Goal: Information Seeking & Learning: Learn about a topic

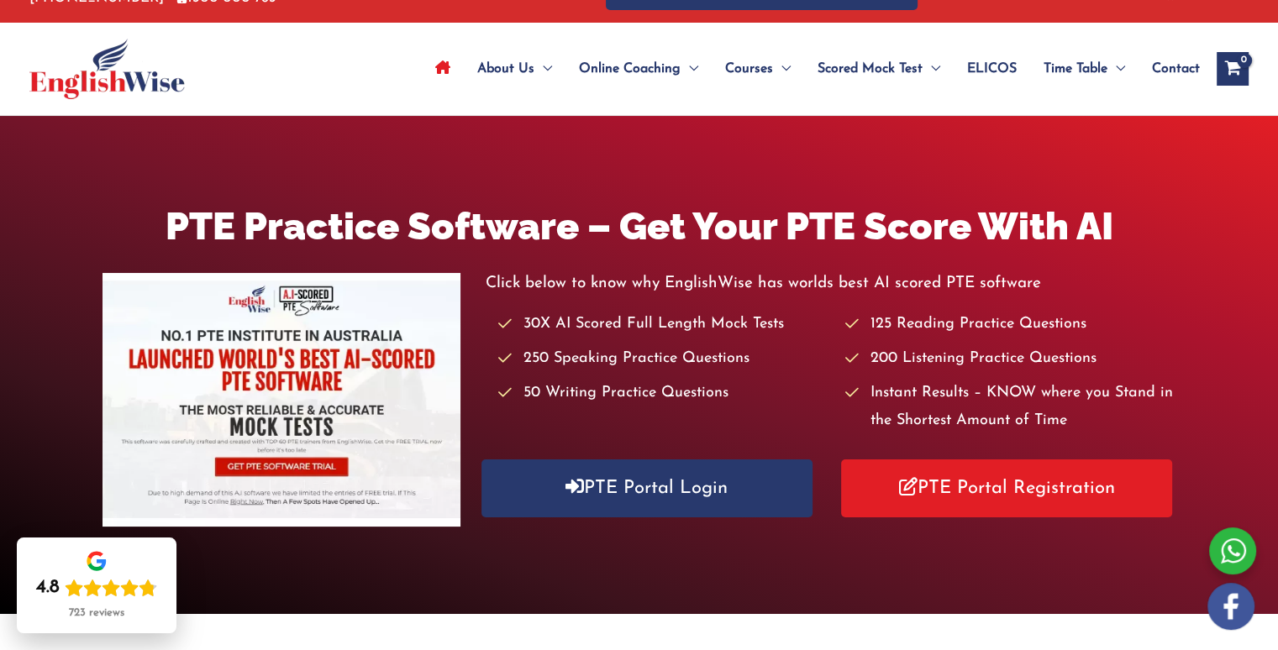
scroll to position [168, 0]
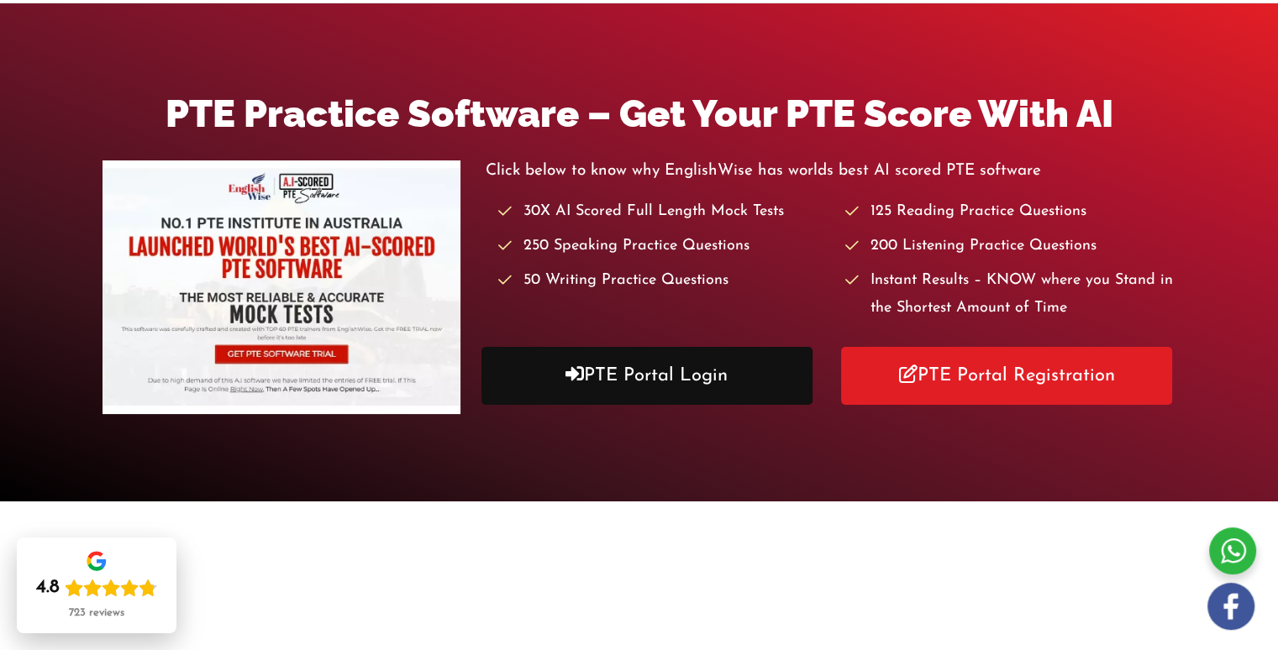
click at [608, 373] on link "PTE Portal Login" at bounding box center [646, 376] width 331 height 58
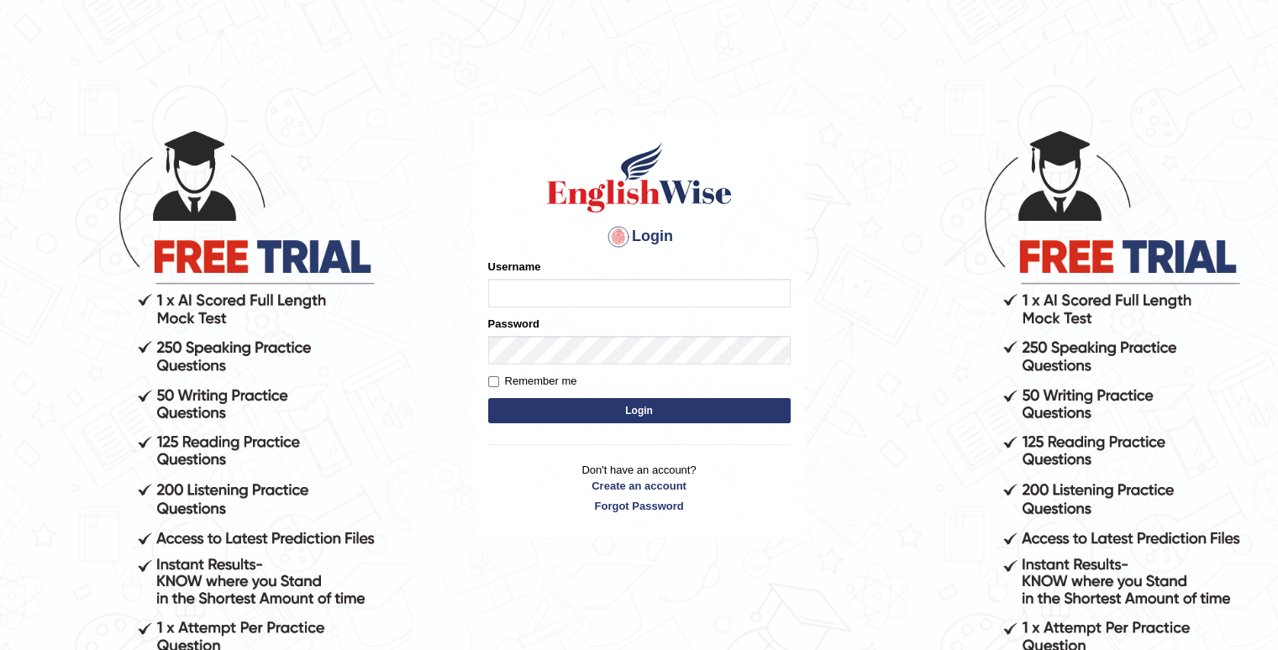
type input "Tamanna29"
click at [639, 406] on button "Login" at bounding box center [639, 410] width 302 height 25
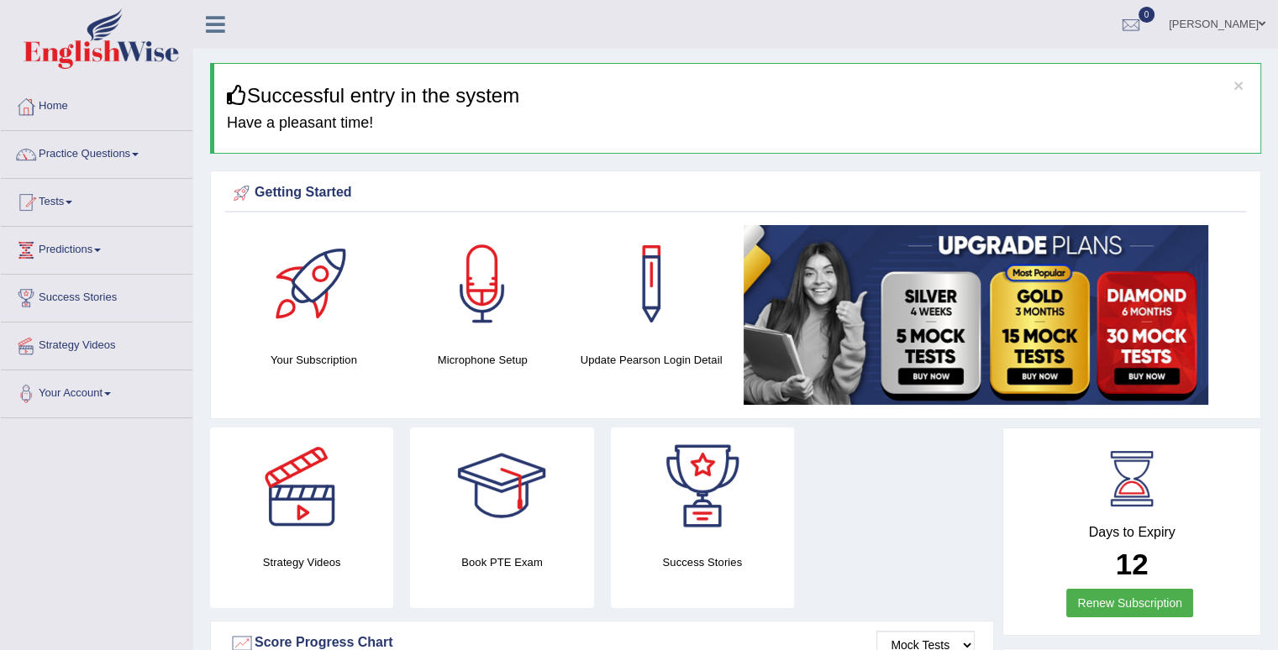
scroll to position [84, 0]
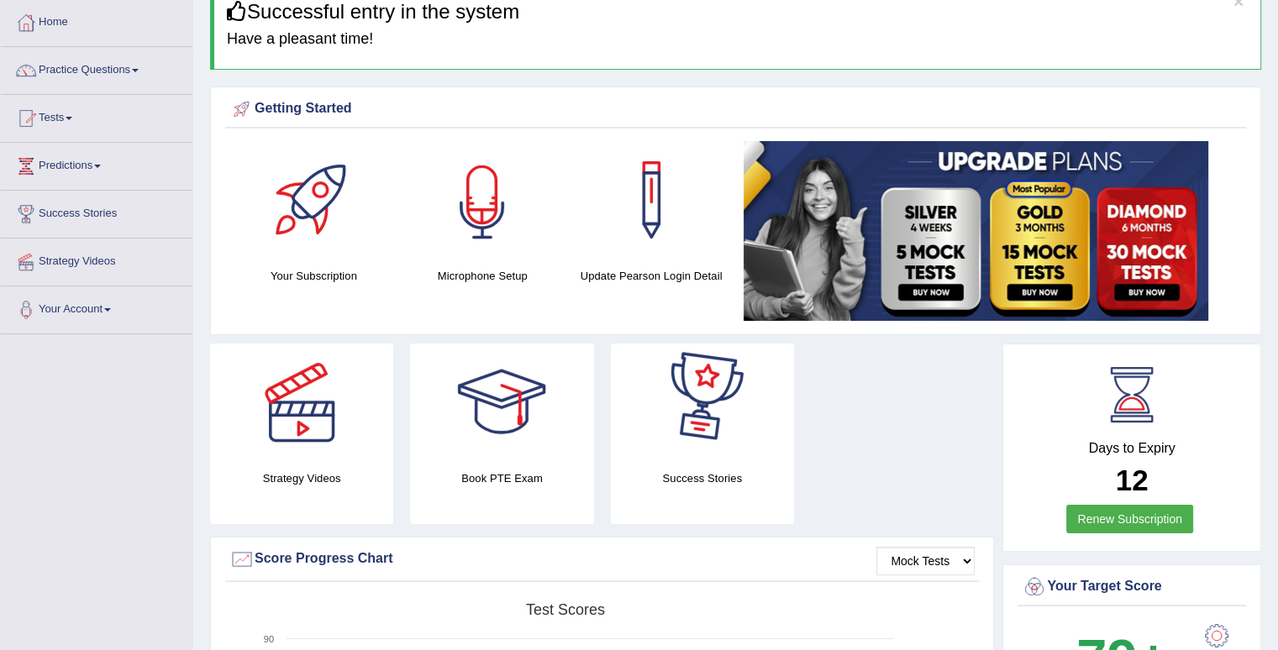
click at [464, 253] on div at bounding box center [482, 200] width 118 height 118
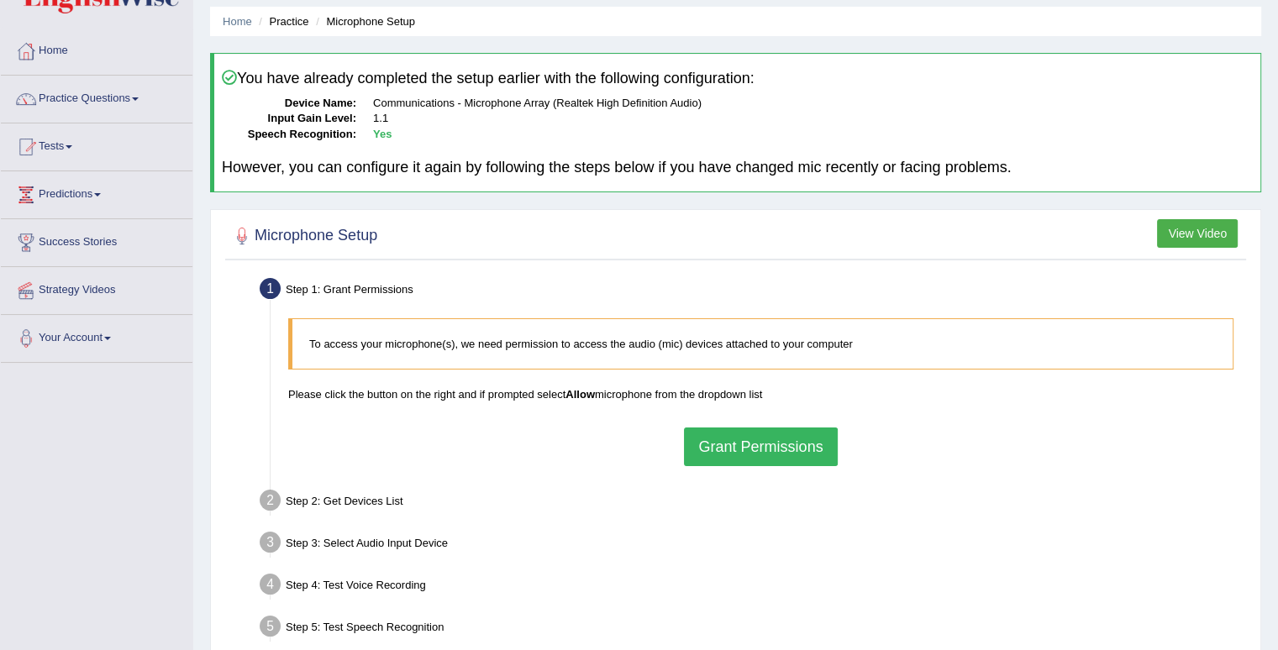
scroll to position [84, 0]
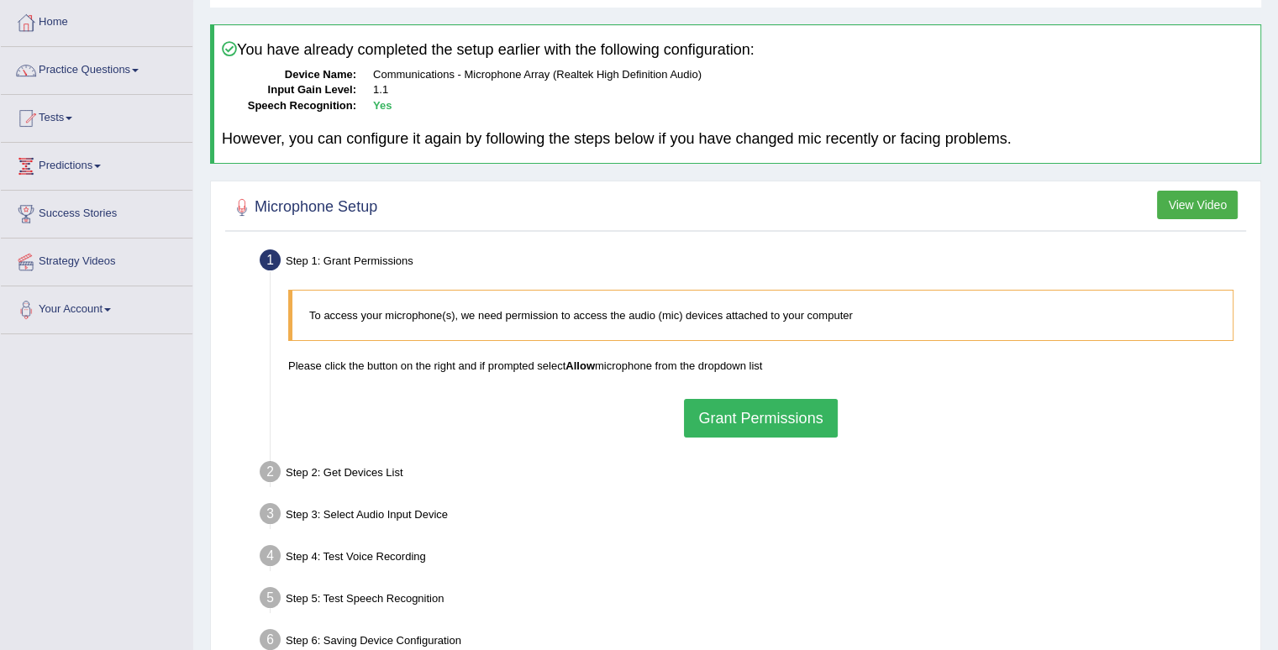
click at [795, 417] on button "Grant Permissions" at bounding box center [760, 418] width 153 height 39
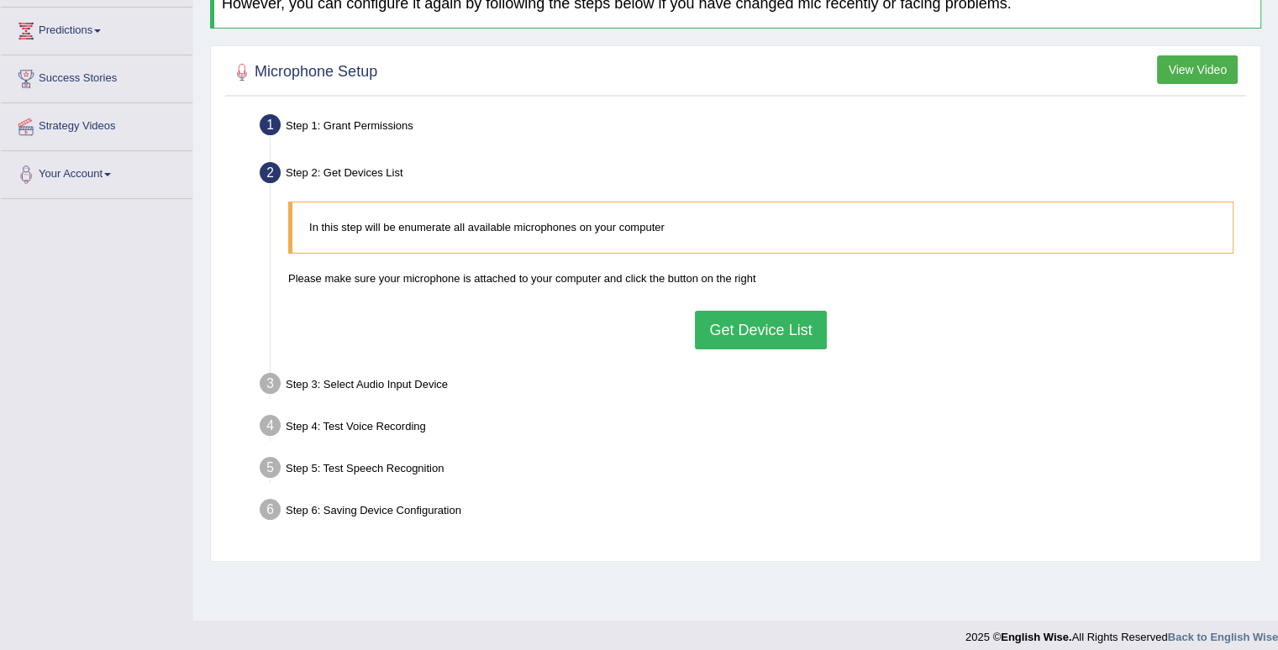
scroll to position [232, 0]
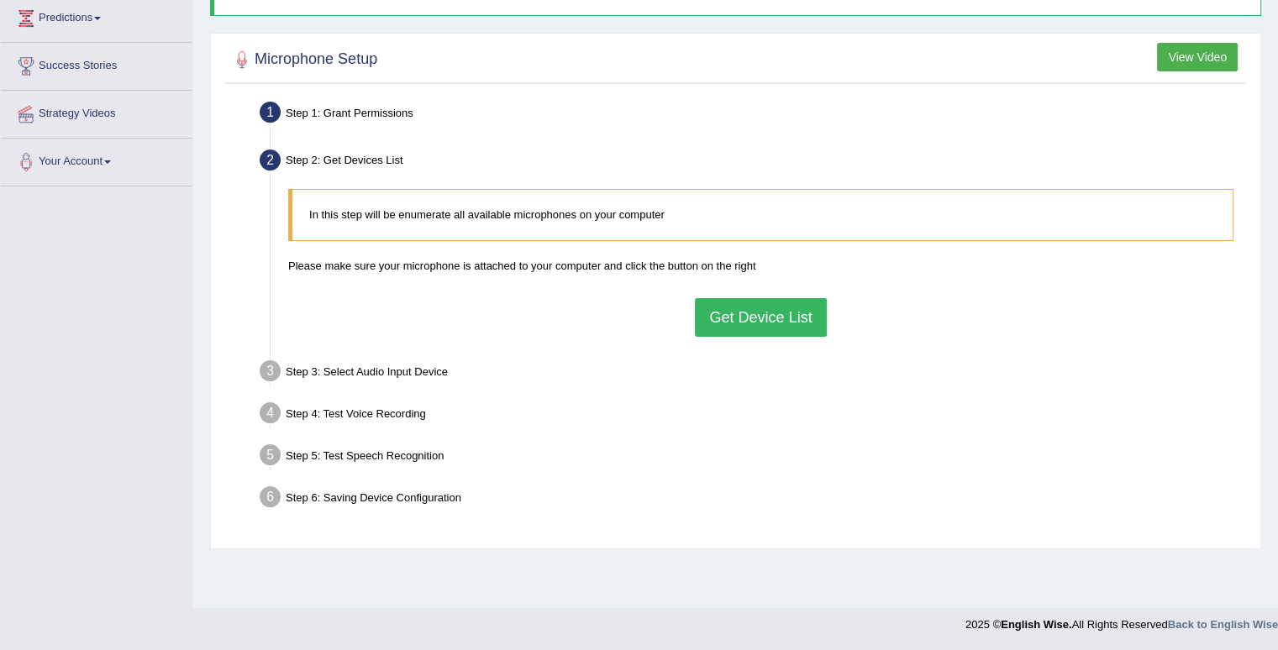
click at [796, 323] on button "Get Device List" at bounding box center [760, 317] width 131 height 39
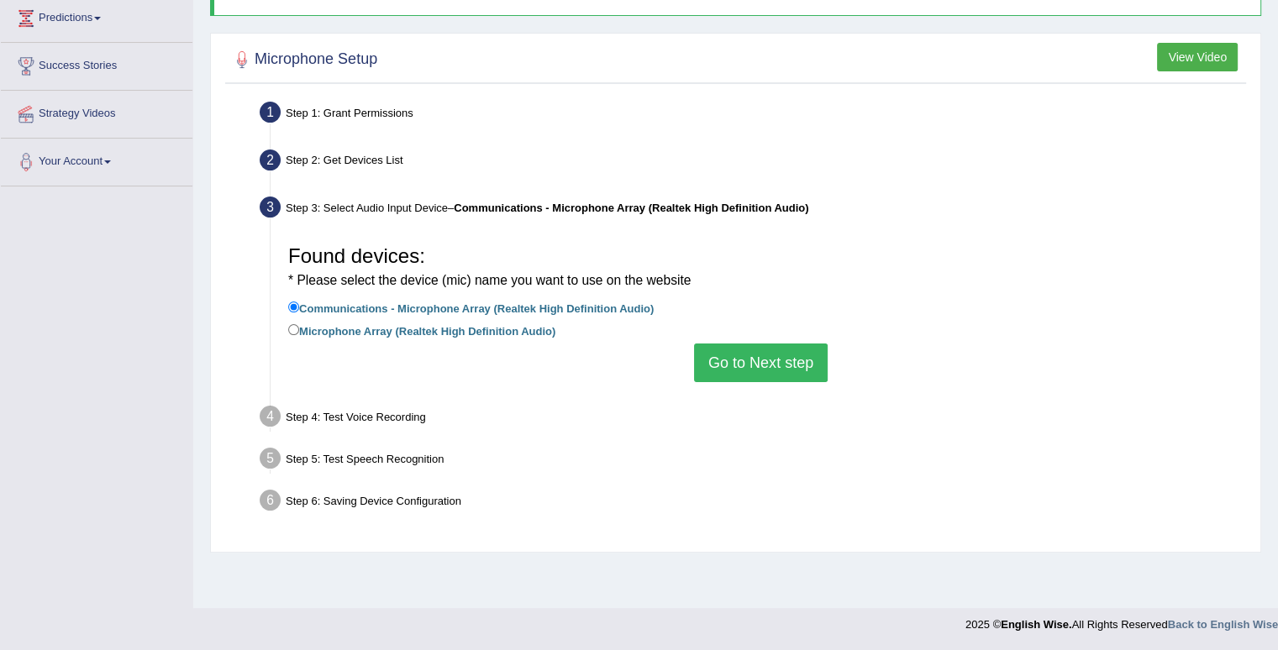
click at [780, 364] on button "Go to Next step" at bounding box center [761, 363] width 134 height 39
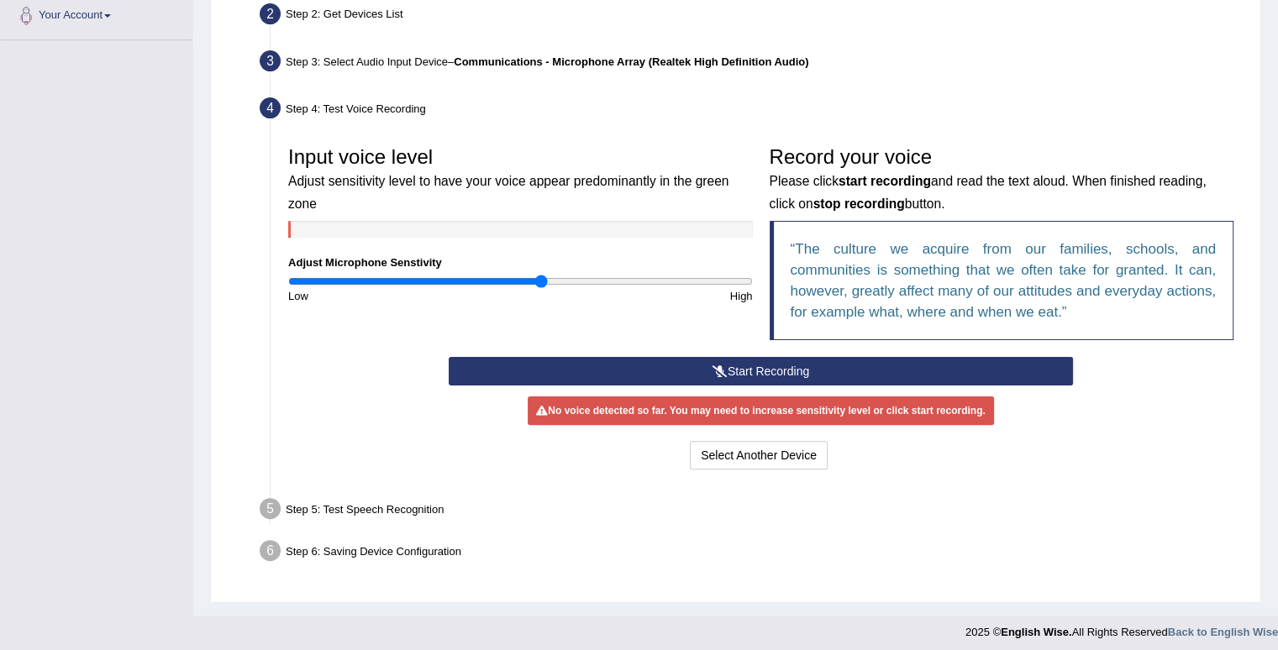
scroll to position [383, 0]
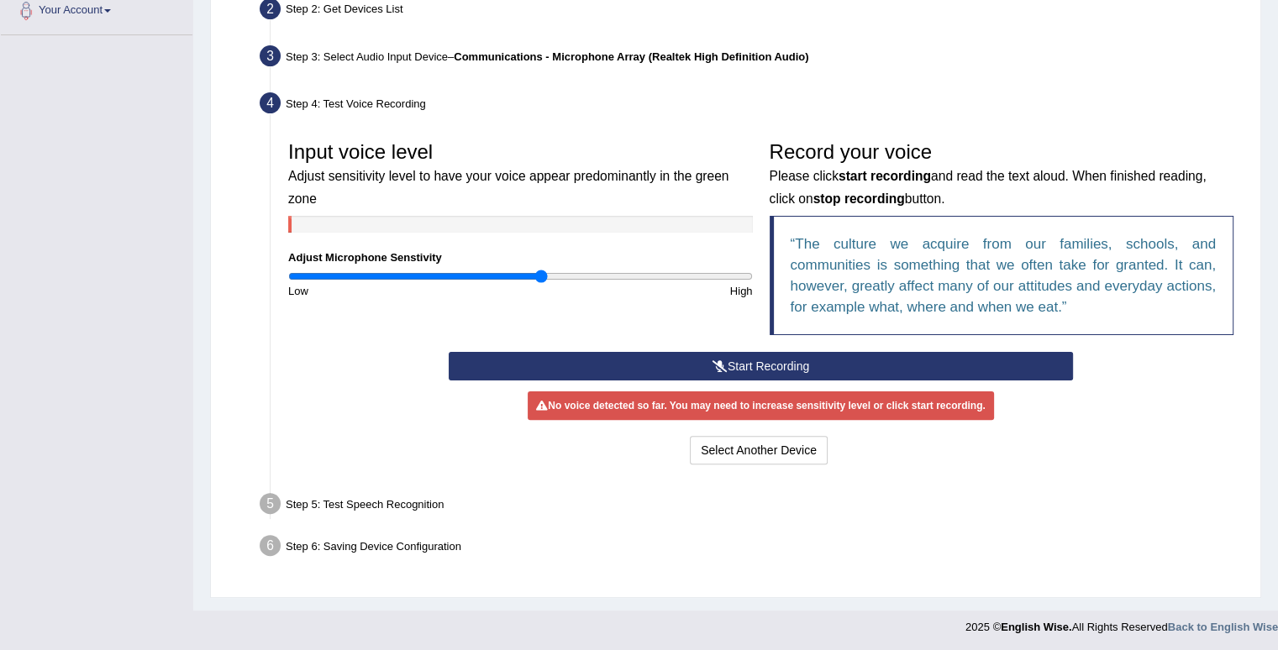
click at [750, 363] on button "Start Recording" at bounding box center [761, 366] width 624 height 29
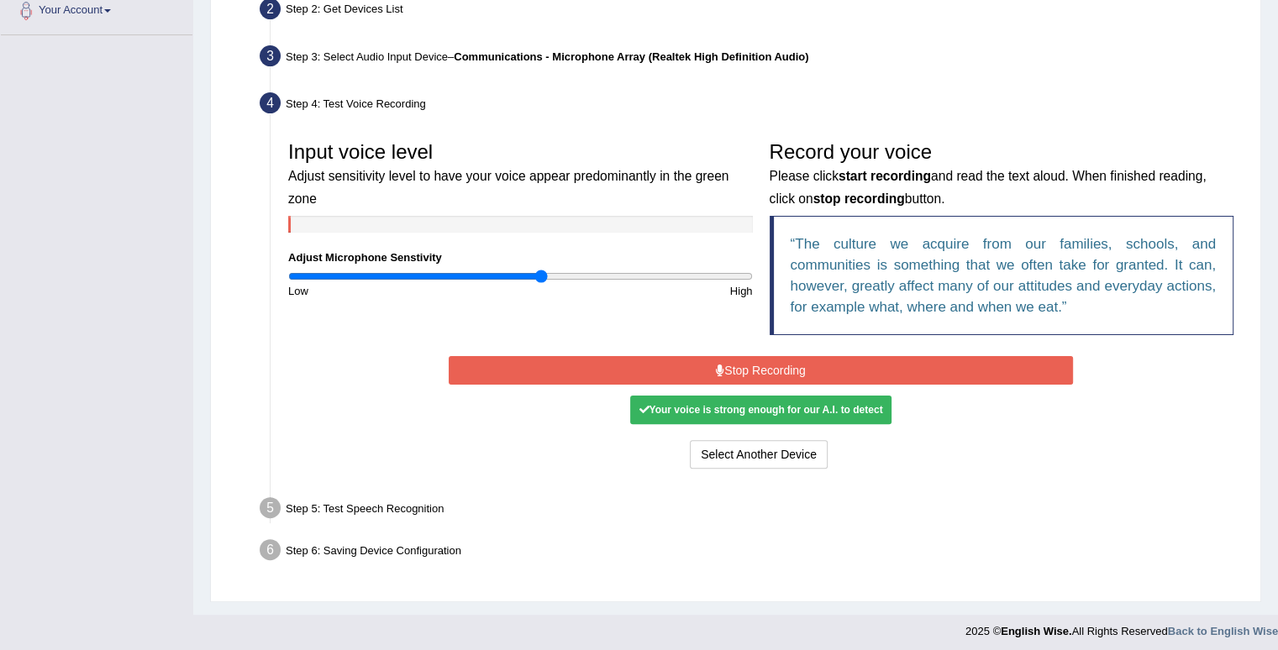
click at [772, 377] on button "Stop Recording" at bounding box center [761, 370] width 624 height 29
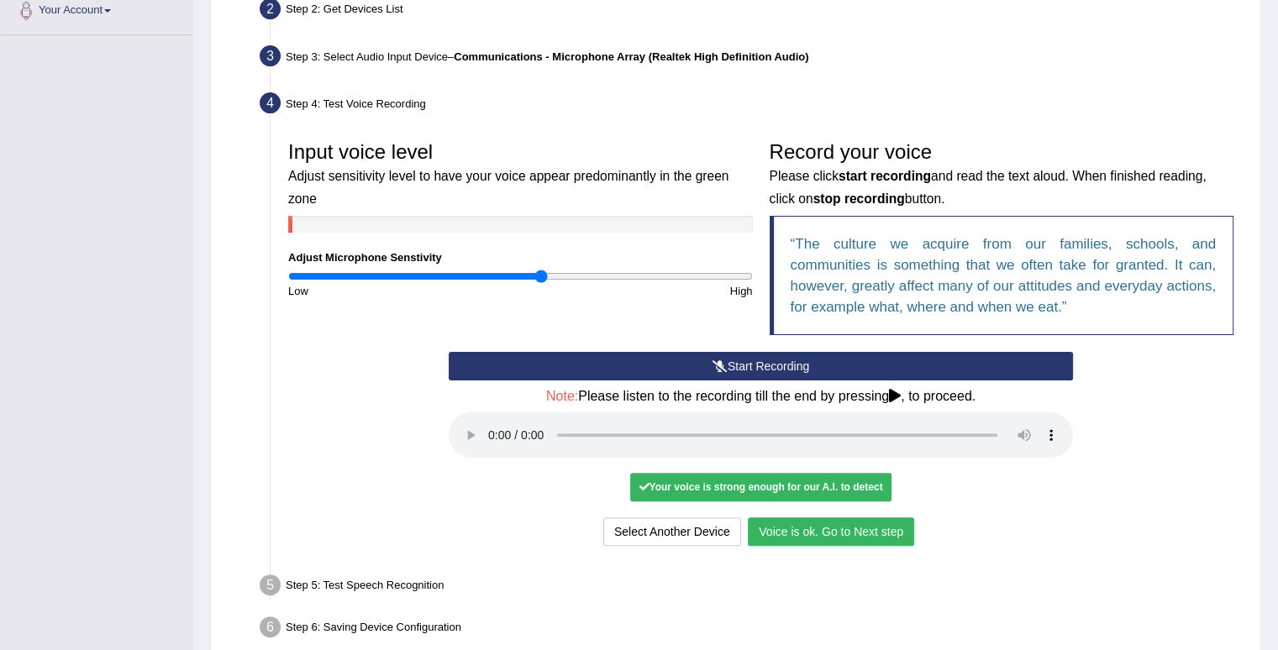
click at [825, 535] on button "Voice is ok. Go to Next step" at bounding box center [831, 531] width 166 height 29
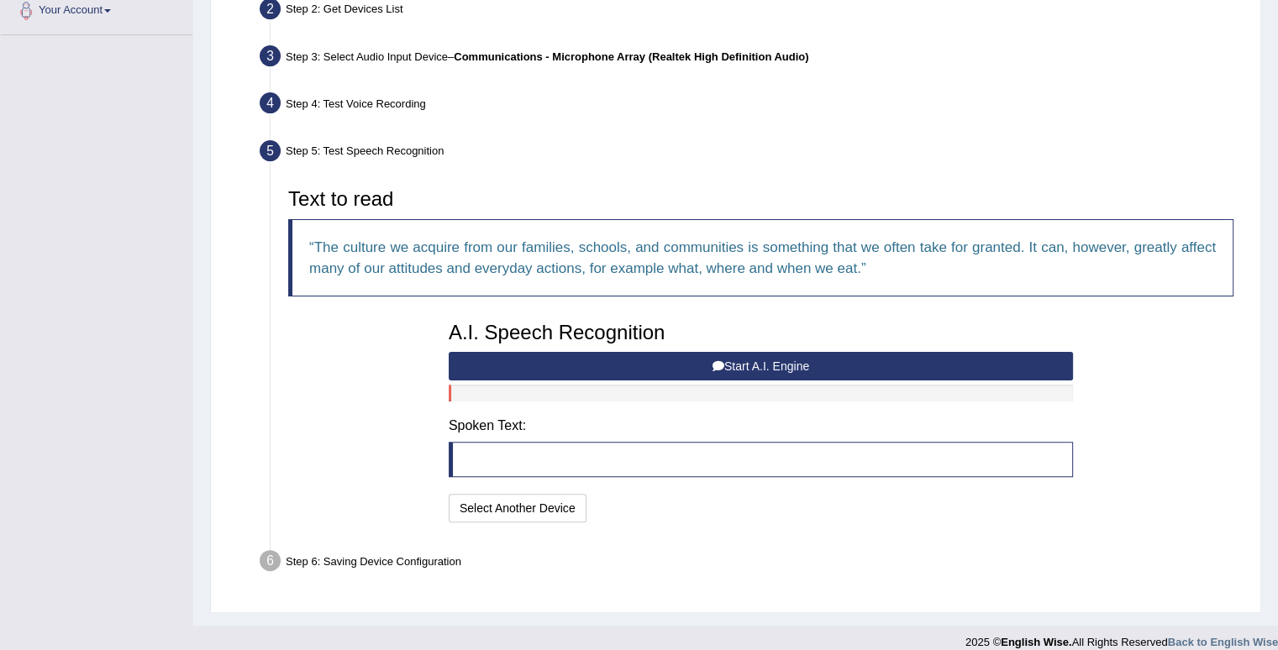
click at [795, 360] on button "Start A.I. Engine" at bounding box center [761, 366] width 624 height 29
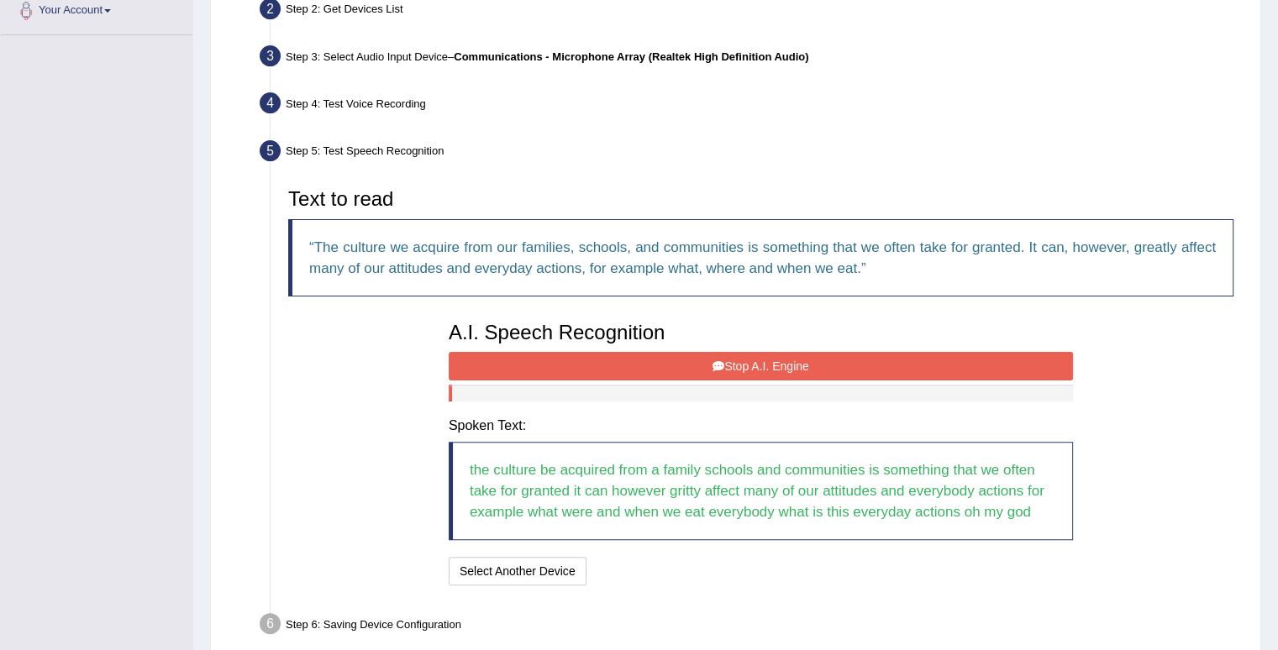
click at [832, 355] on button "Stop A.I. Engine" at bounding box center [761, 366] width 624 height 29
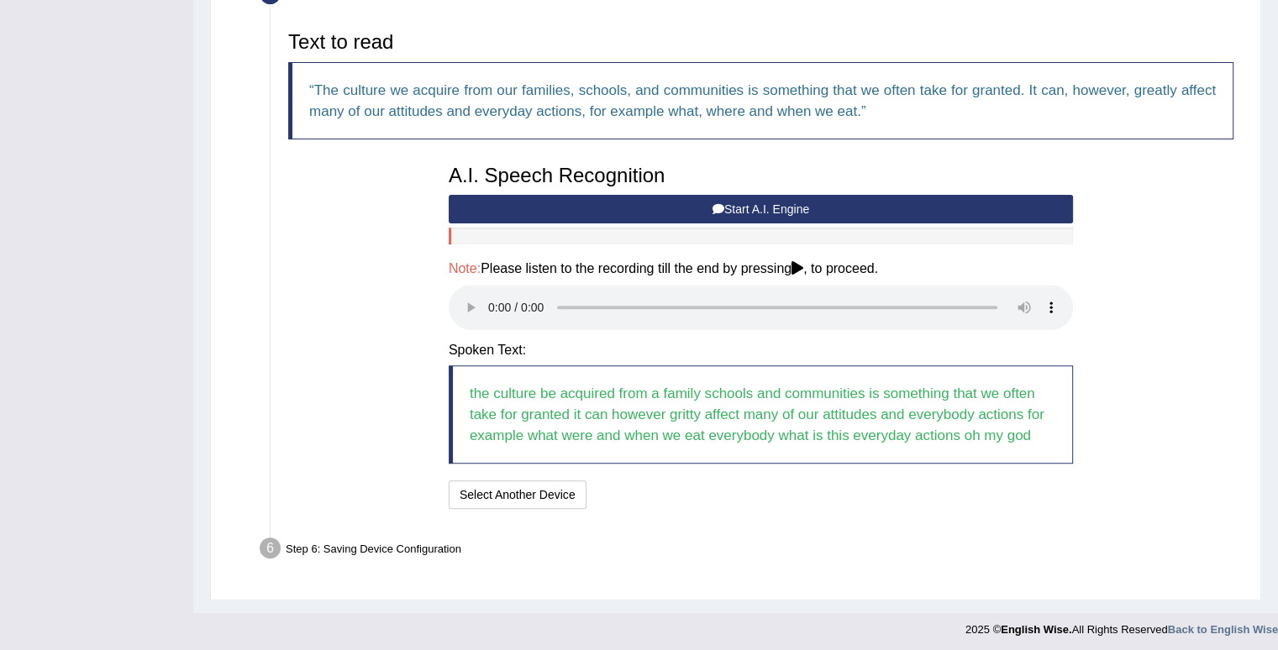
scroll to position [543, 0]
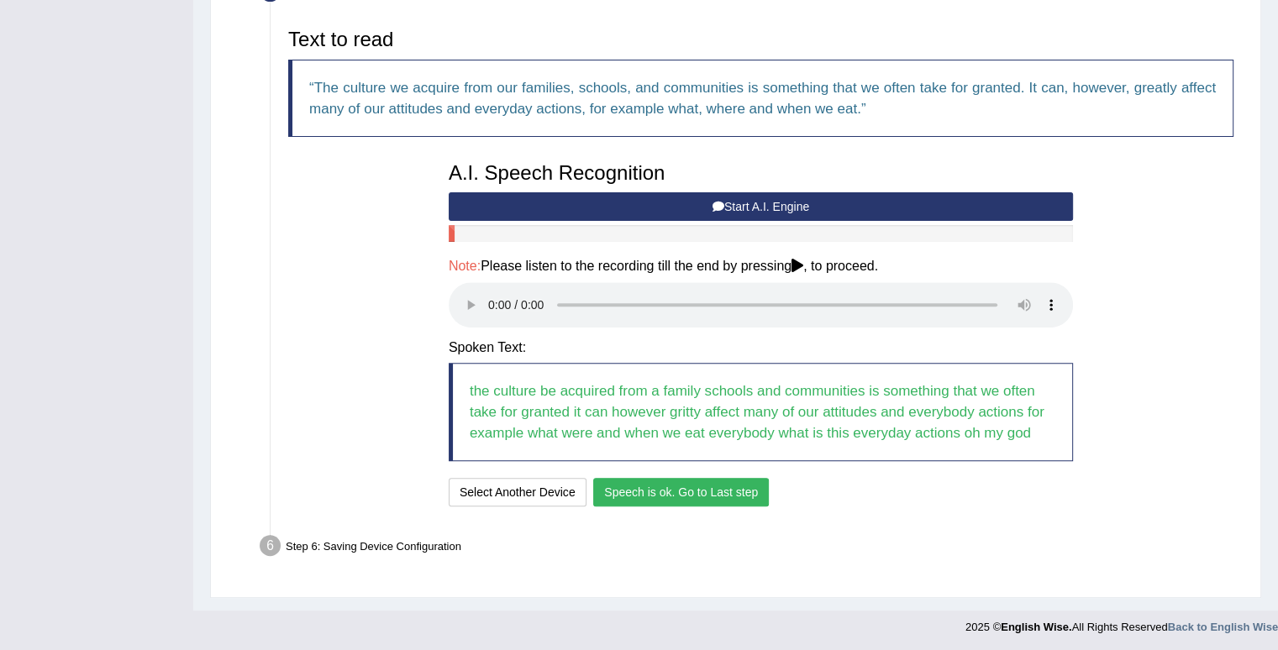
click at [652, 488] on button "Speech is ok. Go to Last step" at bounding box center [681, 492] width 176 height 29
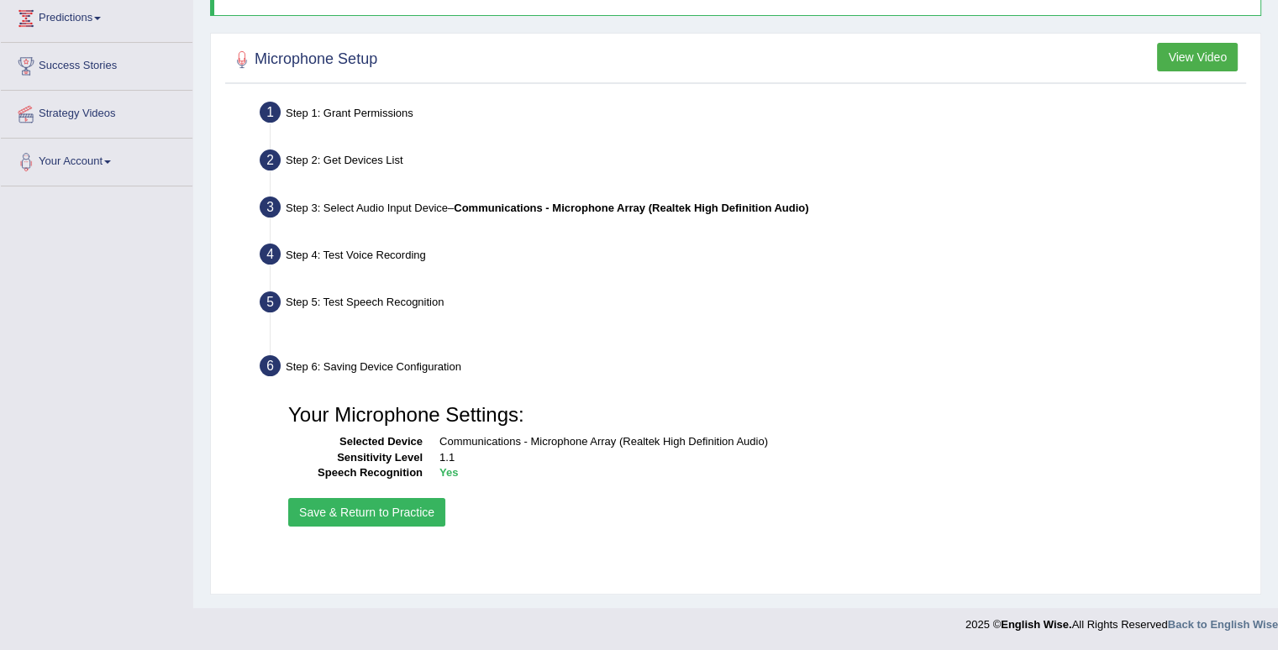
scroll to position [232, 0]
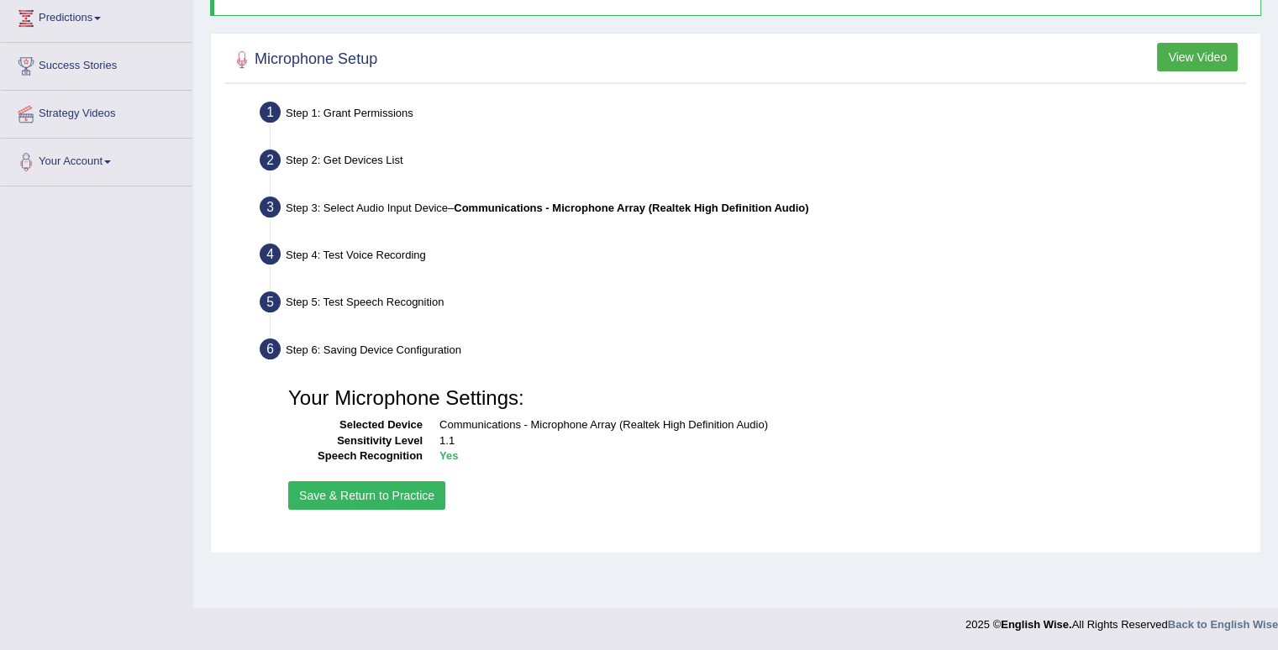
click at [374, 490] on button "Save & Return to Practice" at bounding box center [366, 495] width 157 height 29
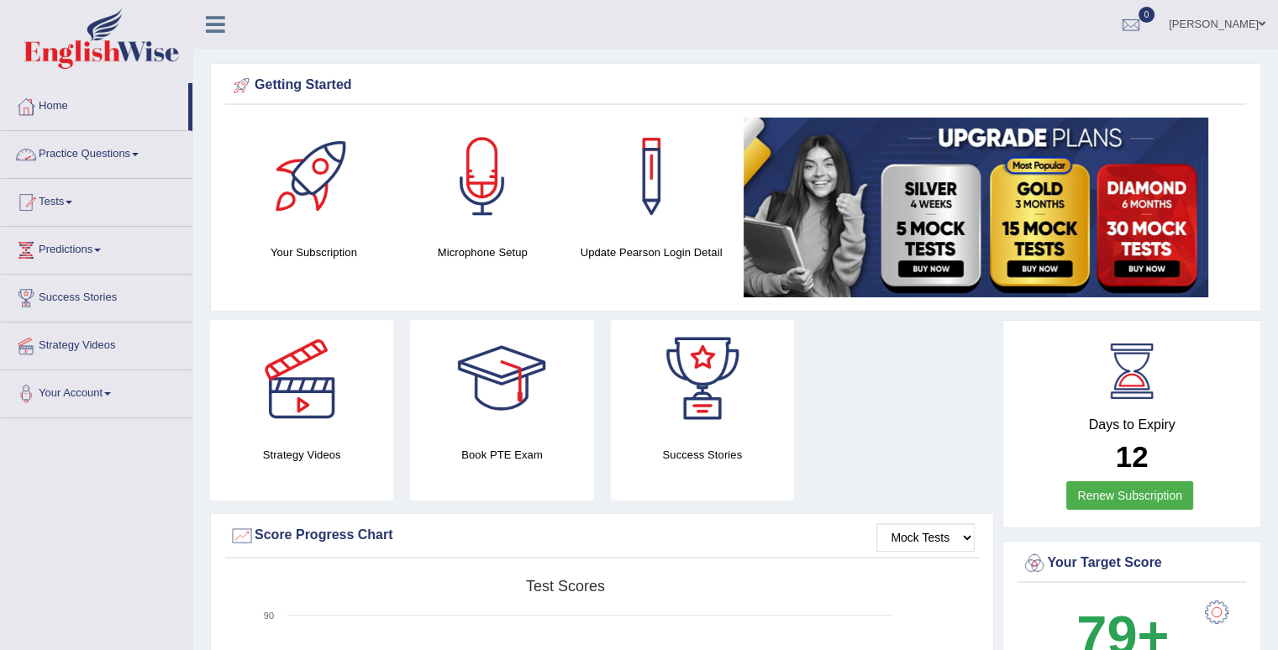
click at [81, 163] on link "Practice Questions" at bounding box center [97, 152] width 192 height 42
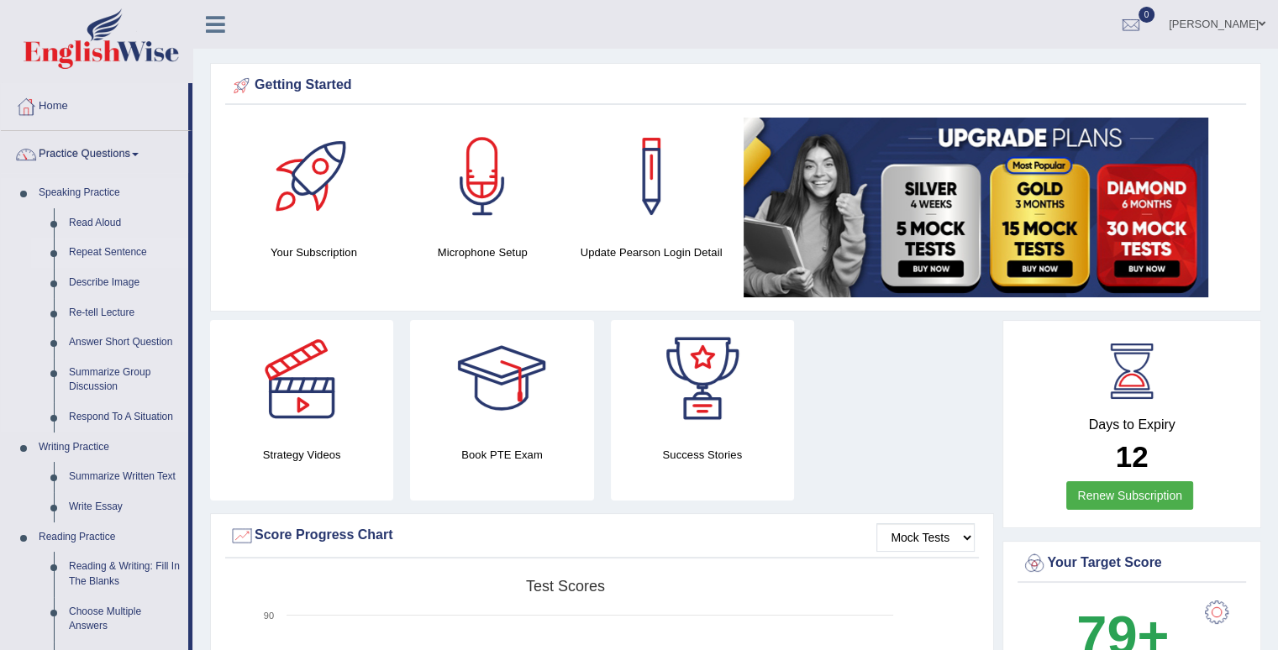
scroll to position [84, 0]
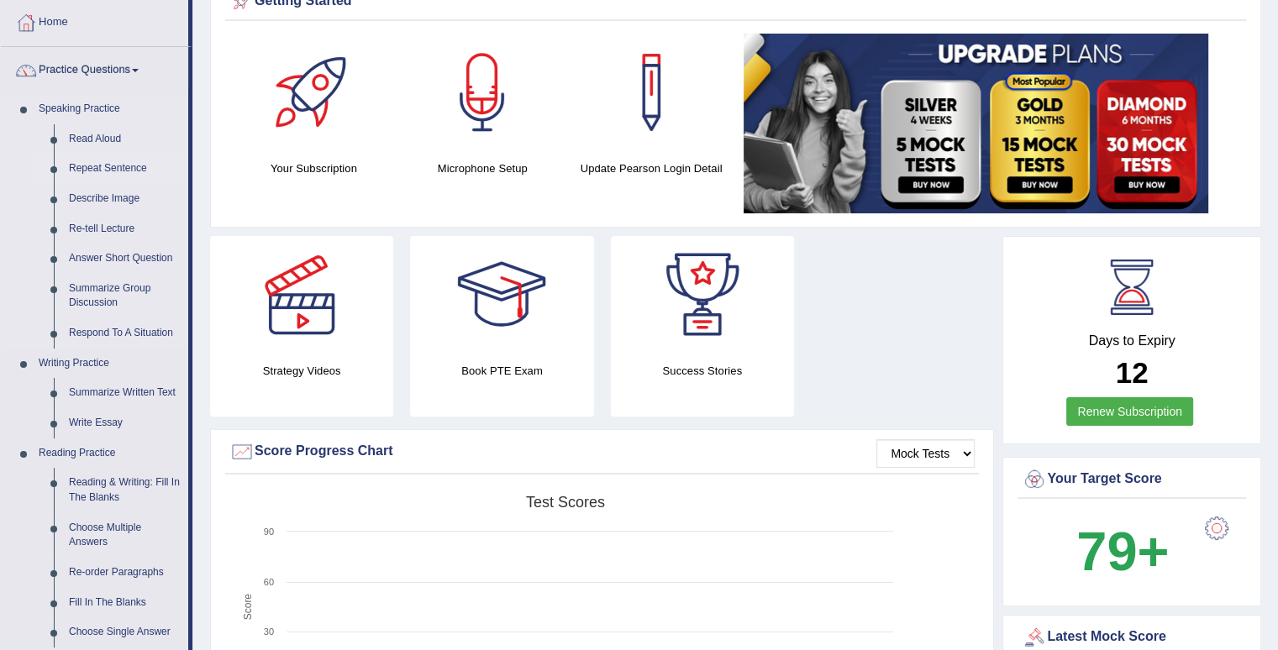
click at [111, 171] on link "Repeat Sentence" at bounding box center [124, 169] width 127 height 30
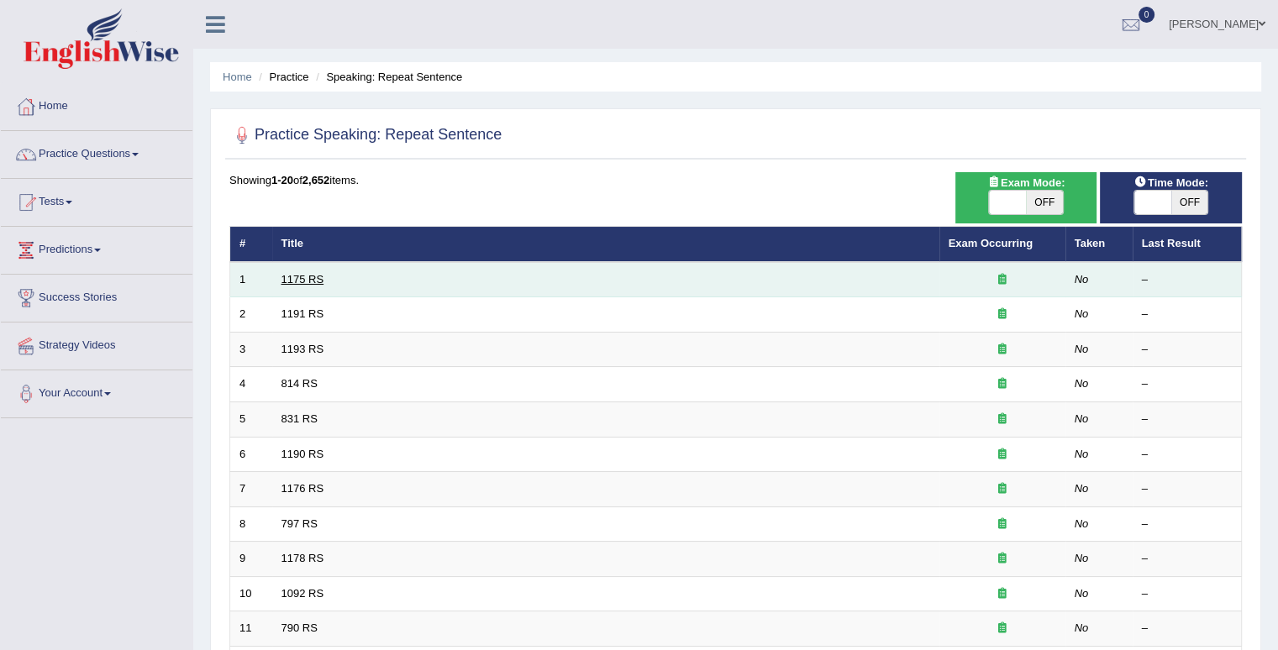
click at [316, 279] on link "1175 RS" at bounding box center [302, 279] width 43 height 13
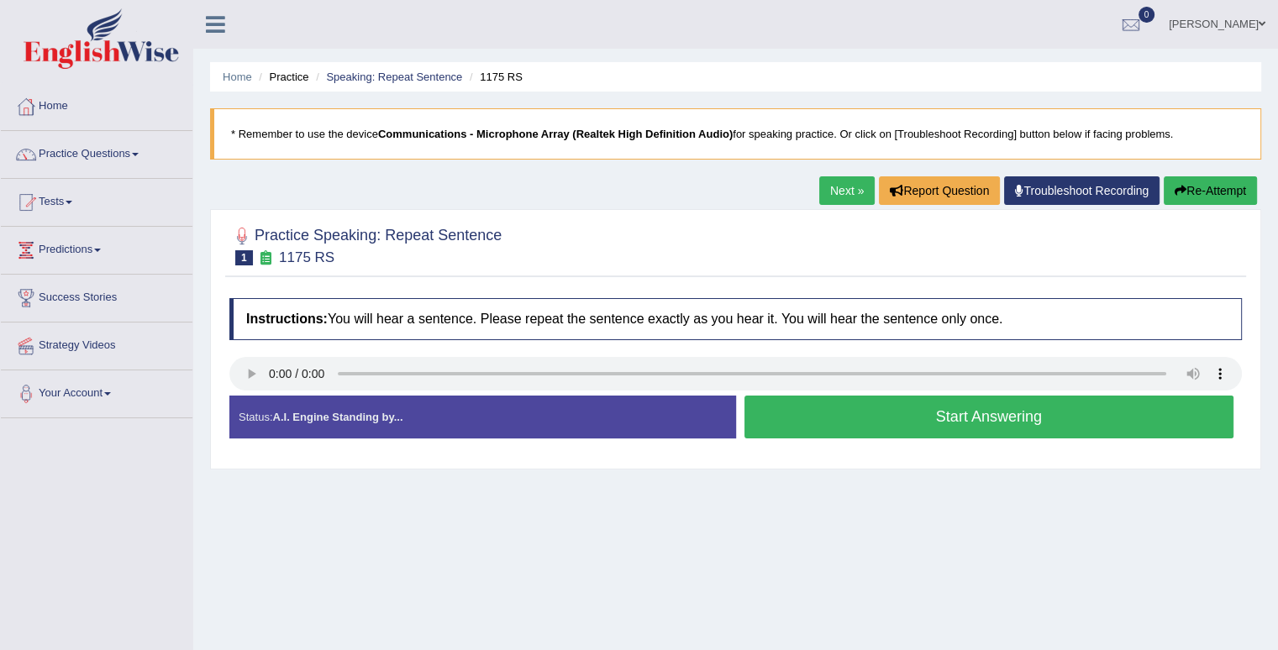
click at [832, 415] on button "Start Answering" at bounding box center [989, 417] width 490 height 43
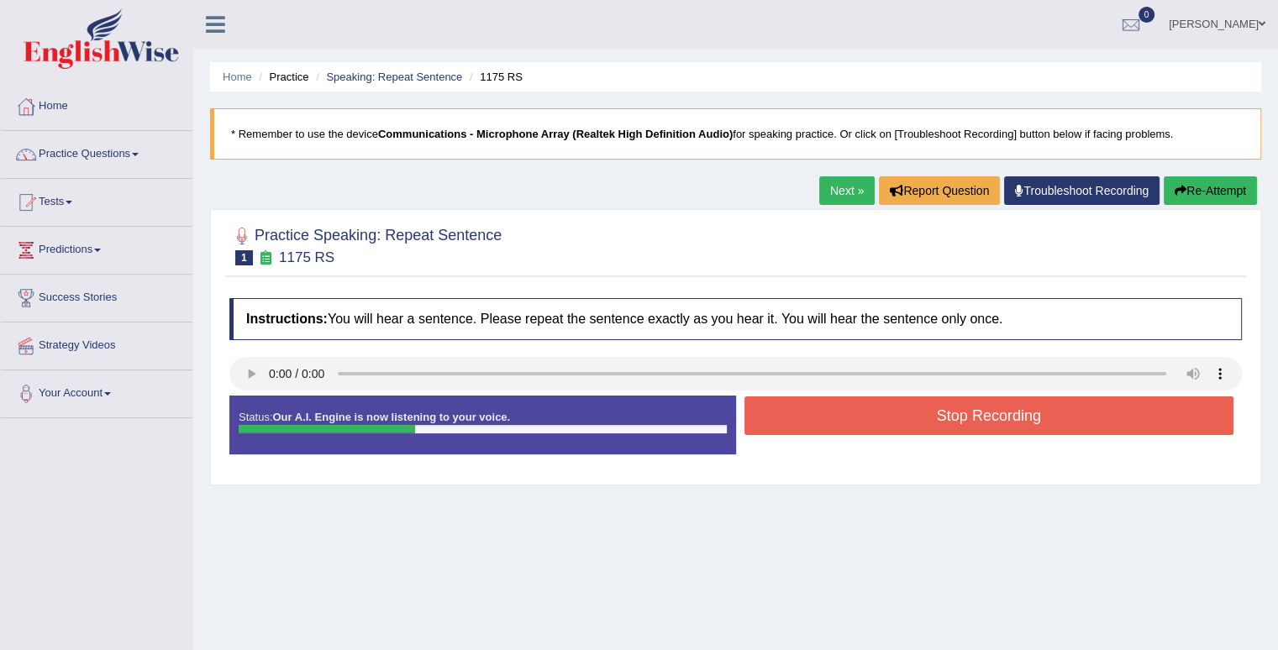
click at [832, 415] on button "Stop Recording" at bounding box center [989, 415] width 490 height 39
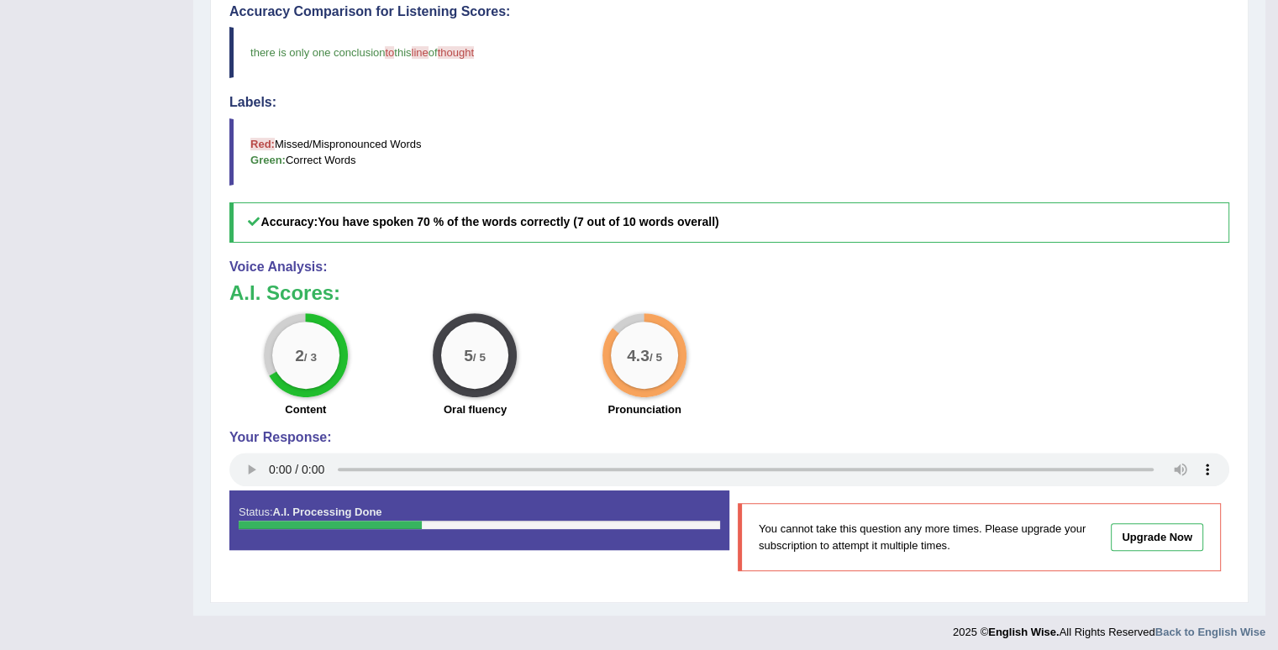
scroll to position [504, 0]
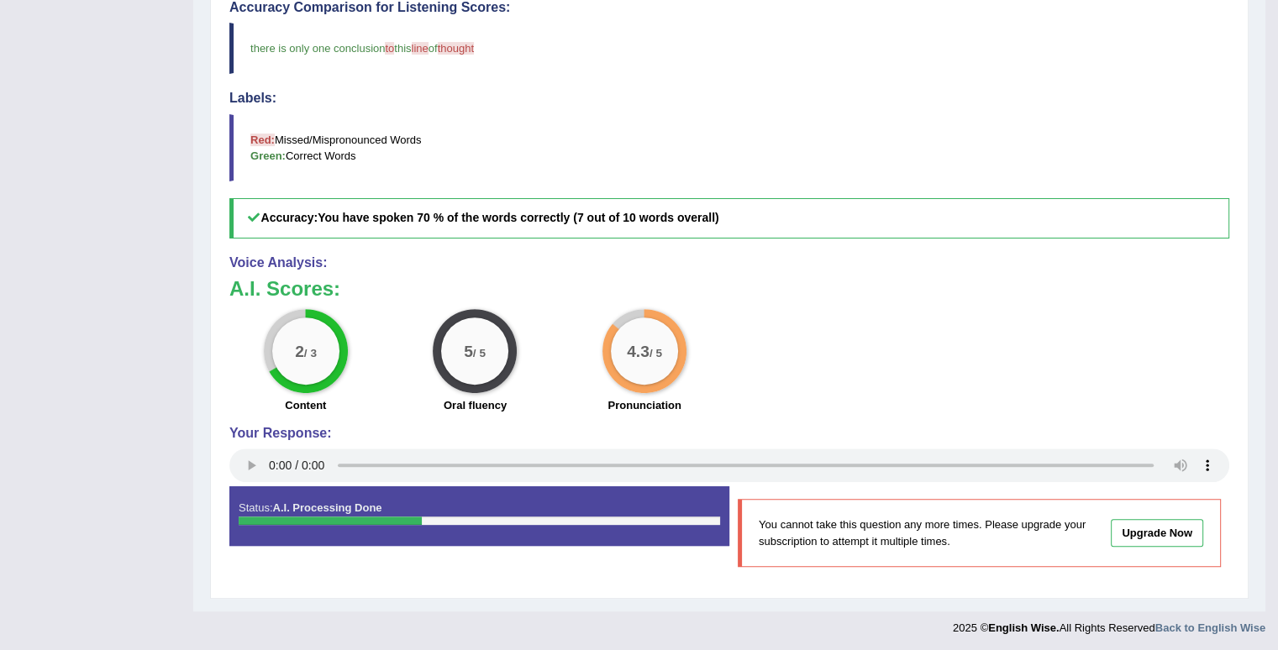
click at [1132, 534] on link "Upgrade Now" at bounding box center [1156, 533] width 92 height 28
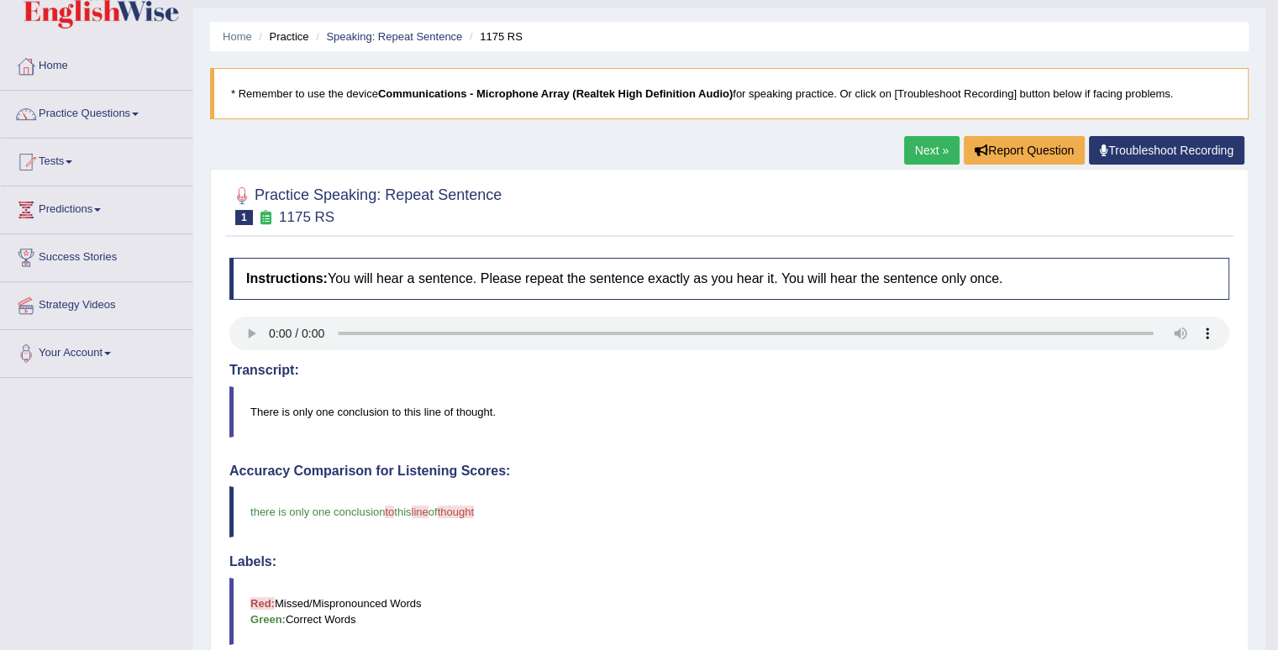
scroll to position [0, 0]
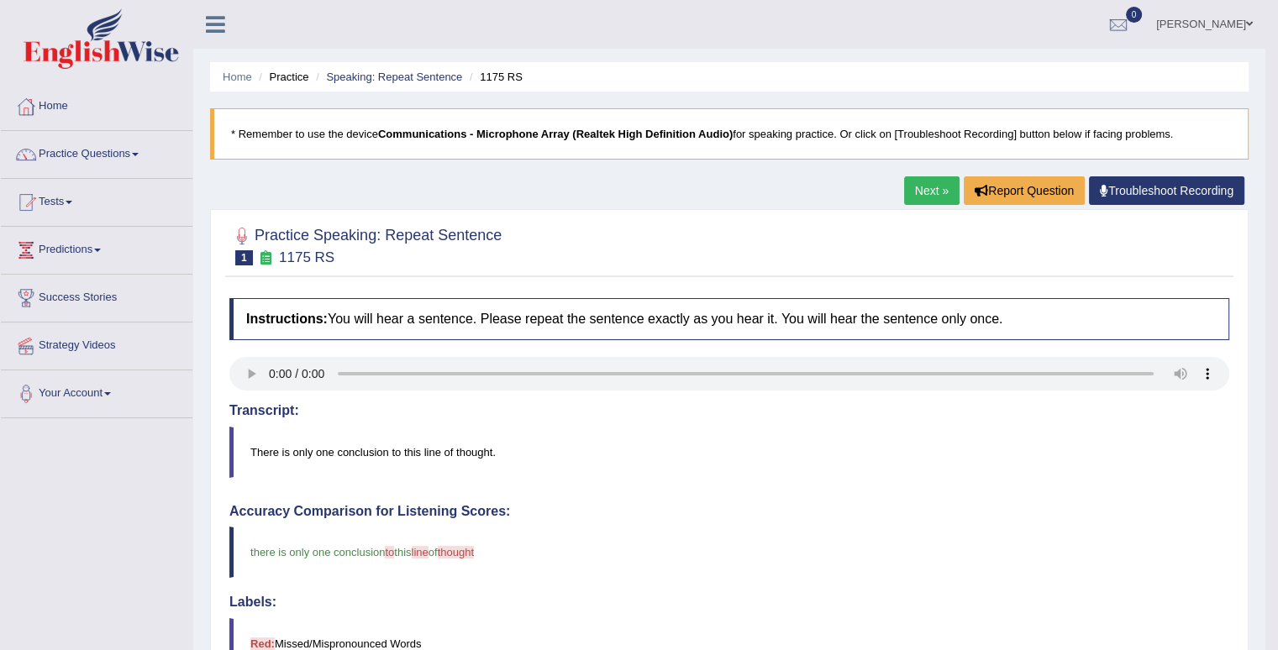
click at [927, 192] on link "Next »" at bounding box center [931, 190] width 55 height 29
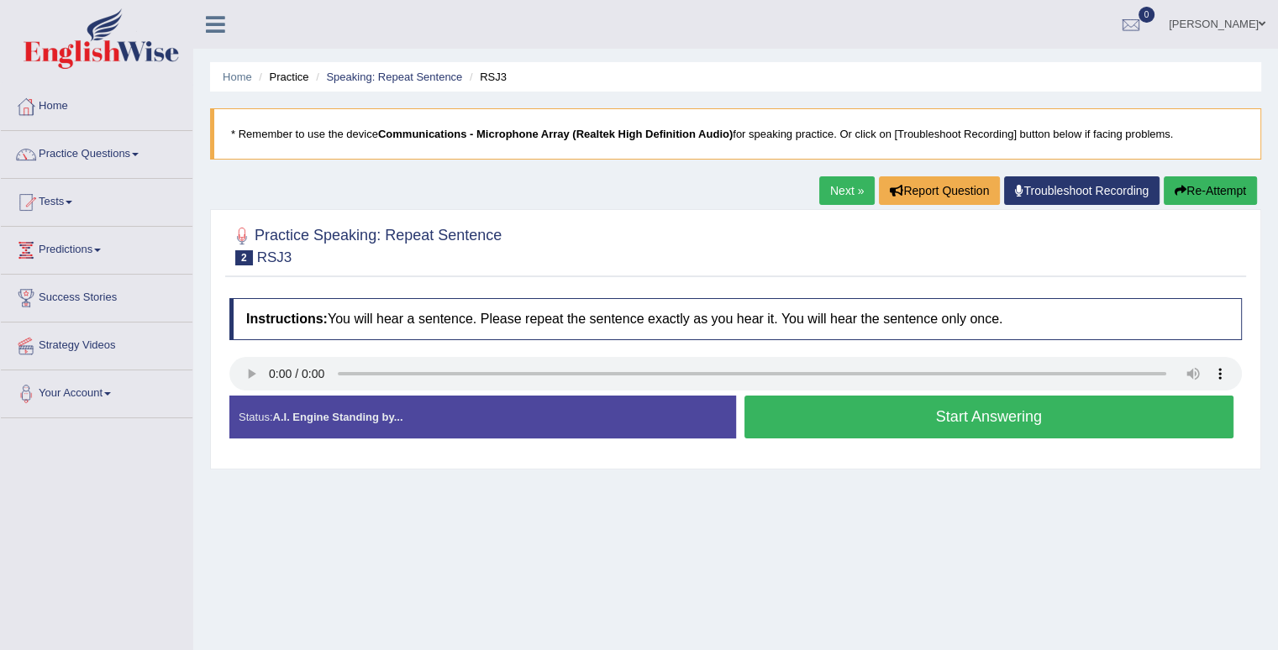
click at [902, 414] on button "Start Answering" at bounding box center [989, 417] width 490 height 43
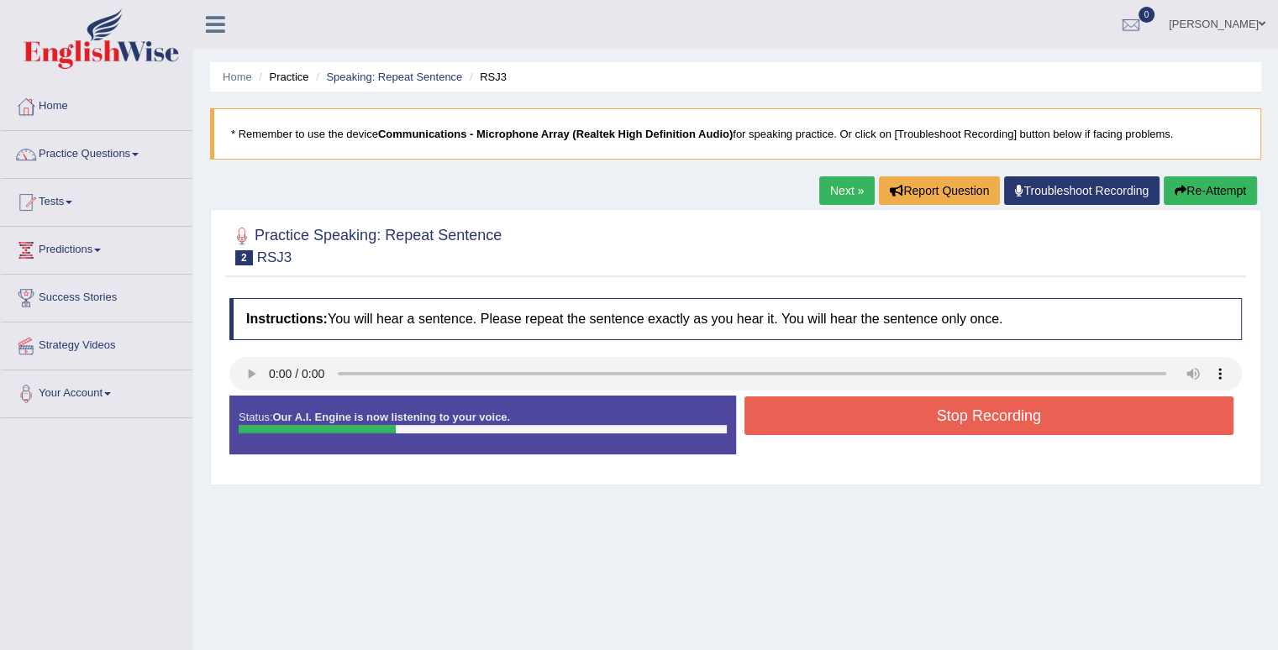
click at [902, 414] on button "Stop Recording" at bounding box center [989, 415] width 490 height 39
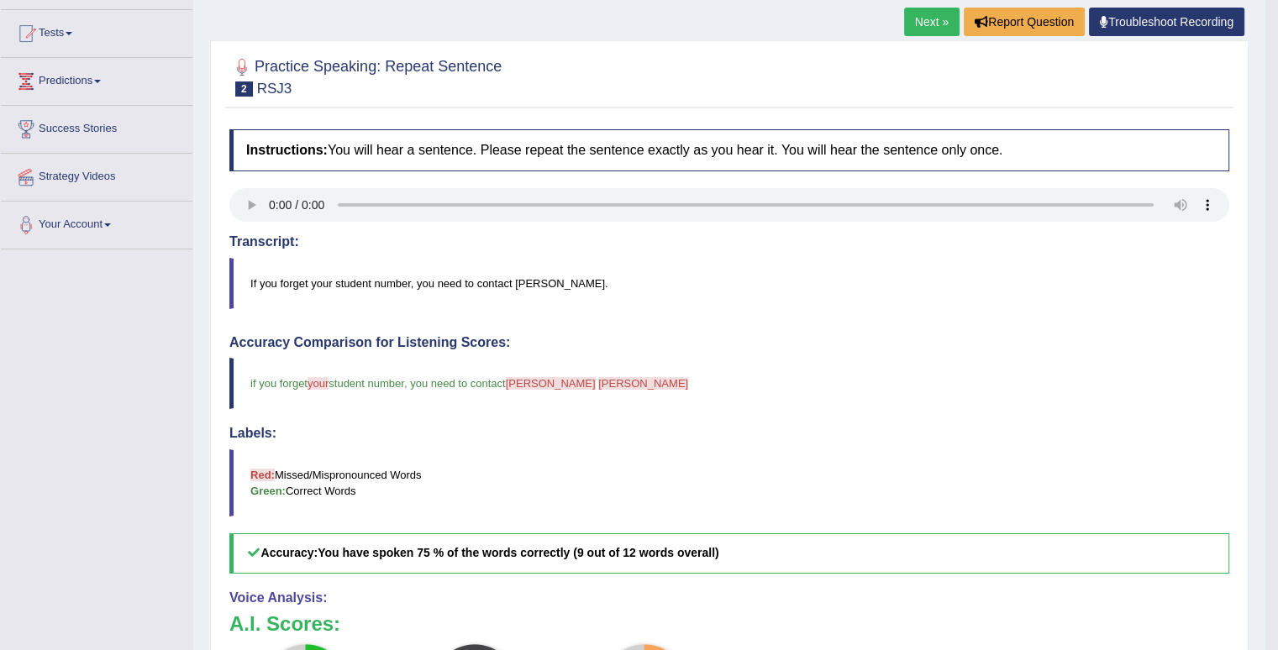
scroll to position [85, 0]
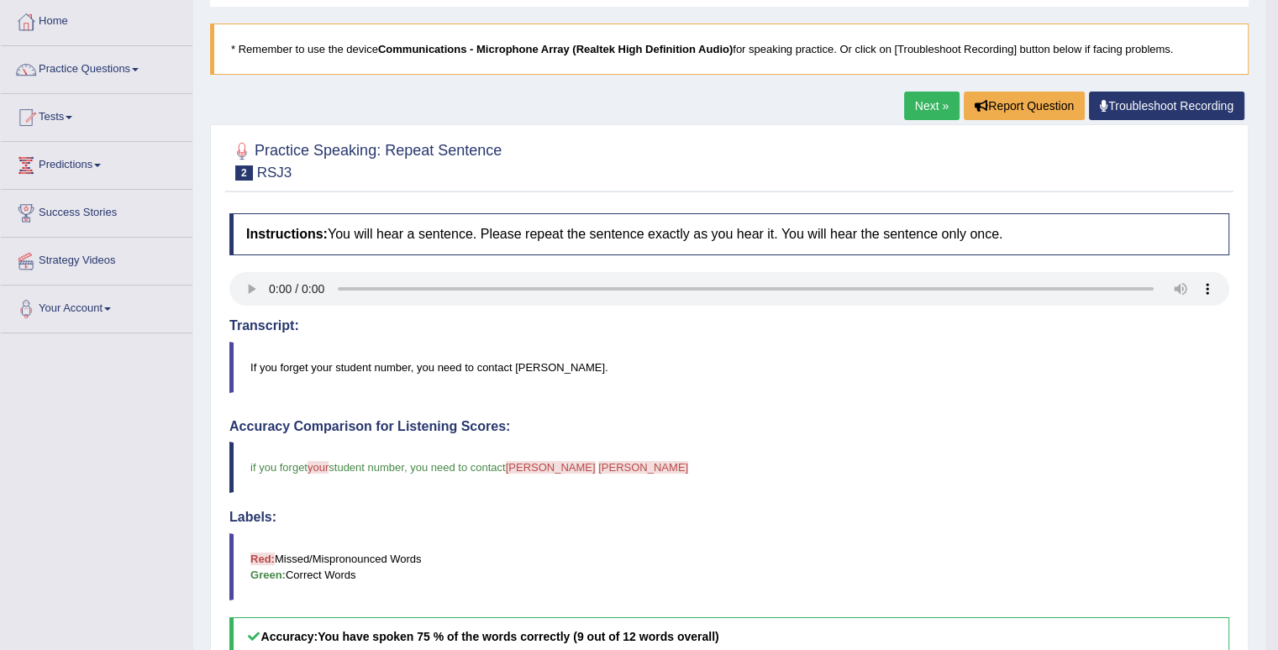
click at [916, 98] on link "Next »" at bounding box center [931, 106] width 55 height 29
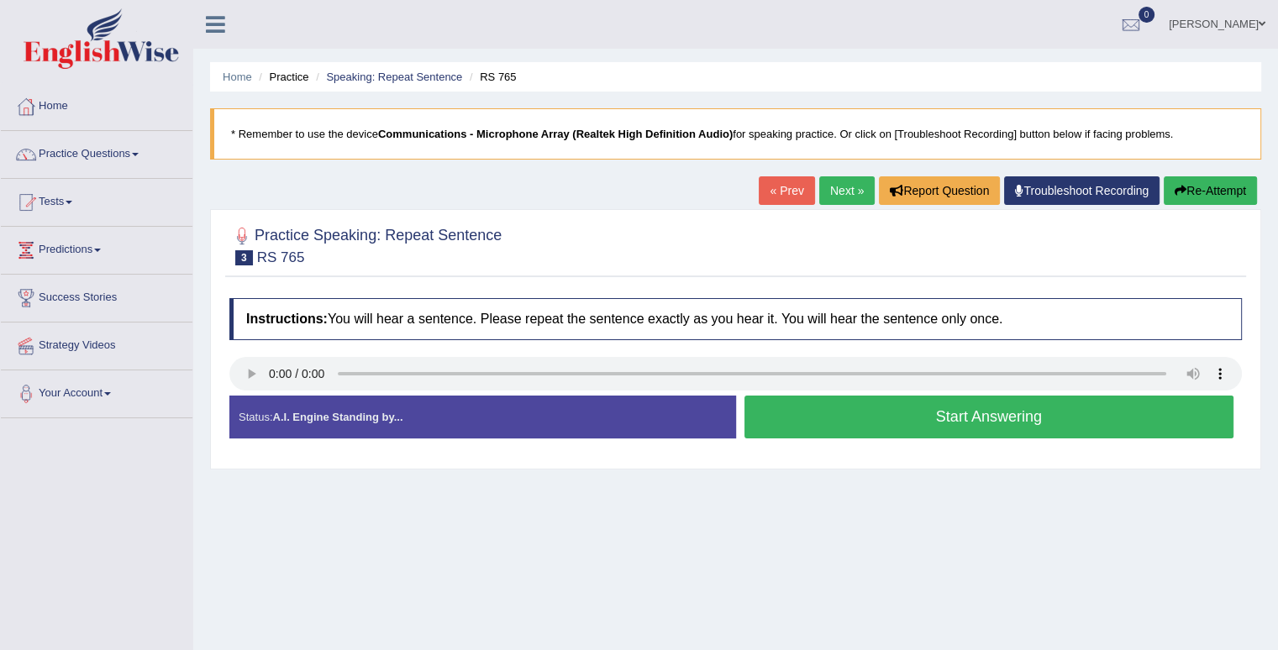
click at [931, 419] on button "Start Answering" at bounding box center [989, 417] width 490 height 43
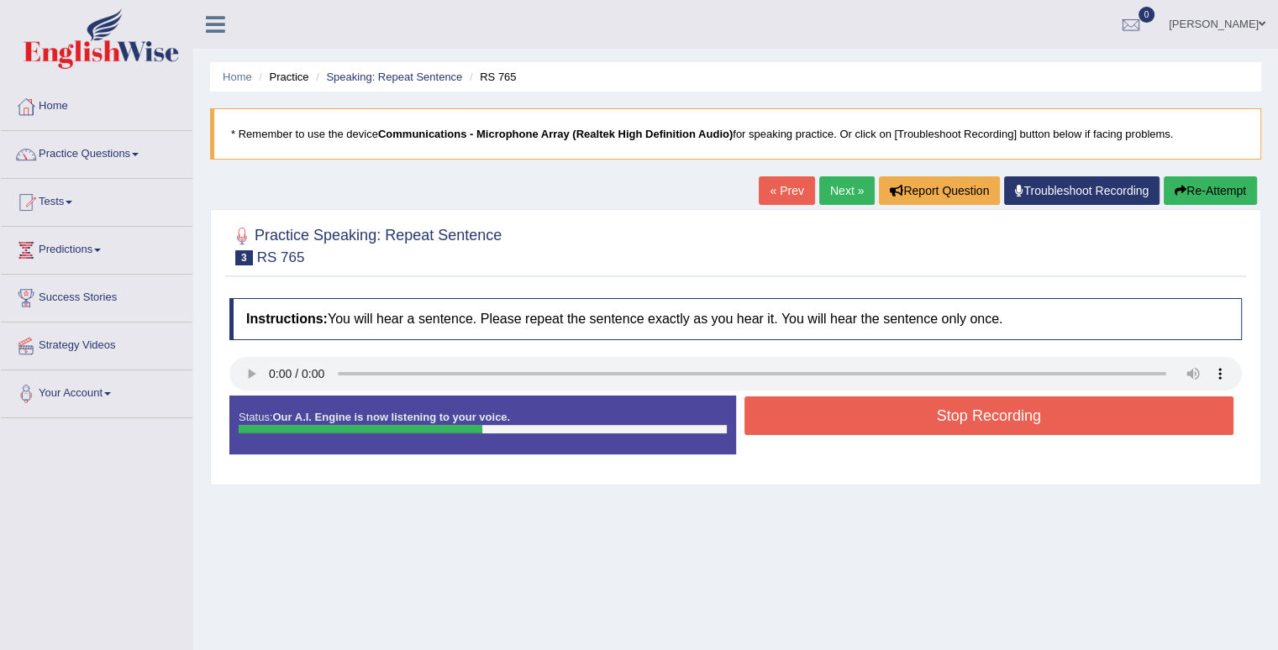
click at [931, 419] on button "Stop Recording" at bounding box center [989, 415] width 490 height 39
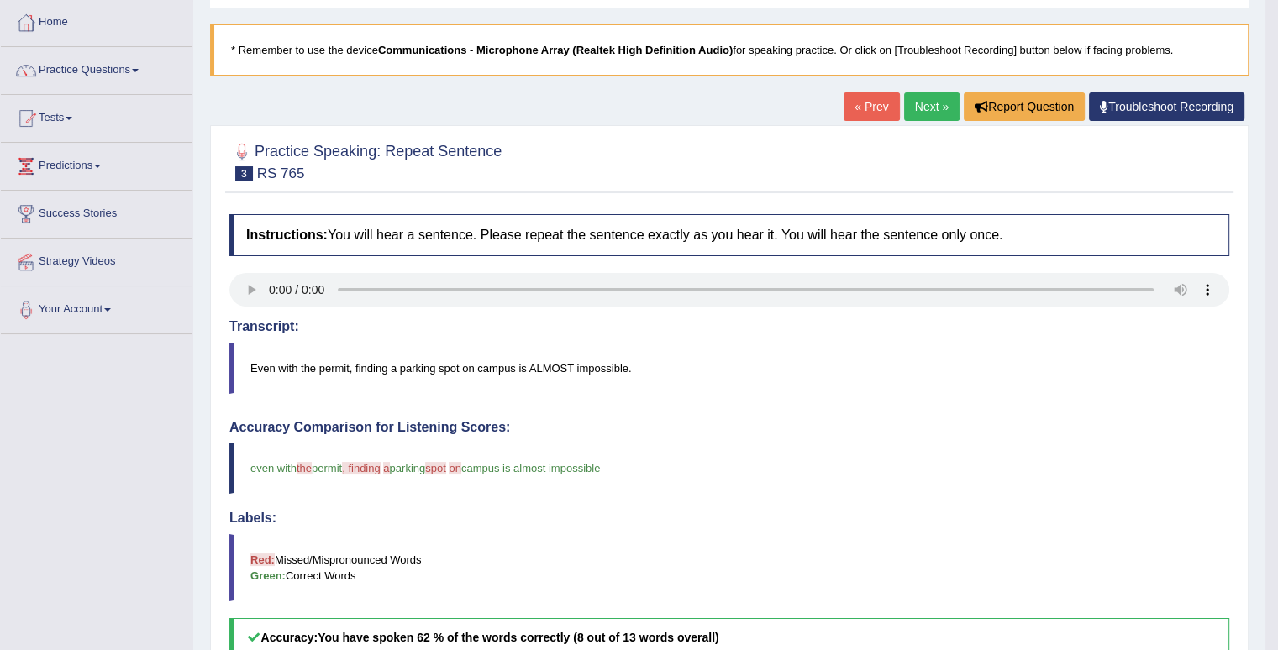
scroll to position [168, 0]
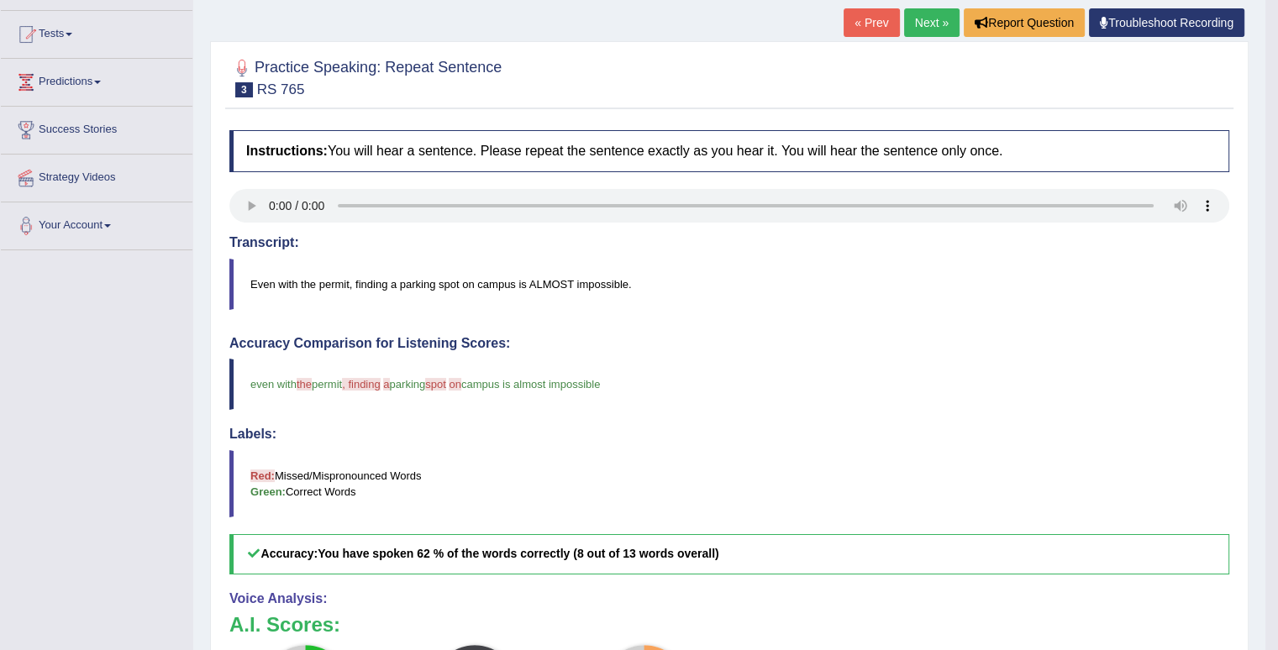
click at [940, 19] on link "Next »" at bounding box center [931, 22] width 55 height 29
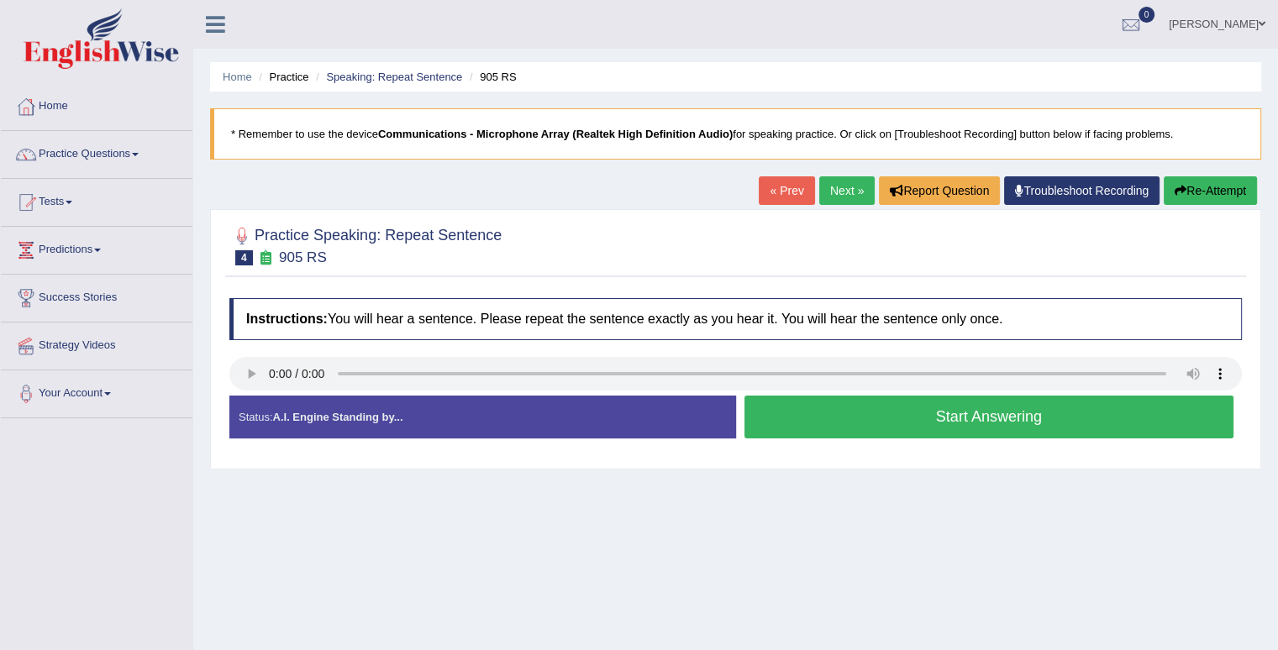
click at [905, 412] on button "Start Answering" at bounding box center [989, 417] width 490 height 43
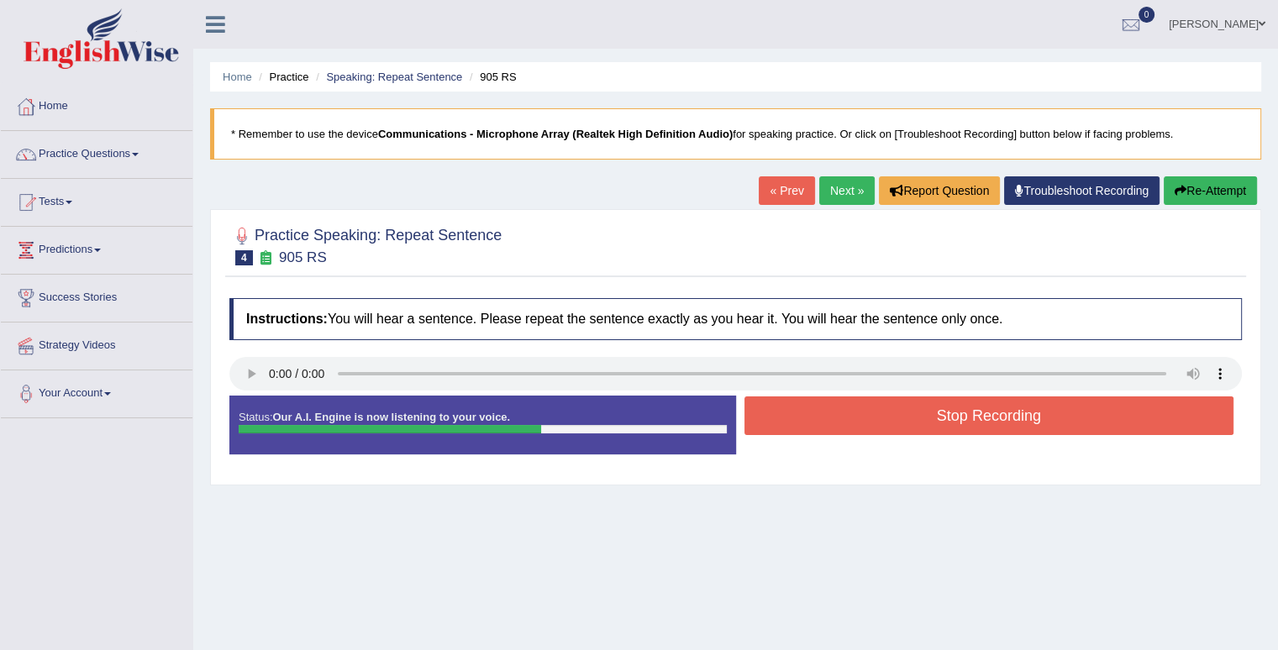
click at [905, 412] on button "Stop Recording" at bounding box center [989, 415] width 490 height 39
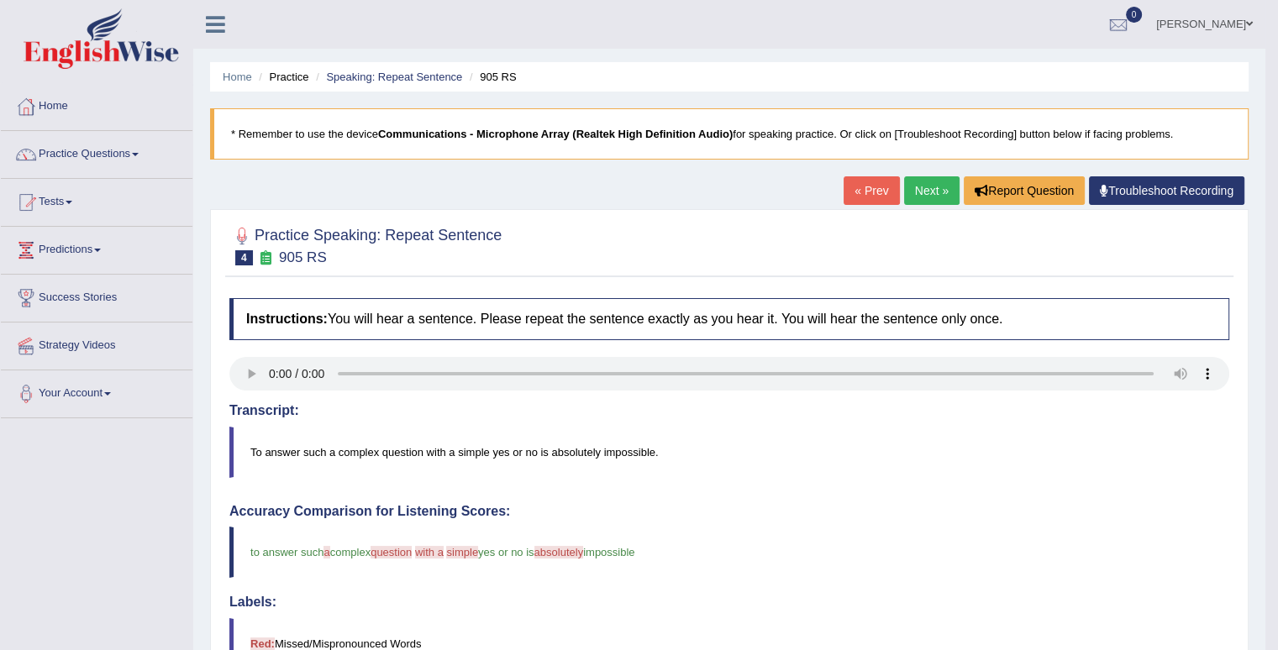
click at [912, 193] on link "Next »" at bounding box center [931, 190] width 55 height 29
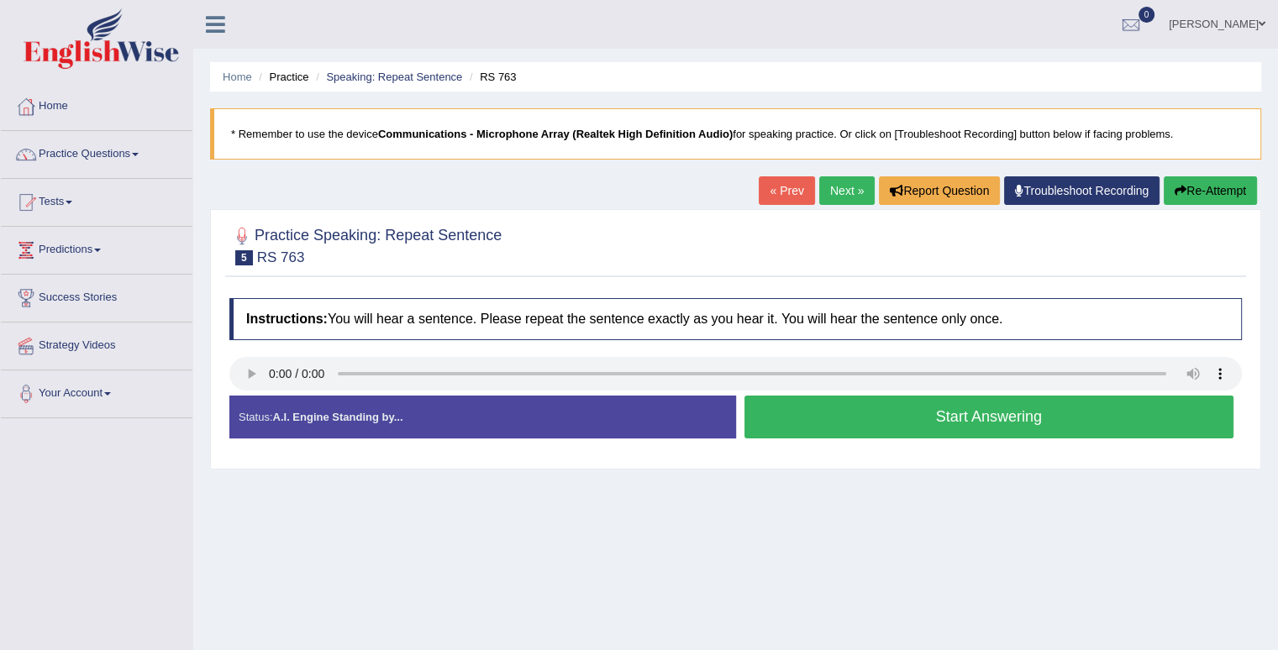
click at [887, 428] on button "Start Answering" at bounding box center [989, 417] width 490 height 43
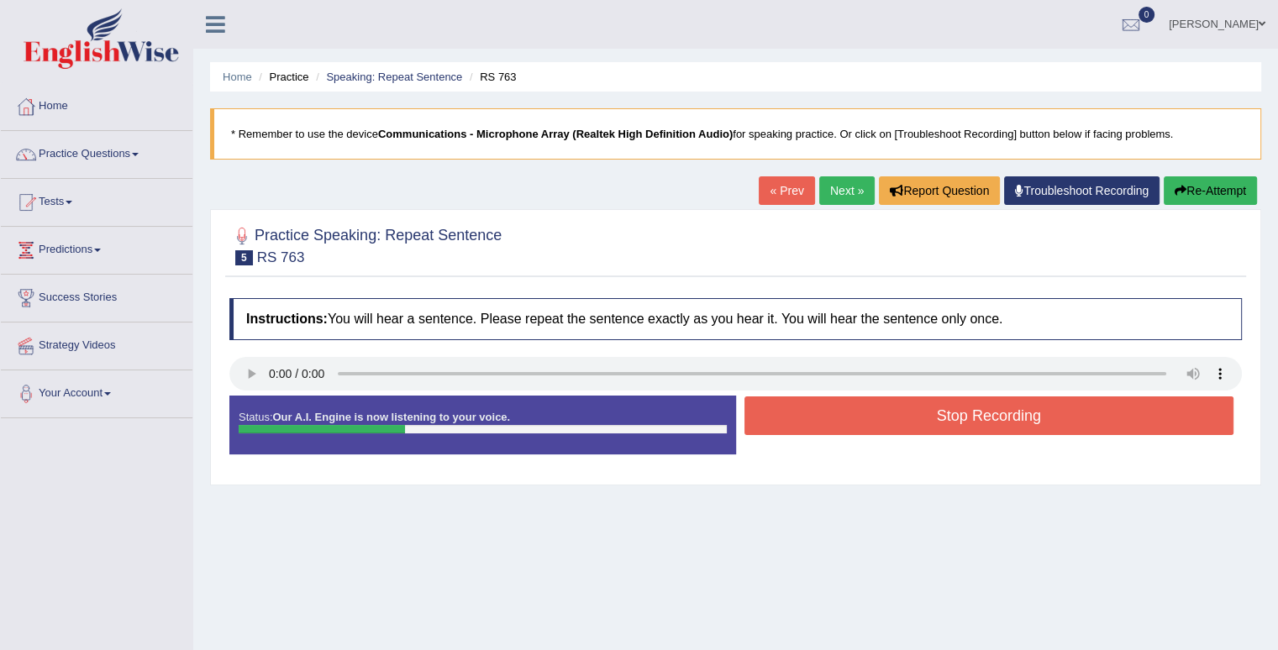
click at [887, 428] on button "Stop Recording" at bounding box center [989, 415] width 490 height 39
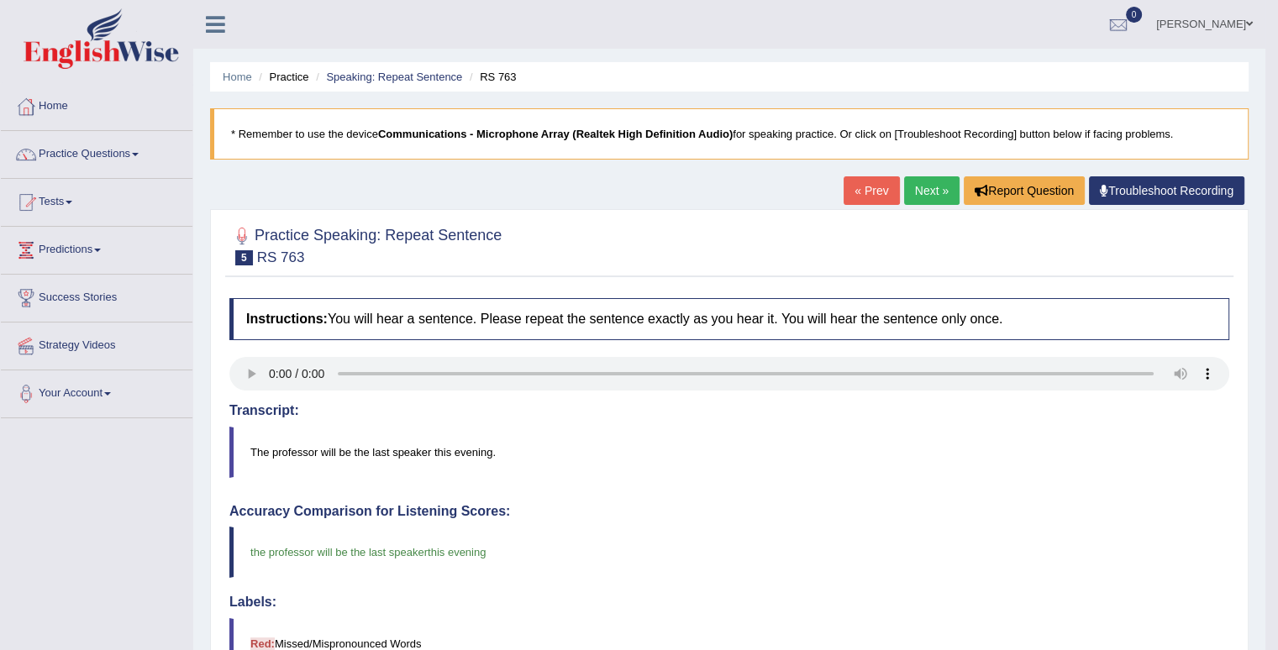
click at [933, 189] on link "Next »" at bounding box center [931, 190] width 55 height 29
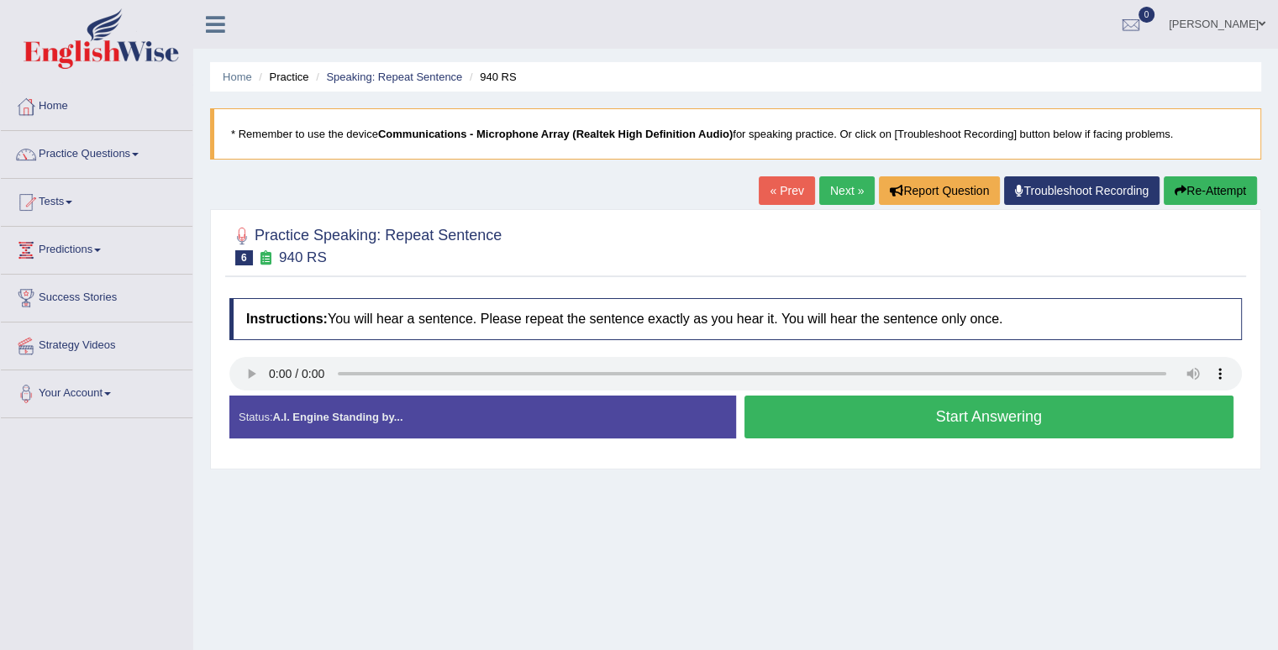
click at [802, 430] on button "Start Answering" at bounding box center [989, 417] width 490 height 43
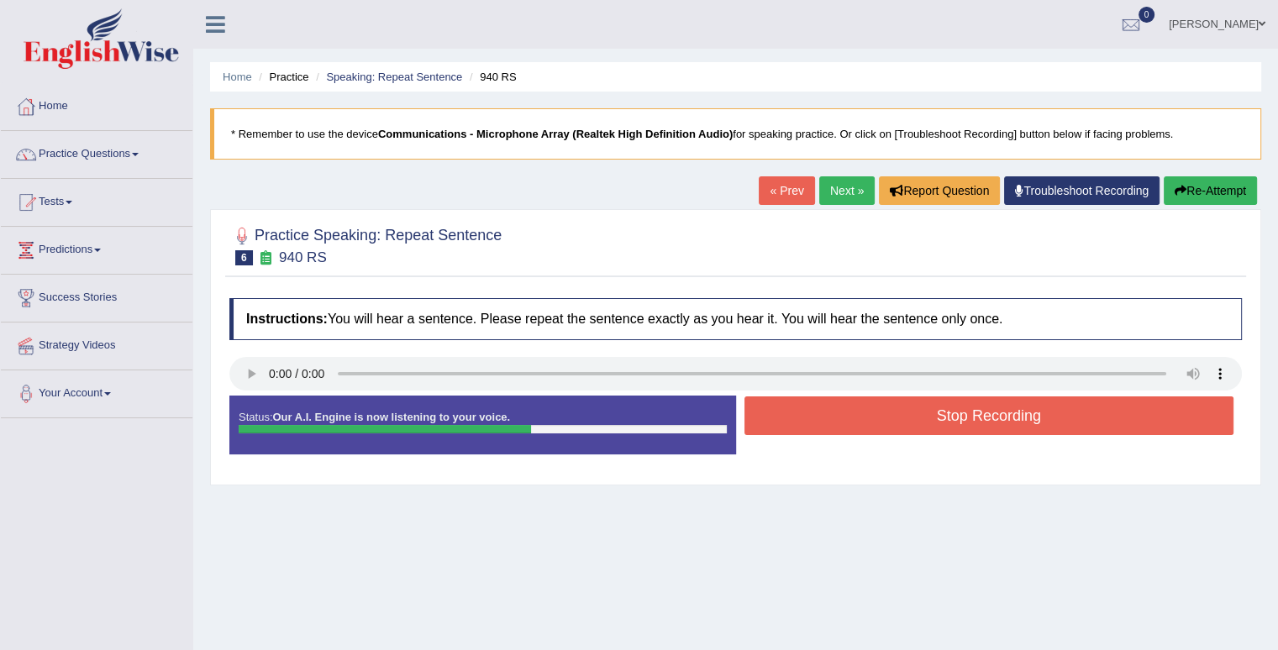
click at [802, 430] on button "Stop Recording" at bounding box center [989, 415] width 490 height 39
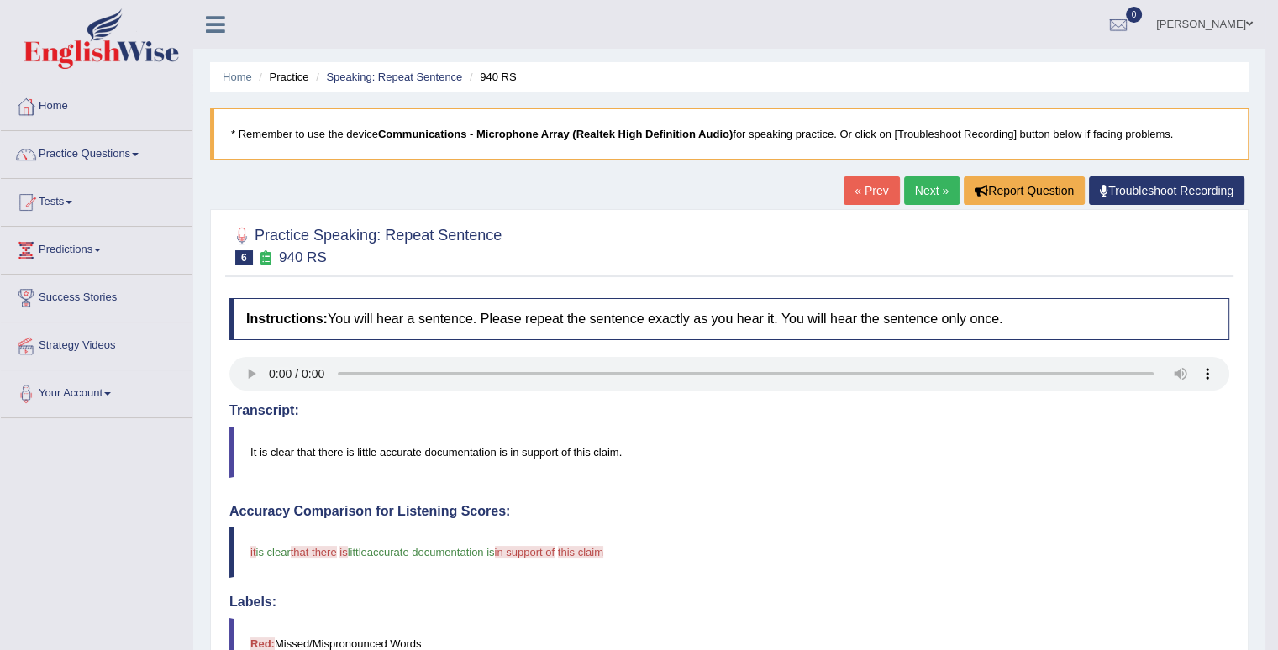
click at [909, 187] on link "Next »" at bounding box center [931, 190] width 55 height 29
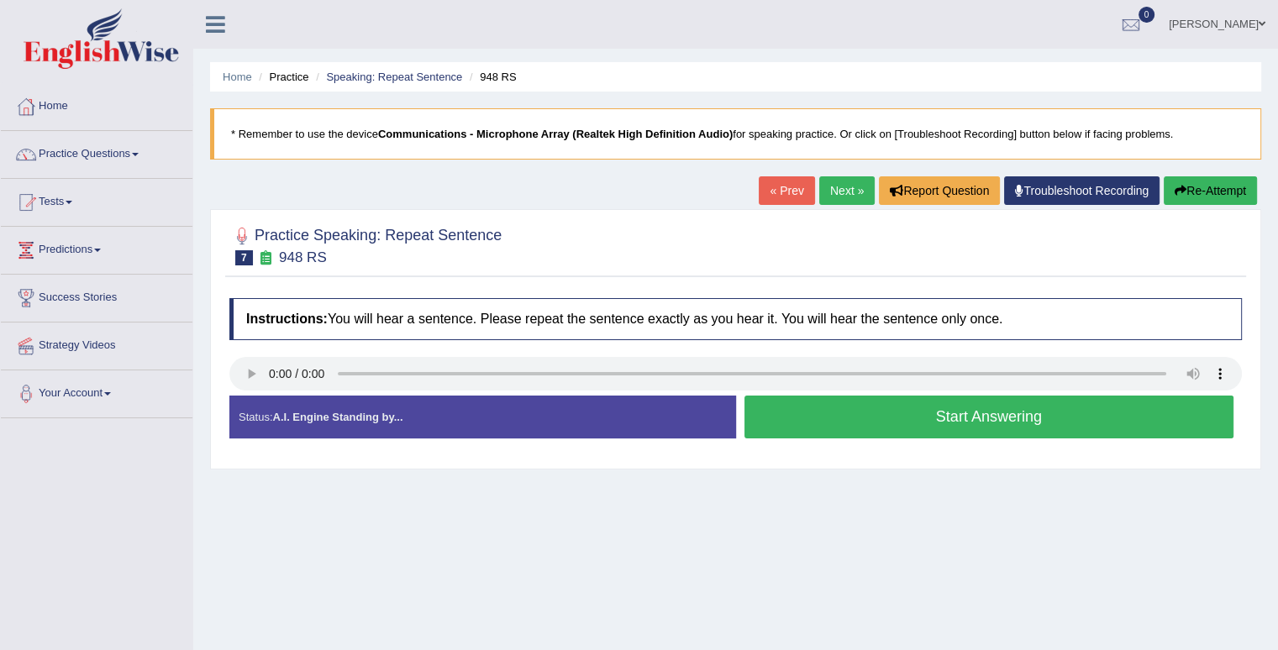
click at [871, 417] on button "Start Answering" at bounding box center [989, 417] width 490 height 43
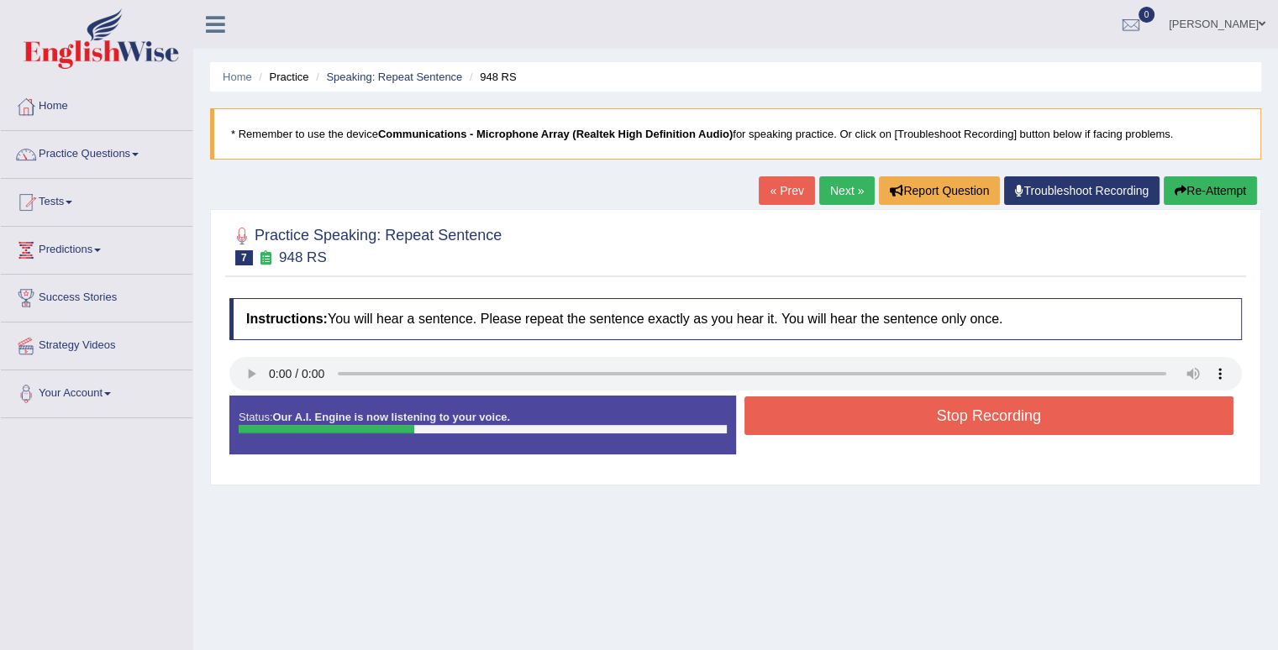
click at [871, 417] on button "Stop Recording" at bounding box center [989, 415] width 490 height 39
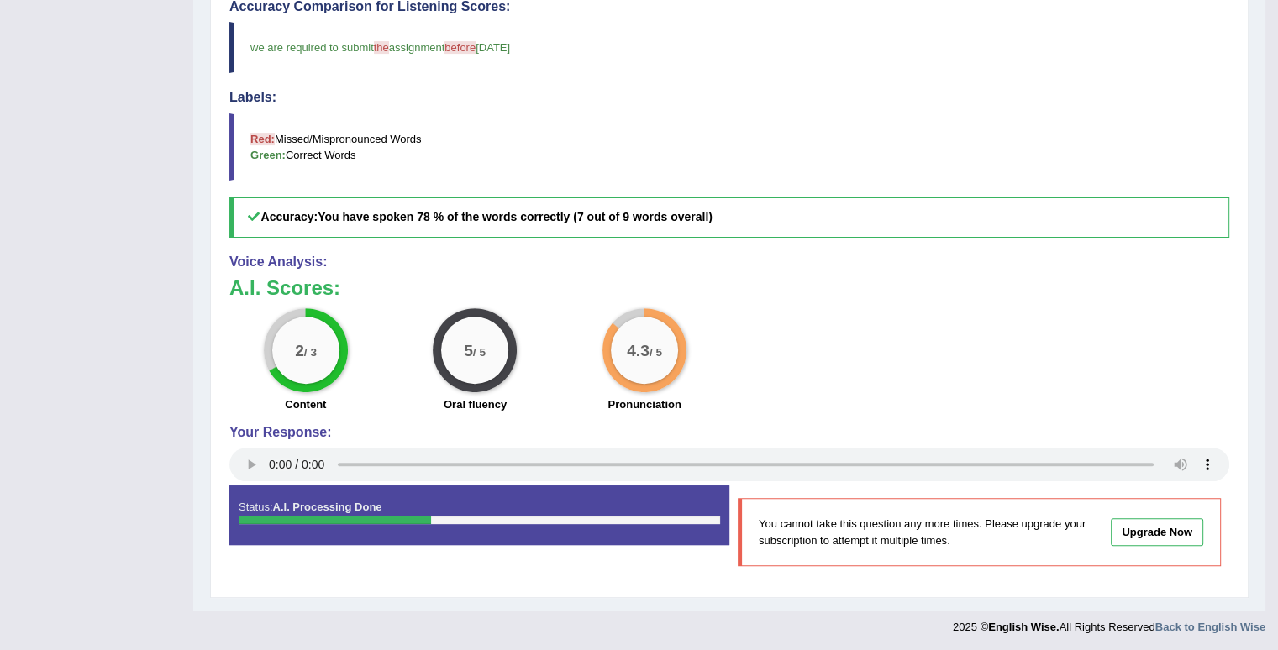
scroll to position [169, 0]
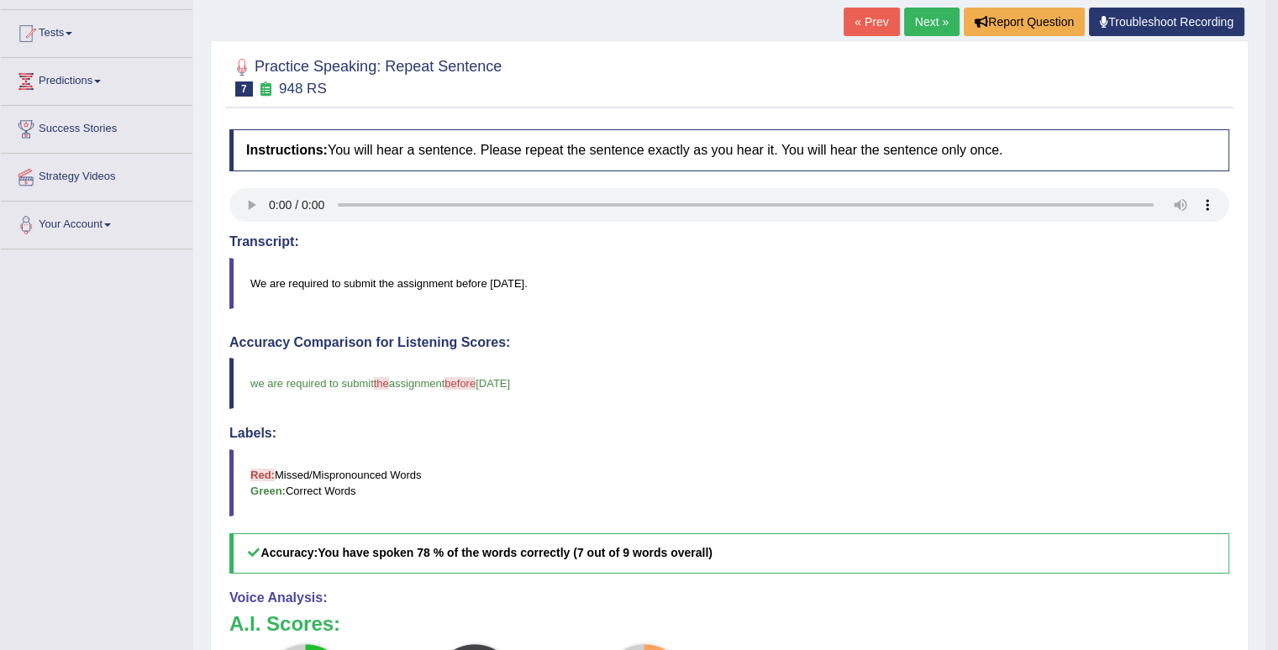
click at [924, 18] on link "Next »" at bounding box center [931, 22] width 55 height 29
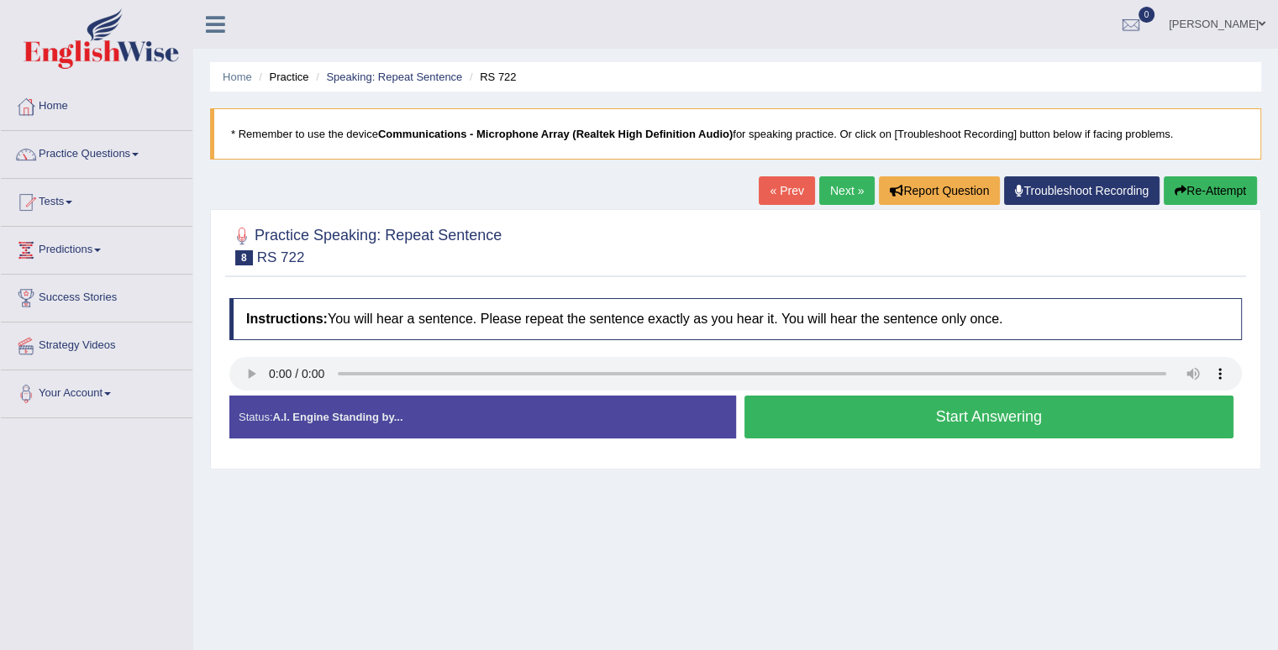
click at [883, 412] on button "Start Answering" at bounding box center [989, 417] width 490 height 43
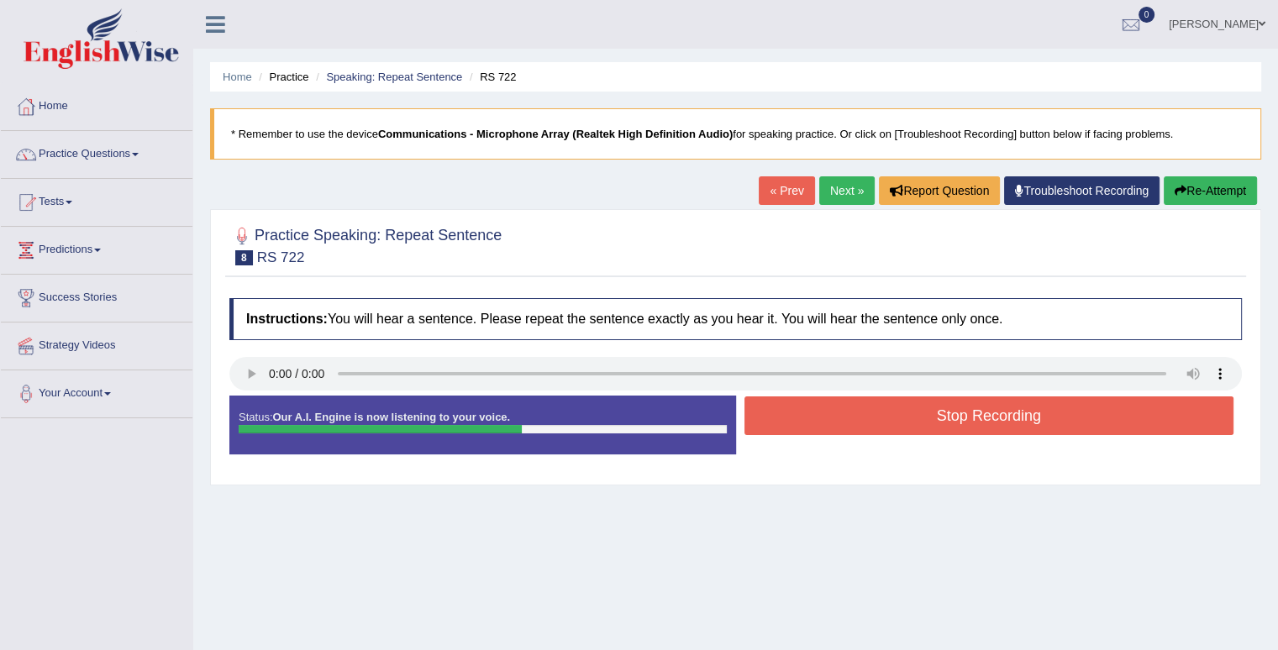
click at [883, 412] on button "Stop Recording" at bounding box center [989, 415] width 490 height 39
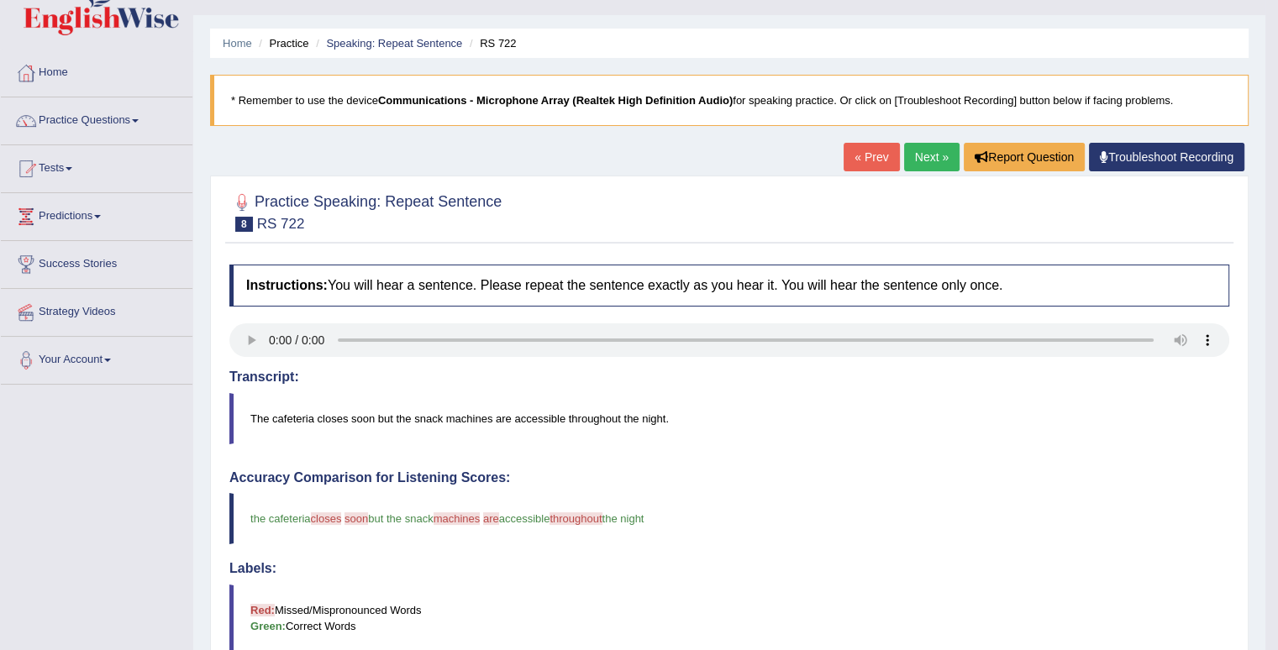
scroll to position [1, 0]
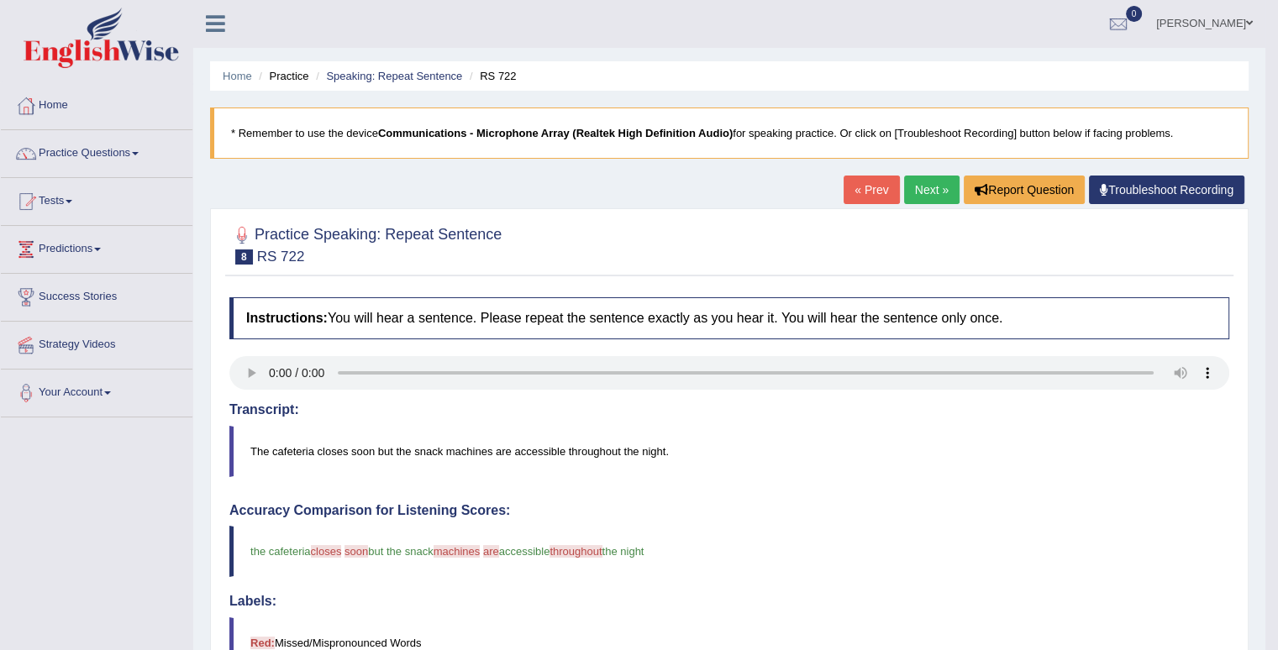
click at [936, 192] on link "Next »" at bounding box center [931, 190] width 55 height 29
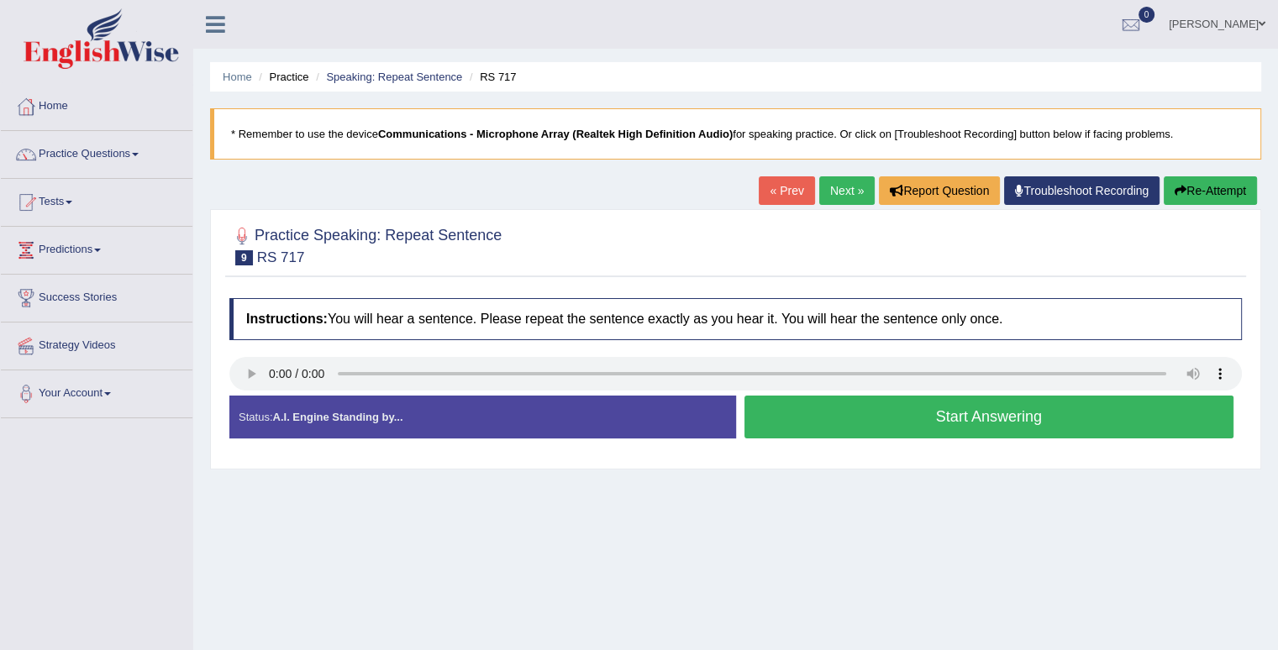
click at [931, 407] on button "Start Answering" at bounding box center [989, 417] width 490 height 43
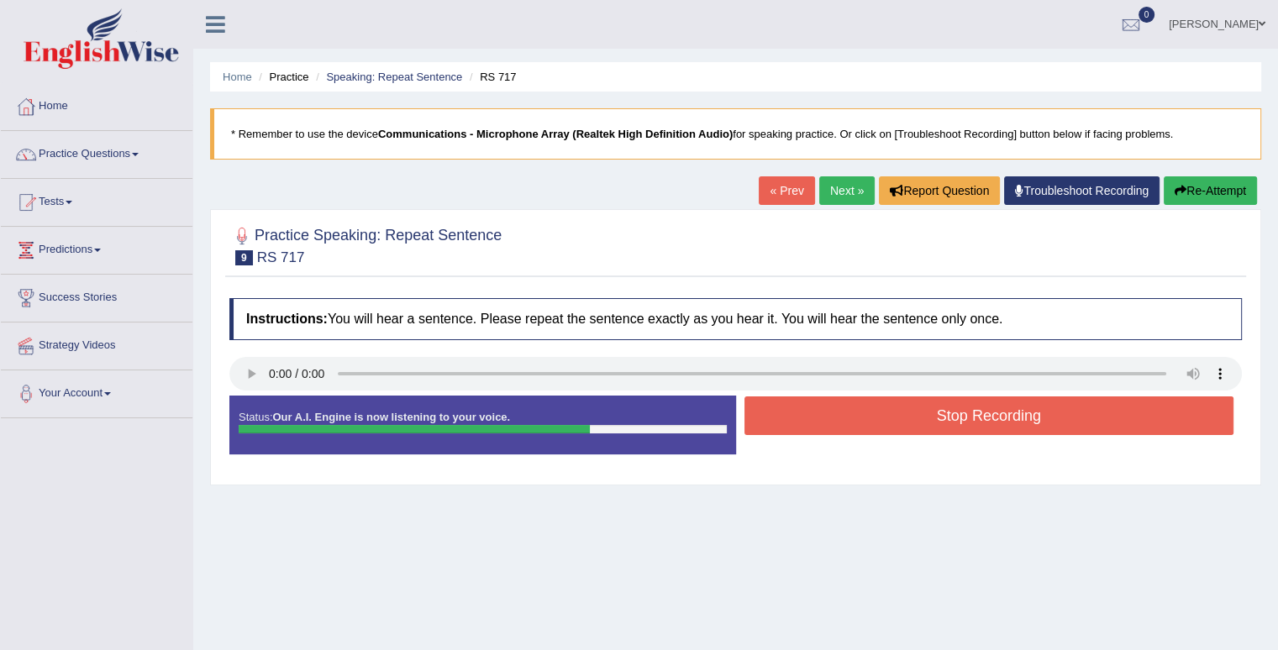
click at [931, 407] on button "Stop Recording" at bounding box center [989, 415] width 490 height 39
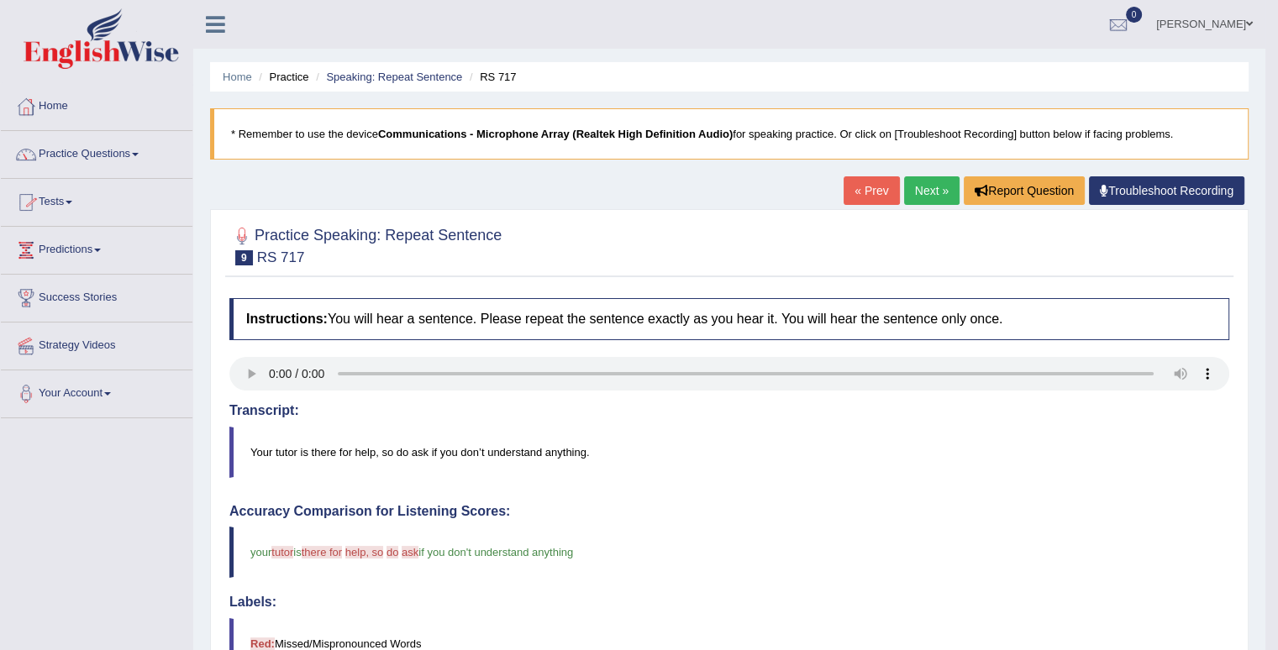
click at [935, 190] on link "Next »" at bounding box center [931, 190] width 55 height 29
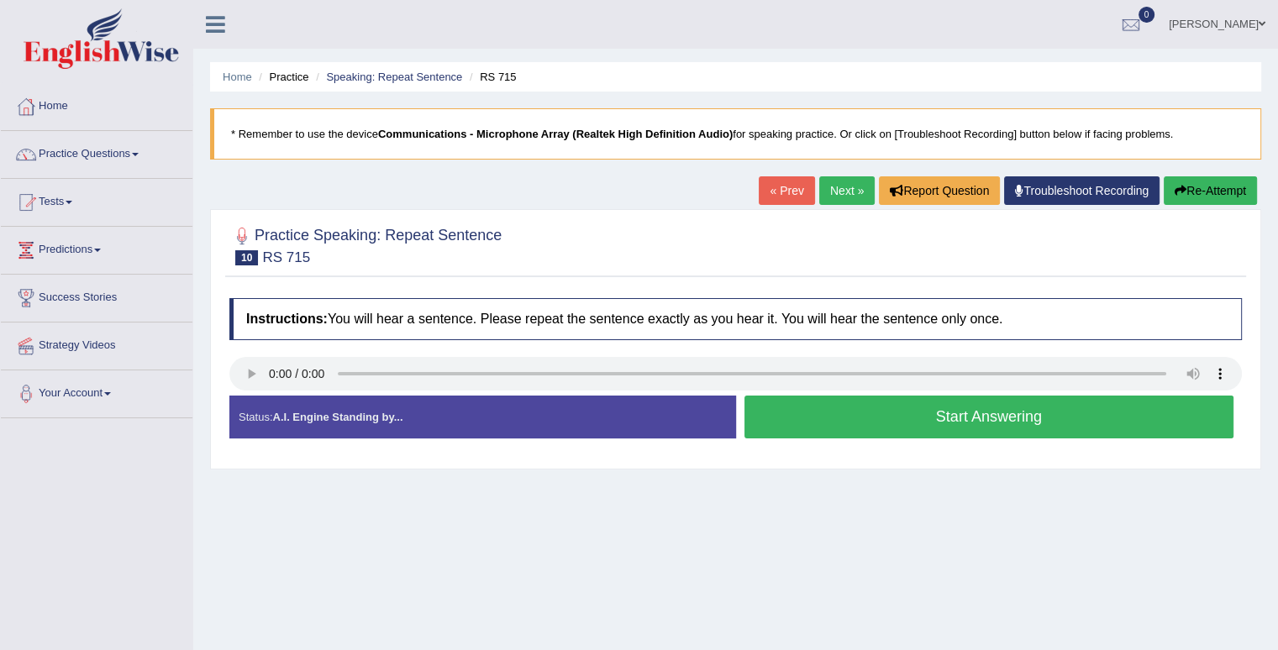
click at [846, 421] on button "Start Answering" at bounding box center [989, 417] width 490 height 43
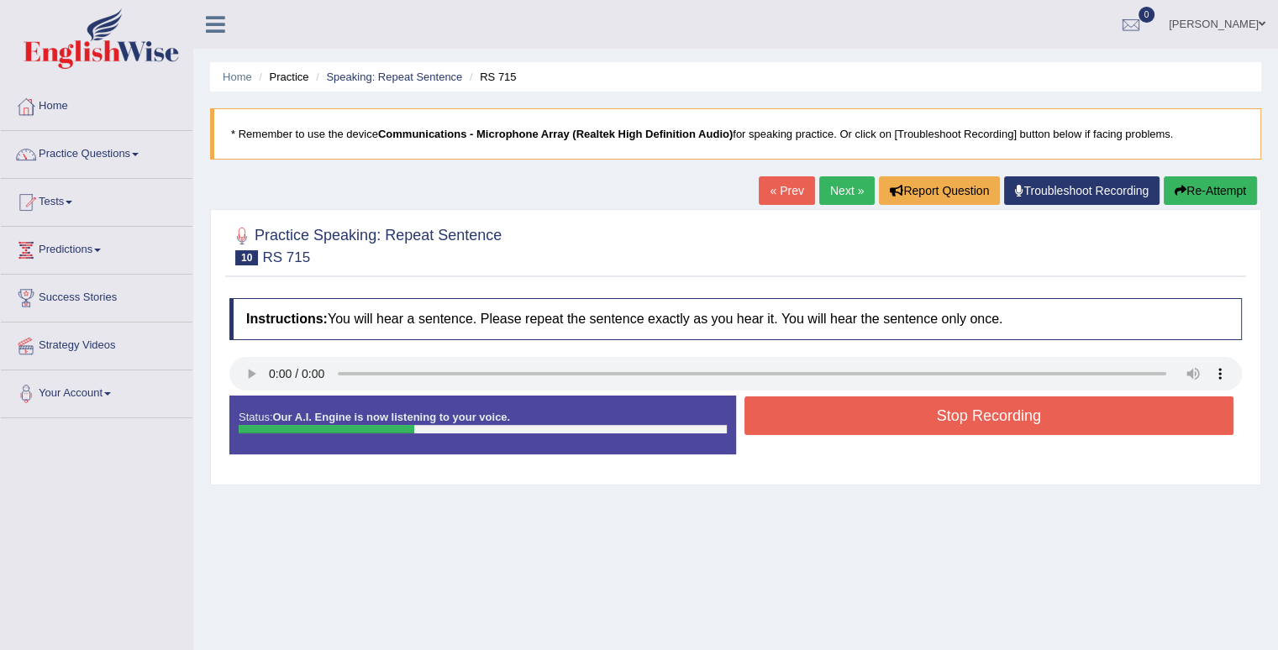
click at [846, 421] on button "Stop Recording" at bounding box center [989, 415] width 490 height 39
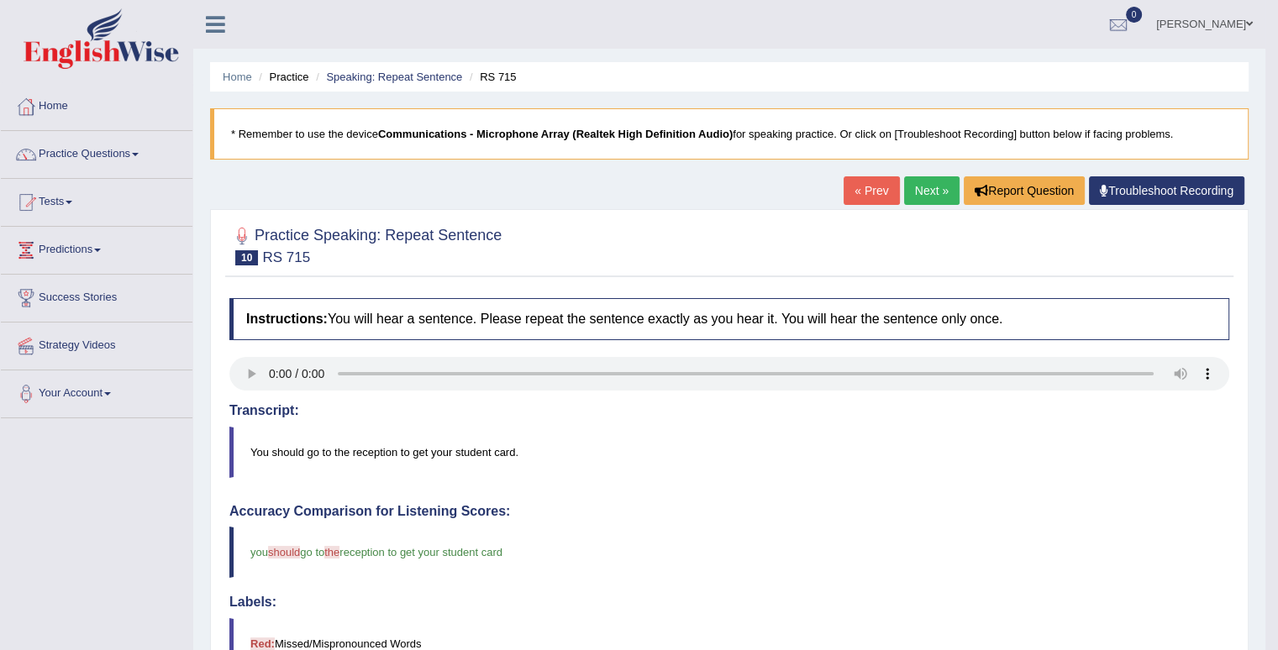
click at [942, 197] on link "Next »" at bounding box center [931, 190] width 55 height 29
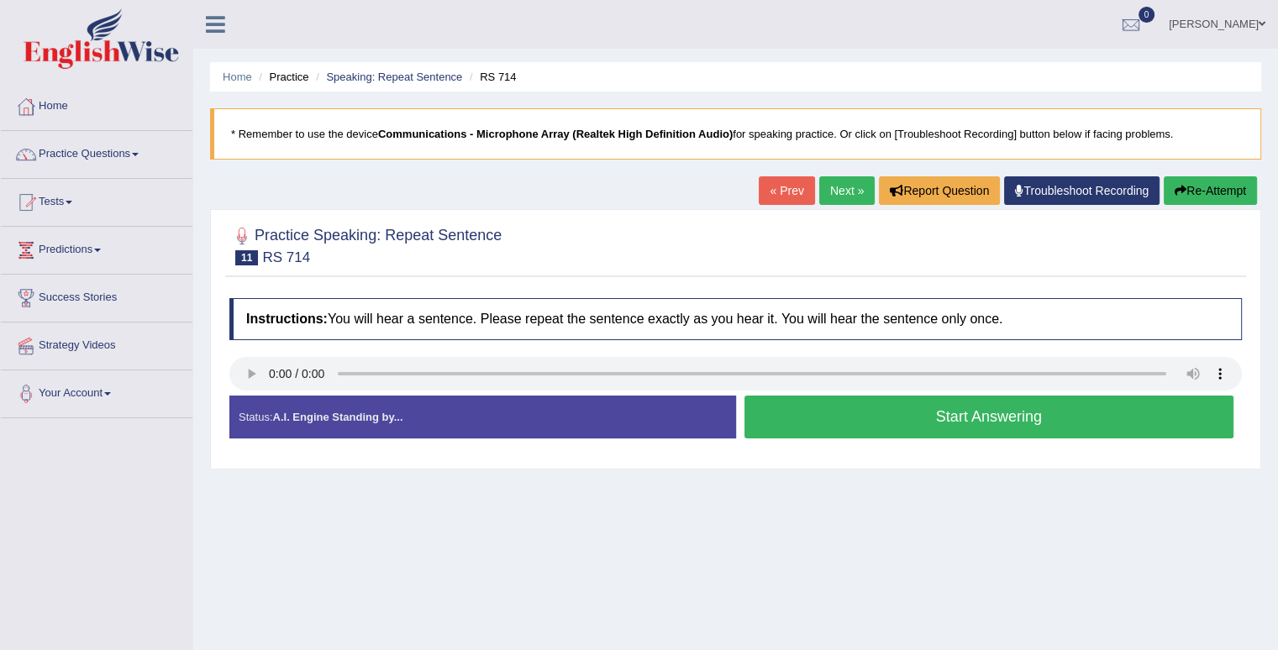
click at [959, 423] on button "Start Answering" at bounding box center [989, 417] width 490 height 43
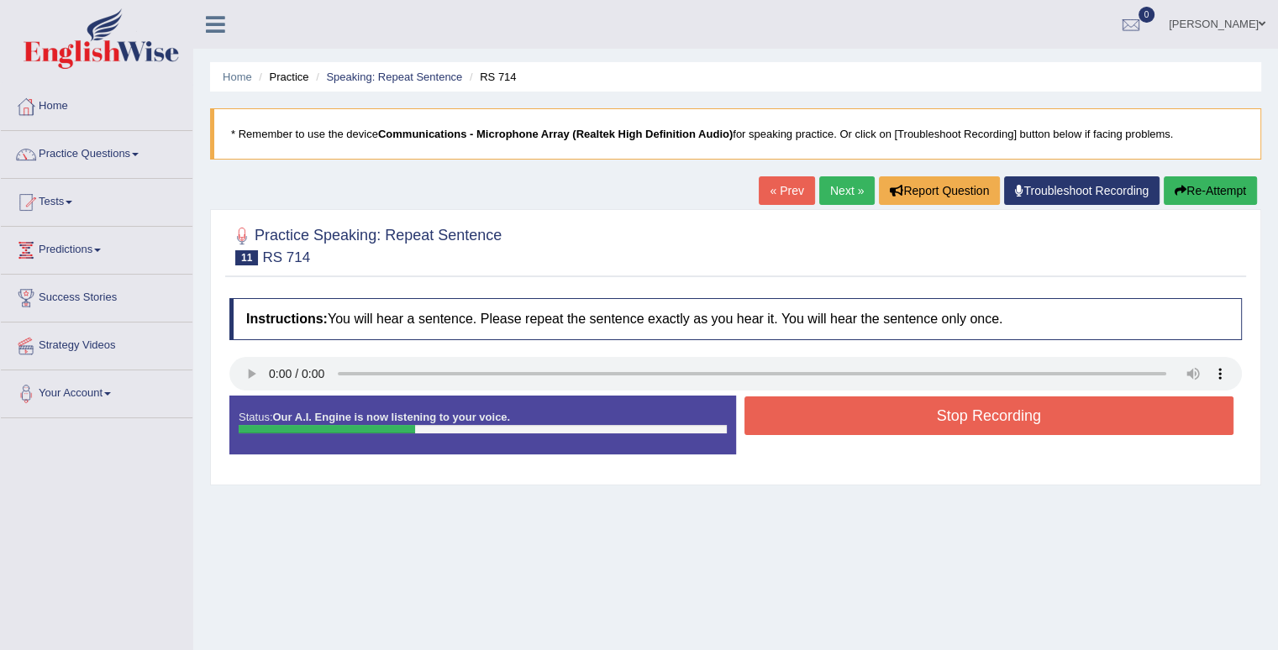
click at [959, 423] on button "Stop Recording" at bounding box center [989, 415] width 490 height 39
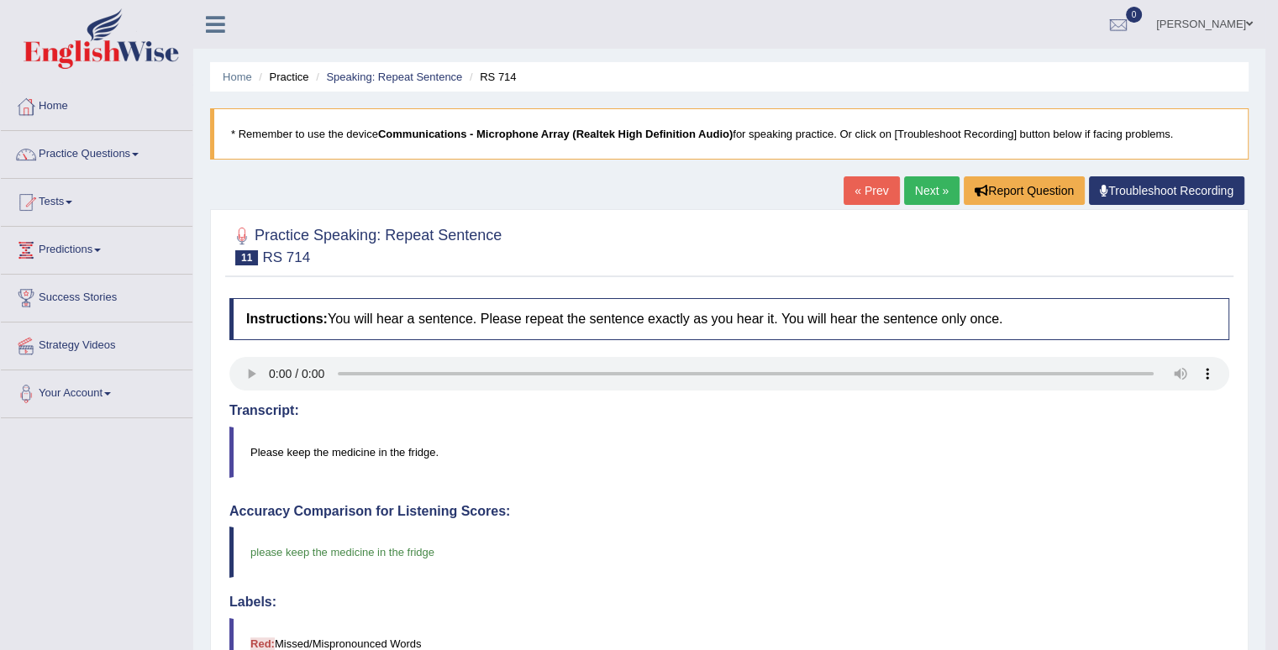
click at [917, 197] on link "Next »" at bounding box center [931, 190] width 55 height 29
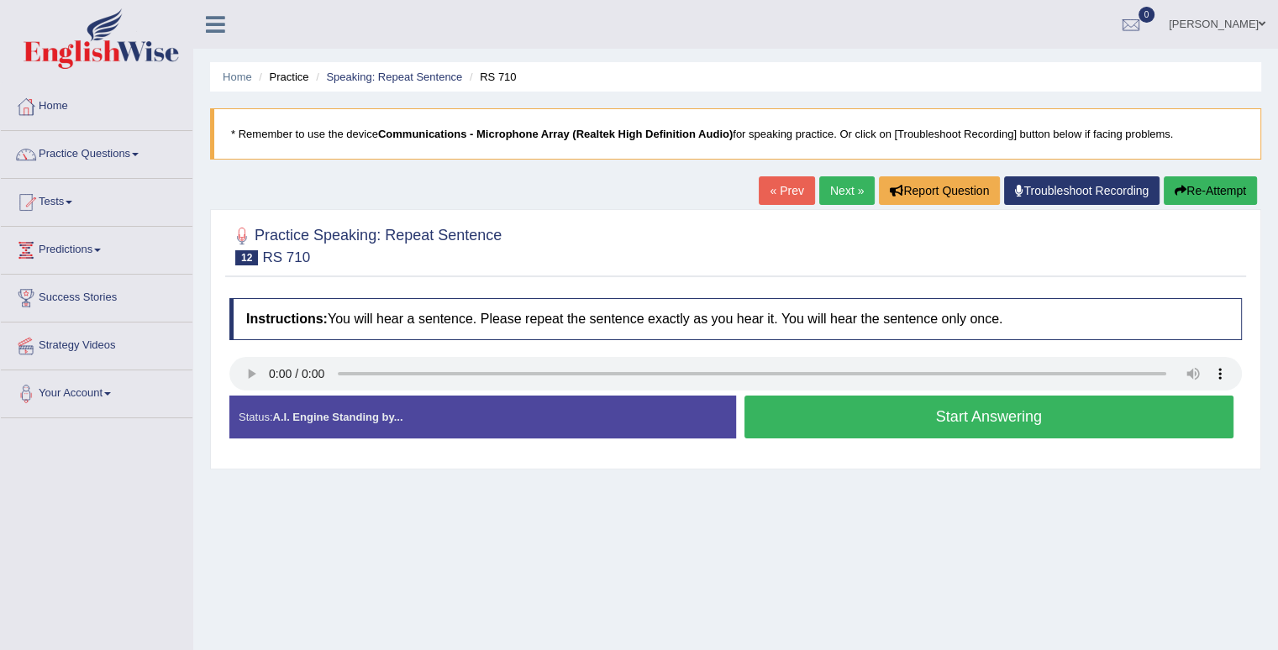
click at [839, 415] on button "Start Answering" at bounding box center [989, 417] width 490 height 43
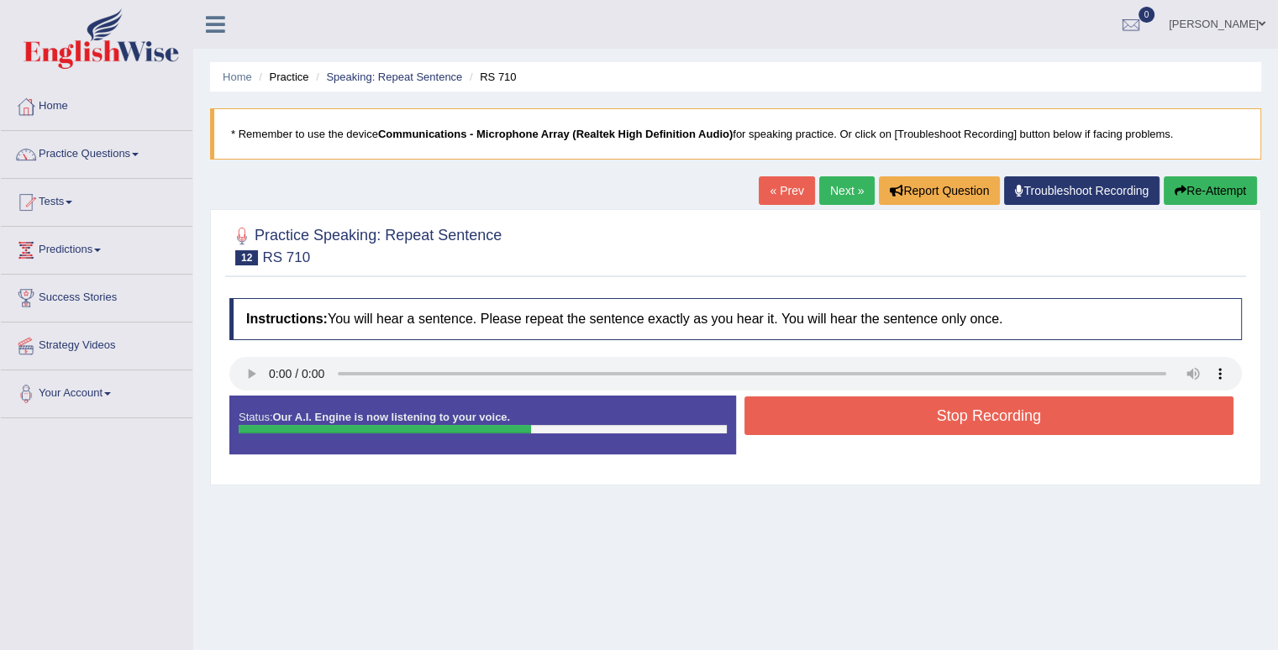
click at [839, 415] on button "Stop Recording" at bounding box center [989, 415] width 490 height 39
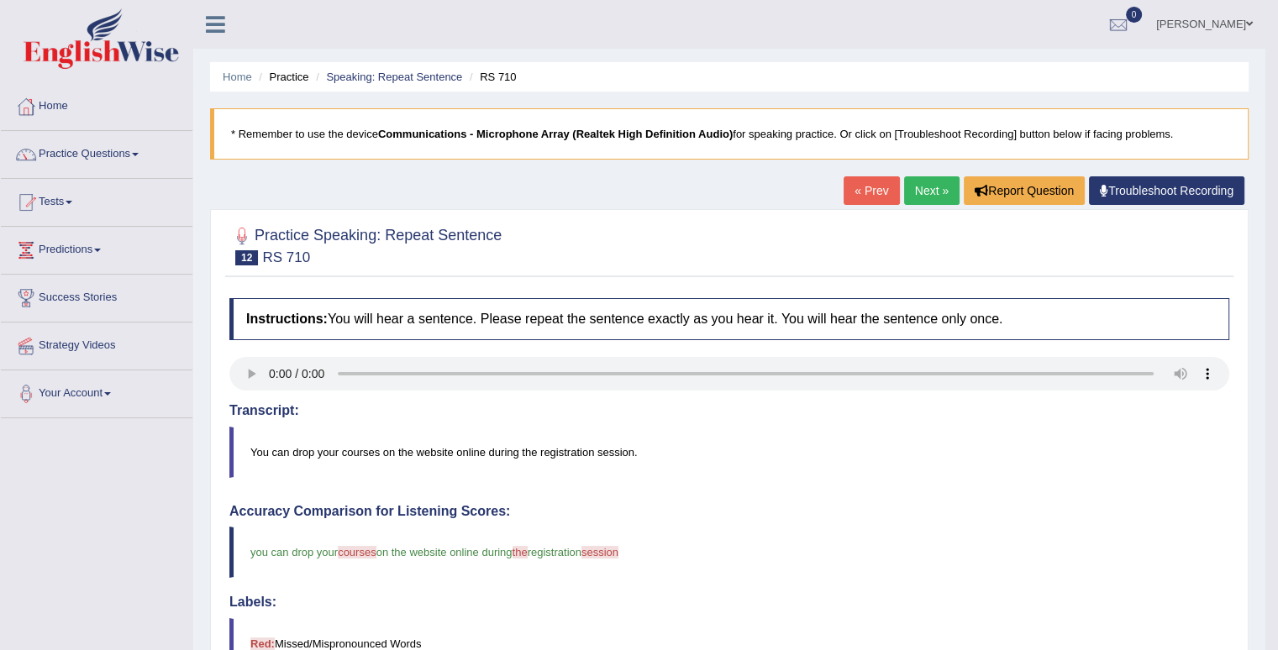
click at [932, 189] on link "Next »" at bounding box center [931, 190] width 55 height 29
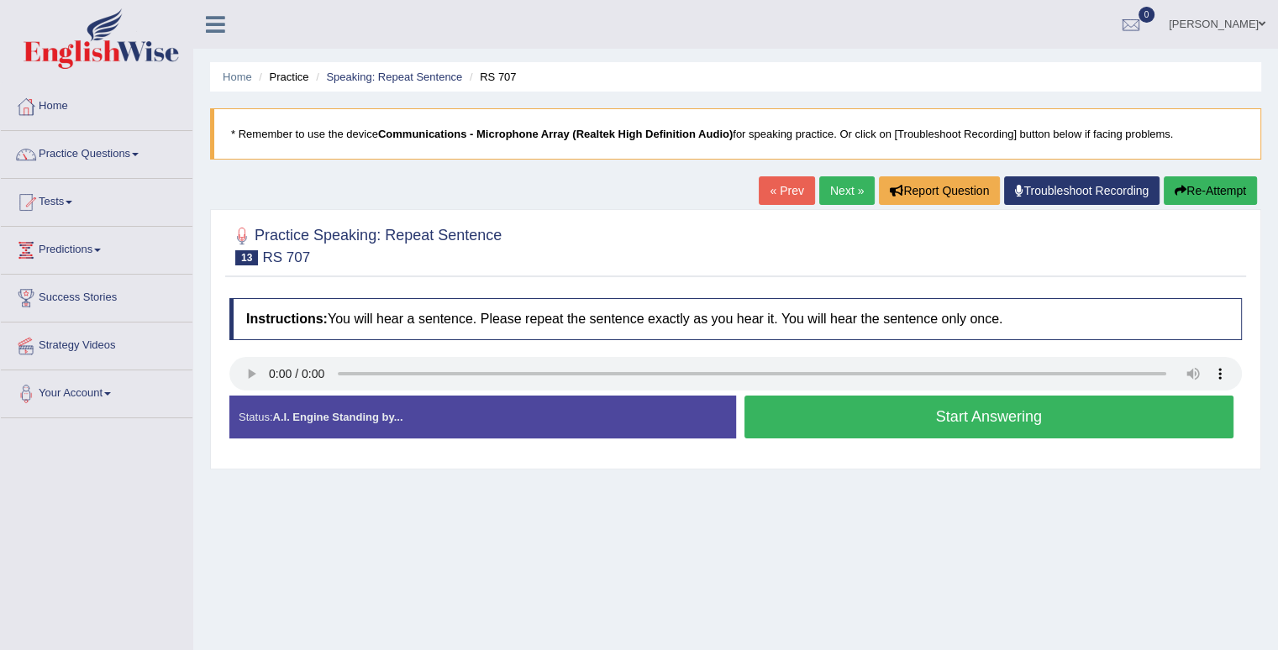
click at [843, 410] on button "Start Answering" at bounding box center [989, 417] width 490 height 43
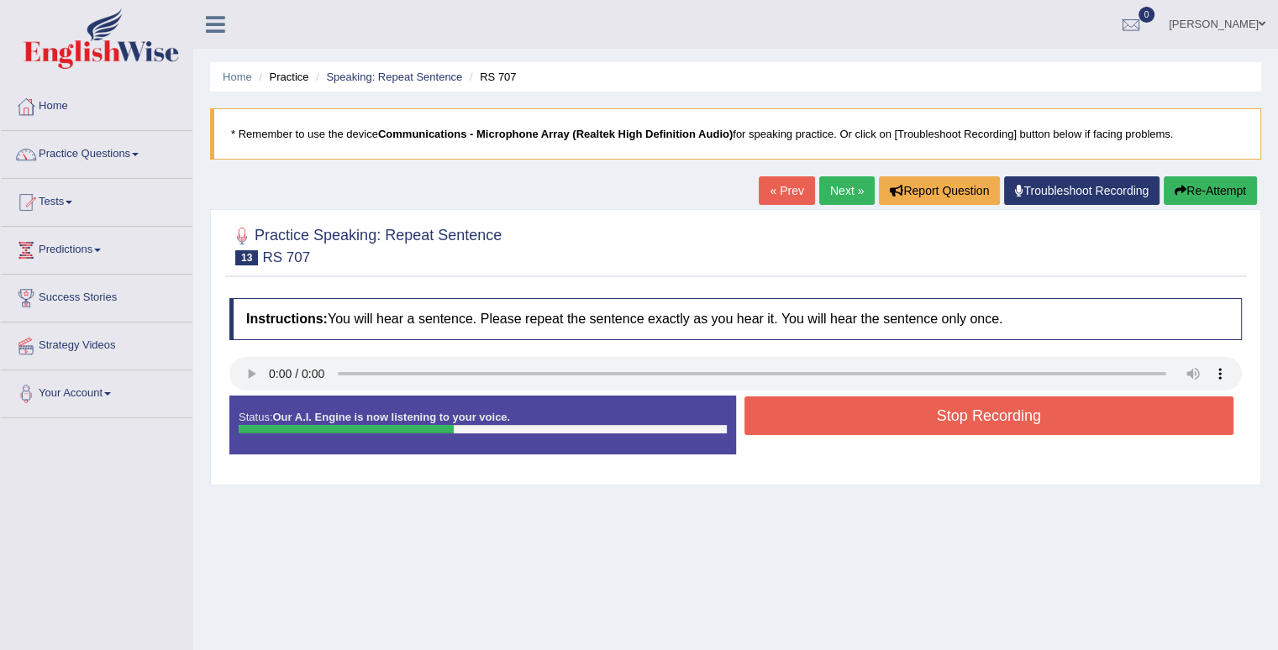
click at [843, 410] on button "Stop Recording" at bounding box center [989, 415] width 490 height 39
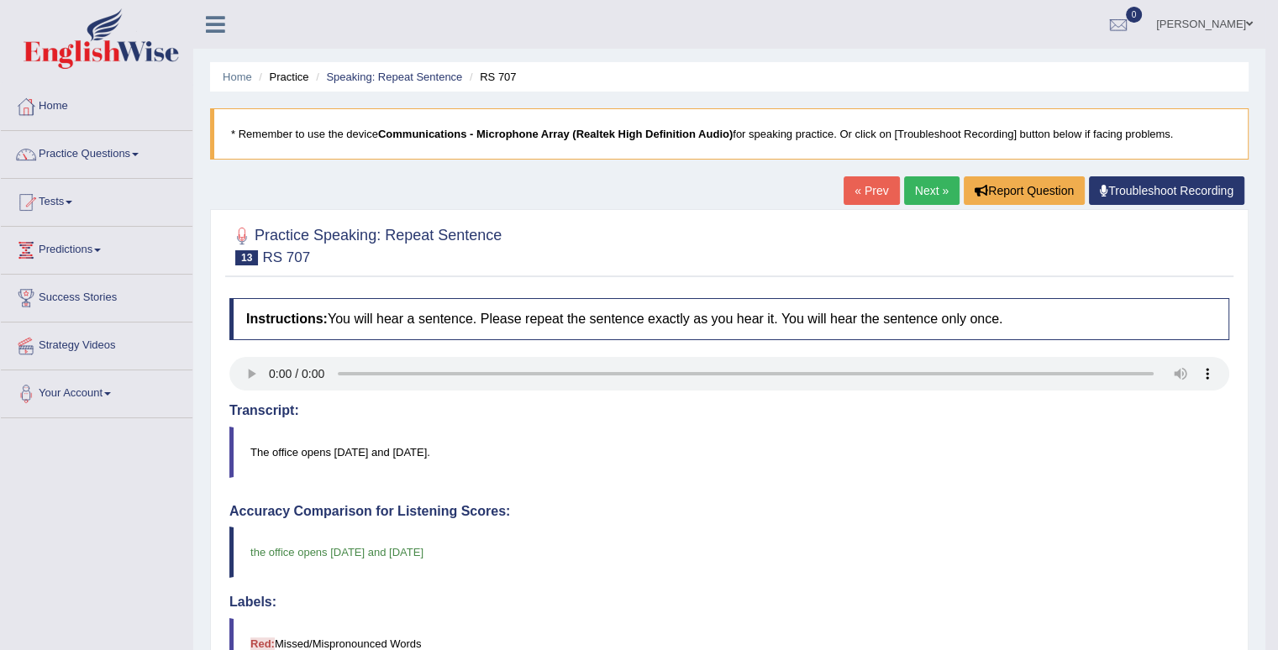
click at [919, 191] on link "Next »" at bounding box center [931, 190] width 55 height 29
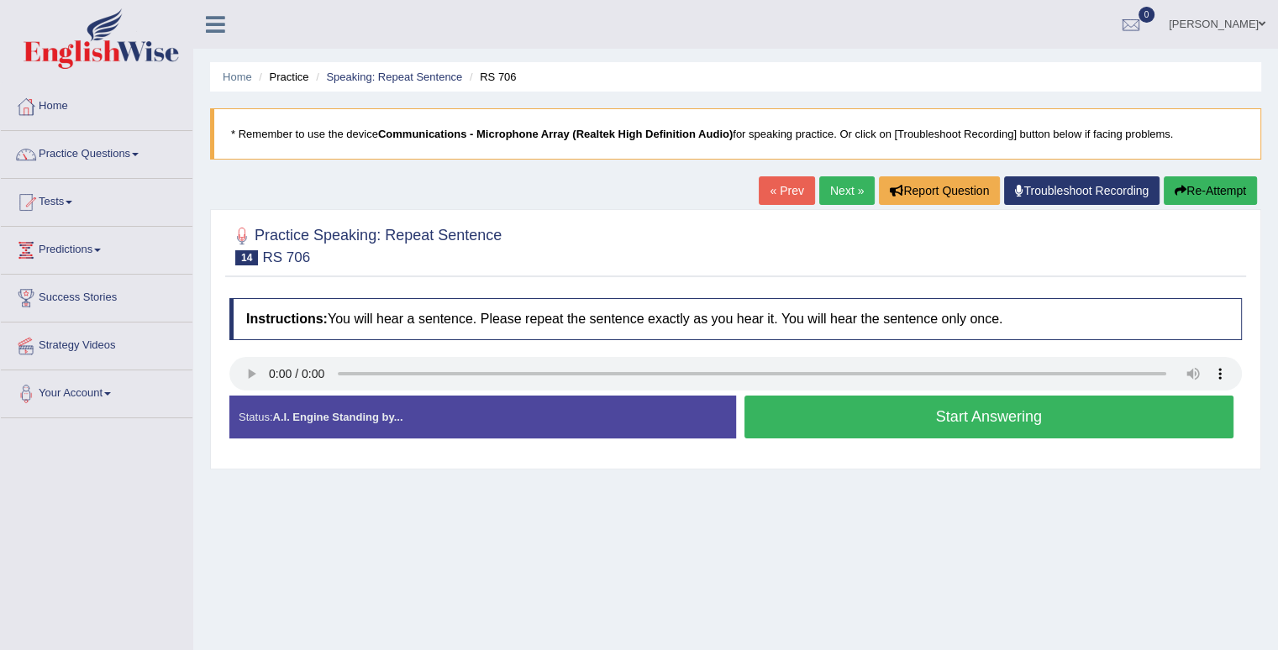
click at [833, 408] on button "Start Answering" at bounding box center [989, 417] width 490 height 43
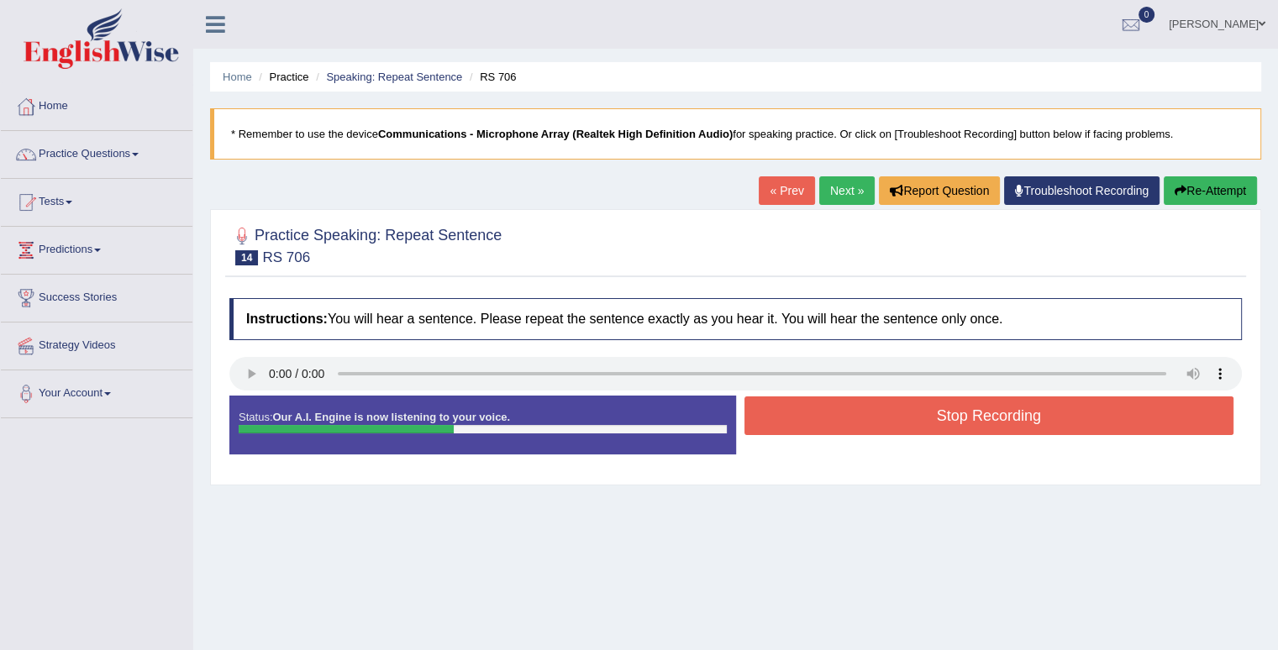
click at [833, 408] on button "Stop Recording" at bounding box center [989, 415] width 490 height 39
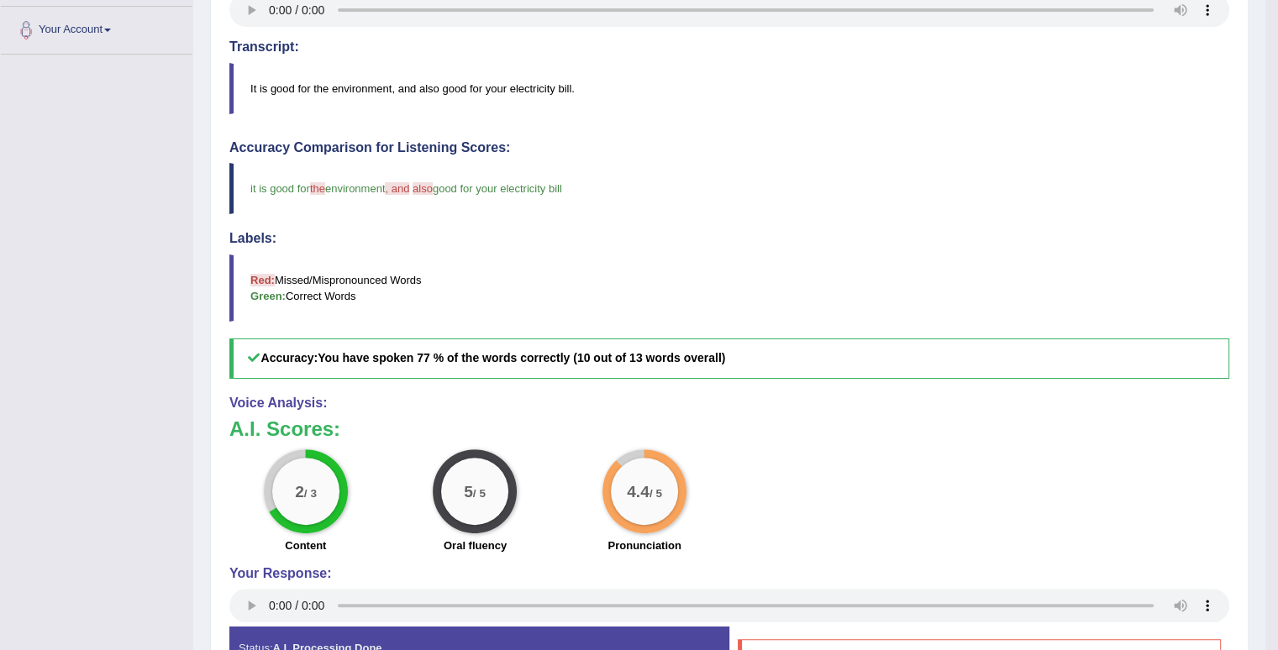
scroll to position [168, 0]
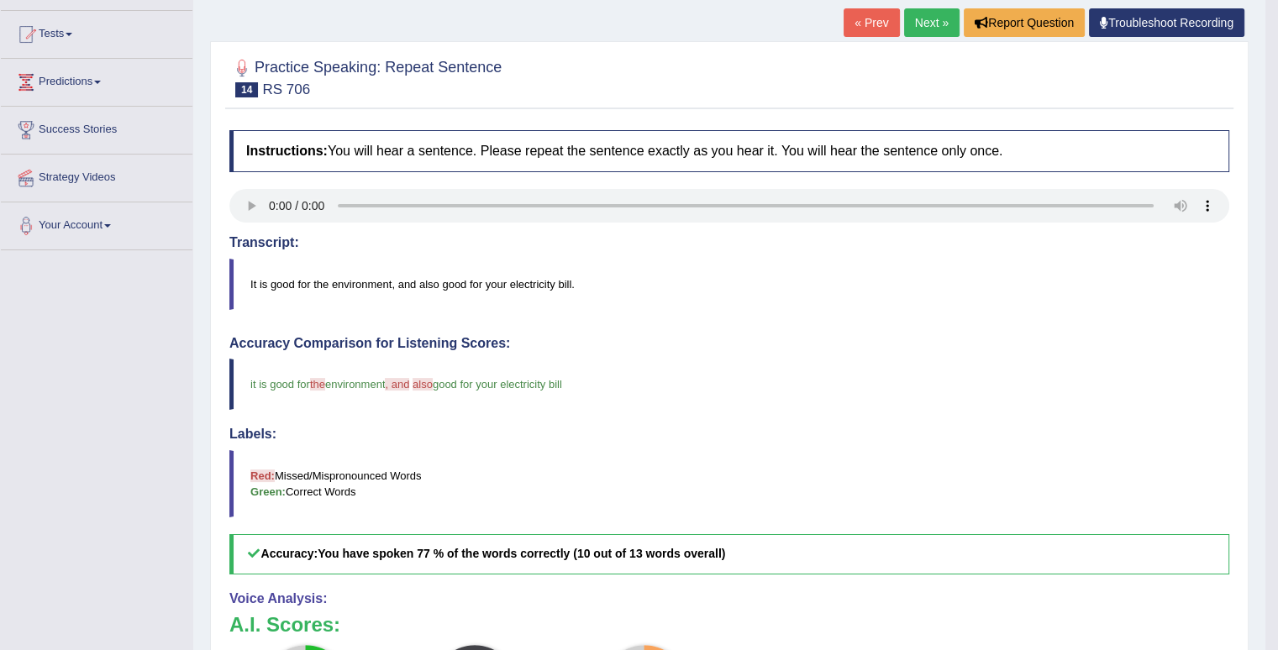
click at [932, 18] on link "Next »" at bounding box center [931, 22] width 55 height 29
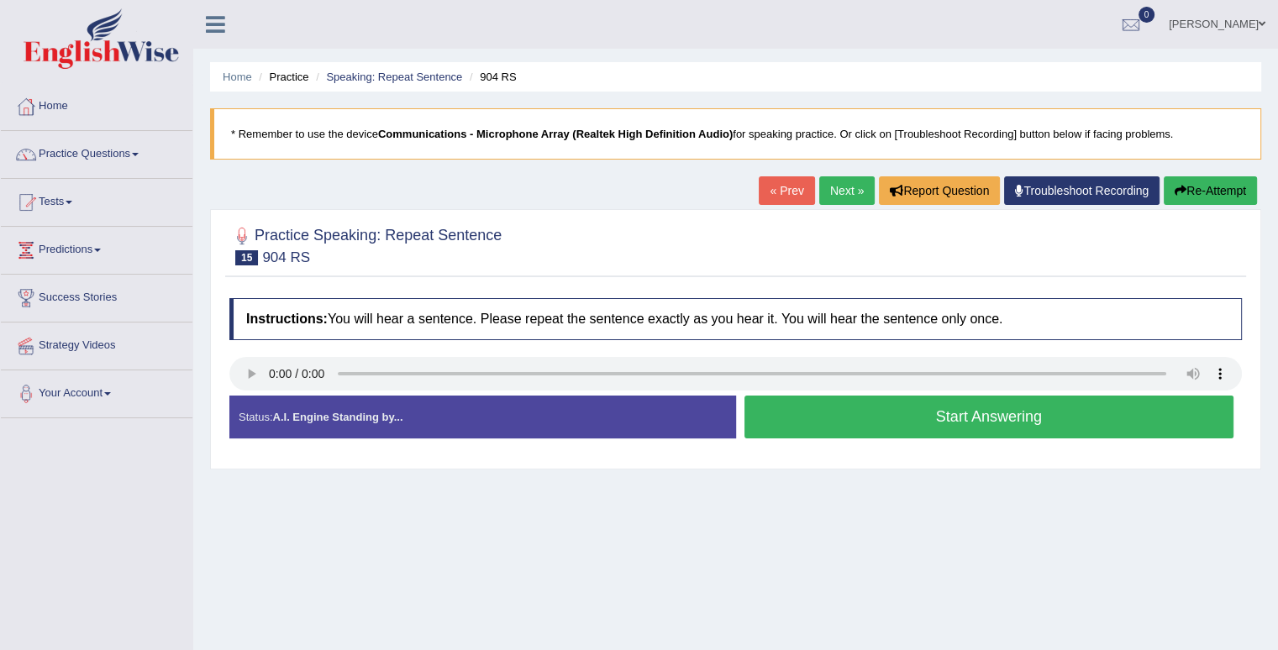
click at [890, 415] on button "Start Answering" at bounding box center [989, 417] width 490 height 43
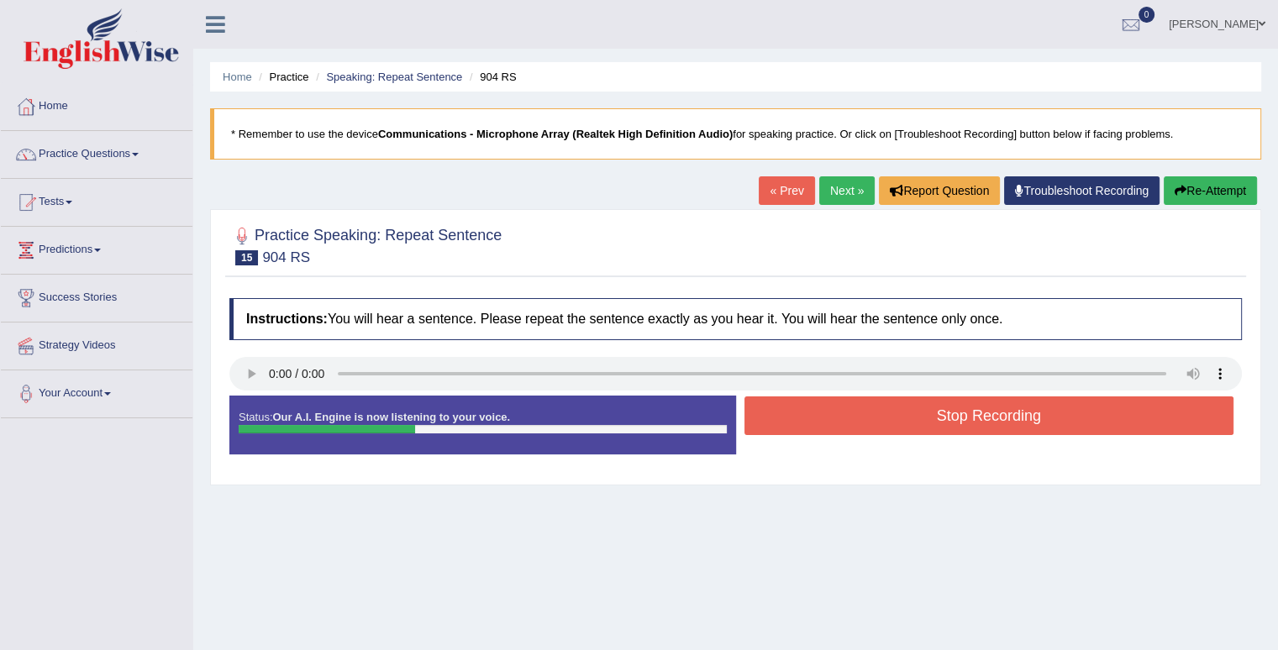
click at [889, 416] on button "Stop Recording" at bounding box center [989, 415] width 490 height 39
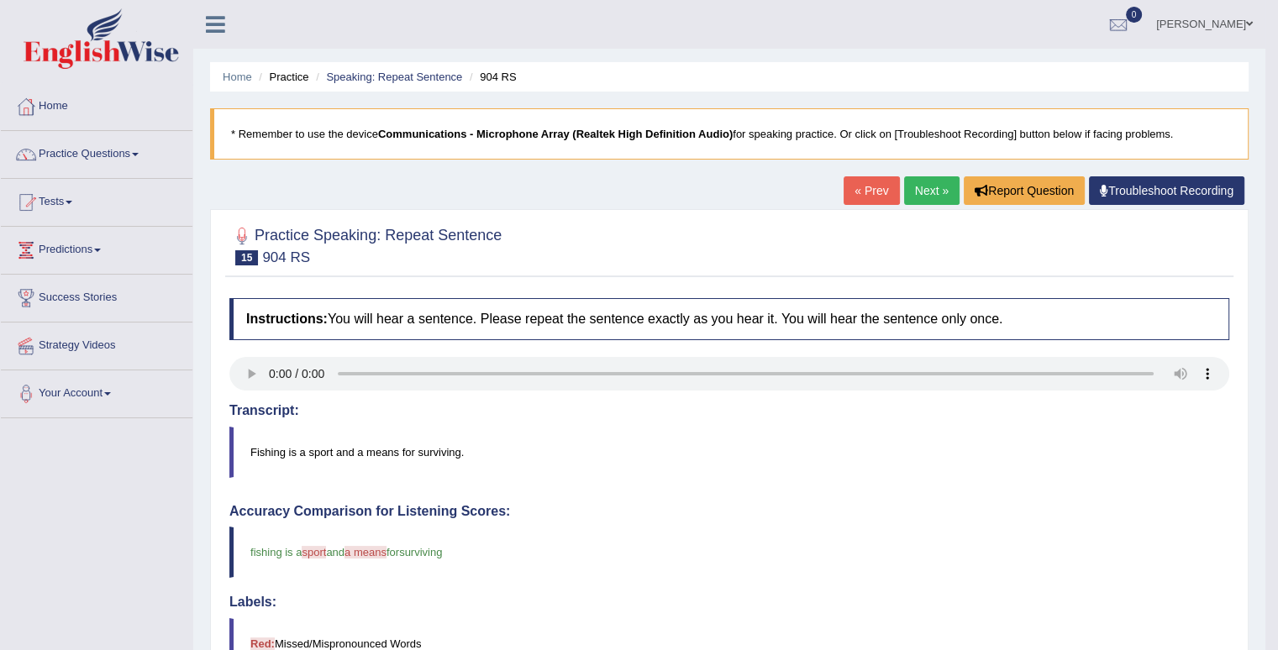
click at [910, 186] on link "Next »" at bounding box center [931, 190] width 55 height 29
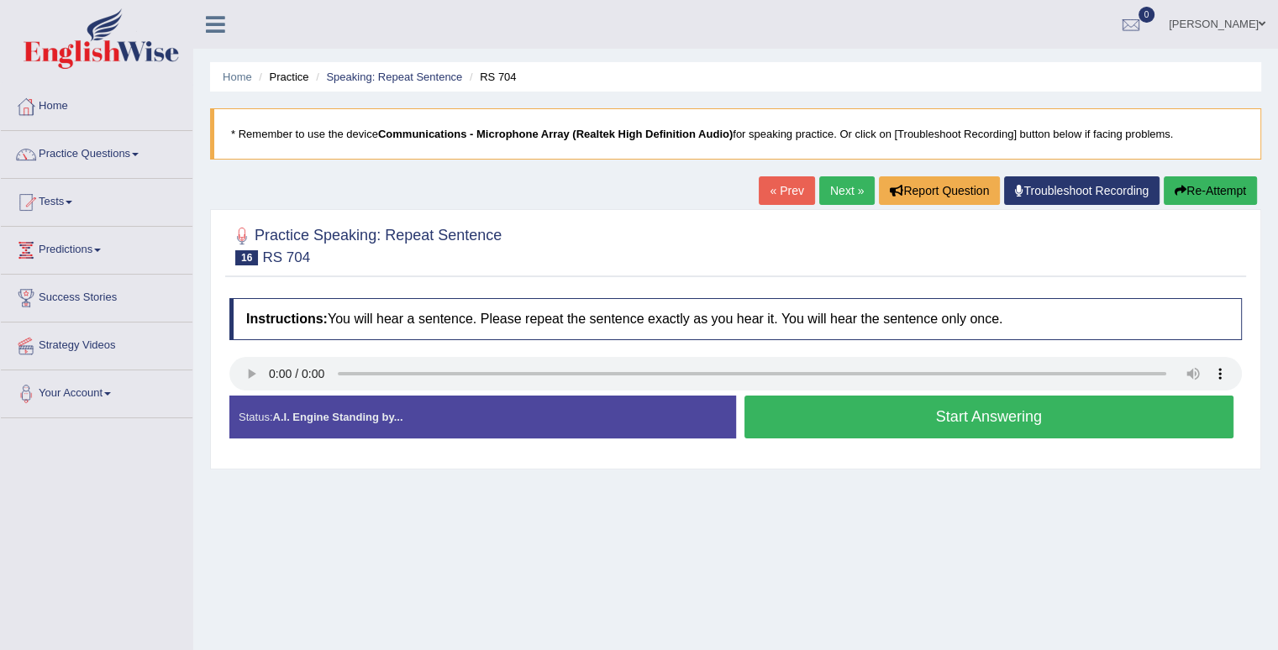
click at [855, 406] on button "Start Answering" at bounding box center [989, 417] width 490 height 43
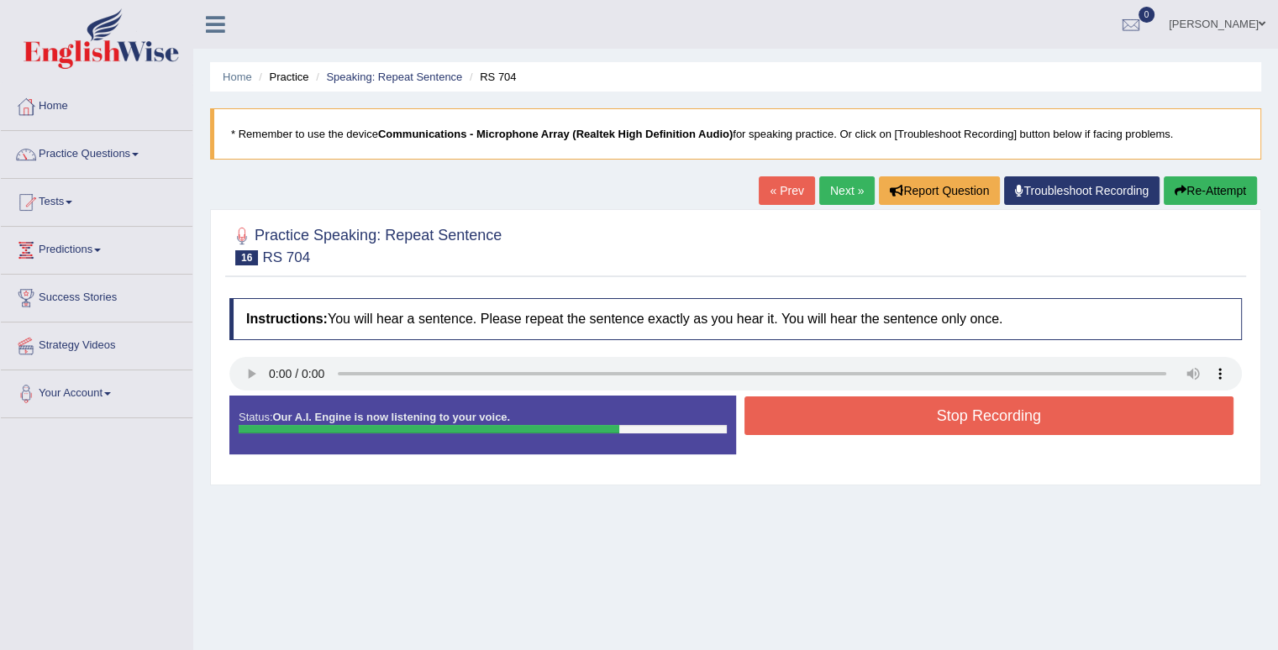
click at [855, 405] on button "Stop Recording" at bounding box center [989, 415] width 490 height 39
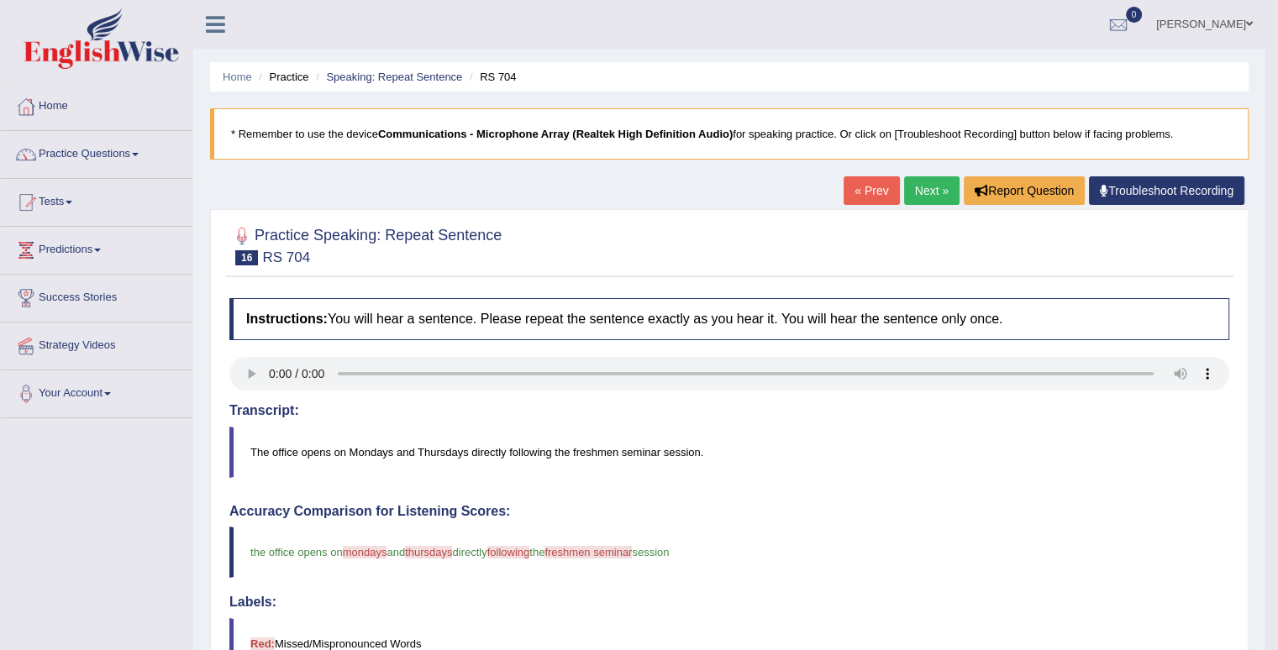
click at [933, 187] on link "Next »" at bounding box center [931, 190] width 55 height 29
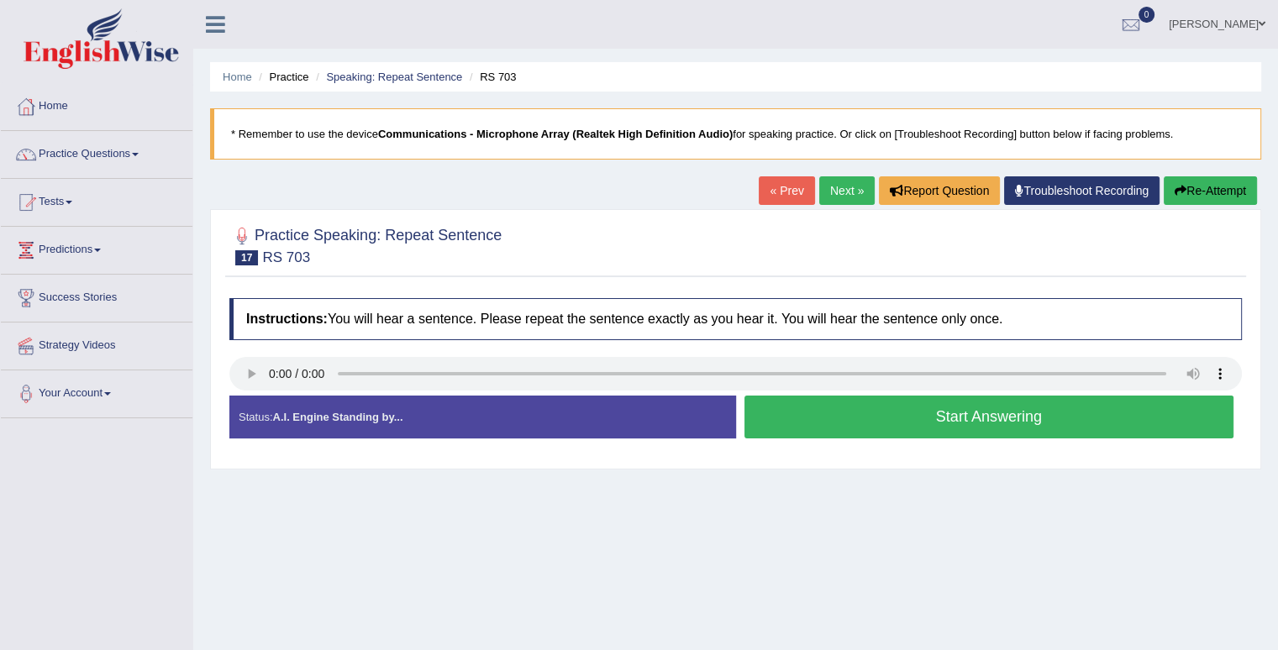
click at [813, 405] on button "Start Answering" at bounding box center [989, 417] width 490 height 43
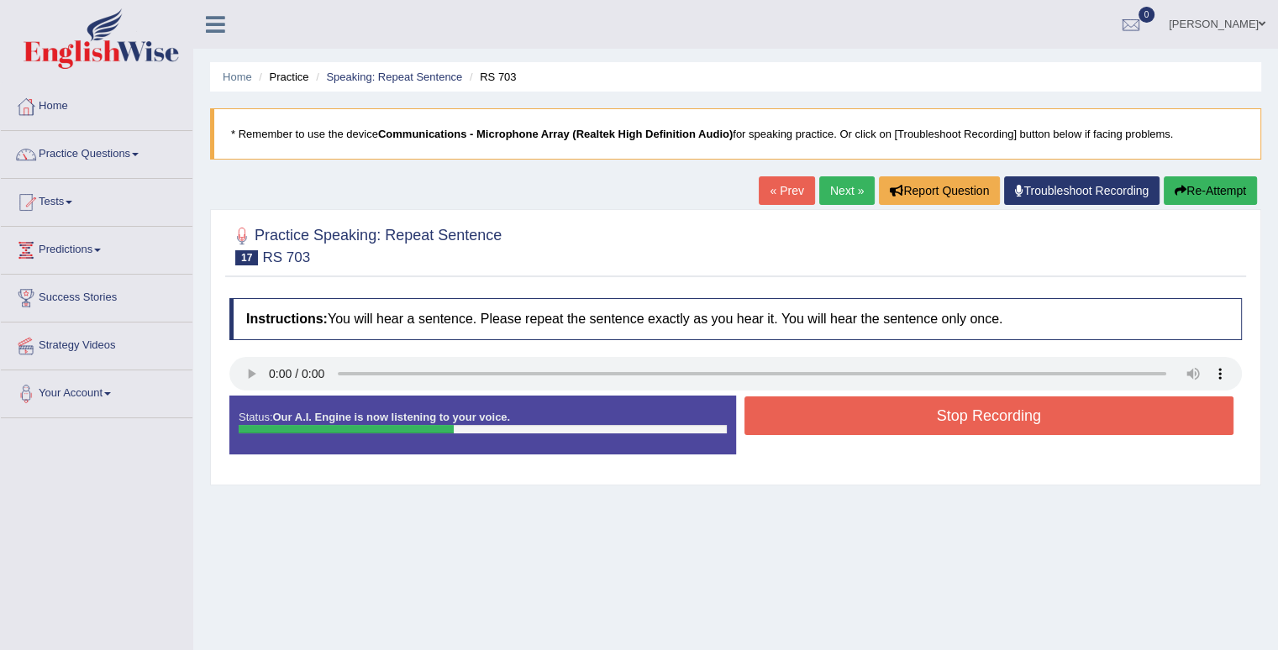
click at [813, 405] on button "Stop Recording" at bounding box center [989, 415] width 490 height 39
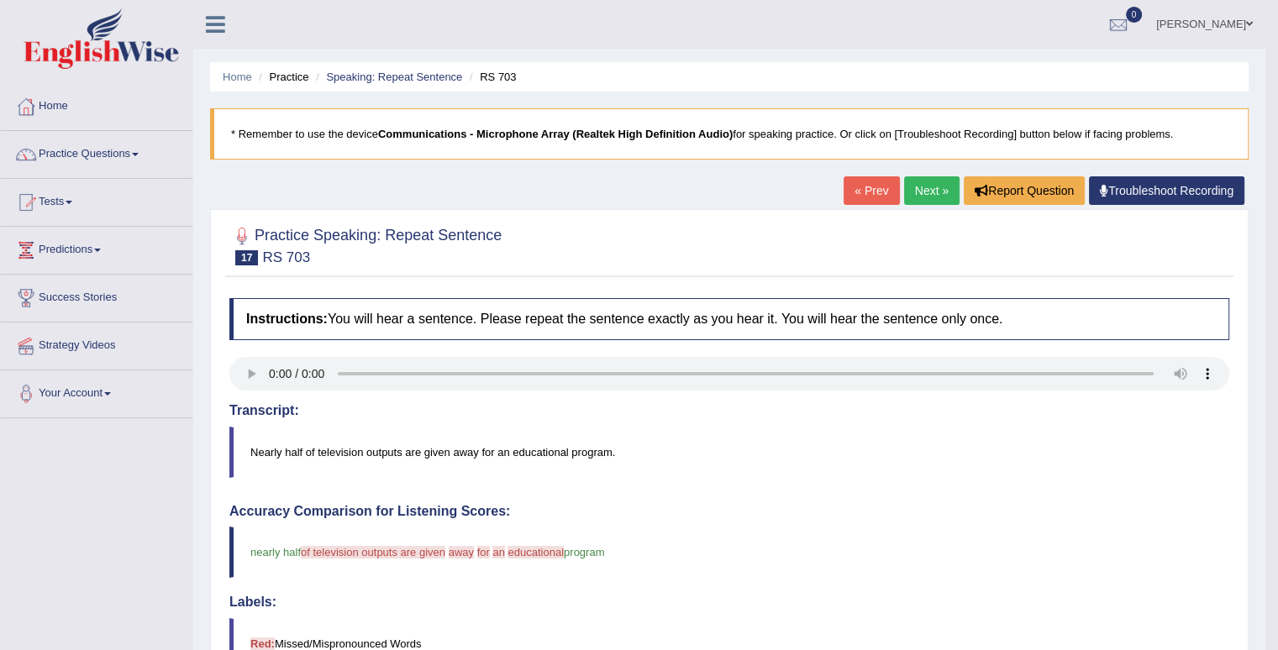
click at [924, 191] on link "Next »" at bounding box center [931, 190] width 55 height 29
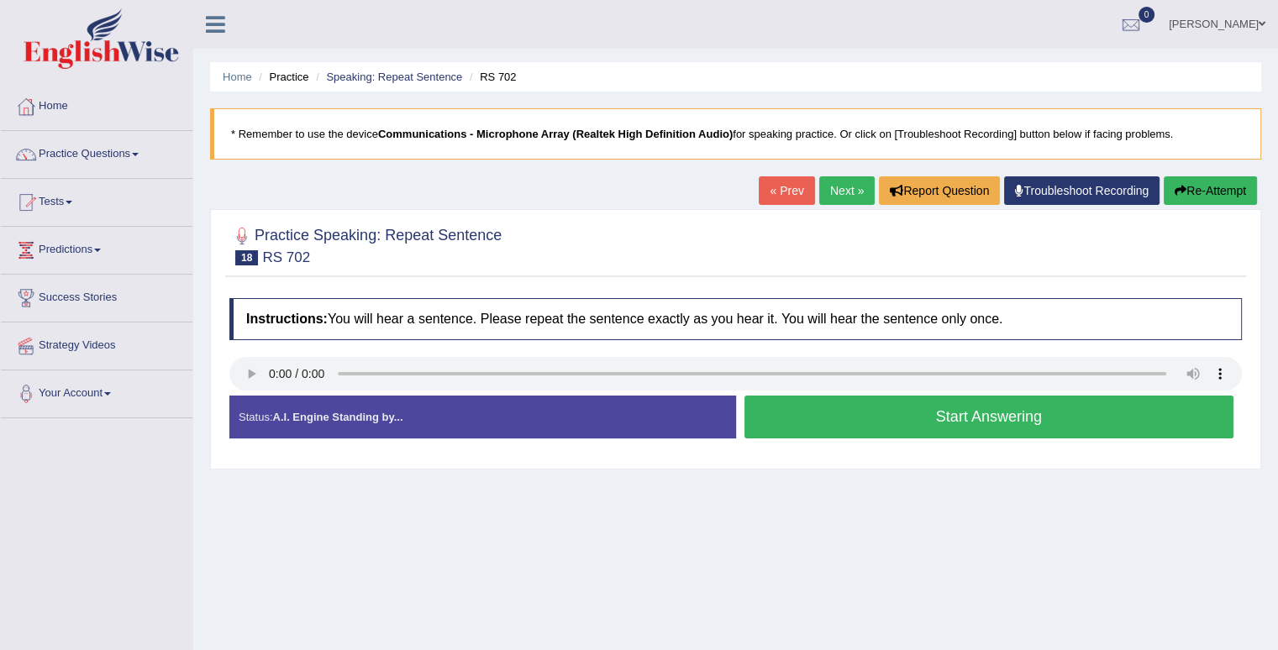
click at [934, 417] on button "Start Answering" at bounding box center [989, 417] width 490 height 43
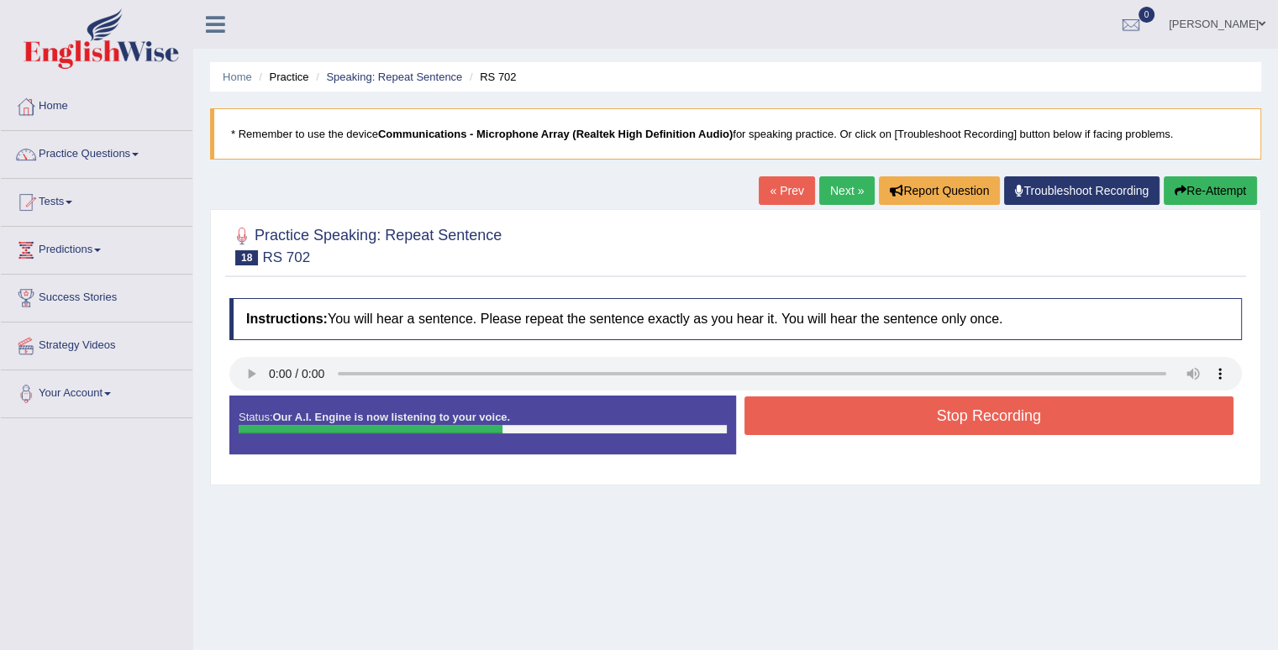
click at [937, 417] on button "Stop Recording" at bounding box center [989, 415] width 490 height 39
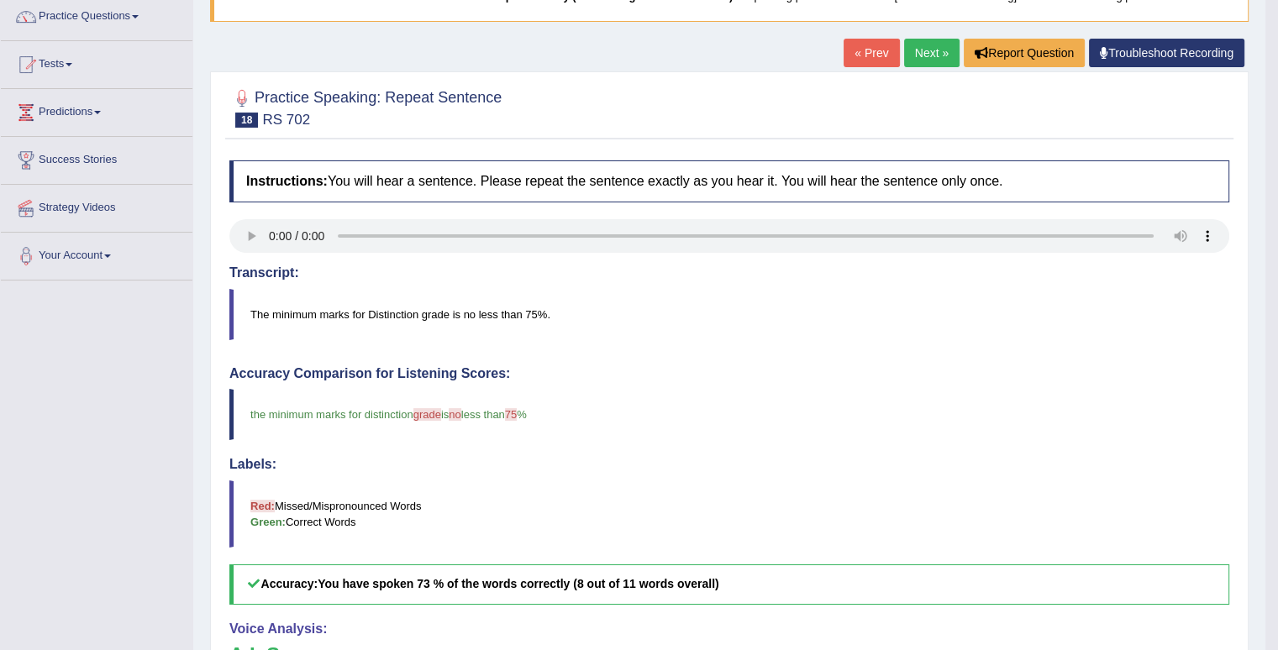
scroll to position [168, 0]
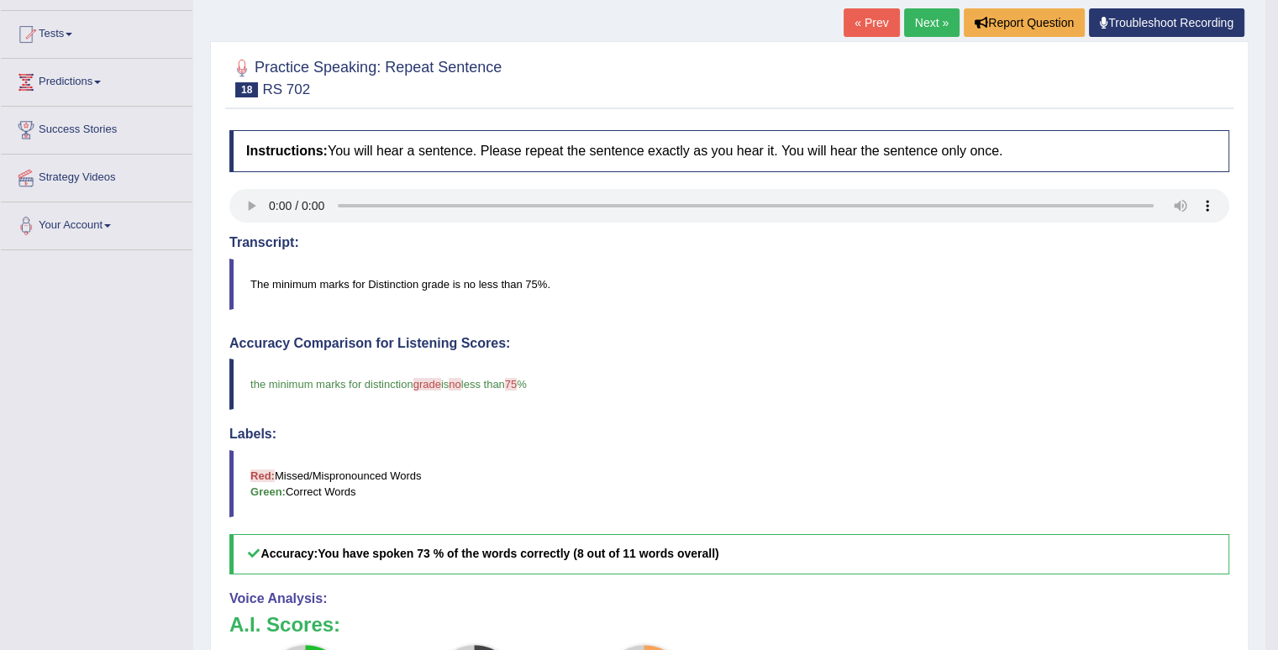
click at [924, 24] on link "Next »" at bounding box center [931, 22] width 55 height 29
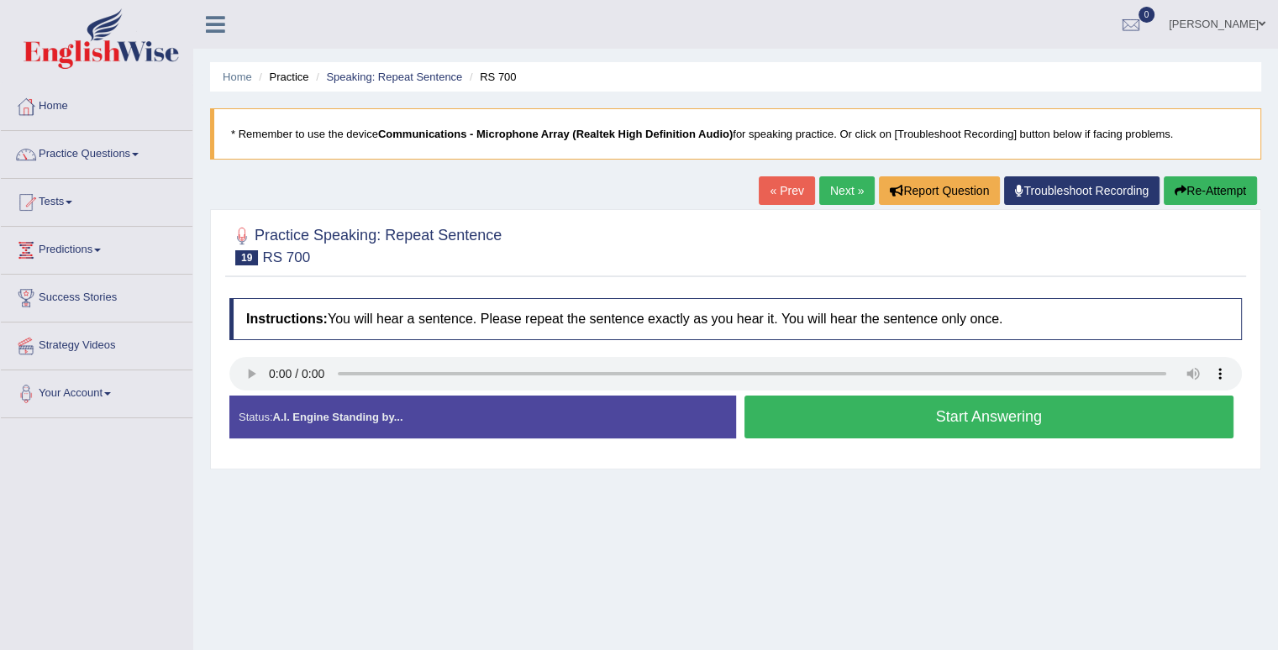
click at [850, 196] on link "Next »" at bounding box center [846, 190] width 55 height 29
click at [784, 192] on link "« Prev" at bounding box center [786, 190] width 55 height 29
click at [944, 419] on button "Start Answering" at bounding box center [989, 417] width 490 height 43
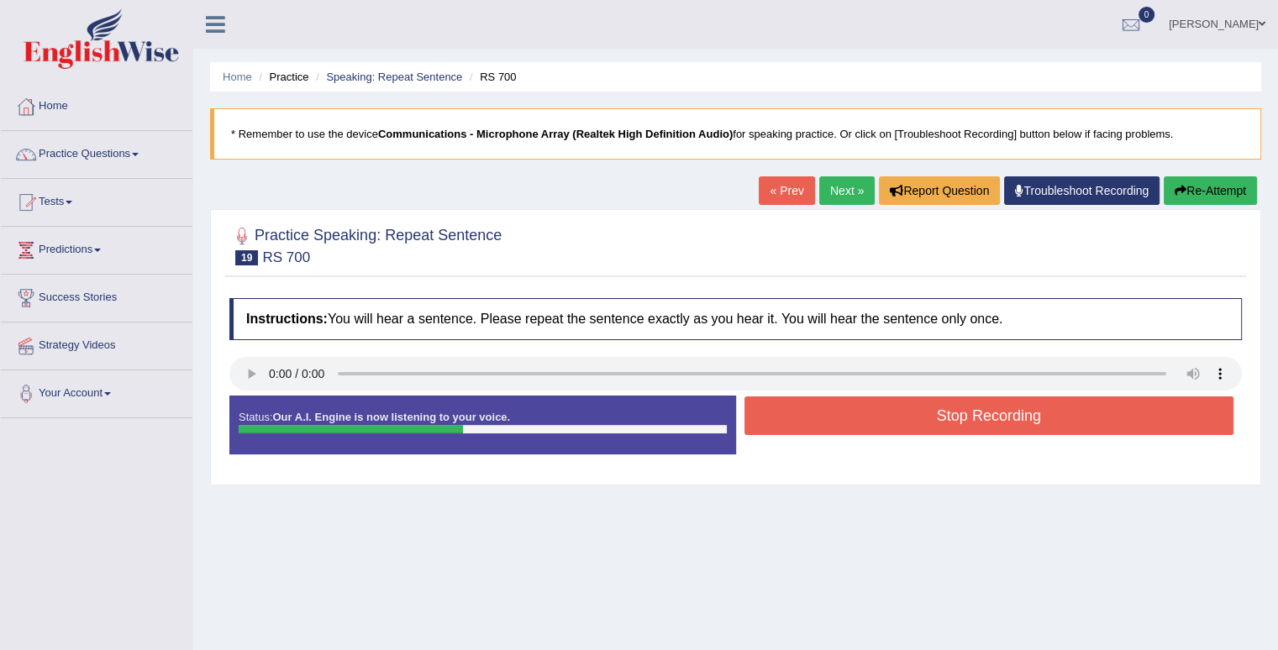
click at [946, 417] on button "Stop Recording" at bounding box center [989, 415] width 490 height 39
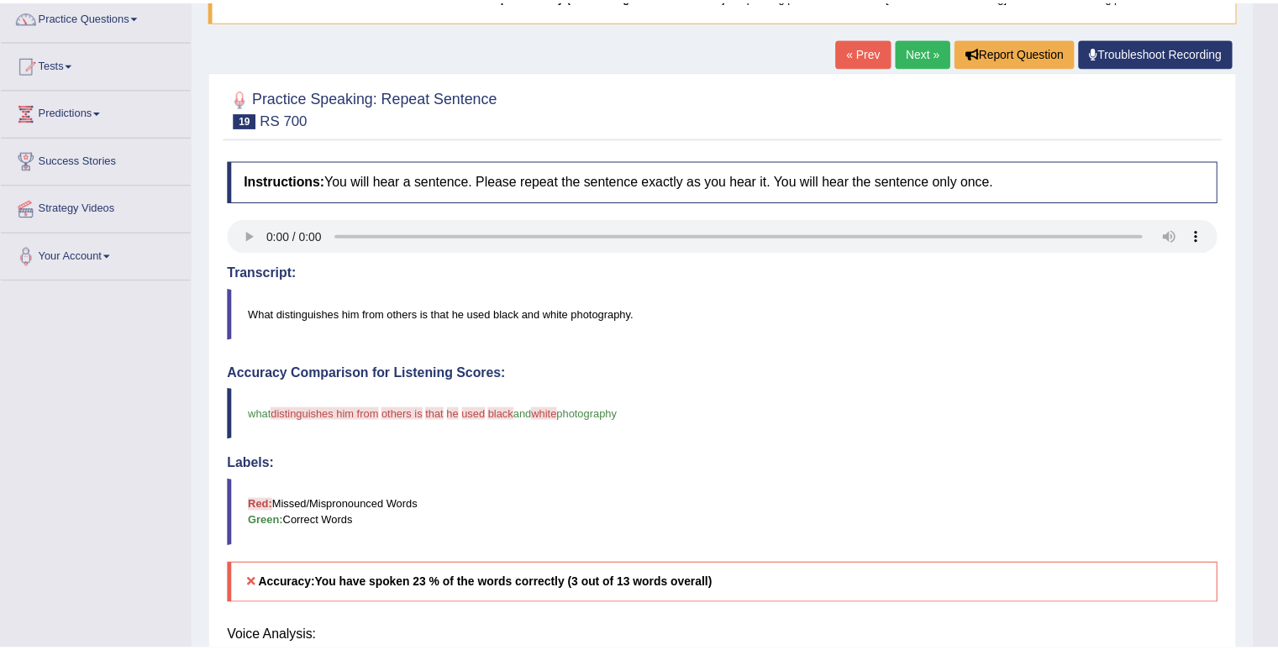
scroll to position [168, 0]
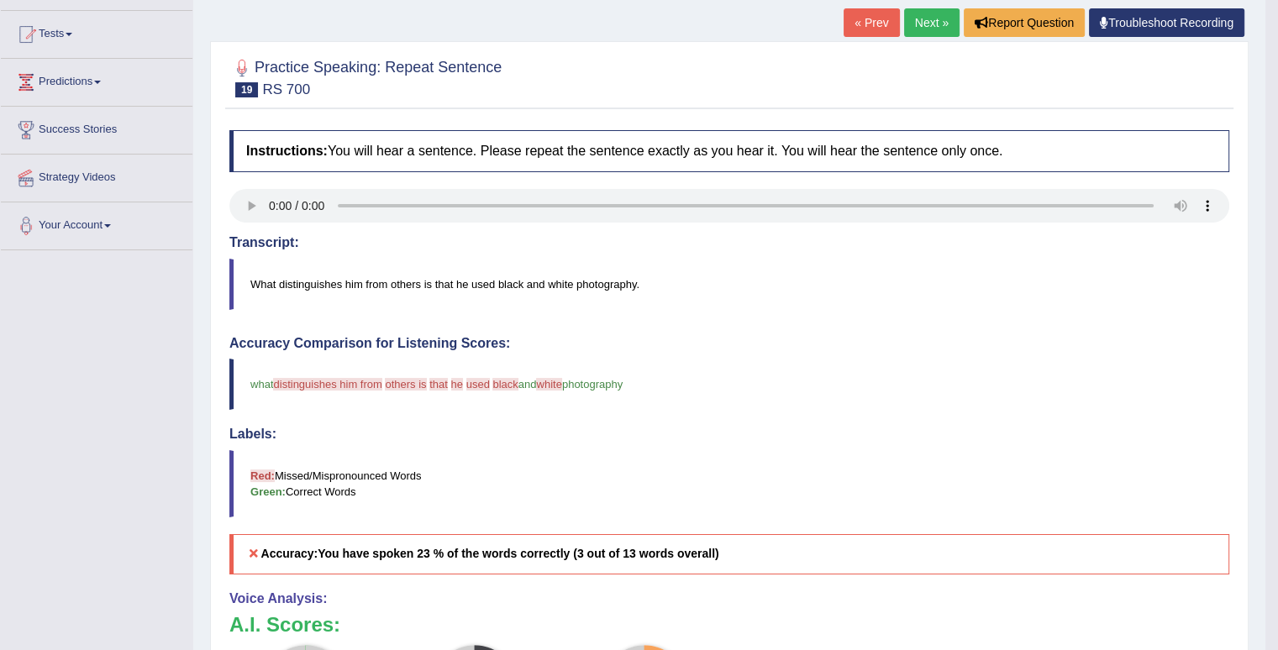
click at [920, 18] on link "Next »" at bounding box center [931, 22] width 55 height 29
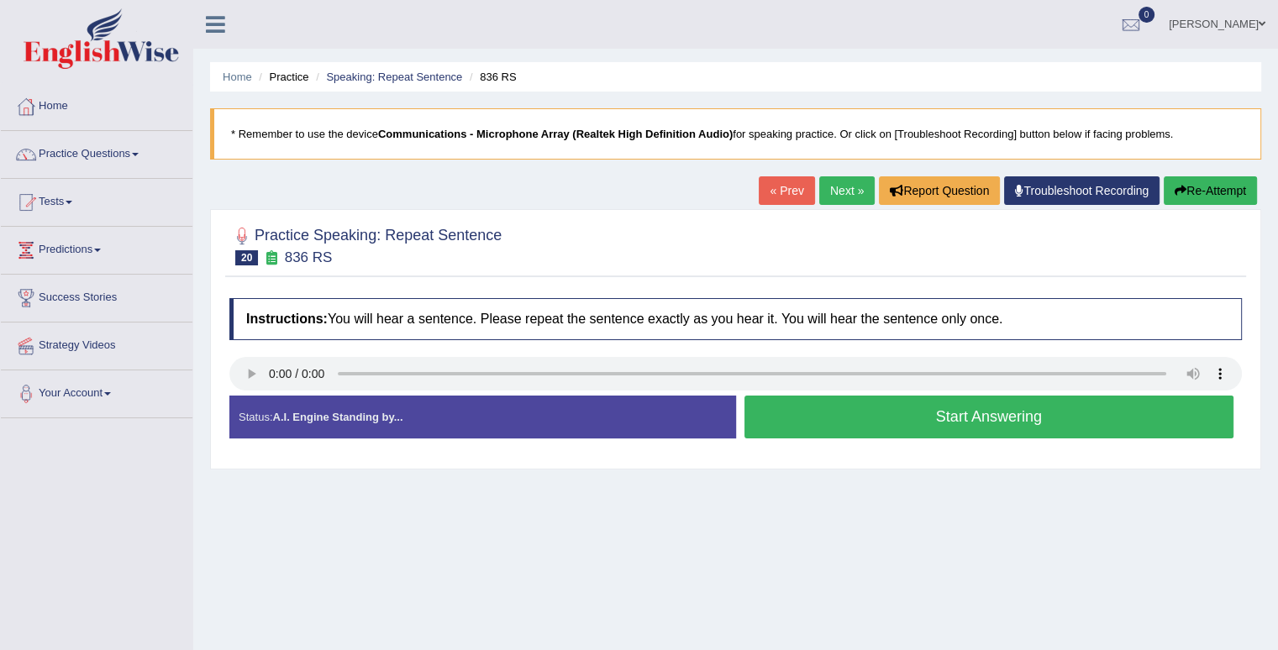
click at [870, 418] on button "Start Answering" at bounding box center [989, 417] width 490 height 43
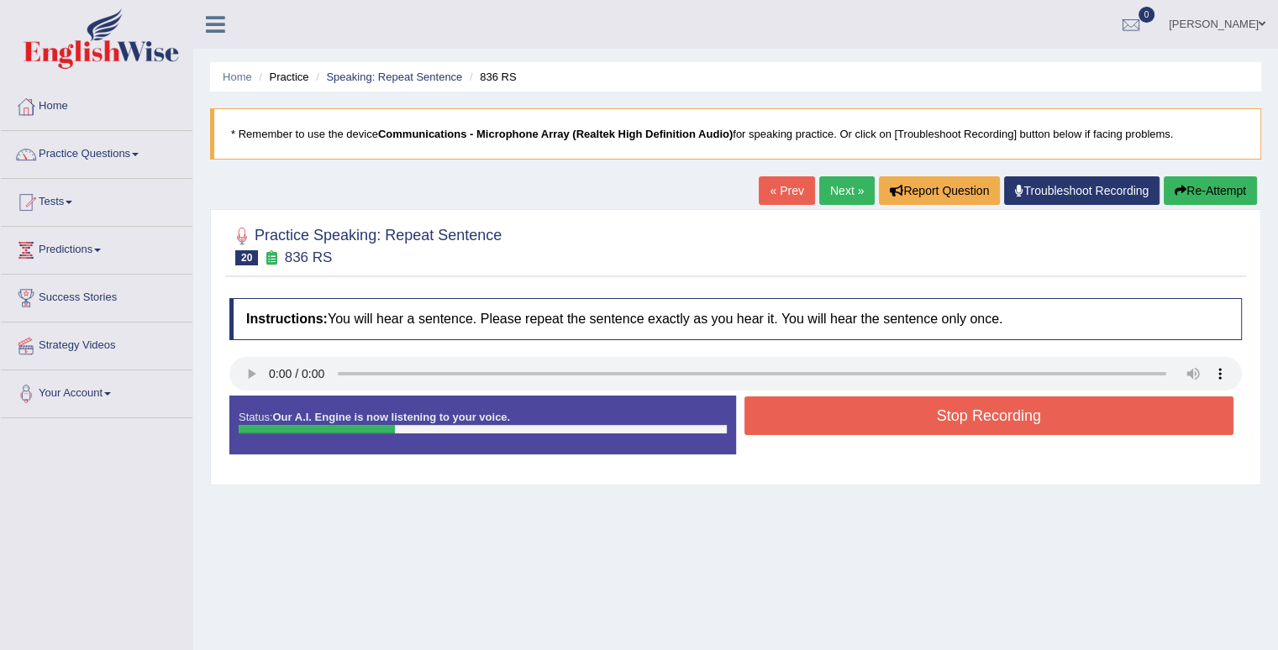
click at [870, 418] on button "Stop Recording" at bounding box center [989, 415] width 490 height 39
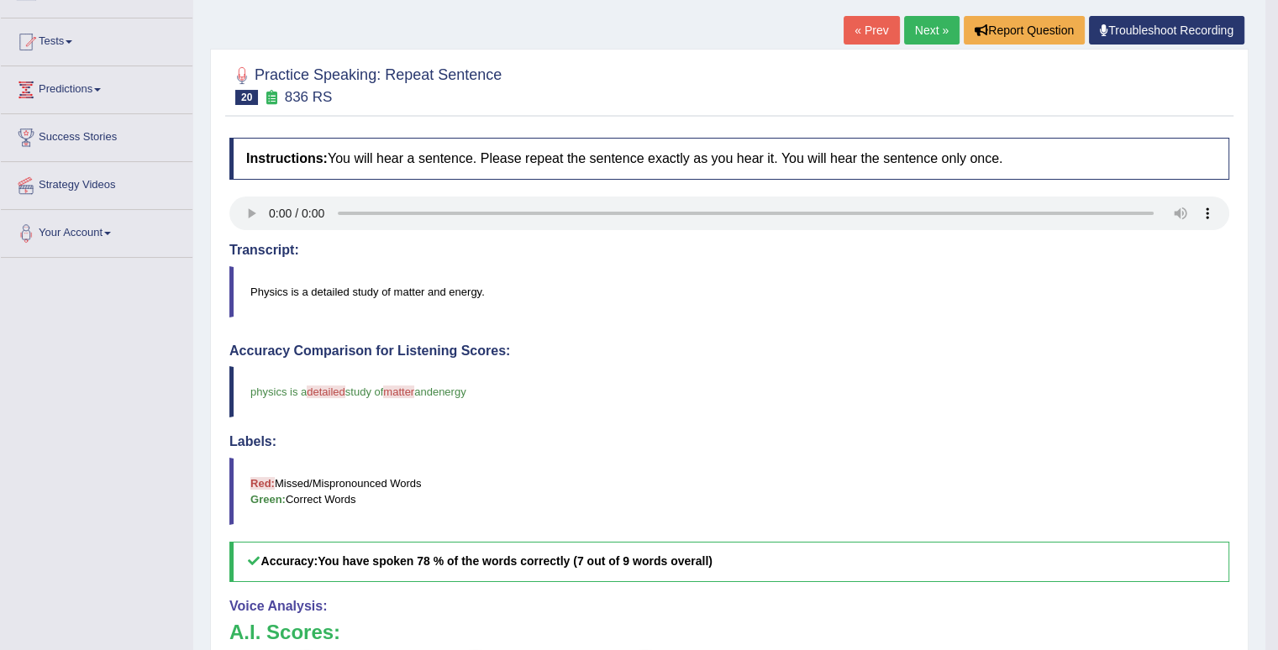
scroll to position [168, 0]
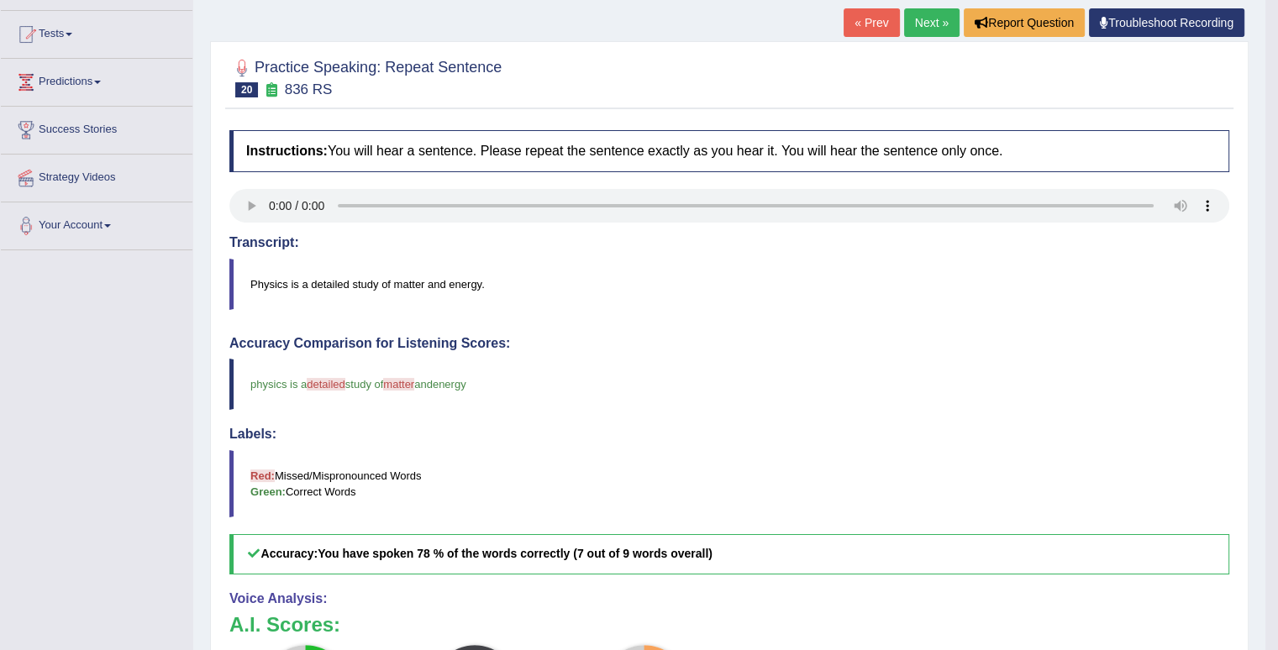
click at [920, 17] on link "Next »" at bounding box center [931, 22] width 55 height 29
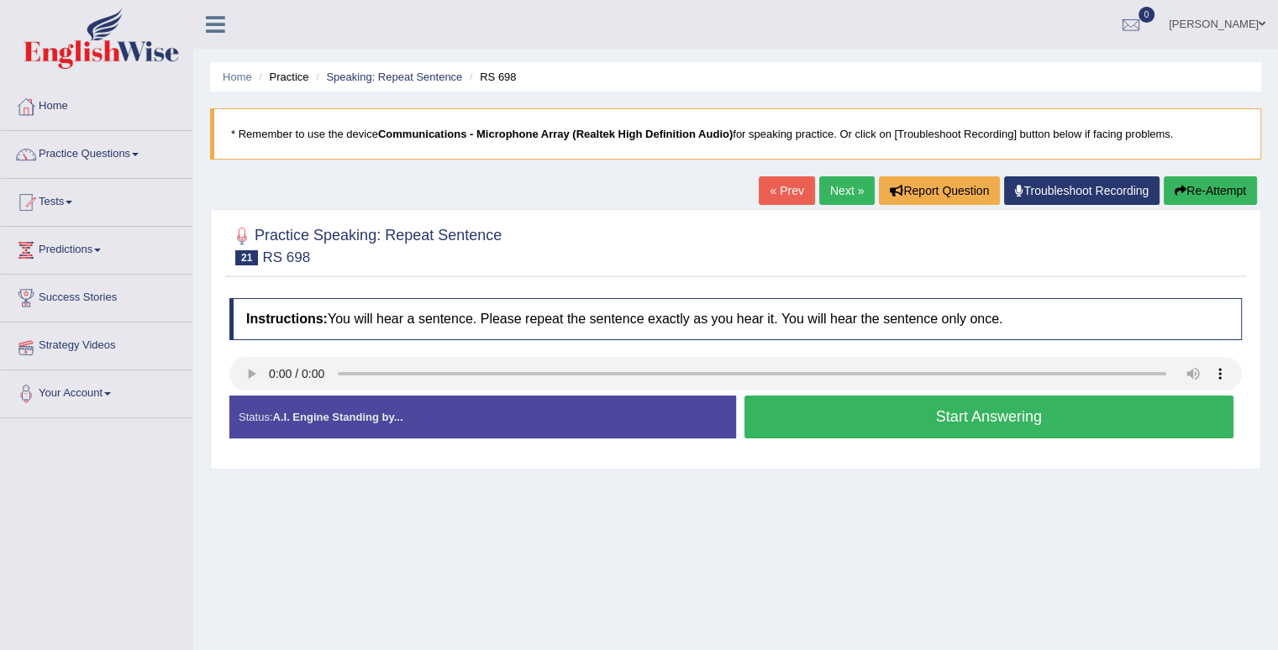
click at [47, 356] on link "Strategy Videos" at bounding box center [97, 344] width 192 height 42
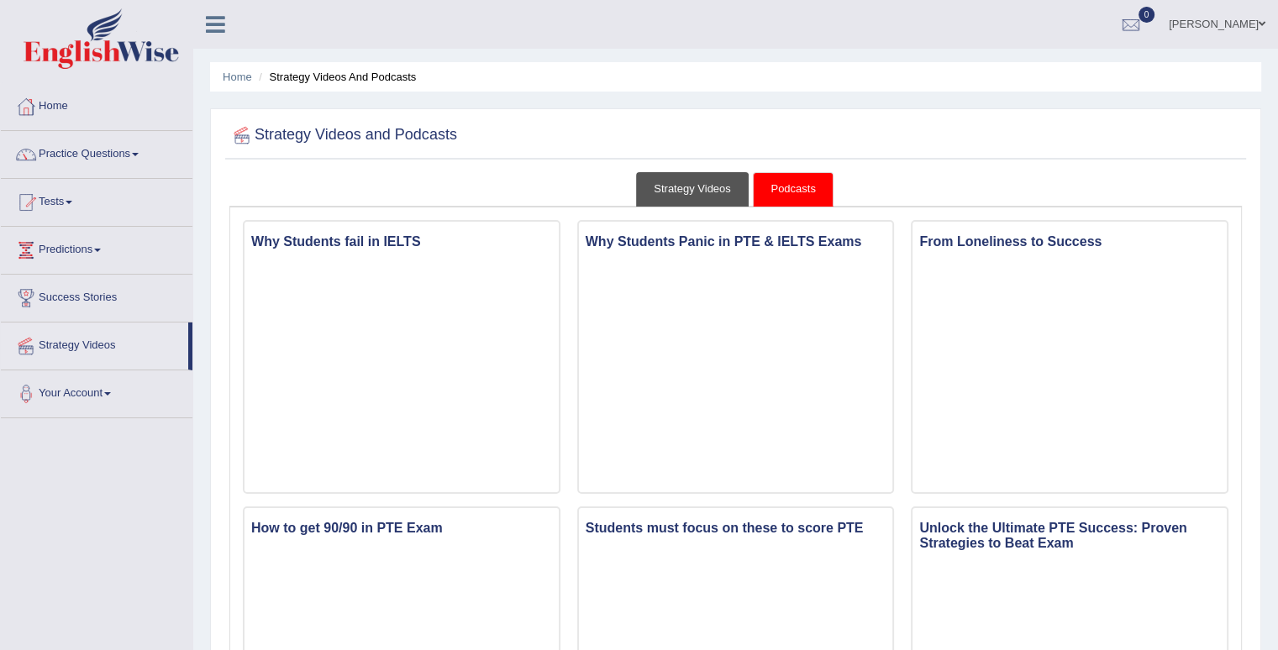
click at [651, 181] on link "Strategy Videos" at bounding box center [692, 189] width 113 height 34
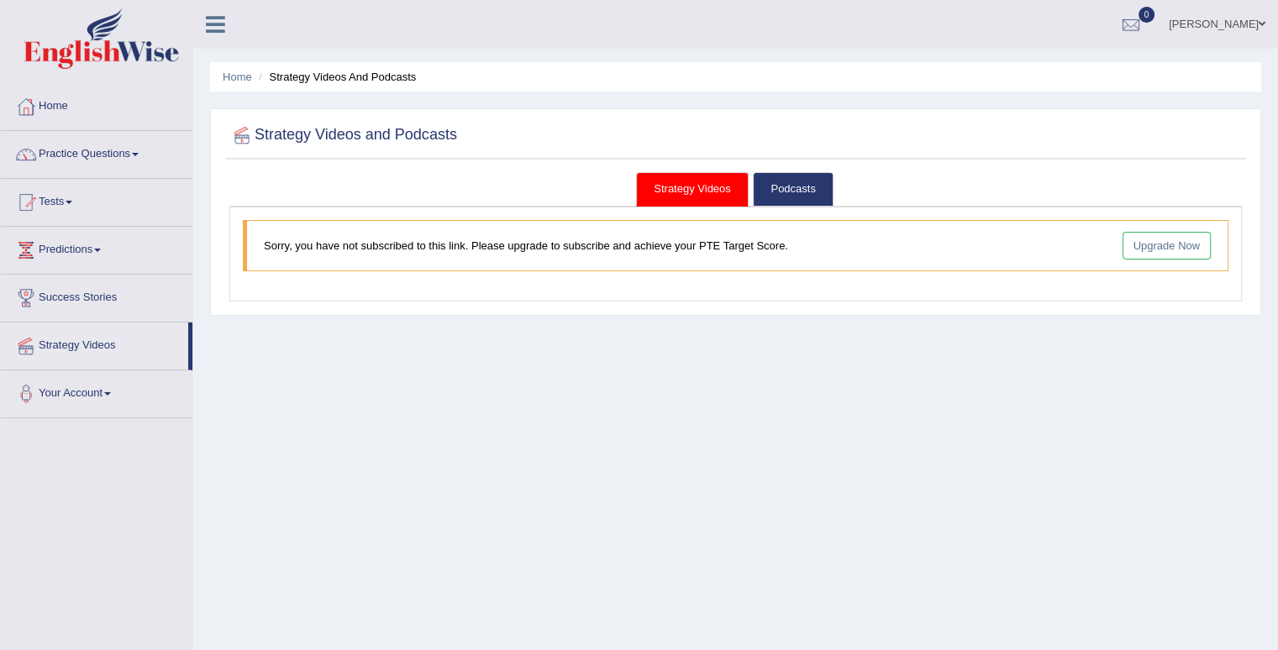
click at [1163, 249] on link "Upgrade Now" at bounding box center [1166, 246] width 89 height 28
click at [60, 391] on link "Your Account" at bounding box center [97, 391] width 192 height 42
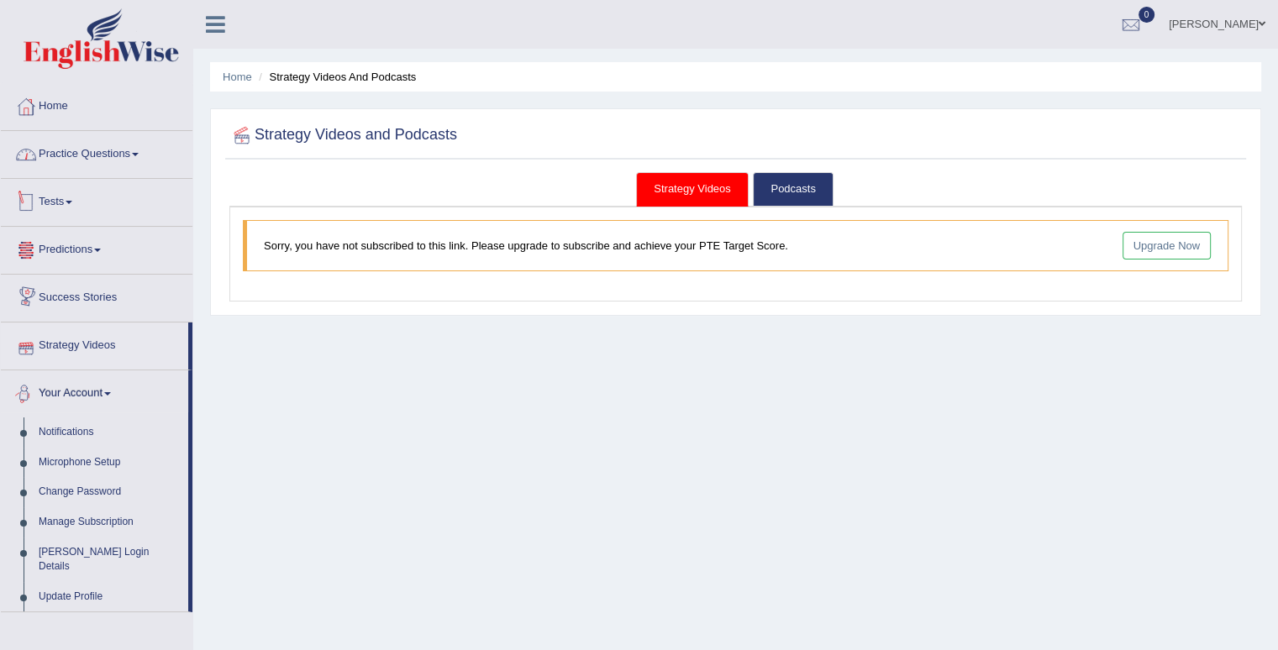
click at [84, 152] on link "Practice Questions" at bounding box center [97, 152] width 192 height 42
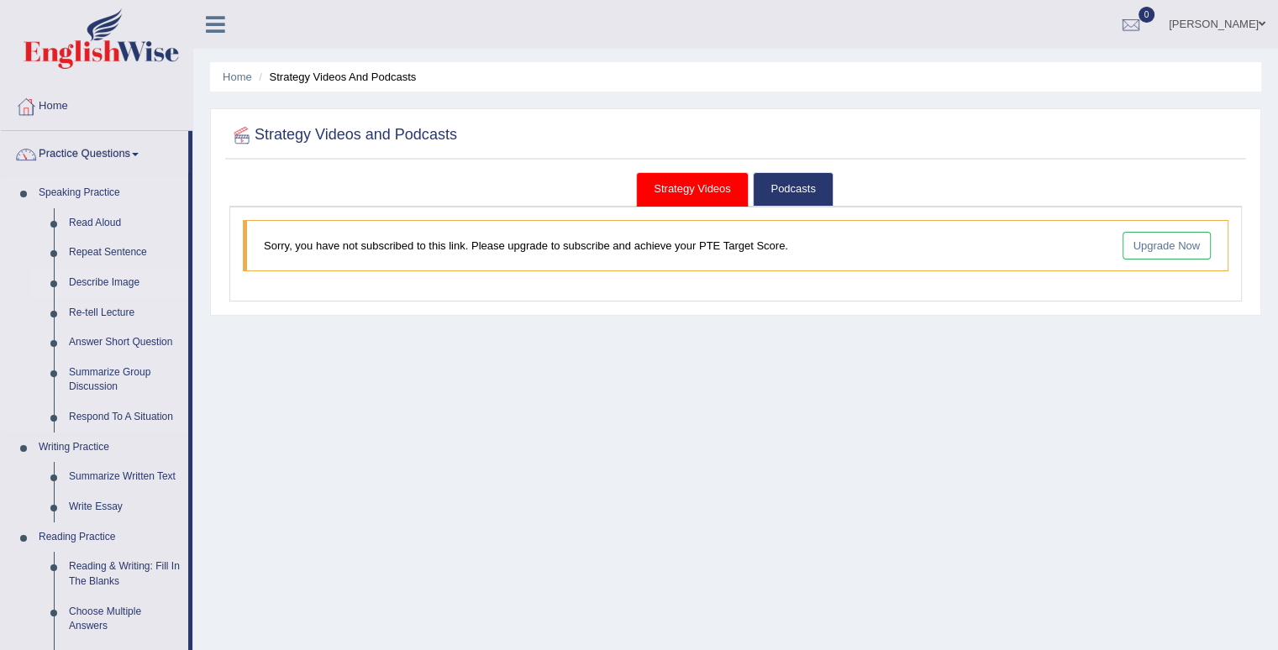
click at [98, 283] on link "Describe Image" at bounding box center [124, 283] width 127 height 30
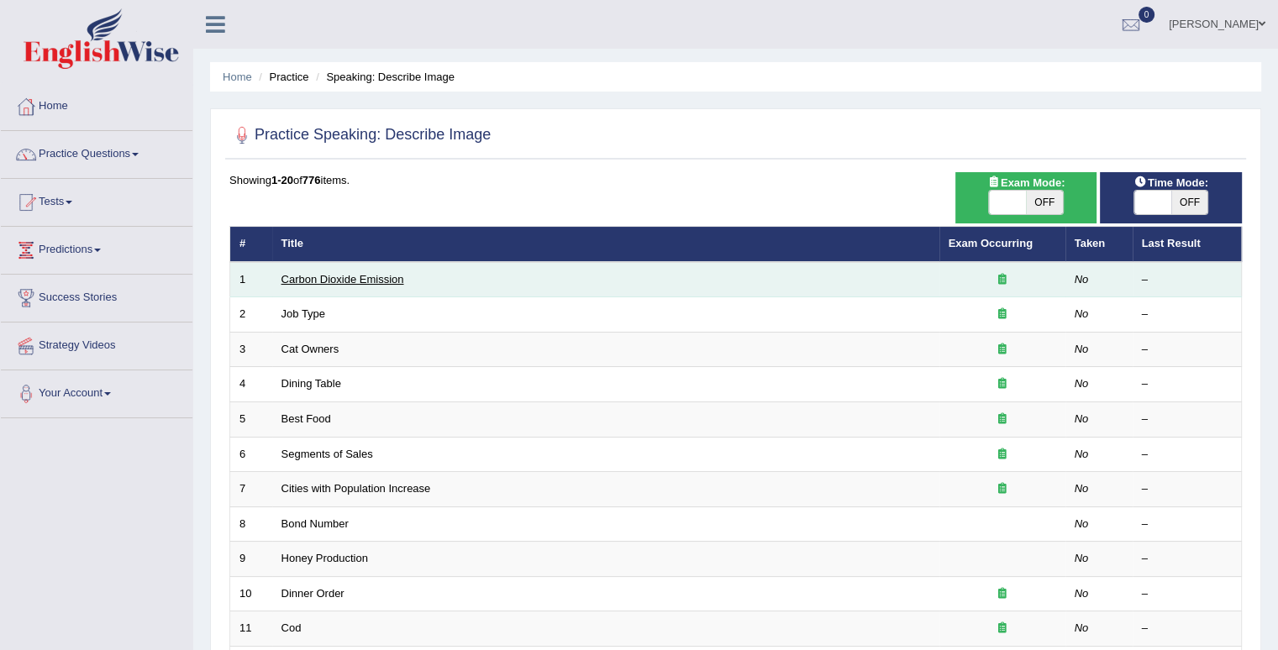
click at [318, 281] on link "Carbon Dioxide Emission" at bounding box center [342, 279] width 123 height 13
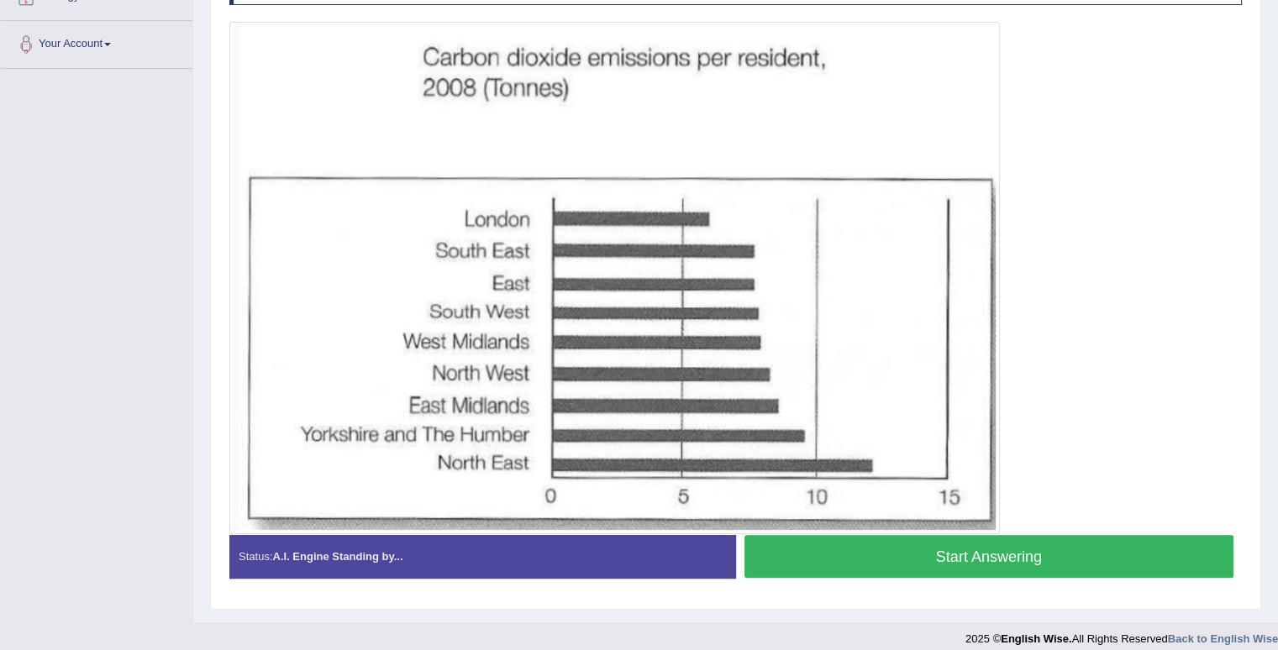
scroll to position [361, 0]
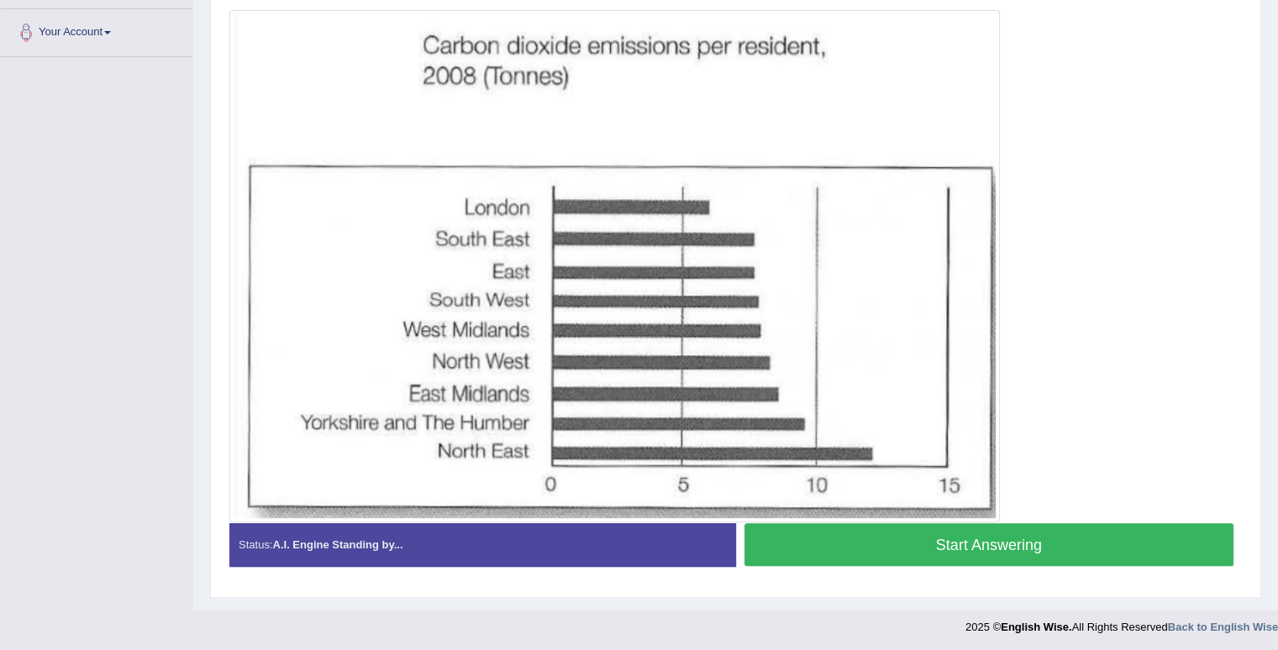
click at [972, 545] on button "Start Answering" at bounding box center [989, 544] width 490 height 43
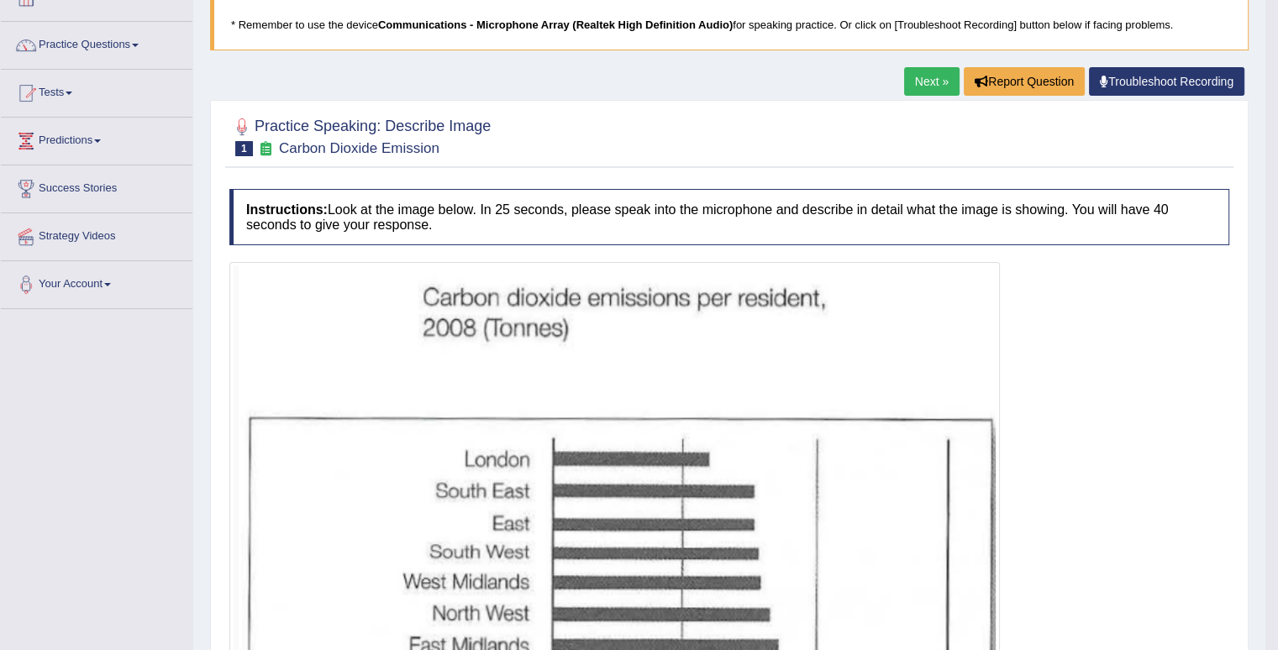
scroll to position [25, 0]
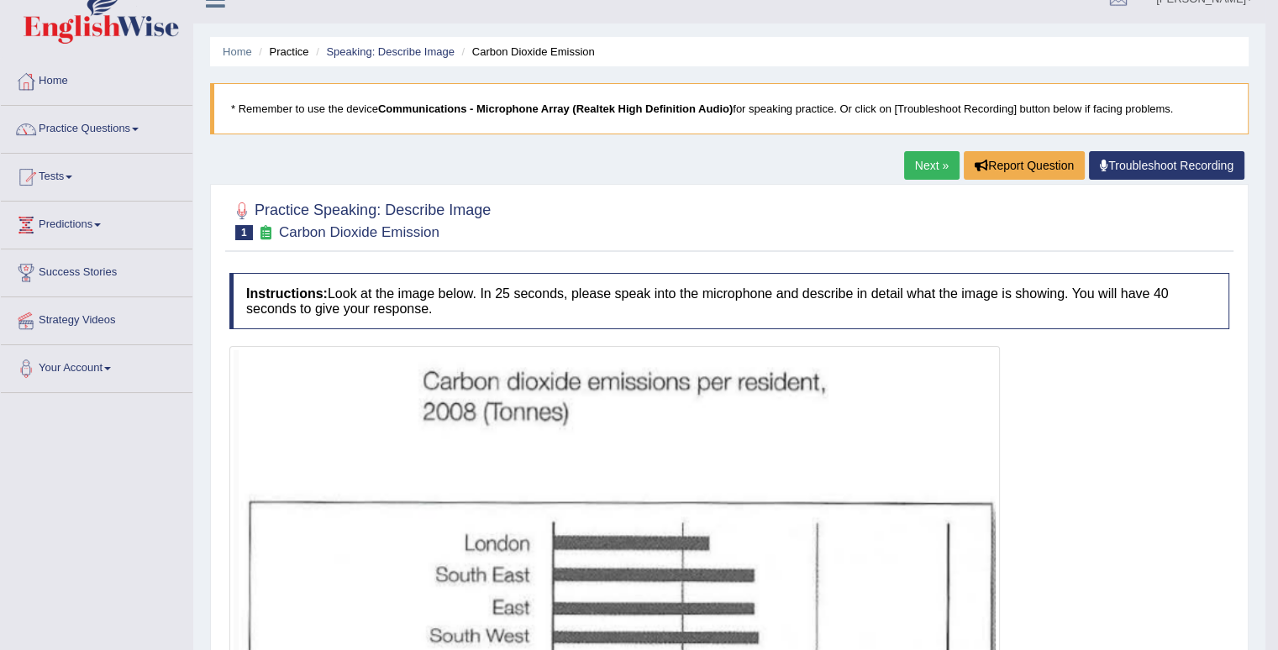
click at [936, 159] on link "Next »" at bounding box center [931, 165] width 55 height 29
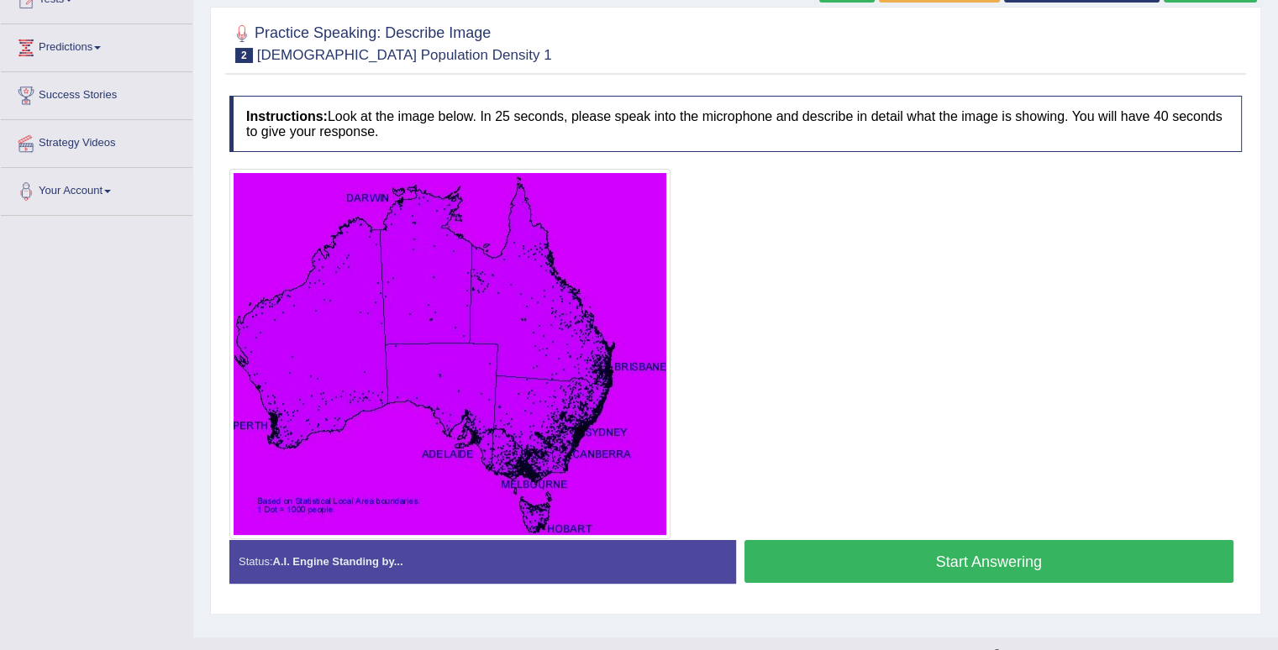
scroll to position [232, 0]
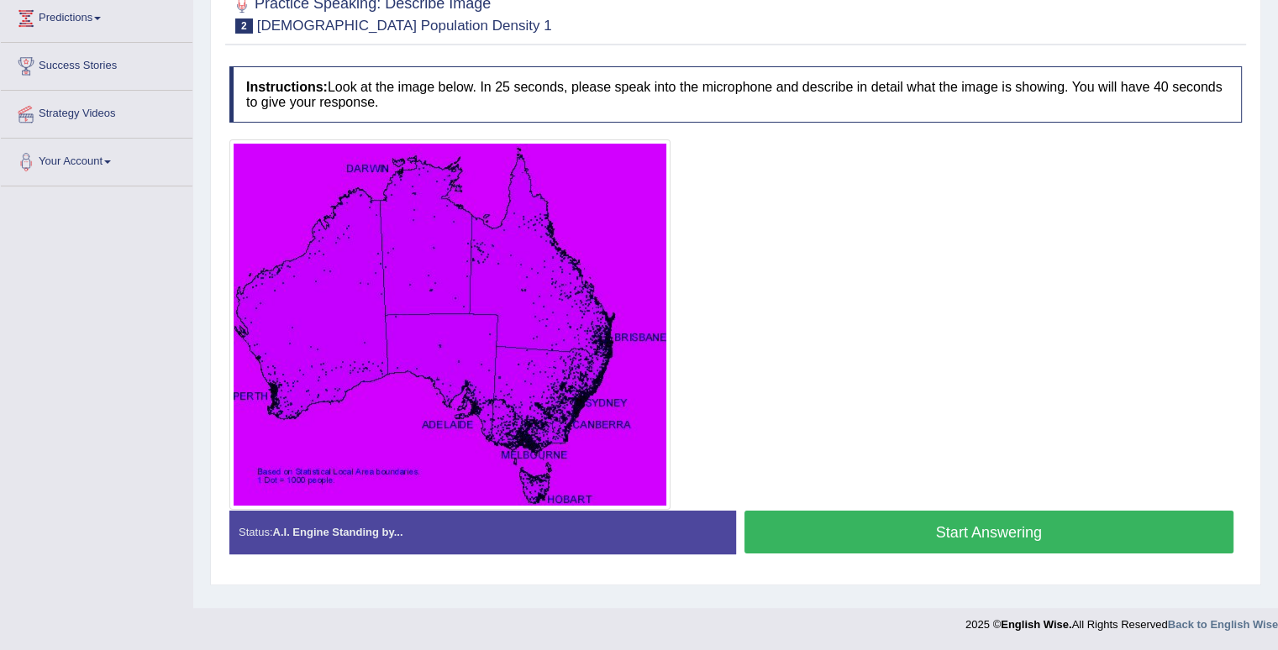
click at [839, 533] on button "Start Answering" at bounding box center [989, 532] width 490 height 43
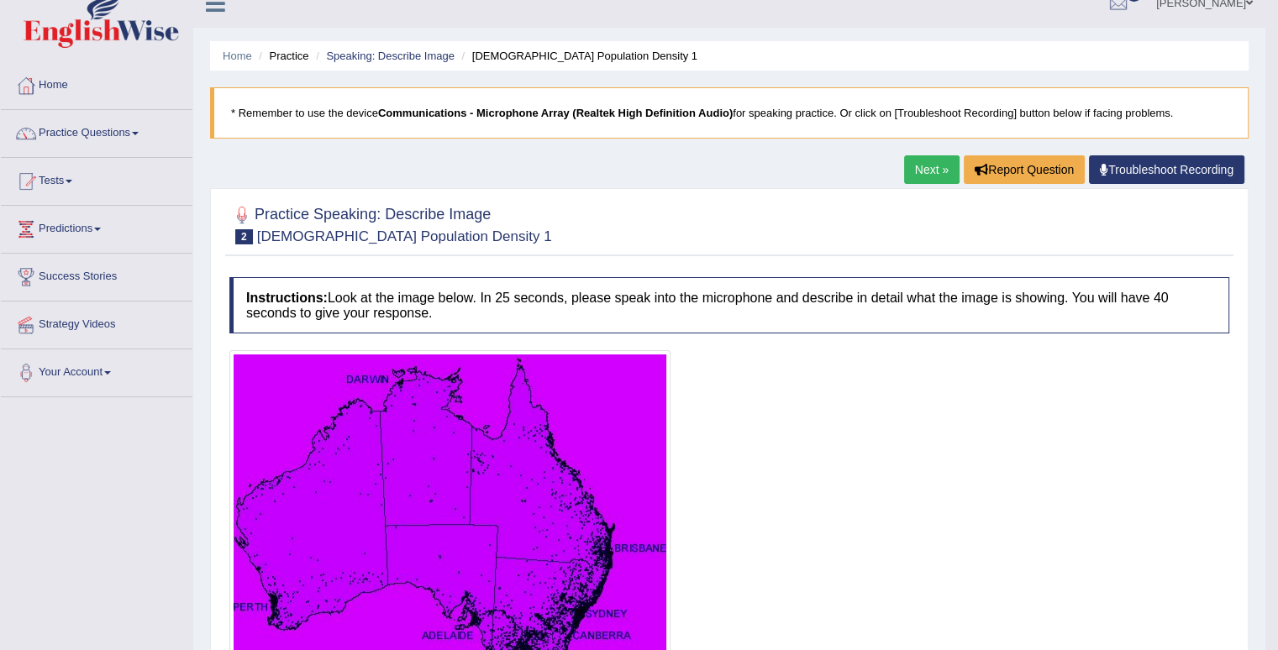
scroll to position [0, 0]
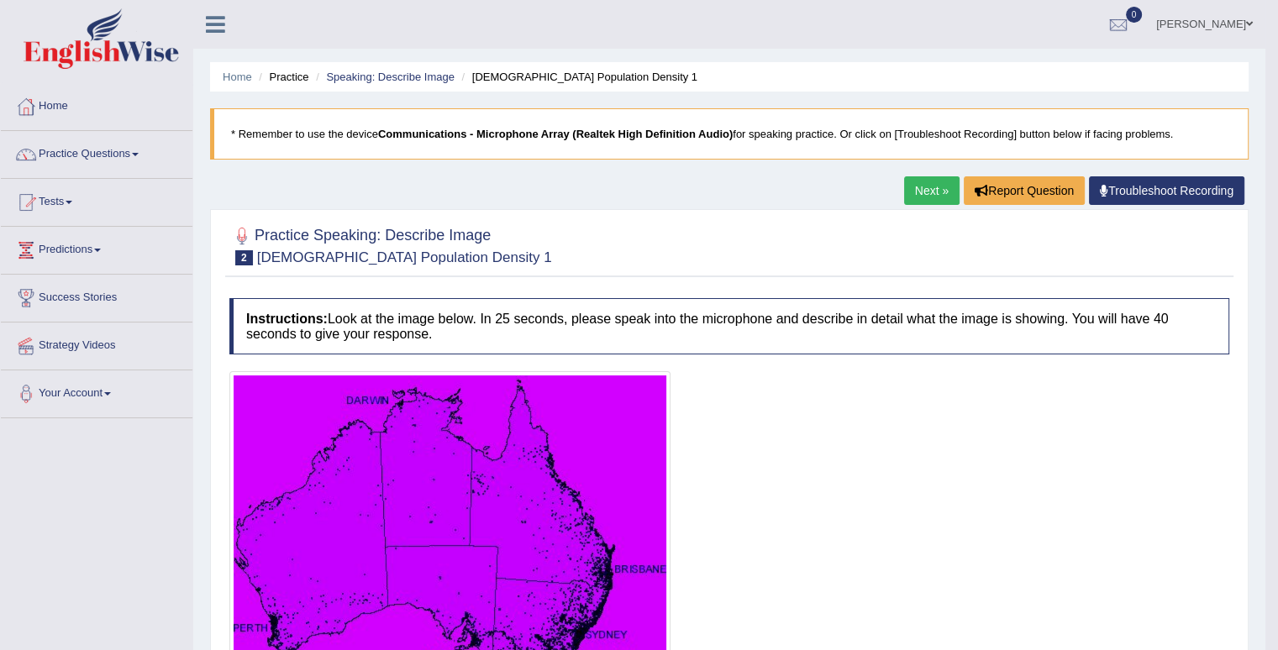
click at [931, 187] on link "Next »" at bounding box center [931, 190] width 55 height 29
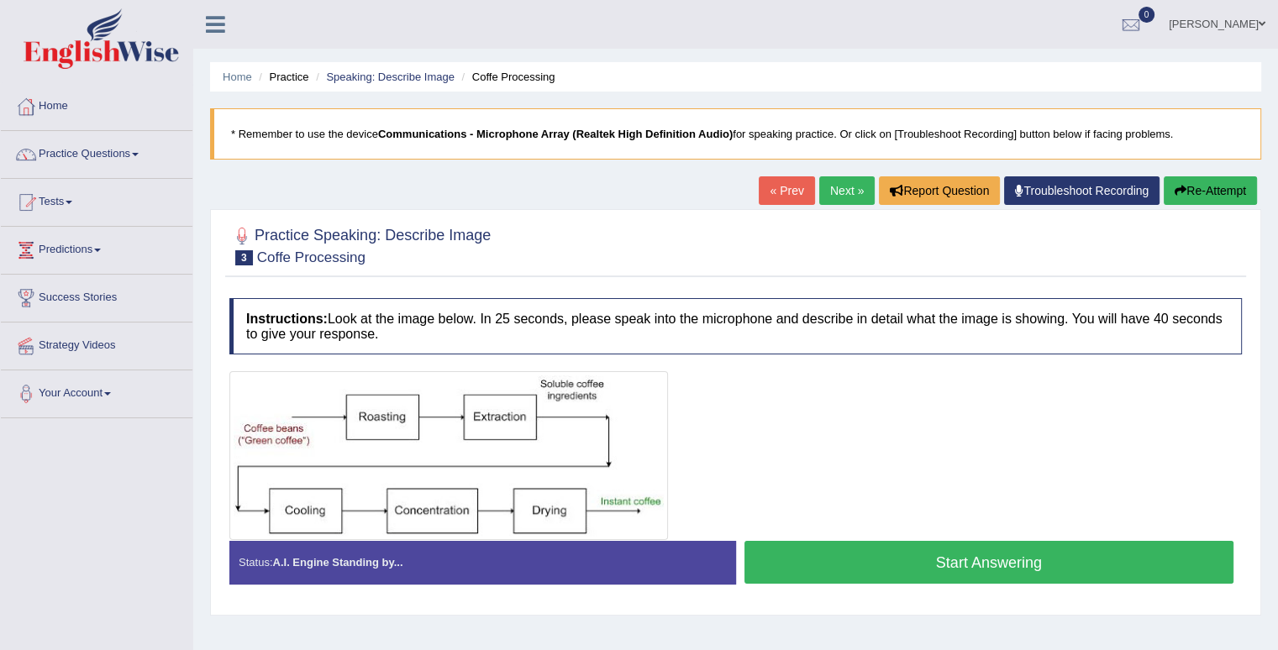
click at [867, 555] on button "Start Answering" at bounding box center [989, 562] width 490 height 43
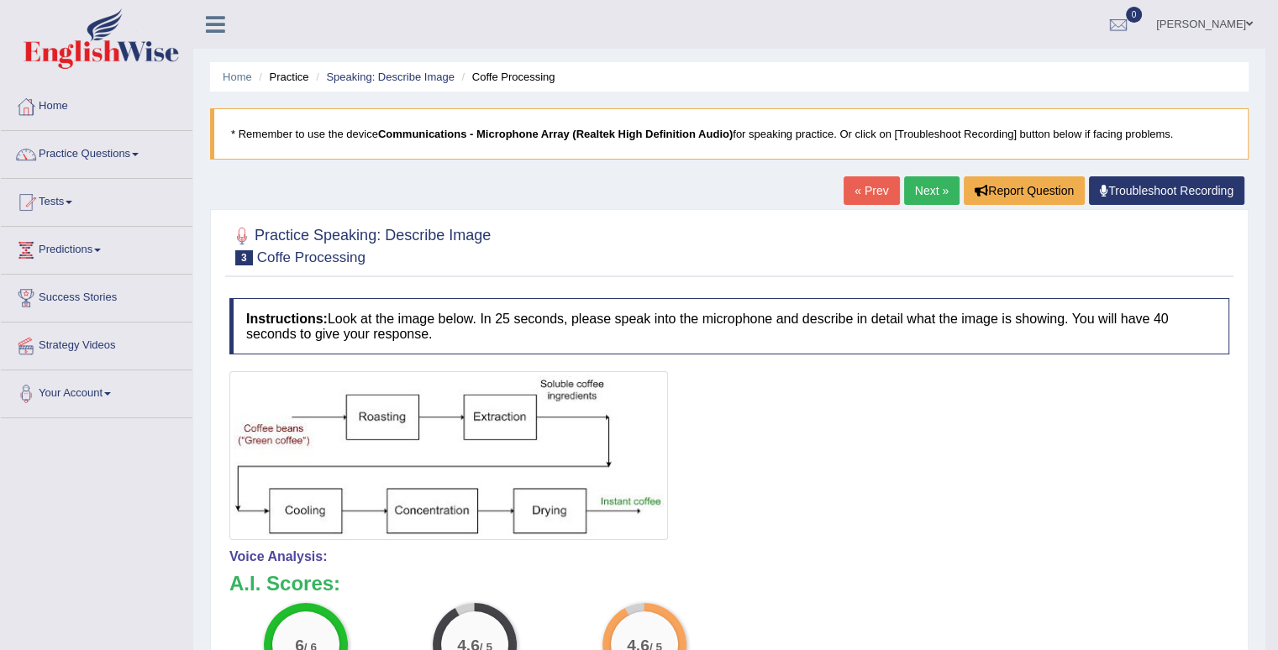
click at [922, 192] on link "Next »" at bounding box center [931, 190] width 55 height 29
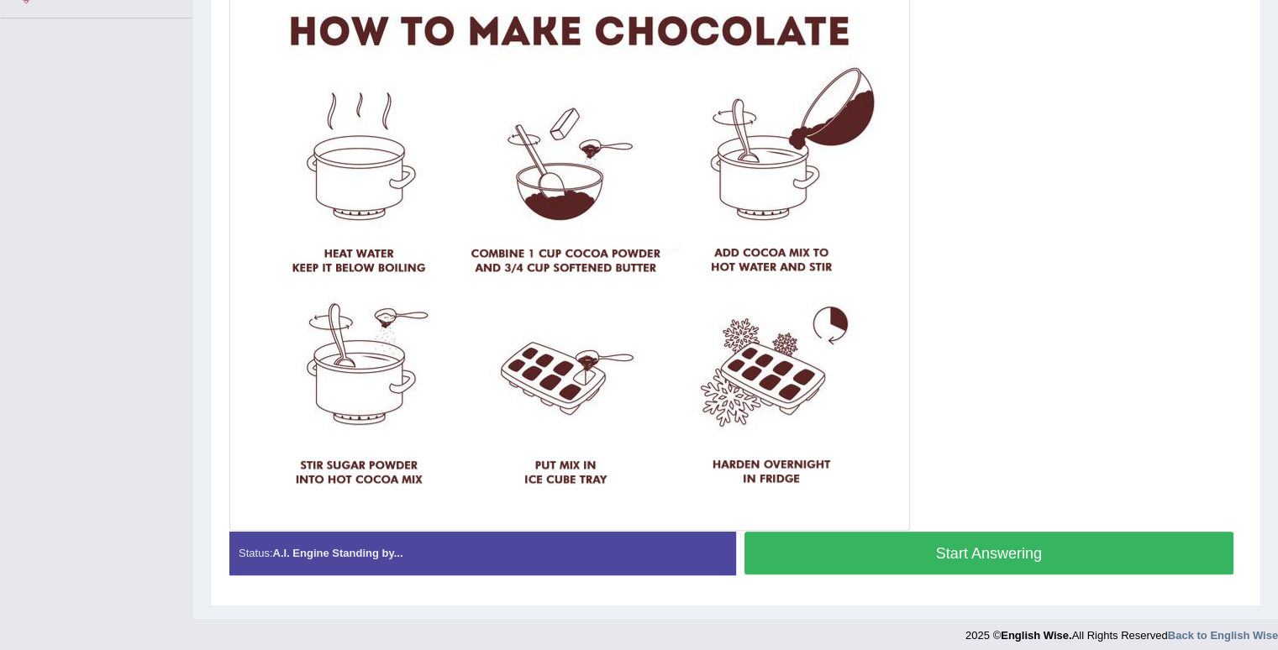
scroll to position [408, 0]
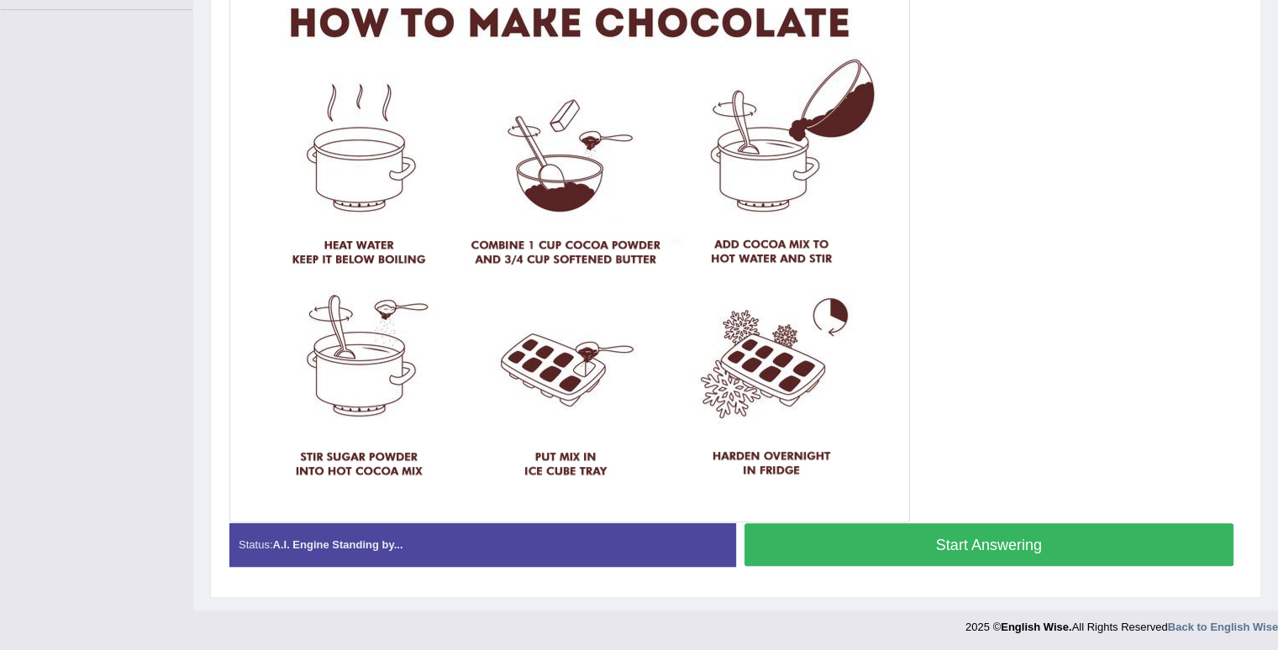
click at [902, 545] on button "Start Answering" at bounding box center [989, 544] width 490 height 43
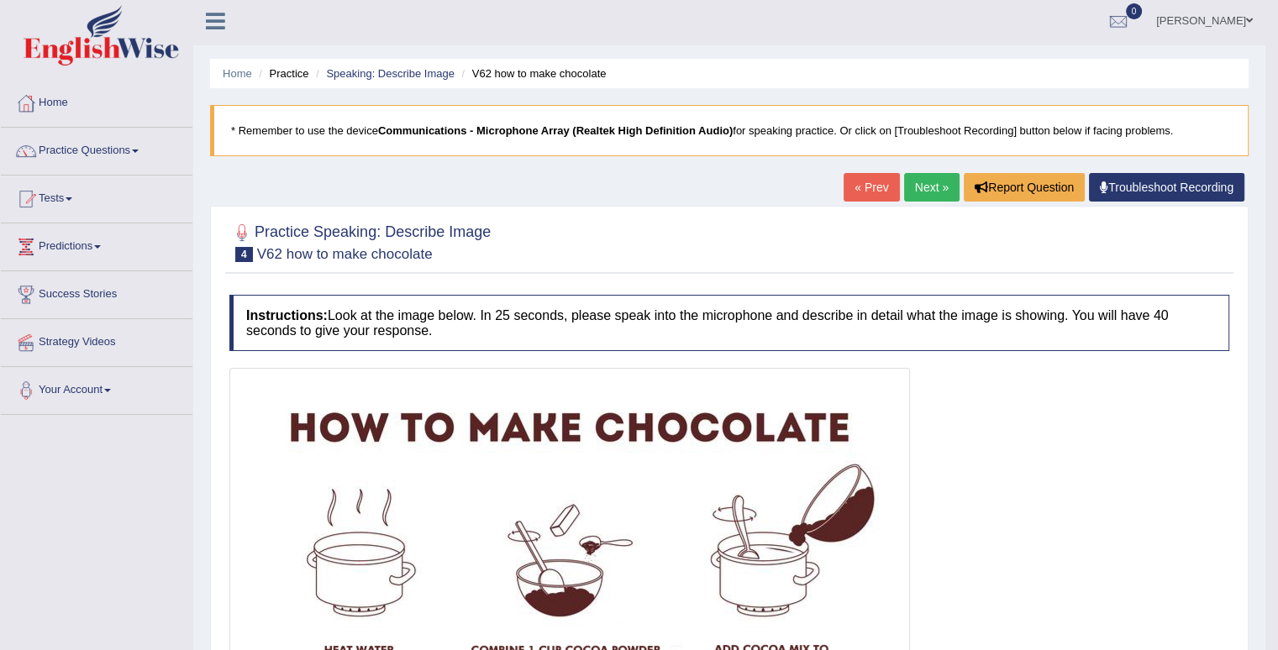
scroll to position [0, 0]
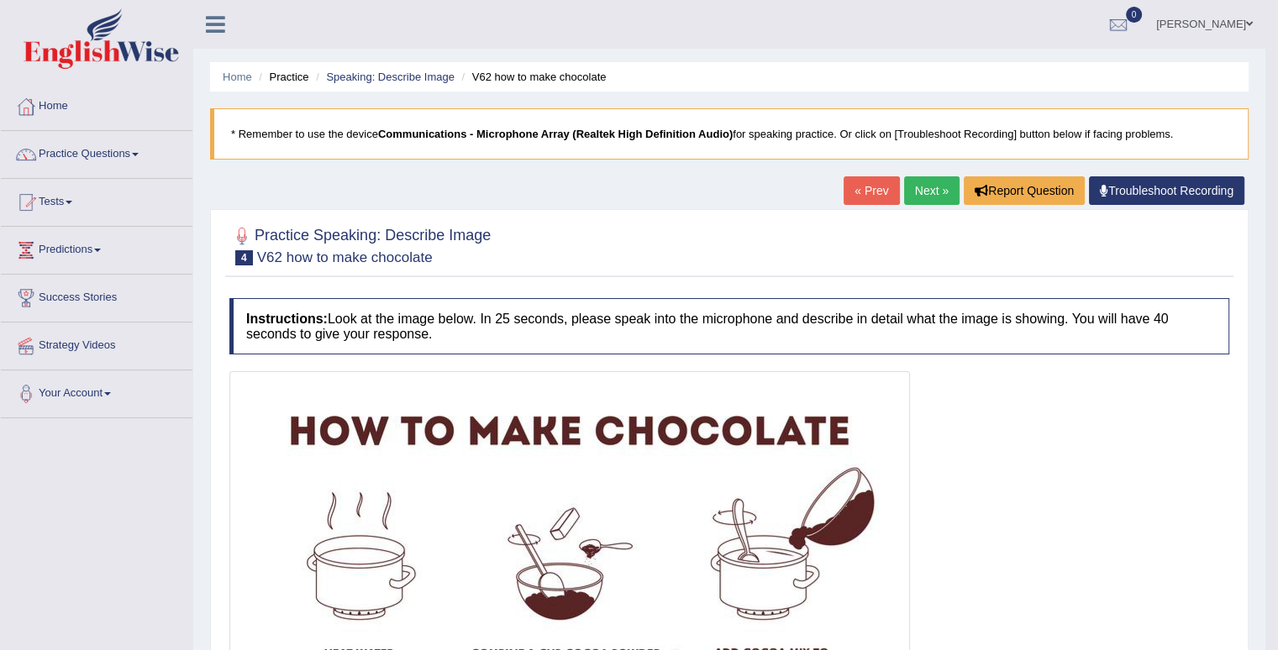
click at [916, 183] on link "Next »" at bounding box center [931, 190] width 55 height 29
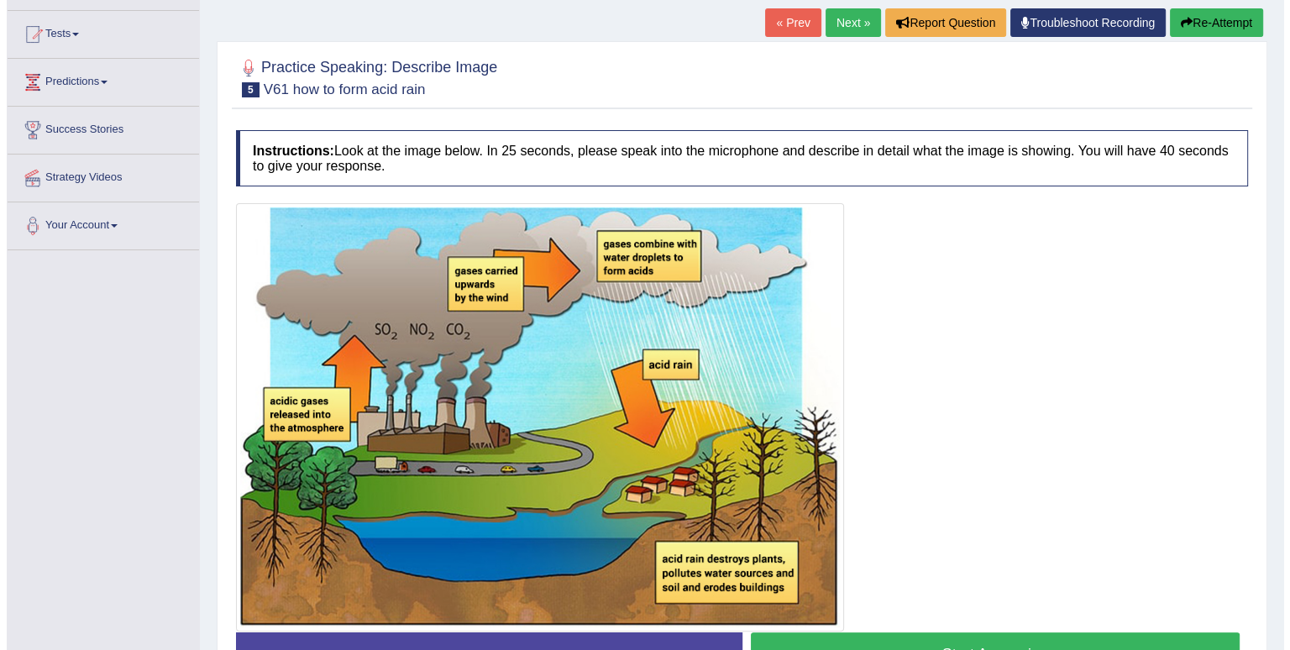
scroll to position [252, 0]
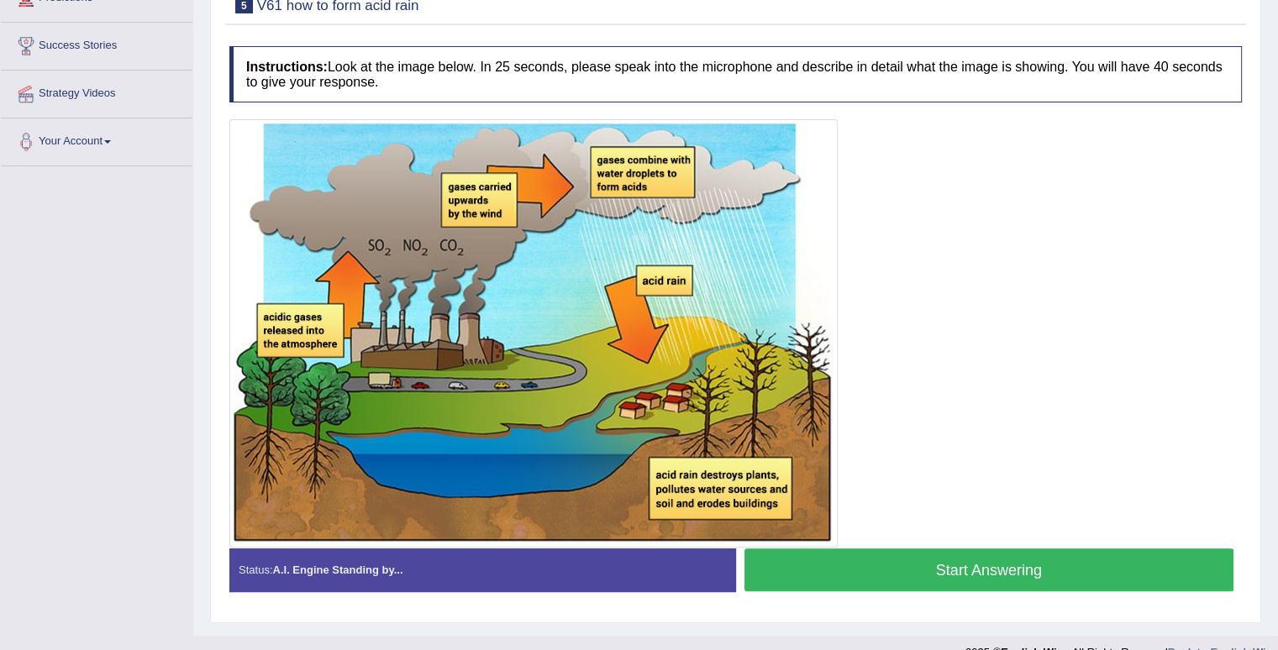
click at [985, 572] on button "Start Answering" at bounding box center [989, 570] width 490 height 43
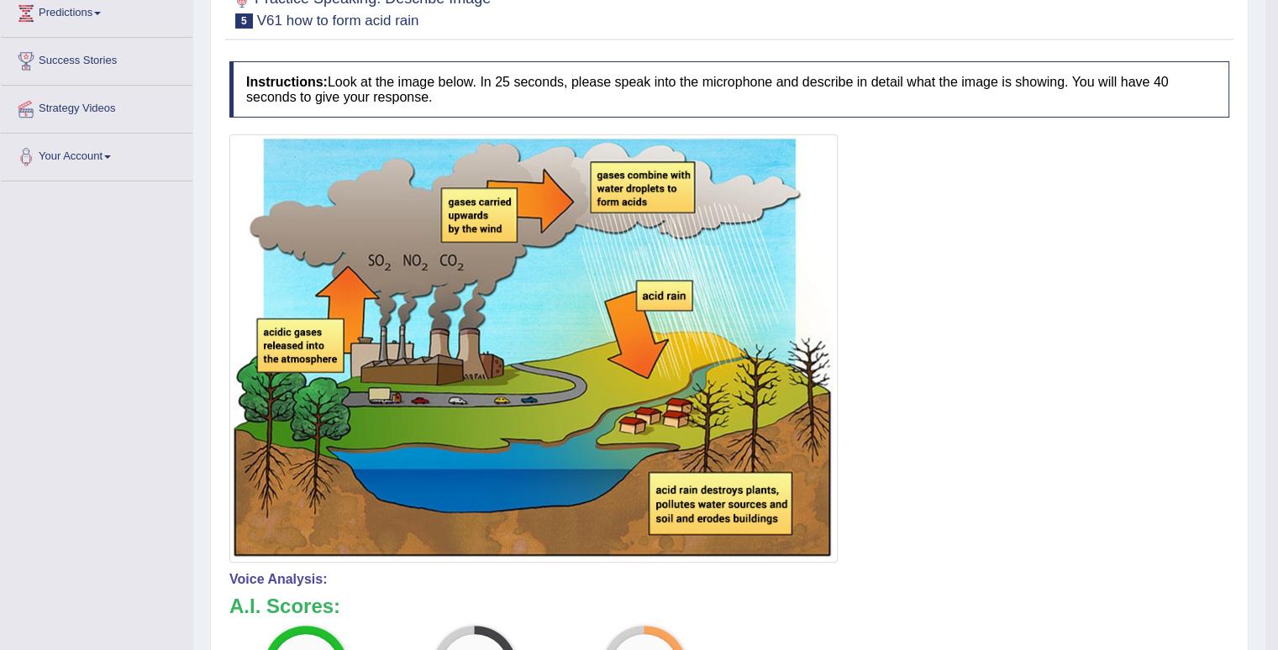
scroll to position [123, 0]
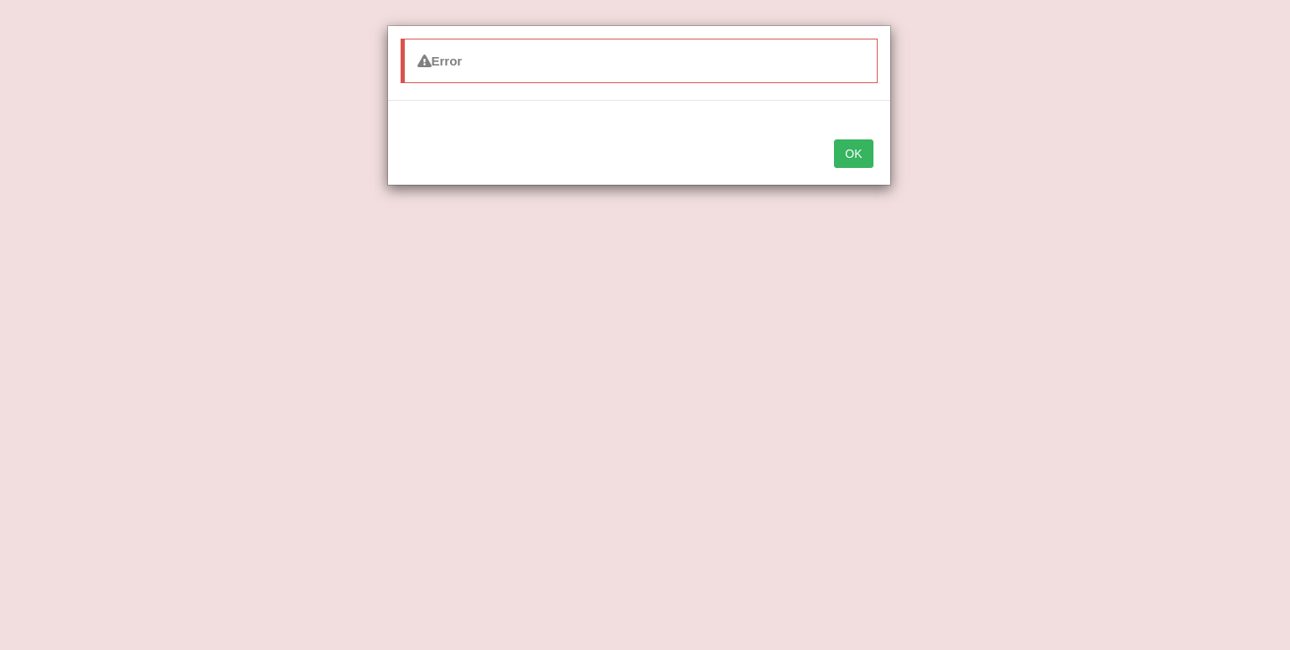
click at [863, 160] on button "OK" at bounding box center [853, 153] width 39 height 29
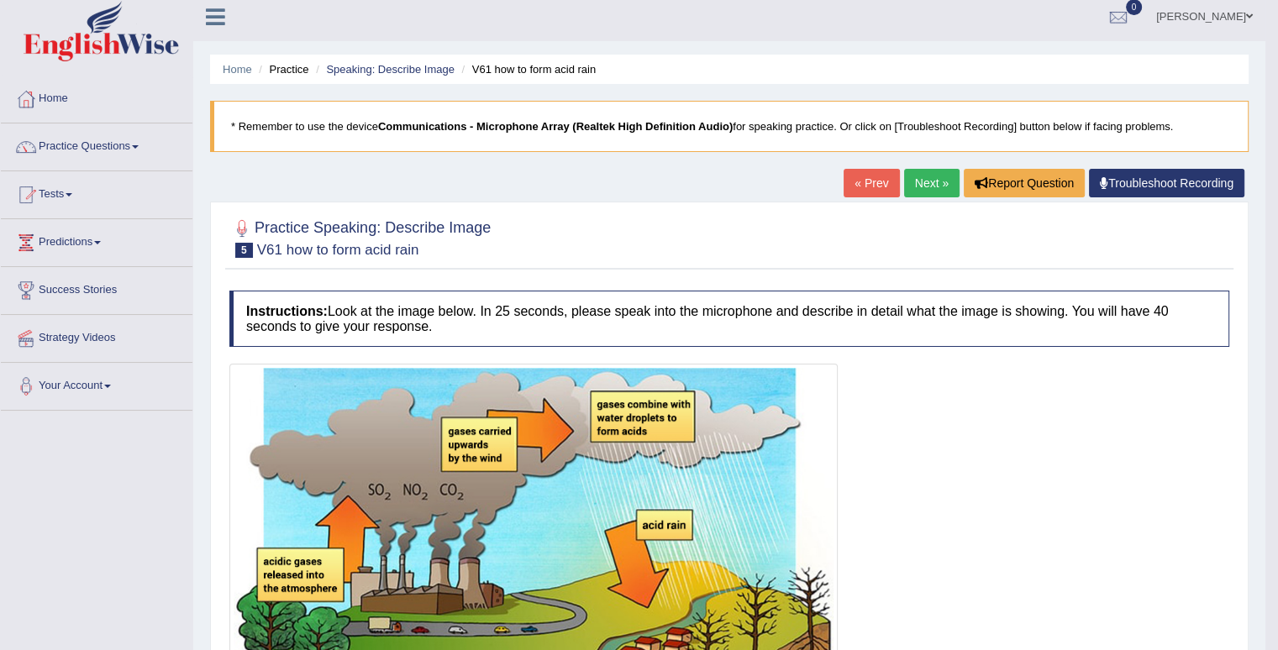
scroll to position [0, 0]
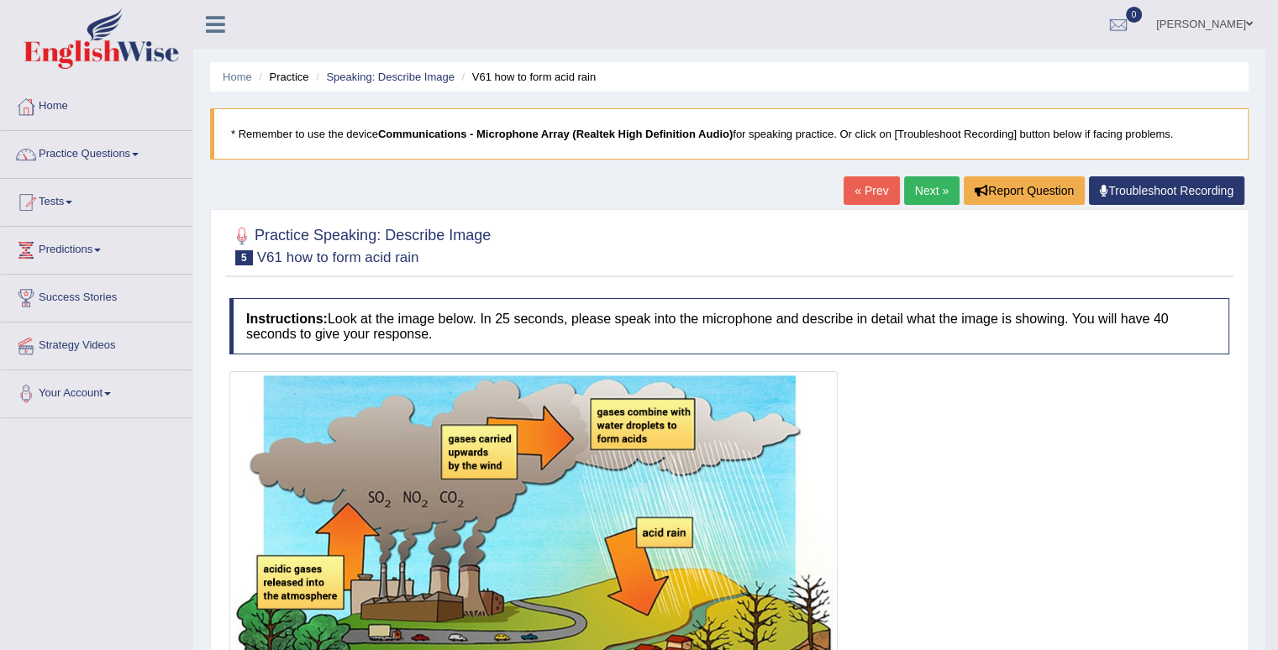
click at [932, 194] on link "Next »" at bounding box center [931, 190] width 55 height 29
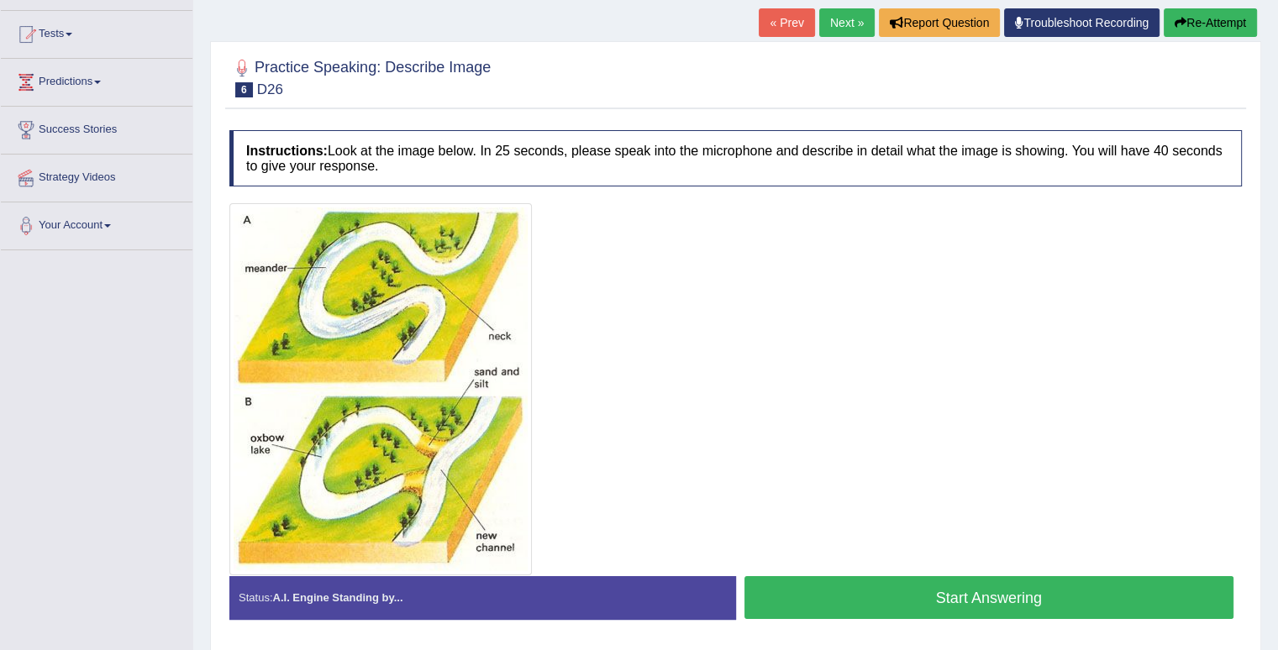
click at [927, 598] on button "Start Answering" at bounding box center [989, 597] width 490 height 43
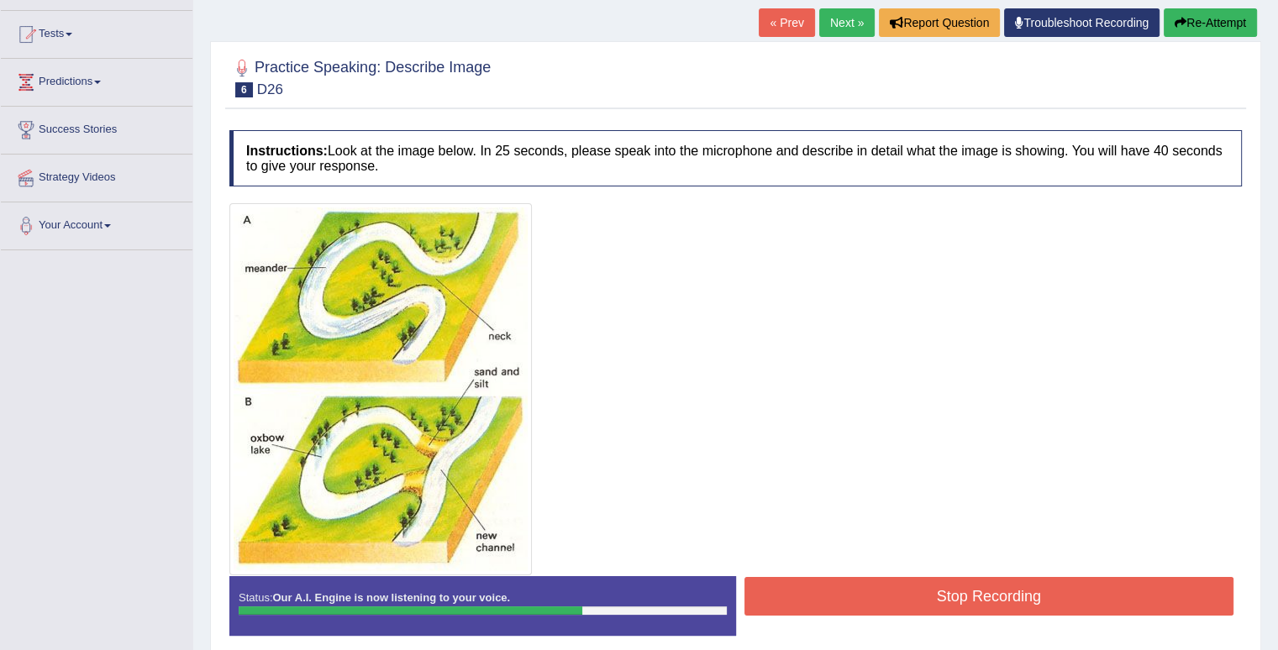
click at [927, 598] on button "Stop Recording" at bounding box center [989, 596] width 490 height 39
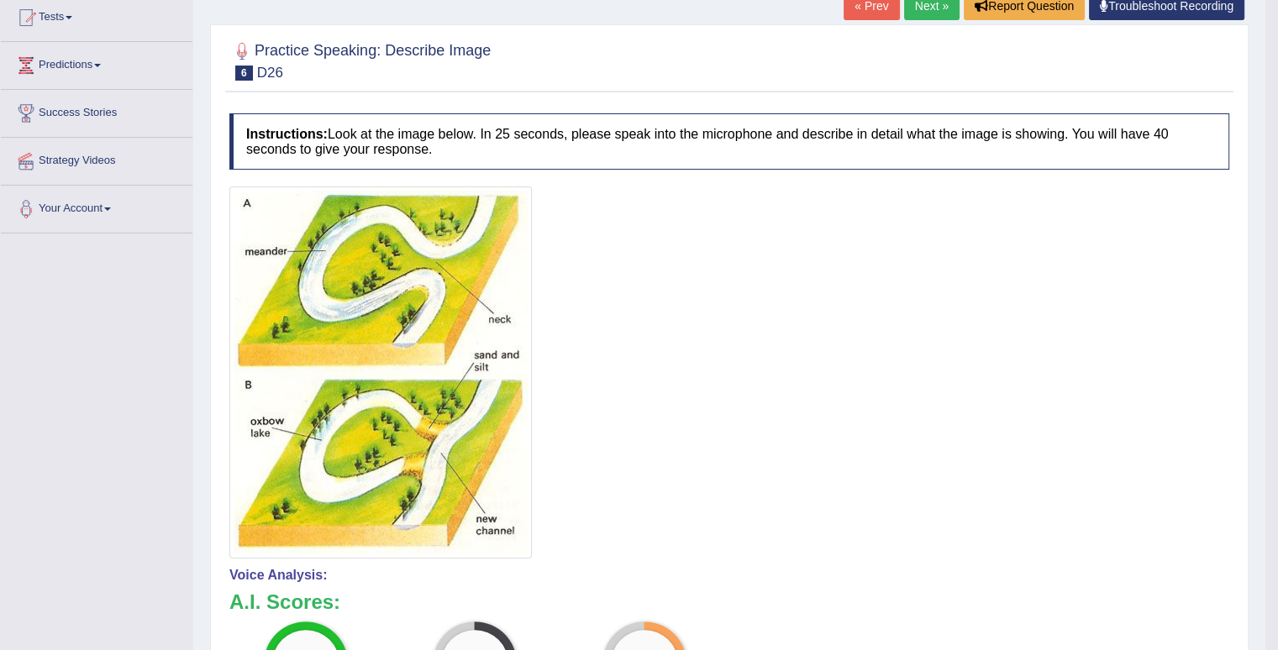
scroll to position [168, 0]
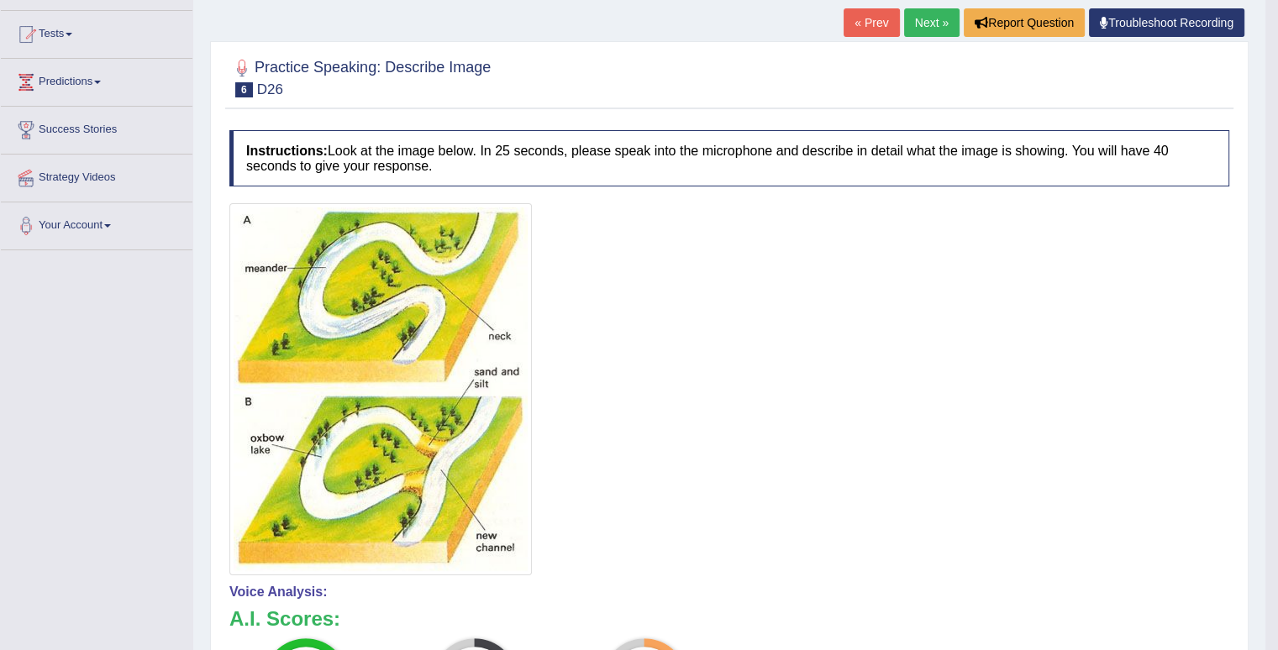
click at [914, 21] on link "Next »" at bounding box center [931, 22] width 55 height 29
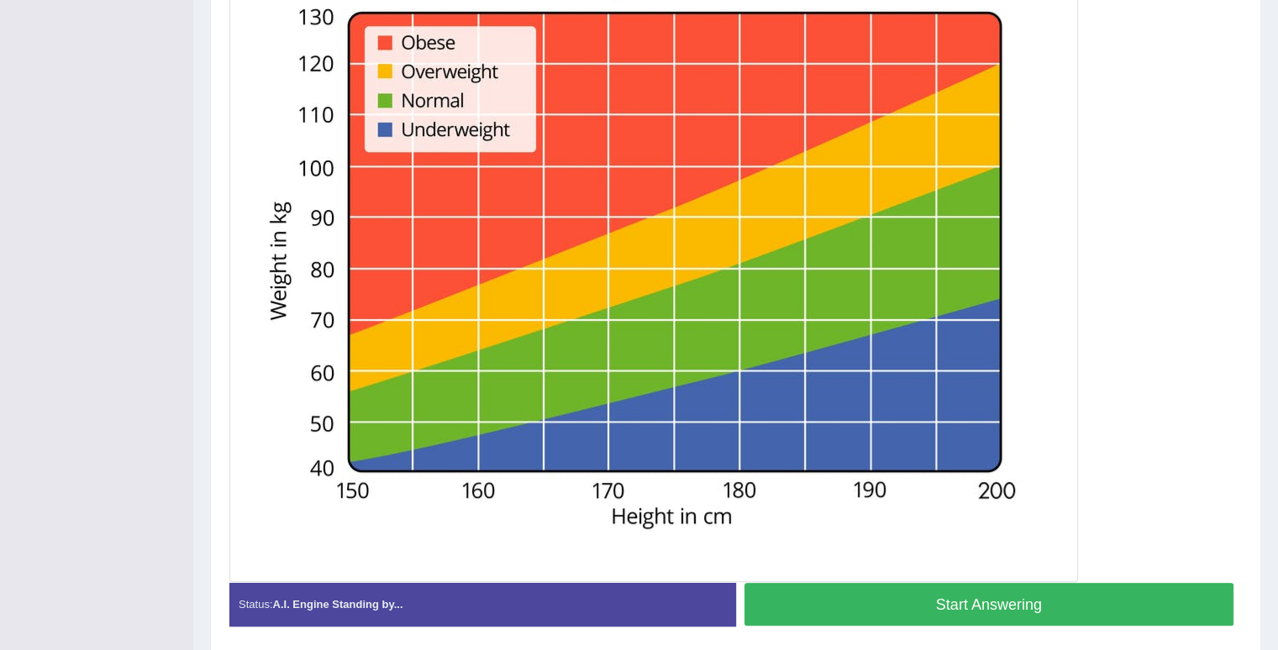
scroll to position [420, 0]
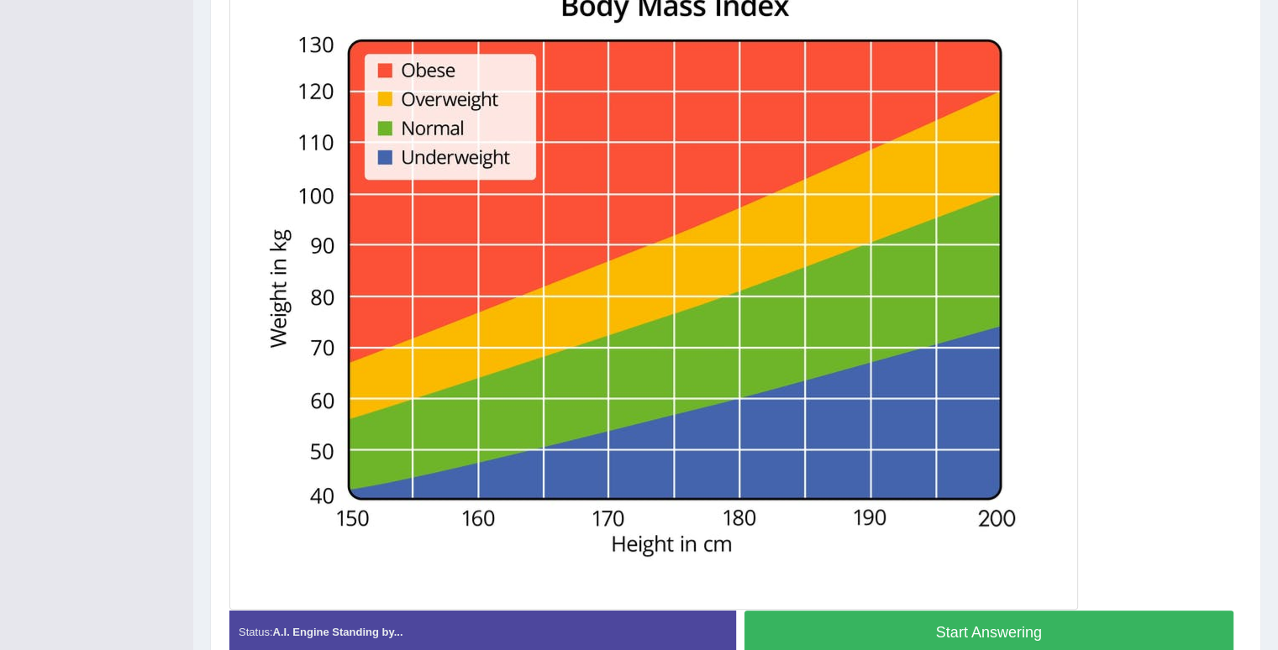
click at [917, 623] on button "Start Answering" at bounding box center [989, 632] width 490 height 43
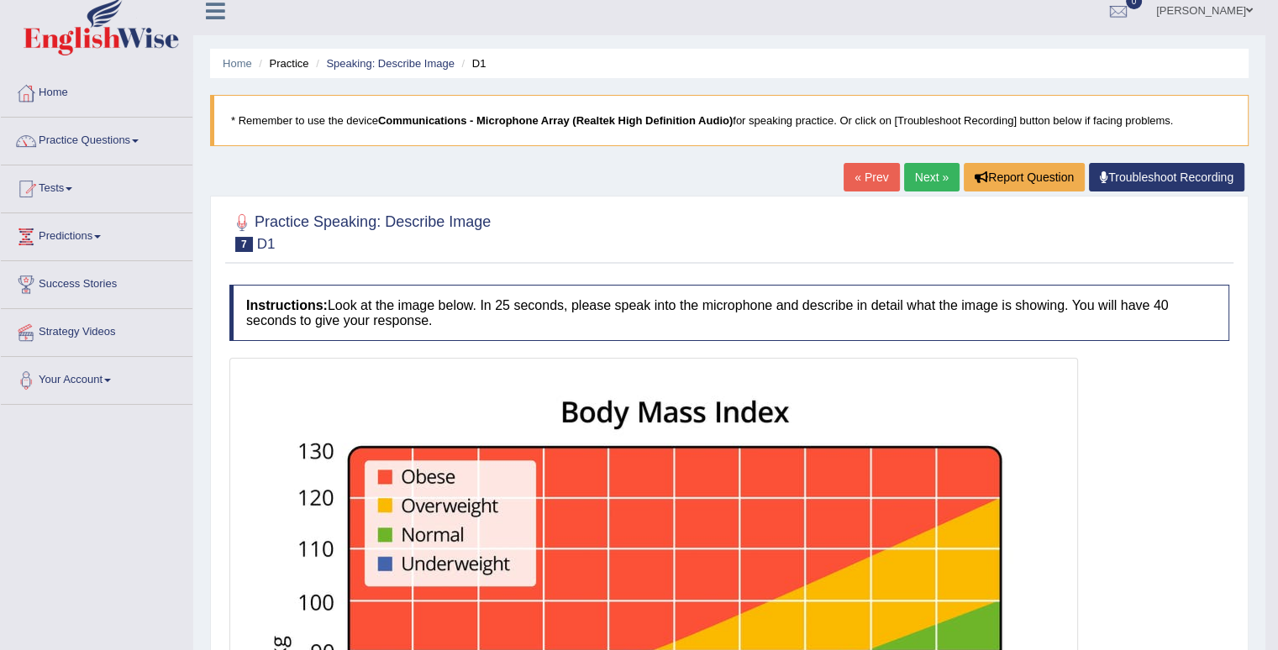
scroll to position [0, 0]
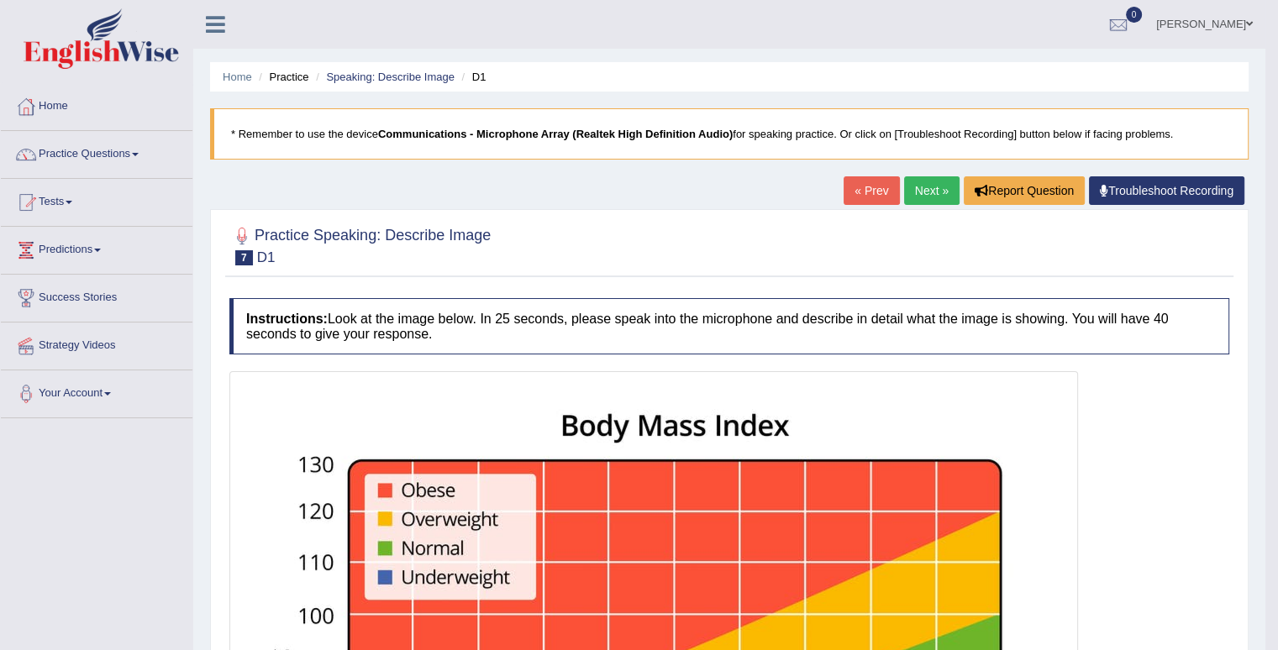
click at [927, 187] on link "Next »" at bounding box center [931, 190] width 55 height 29
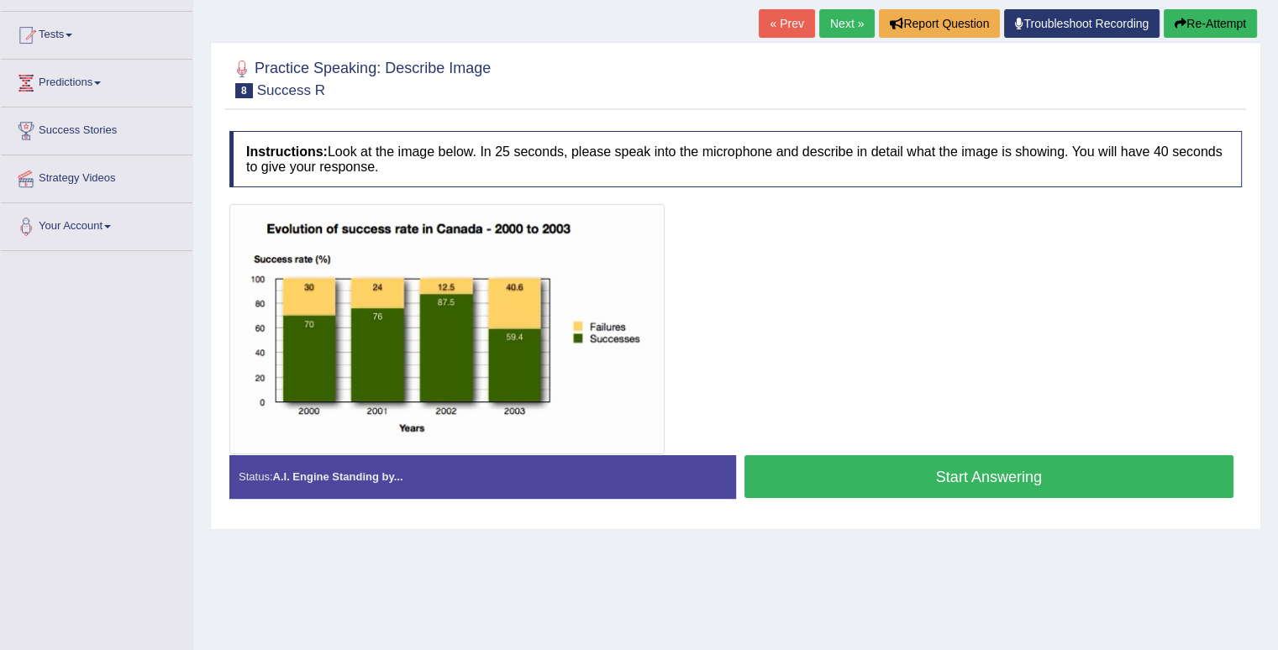
scroll to position [168, 0]
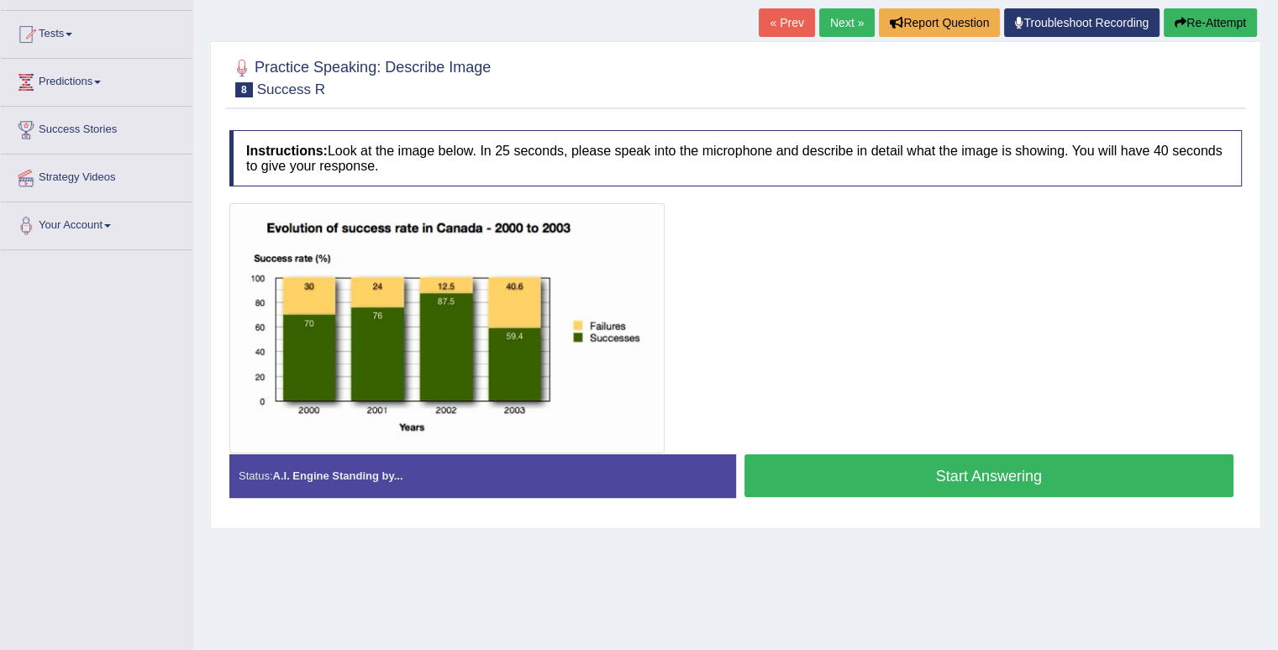
click at [969, 471] on button "Start Answering" at bounding box center [989, 475] width 490 height 43
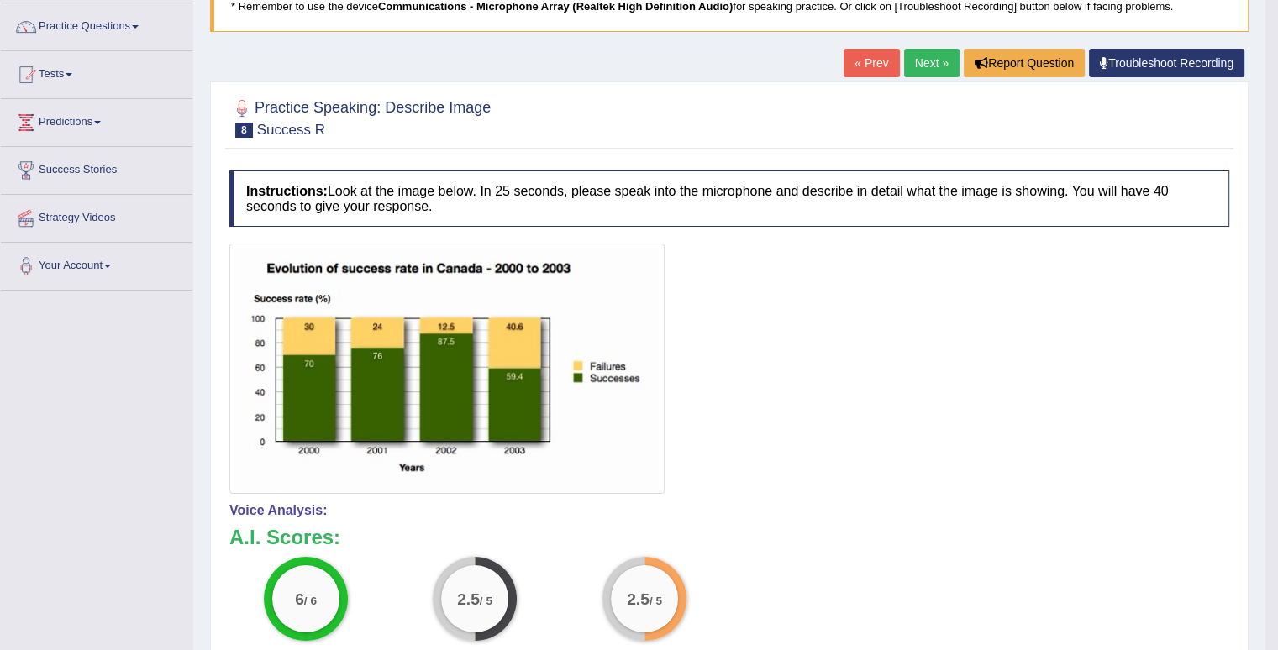
scroll to position [88, 0]
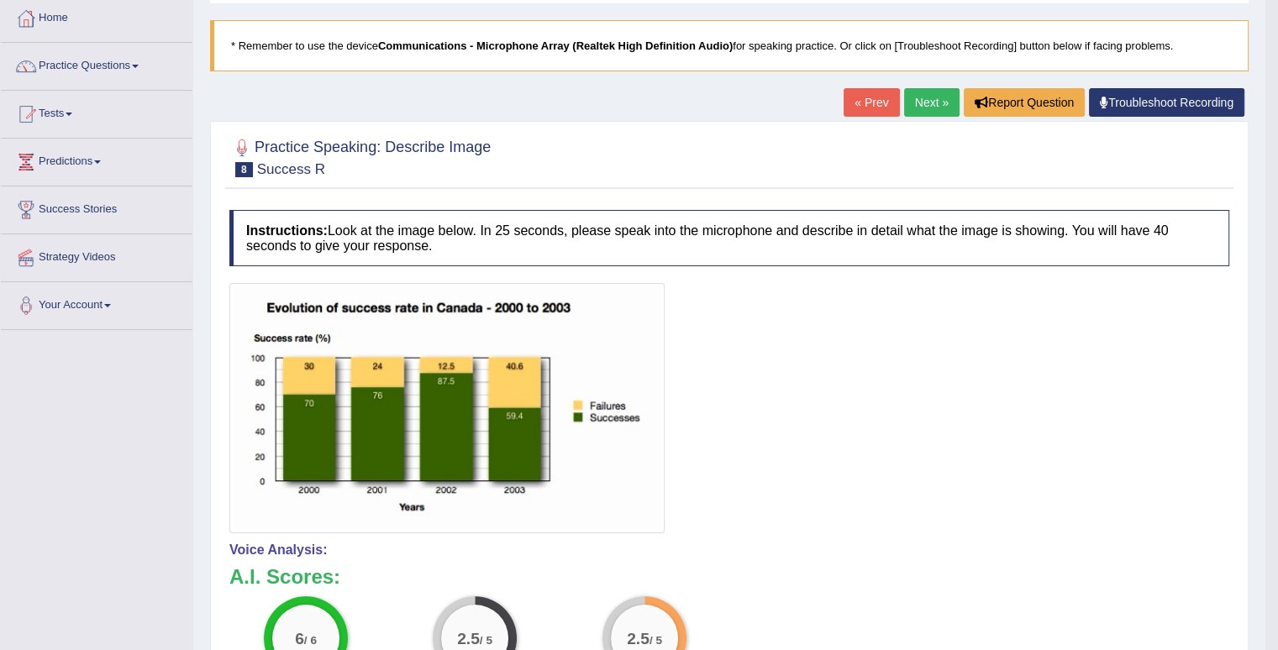
click at [921, 100] on link "Next »" at bounding box center [931, 102] width 55 height 29
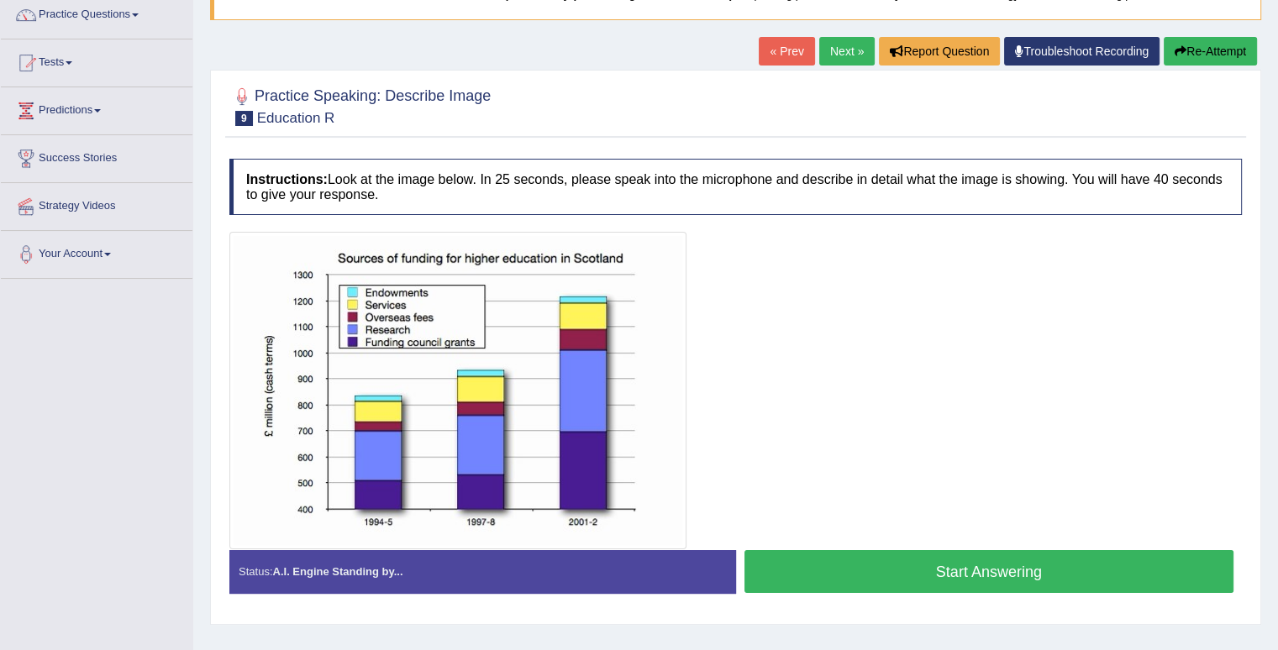
scroll to position [168, 0]
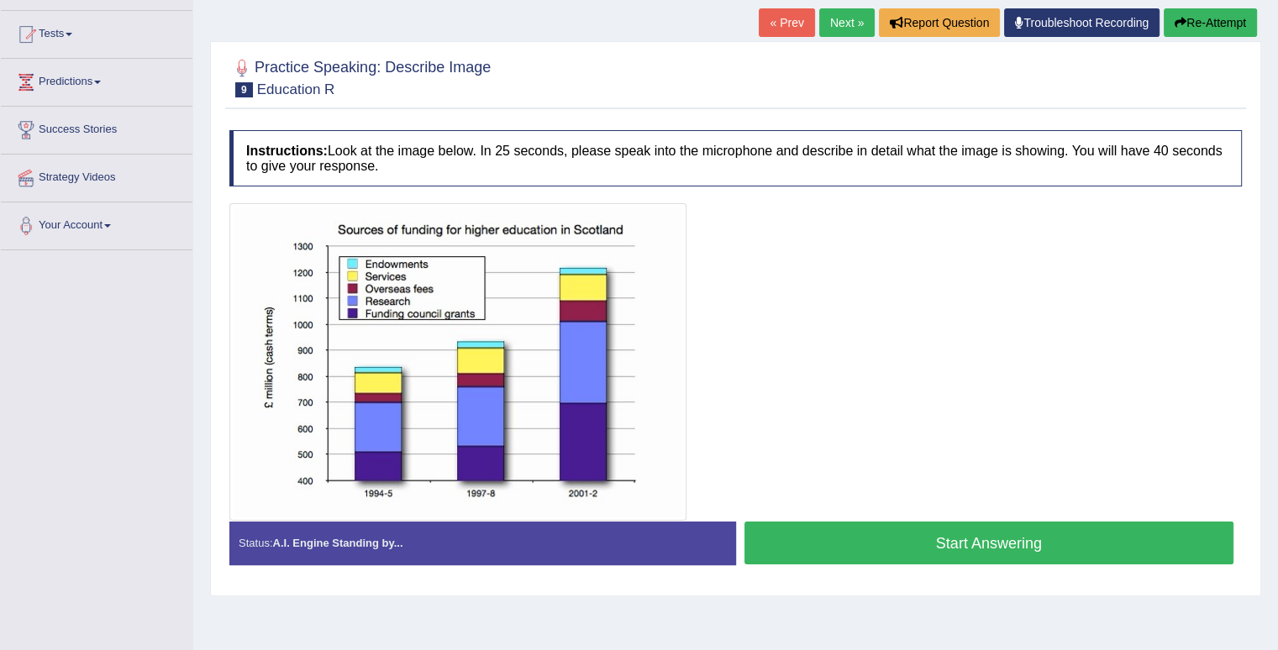
click at [820, 540] on button "Start Answering" at bounding box center [989, 543] width 490 height 43
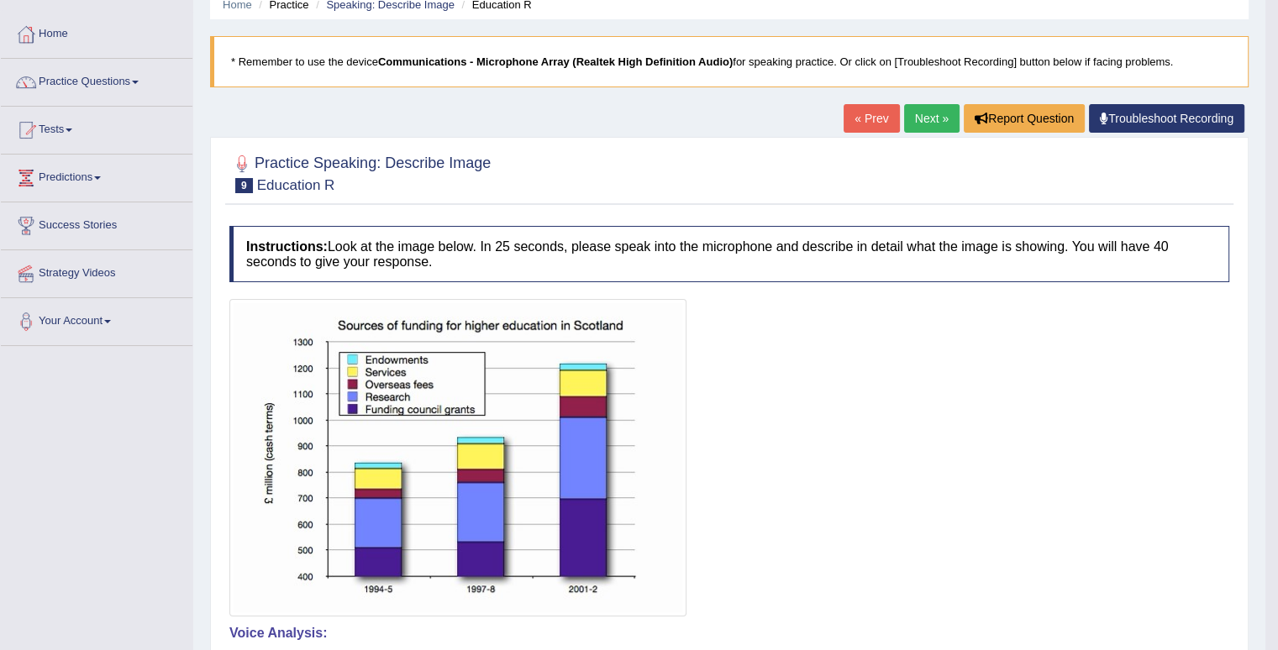
scroll to position [71, 0]
click at [932, 115] on link "Next »" at bounding box center [931, 119] width 55 height 29
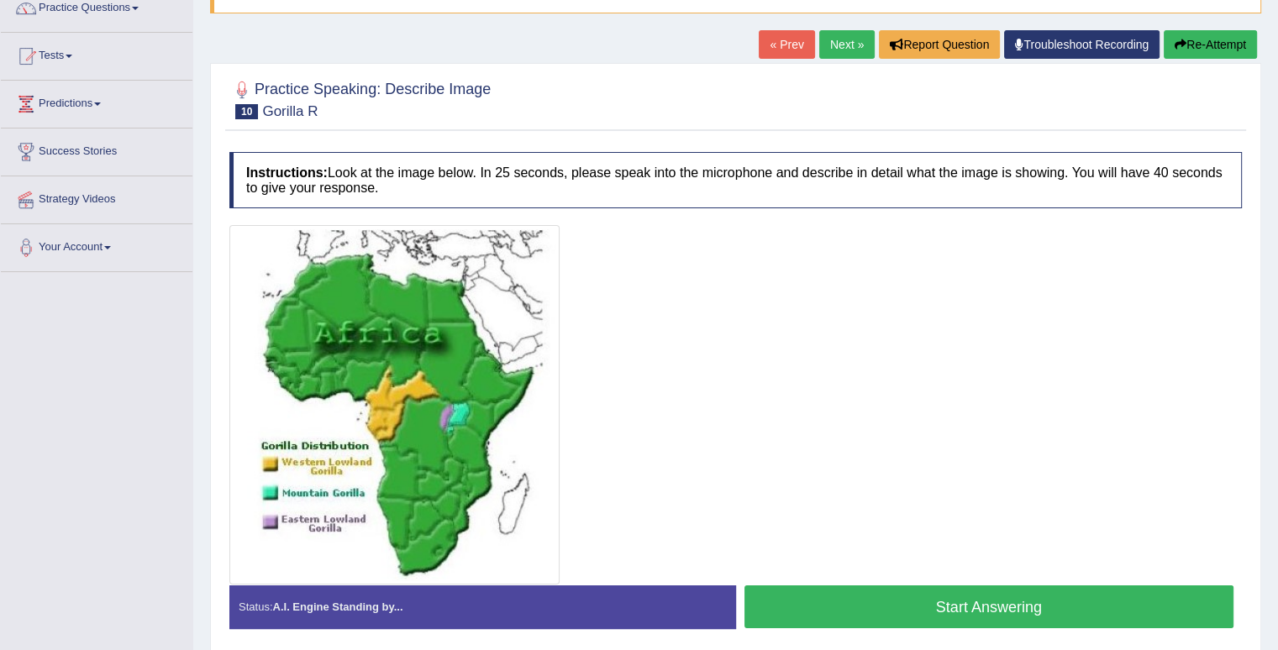
scroll to position [168, 0]
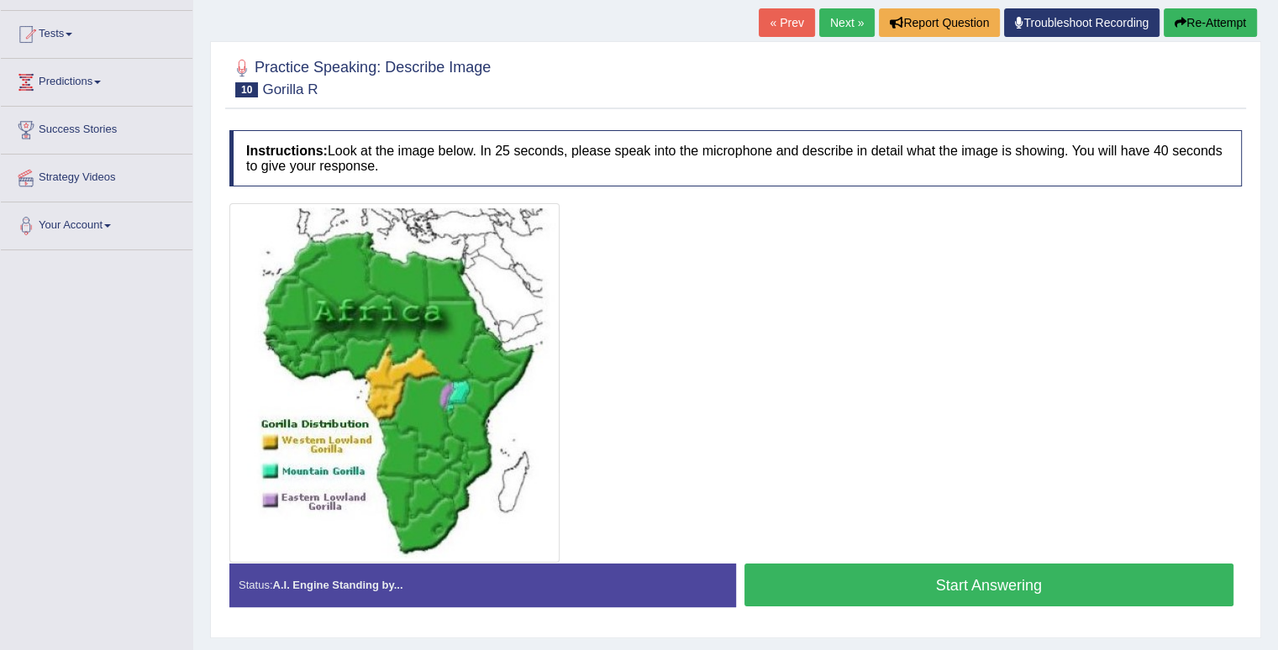
click at [941, 575] on button "Start Answering" at bounding box center [989, 585] width 490 height 43
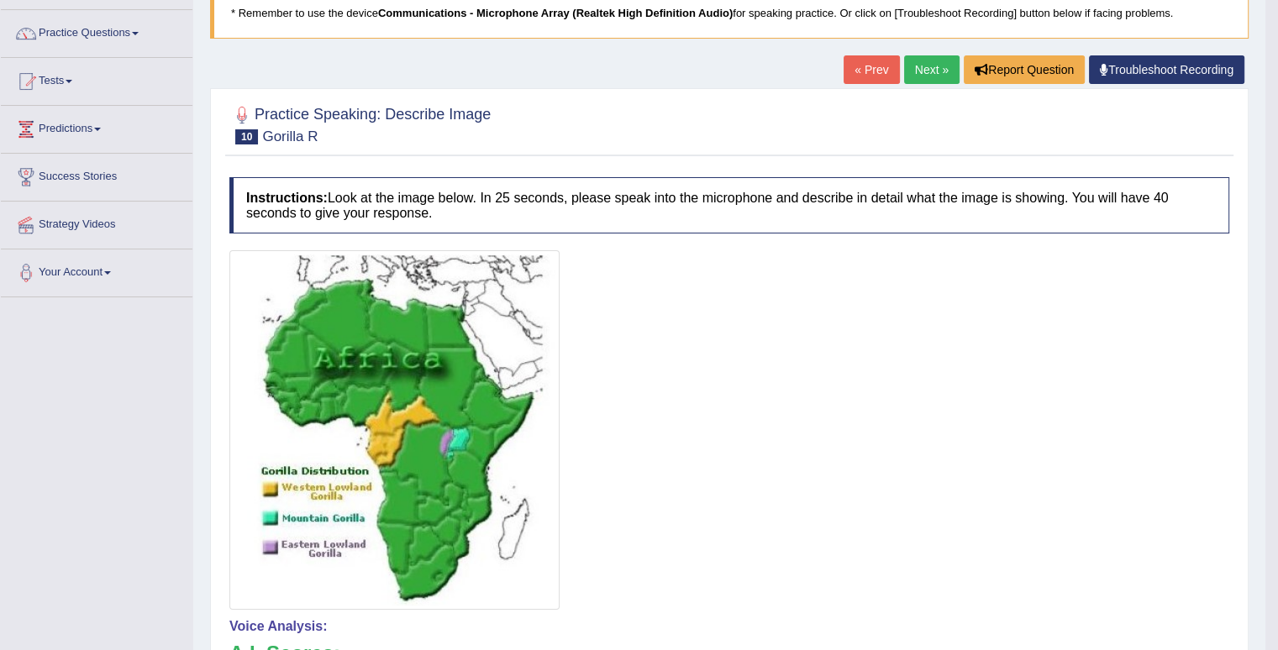
scroll to position [0, 0]
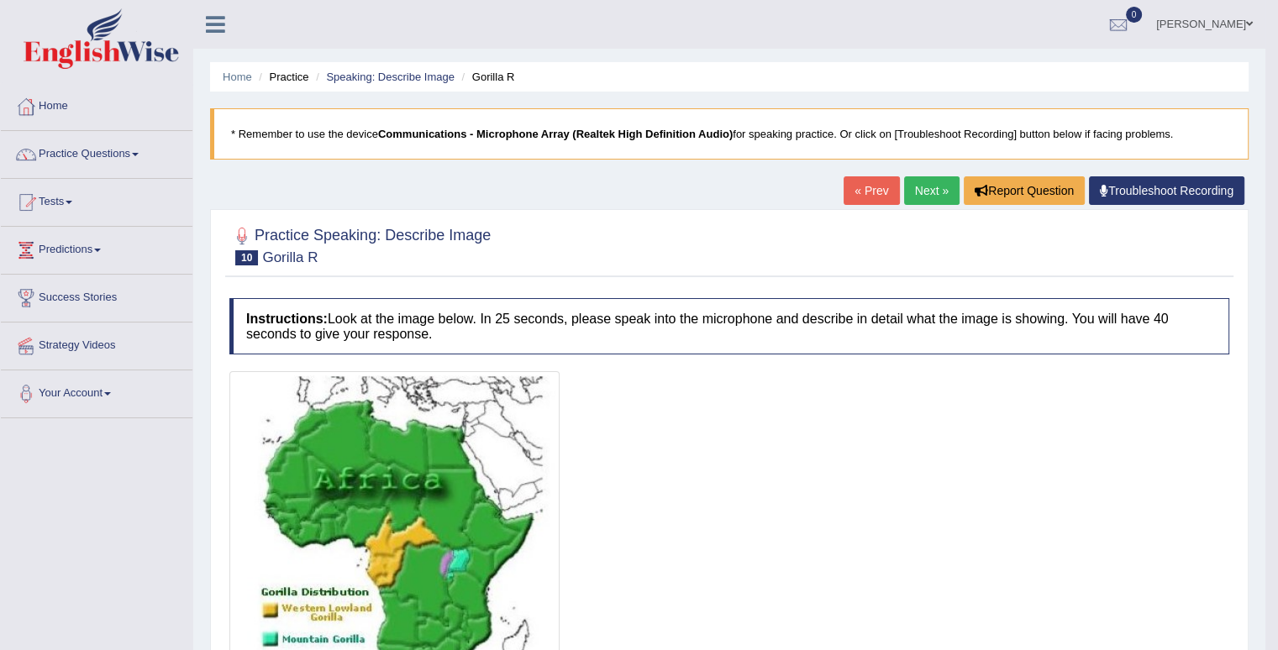
click at [929, 196] on link "Next »" at bounding box center [931, 190] width 55 height 29
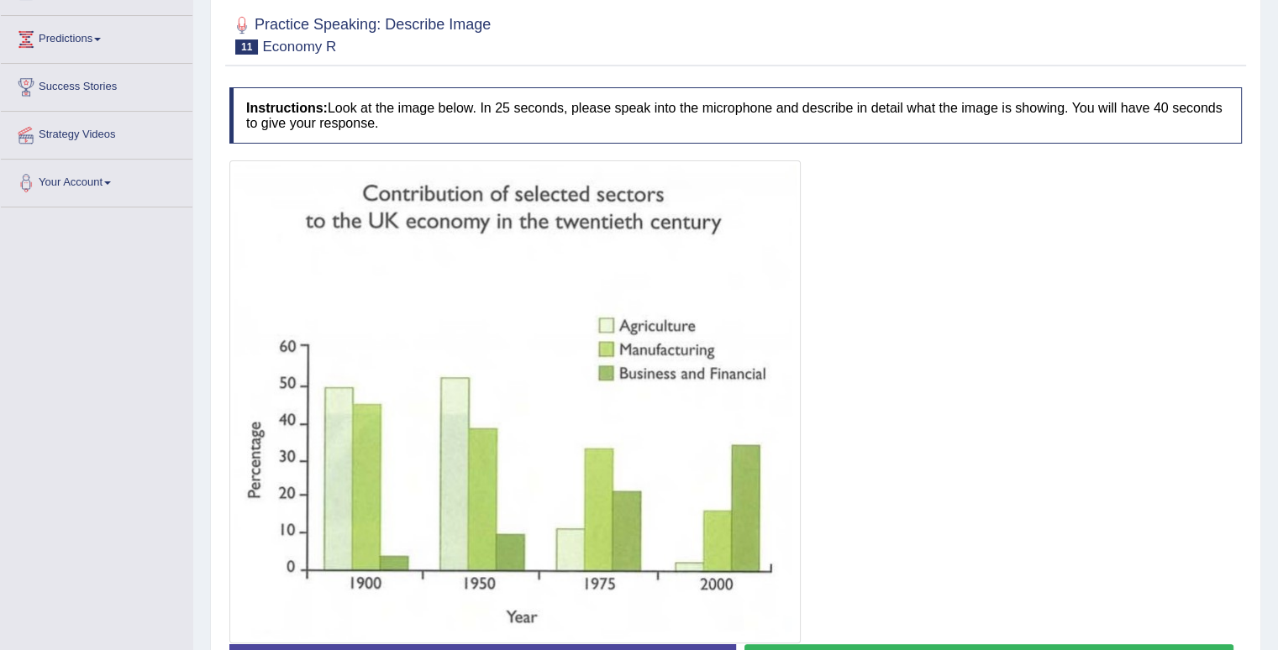
scroll to position [252, 0]
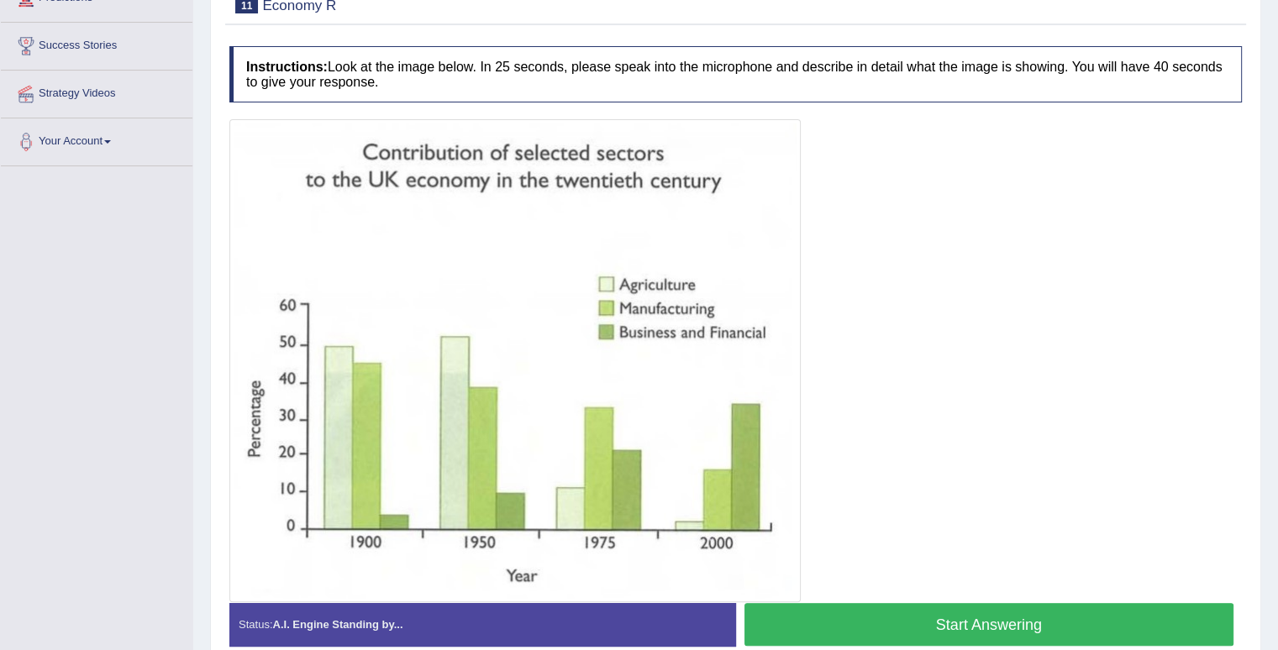
click at [1035, 626] on button "Start Answering" at bounding box center [989, 624] width 490 height 43
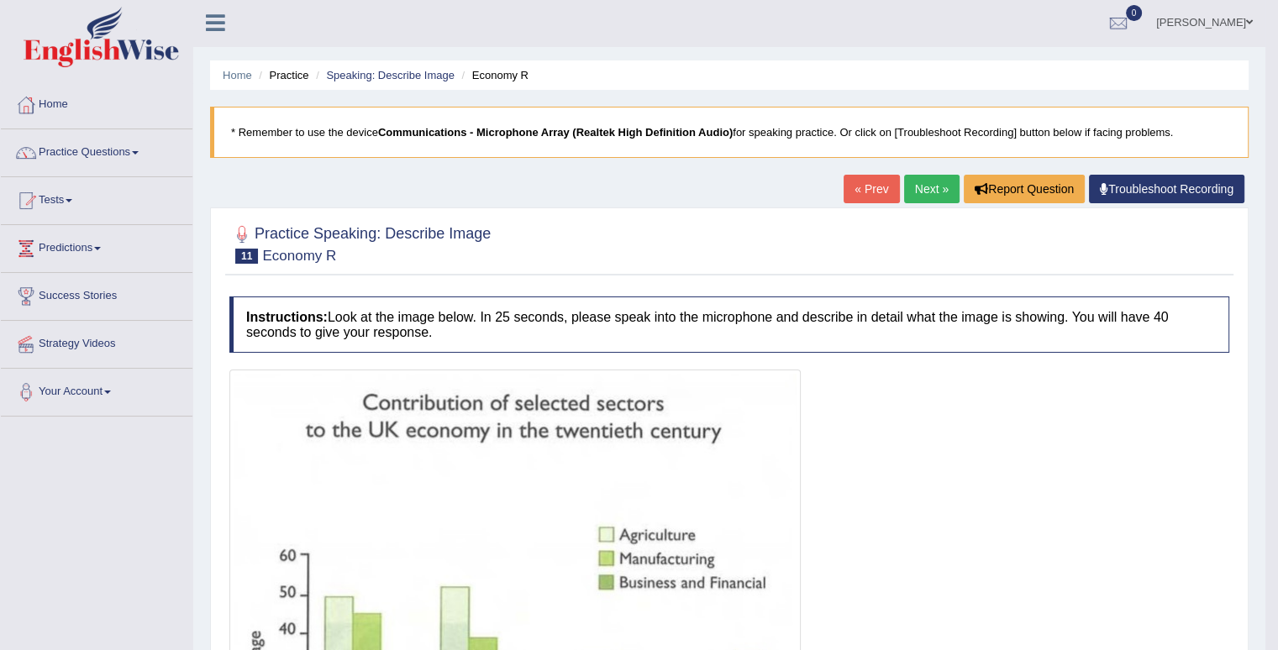
scroll to position [0, 0]
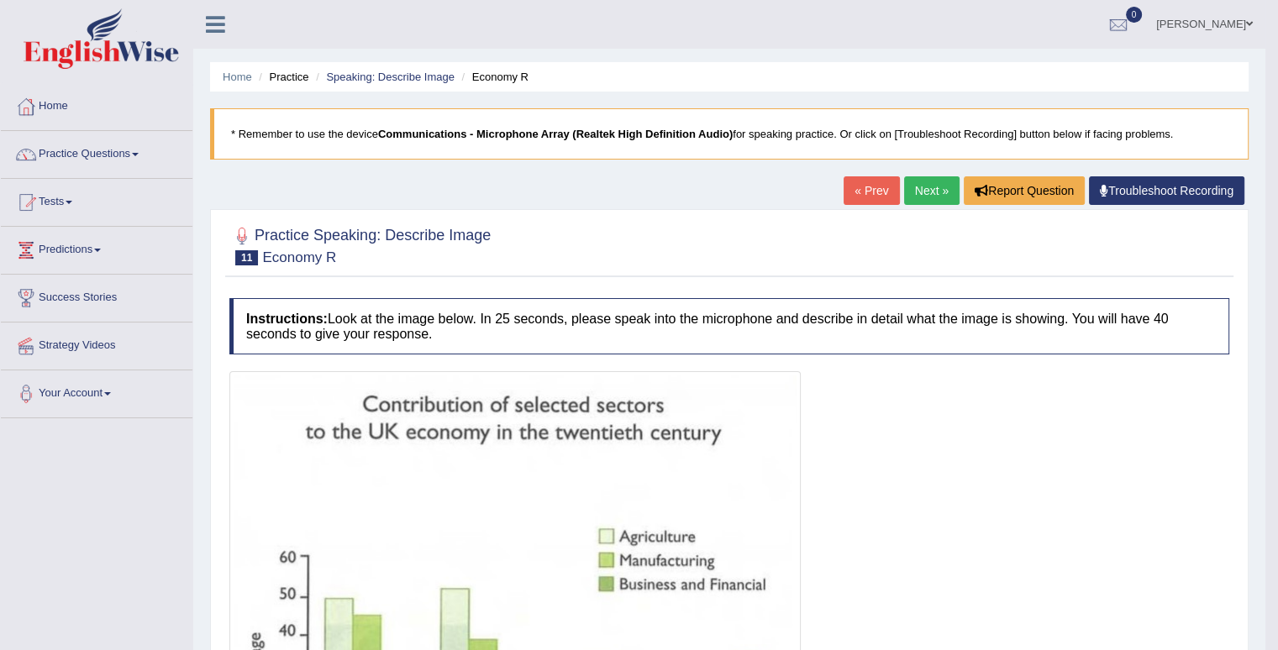
click at [927, 184] on link "Next »" at bounding box center [931, 190] width 55 height 29
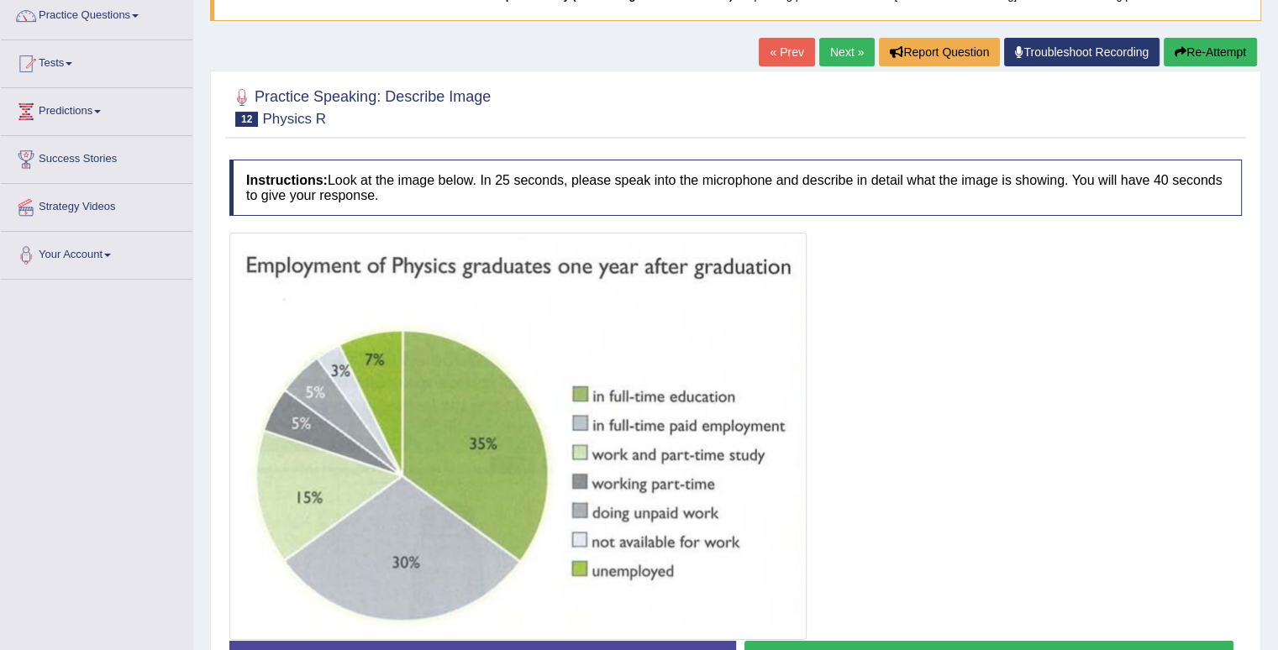
scroll to position [168, 0]
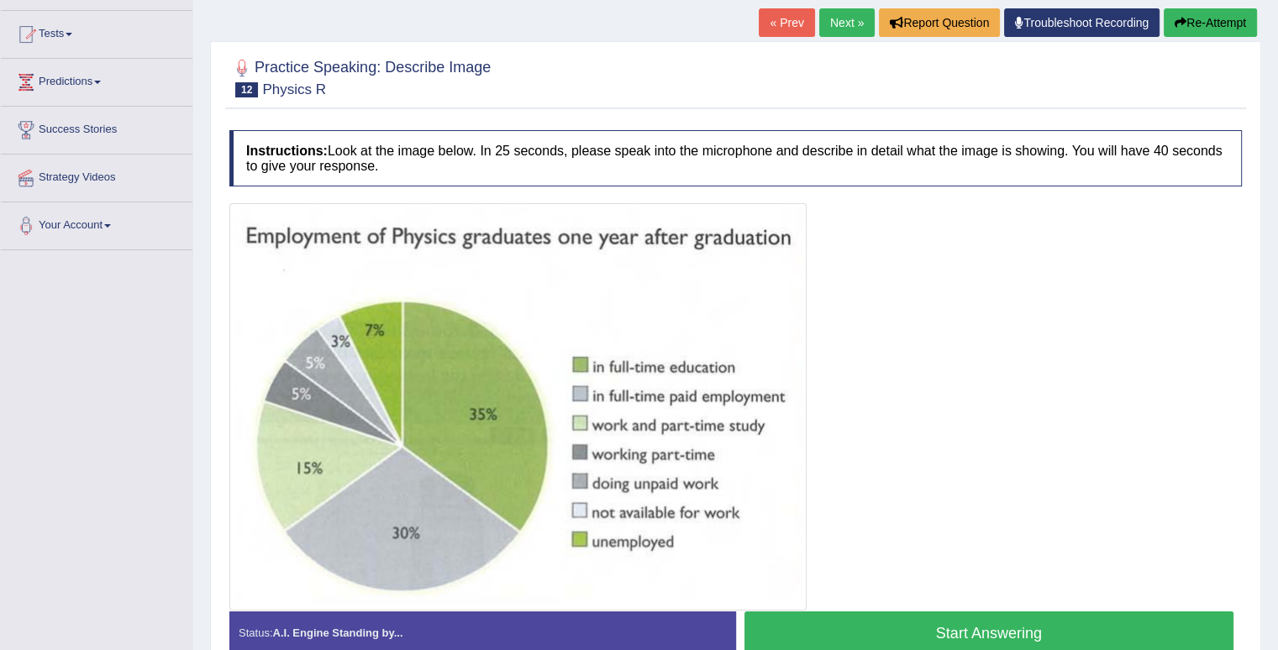
click at [1002, 627] on button "Start Answering" at bounding box center [989, 633] width 490 height 43
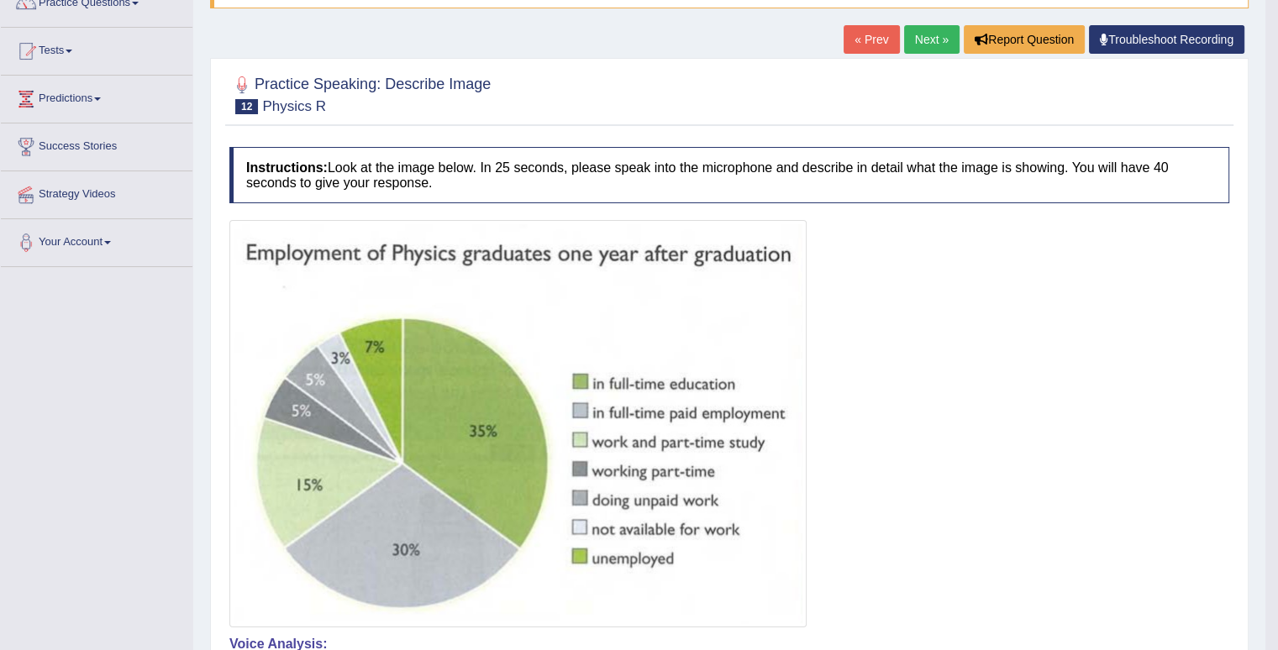
scroll to position [0, 0]
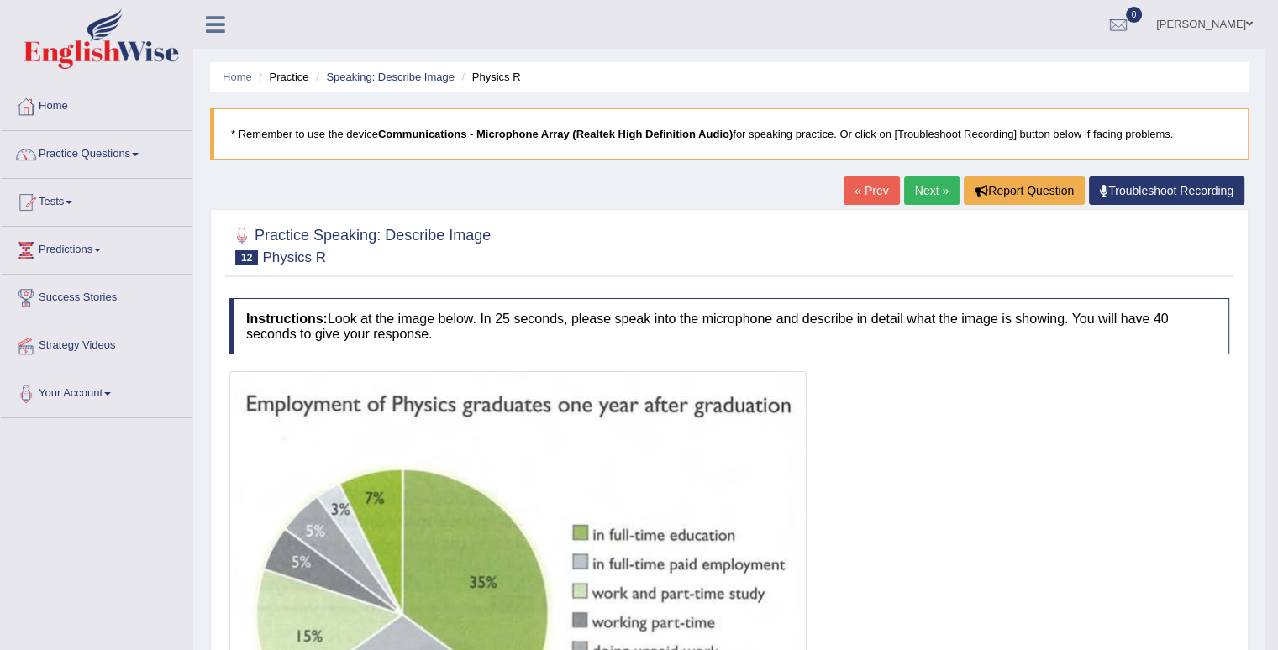
click at [921, 186] on link "Next »" at bounding box center [931, 190] width 55 height 29
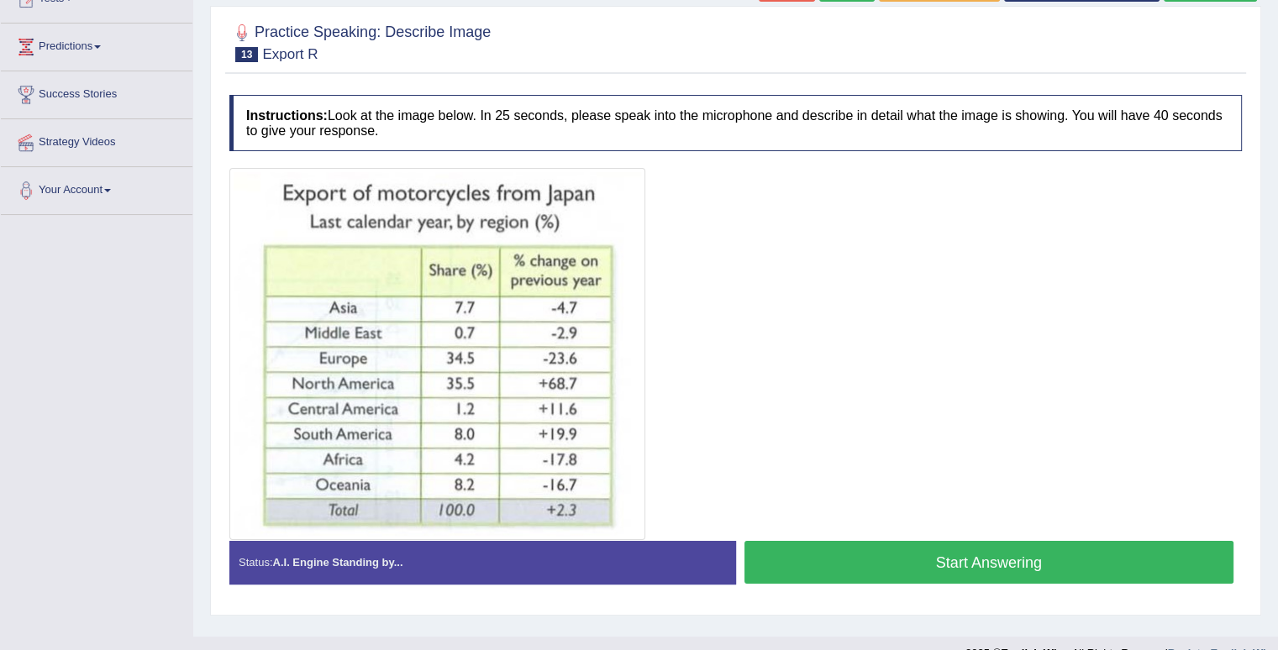
scroll to position [232, 0]
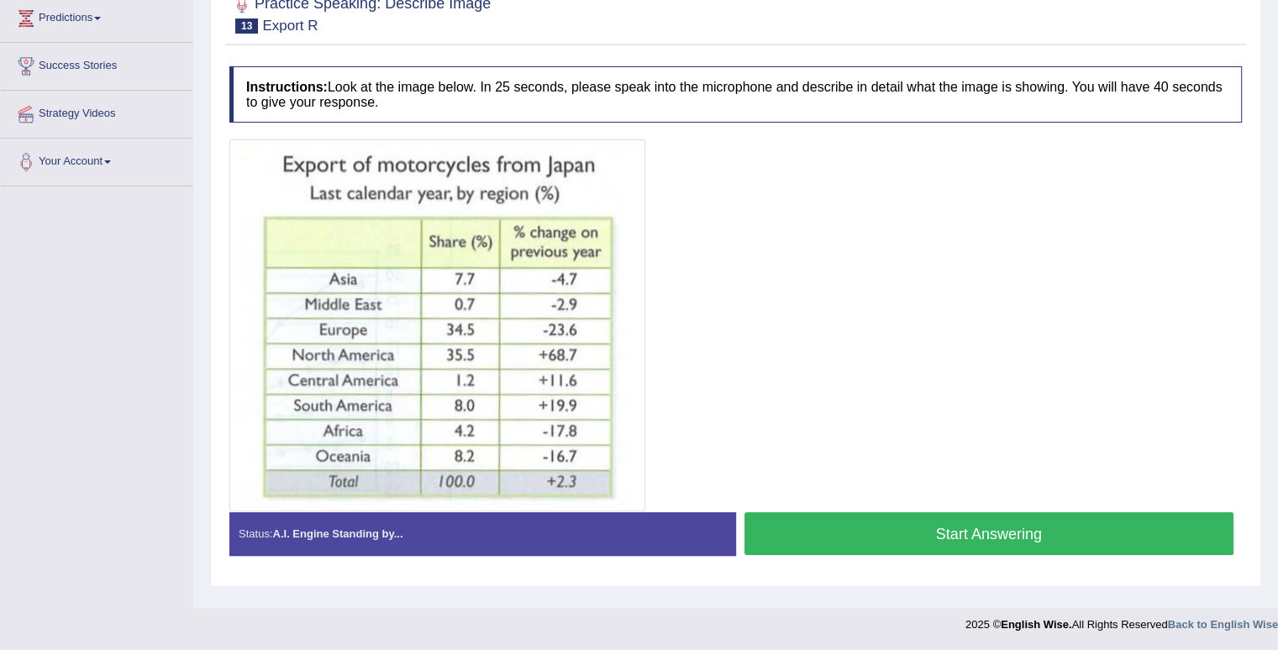
click at [895, 532] on button "Start Answering" at bounding box center [989, 533] width 490 height 43
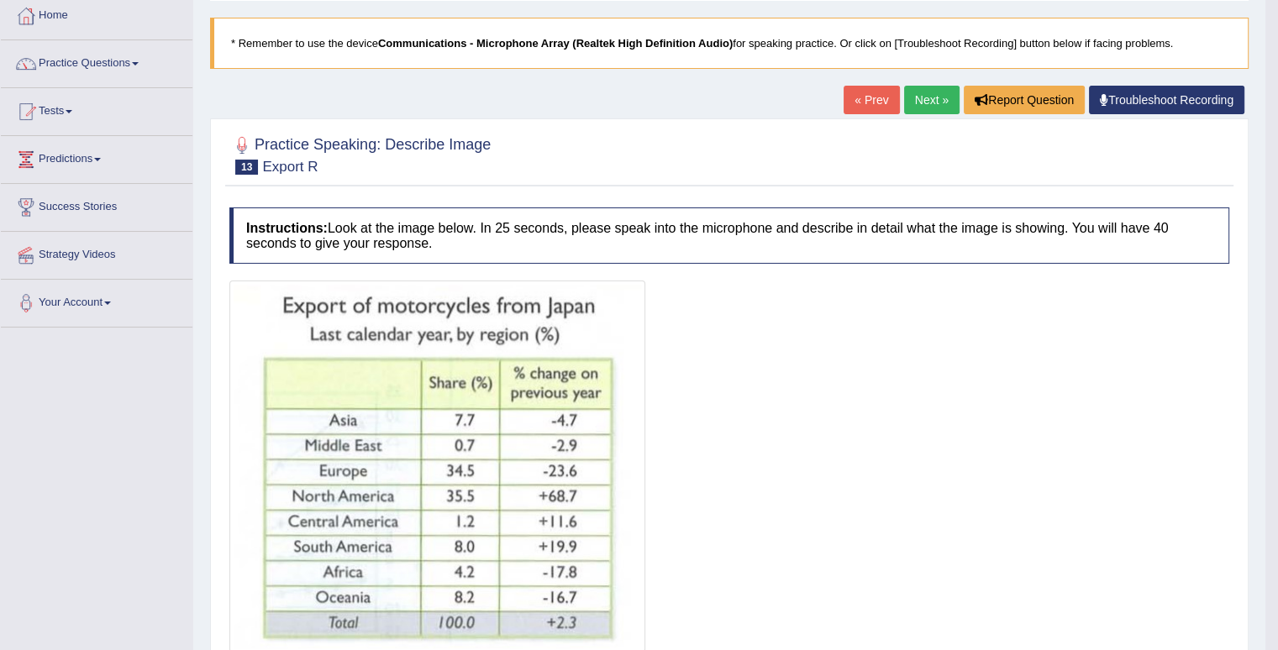
scroll to position [64, 0]
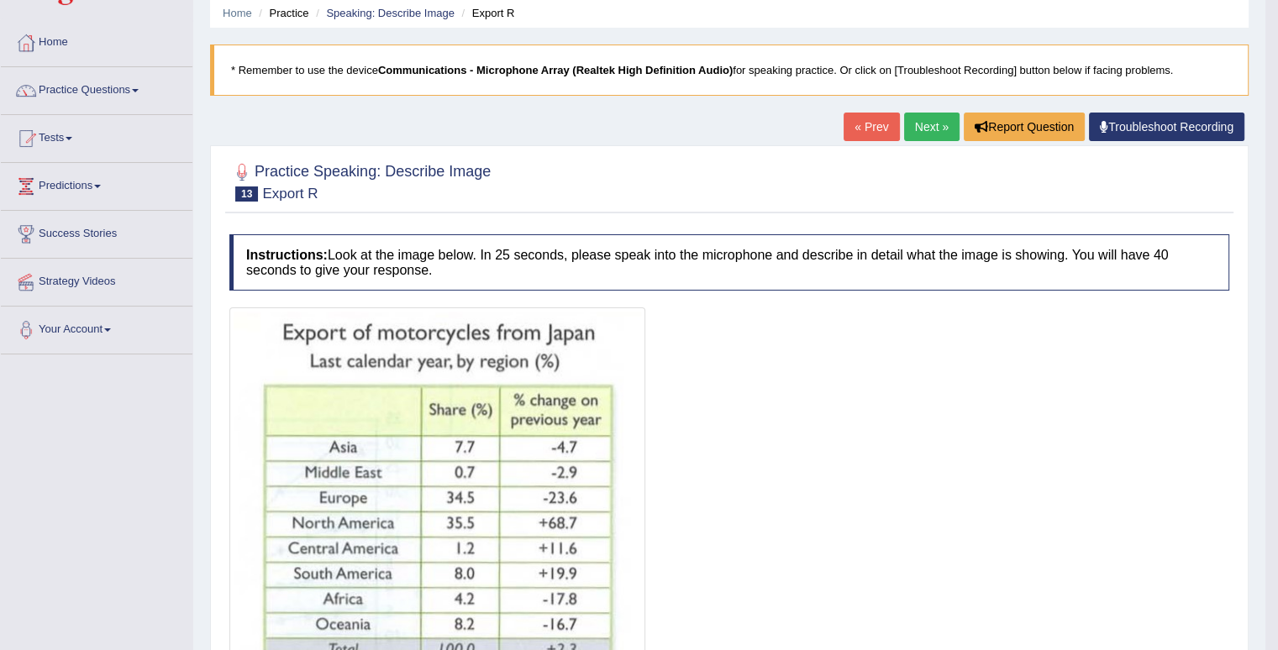
click at [925, 133] on link "Next »" at bounding box center [931, 127] width 55 height 29
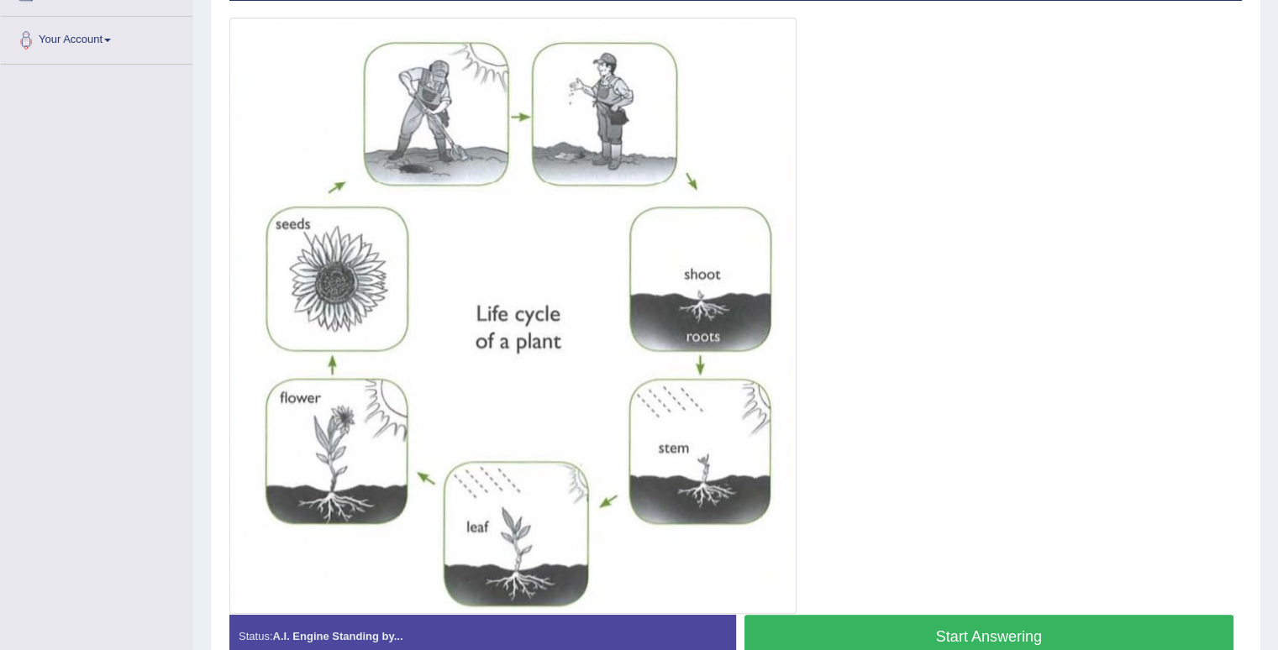
scroll to position [361, 0]
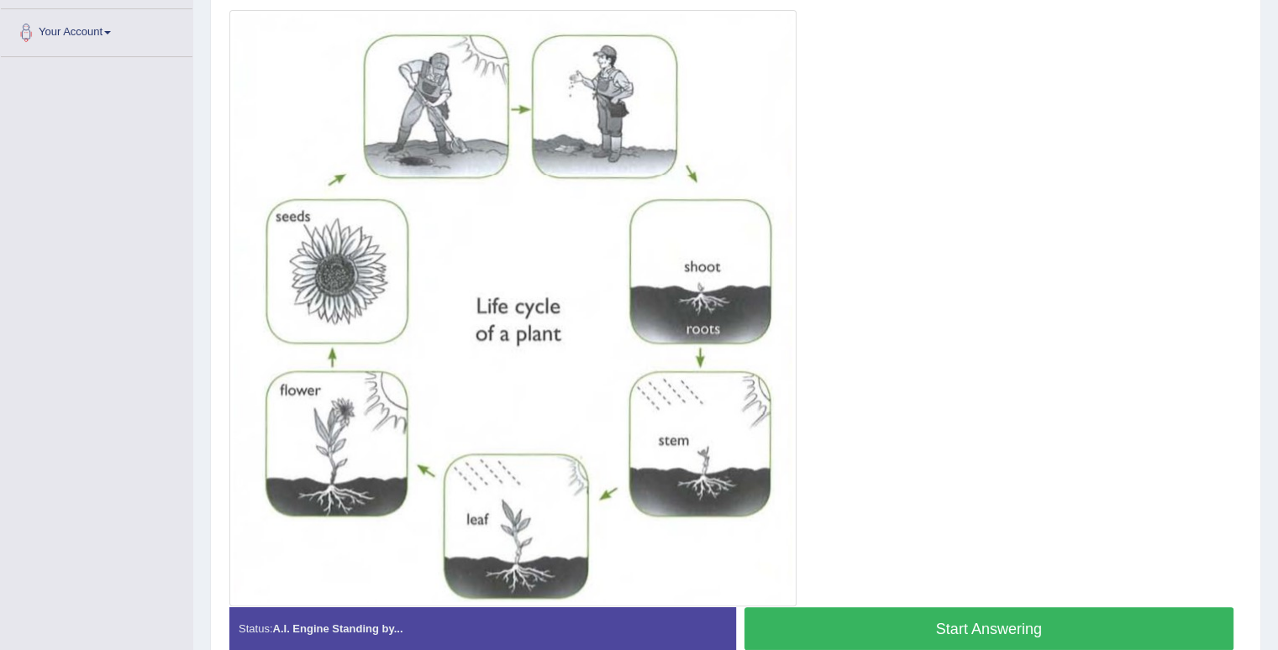
click at [1020, 621] on button "Start Answering" at bounding box center [989, 628] width 490 height 43
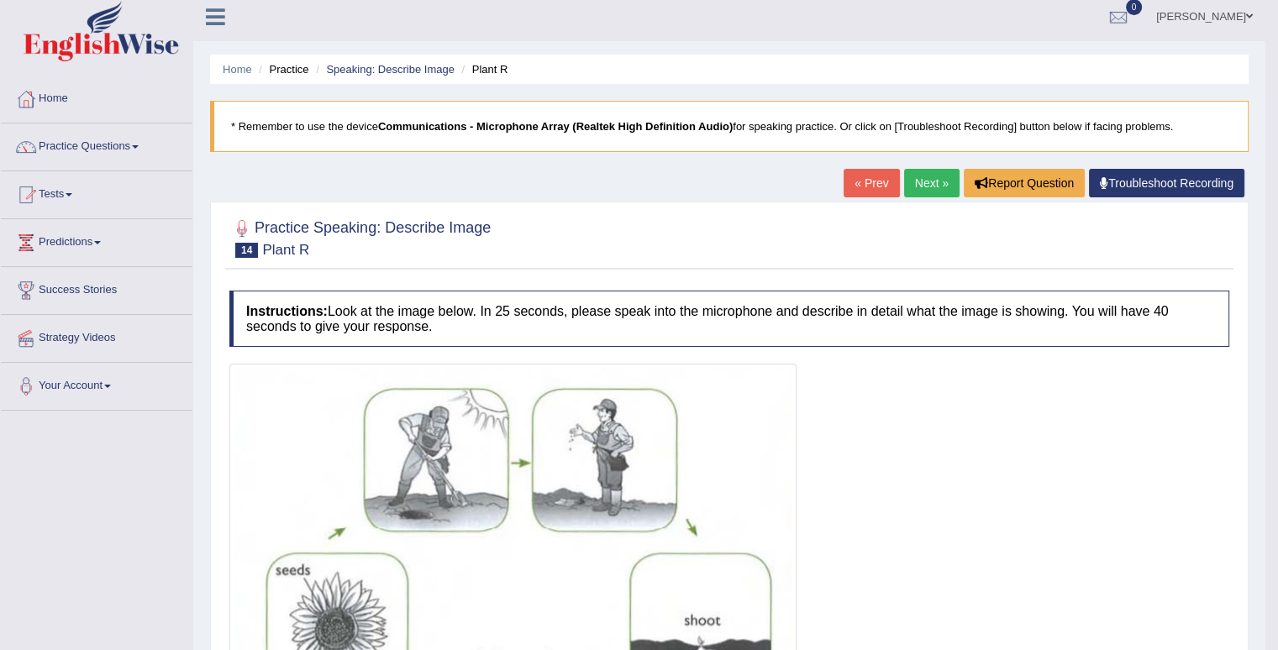
scroll to position [0, 0]
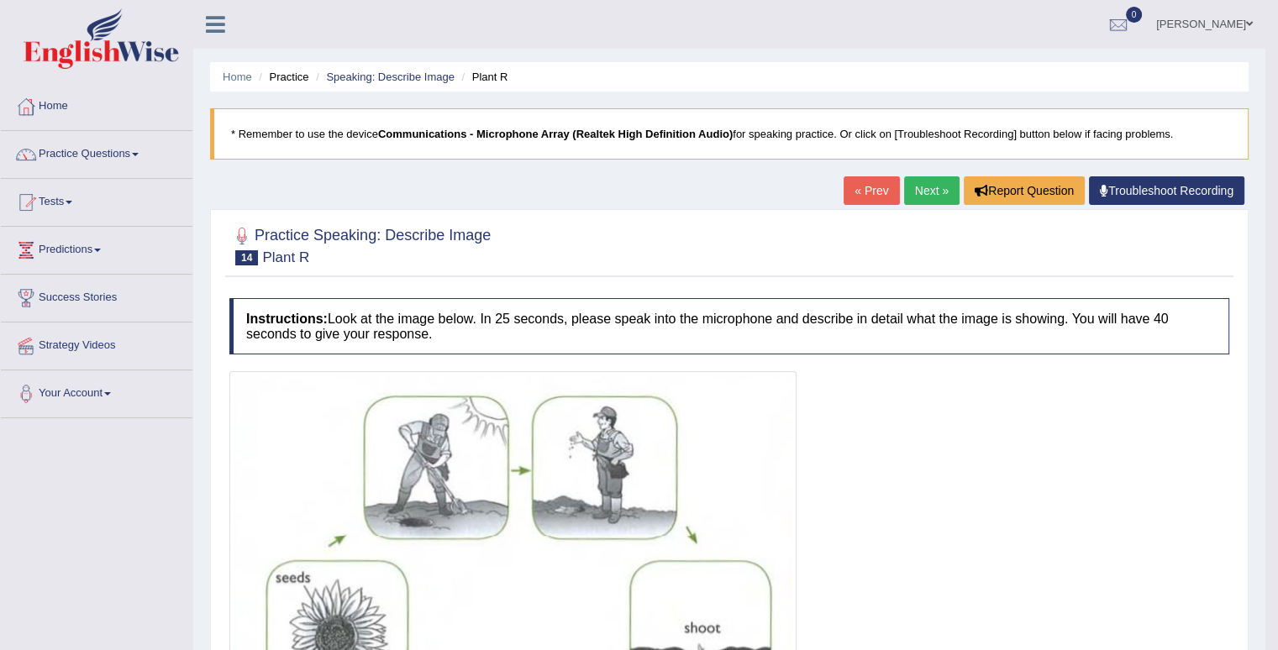
click at [921, 192] on link "Next »" at bounding box center [931, 190] width 55 height 29
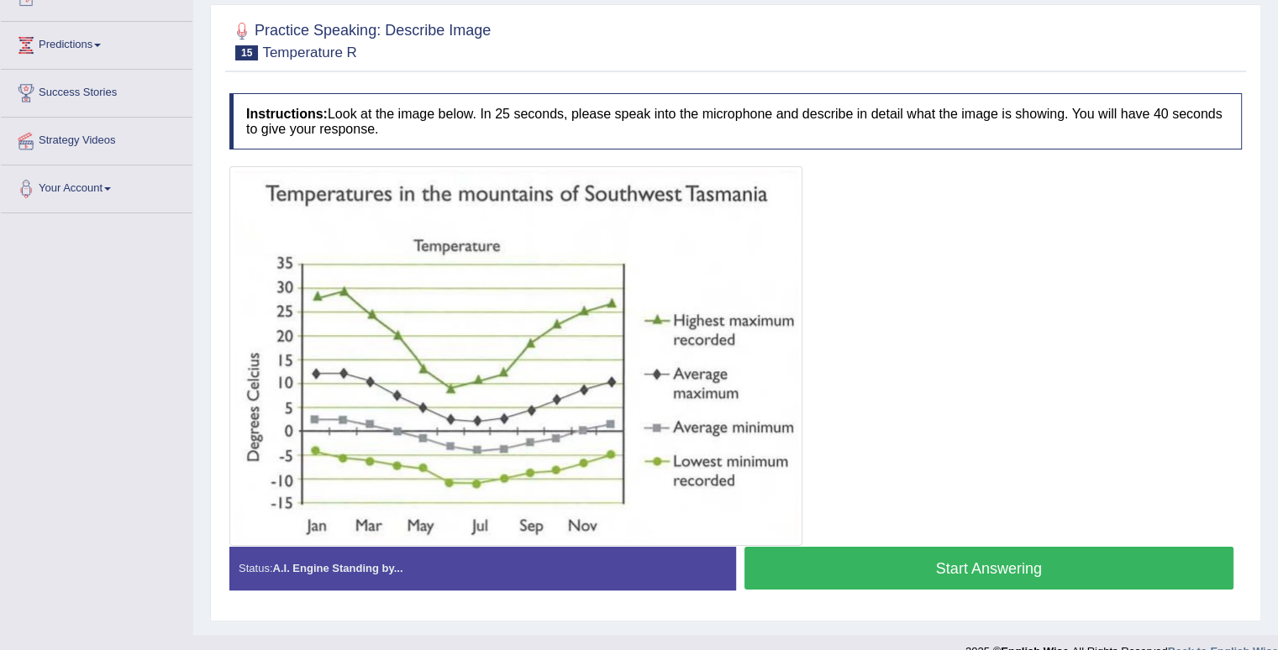
scroll to position [232, 0]
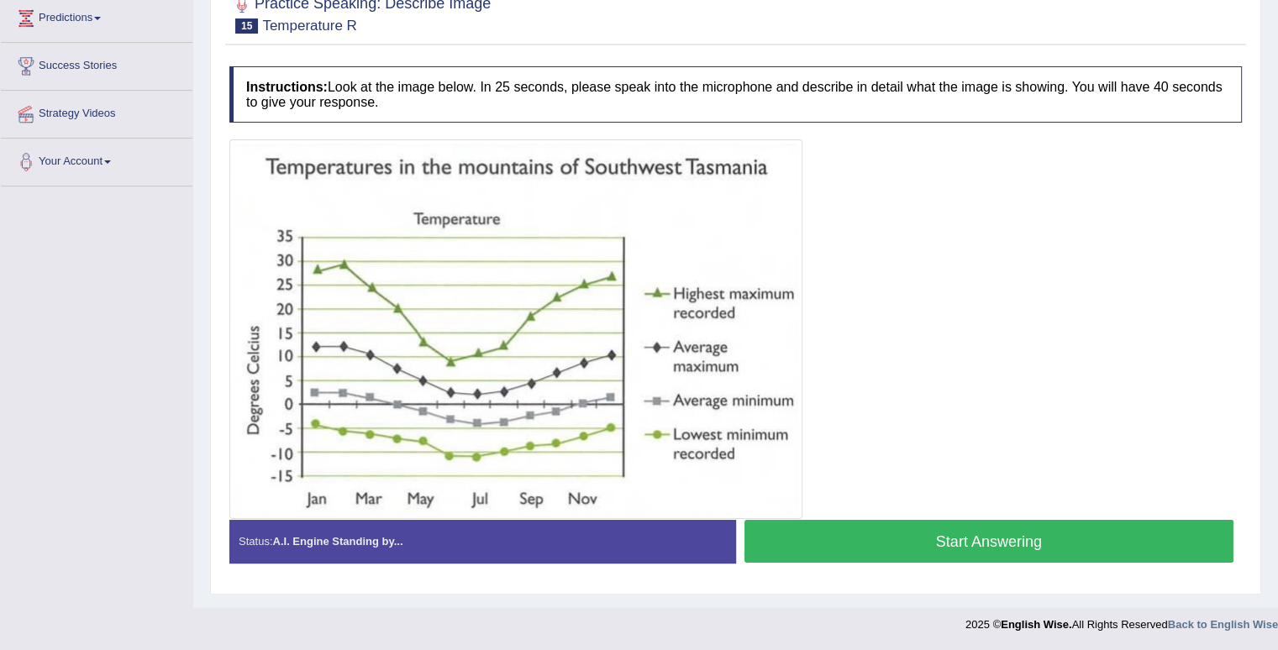
click at [978, 545] on button "Start Answering" at bounding box center [989, 541] width 490 height 43
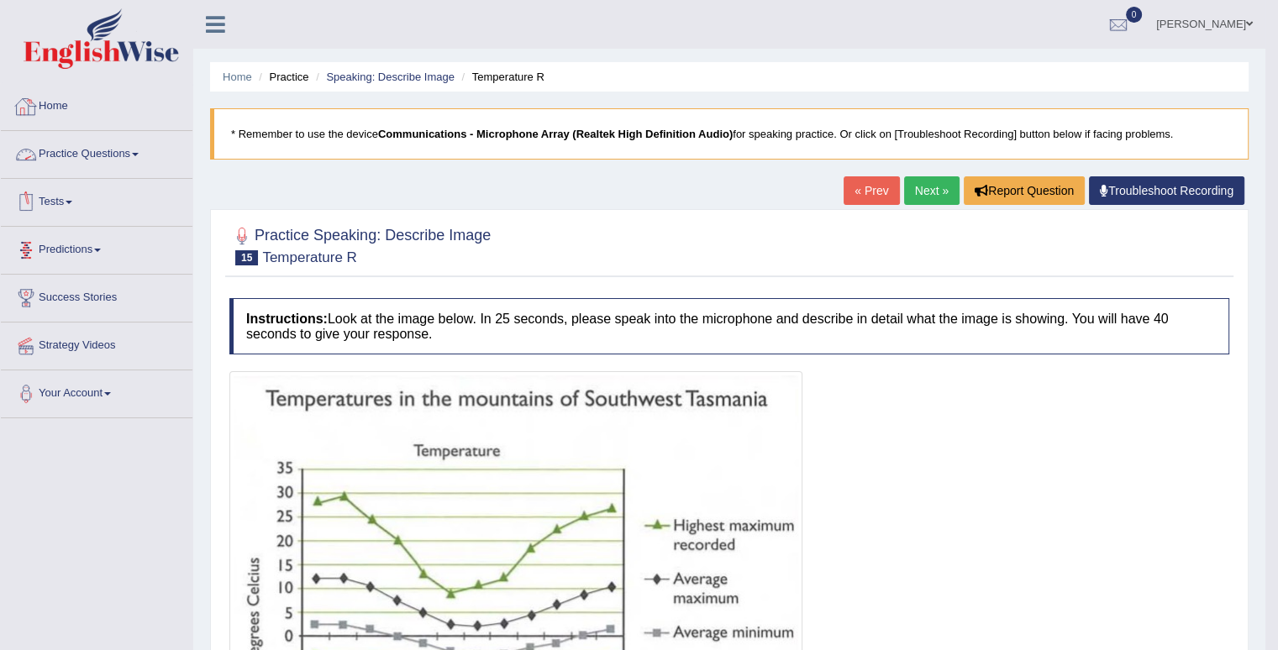
scroll to position [0, 0]
click at [139, 154] on span at bounding box center [135, 154] width 7 height 3
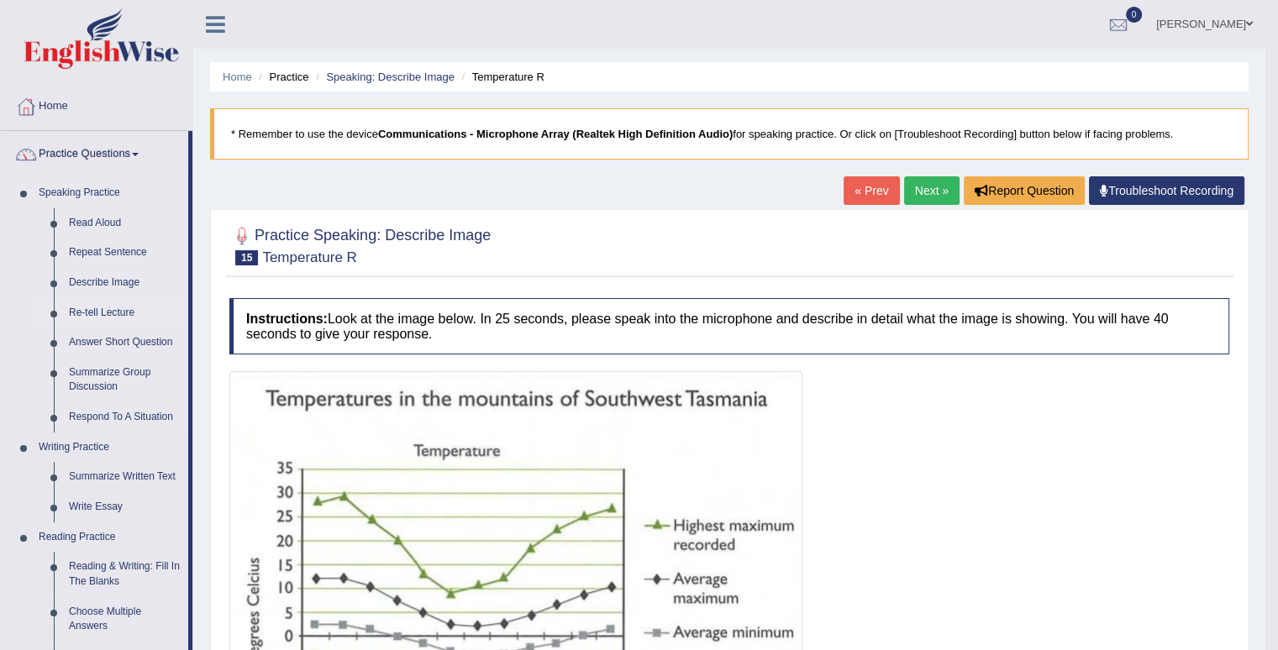
click at [113, 313] on link "Re-tell Lecture" at bounding box center [124, 313] width 127 height 30
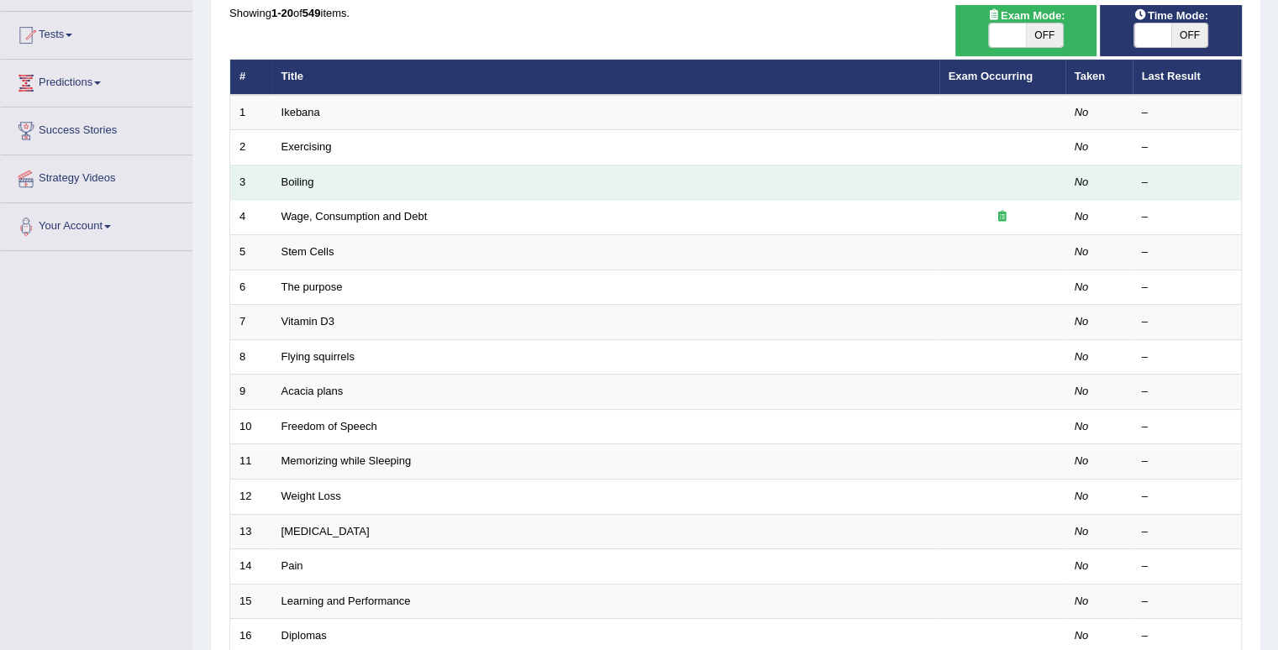
scroll to position [168, 0]
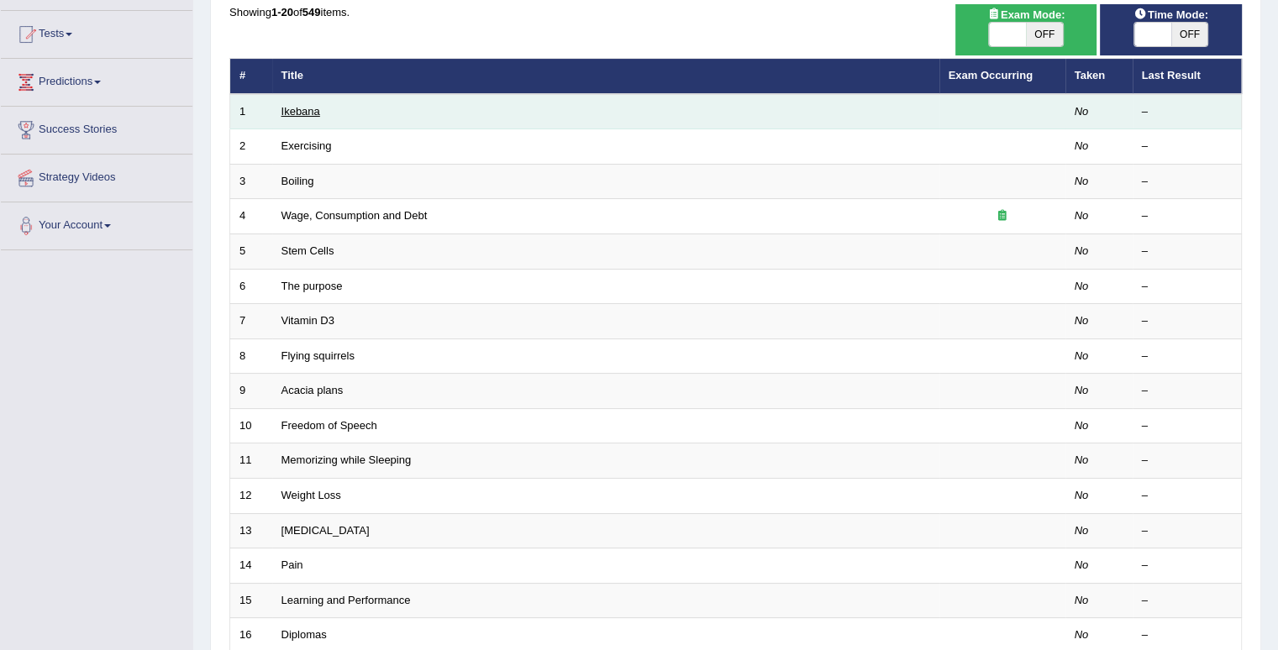
click at [302, 113] on link "Ikebana" at bounding box center [300, 111] width 39 height 13
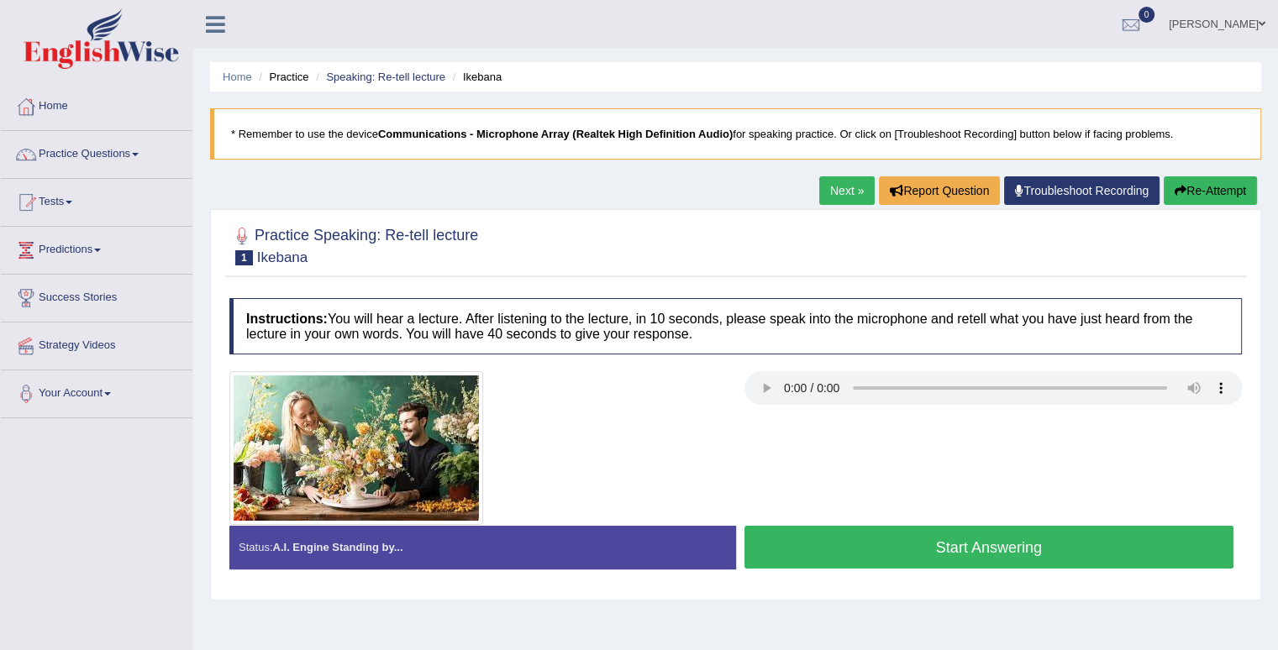
click at [879, 547] on button "Start Answering" at bounding box center [989, 547] width 490 height 43
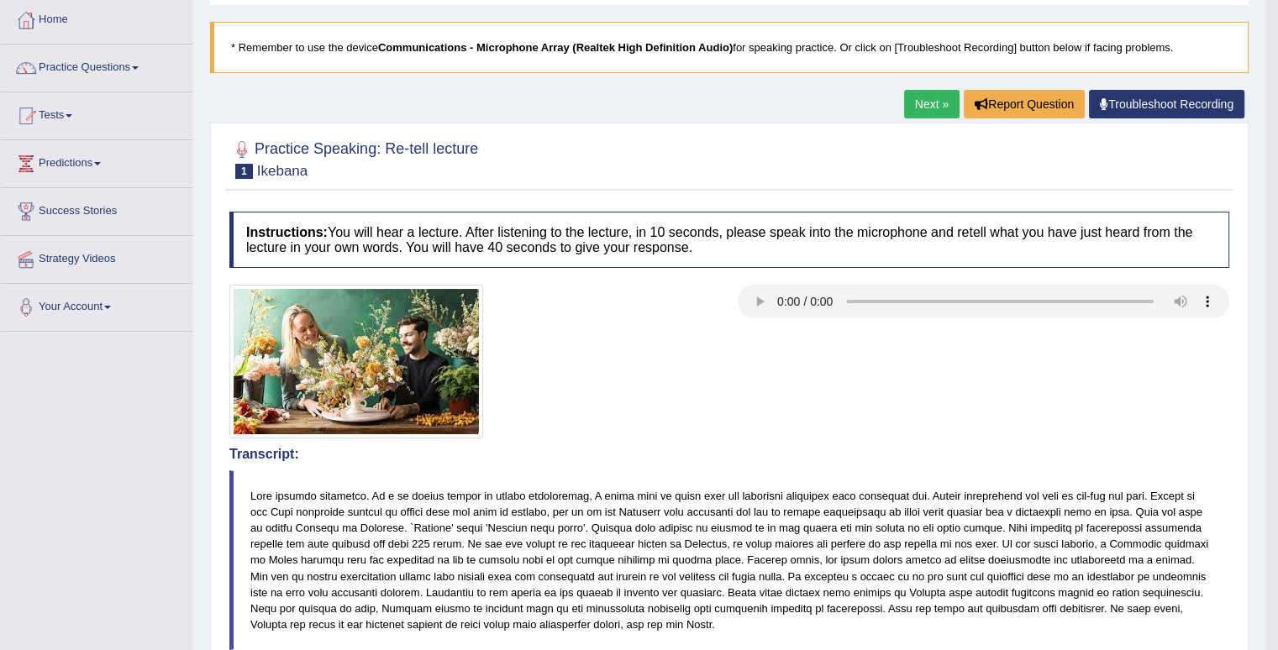
scroll to position [84, 0]
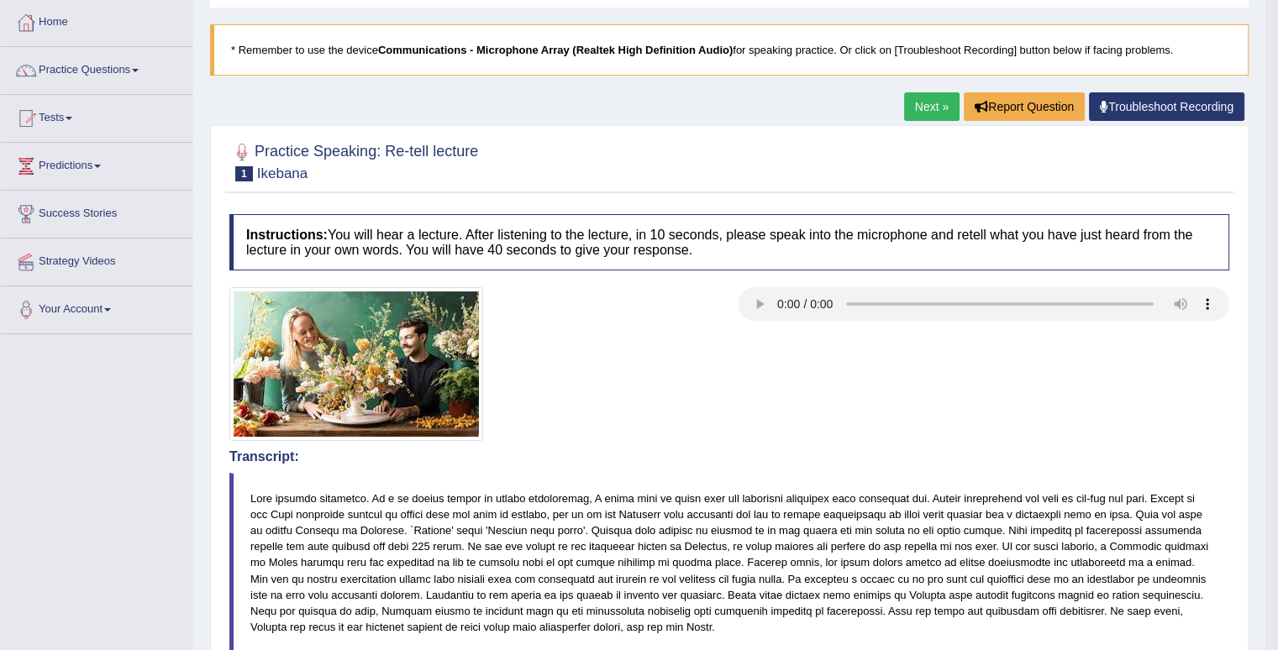
click at [942, 105] on link "Next »" at bounding box center [931, 106] width 55 height 29
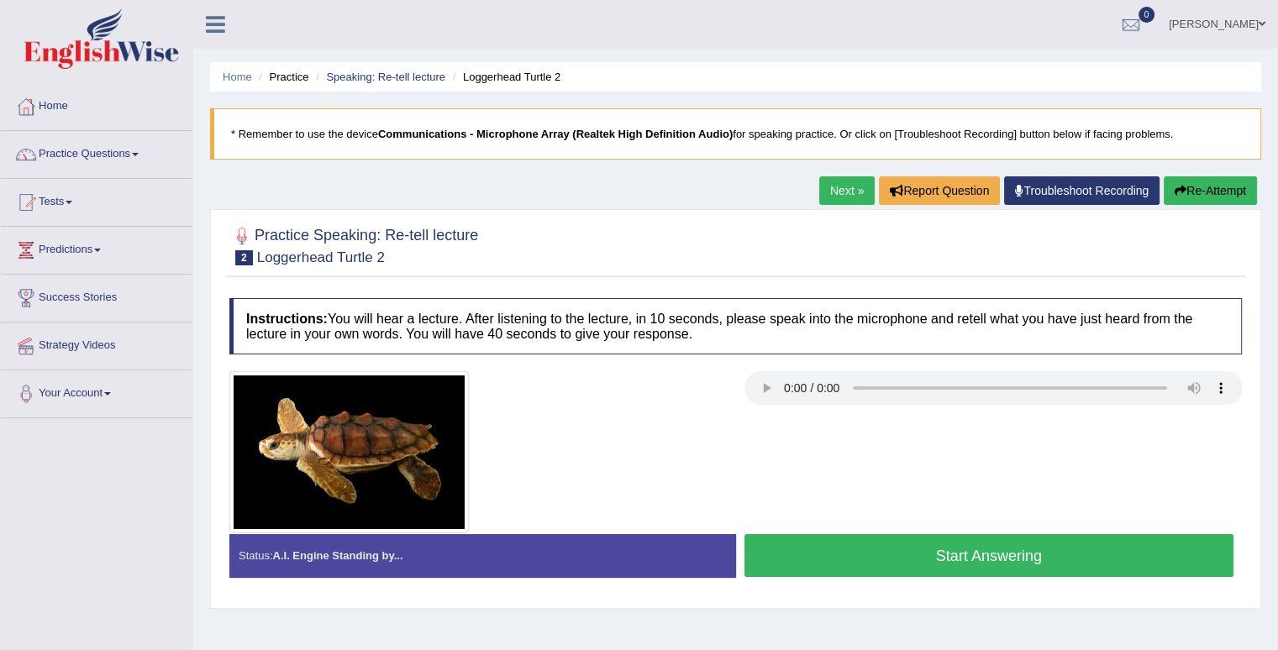
click at [1050, 556] on button "Start Answering" at bounding box center [989, 555] width 490 height 43
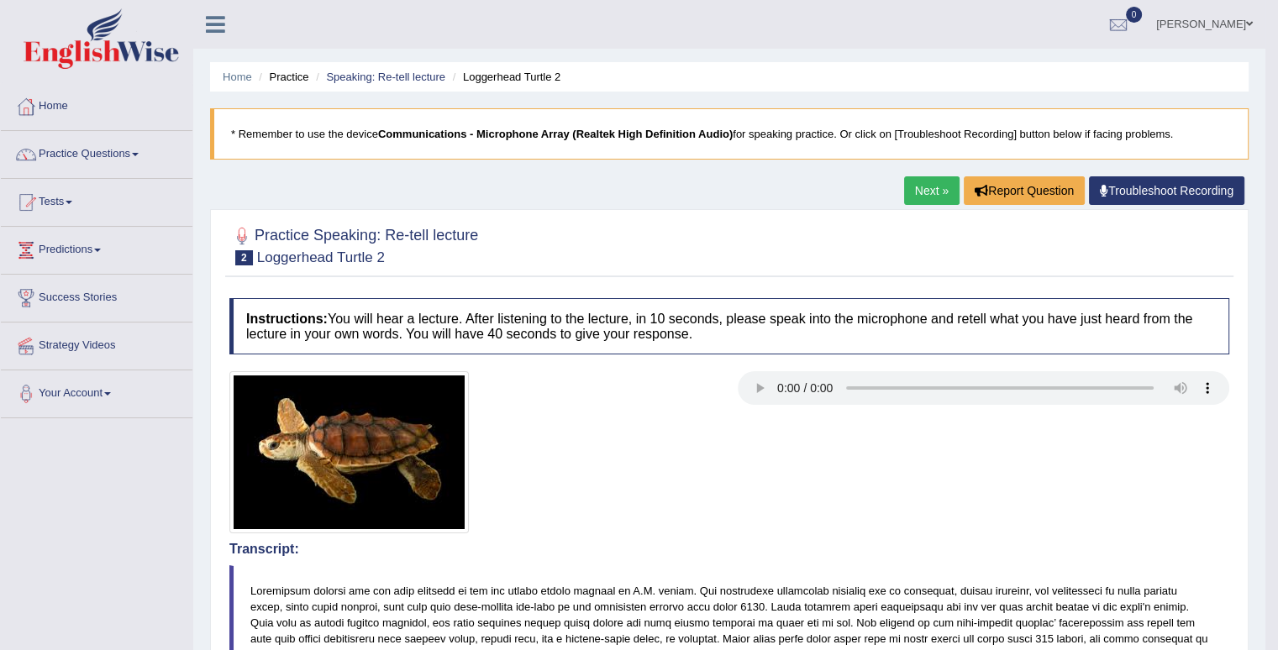
click at [929, 191] on link "Next »" at bounding box center [931, 190] width 55 height 29
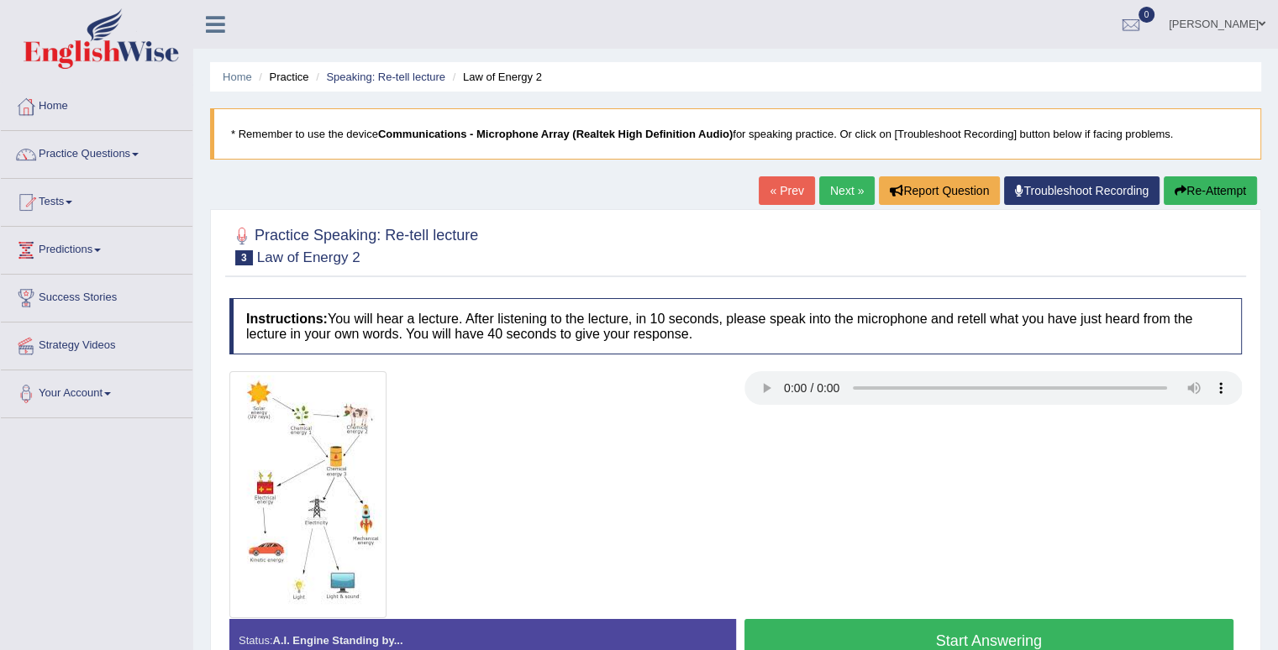
click at [997, 629] on button "Start Answering" at bounding box center [989, 640] width 490 height 43
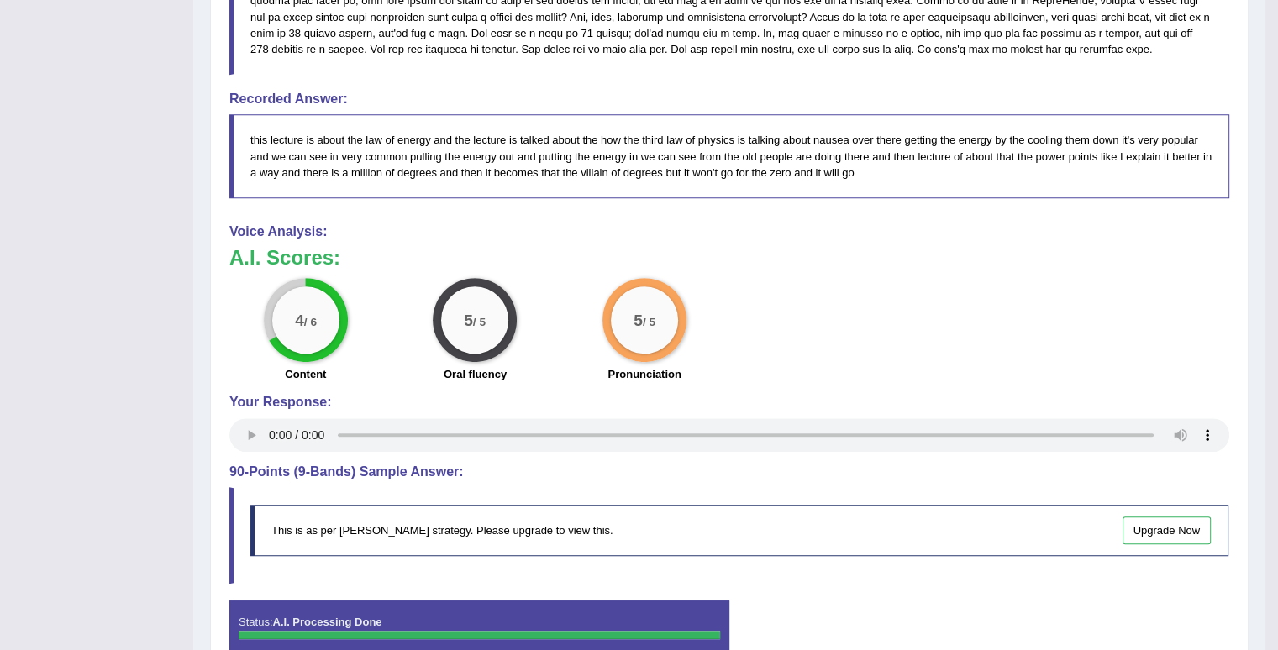
scroll to position [832, 0]
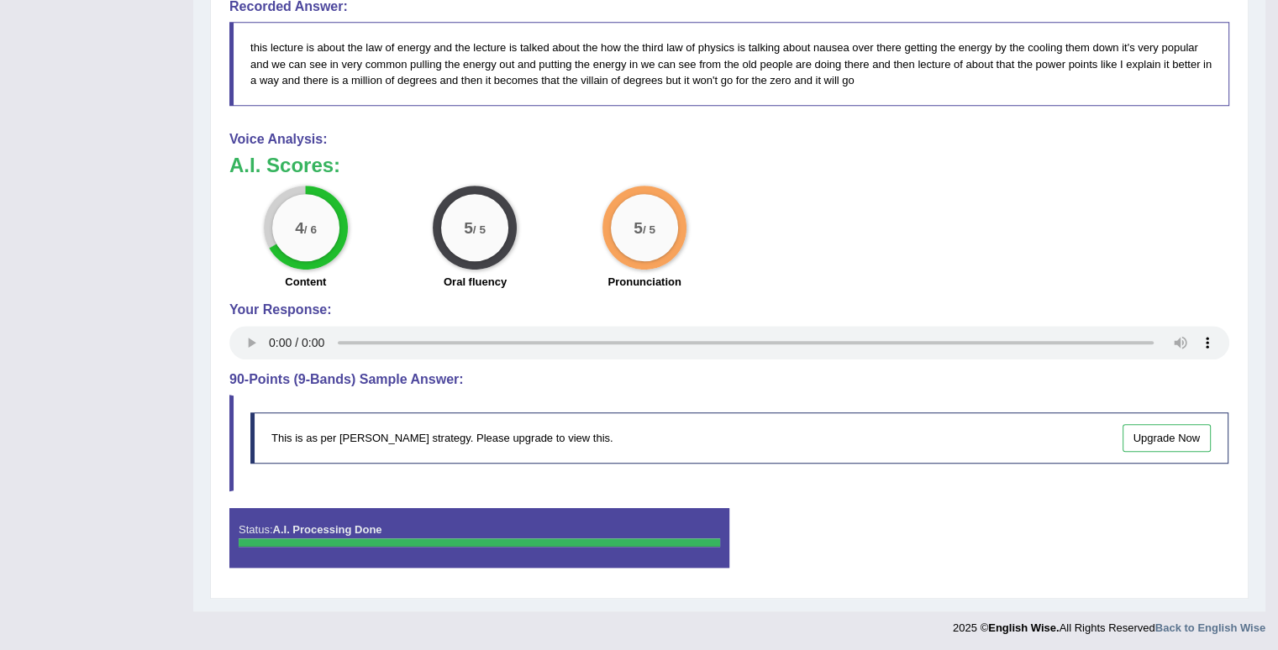
click at [1162, 431] on link "Upgrade Now" at bounding box center [1166, 438] width 89 height 28
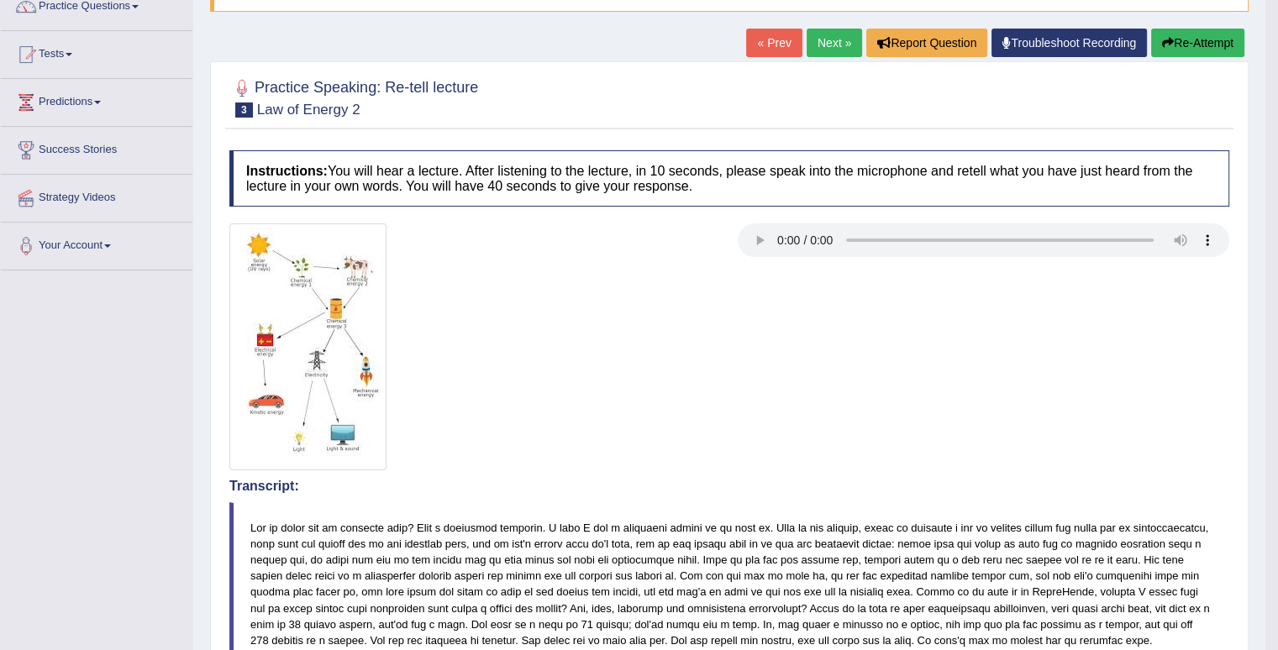
scroll to position [0, 0]
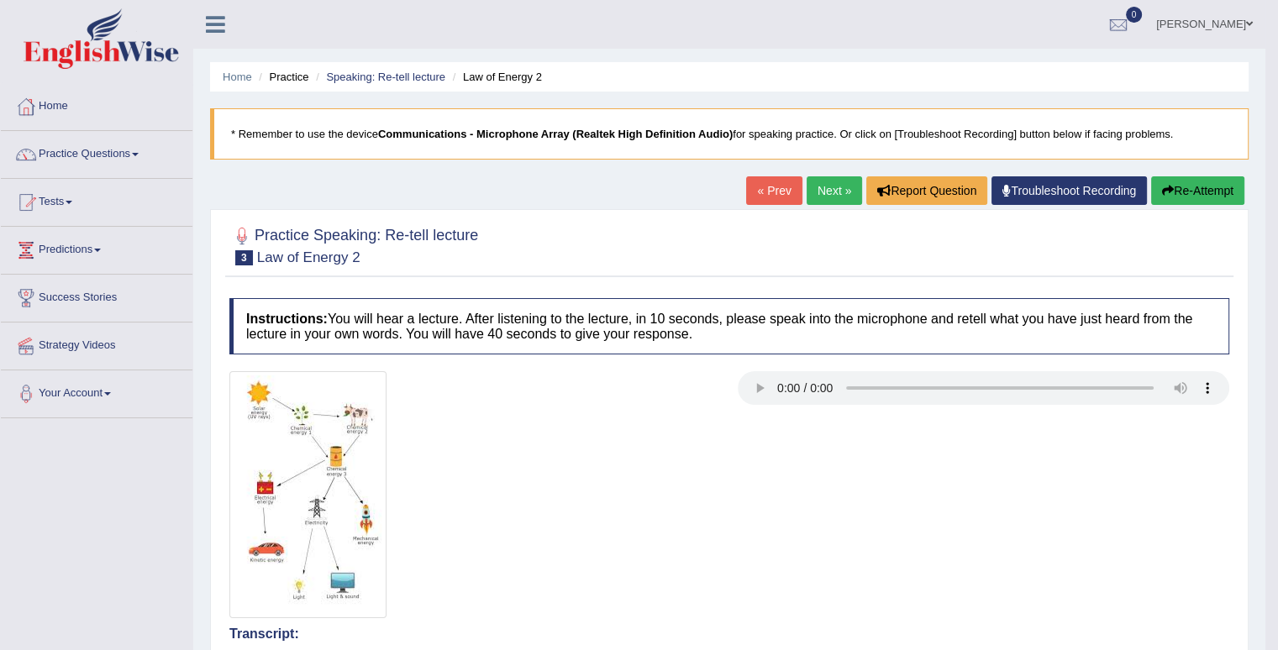
click at [1200, 23] on link "[PERSON_NAME]" at bounding box center [1204, 22] width 122 height 44
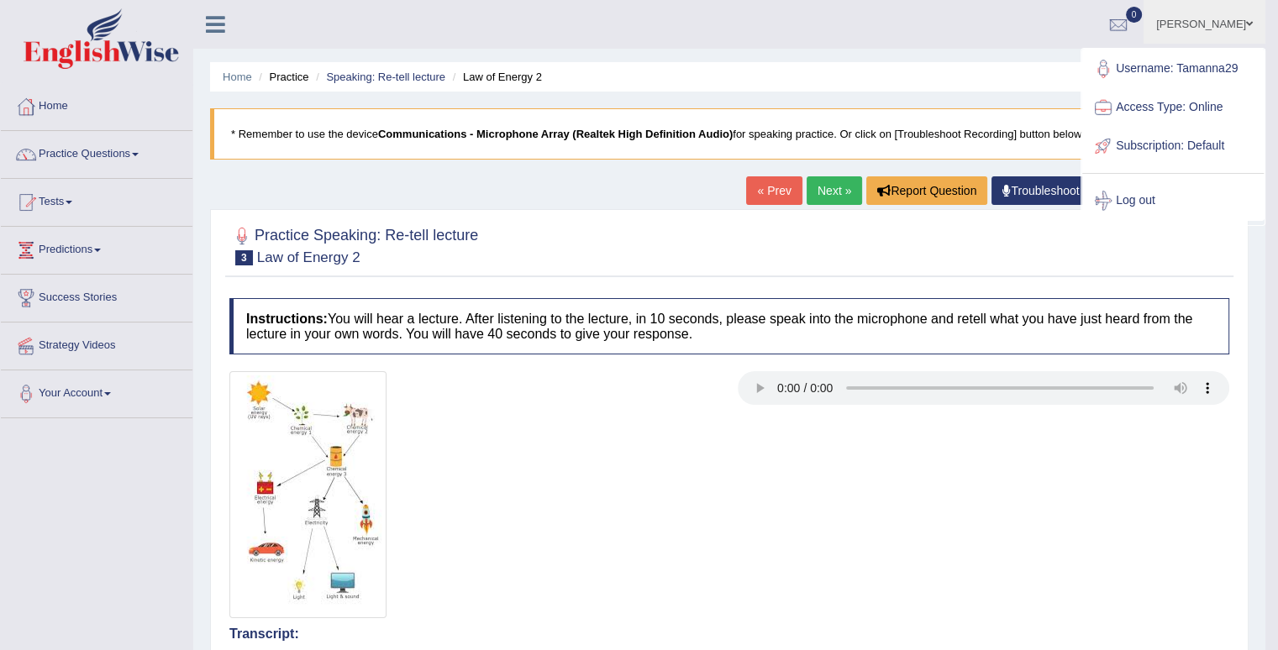
click at [1131, 208] on link "Log out" at bounding box center [1172, 200] width 181 height 39
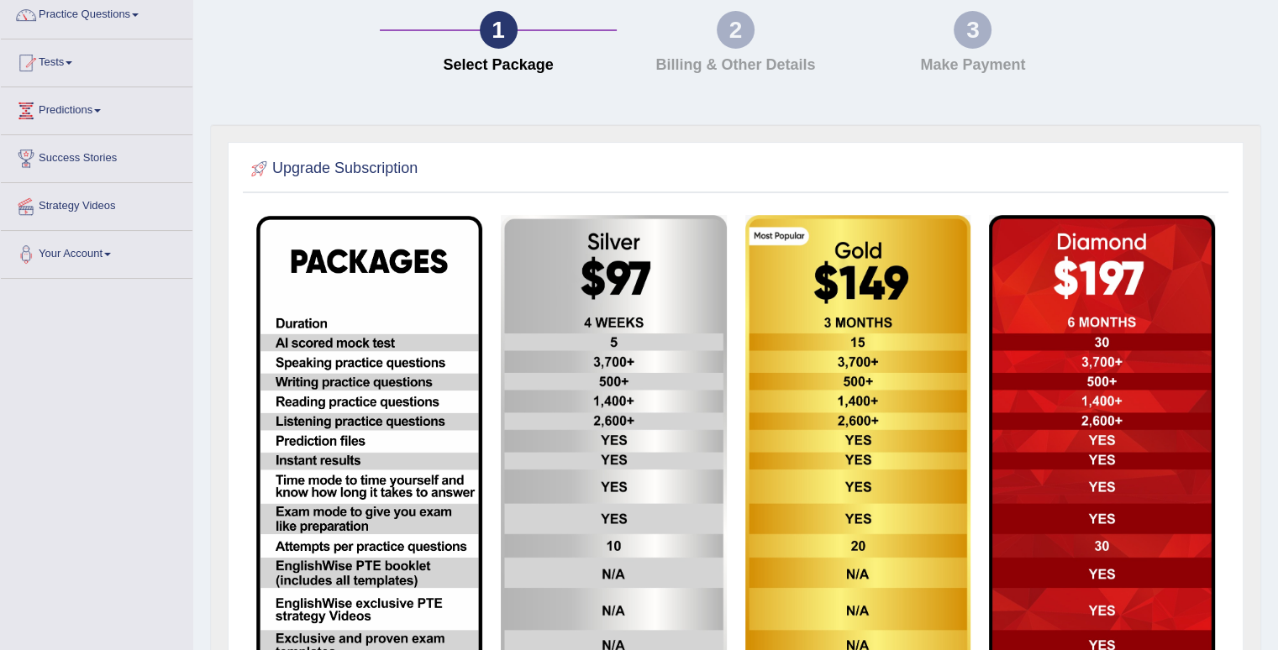
scroll to position [168, 0]
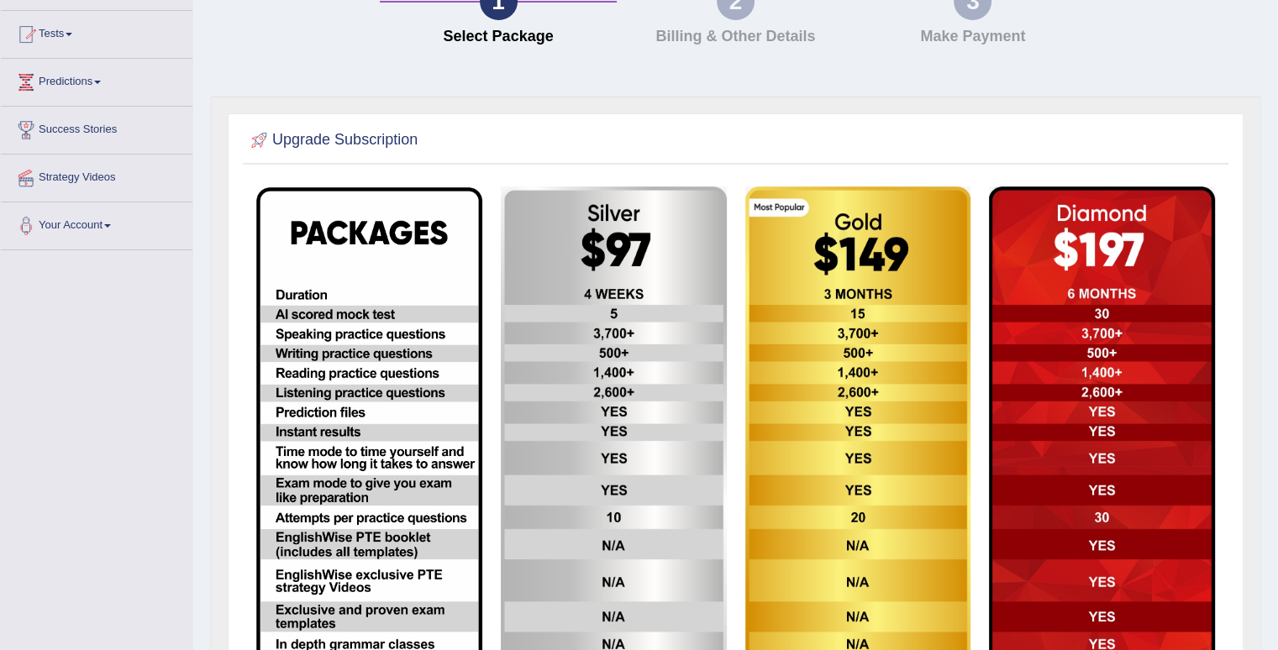
click at [1155, 428] on img at bounding box center [1102, 440] width 226 height 509
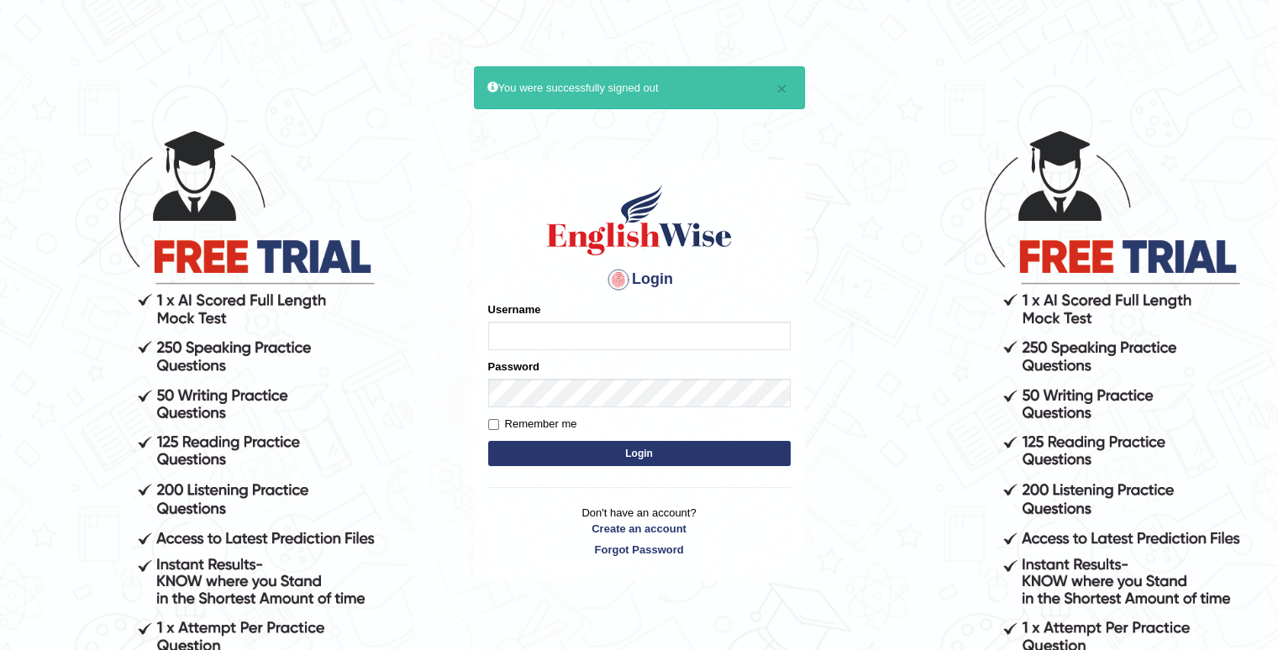
type input "Tamanna29"
click at [655, 458] on button "Login" at bounding box center [639, 453] width 302 height 25
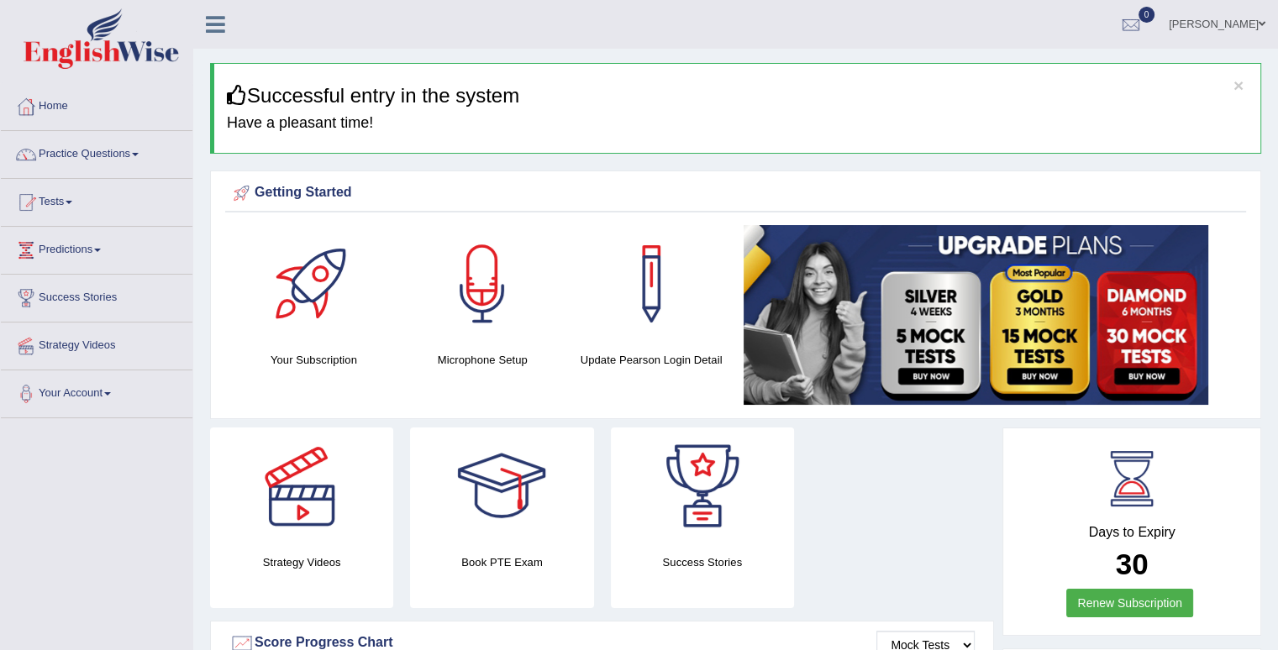
click at [66, 150] on link "Practice Questions" at bounding box center [97, 152] width 192 height 42
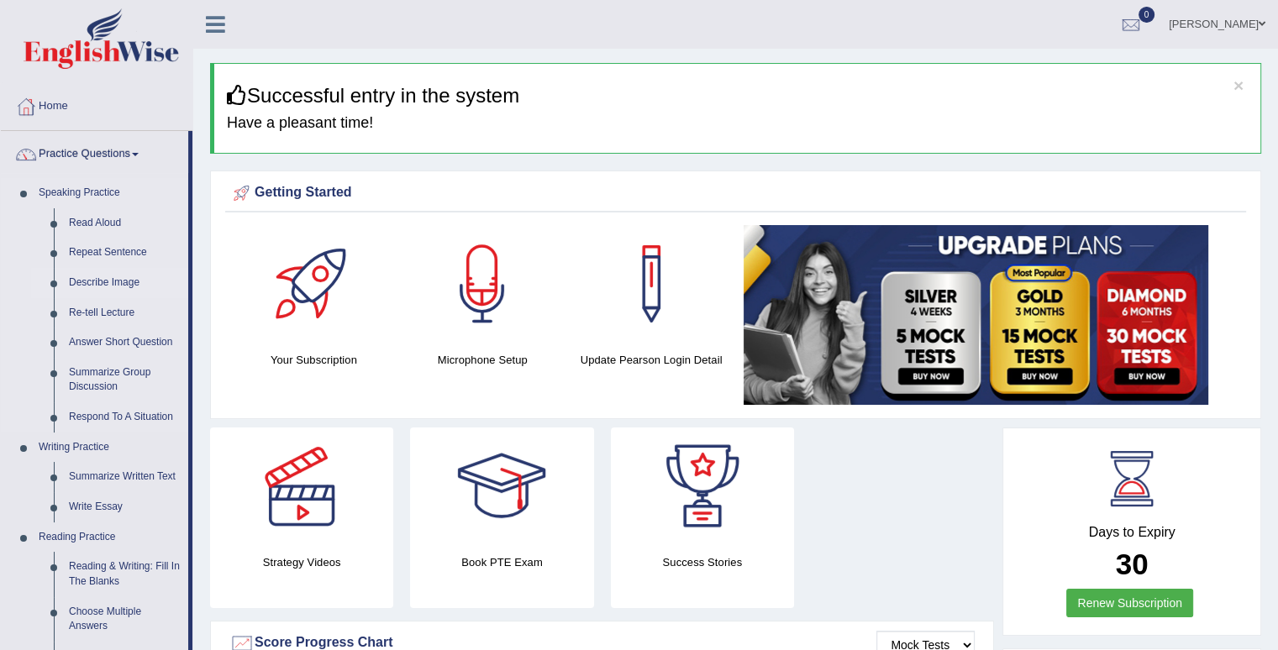
click at [110, 284] on link "Describe Image" at bounding box center [124, 283] width 127 height 30
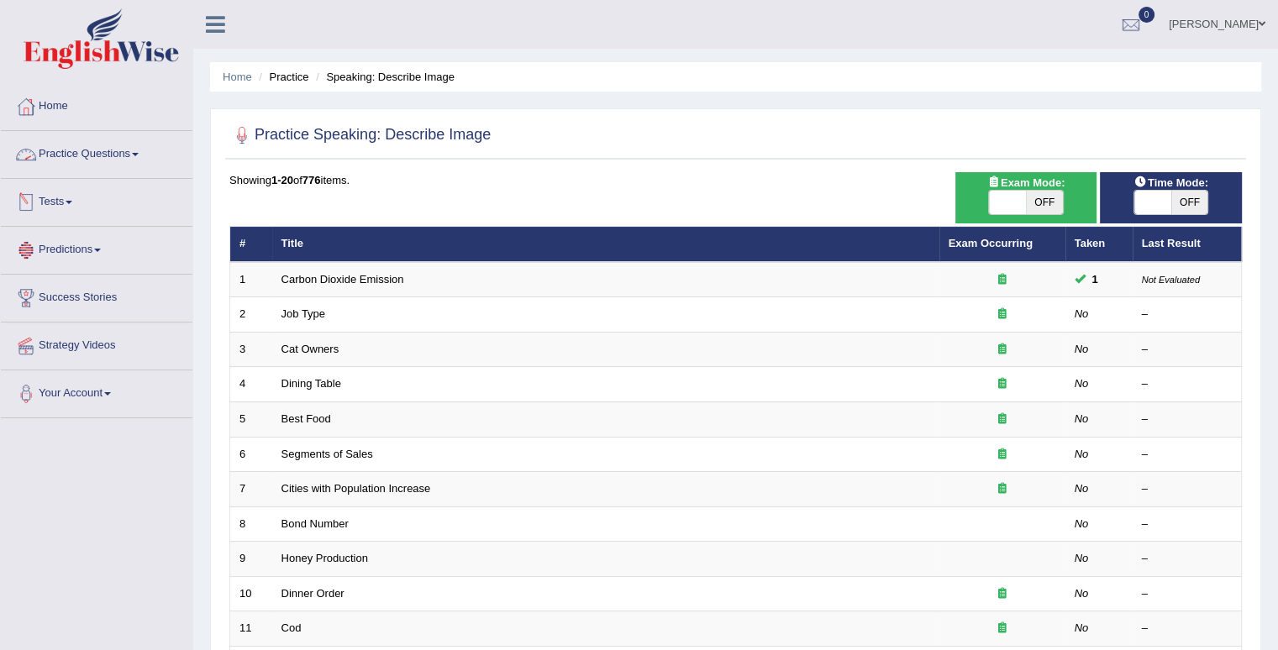
click at [114, 160] on link "Practice Questions" at bounding box center [97, 152] width 192 height 42
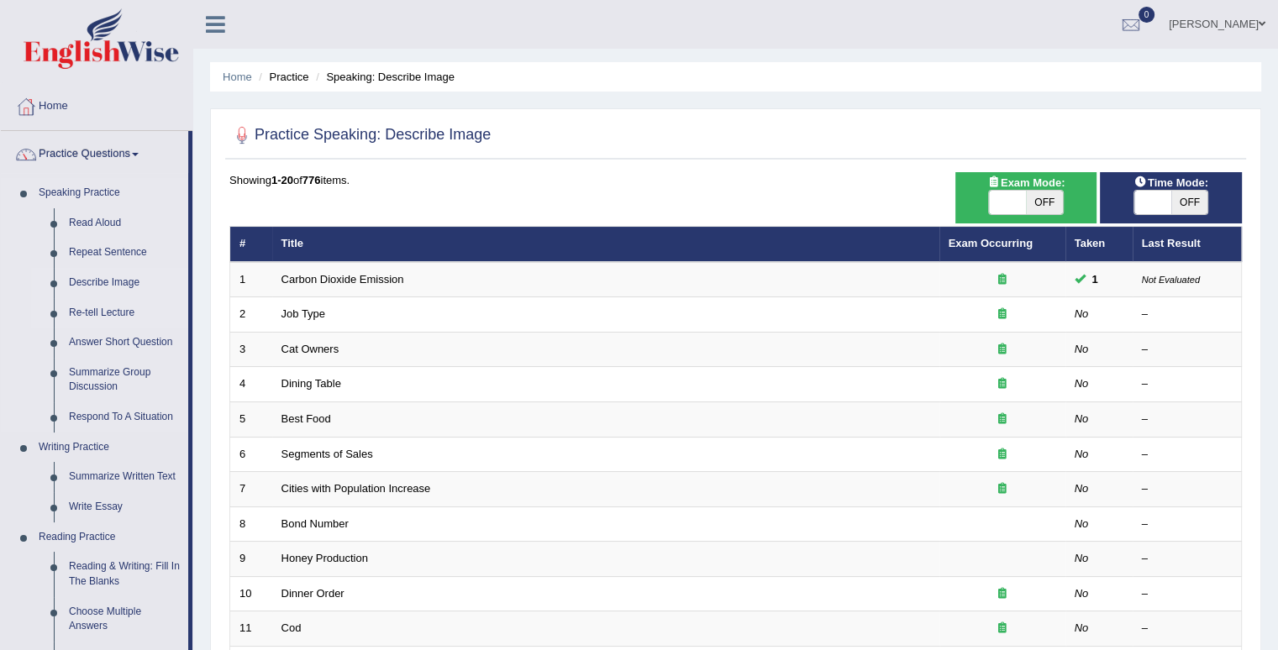
click at [112, 317] on link "Re-tell Lecture" at bounding box center [124, 313] width 127 height 30
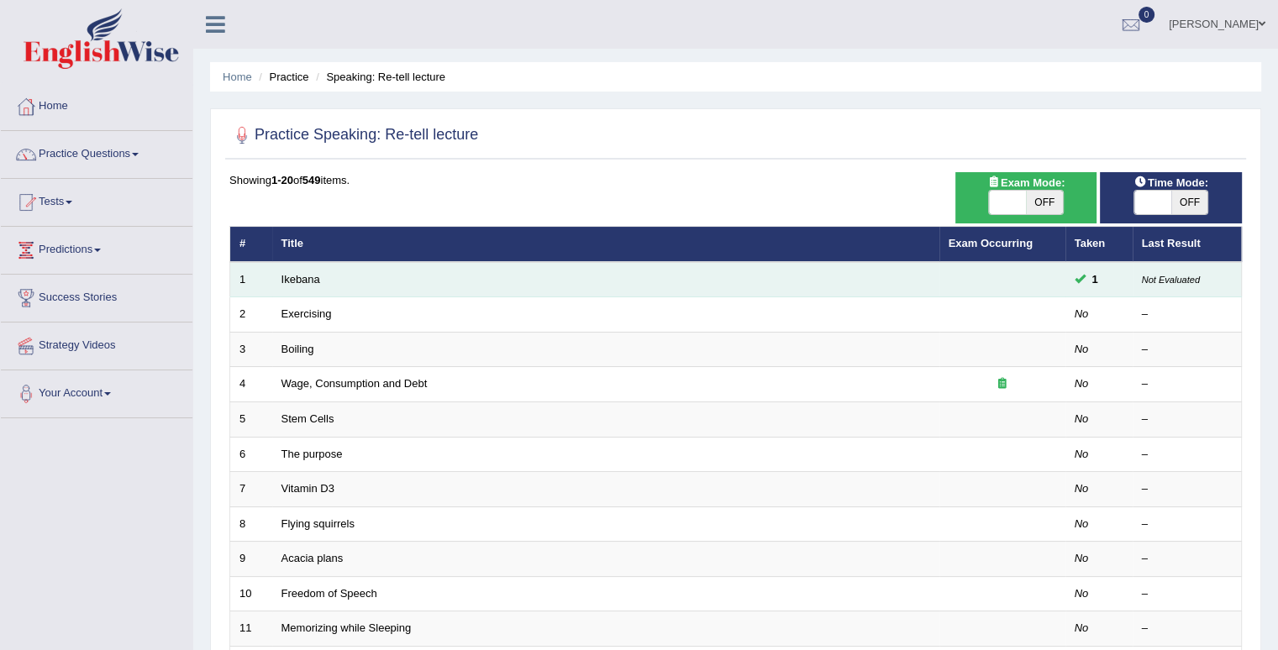
click at [1085, 276] on span "1" at bounding box center [1094, 279] width 19 height 18
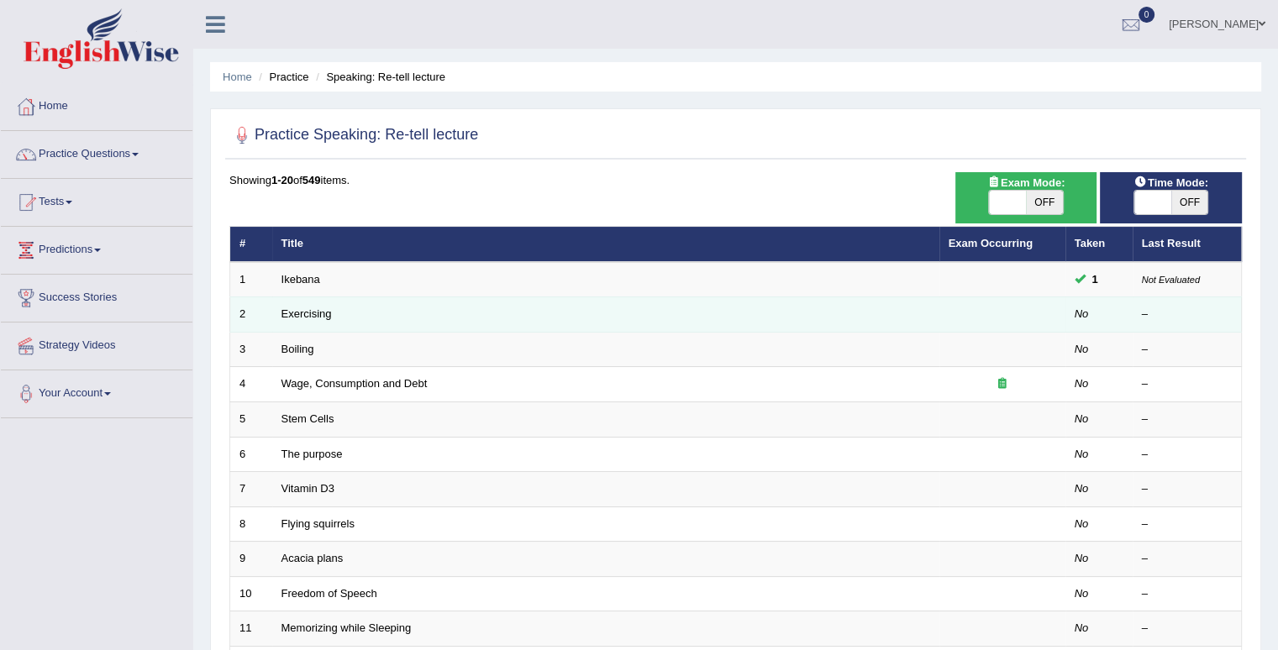
click at [1076, 317] on em "No" at bounding box center [1081, 313] width 14 height 13
click at [290, 312] on link "Exercising" at bounding box center [306, 313] width 50 height 13
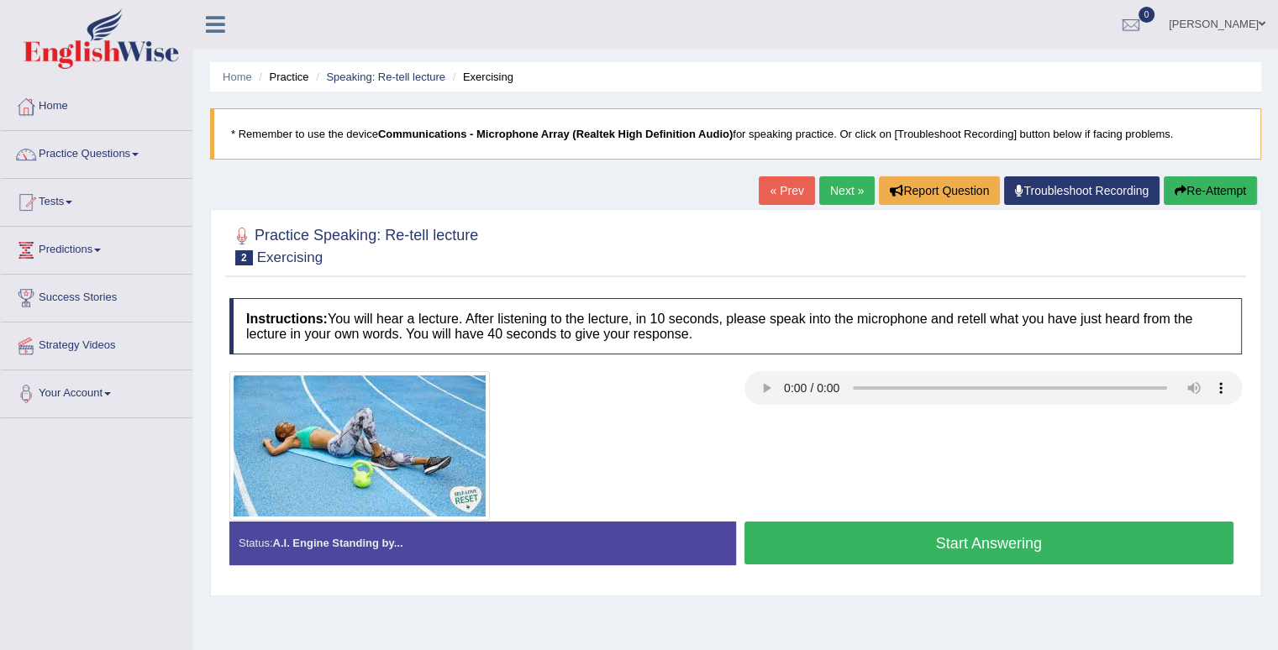
click at [953, 549] on button "Start Answering" at bounding box center [989, 543] width 490 height 43
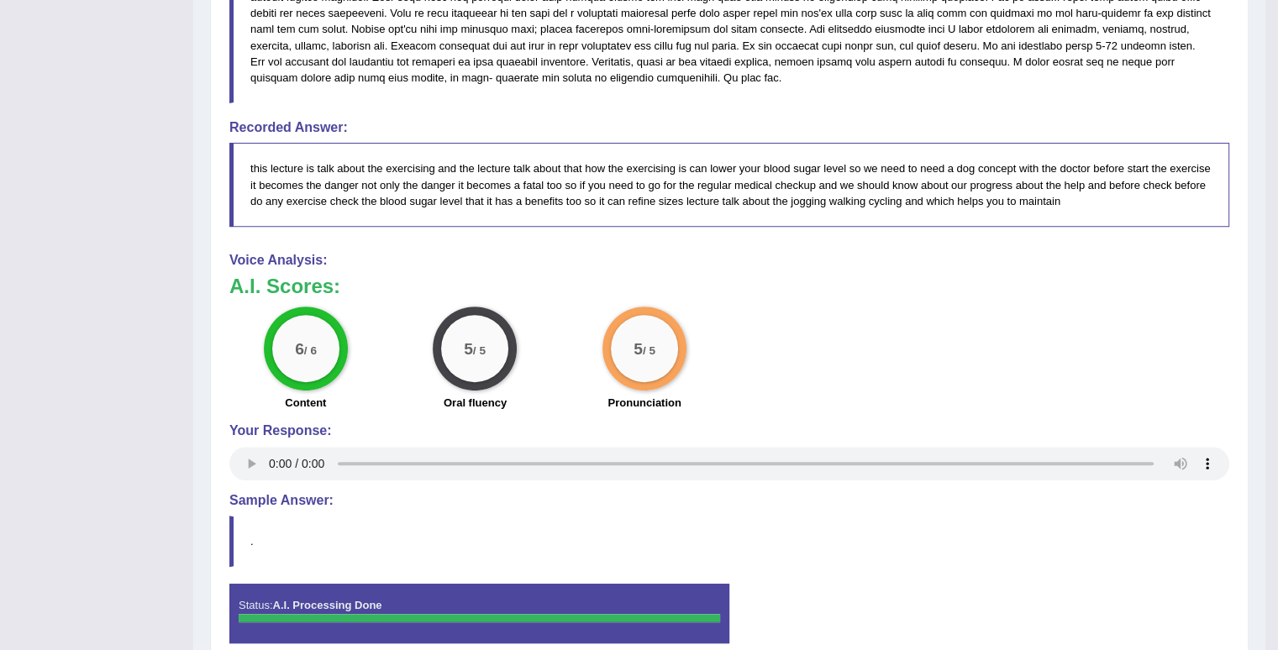
scroll to position [689, 0]
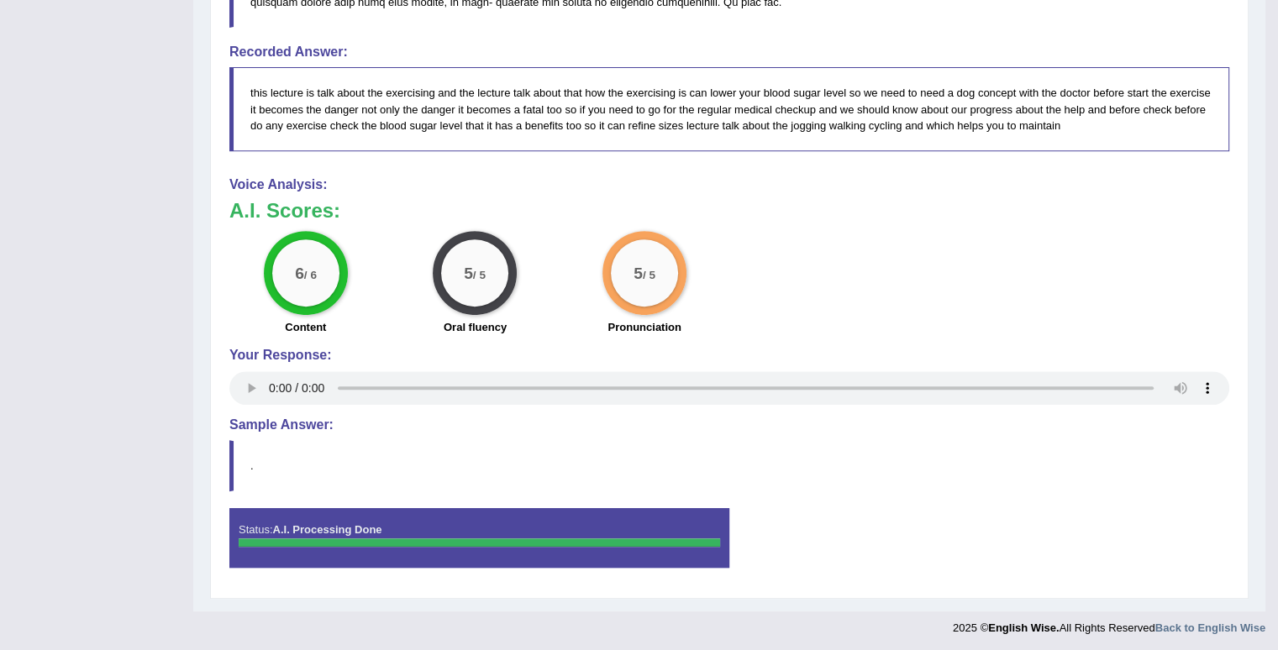
click at [663, 541] on div at bounding box center [479, 542] width 481 height 8
click at [518, 462] on blockquote "." at bounding box center [729, 465] width 1000 height 51
click at [231, 465] on blockquote "." at bounding box center [729, 465] width 1000 height 51
click at [228, 450] on div "Instructions: You will hear a lecture. After listening to the lecture, in 10 se…" at bounding box center [729, 95] width 1008 height 988
click at [271, 428] on h4 "Sample Answer:" at bounding box center [729, 424] width 1000 height 15
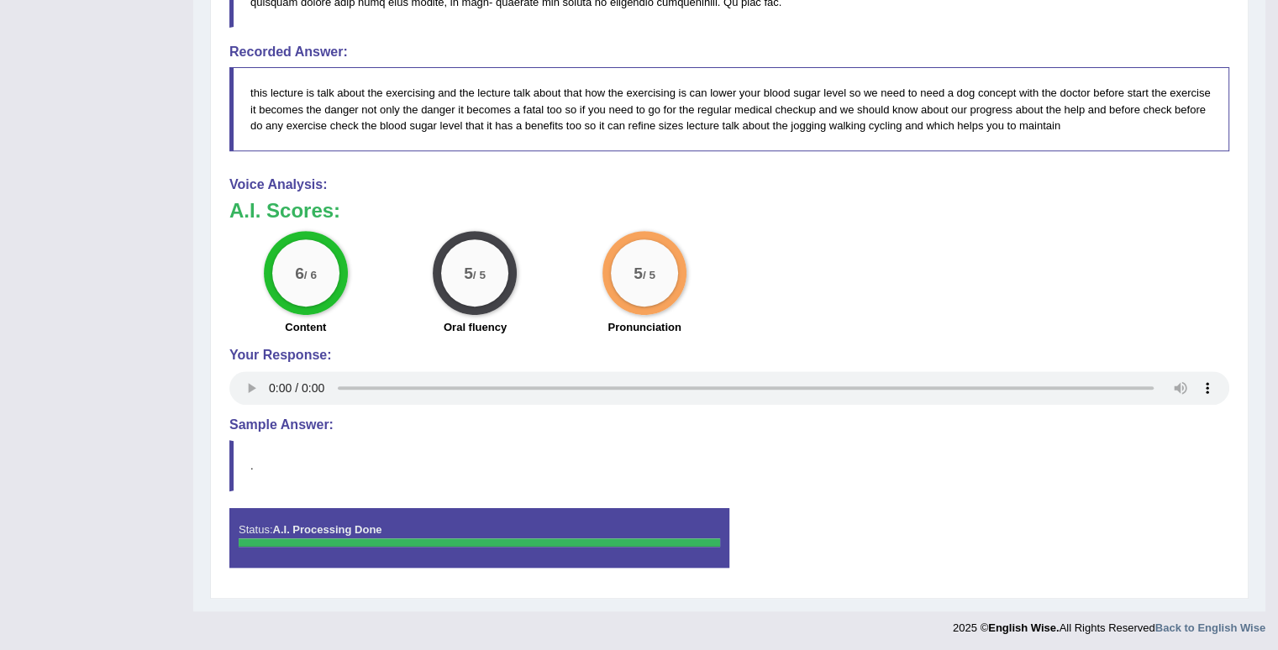
click at [286, 424] on h4 "Sample Answer:" at bounding box center [729, 424] width 1000 height 15
click at [228, 465] on div "Instructions: You will hear a lecture. After listening to the lecture, in 10 se…" at bounding box center [729, 95] width 1008 height 988
click at [227, 465] on div "Instructions: You will hear a lecture. After listening to the lecture, in 10 se…" at bounding box center [729, 95] width 1008 height 988
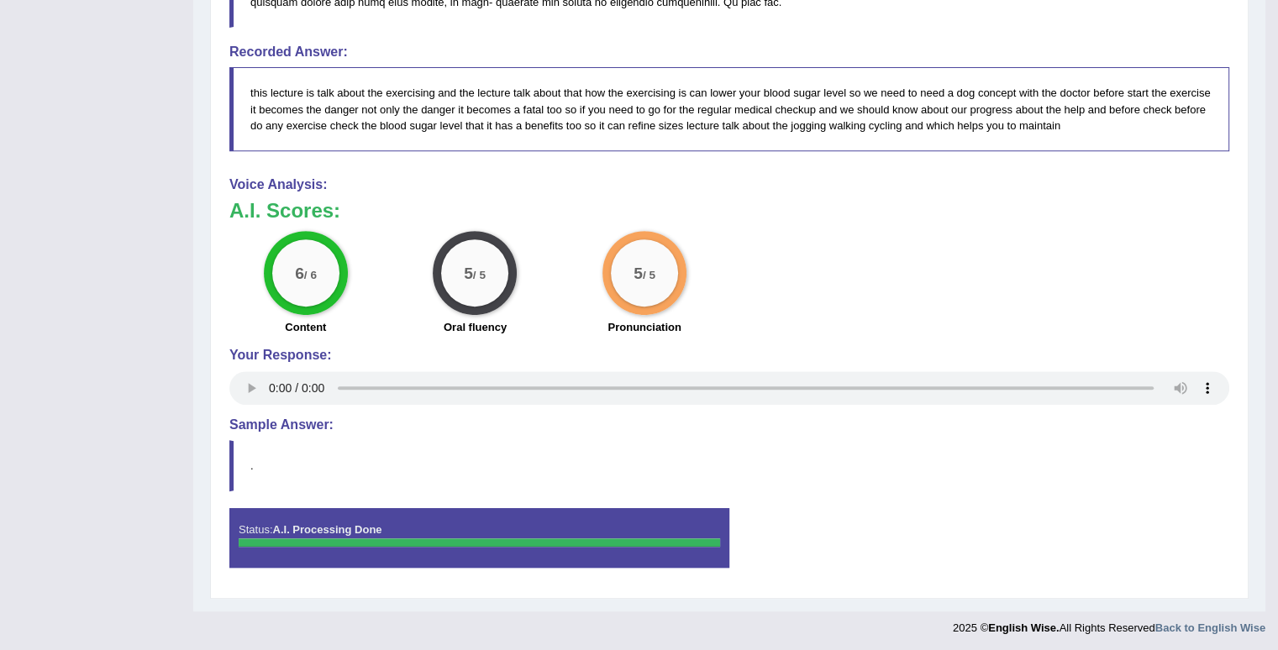
click at [227, 465] on div "Instructions: You will hear a lecture. After listening to the lecture, in 10 se…" at bounding box center [729, 95] width 1008 height 988
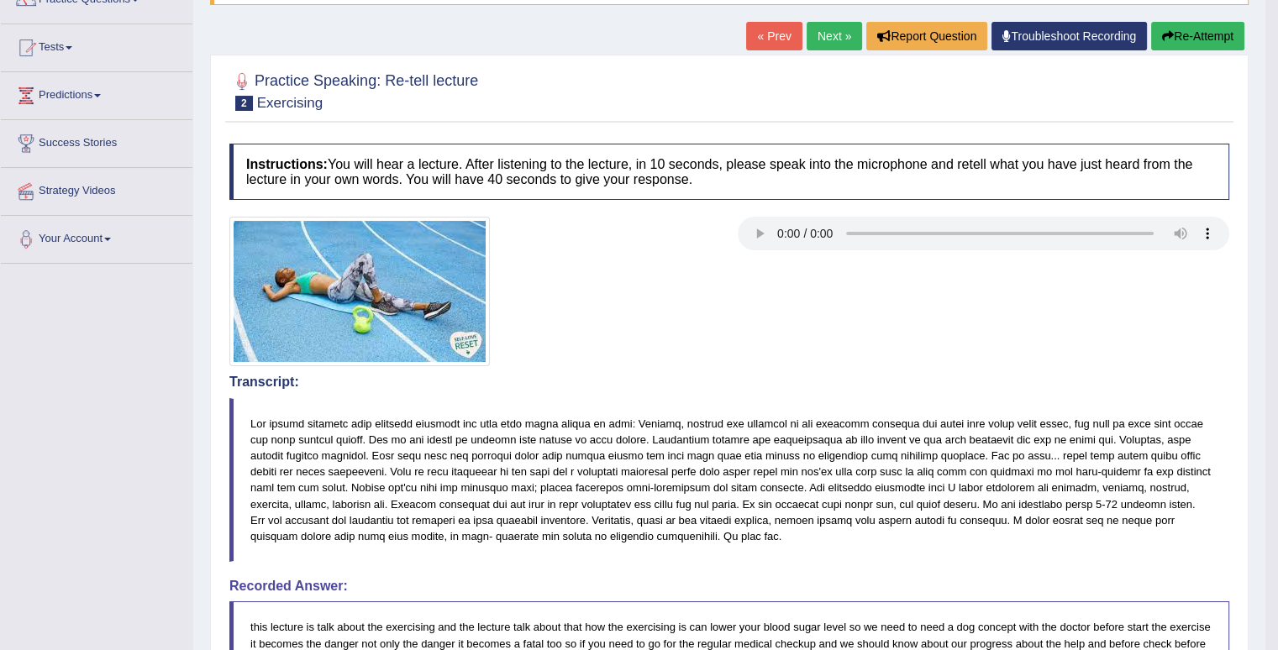
scroll to position [0, 0]
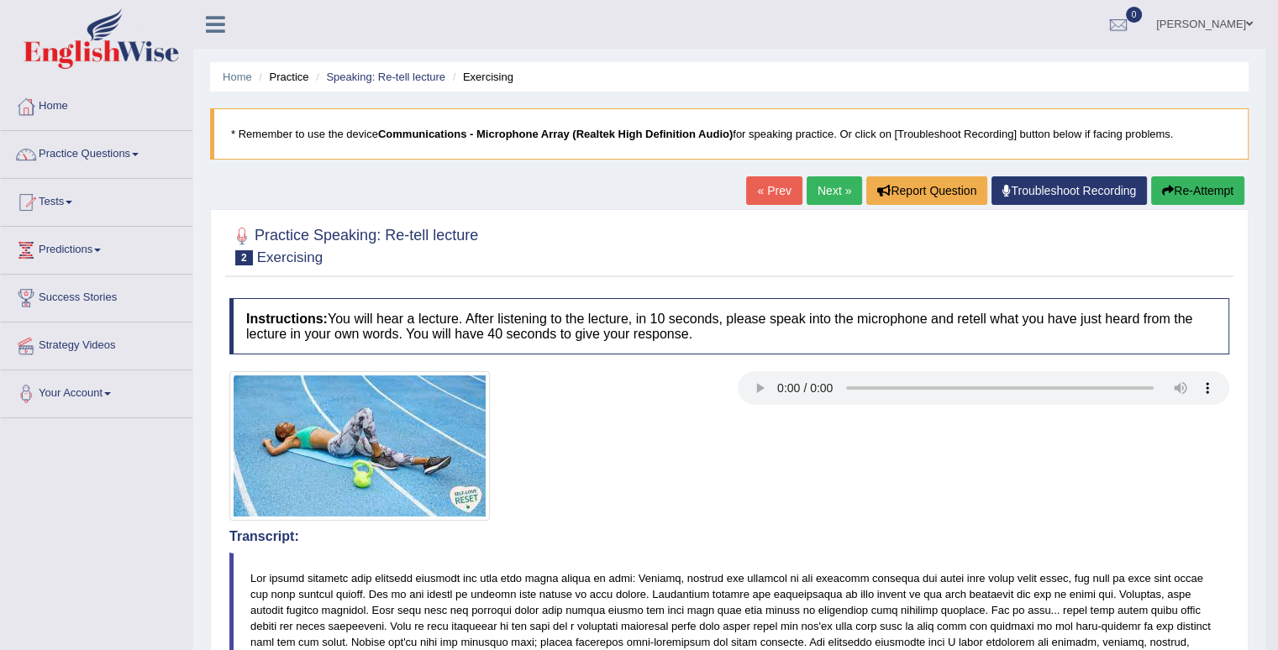
click at [832, 189] on link "Next »" at bounding box center [833, 190] width 55 height 29
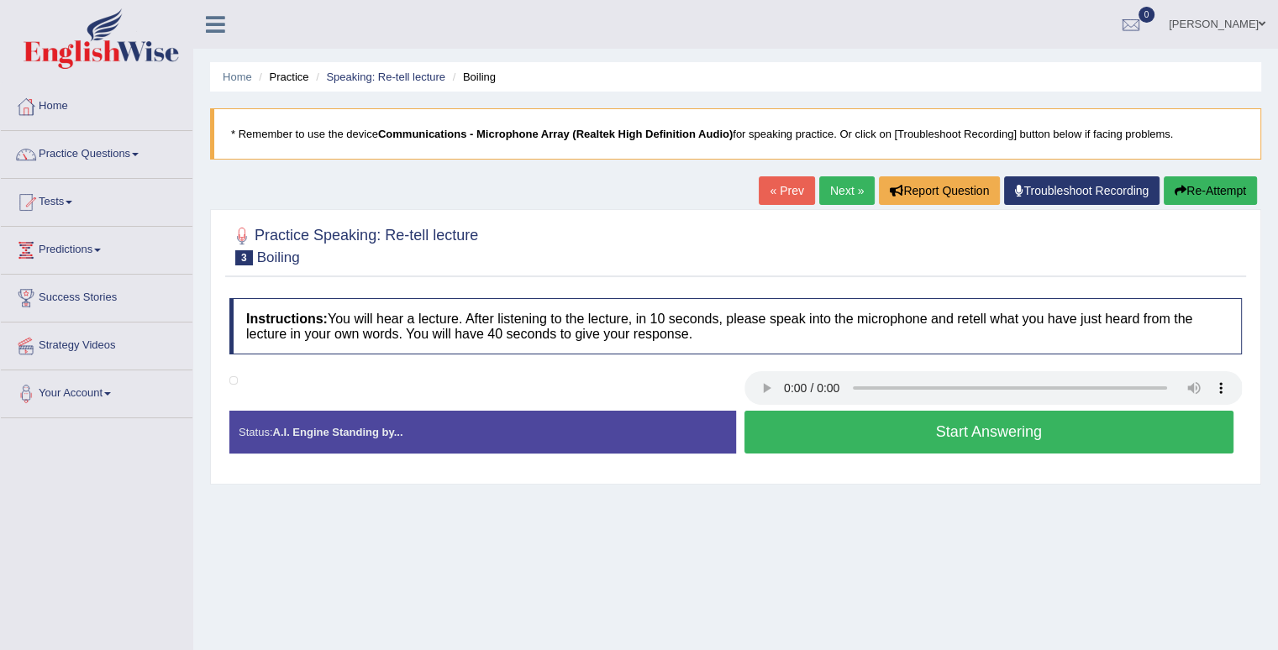
click at [833, 428] on button "Start Answering" at bounding box center [989, 432] width 490 height 43
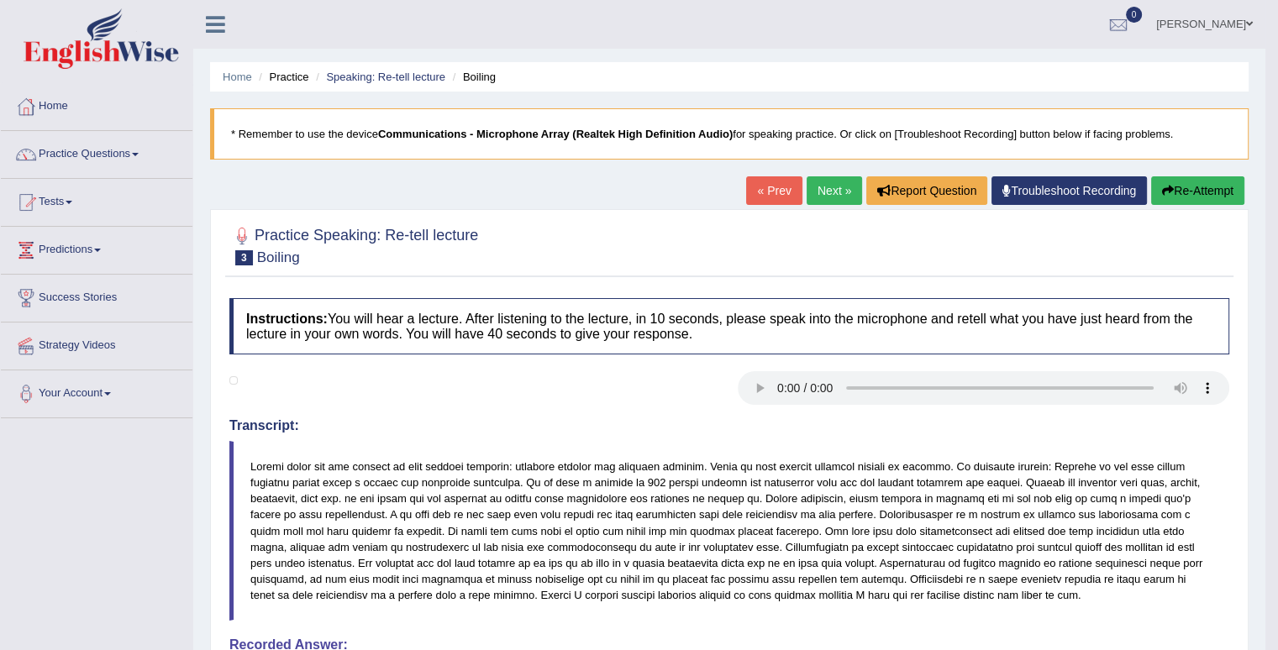
click at [1181, 184] on button "Re-Attempt" at bounding box center [1197, 190] width 93 height 29
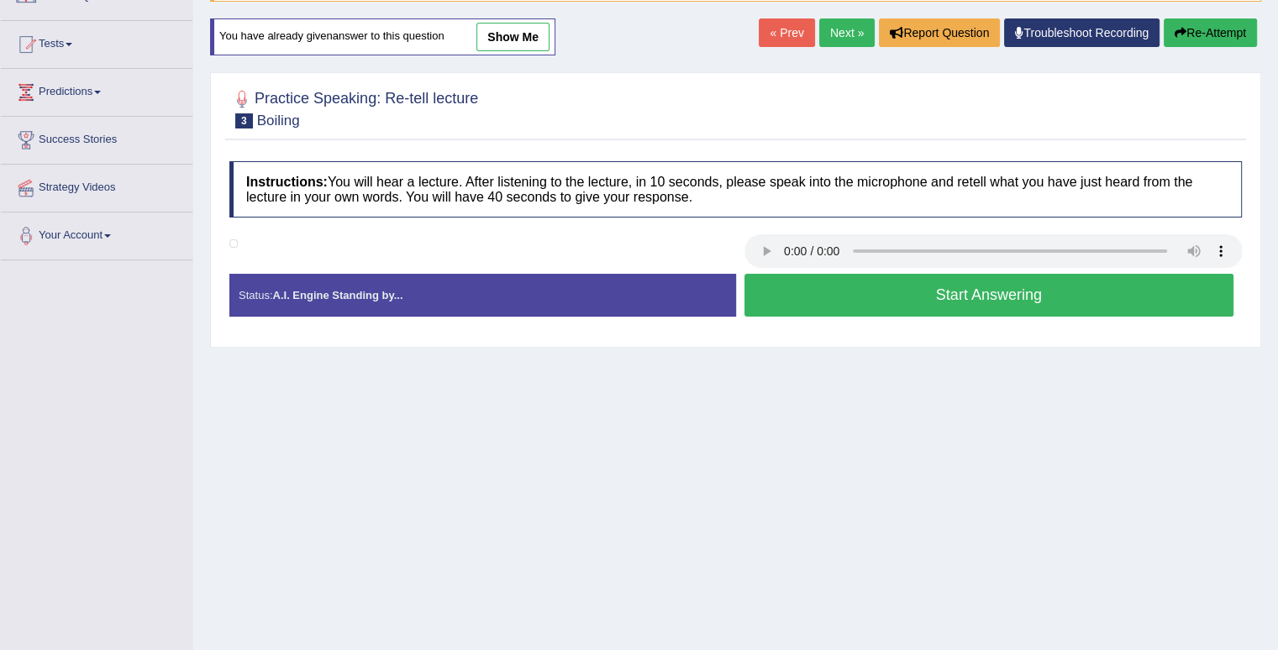
scroll to position [168, 0]
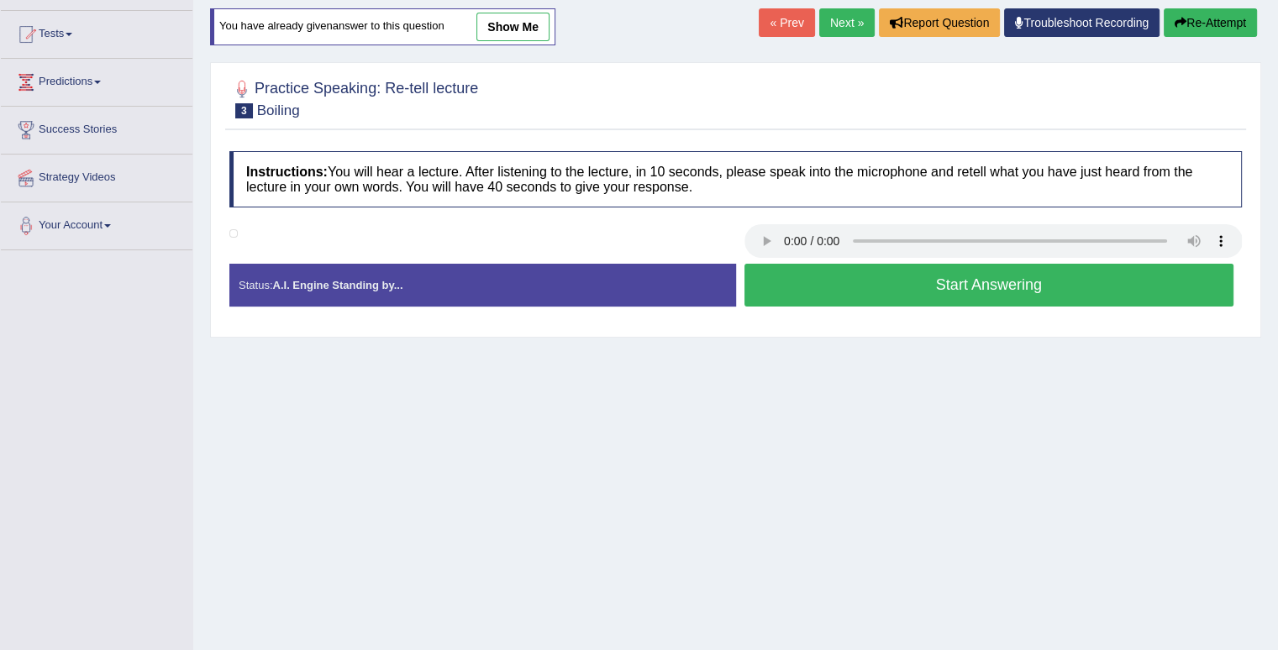
click at [937, 285] on button "Start Answering" at bounding box center [989, 285] width 490 height 43
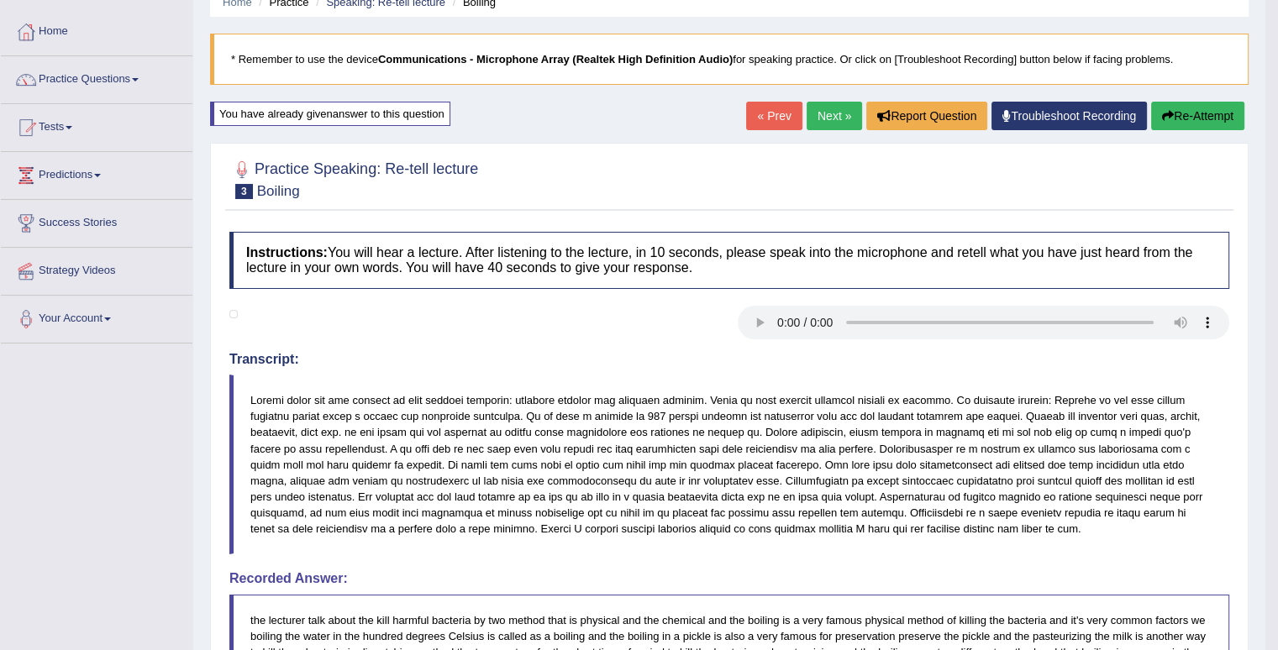
scroll to position [31, 0]
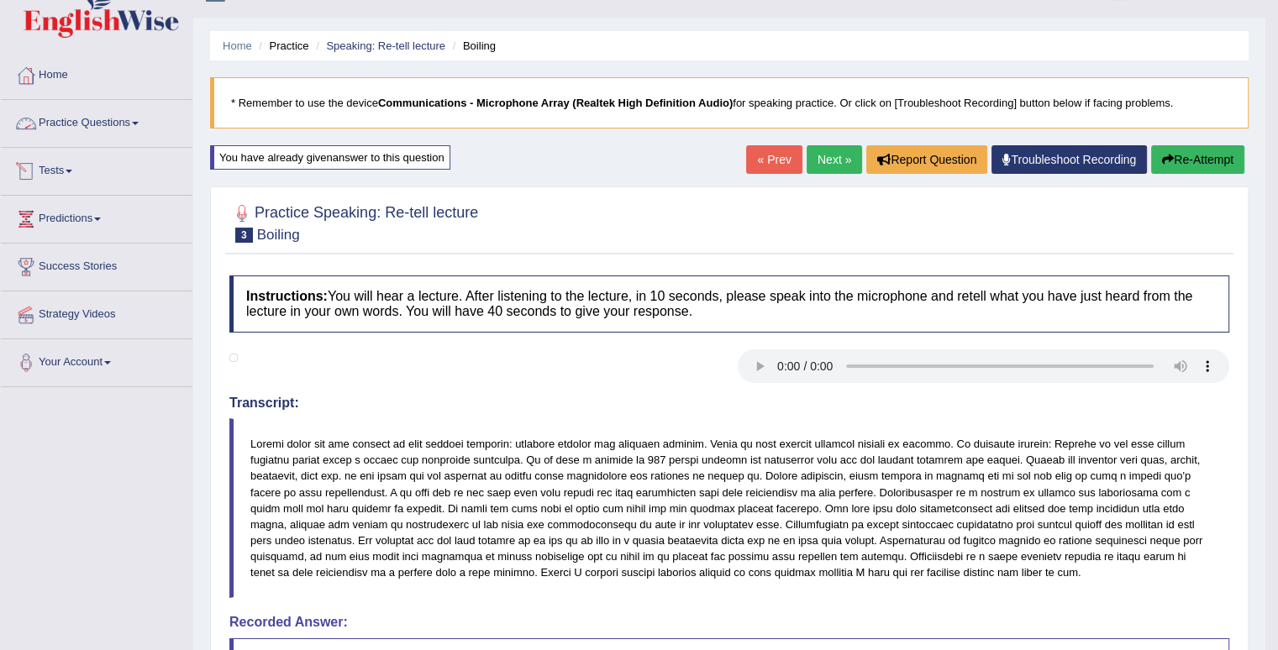
click at [40, 121] on link "Practice Questions" at bounding box center [97, 121] width 192 height 42
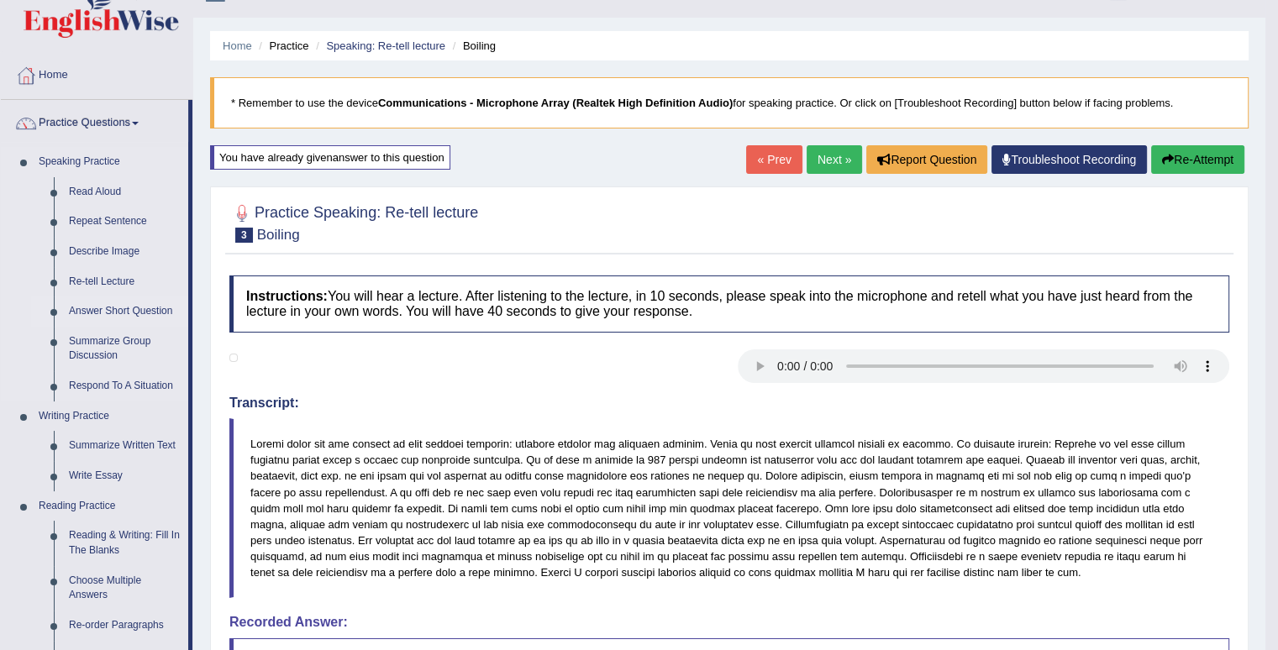
click at [154, 312] on link "Answer Short Question" at bounding box center [124, 312] width 127 height 30
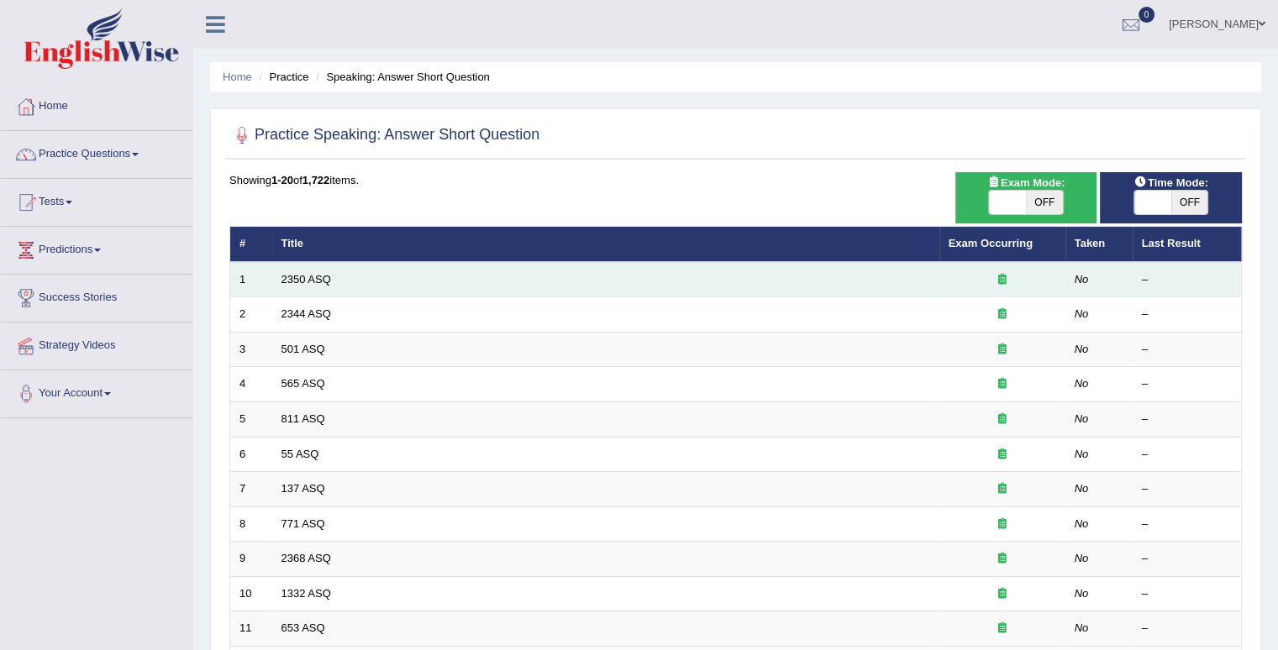
click at [1082, 283] on em "No" at bounding box center [1081, 279] width 14 height 13
click at [320, 281] on link "2350 ASQ" at bounding box center [306, 279] width 50 height 13
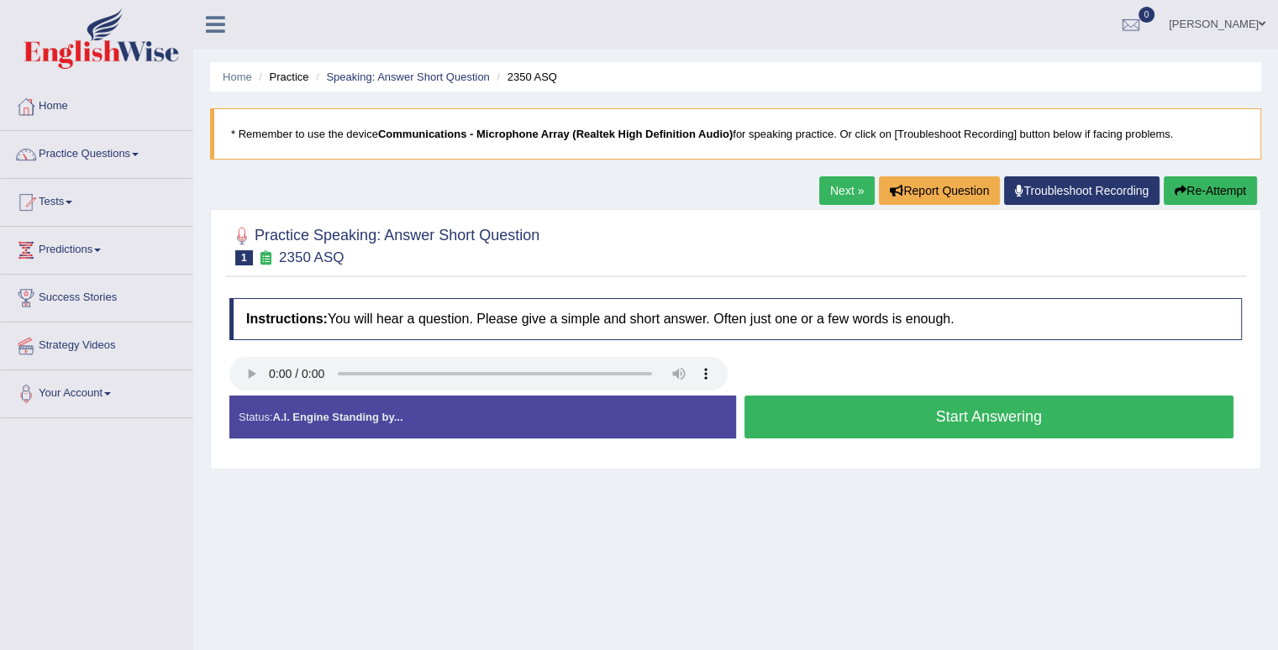
click at [885, 424] on button "Start Answering" at bounding box center [989, 417] width 490 height 43
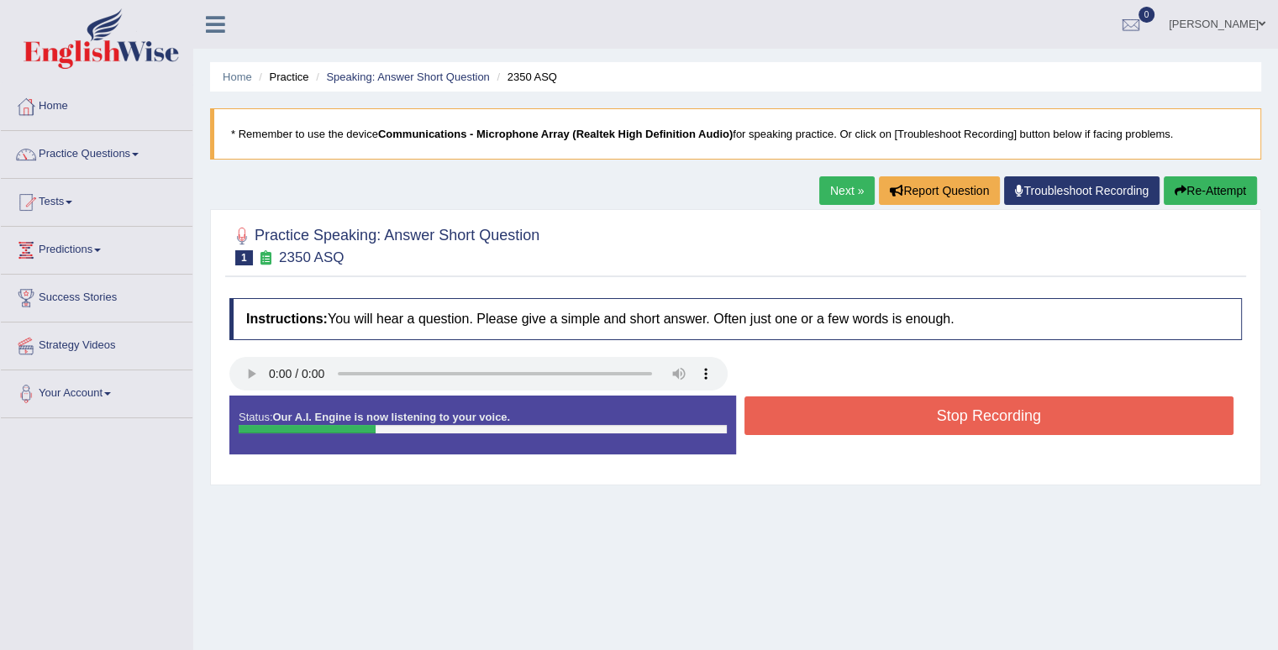
click at [885, 424] on button "Stop Recording" at bounding box center [989, 415] width 490 height 39
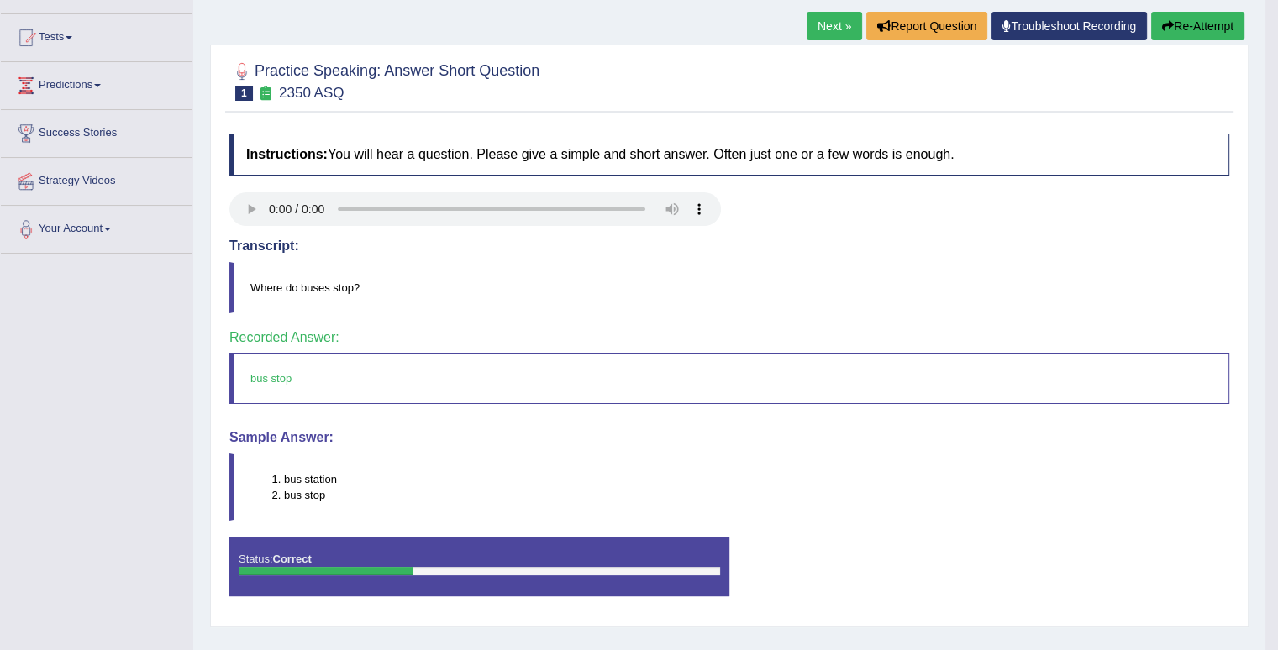
scroll to position [168, 0]
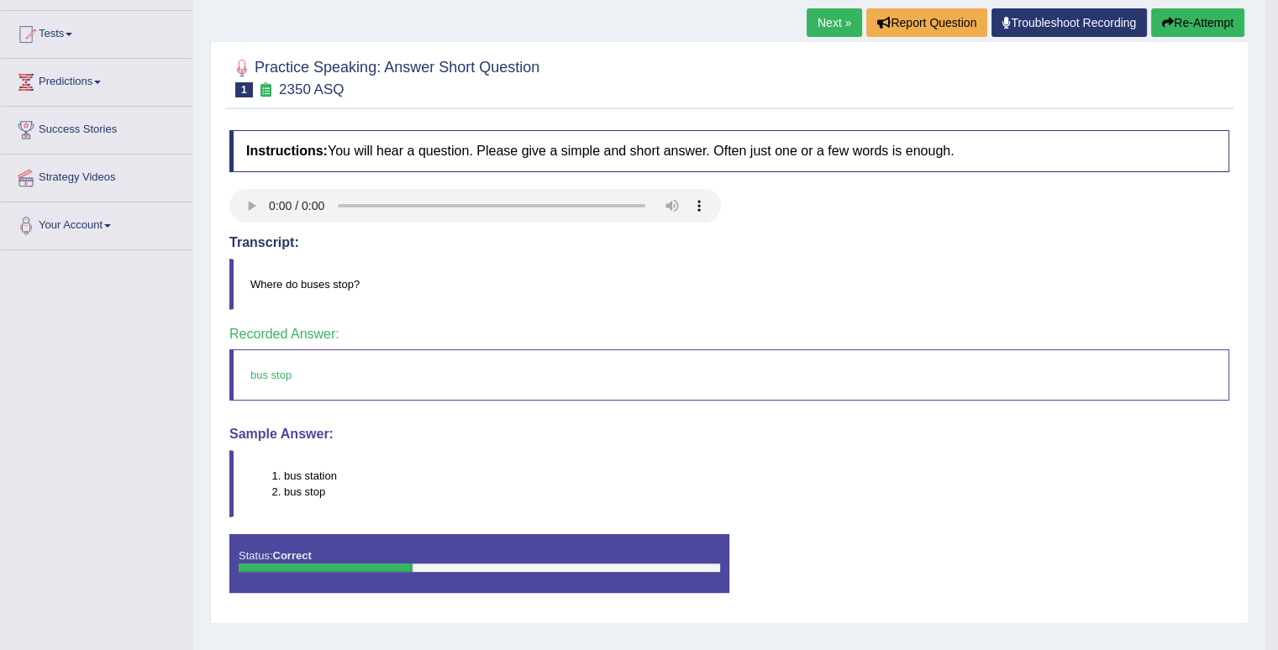
click at [831, 23] on link "Next »" at bounding box center [833, 22] width 55 height 29
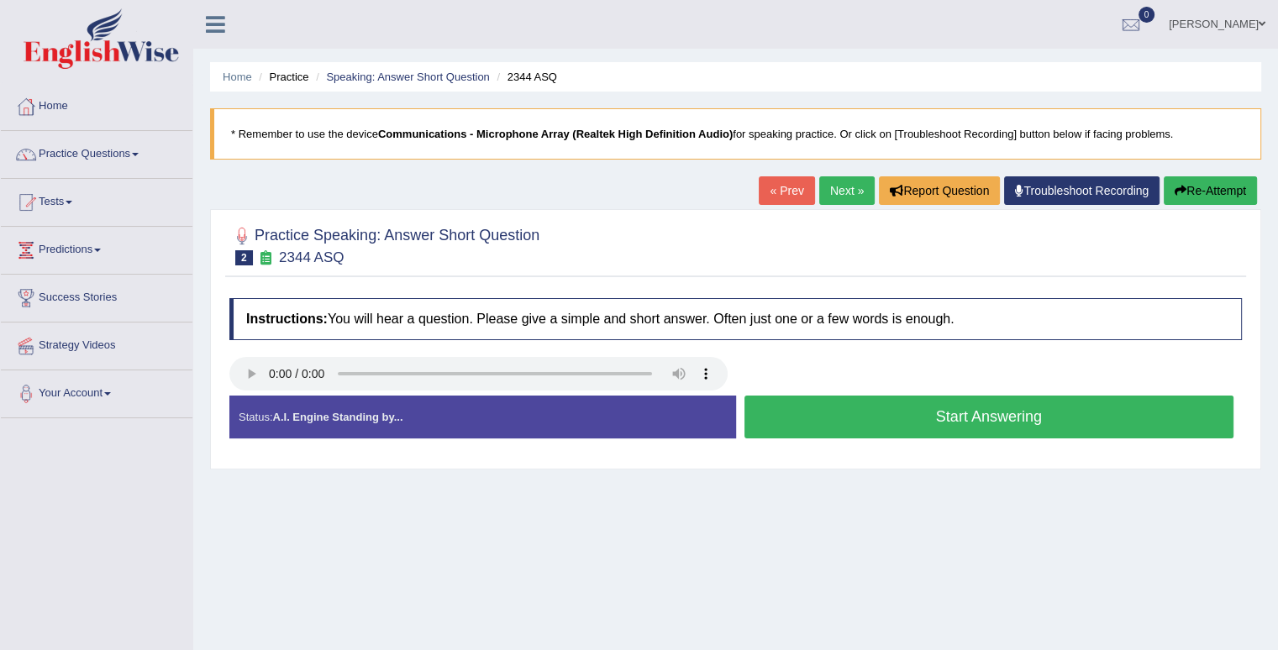
click at [874, 424] on button "Start Answering" at bounding box center [989, 417] width 490 height 43
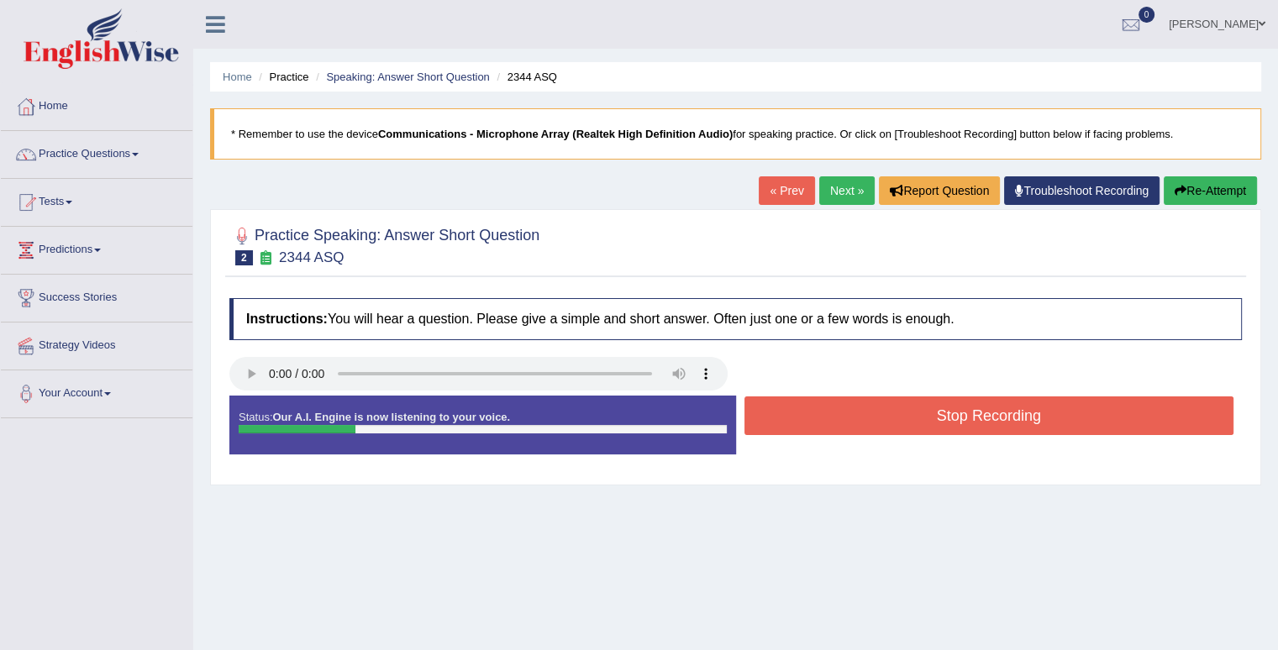
click at [876, 424] on button "Stop Recording" at bounding box center [989, 415] width 490 height 39
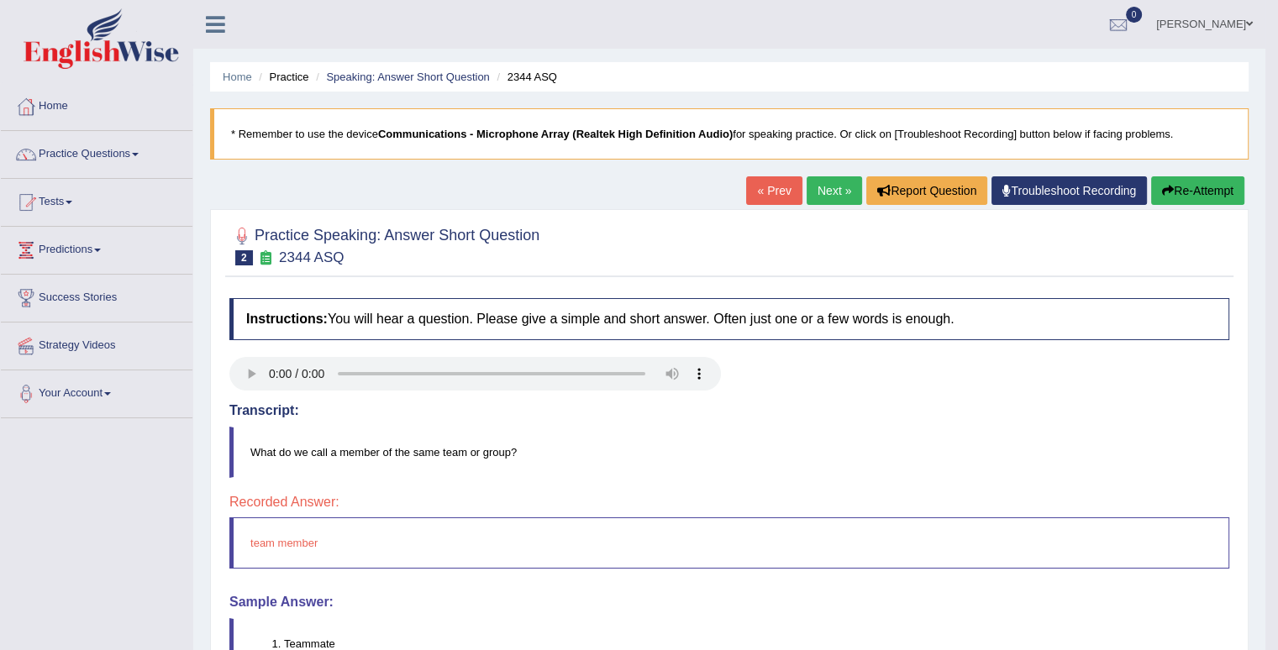
click at [806, 182] on link "Next »" at bounding box center [833, 190] width 55 height 29
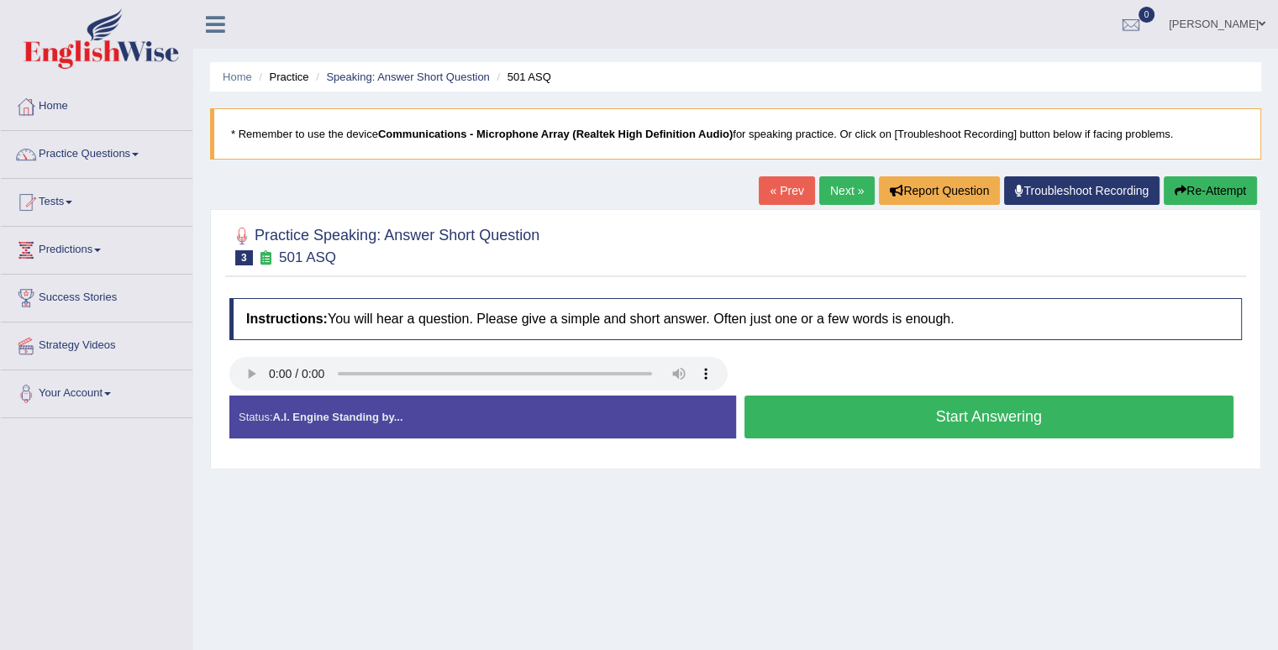
click at [889, 414] on button "Start Answering" at bounding box center [989, 417] width 490 height 43
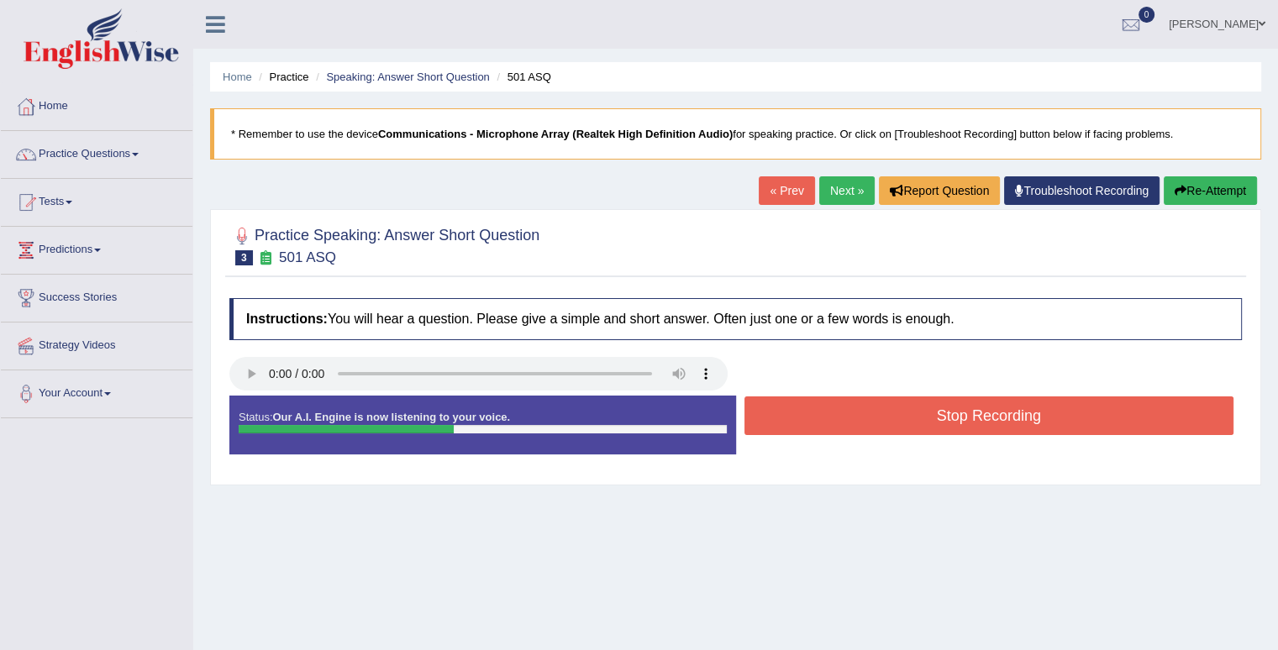
click at [889, 414] on button "Stop Recording" at bounding box center [989, 415] width 490 height 39
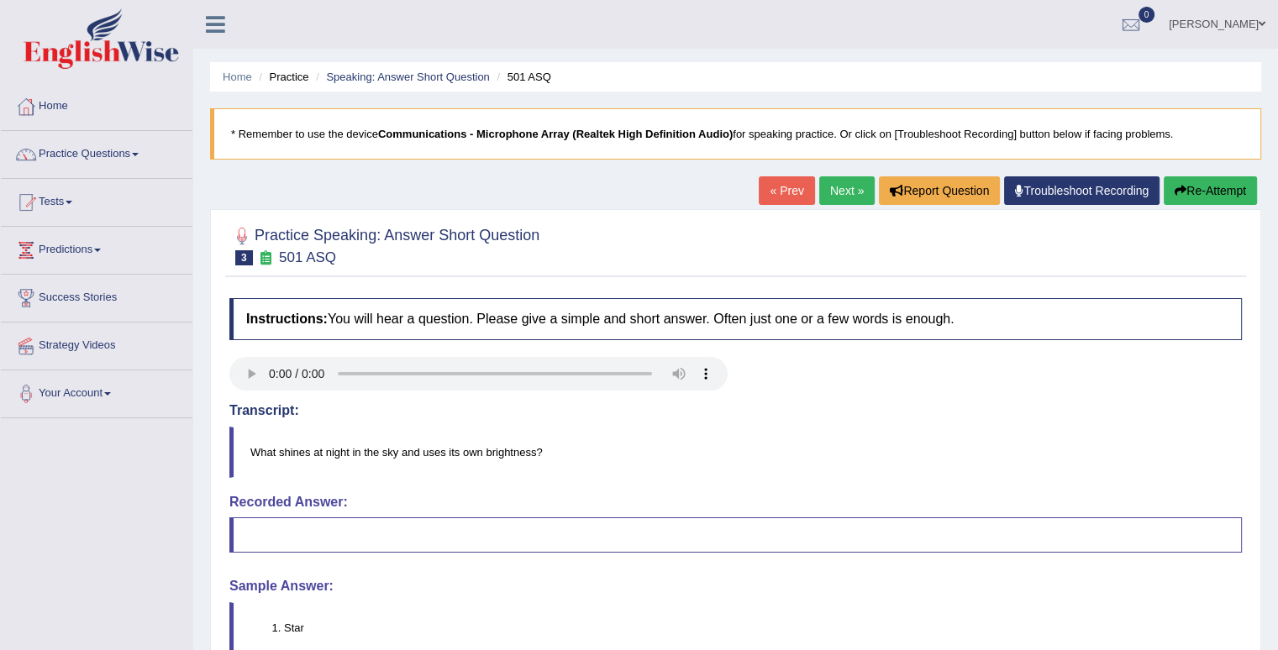
click at [1218, 200] on button "Re-Attempt" at bounding box center [1209, 190] width 93 height 29
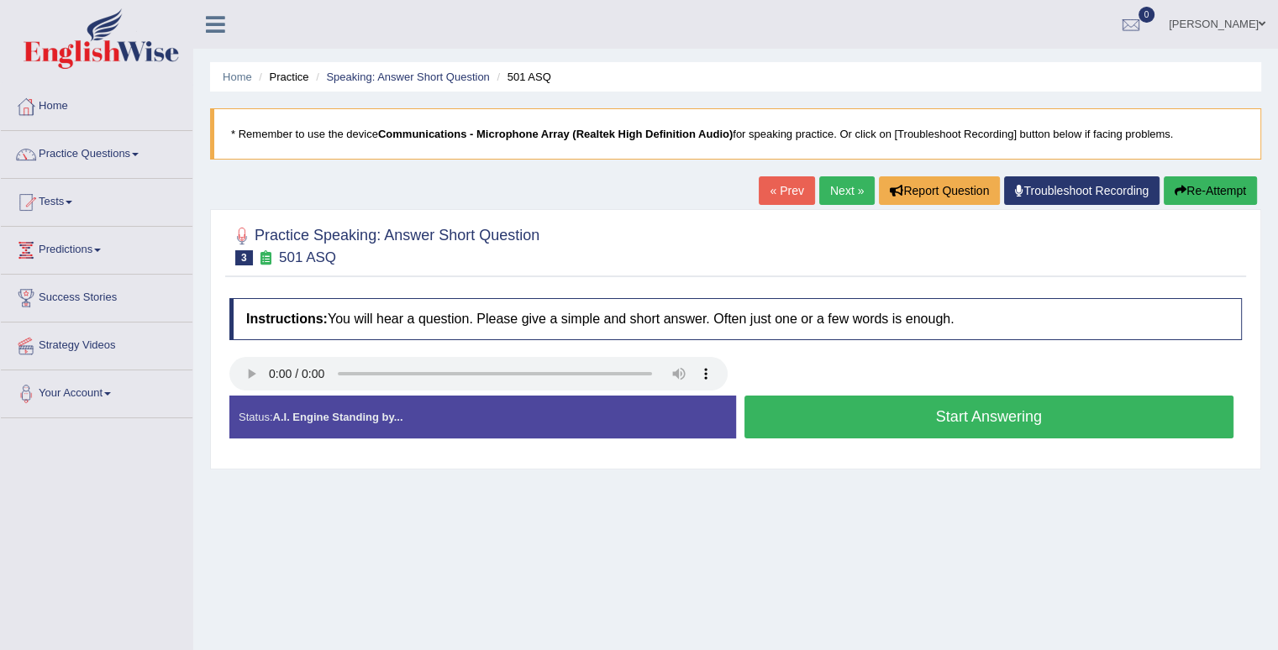
click at [937, 417] on button "Start Answering" at bounding box center [989, 417] width 490 height 43
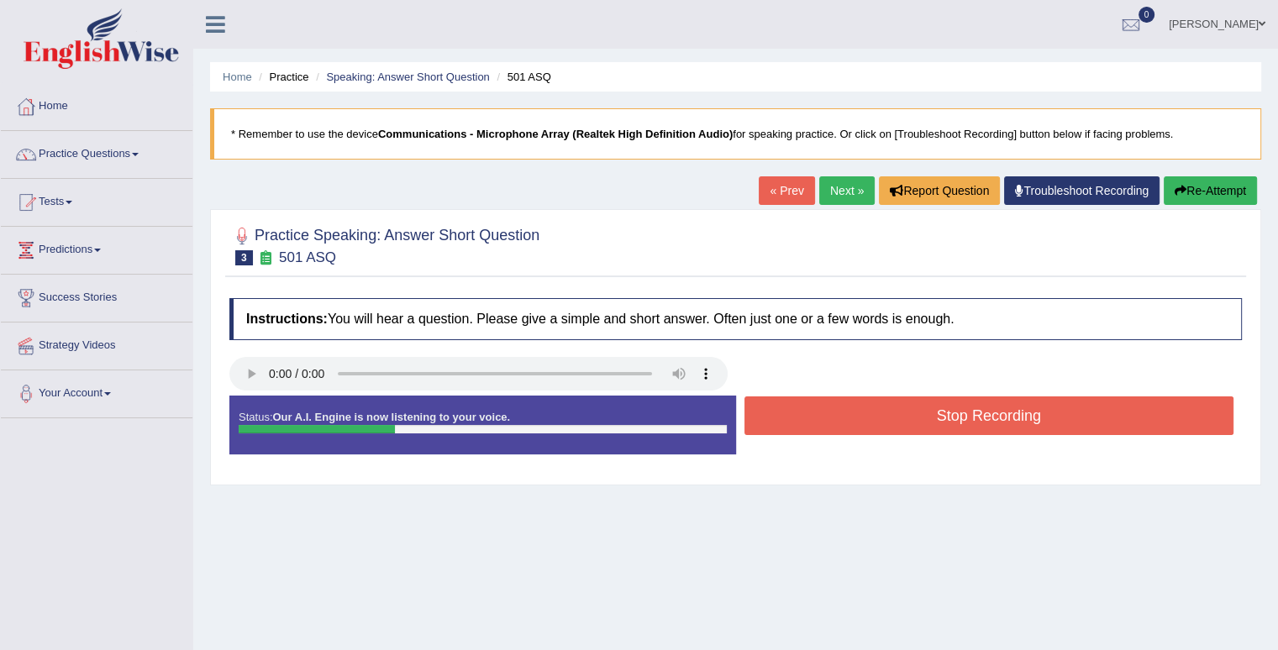
click at [937, 417] on button "Stop Recording" at bounding box center [989, 415] width 490 height 39
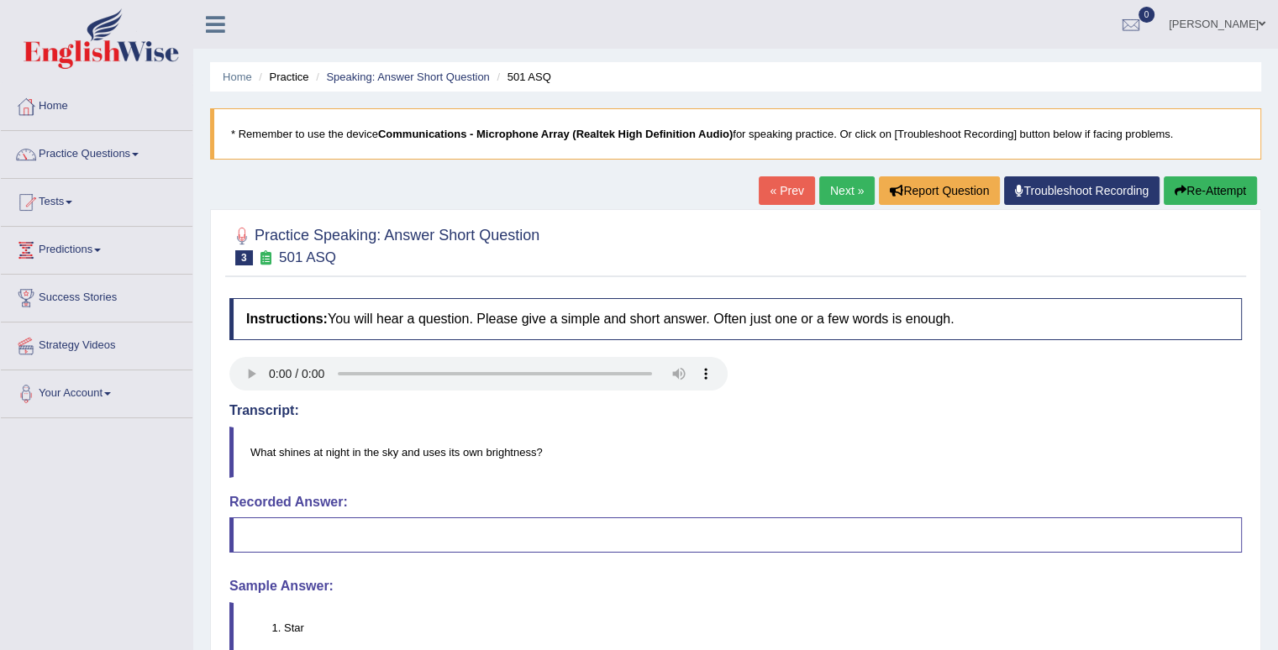
click at [1187, 182] on button "Re-Attempt" at bounding box center [1209, 190] width 93 height 29
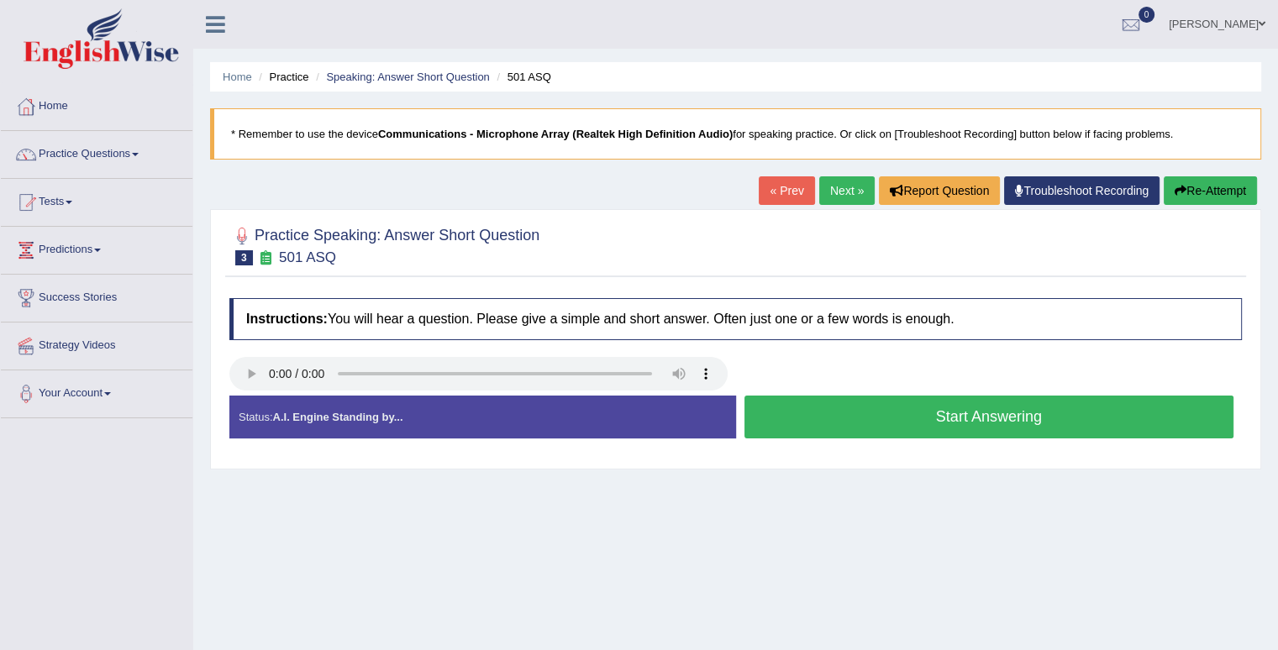
click at [1016, 410] on button "Start Answering" at bounding box center [989, 417] width 490 height 43
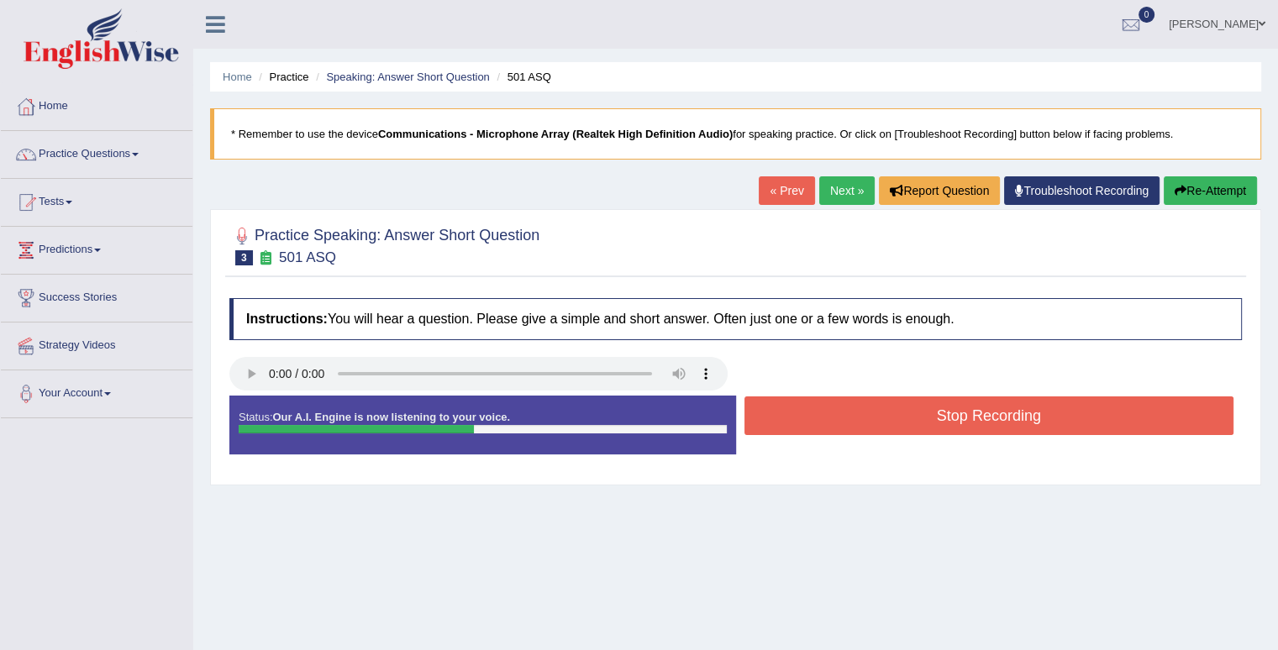
click at [1016, 410] on button "Stop Recording" at bounding box center [989, 415] width 490 height 39
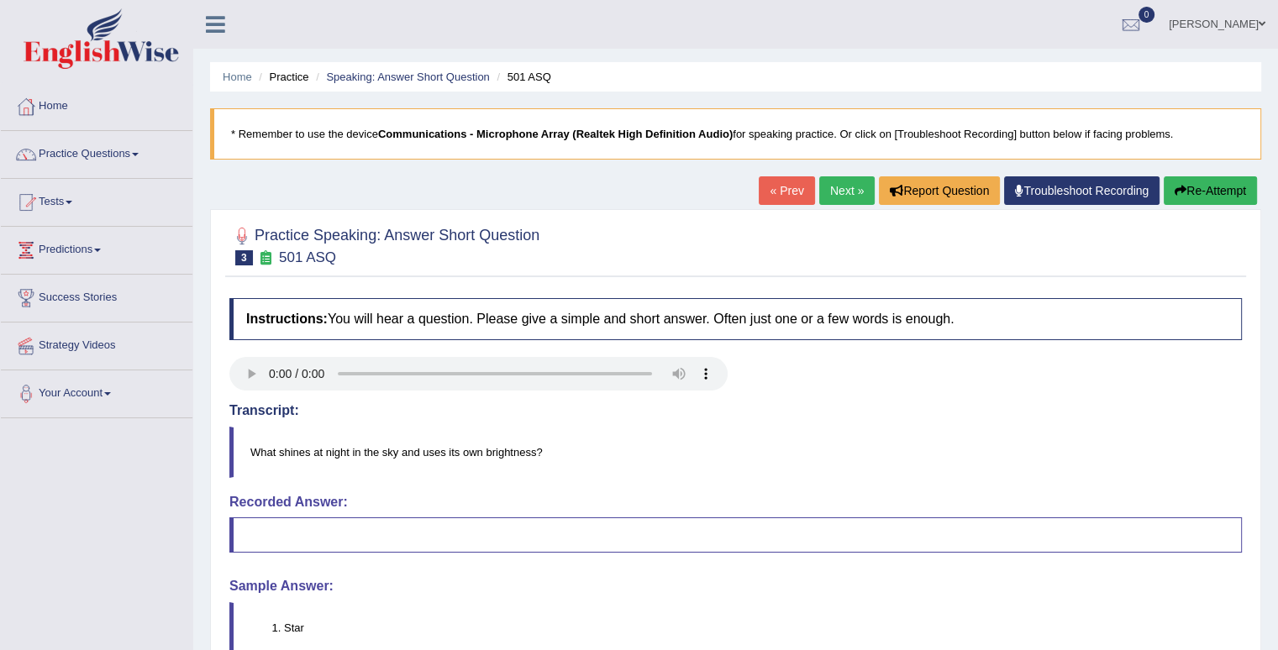
click at [848, 191] on link "Next »" at bounding box center [846, 190] width 55 height 29
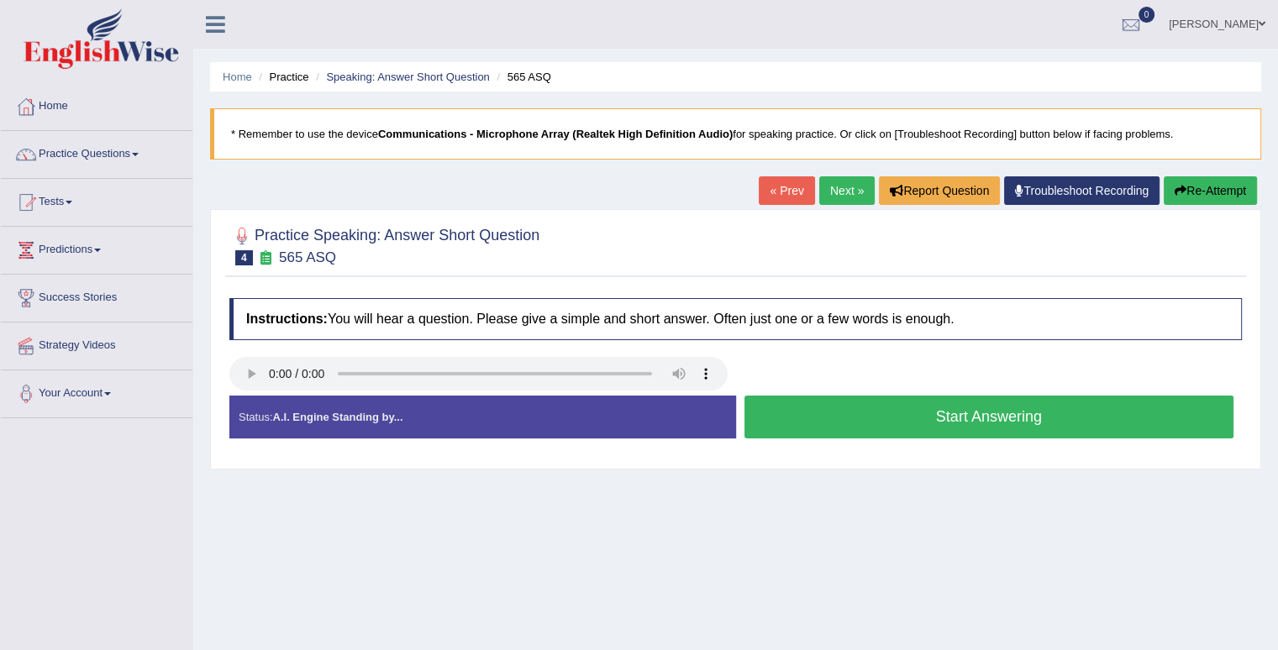
click at [944, 410] on button "Start Answering" at bounding box center [989, 417] width 490 height 43
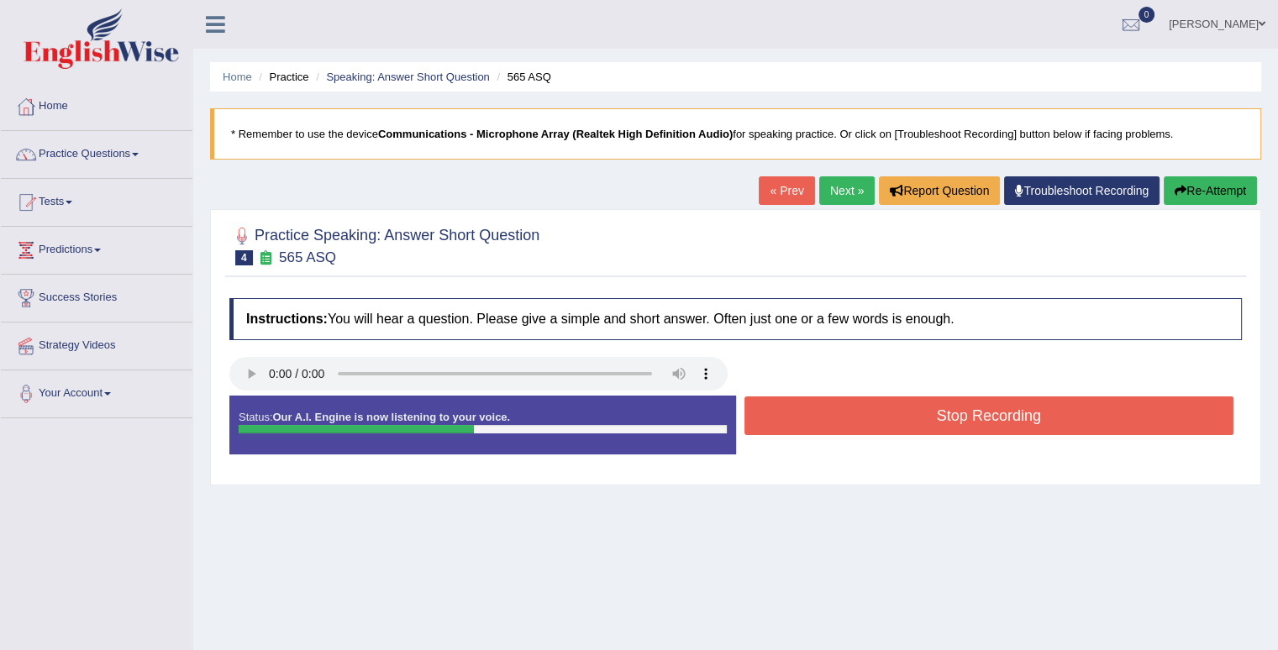
click at [944, 410] on button "Stop Recording" at bounding box center [989, 415] width 490 height 39
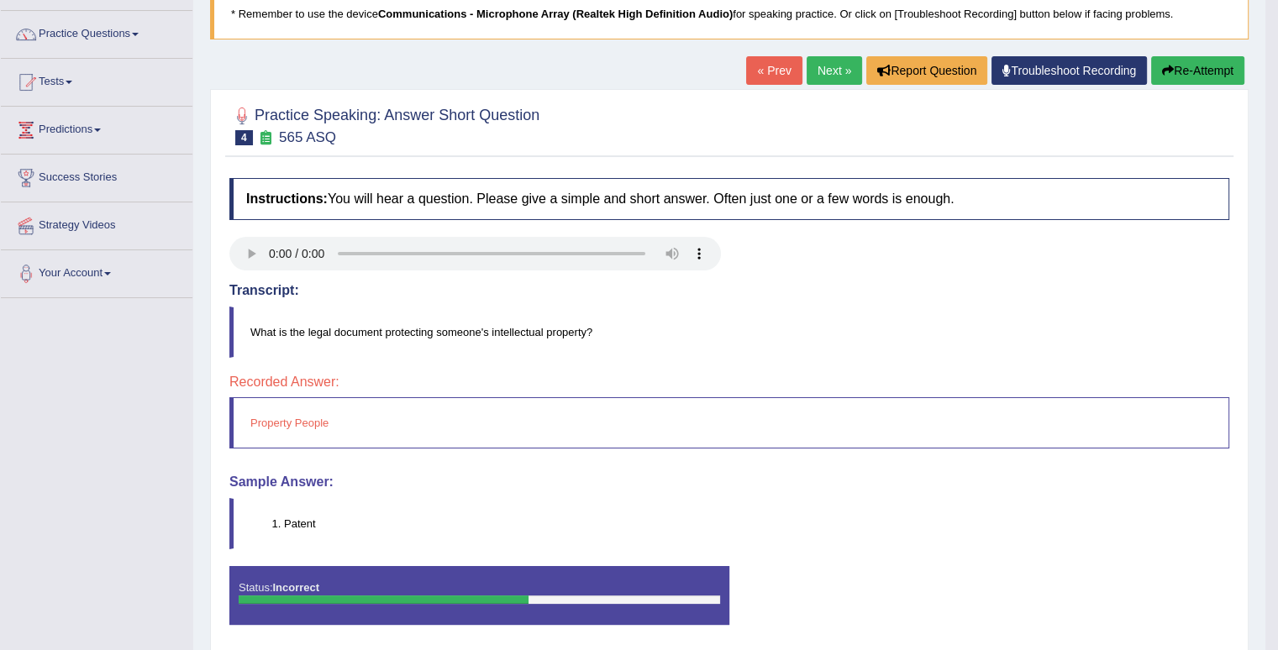
scroll to position [168, 0]
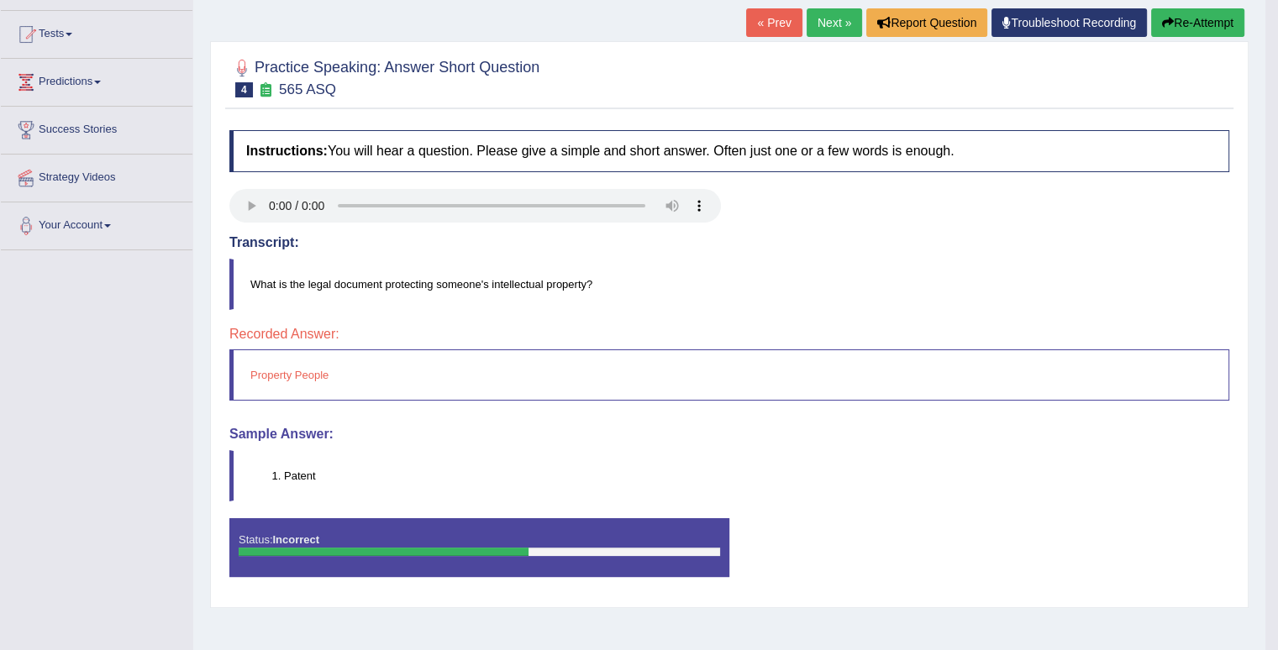
click at [827, 24] on link "Next »" at bounding box center [833, 22] width 55 height 29
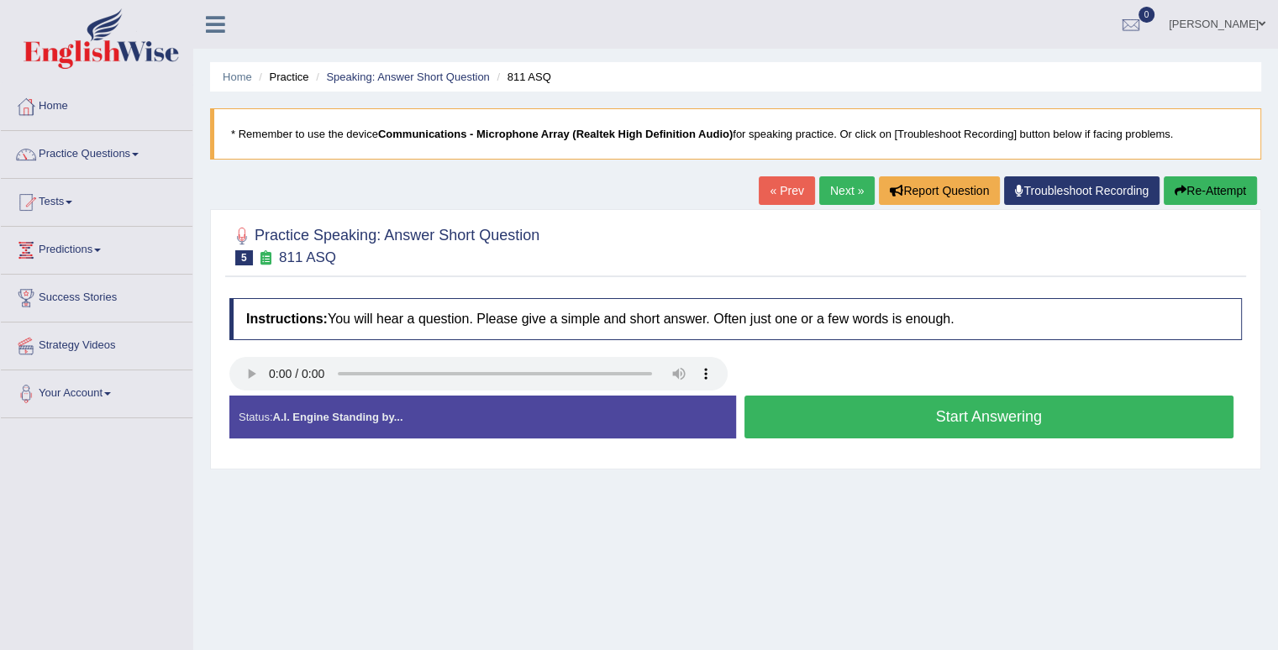
click at [887, 412] on button "Start Answering" at bounding box center [989, 417] width 490 height 43
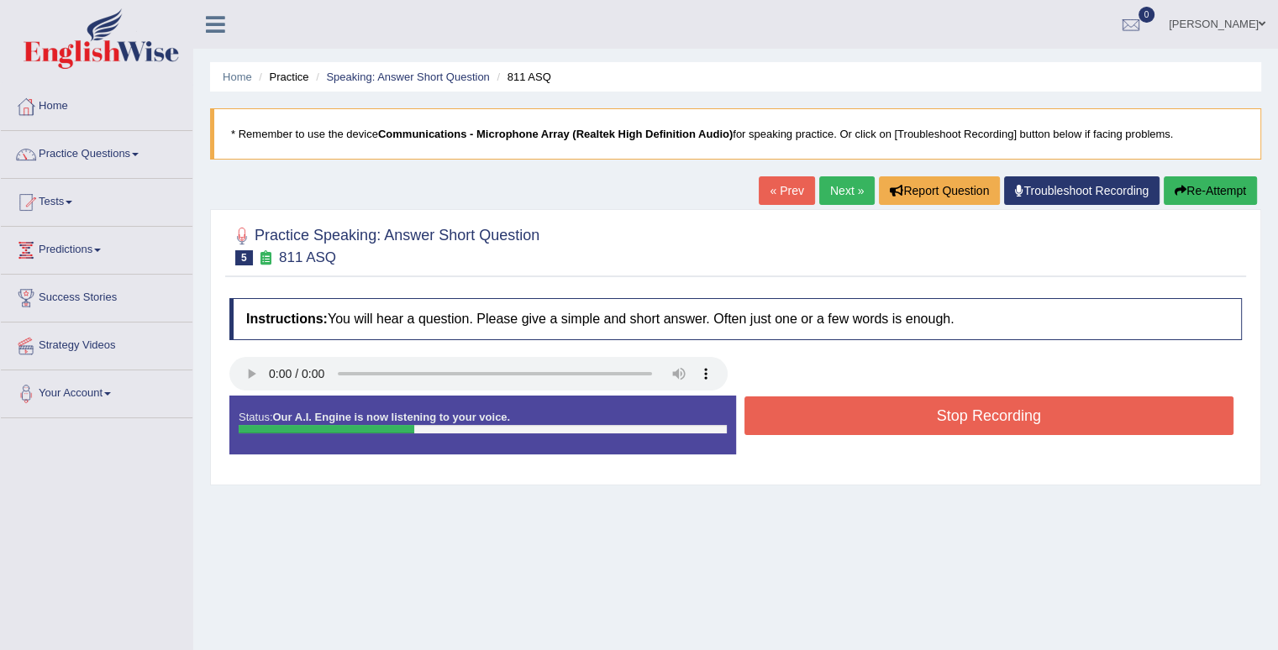
click at [887, 412] on button "Stop Recording" at bounding box center [989, 415] width 490 height 39
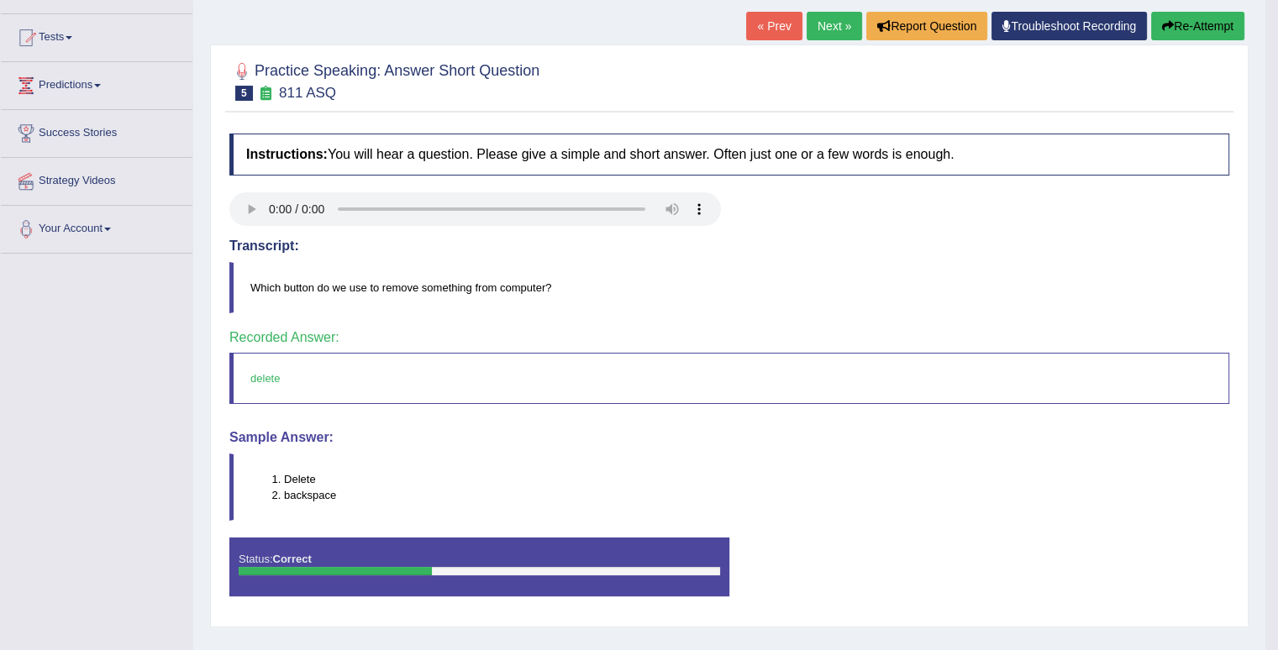
scroll to position [168, 0]
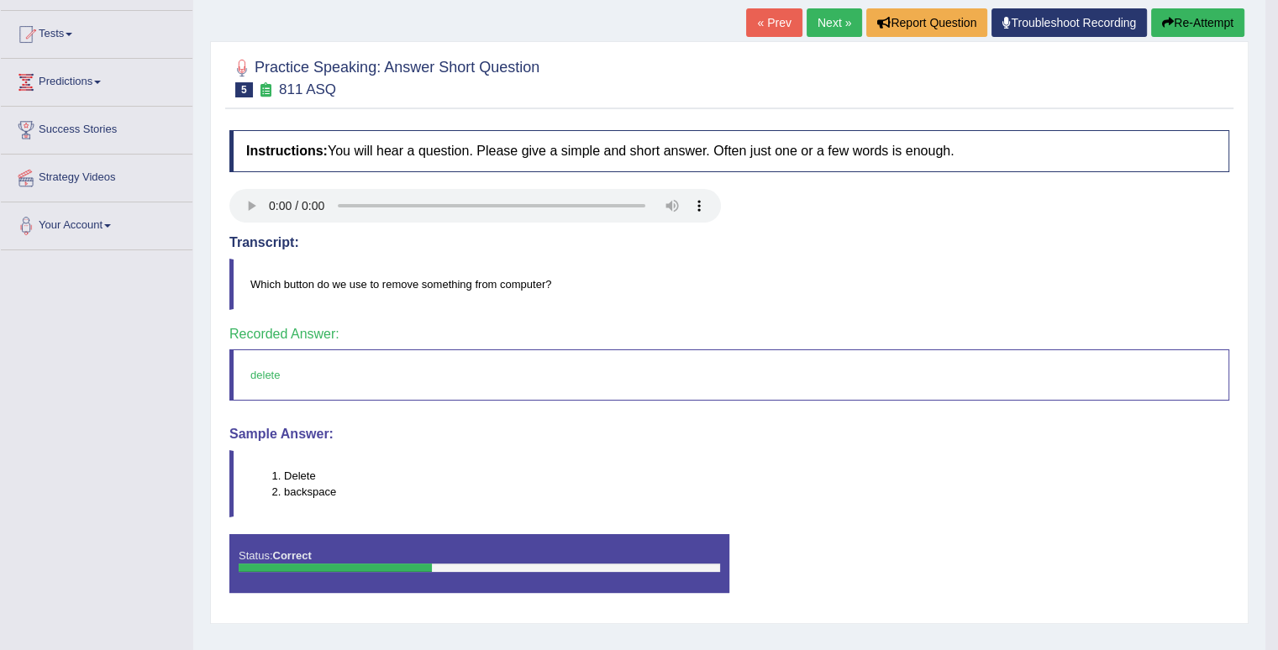
click at [832, 23] on link "Next »" at bounding box center [833, 22] width 55 height 29
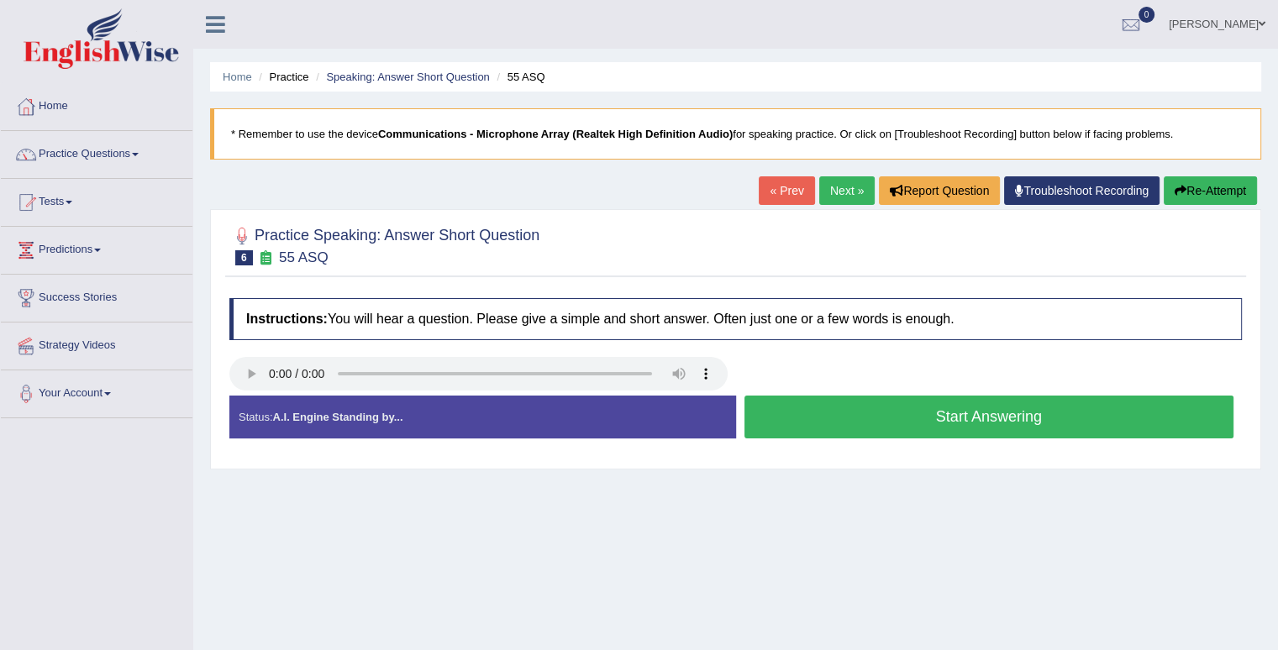
click at [838, 409] on button "Start Answering" at bounding box center [989, 417] width 490 height 43
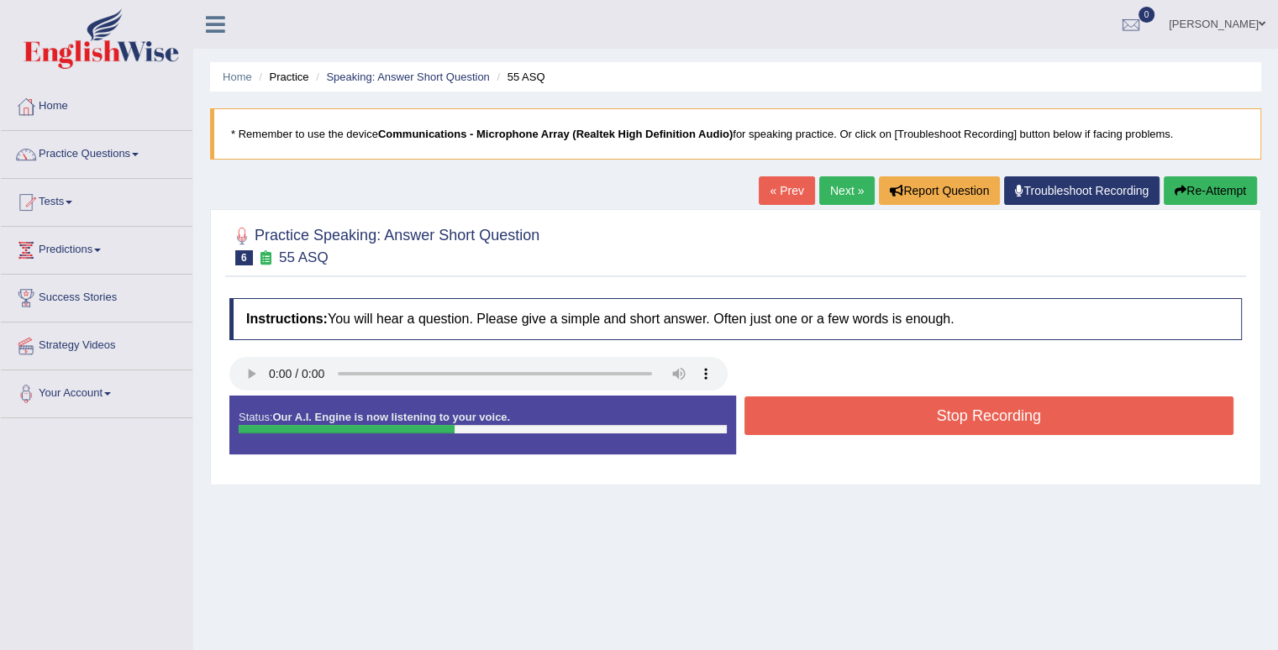
click at [840, 409] on button "Stop Recording" at bounding box center [989, 415] width 490 height 39
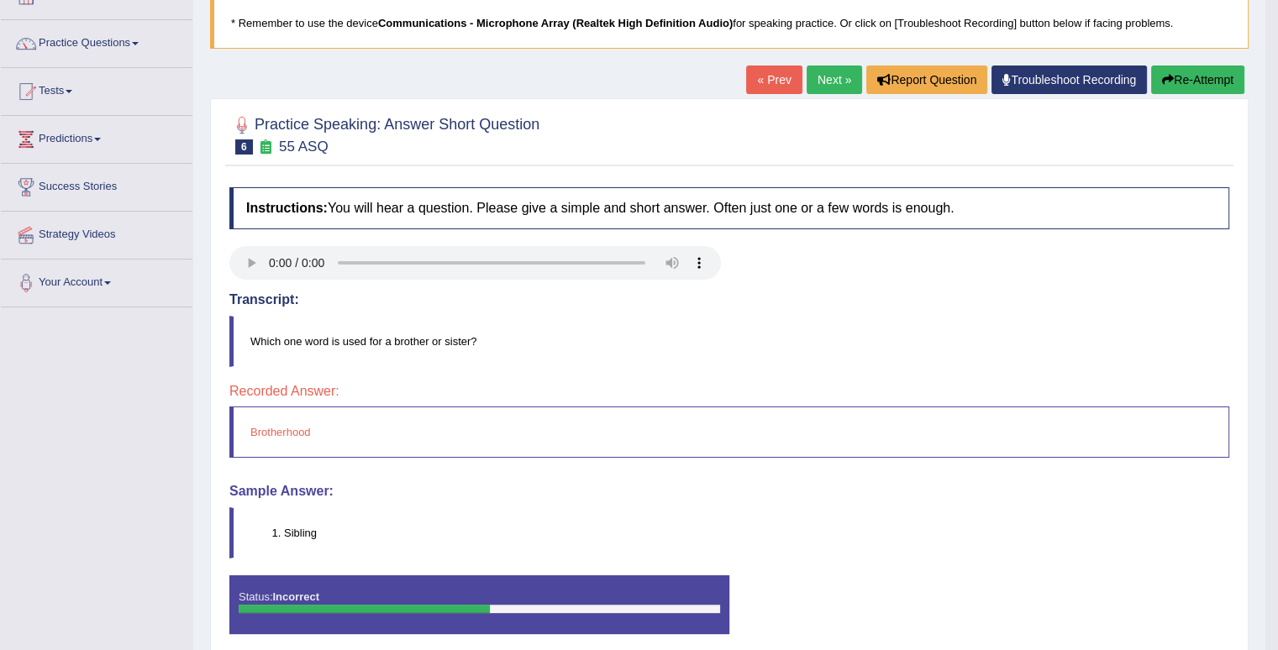
scroll to position [84, 0]
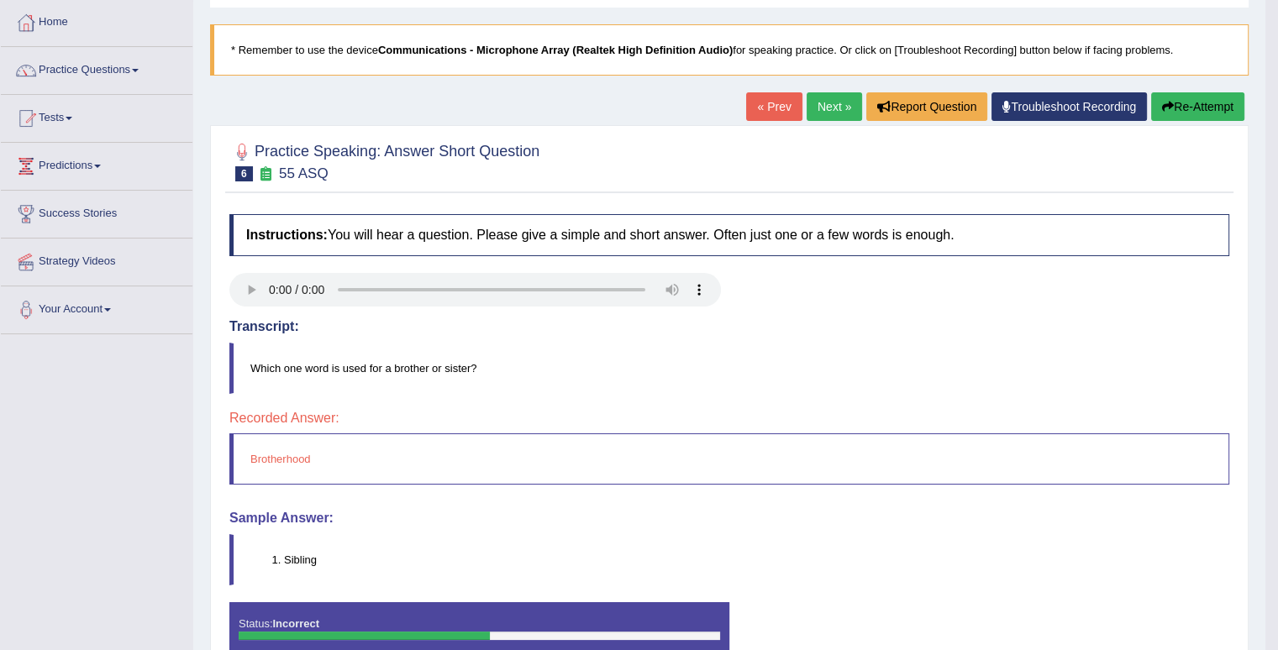
click at [1179, 102] on button "Re-Attempt" at bounding box center [1197, 106] width 93 height 29
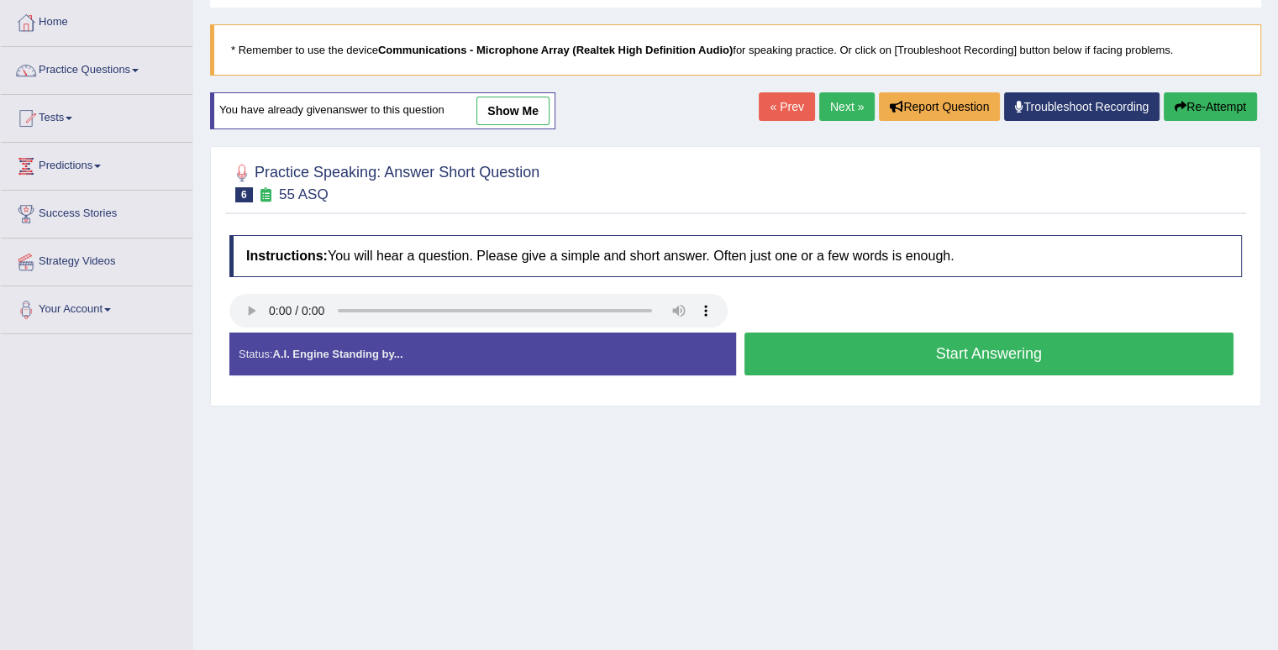
click at [917, 354] on button "Start Answering" at bounding box center [989, 354] width 490 height 43
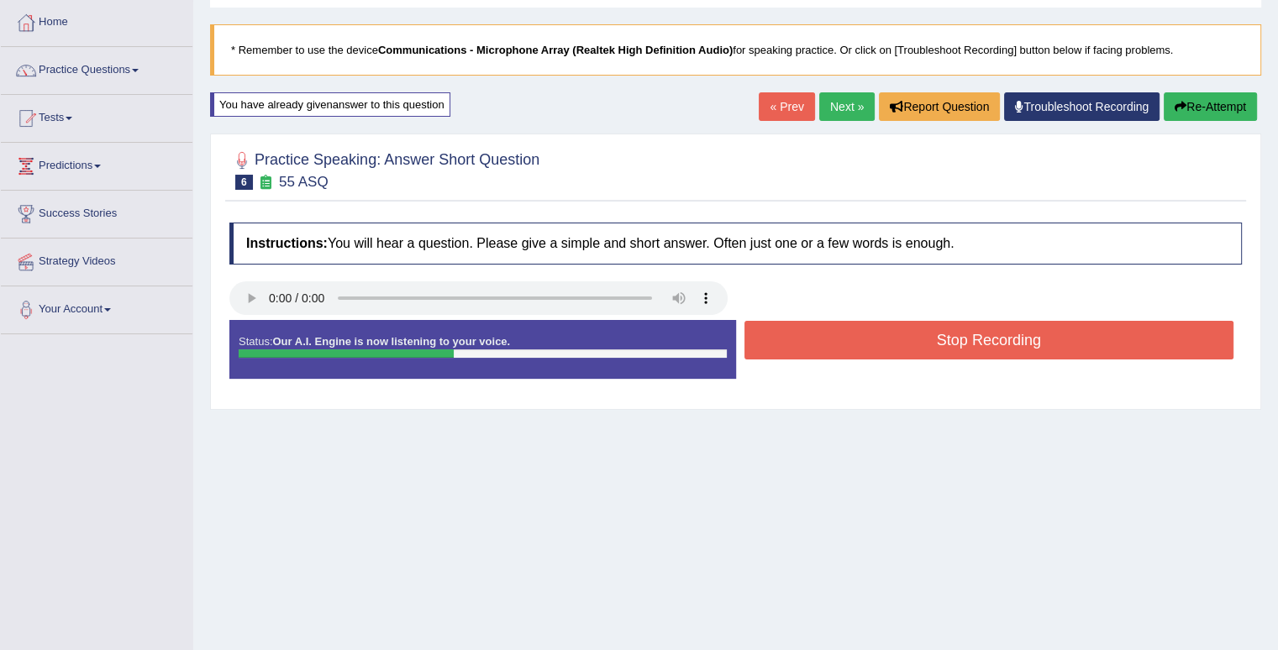
click at [919, 349] on button "Stop Recording" at bounding box center [989, 340] width 490 height 39
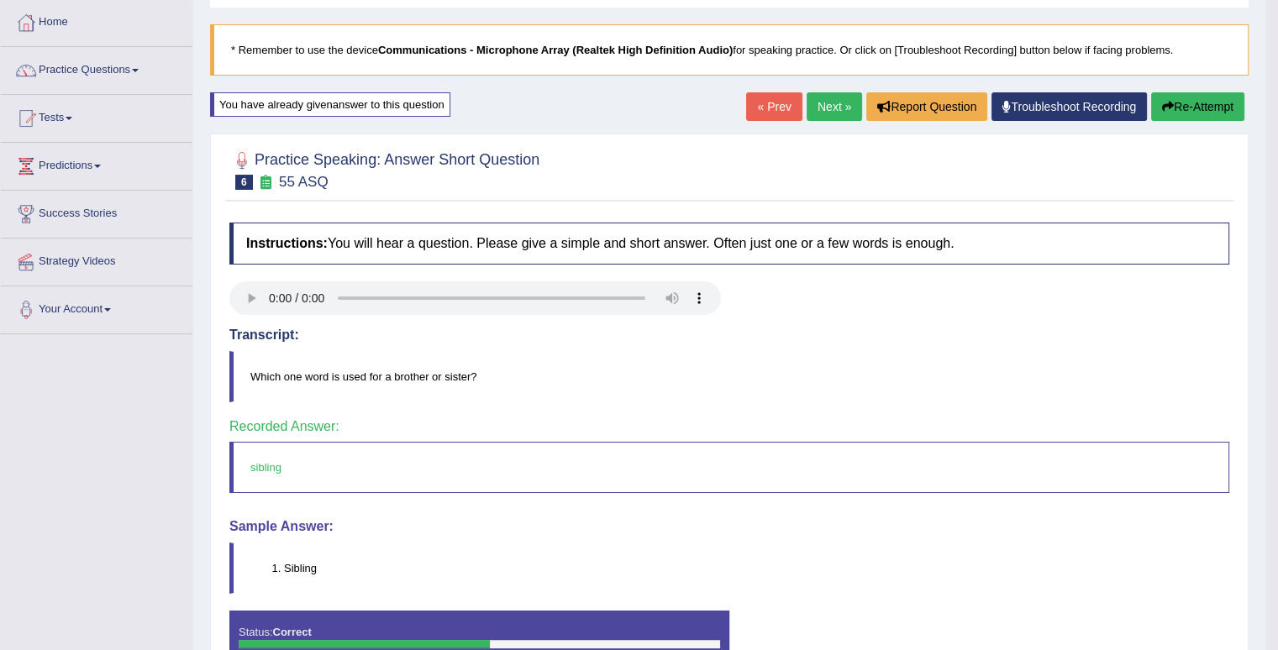
click at [832, 107] on link "Next »" at bounding box center [833, 106] width 55 height 29
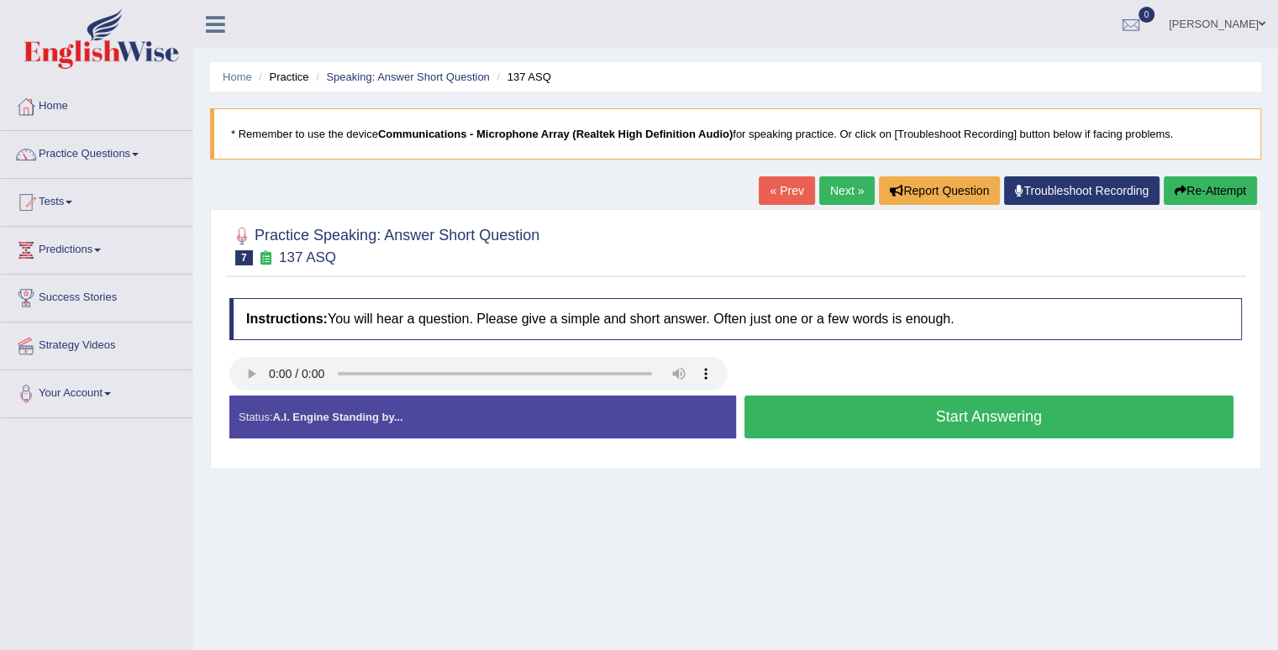
click at [932, 411] on button "Start Answering" at bounding box center [989, 417] width 490 height 43
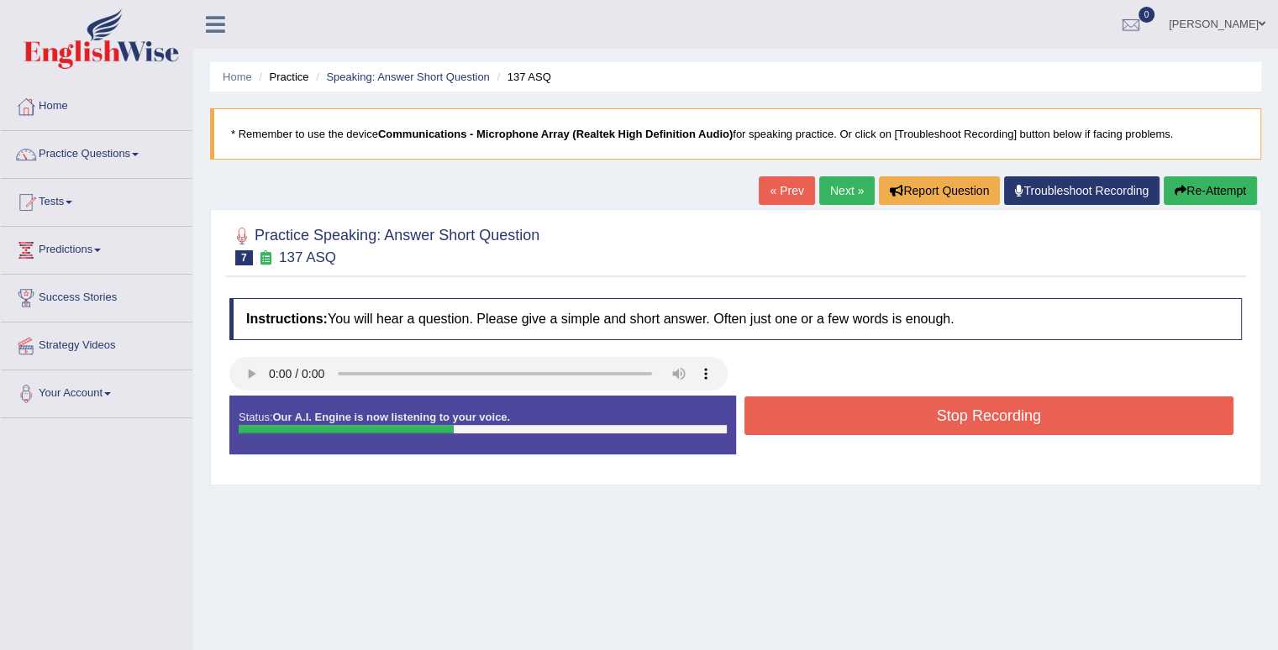
click at [932, 411] on button "Stop Recording" at bounding box center [989, 415] width 490 height 39
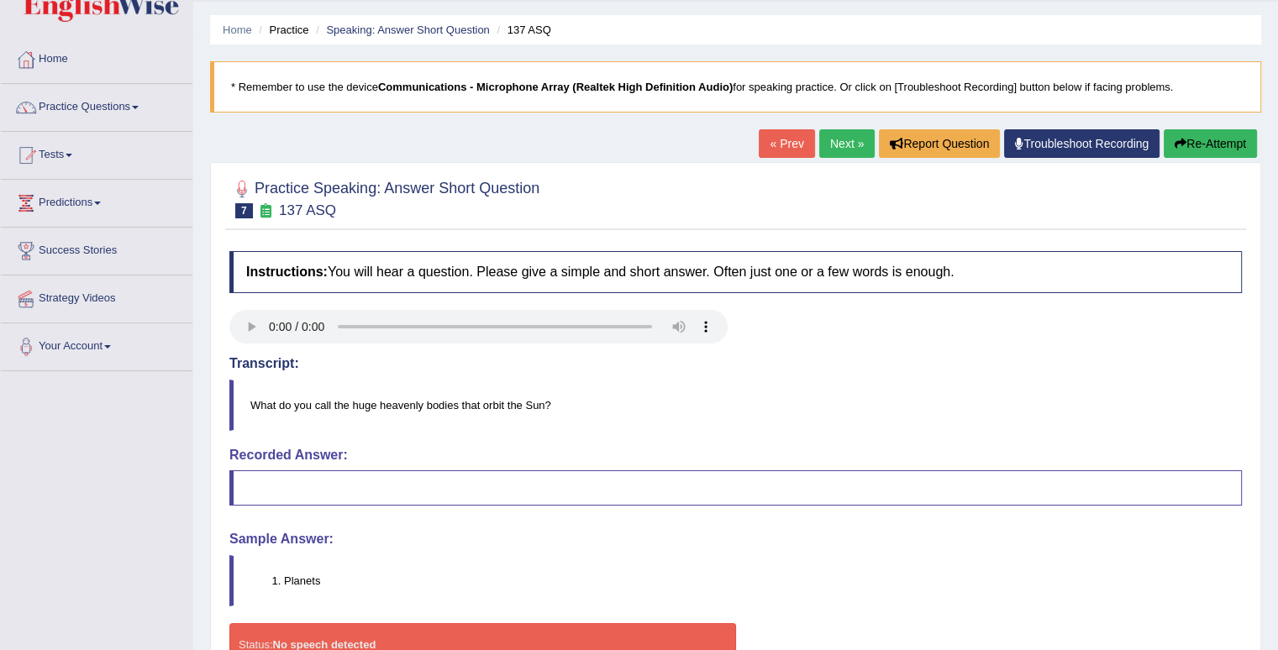
scroll to position [84, 0]
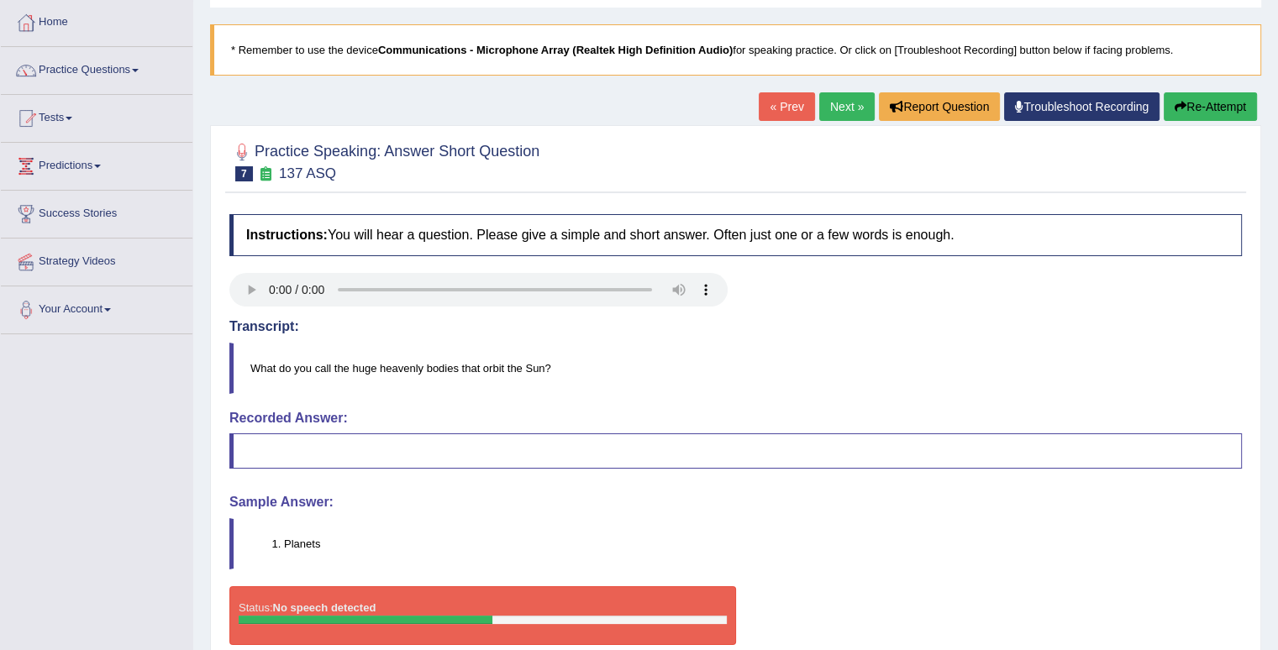
click at [839, 108] on link "Next »" at bounding box center [846, 106] width 55 height 29
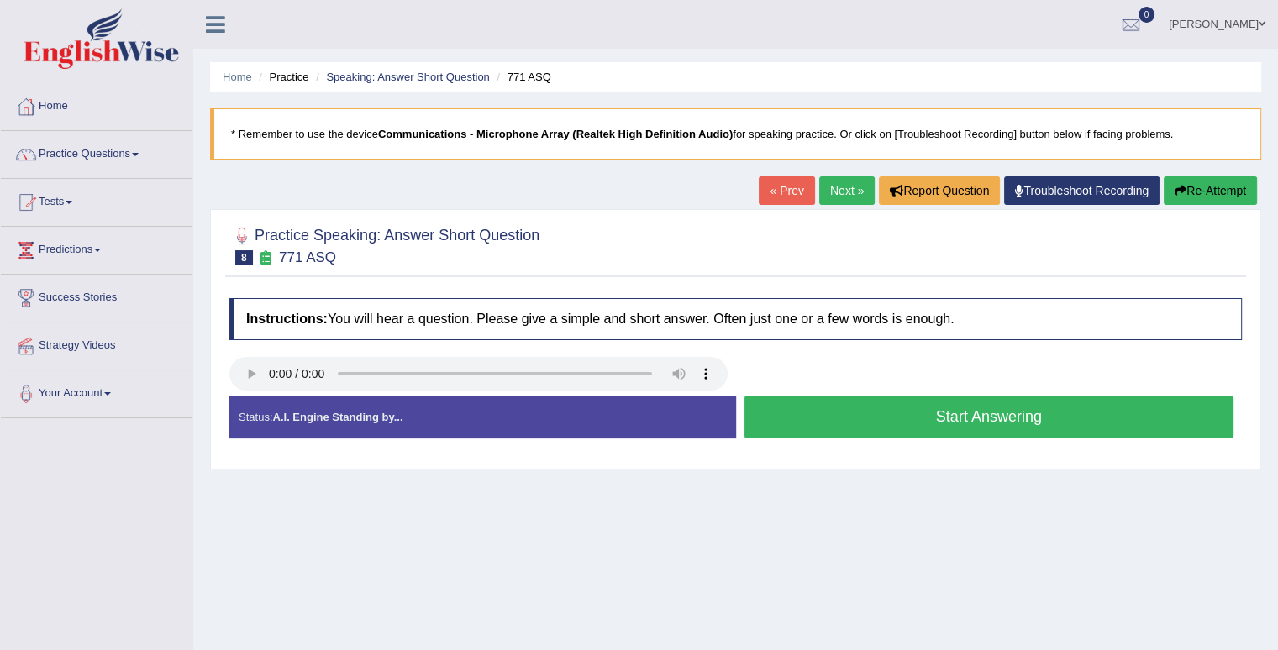
click at [804, 411] on button "Start Answering" at bounding box center [989, 417] width 490 height 43
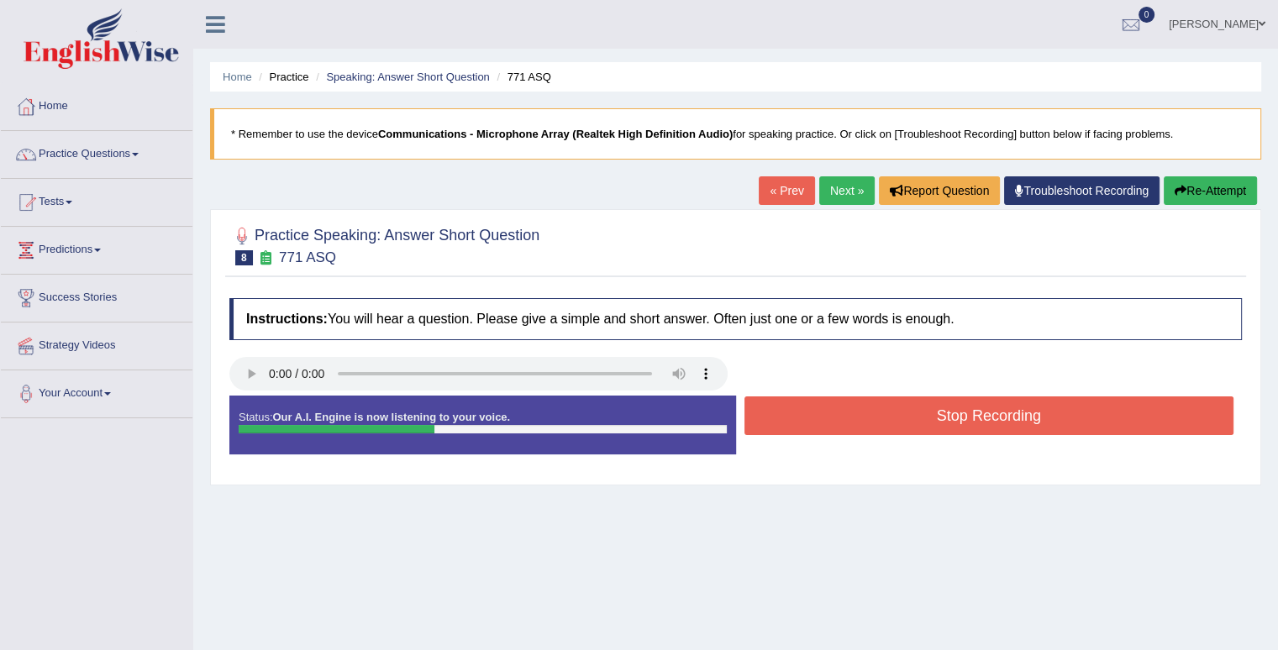
click at [804, 411] on button "Stop Recording" at bounding box center [989, 415] width 490 height 39
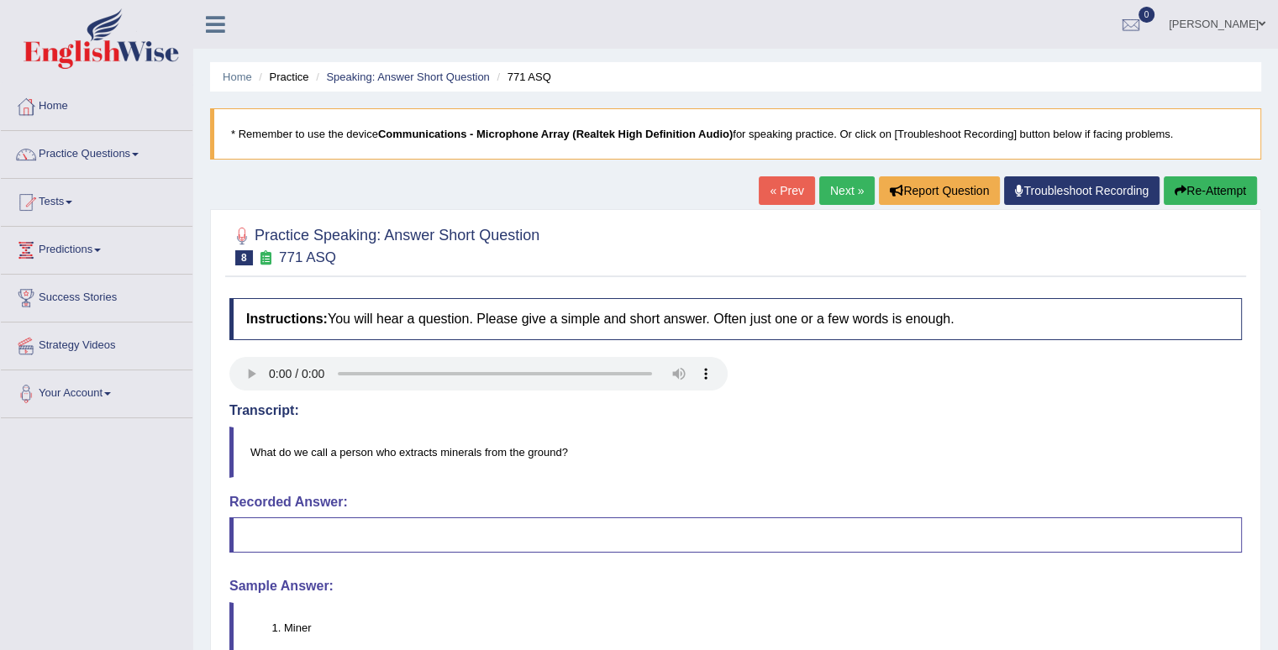
click at [1232, 186] on button "Re-Attempt" at bounding box center [1209, 190] width 93 height 29
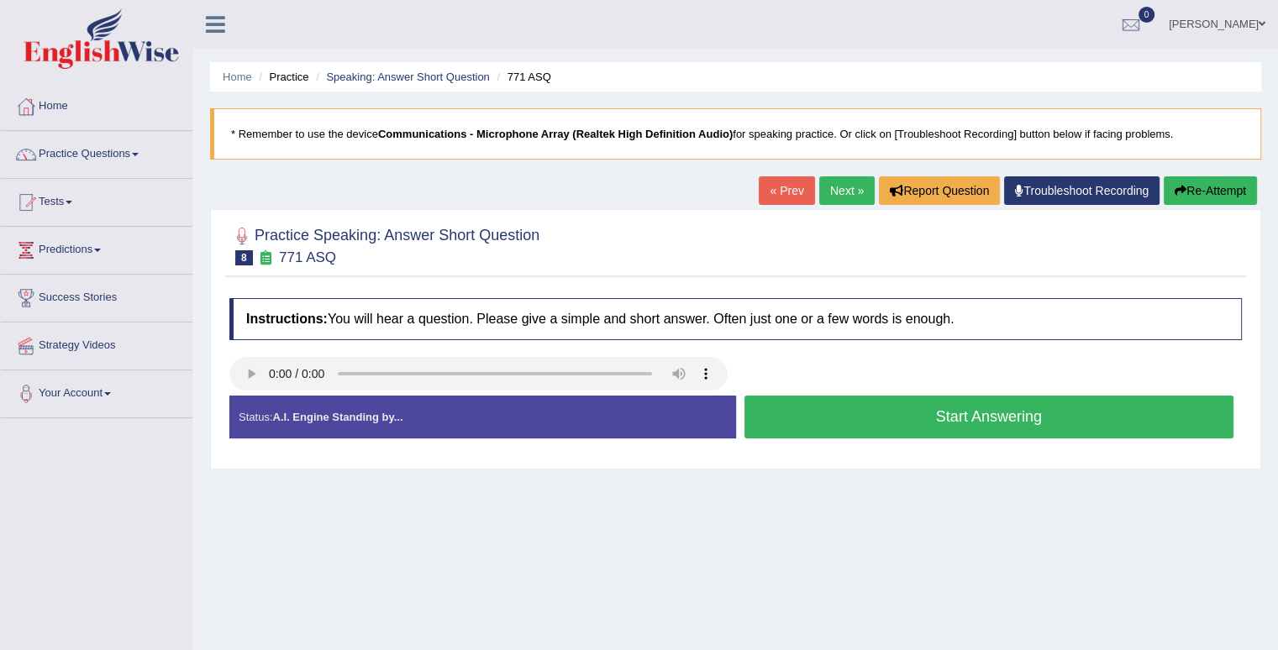
click at [874, 403] on button "Start Answering" at bounding box center [989, 417] width 490 height 43
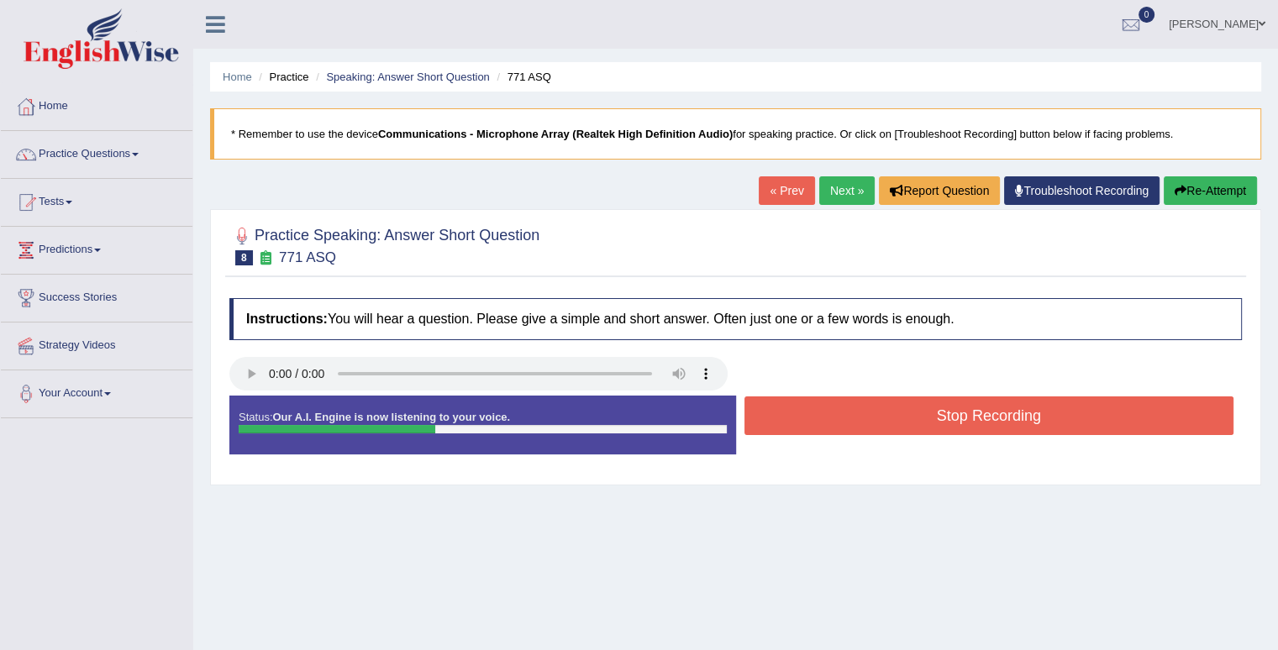
click at [874, 403] on button "Stop Recording" at bounding box center [989, 415] width 490 height 39
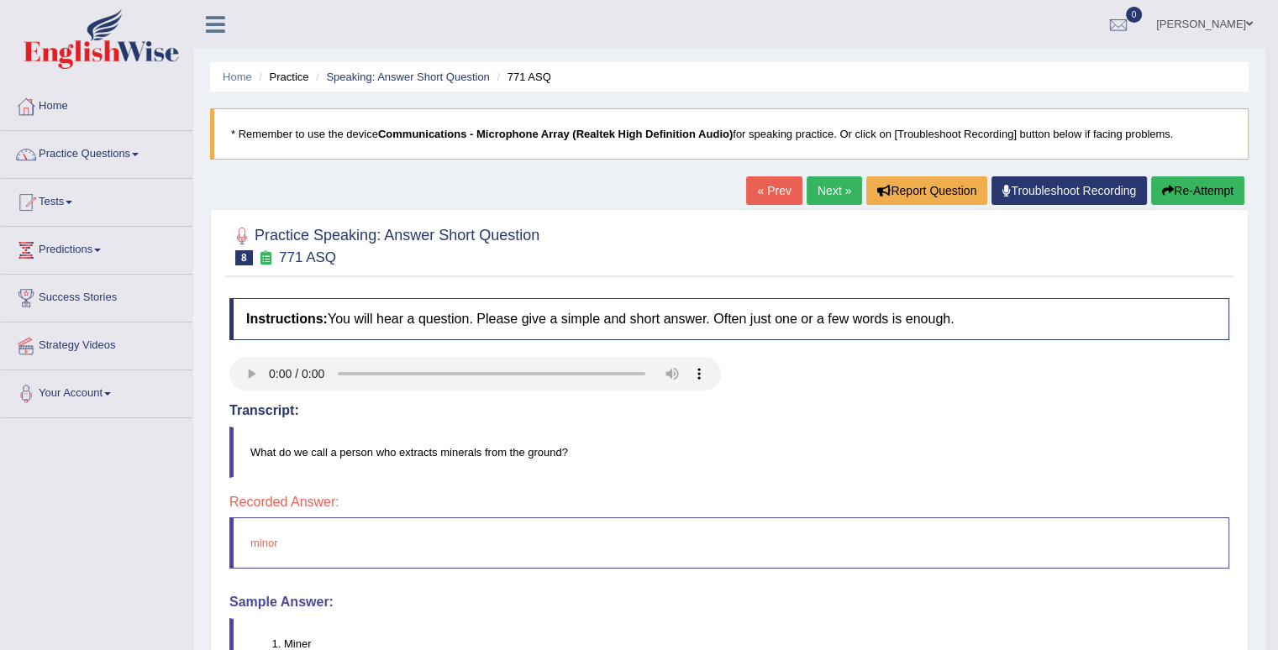
click at [1198, 185] on button "Re-Attempt" at bounding box center [1197, 190] width 93 height 29
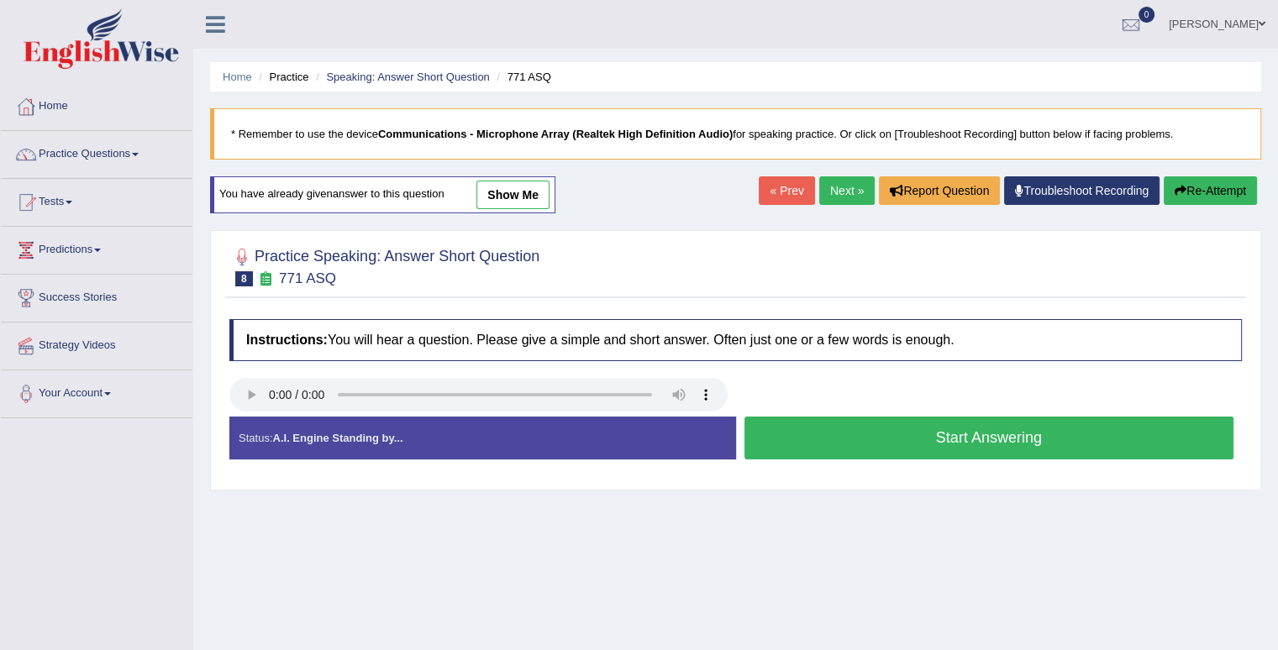
click at [907, 443] on button "Start Answering" at bounding box center [989, 438] width 490 height 43
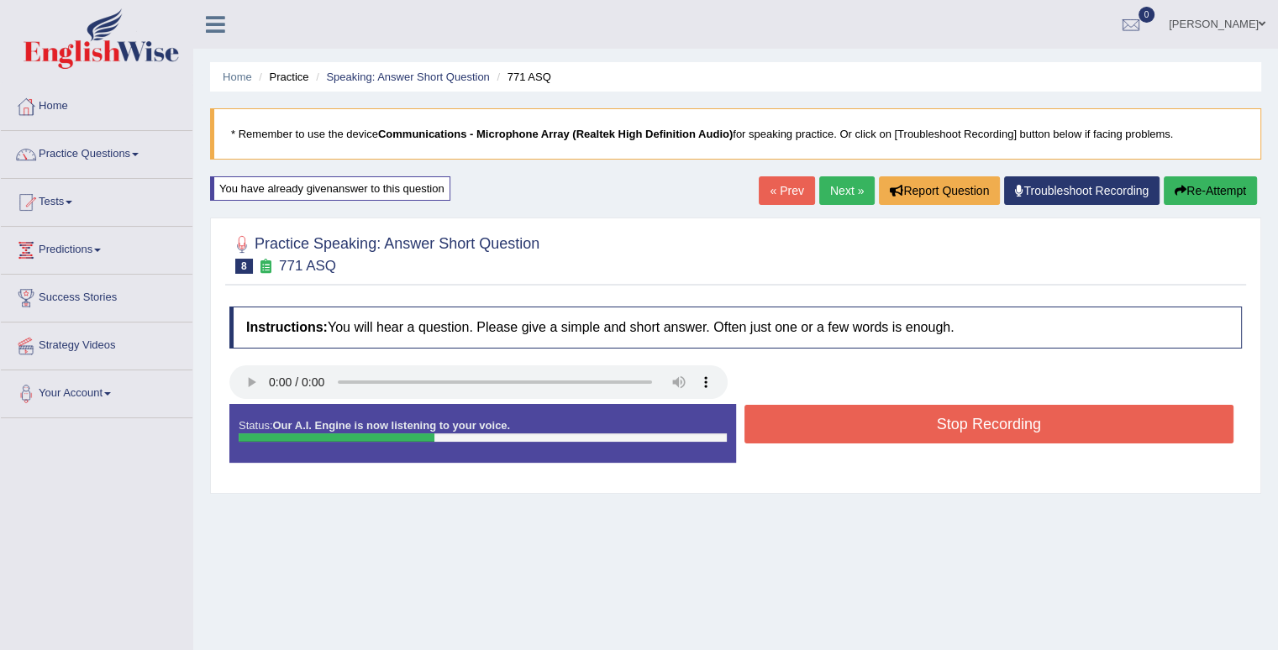
click at [912, 428] on button "Stop Recording" at bounding box center [989, 424] width 490 height 39
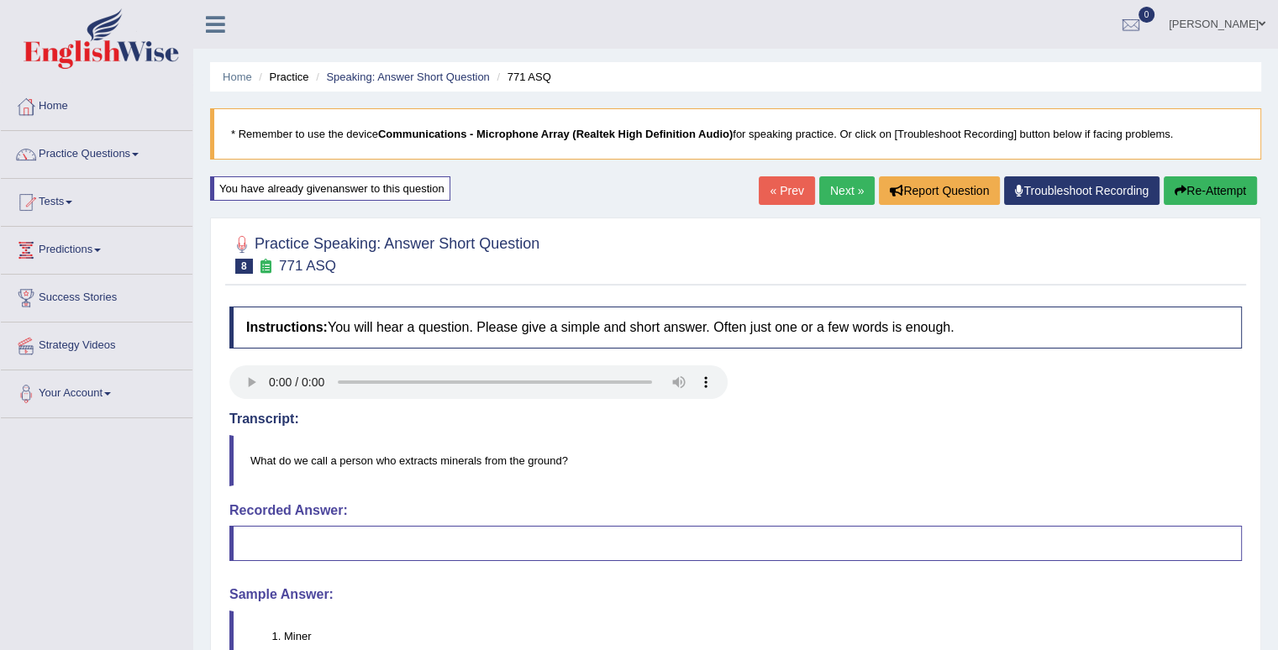
click at [1199, 184] on button "Re-Attempt" at bounding box center [1209, 190] width 93 height 29
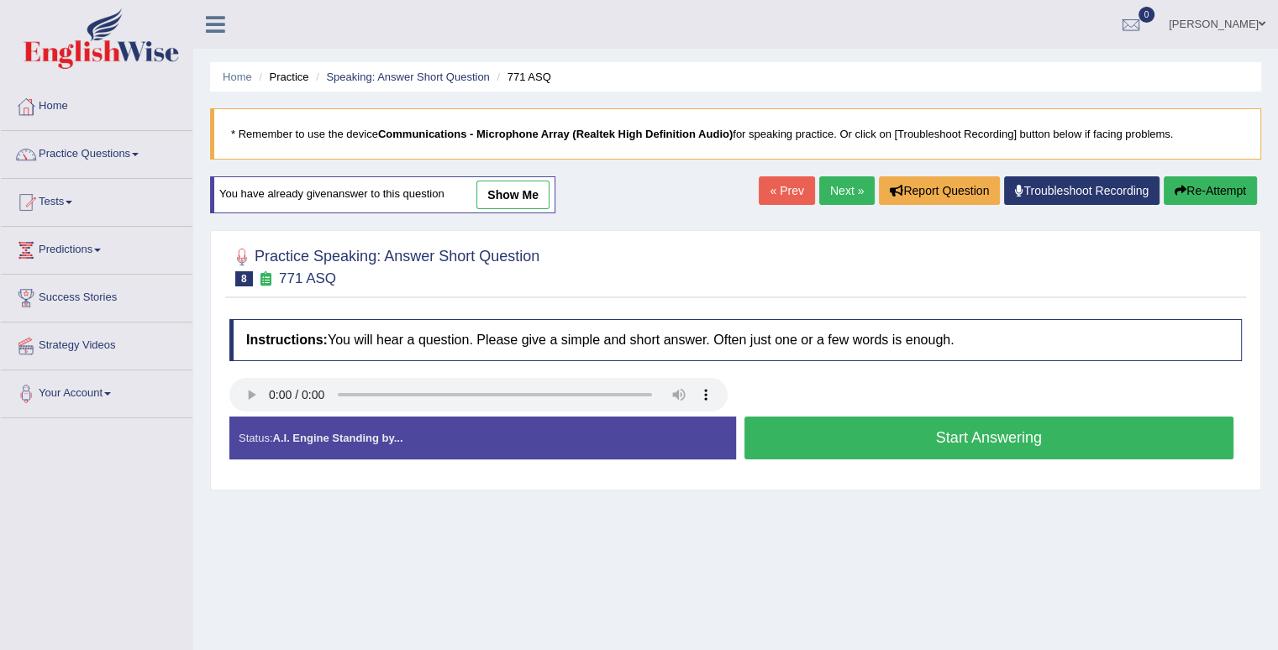
click at [1000, 434] on button "Start Answering" at bounding box center [989, 438] width 490 height 43
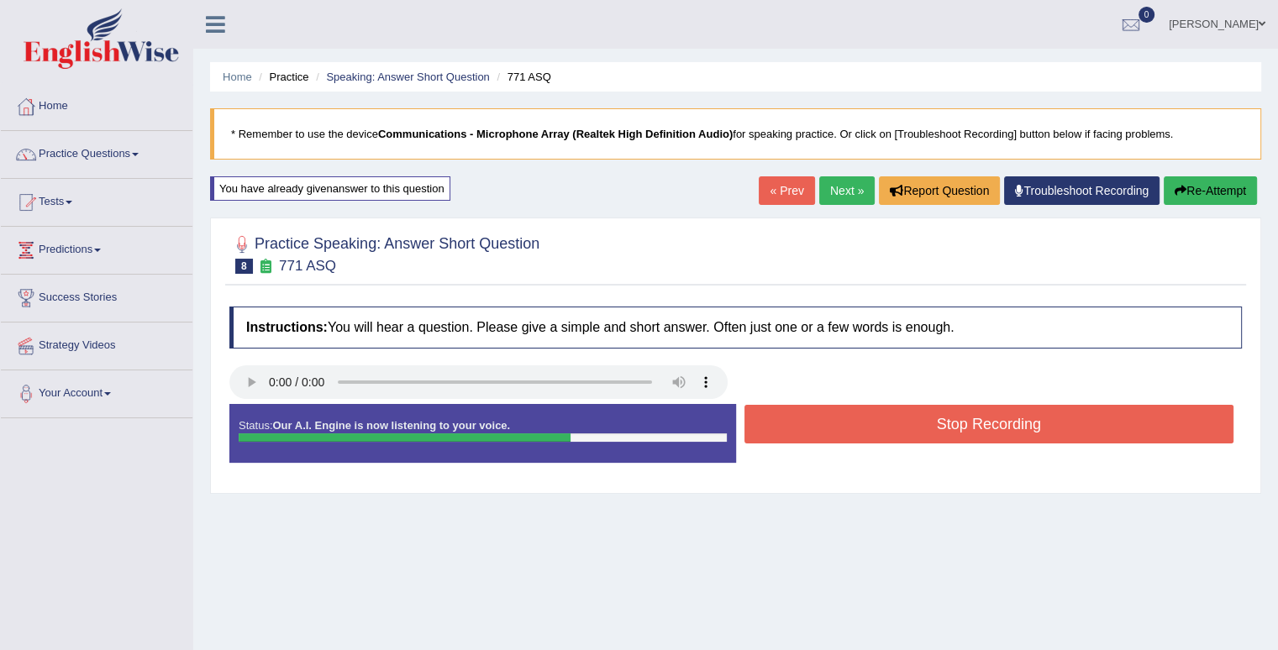
click at [1000, 435] on button "Stop Recording" at bounding box center [989, 424] width 490 height 39
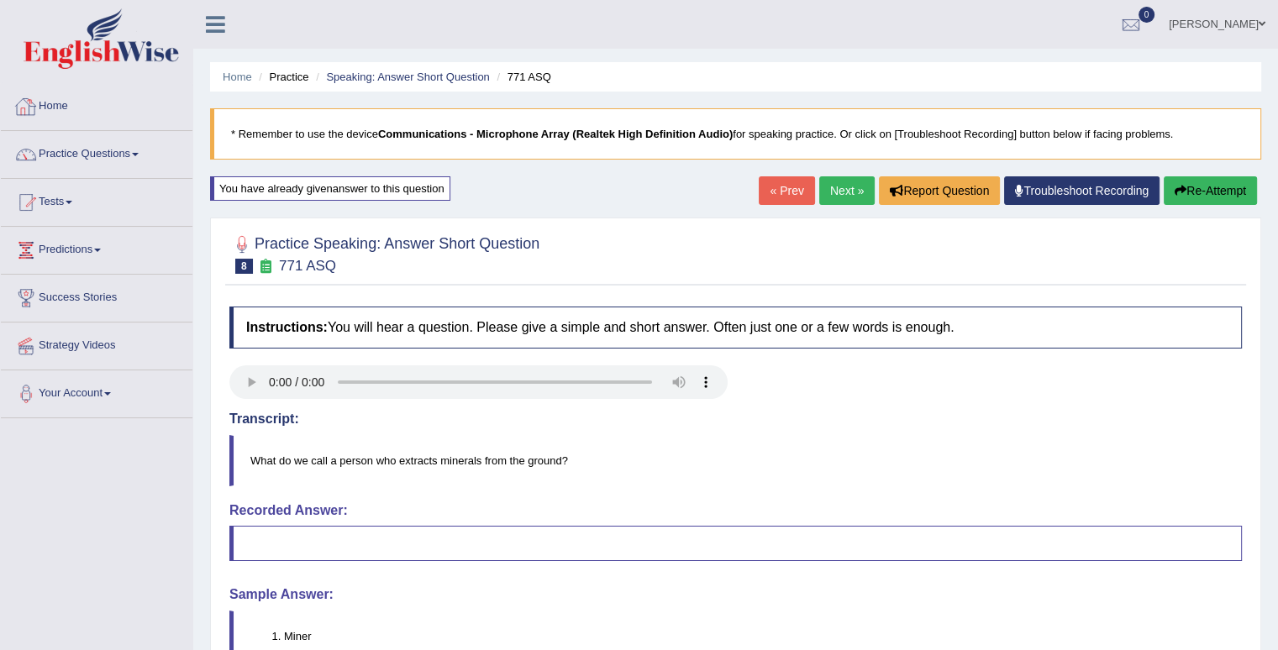
click at [30, 113] on div at bounding box center [25, 106] width 25 height 25
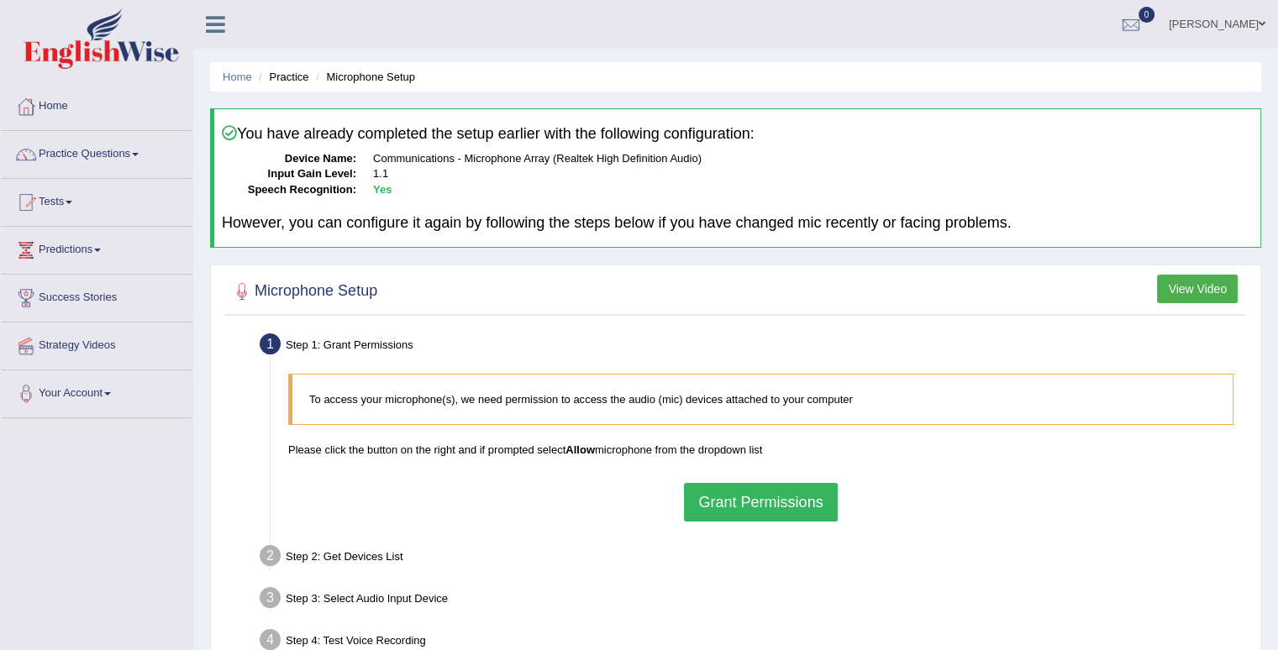
click at [741, 502] on button "Grant Permissions" at bounding box center [760, 502] width 153 height 39
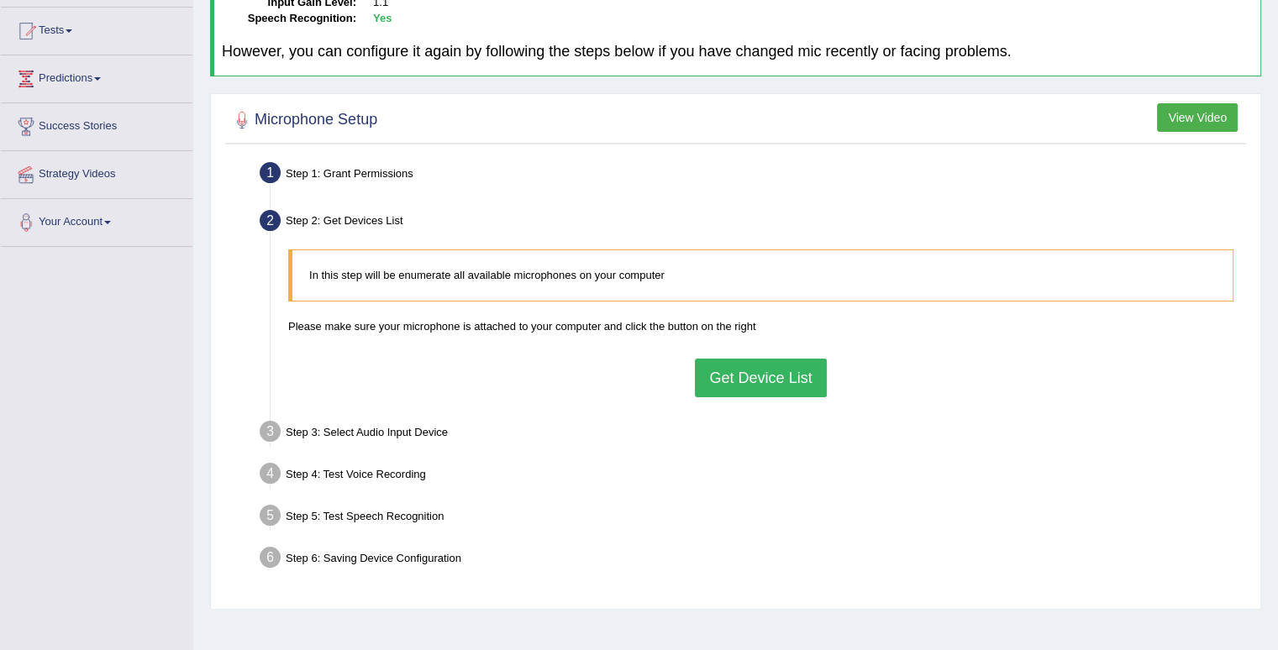
scroll to position [232, 0]
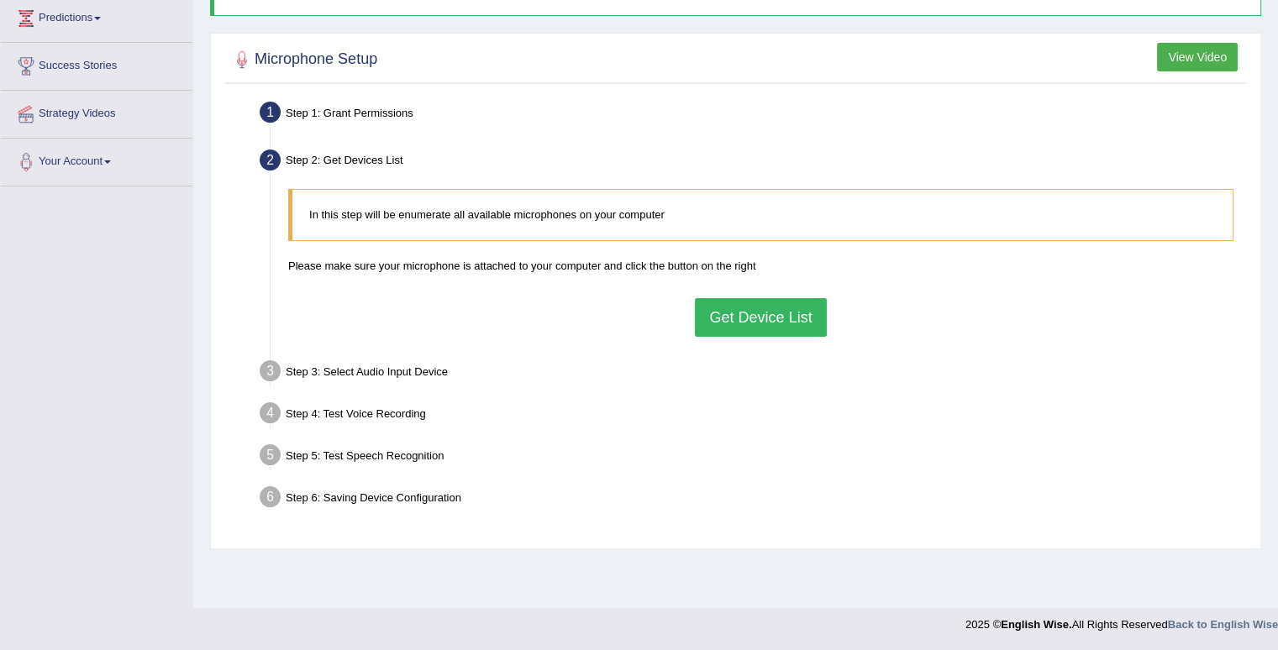
click at [764, 323] on button "Get Device List" at bounding box center [760, 317] width 131 height 39
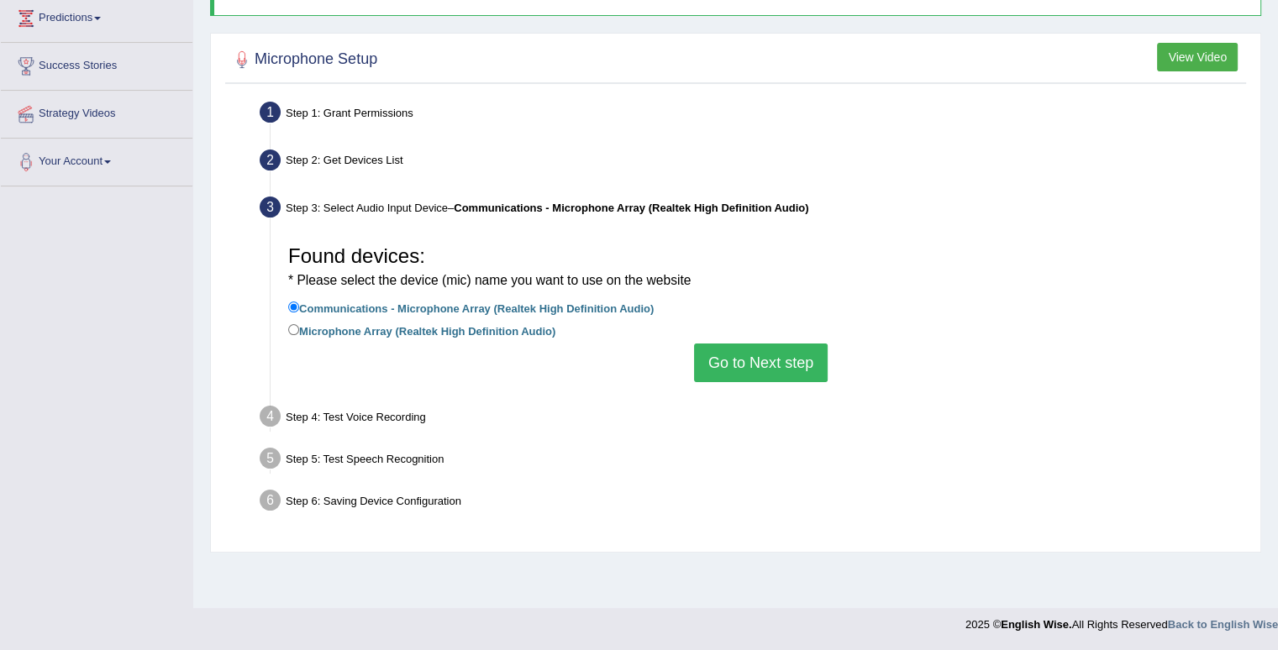
drag, startPoint x: 318, startPoint y: 327, endPoint x: 356, endPoint y: 327, distance: 37.8
click at [318, 328] on label "Microphone Array (Realtek High Definition Audio)" at bounding box center [421, 330] width 267 height 18
click at [299, 328] on input "Microphone Array (Realtek High Definition Audio)" at bounding box center [293, 329] width 11 height 11
radio input "true"
click at [731, 351] on button "Go to Next step" at bounding box center [761, 363] width 134 height 39
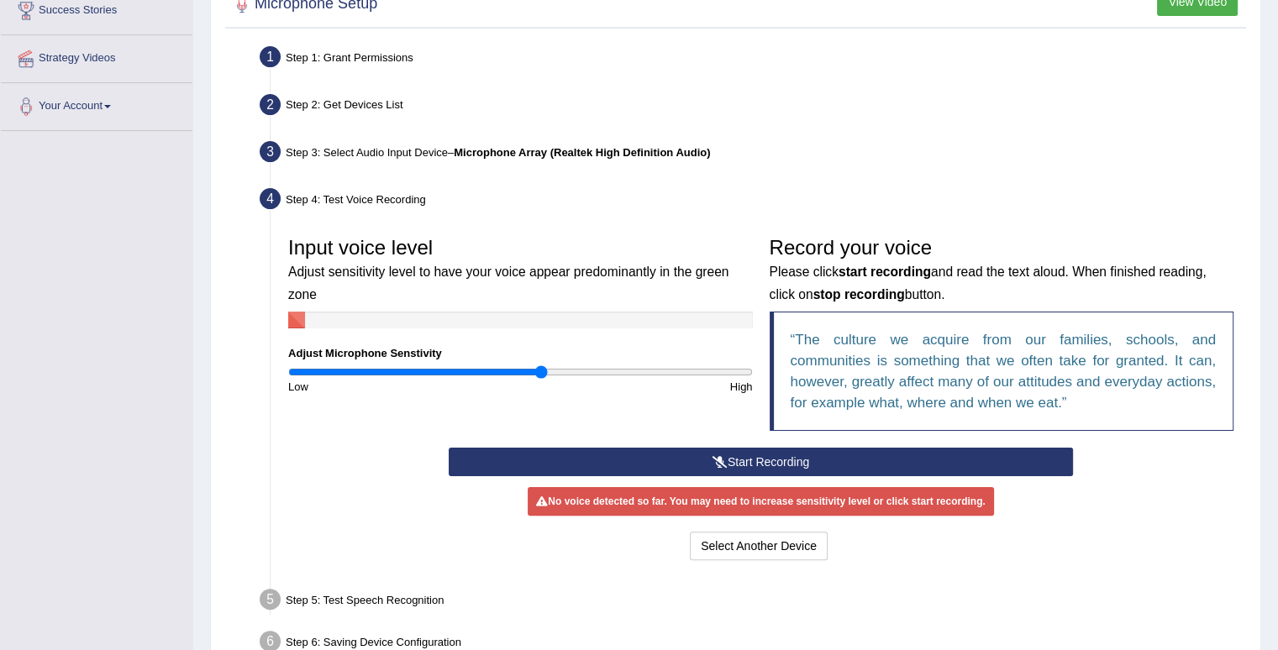
scroll to position [383, 0]
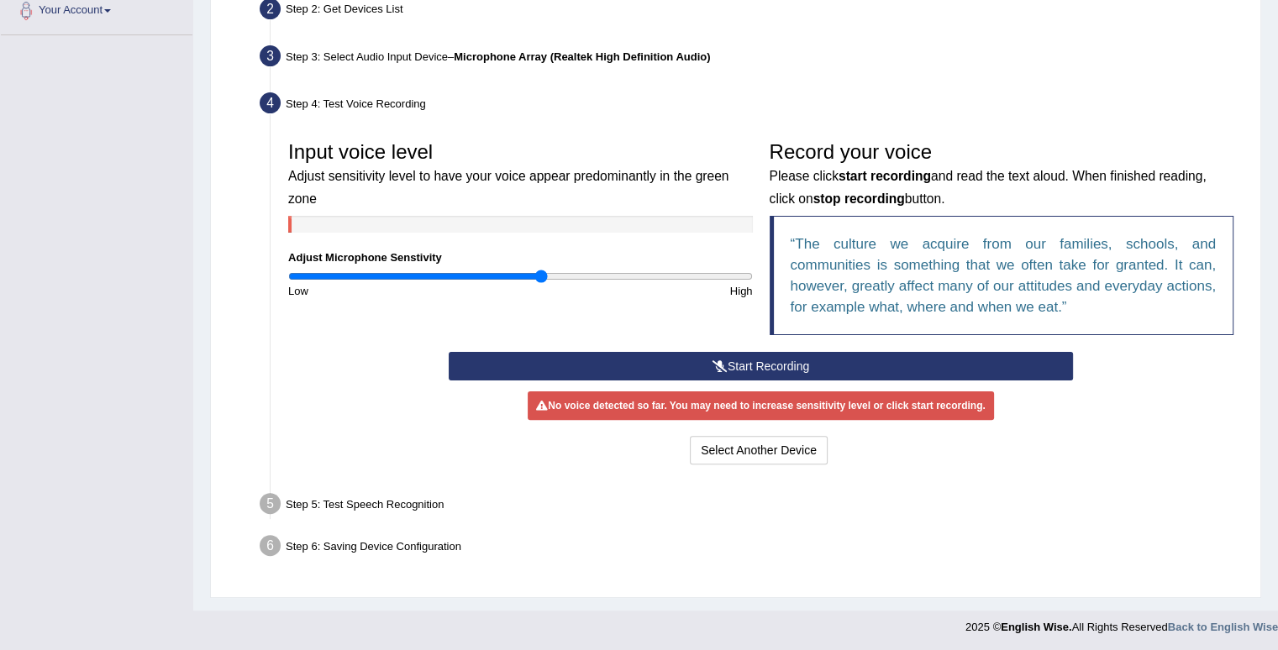
click at [816, 360] on button "Start Recording" at bounding box center [761, 366] width 624 height 29
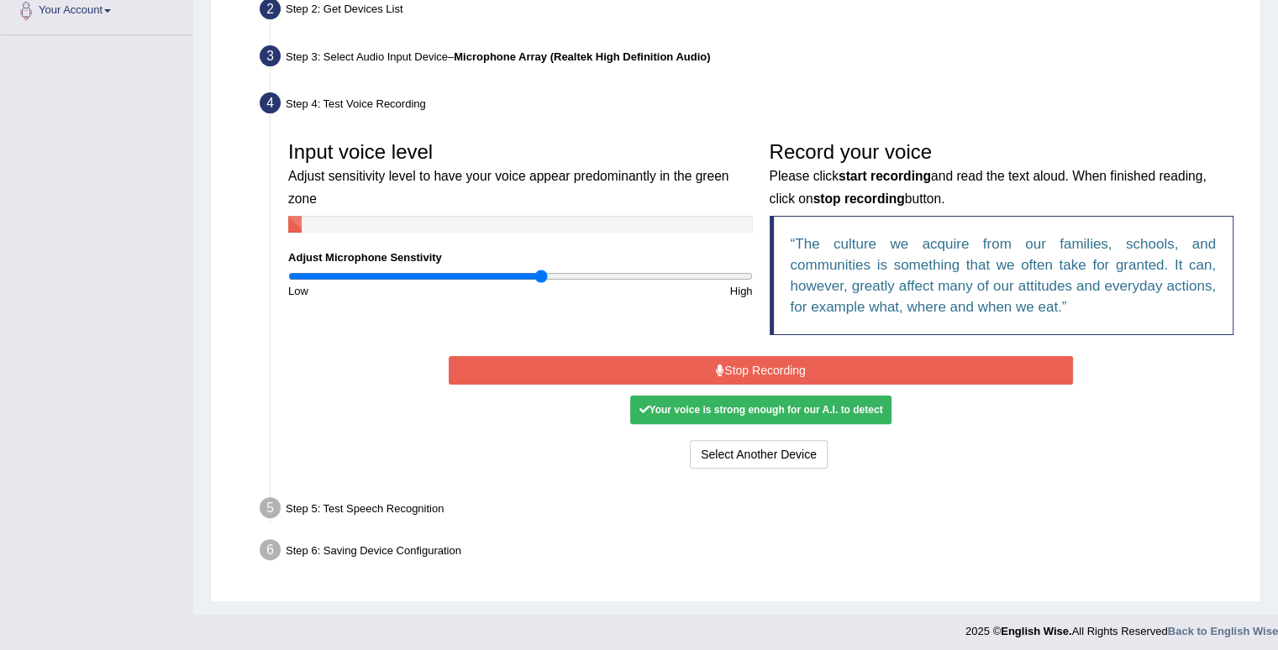
click at [881, 360] on button "Stop Recording" at bounding box center [761, 370] width 624 height 29
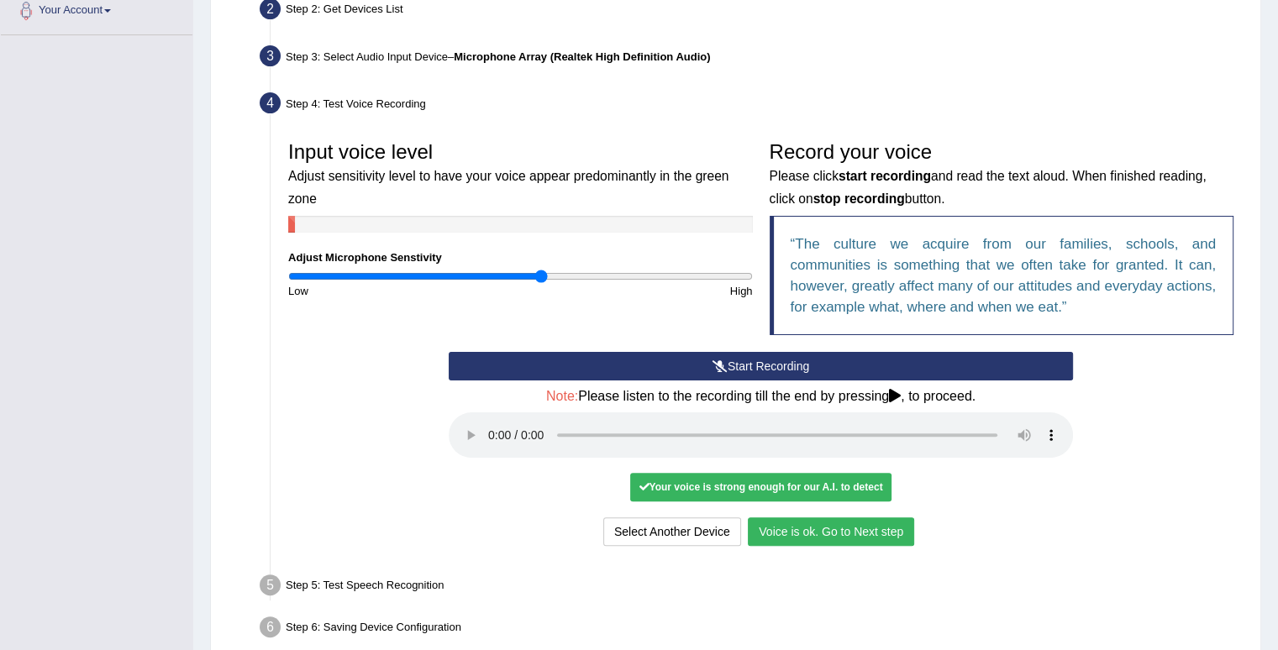
click at [817, 525] on button "Voice is ok. Go to Next step" at bounding box center [831, 531] width 166 height 29
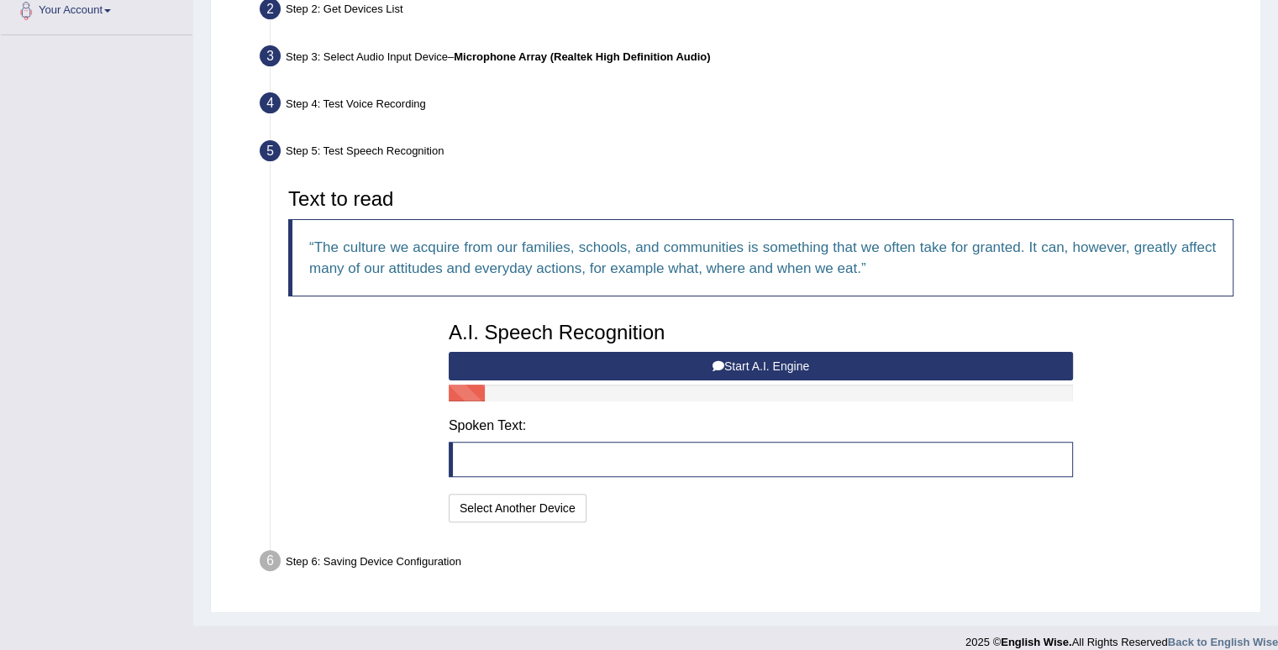
click at [638, 364] on button "Start A.I. Engine" at bounding box center [761, 366] width 624 height 29
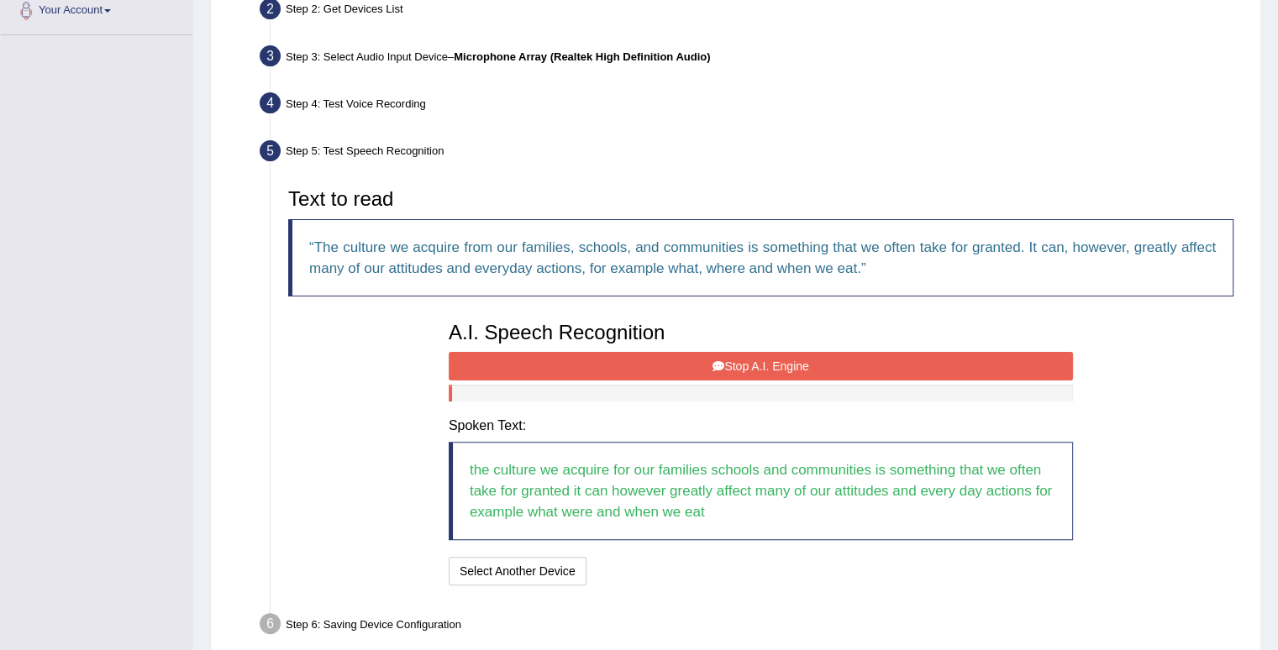
click at [702, 369] on button "Stop A.I. Engine" at bounding box center [761, 366] width 624 height 29
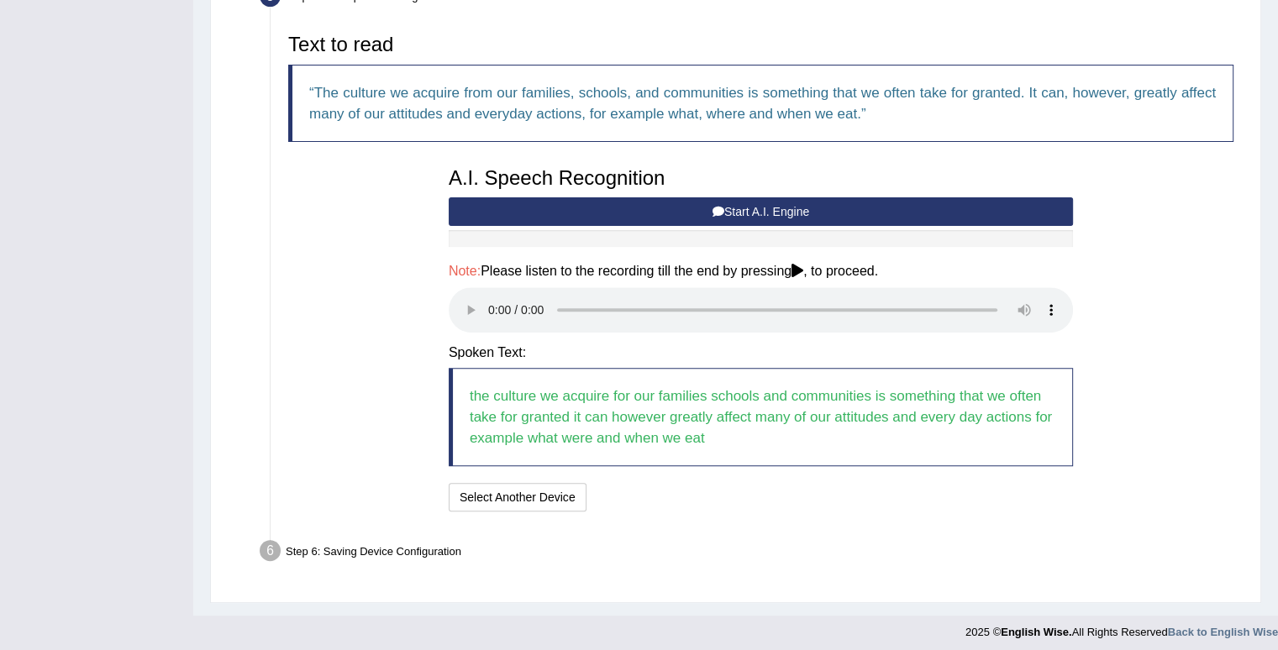
scroll to position [543, 0]
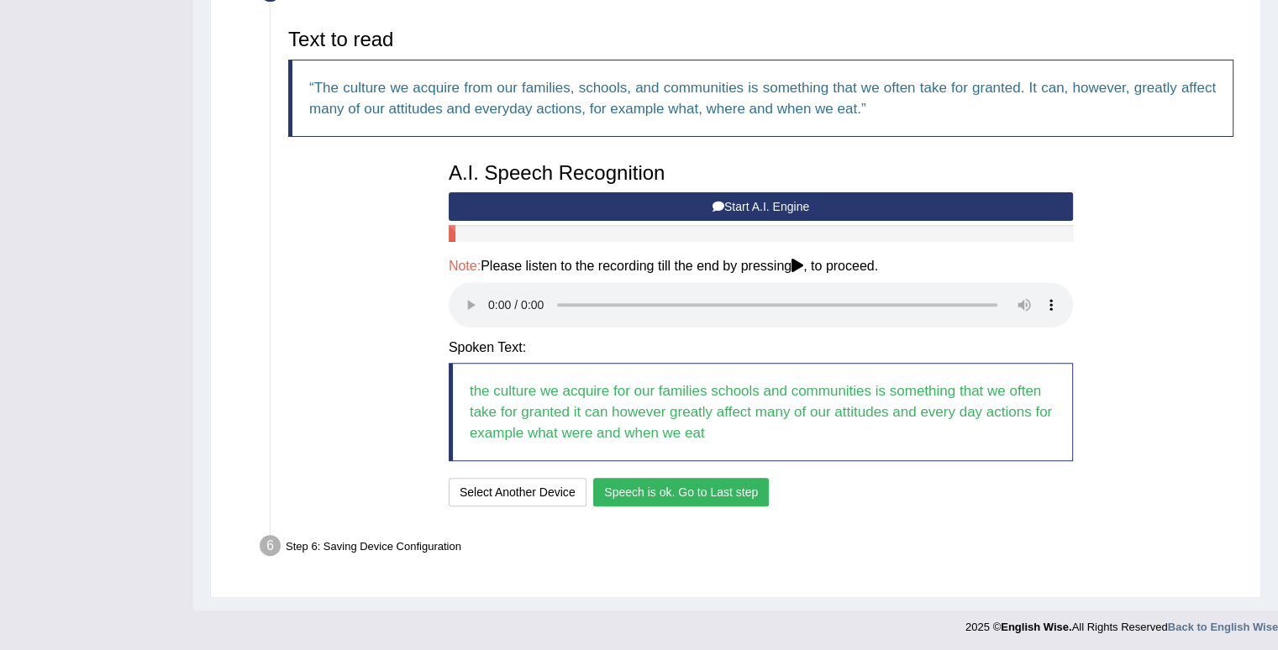
click at [672, 495] on button "Speech is ok. Go to Last step" at bounding box center [681, 492] width 176 height 29
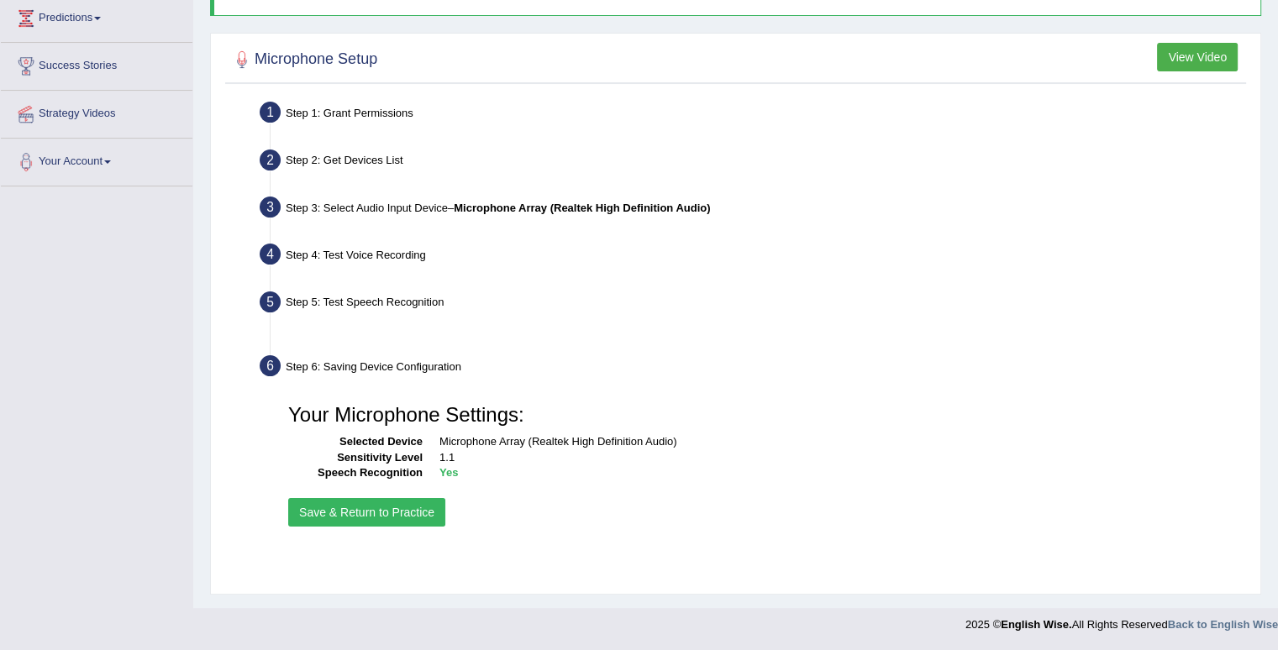
scroll to position [232, 0]
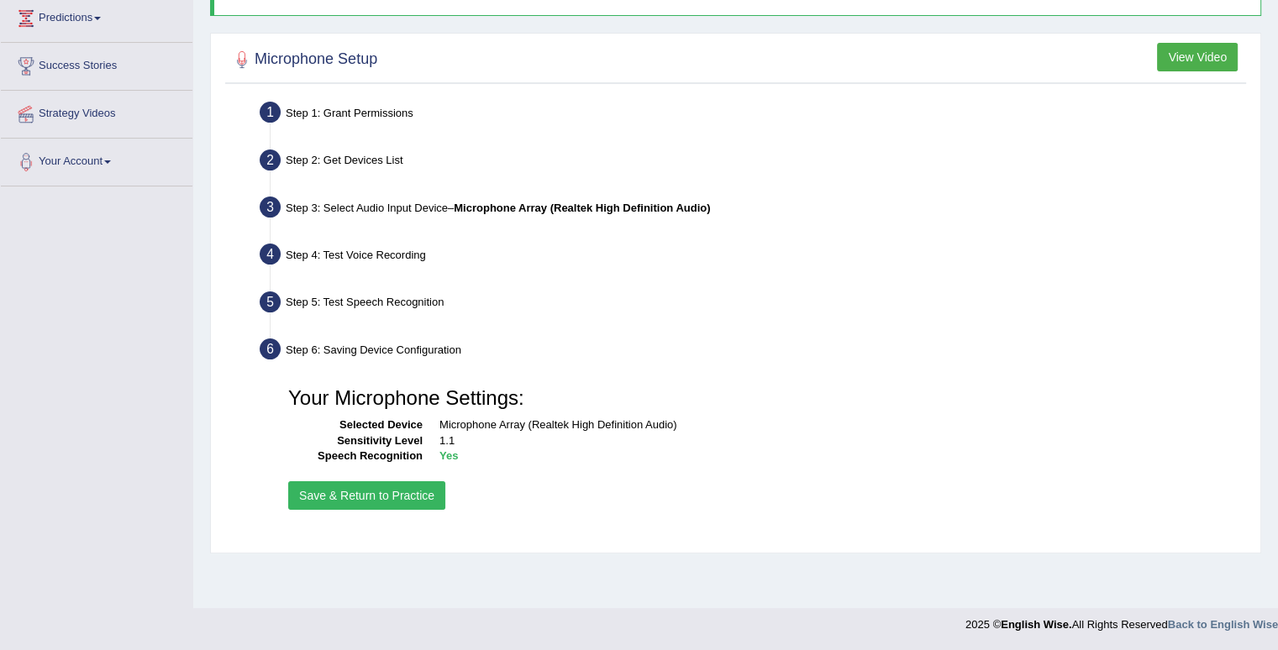
click at [412, 494] on button "Save & Return to Practice" at bounding box center [366, 495] width 157 height 29
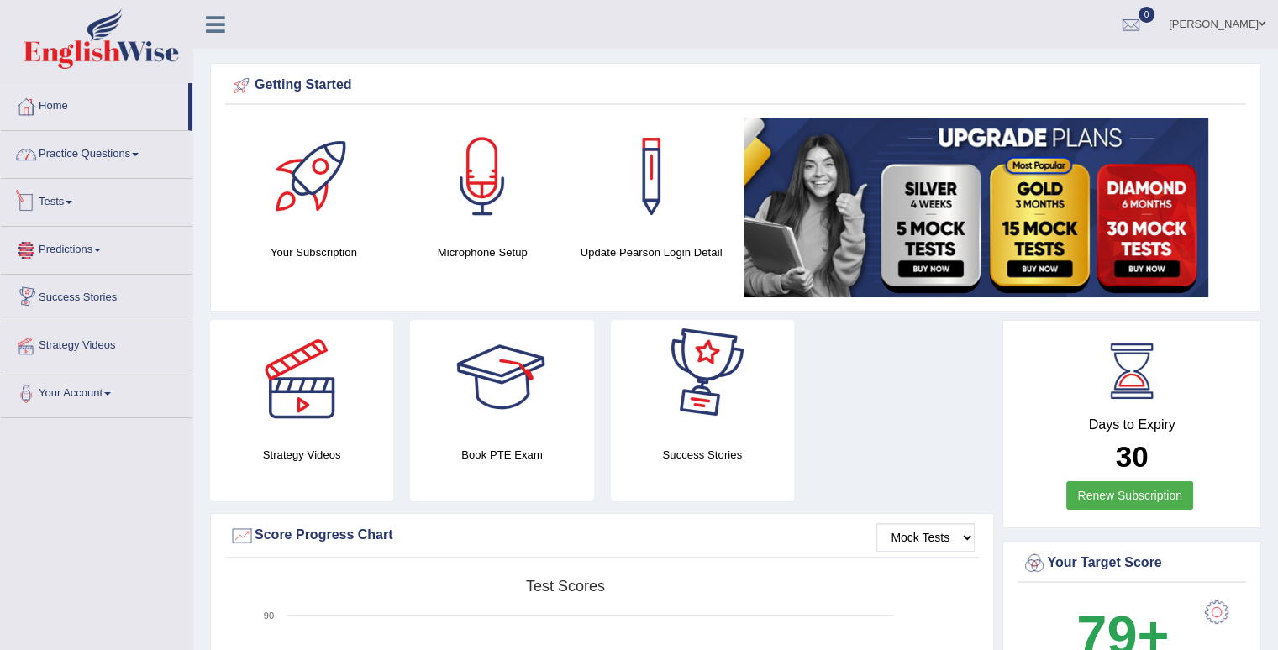
click at [67, 146] on link "Practice Questions" at bounding box center [97, 152] width 192 height 42
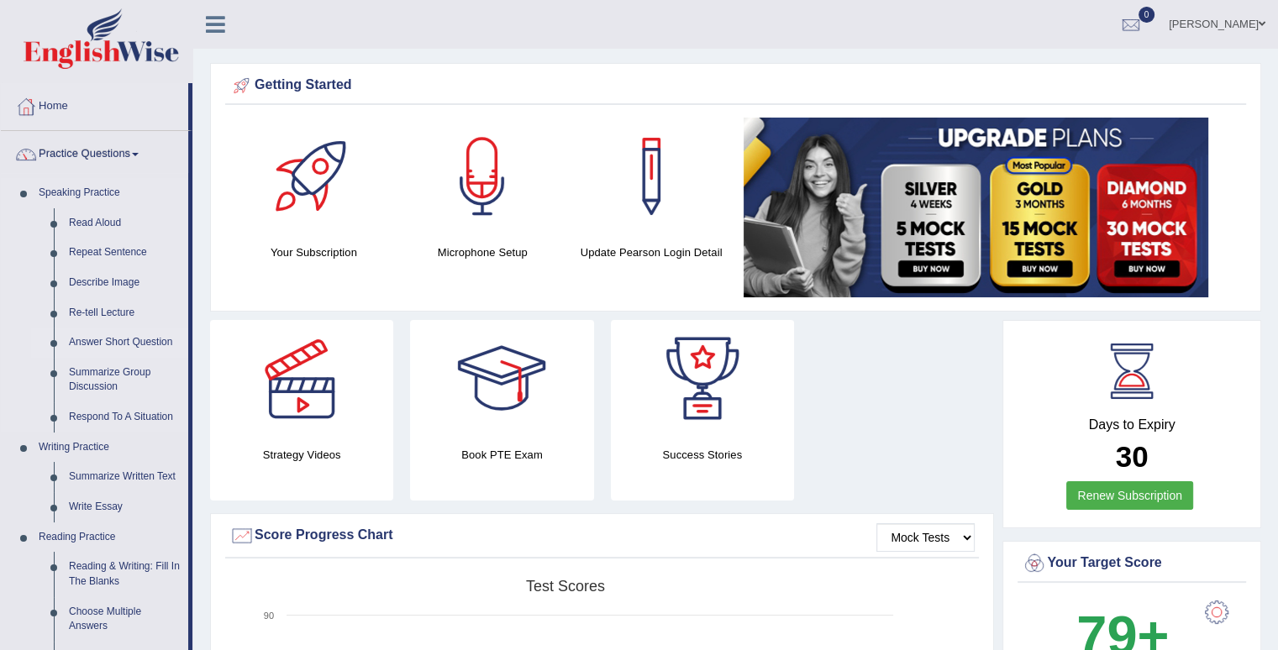
click at [108, 340] on link "Answer Short Question" at bounding box center [124, 343] width 127 height 30
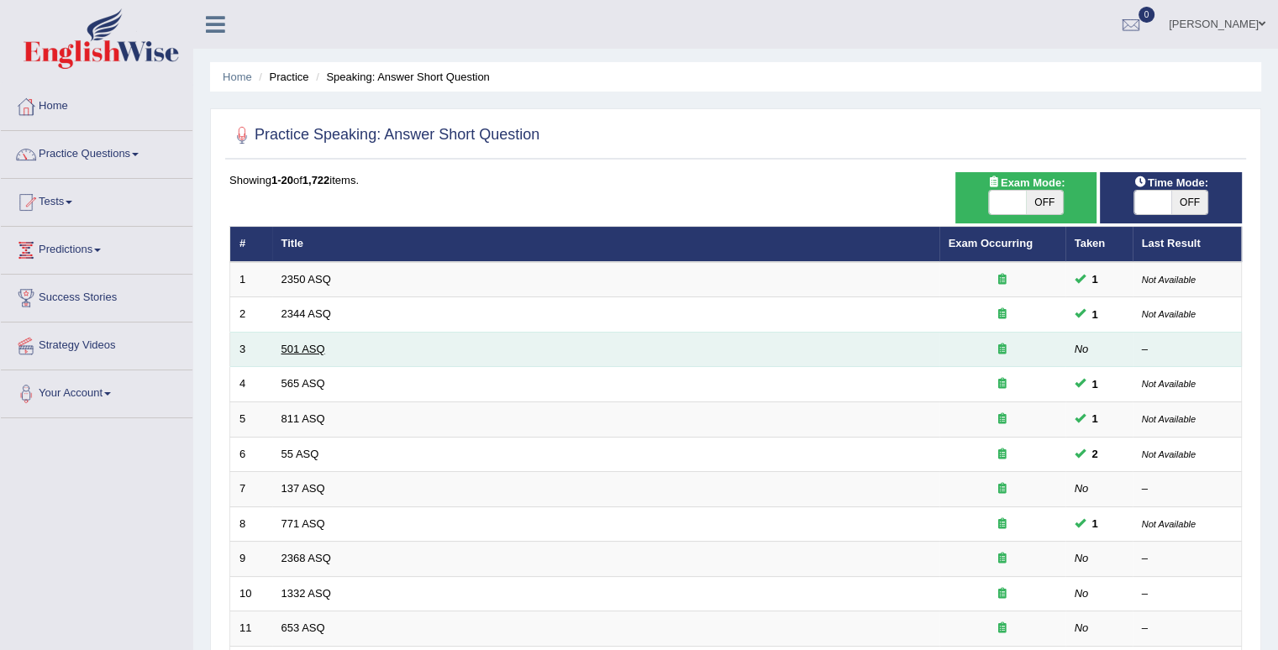
click at [284, 347] on link "501 ASQ" at bounding box center [303, 349] width 44 height 13
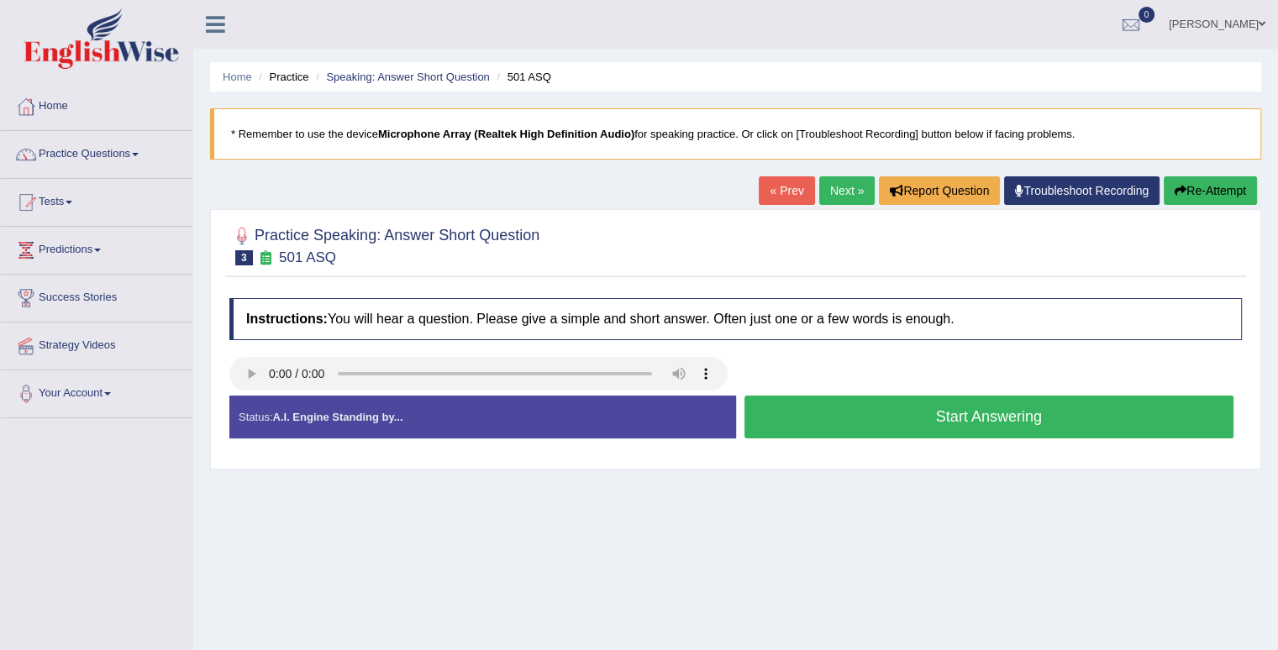
click at [823, 418] on button "Start Answering" at bounding box center [989, 417] width 490 height 43
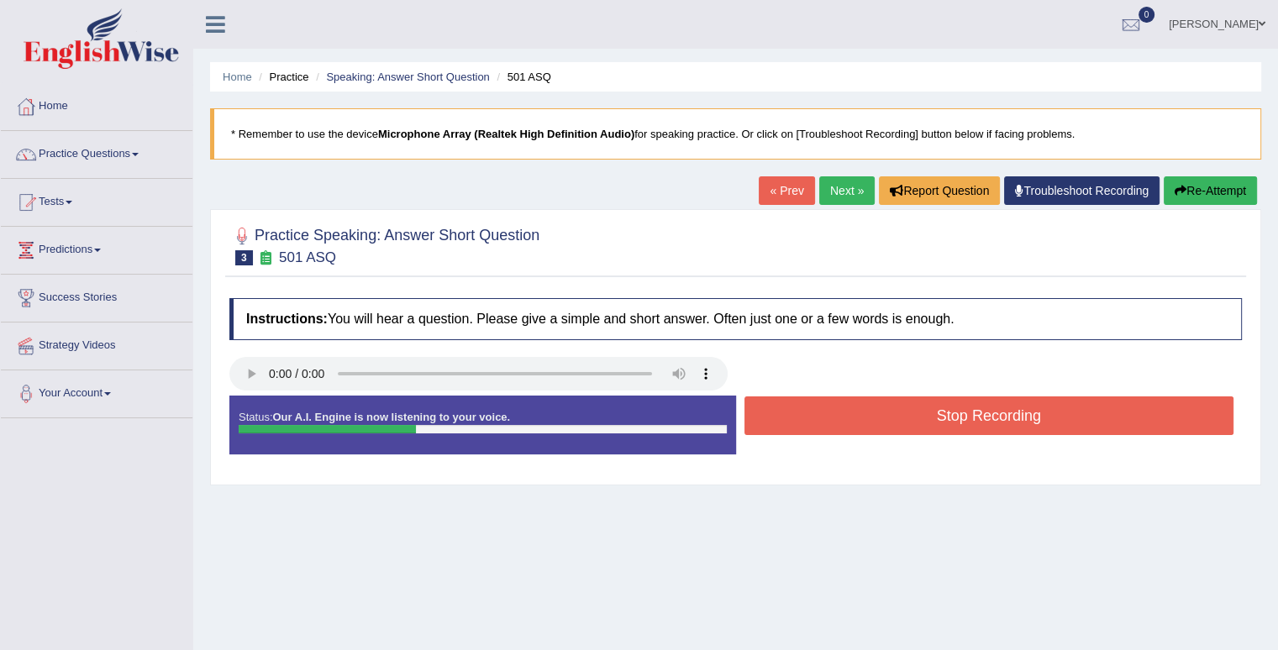
click at [823, 418] on button "Stop Recording" at bounding box center [989, 415] width 490 height 39
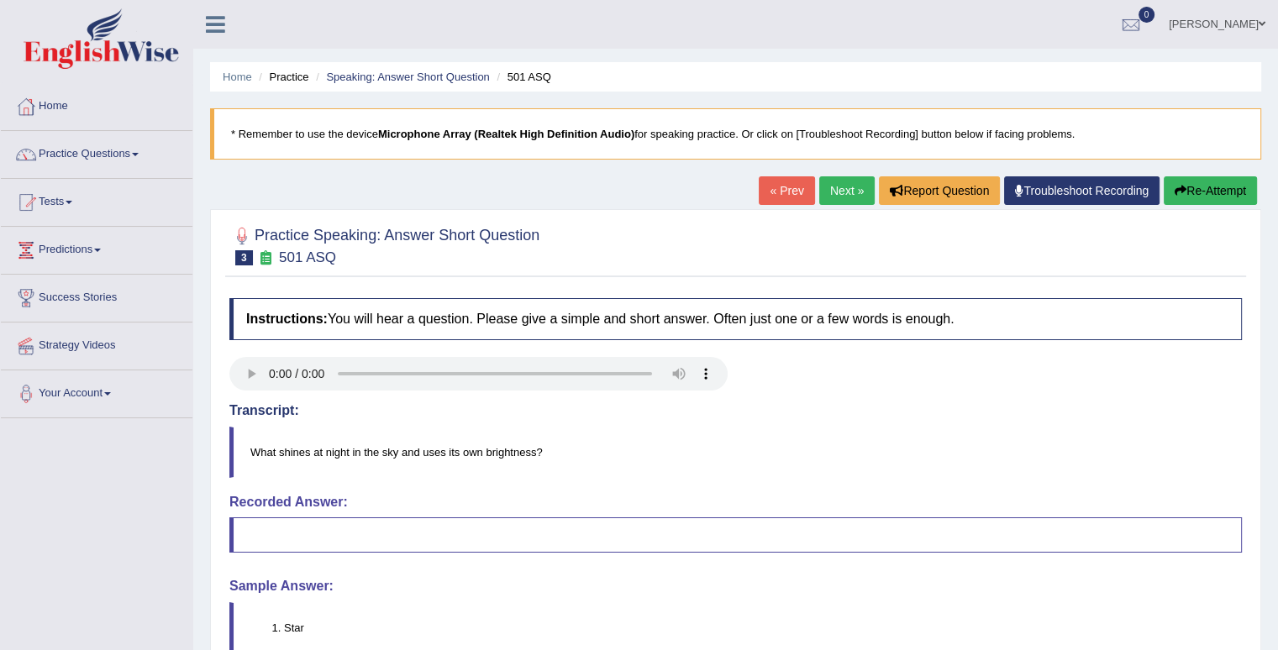
click at [1184, 184] on button "Re-Attempt" at bounding box center [1209, 190] width 93 height 29
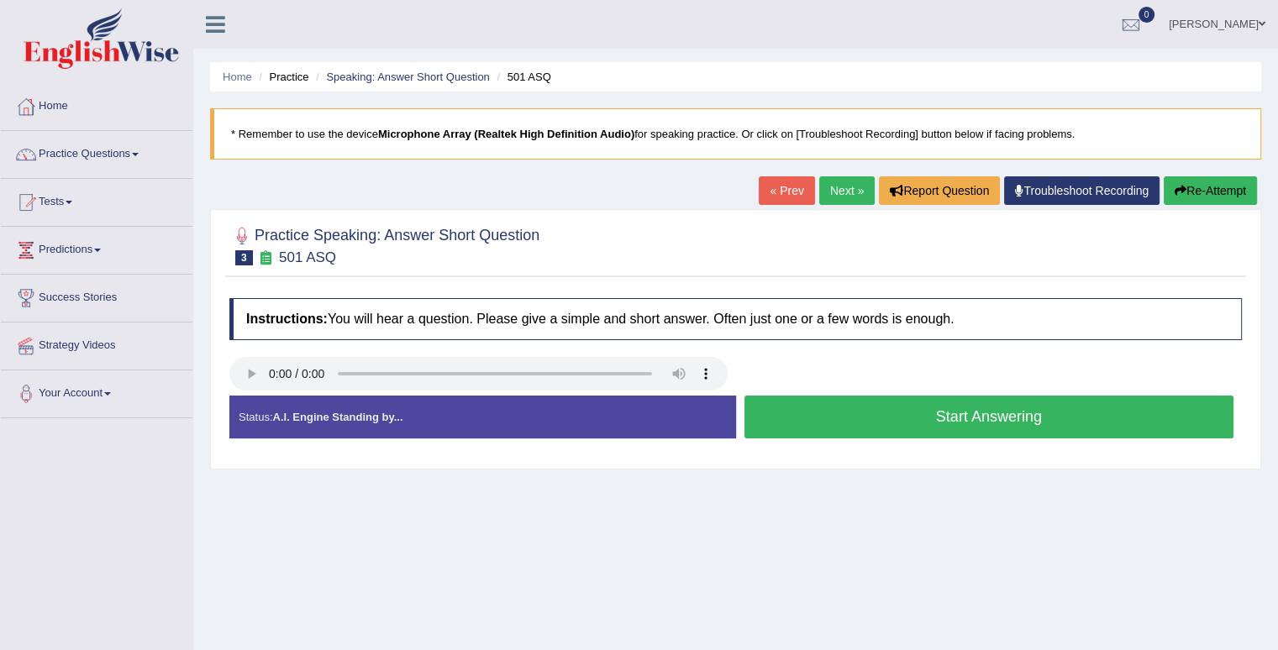
click at [973, 411] on button "Start Answering" at bounding box center [989, 417] width 490 height 43
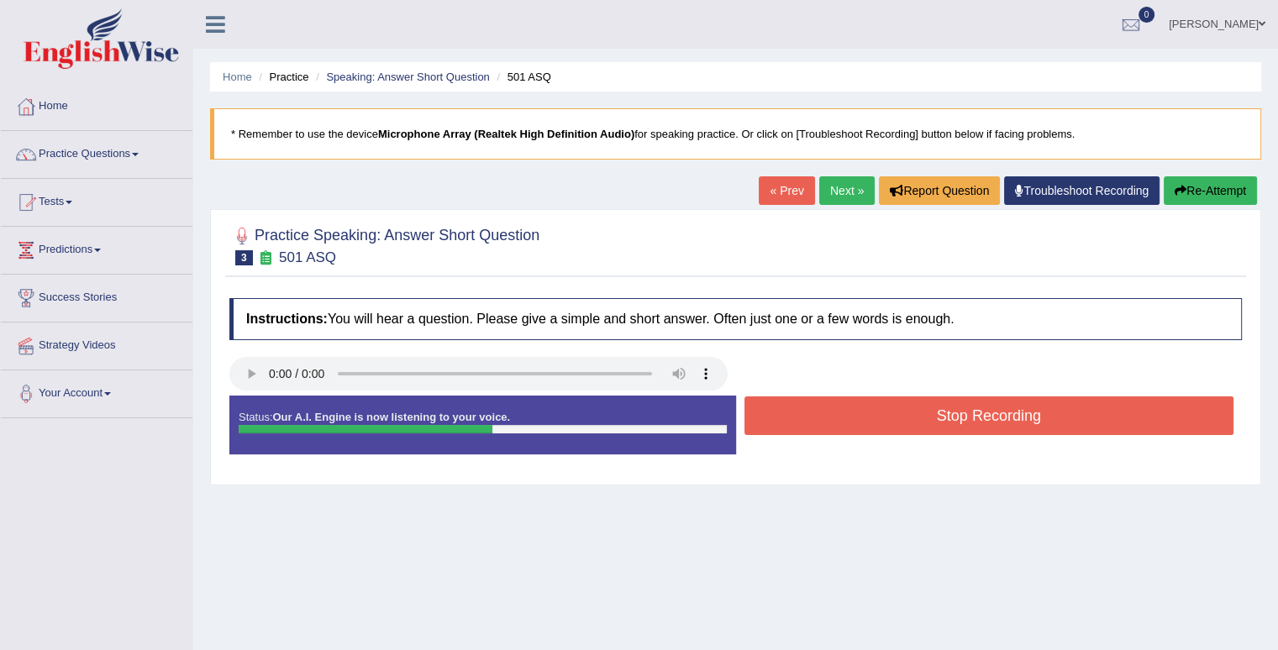
click at [971, 412] on button "Stop Recording" at bounding box center [989, 415] width 490 height 39
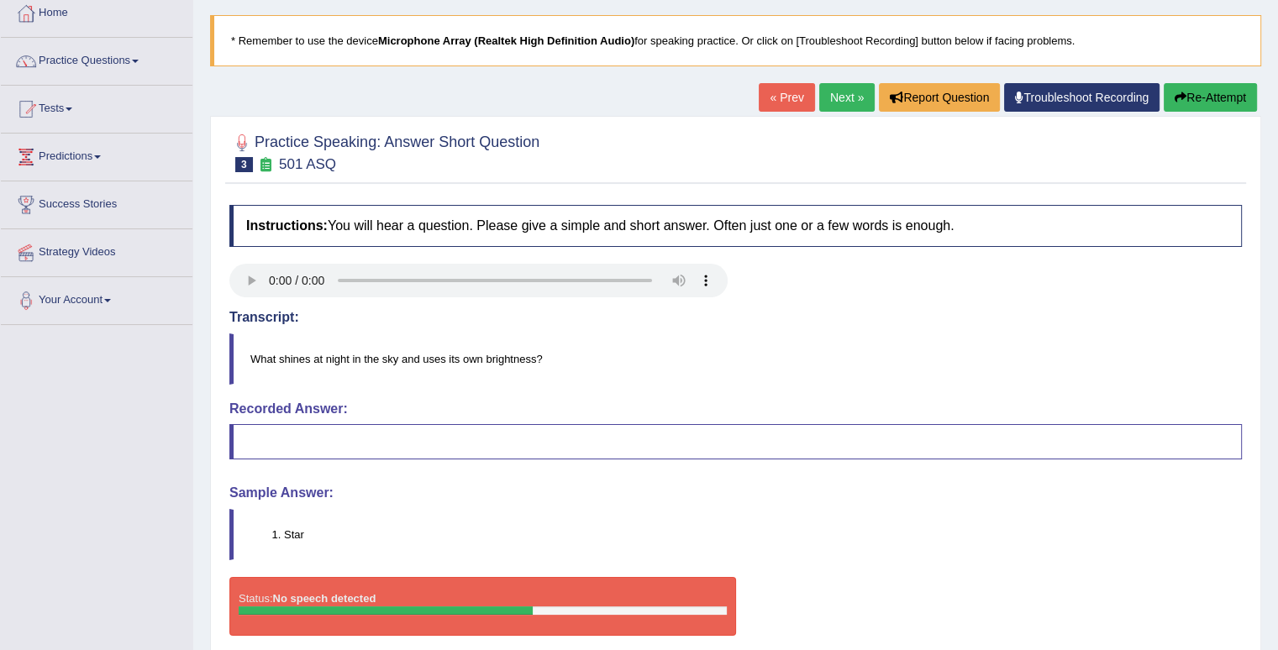
scroll to position [64, 0]
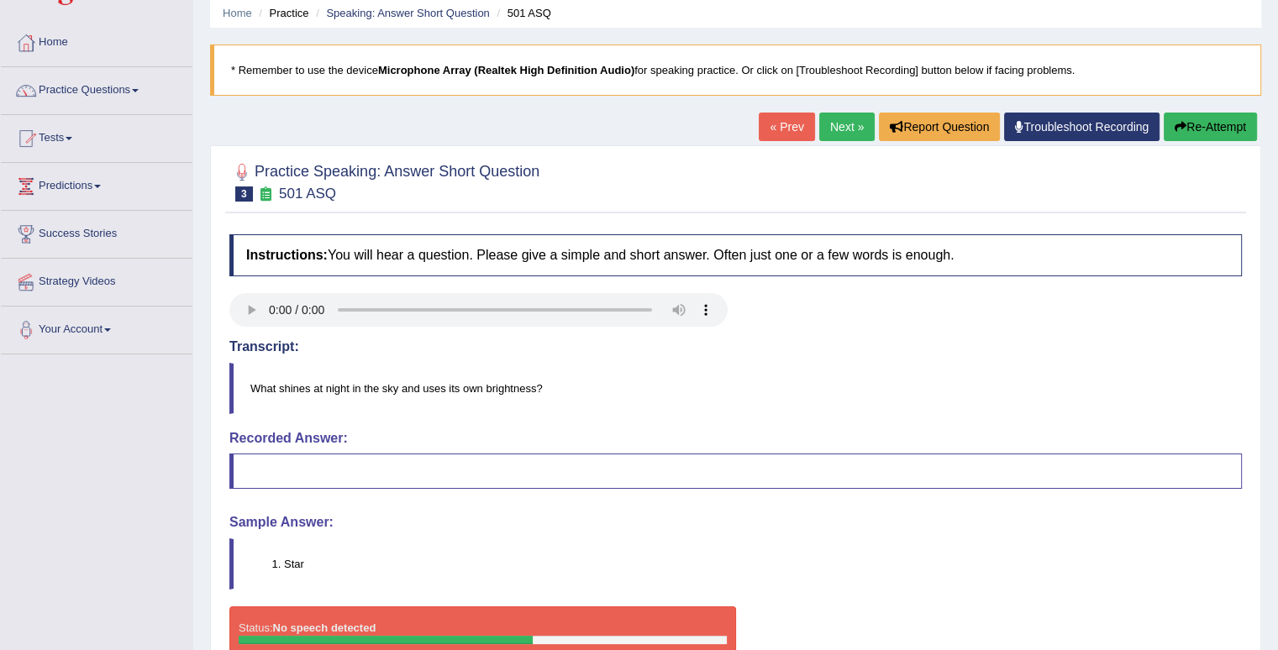
drag, startPoint x: 1210, startPoint y: 129, endPoint x: 1198, endPoint y: 132, distance: 12.0
click at [1210, 129] on button "Re-Attempt" at bounding box center [1209, 127] width 93 height 29
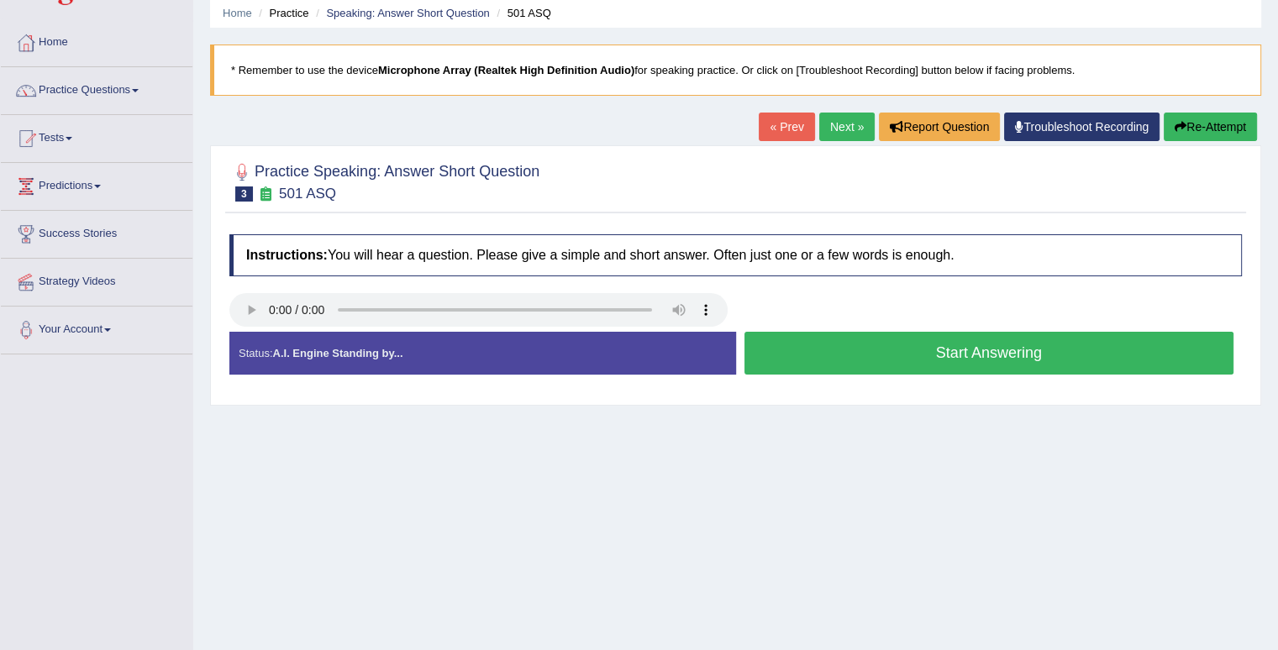
click at [977, 357] on button "Start Answering" at bounding box center [989, 353] width 490 height 43
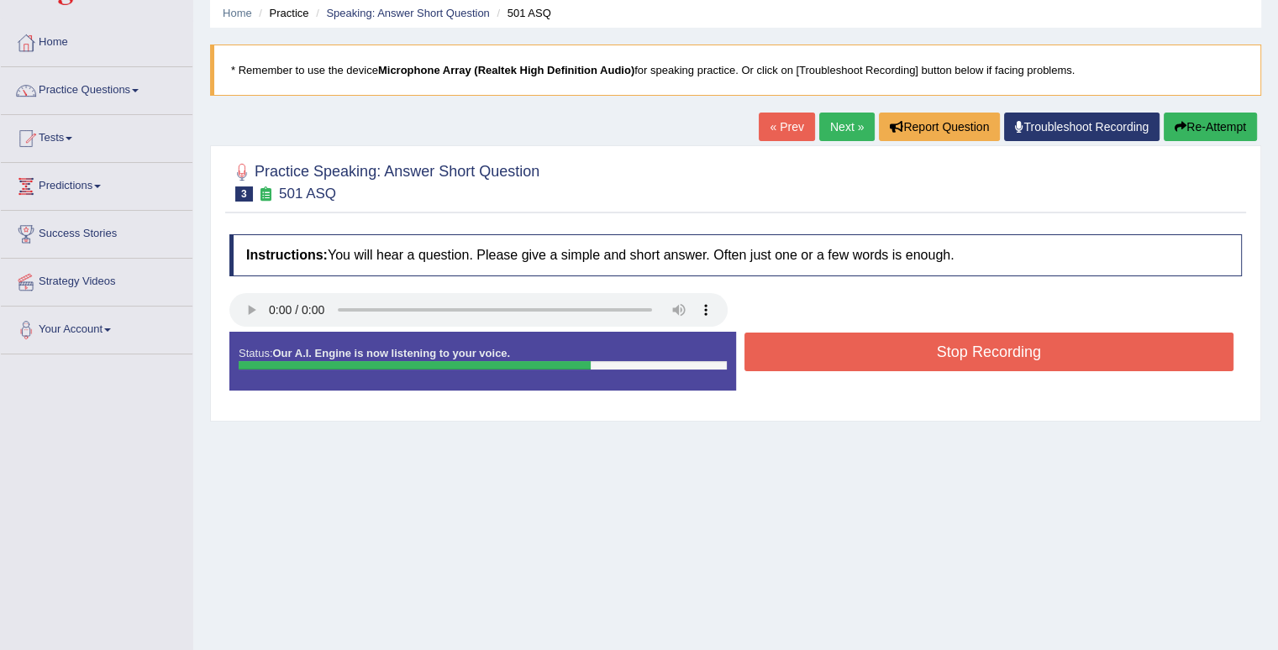
click at [977, 357] on button "Stop Recording" at bounding box center [989, 352] width 490 height 39
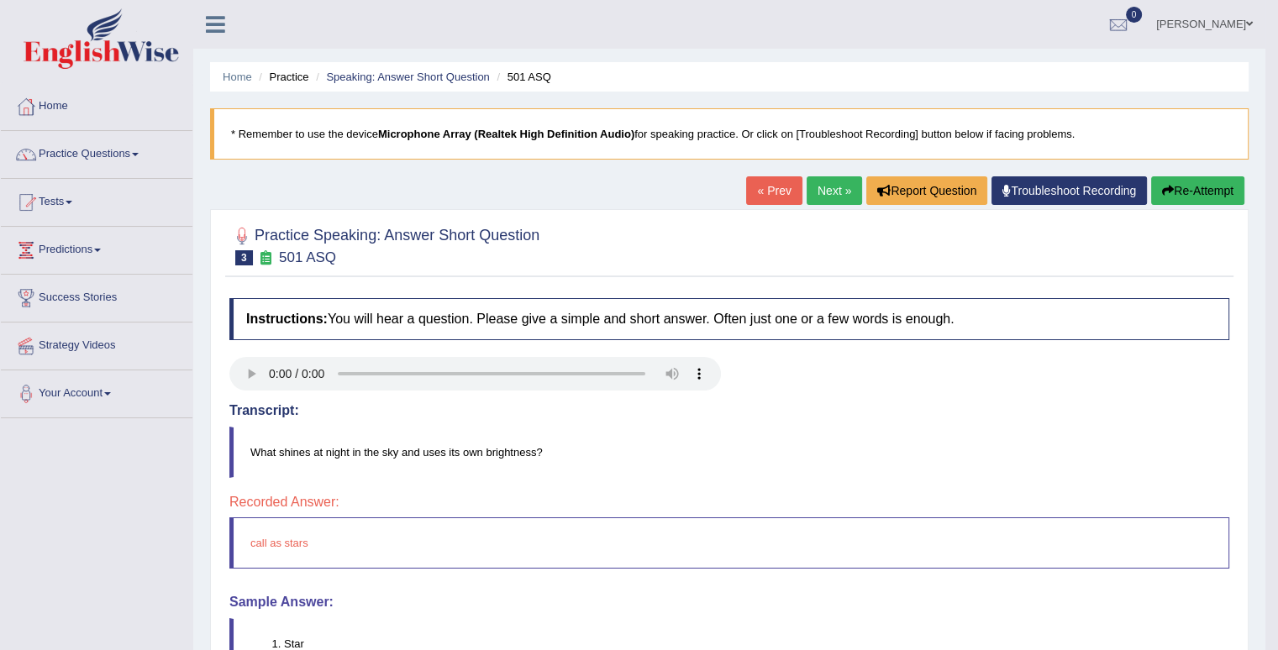
click at [812, 193] on link "Next »" at bounding box center [833, 190] width 55 height 29
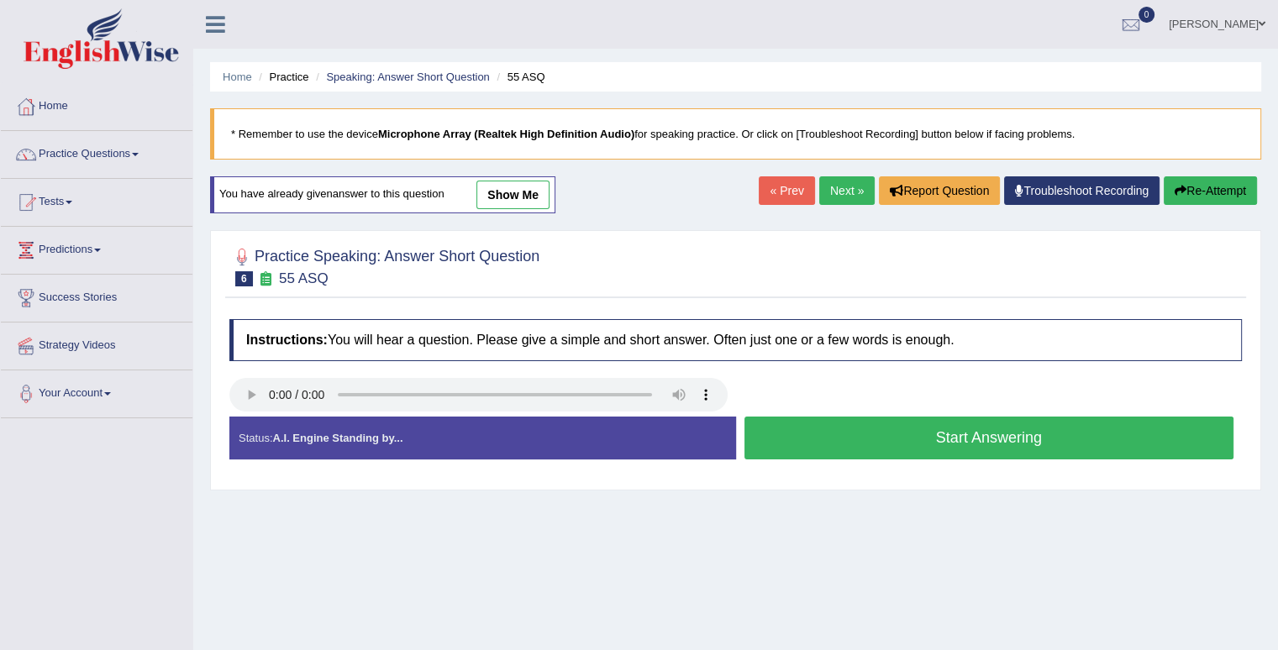
click at [819, 193] on link "Next »" at bounding box center [846, 190] width 55 height 29
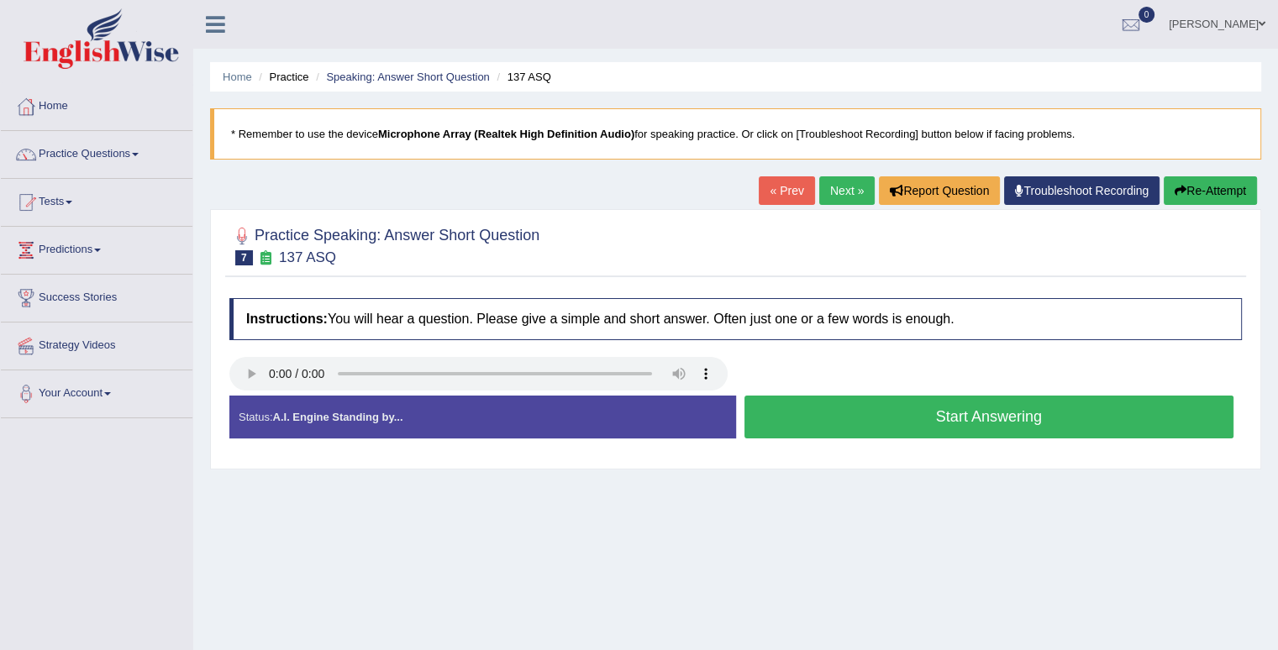
click at [903, 428] on button "Start Answering" at bounding box center [989, 417] width 490 height 43
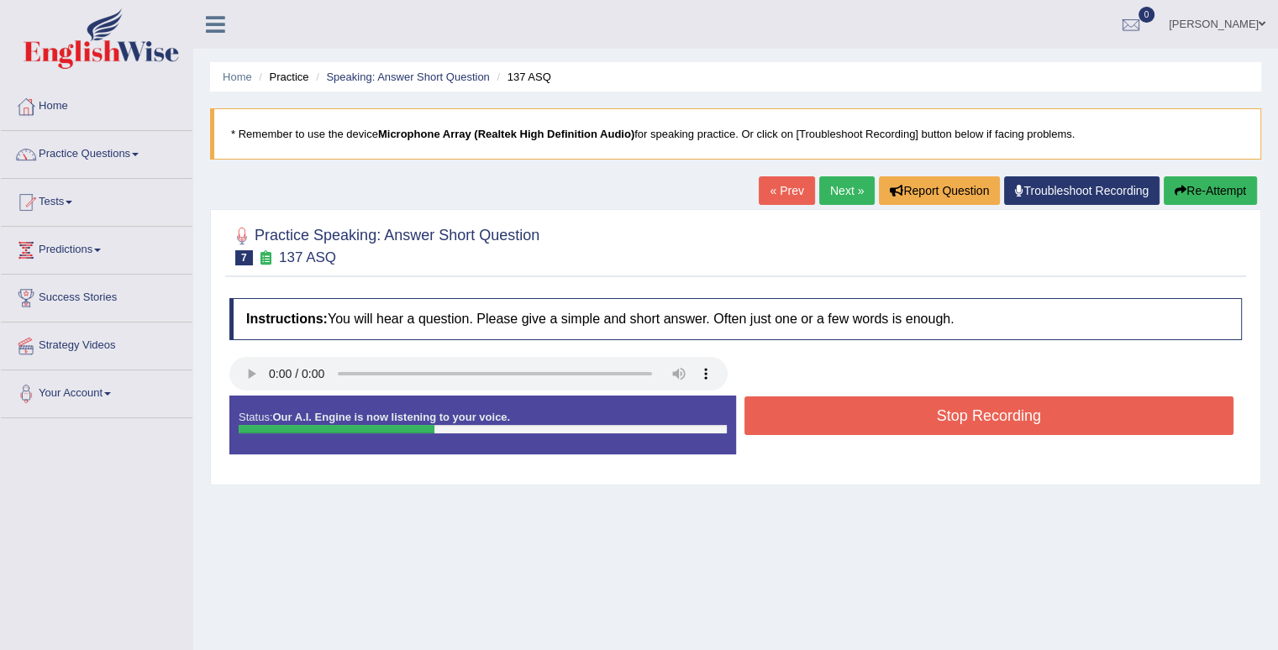
click at [903, 428] on button "Stop Recording" at bounding box center [989, 415] width 490 height 39
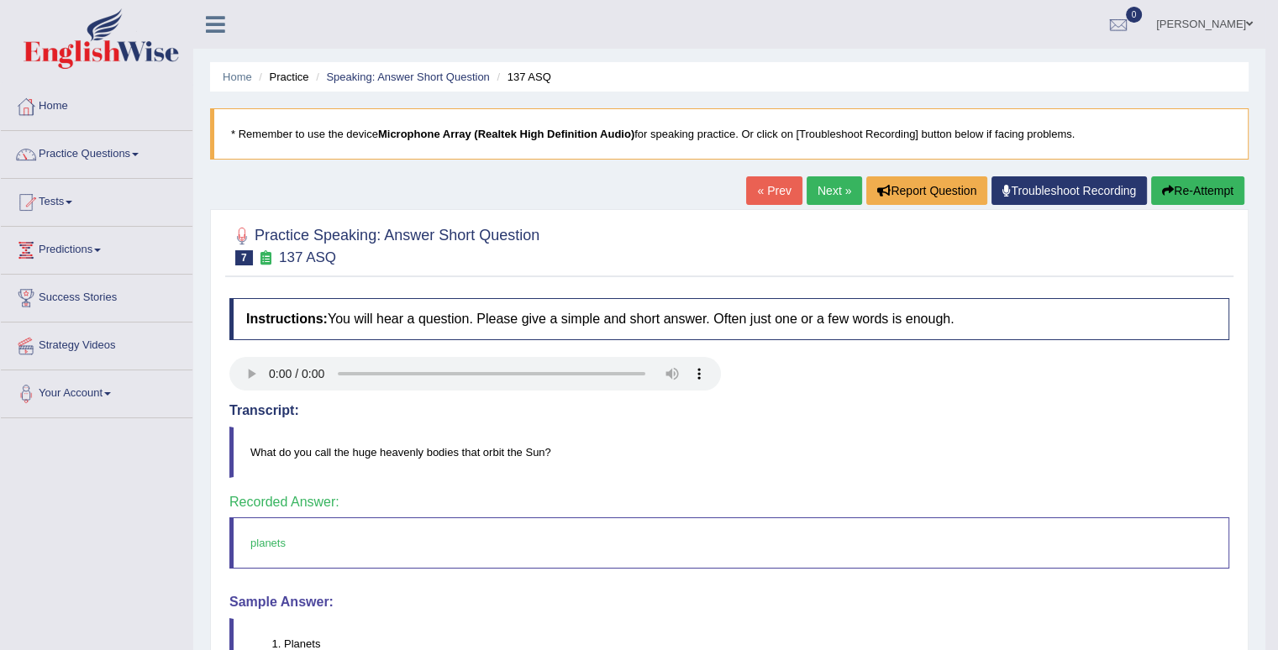
click at [813, 193] on link "Next »" at bounding box center [833, 190] width 55 height 29
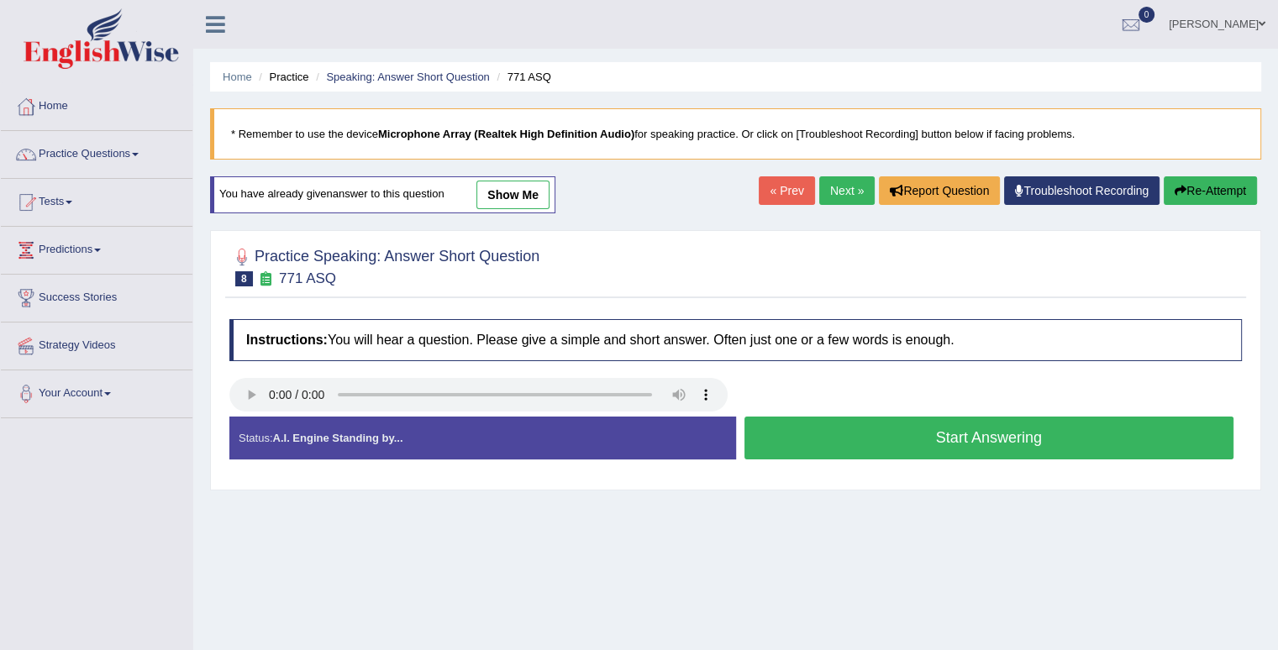
click at [927, 438] on button "Start Answering" at bounding box center [989, 438] width 490 height 43
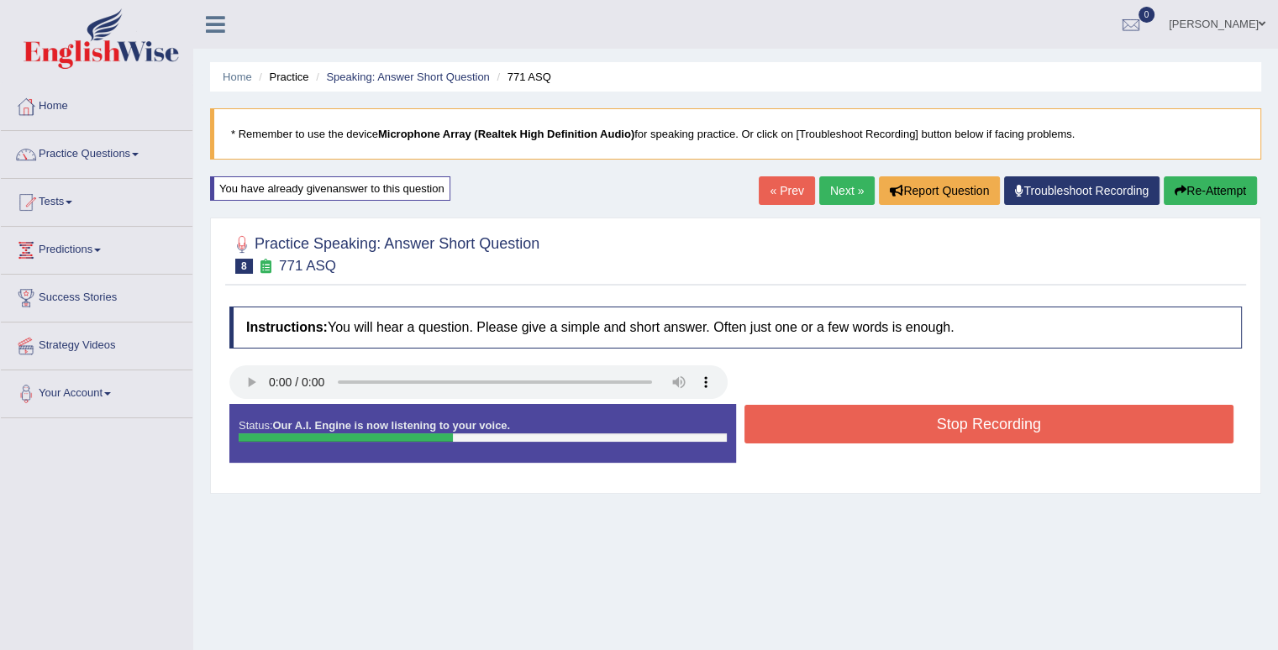
click at [927, 438] on button "Stop Recording" at bounding box center [989, 424] width 490 height 39
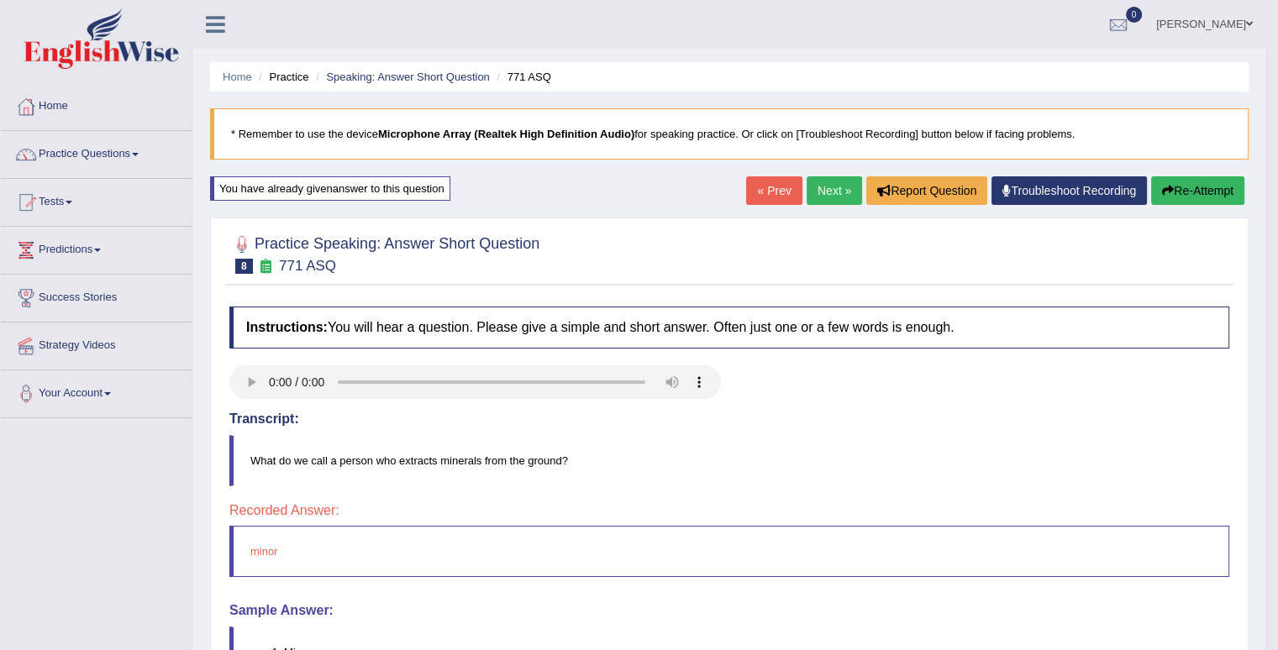
click at [1189, 189] on button "Re-Attempt" at bounding box center [1197, 190] width 93 height 29
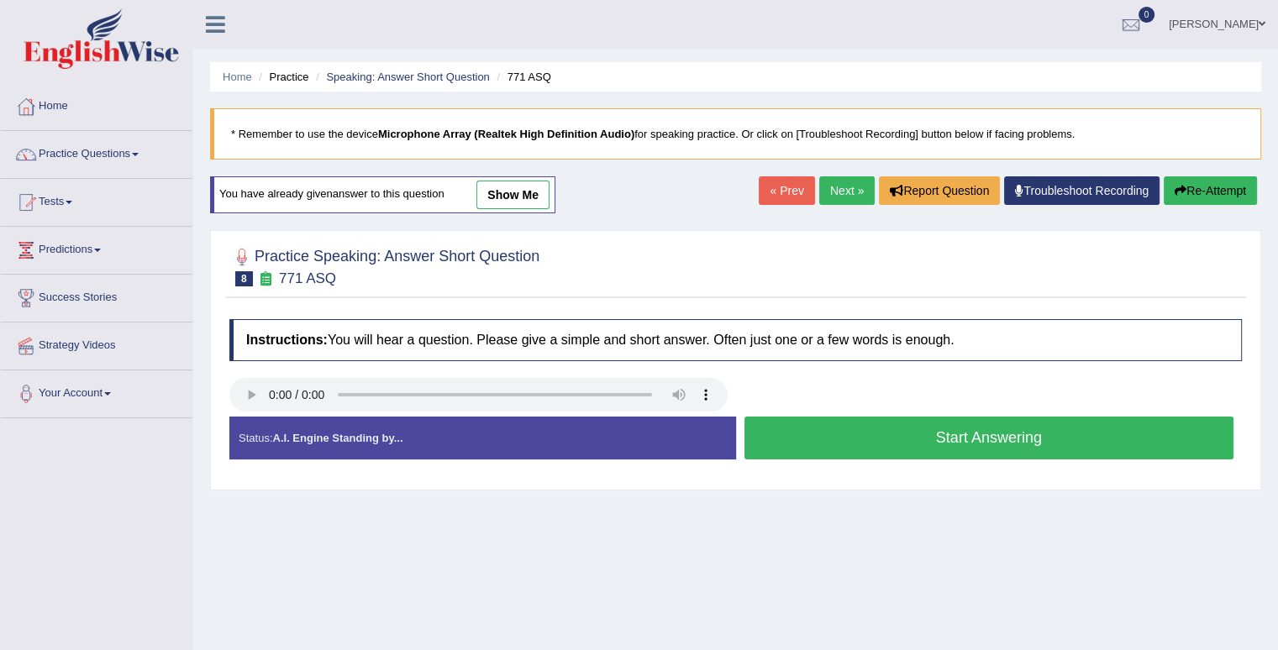
click at [937, 444] on button "Start Answering" at bounding box center [989, 438] width 490 height 43
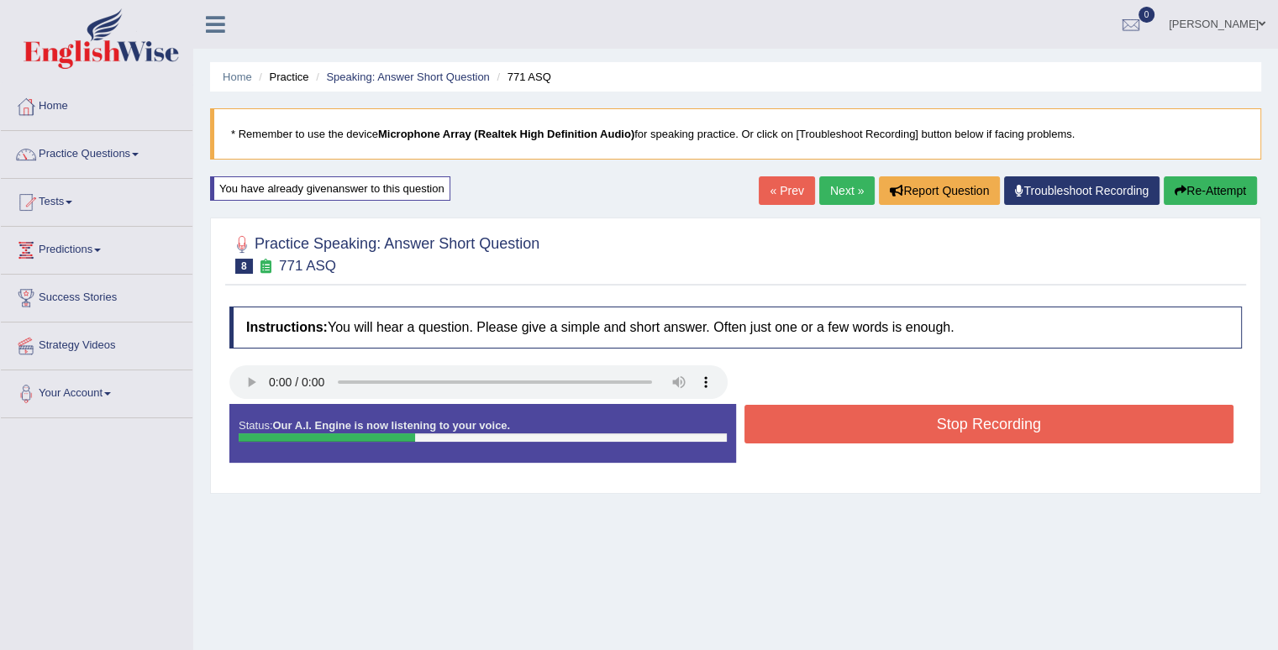
click at [937, 444] on div "Stop Recording" at bounding box center [989, 426] width 507 height 43
click at [945, 431] on button "Stop Recording" at bounding box center [989, 424] width 490 height 39
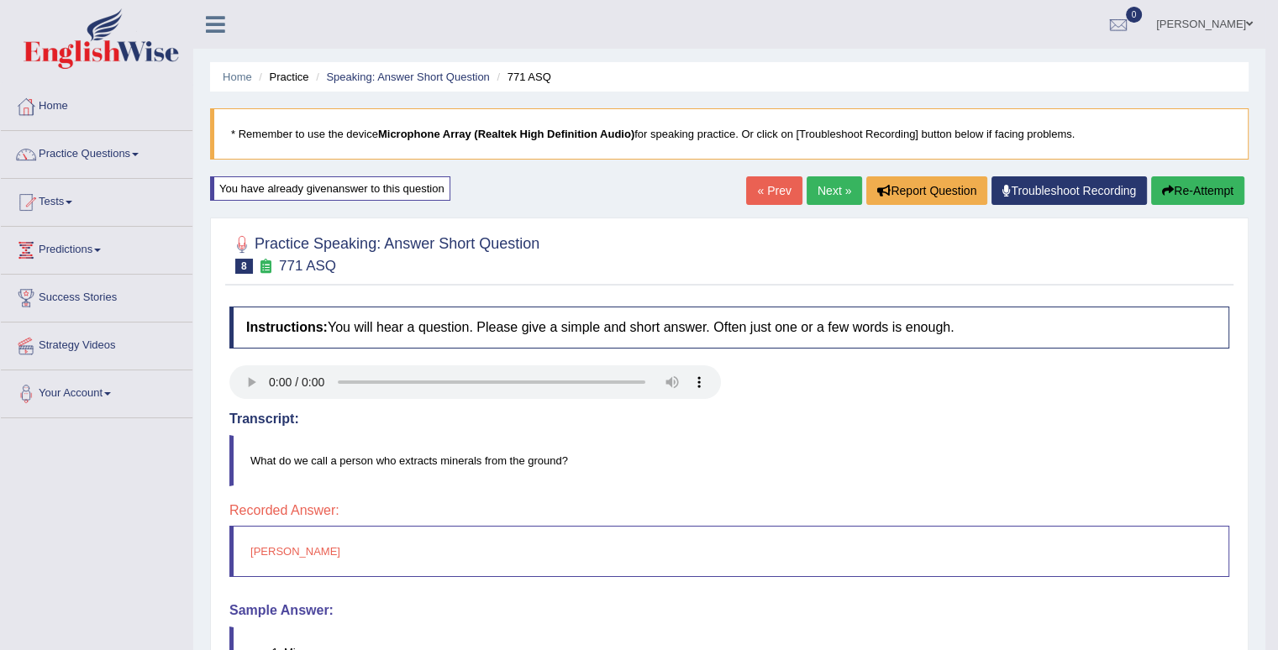
click at [1214, 192] on button "Re-Attempt" at bounding box center [1197, 190] width 93 height 29
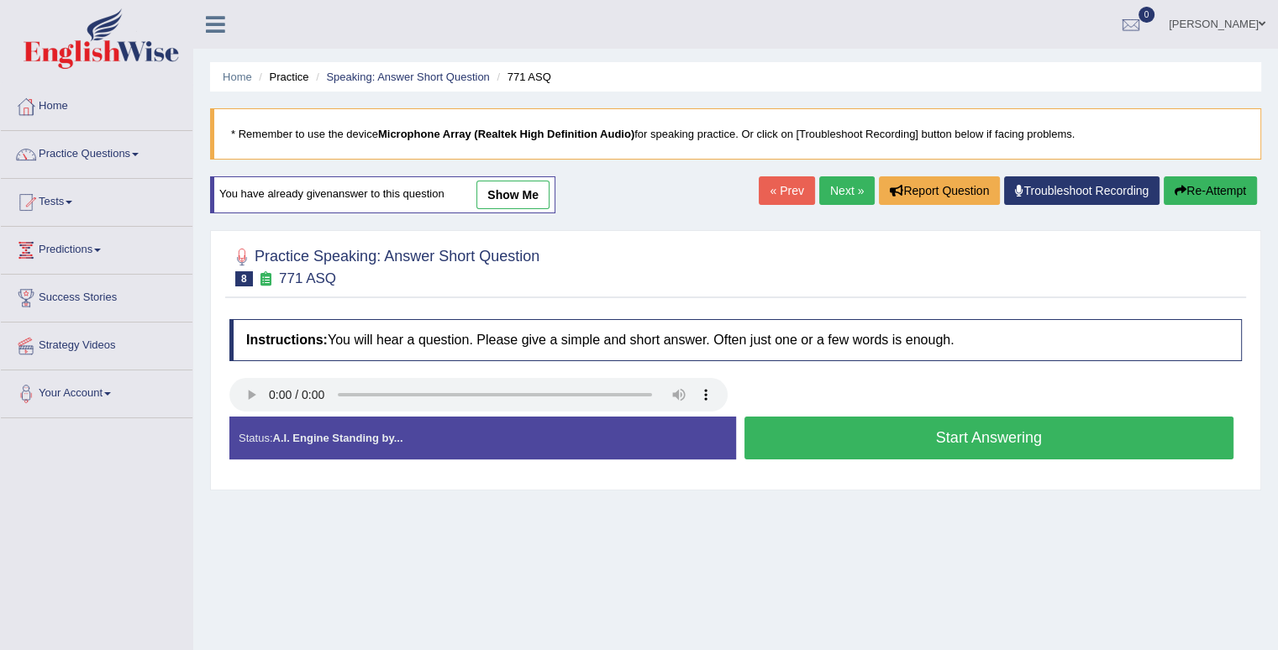
click at [856, 440] on button "Start Answering" at bounding box center [989, 438] width 490 height 43
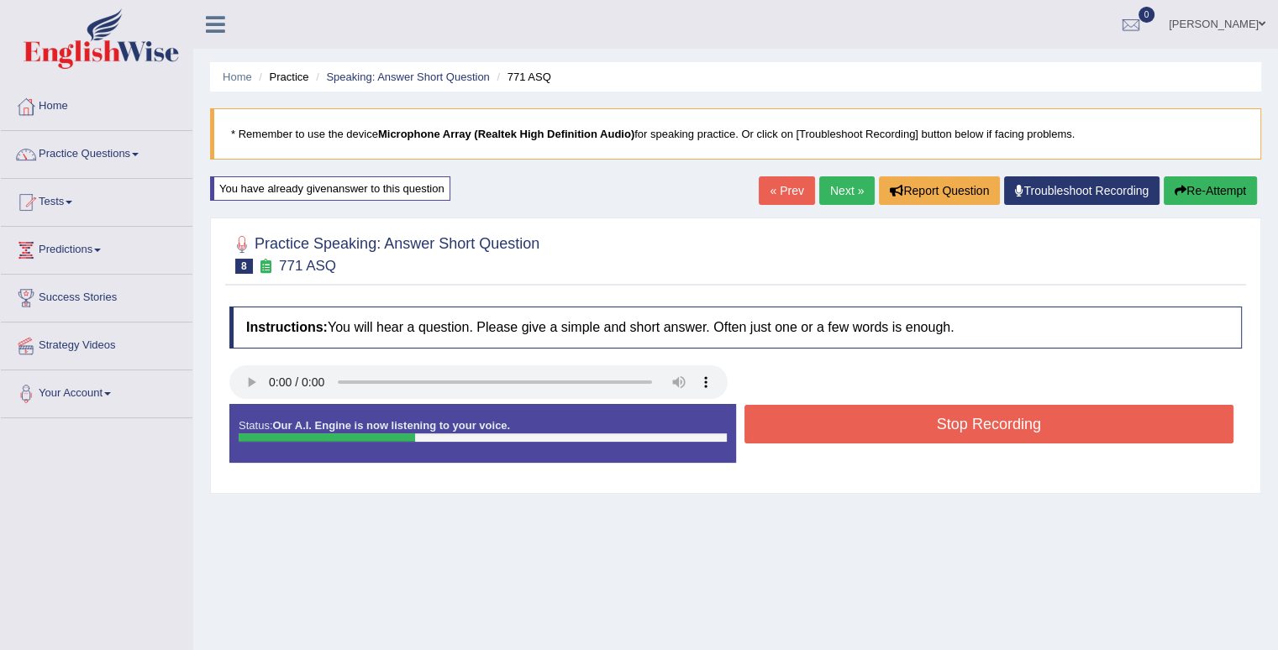
click at [851, 438] on button "Stop Recording" at bounding box center [989, 424] width 490 height 39
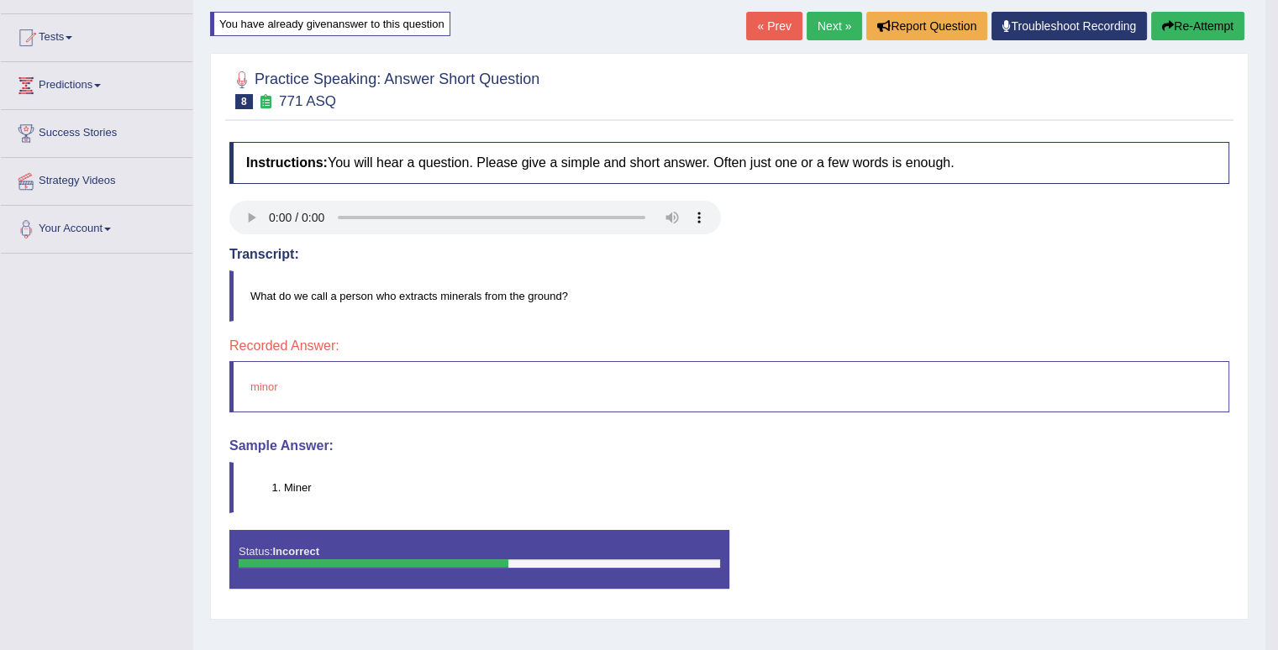
scroll to position [64, 0]
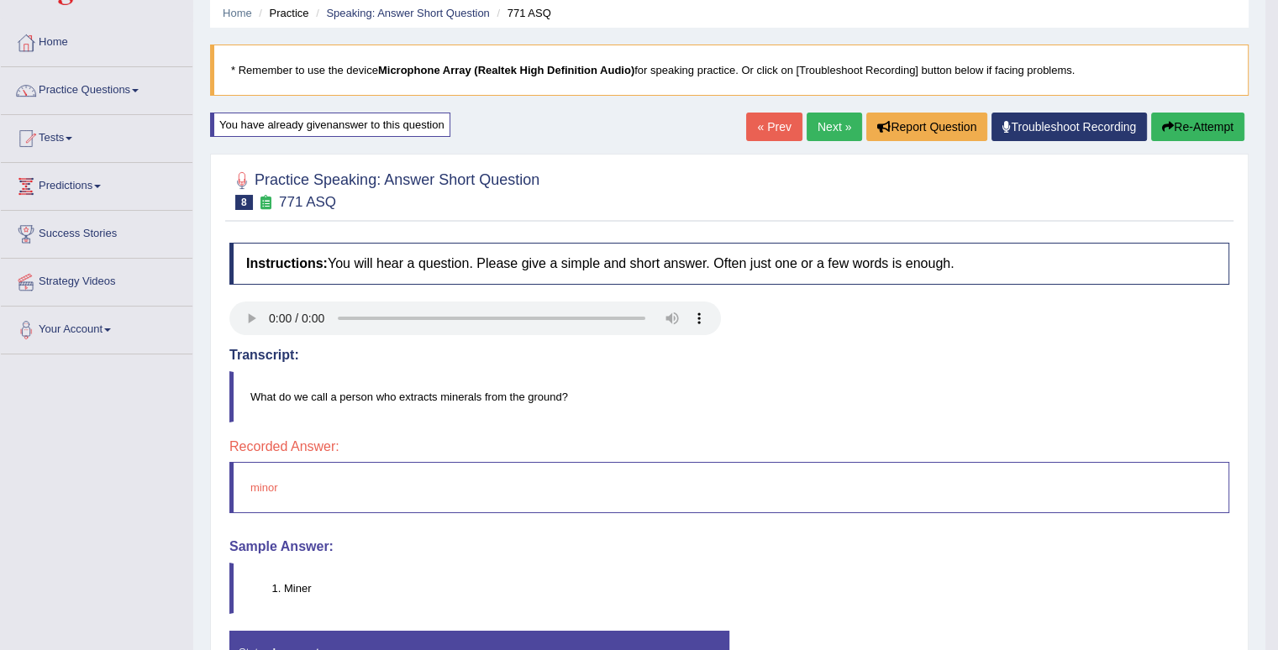
click at [812, 122] on link "Next »" at bounding box center [833, 127] width 55 height 29
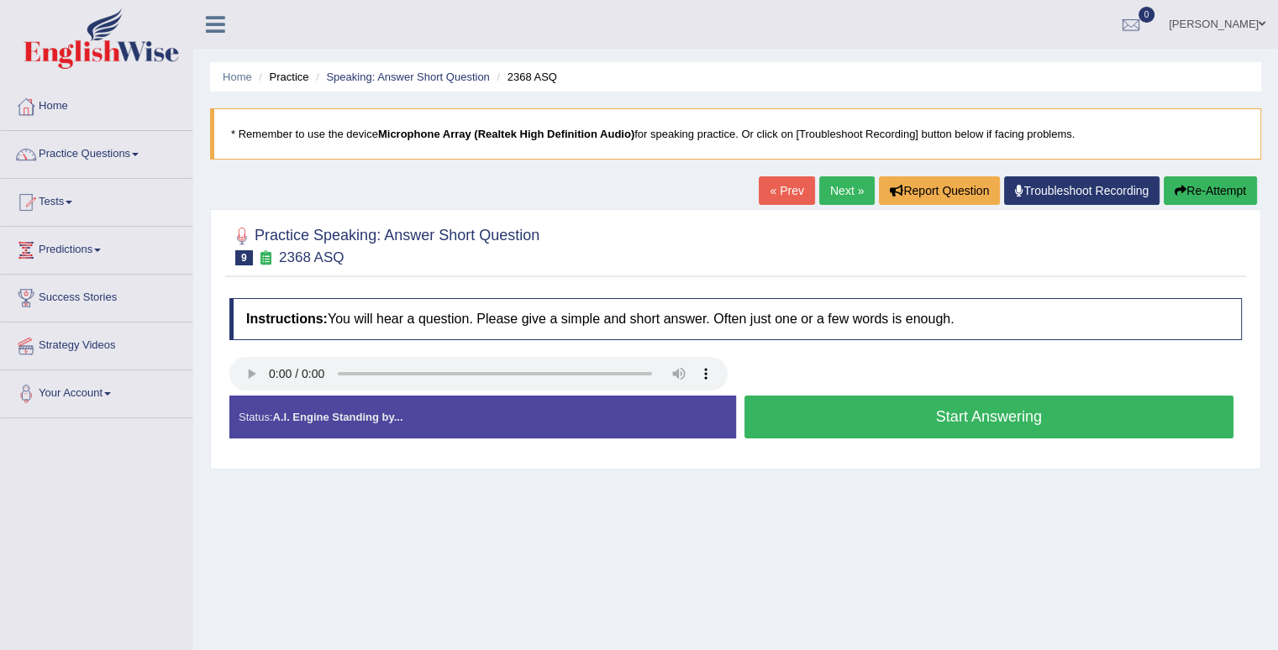
click at [874, 415] on button "Start Answering" at bounding box center [989, 417] width 490 height 43
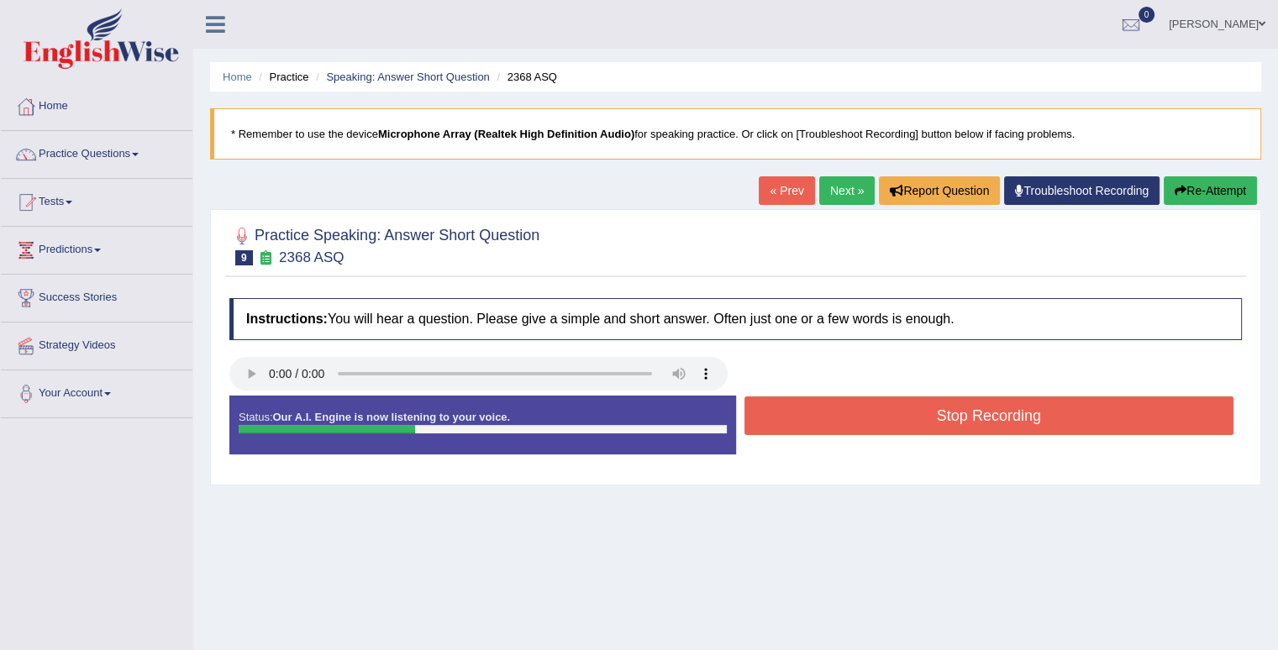
click at [916, 412] on button "Stop Recording" at bounding box center [989, 415] width 490 height 39
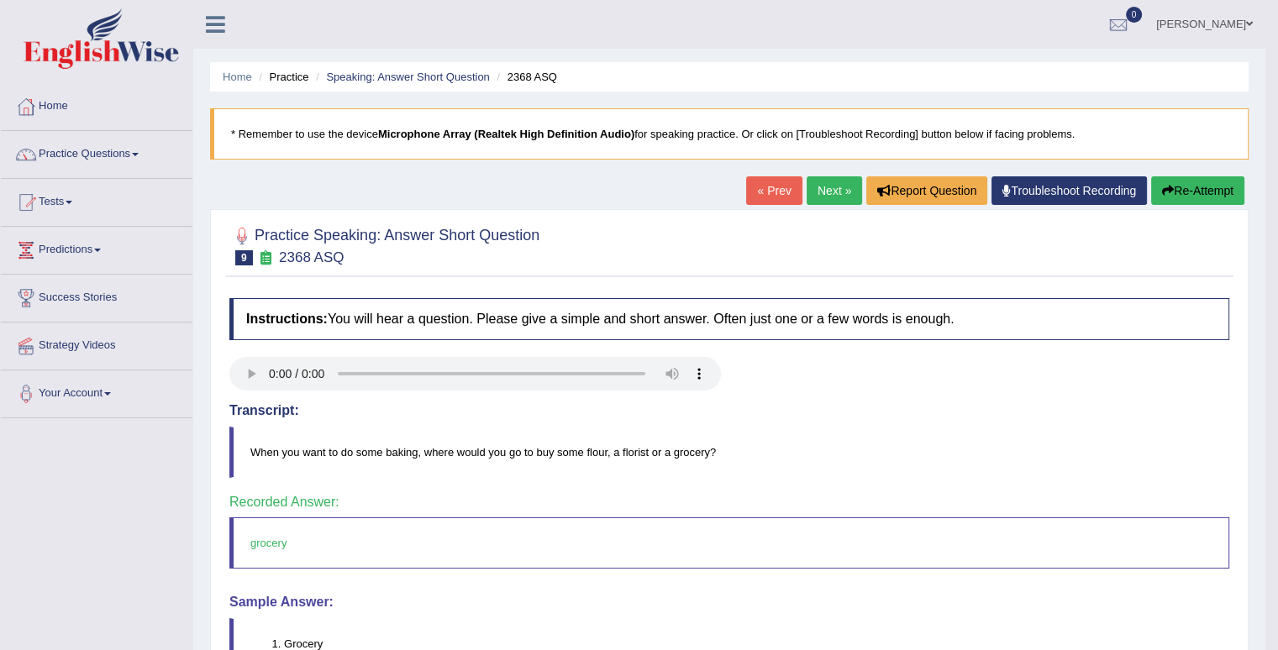
click at [827, 190] on link "Next »" at bounding box center [833, 190] width 55 height 29
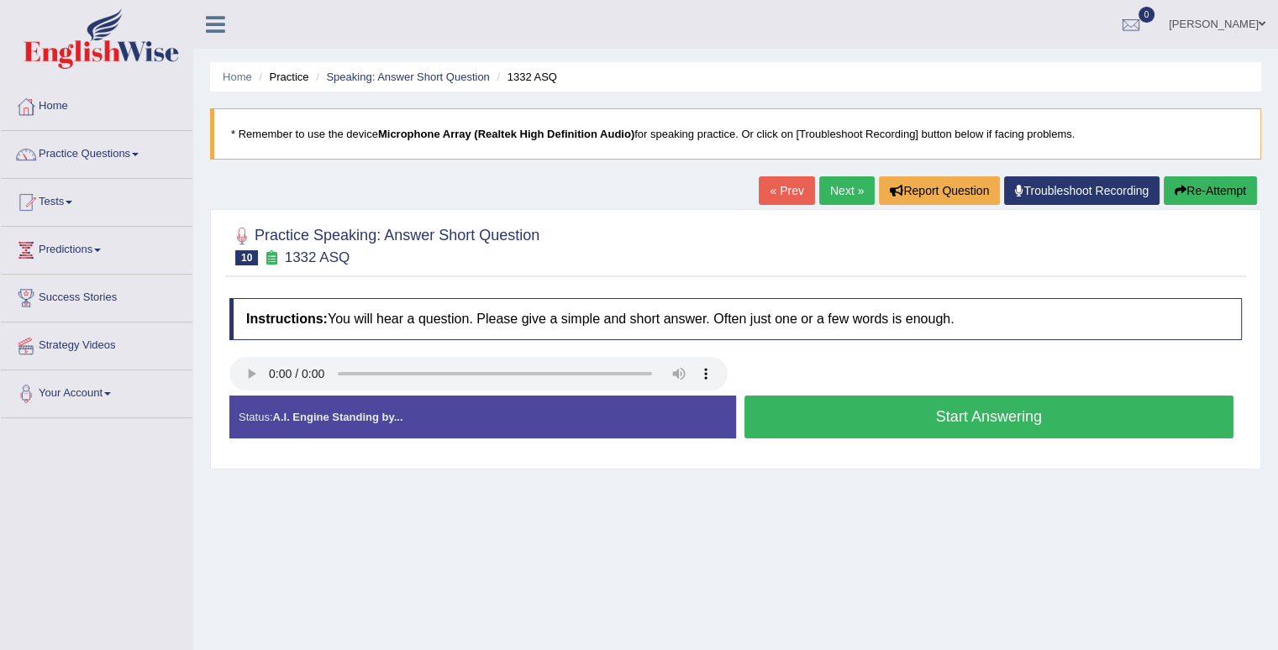
click at [880, 427] on button "Start Answering" at bounding box center [989, 417] width 490 height 43
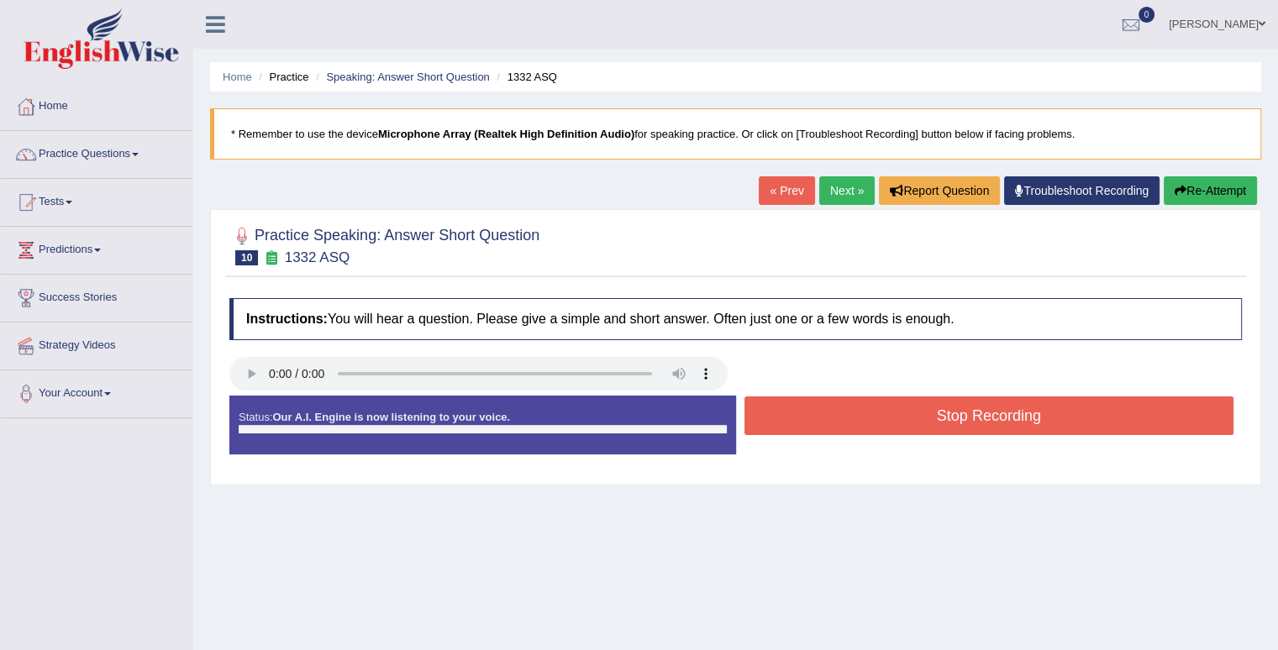
click at [880, 427] on button "Stop Recording" at bounding box center [989, 415] width 490 height 39
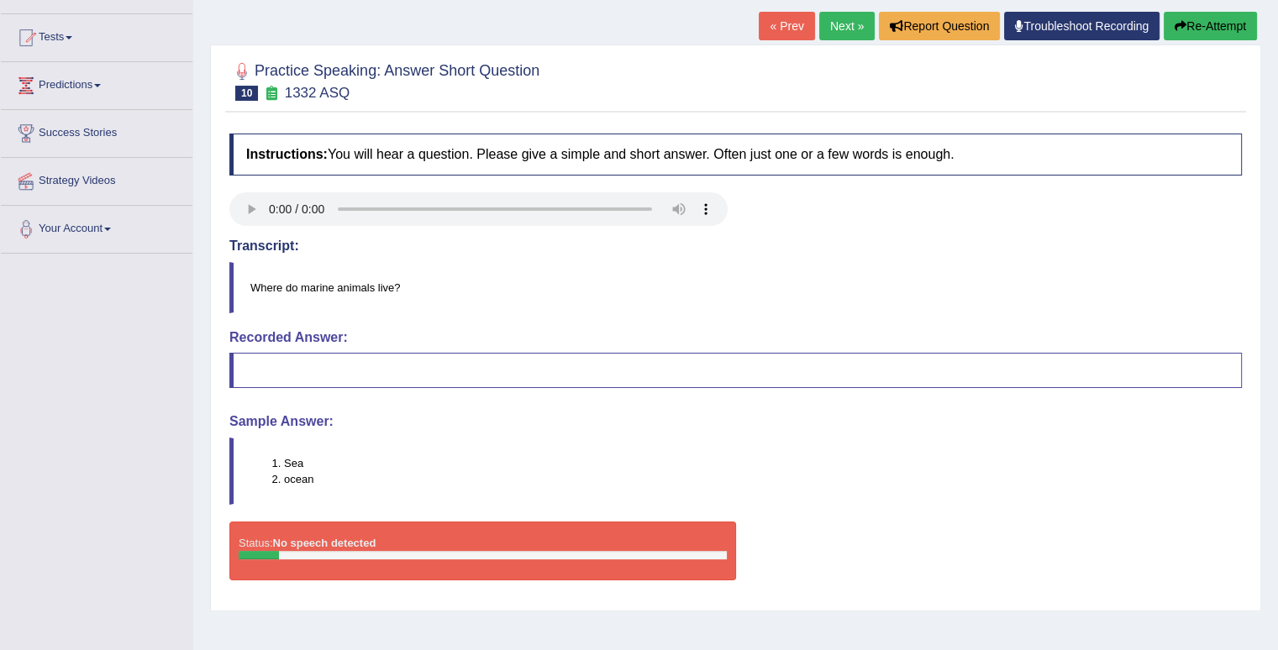
scroll to position [168, 0]
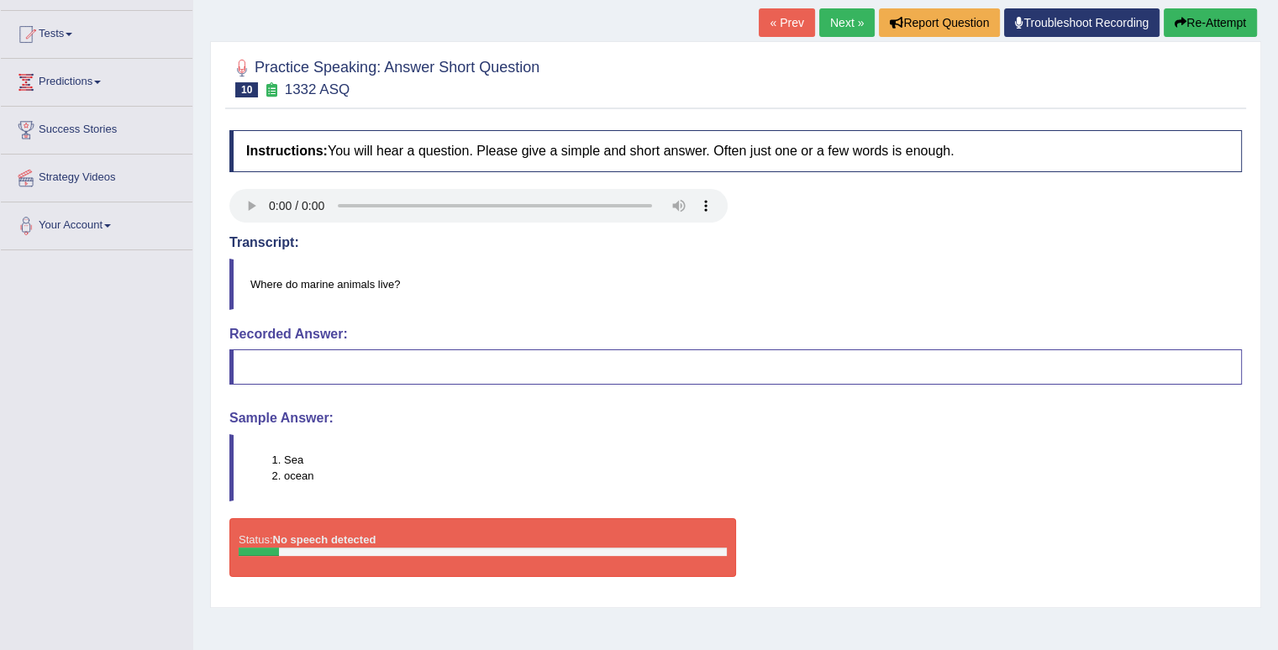
click at [844, 20] on link "Next »" at bounding box center [846, 22] width 55 height 29
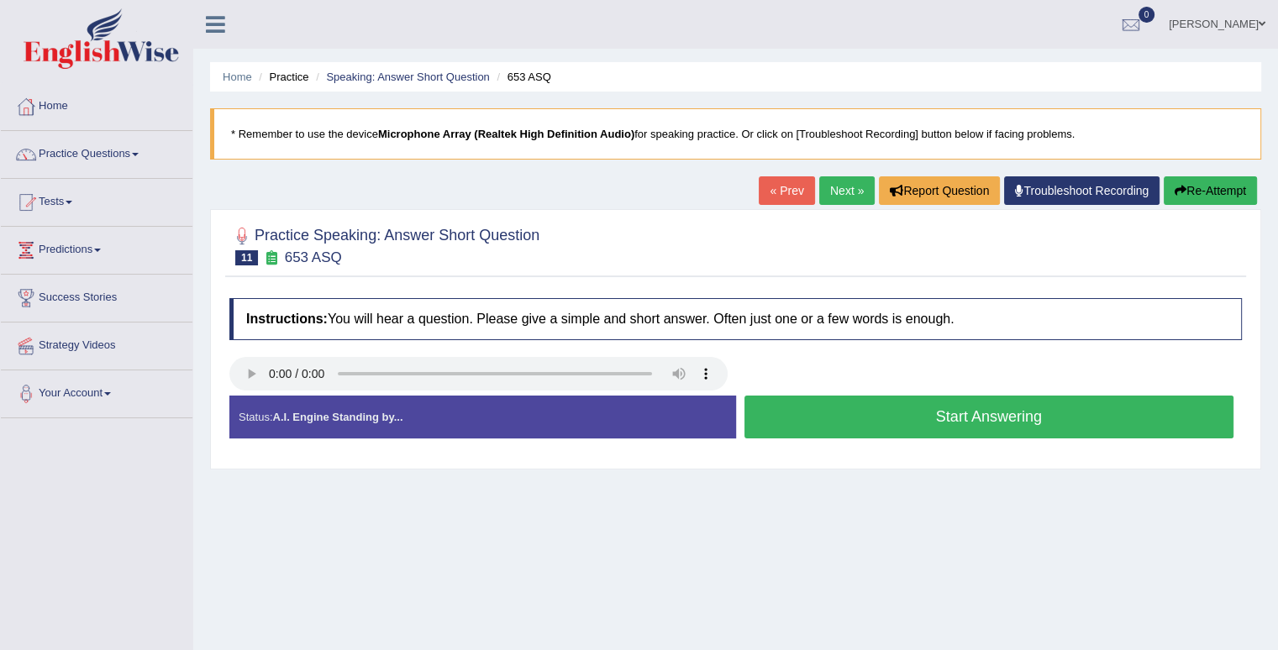
click at [901, 414] on button "Start Answering" at bounding box center [989, 417] width 490 height 43
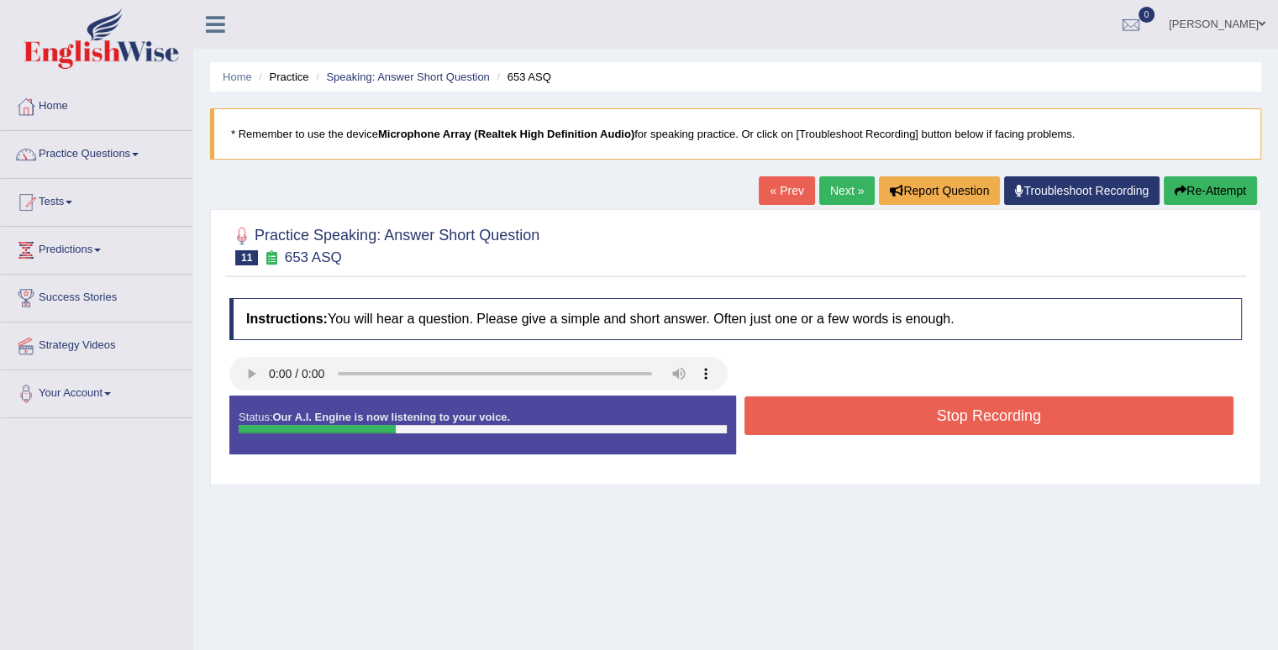
click at [910, 419] on button "Stop Recording" at bounding box center [989, 415] width 490 height 39
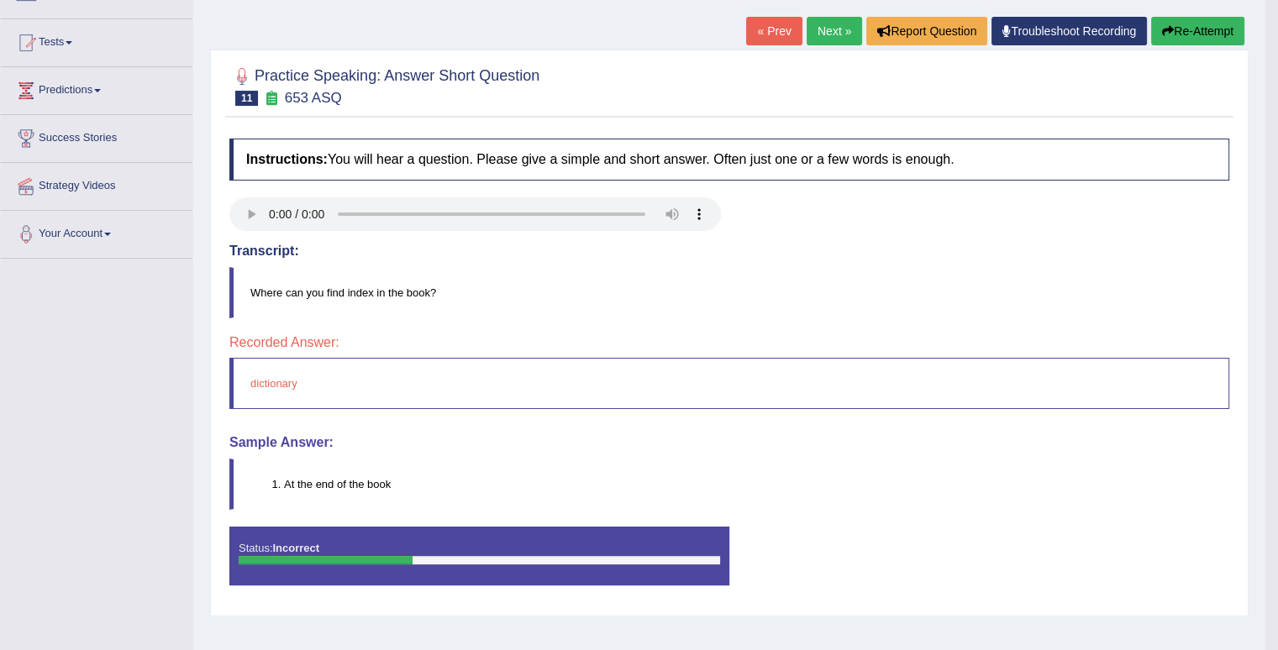
scroll to position [168, 0]
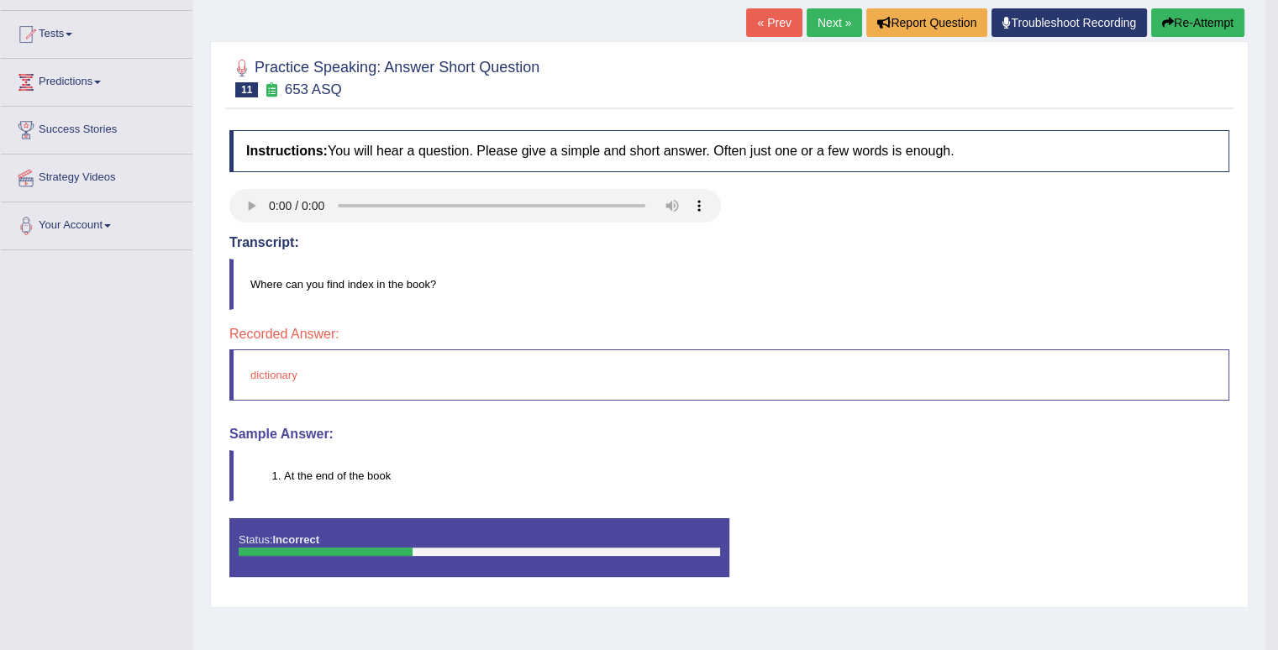
click at [1170, 26] on button "Re-Attempt" at bounding box center [1197, 22] width 93 height 29
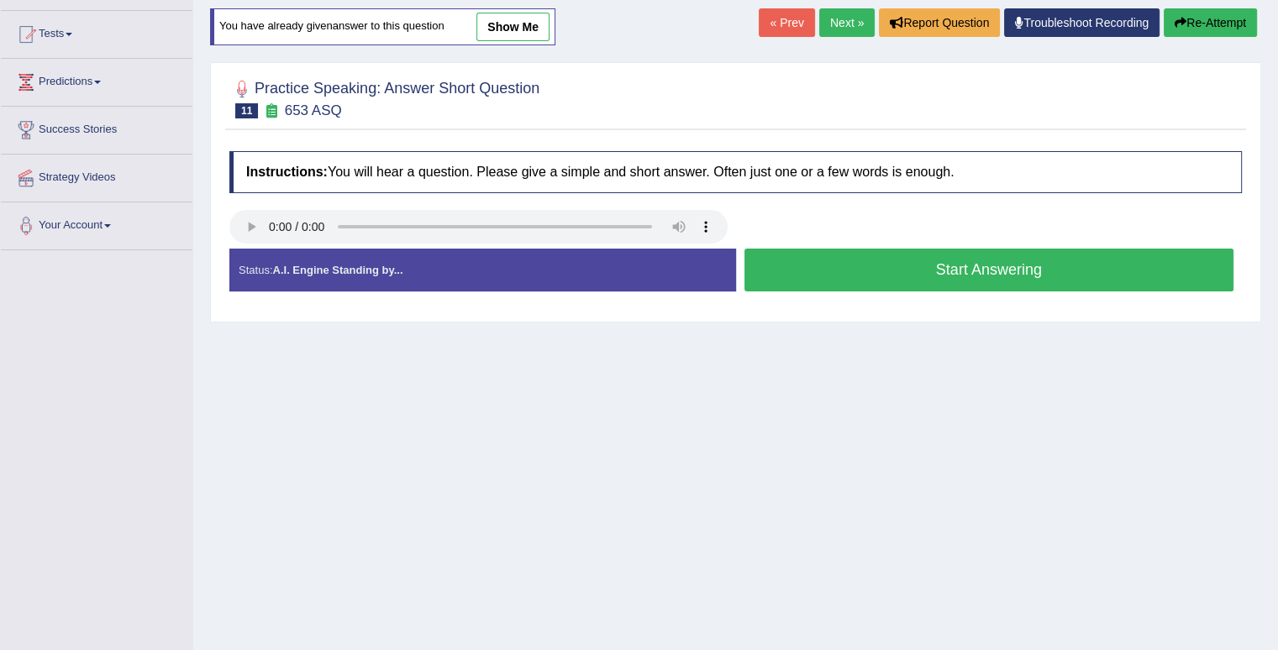
click at [929, 259] on button "Start Answering" at bounding box center [989, 270] width 490 height 43
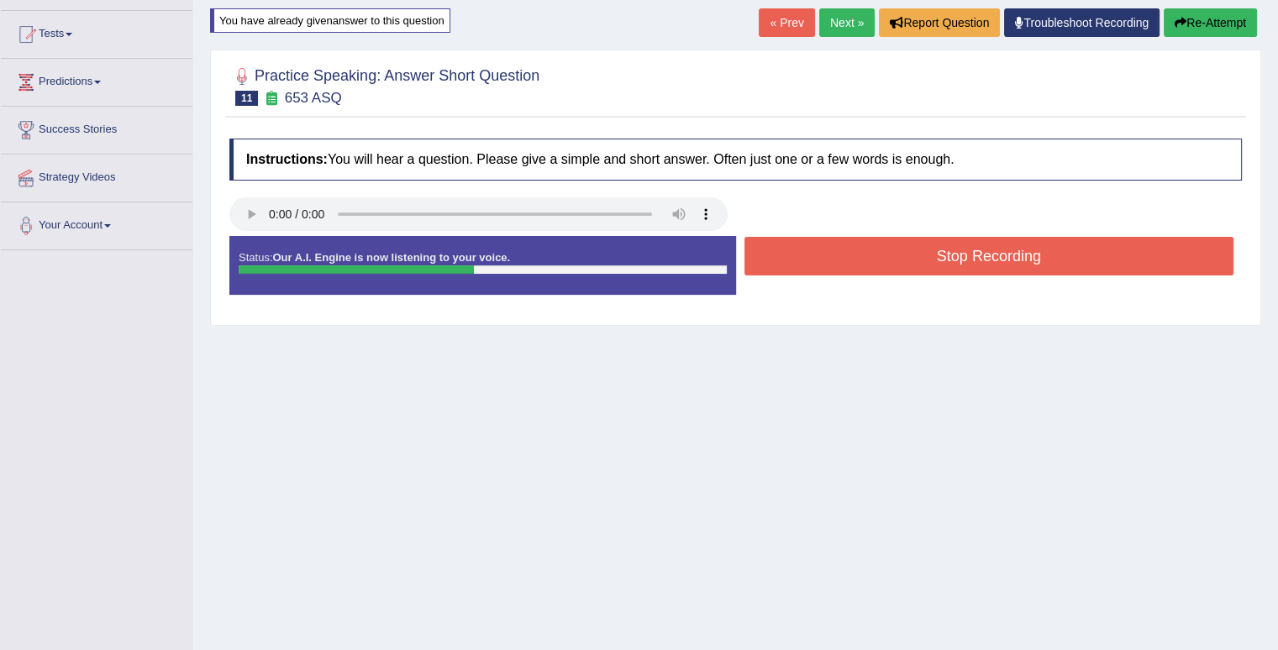
click at [927, 263] on button "Stop Recording" at bounding box center [989, 256] width 490 height 39
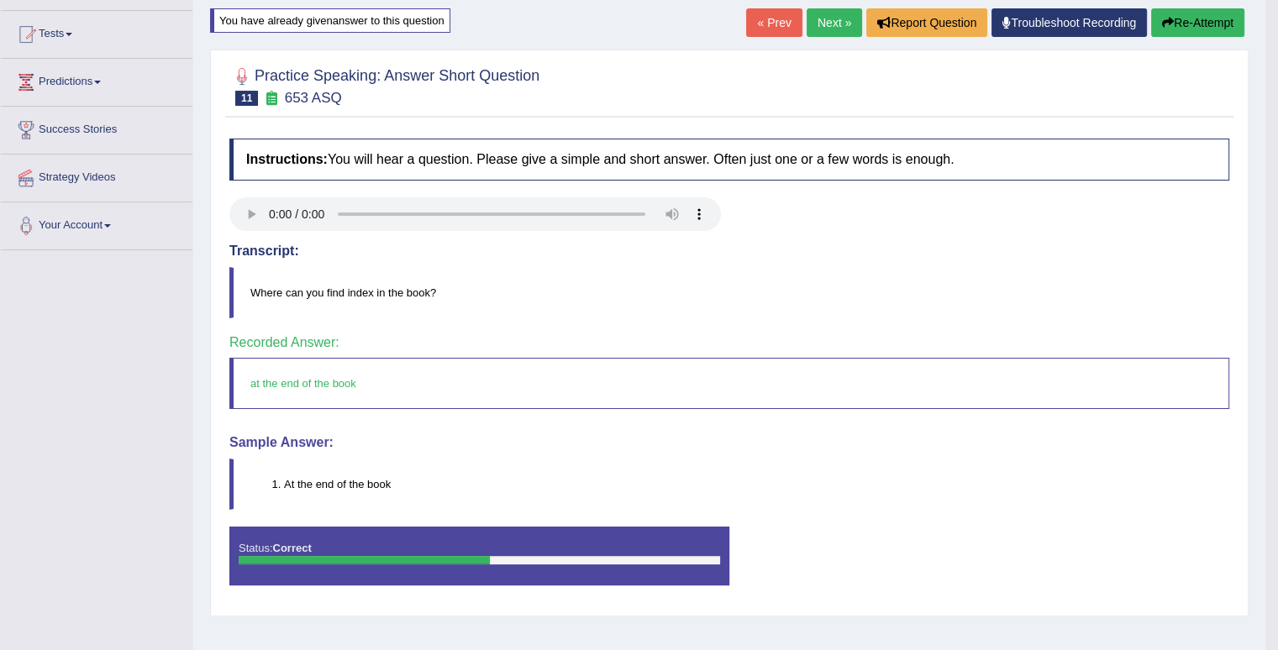
click at [839, 19] on link "Next »" at bounding box center [833, 22] width 55 height 29
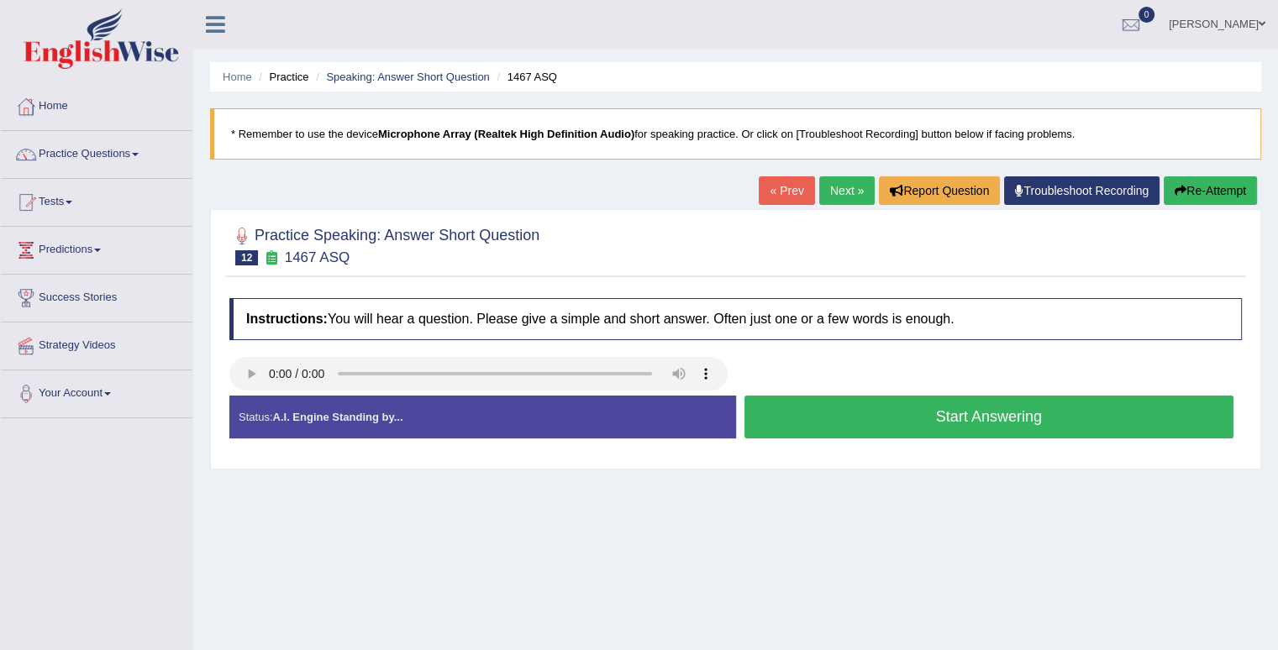
click at [935, 414] on button "Start Answering" at bounding box center [989, 417] width 490 height 43
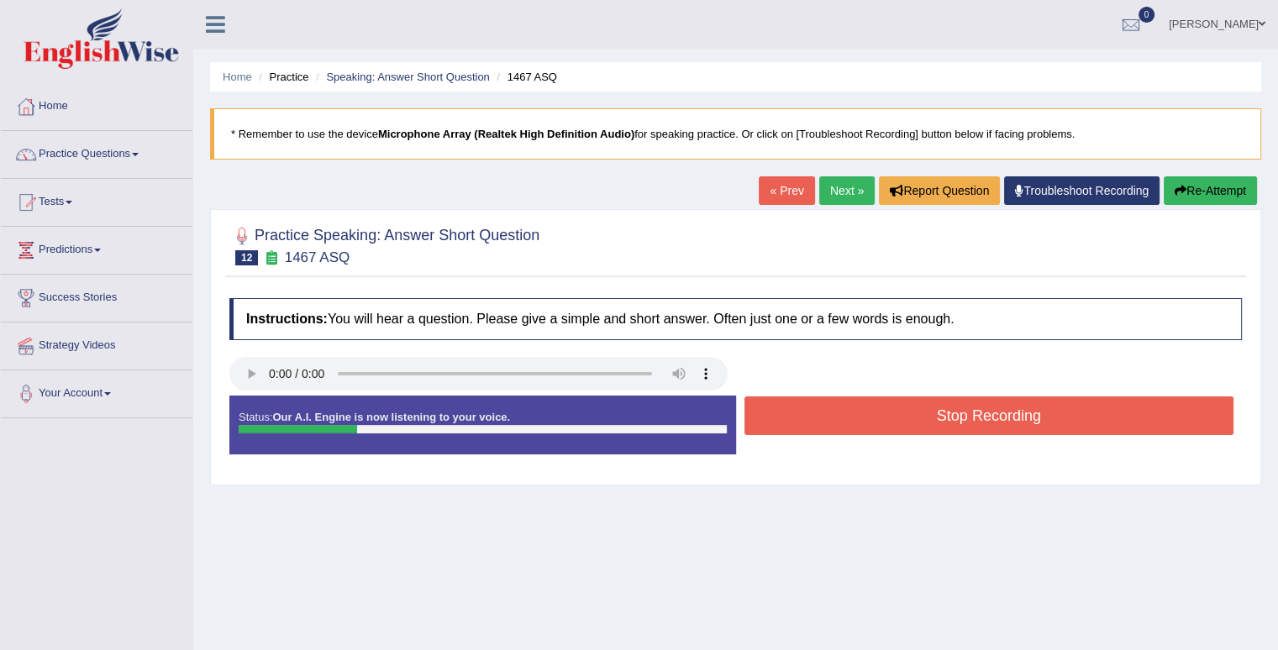
click at [935, 414] on button "Stop Recording" at bounding box center [989, 415] width 490 height 39
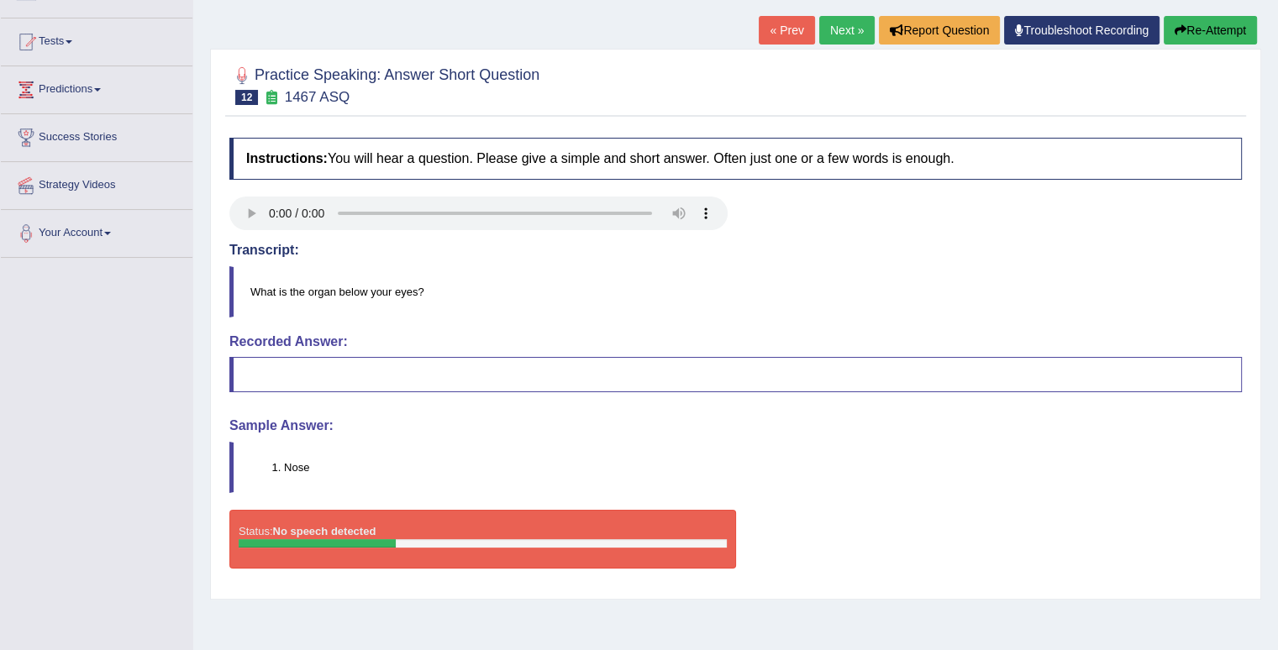
scroll to position [64, 0]
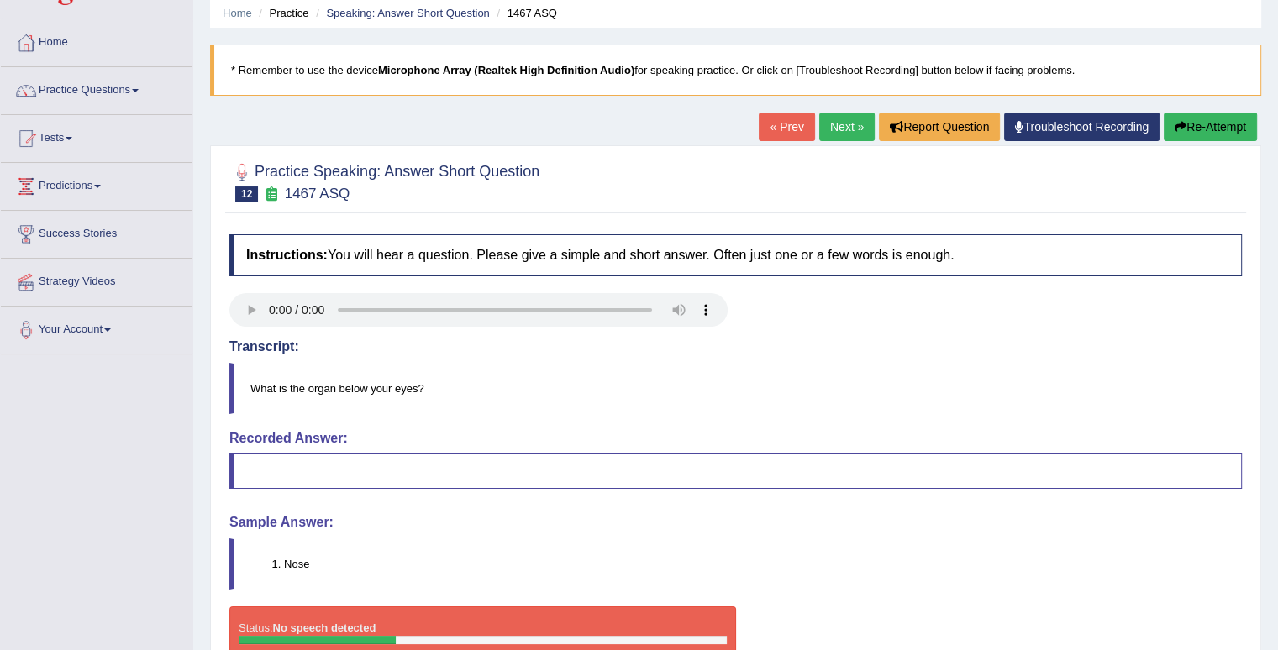
click at [1216, 110] on div "Home Practice Speaking: Answer Short Question 1467 ASQ * Remember to use the de…" at bounding box center [735, 356] width 1084 height 840
click at [1216, 114] on button "Re-Attempt" at bounding box center [1209, 127] width 93 height 29
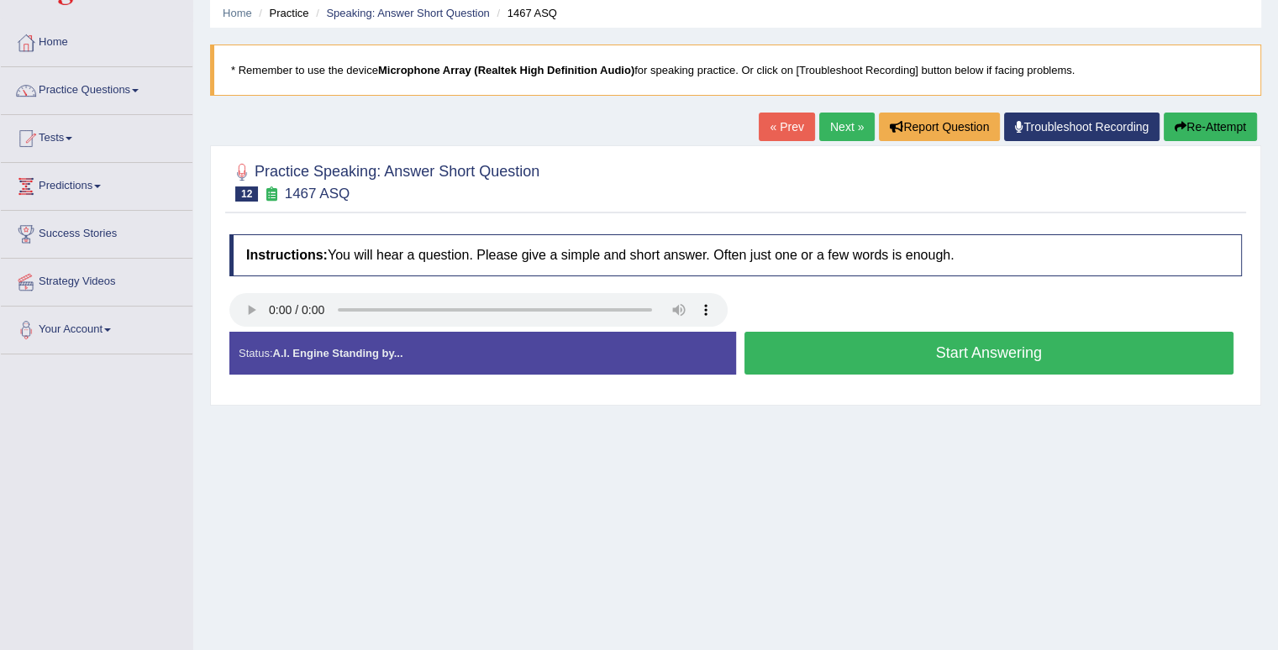
click at [1133, 347] on button "Start Answering" at bounding box center [989, 353] width 490 height 43
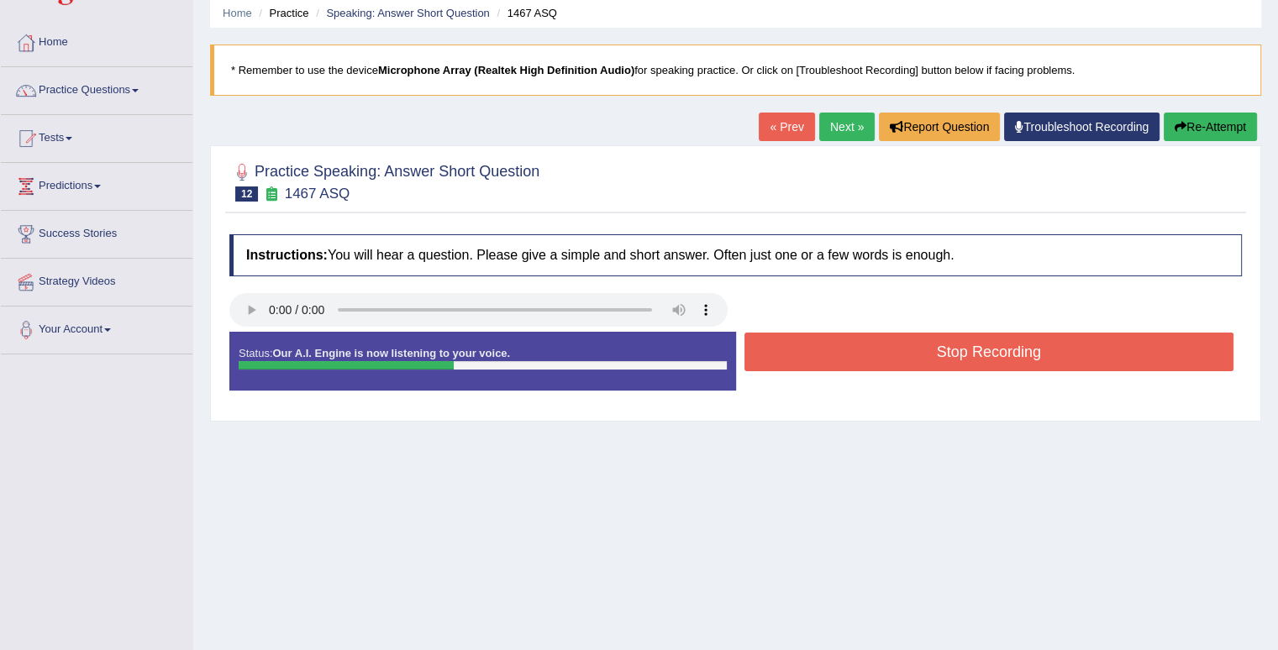
click at [1134, 339] on button "Stop Recording" at bounding box center [989, 352] width 490 height 39
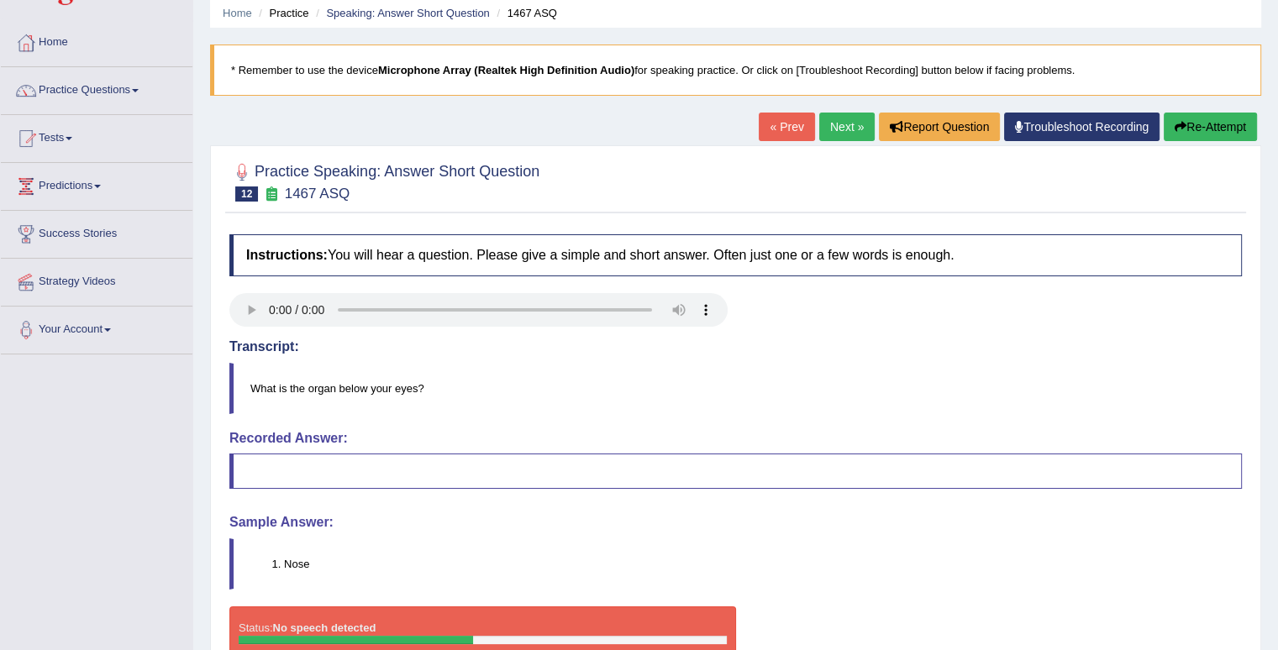
click at [1174, 123] on icon "button" at bounding box center [1180, 127] width 12 height 12
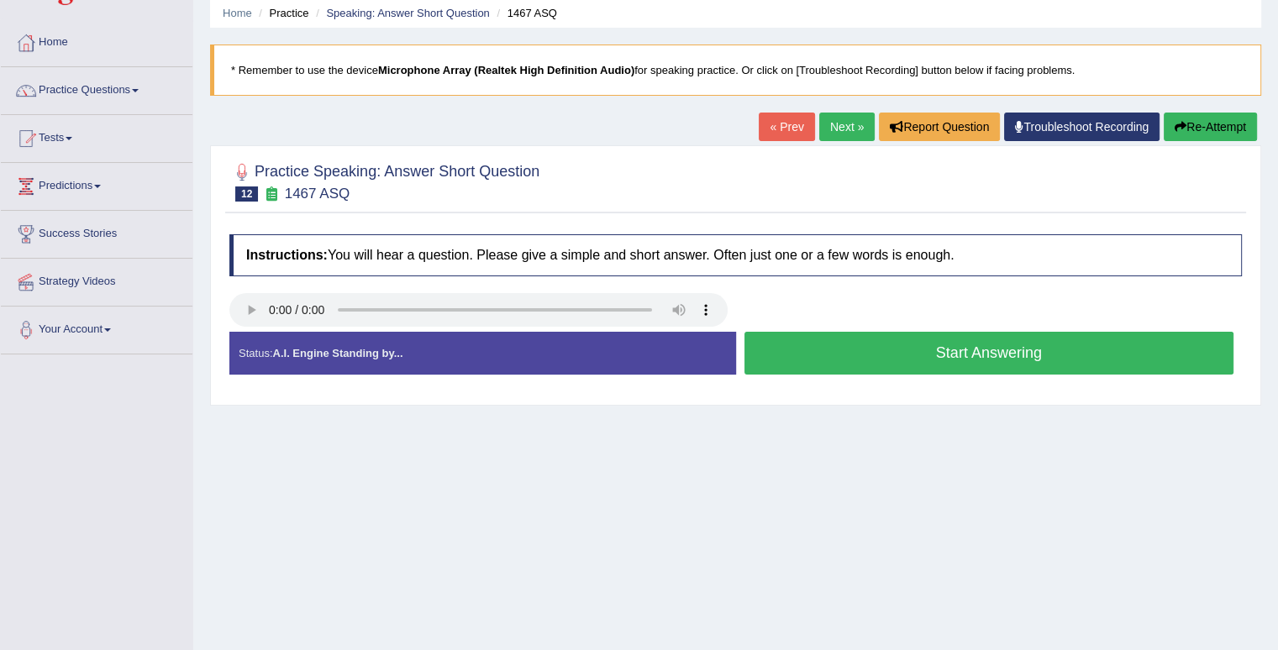
click at [959, 362] on button "Start Answering" at bounding box center [989, 353] width 490 height 43
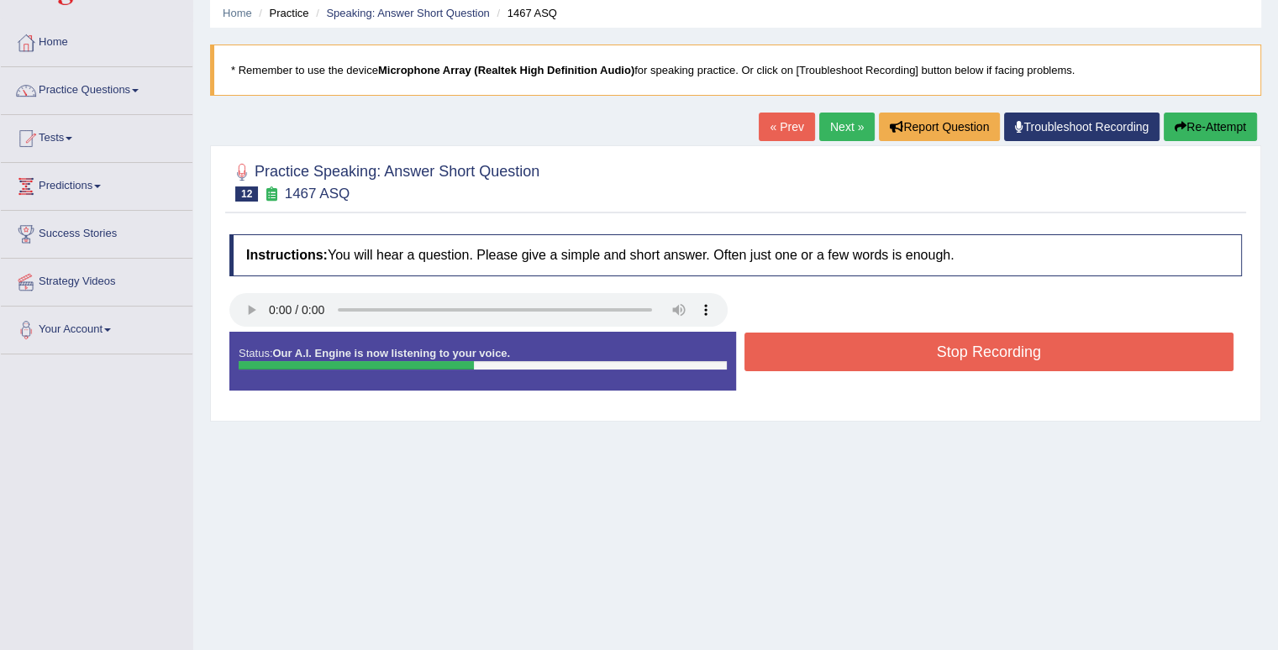
click at [1110, 346] on button "Stop Recording" at bounding box center [989, 352] width 490 height 39
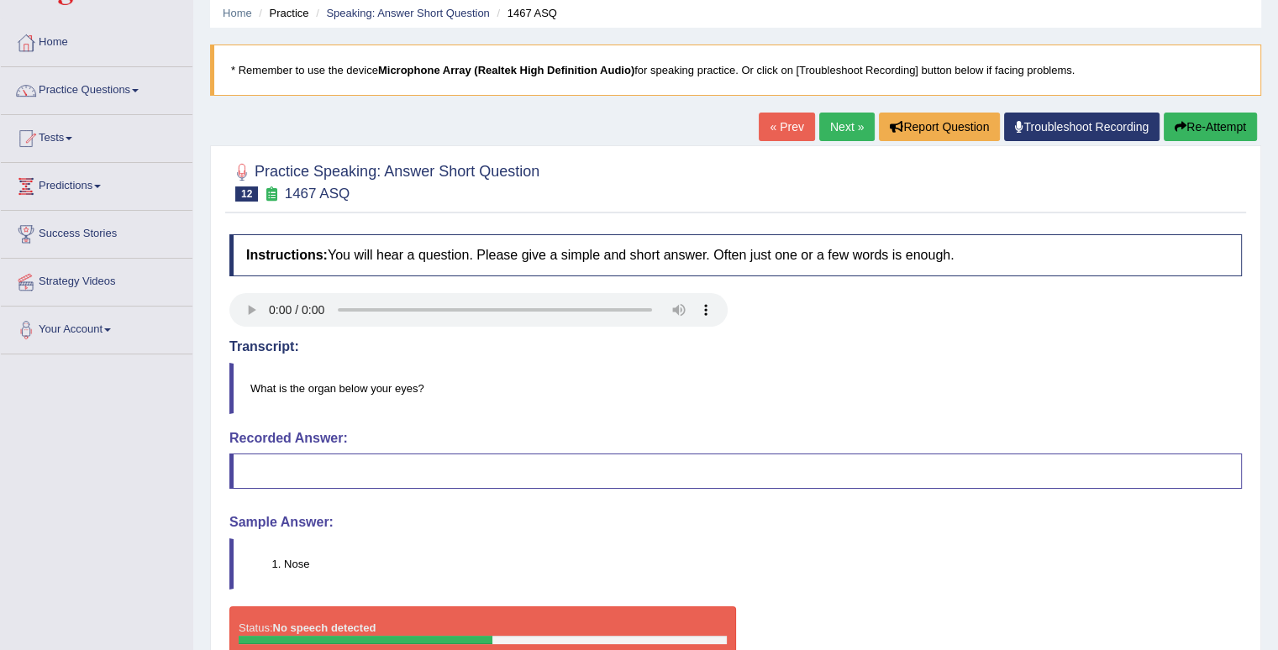
click at [839, 113] on link "Next »" at bounding box center [846, 127] width 55 height 29
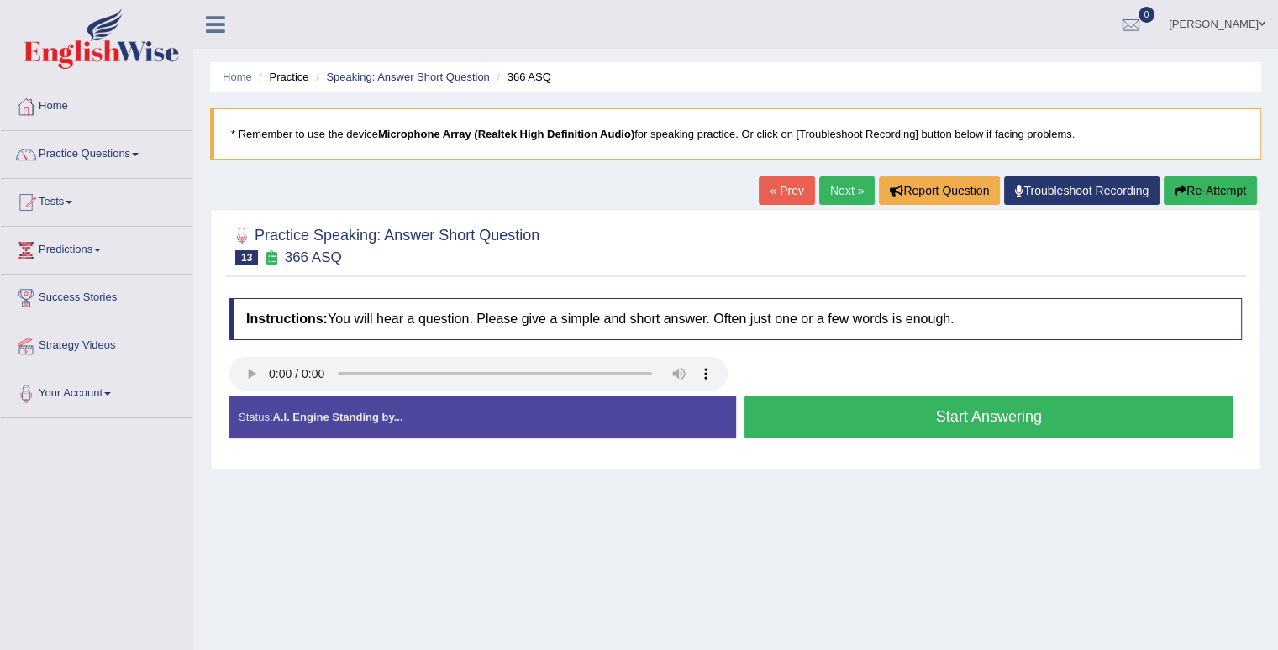
click at [933, 420] on button "Start Answering" at bounding box center [989, 417] width 490 height 43
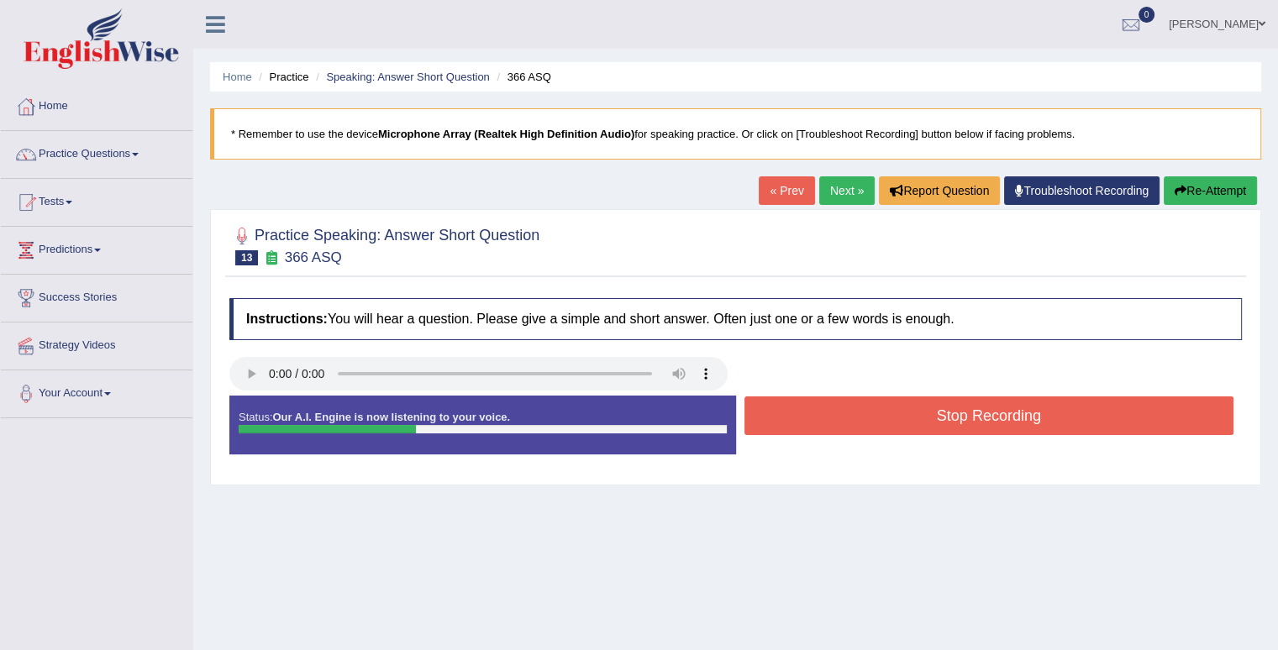
click at [934, 420] on button "Stop Recording" at bounding box center [989, 415] width 490 height 39
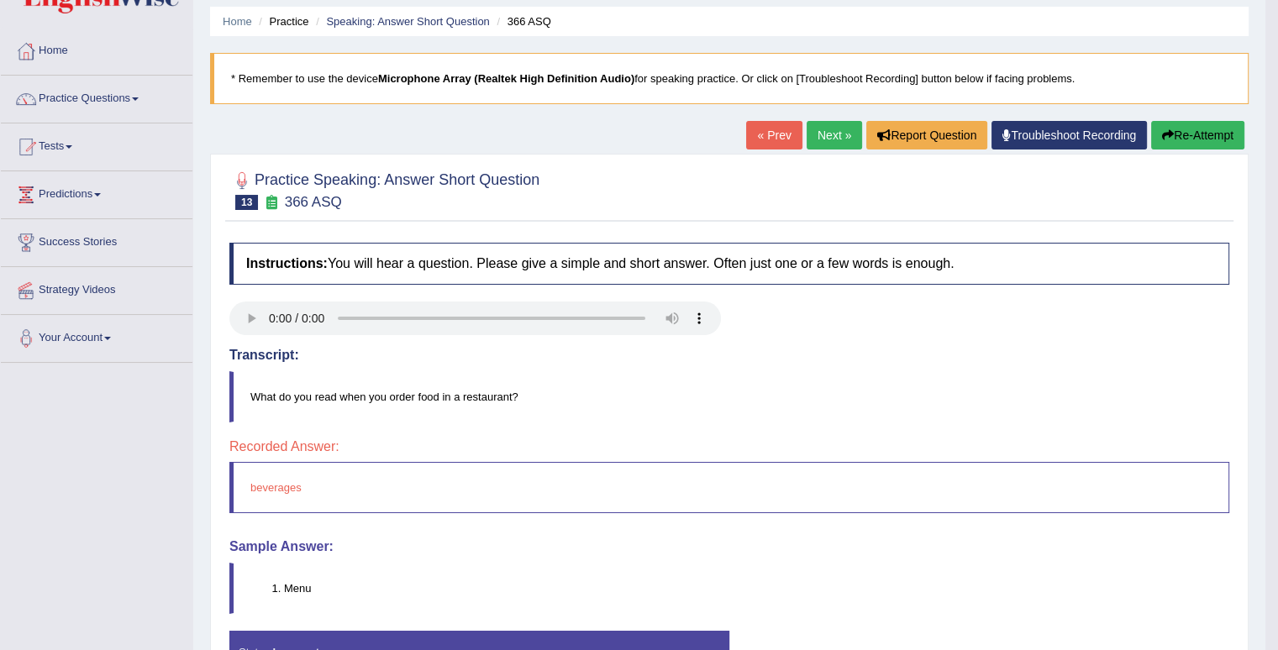
scroll to position [84, 0]
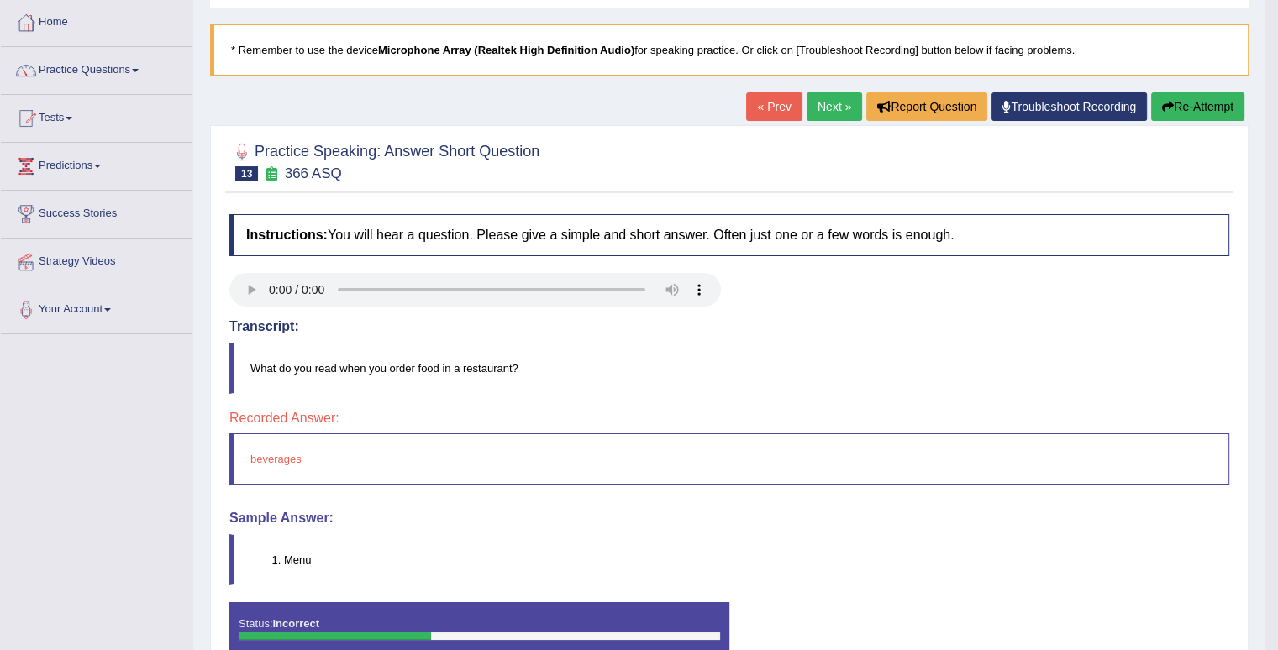
click at [1172, 101] on button "Re-Attempt" at bounding box center [1197, 106] width 93 height 29
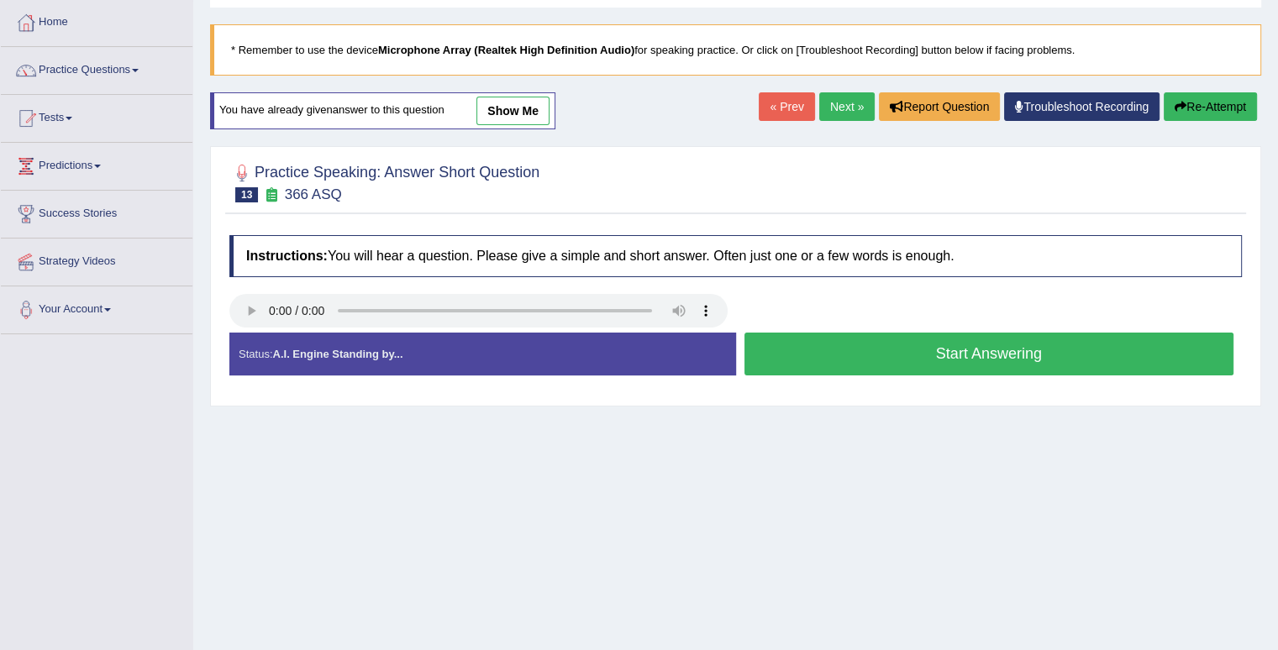
click at [1008, 351] on button "Start Answering" at bounding box center [989, 354] width 490 height 43
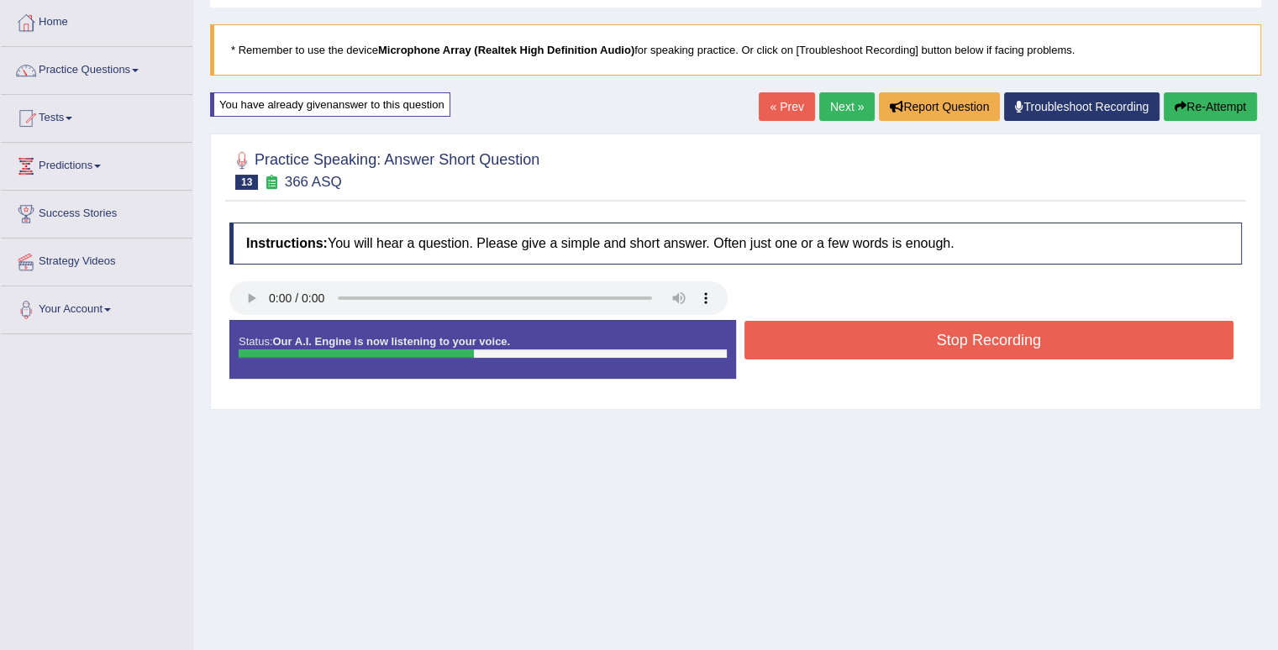
click at [1008, 351] on button "Stop Recording" at bounding box center [989, 340] width 490 height 39
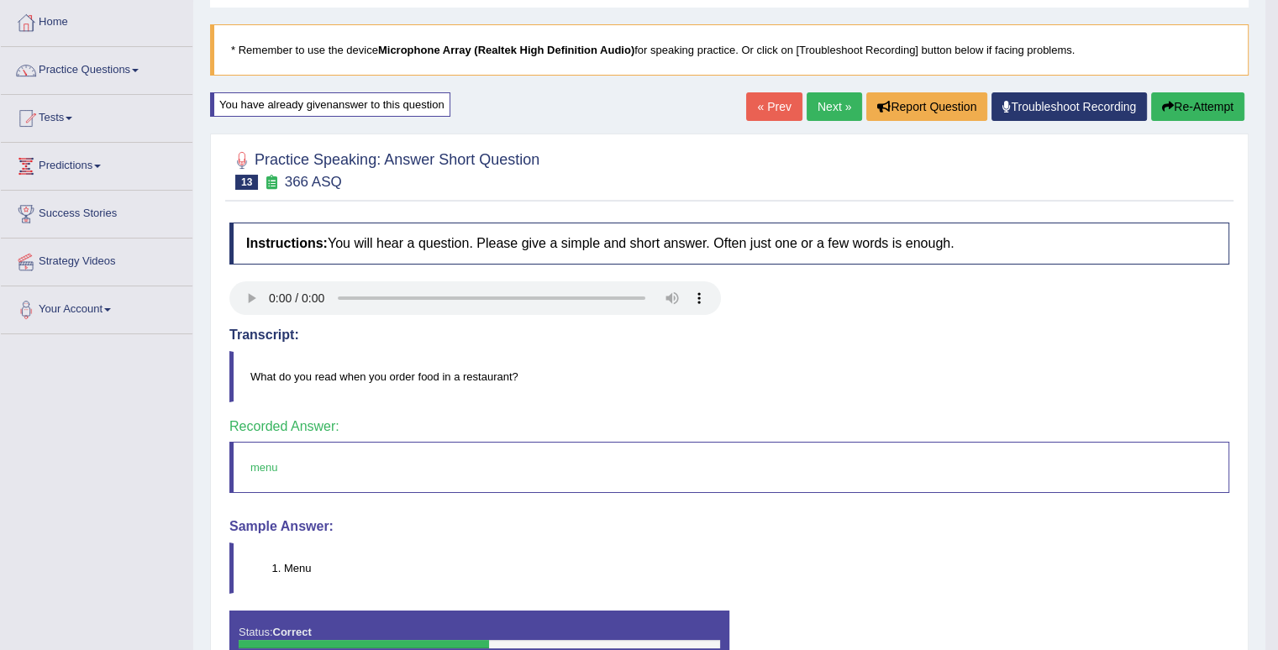
click at [827, 112] on link "Next »" at bounding box center [833, 106] width 55 height 29
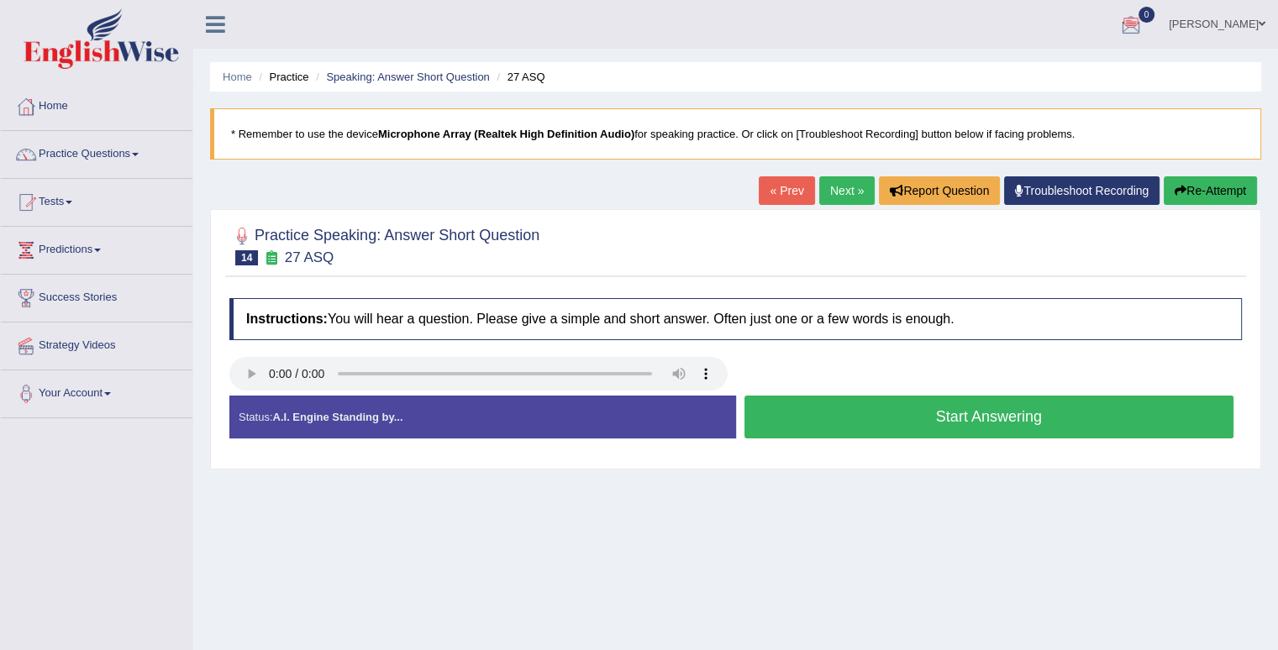
click at [800, 407] on button "Start Answering" at bounding box center [989, 417] width 490 height 43
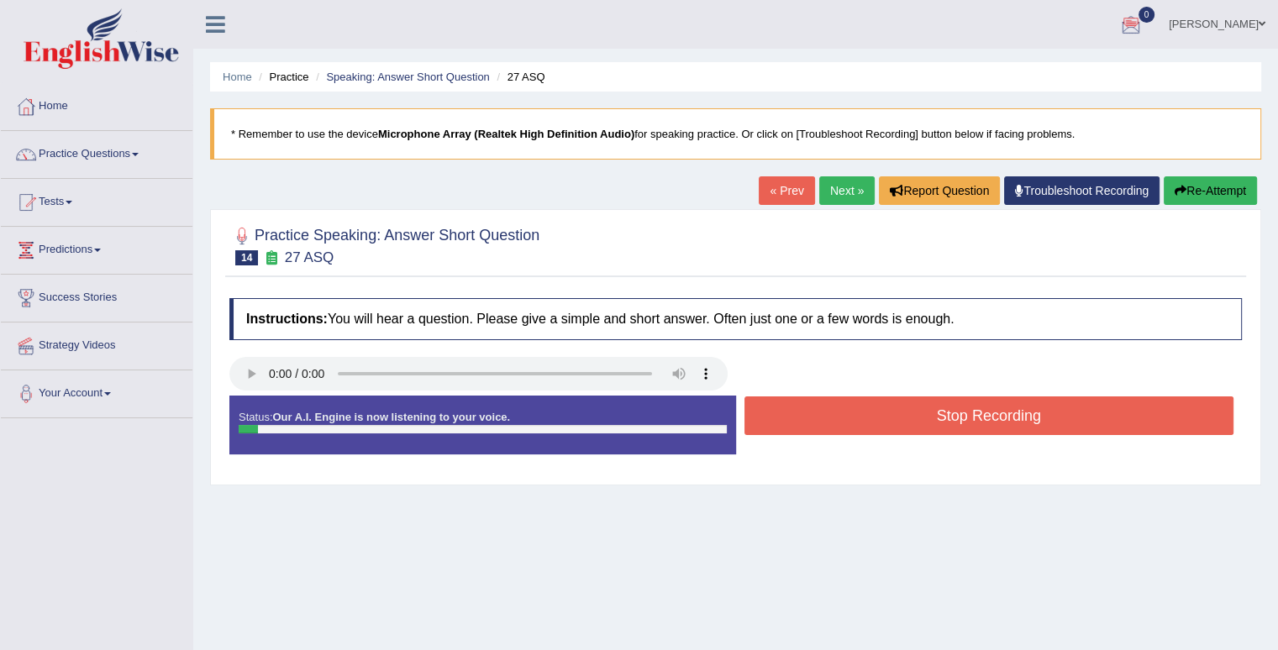
click at [800, 407] on button "Stop Recording" at bounding box center [989, 415] width 490 height 39
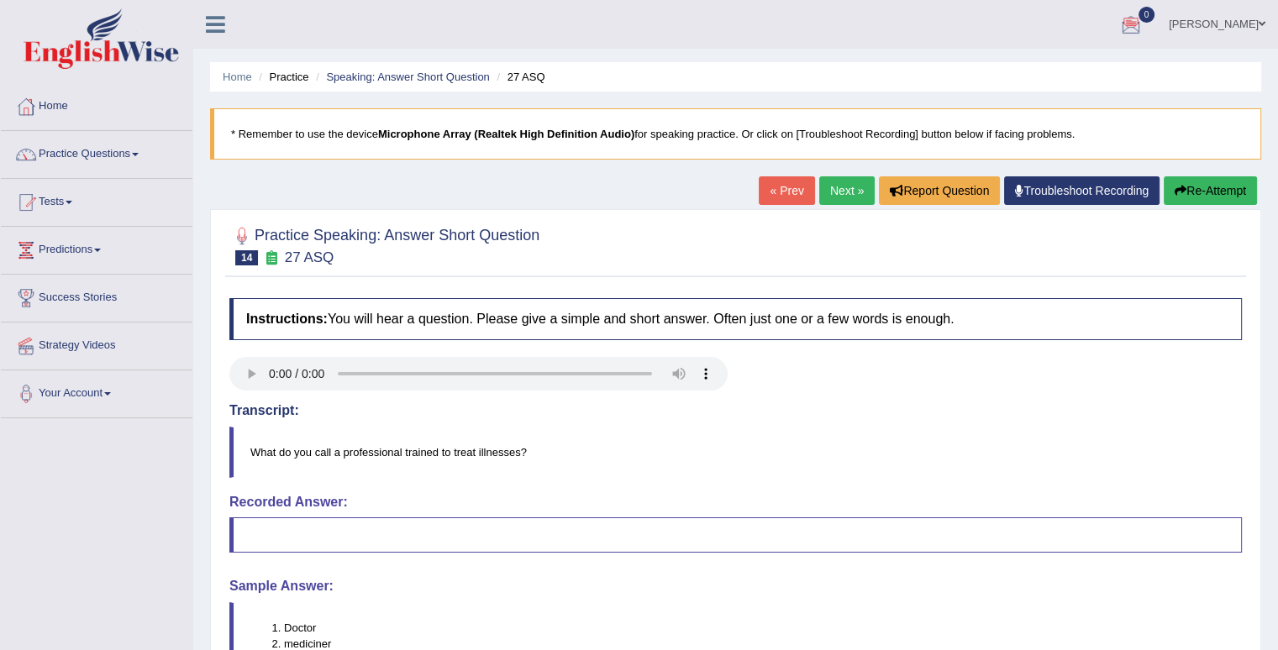
scroll to position [84, 0]
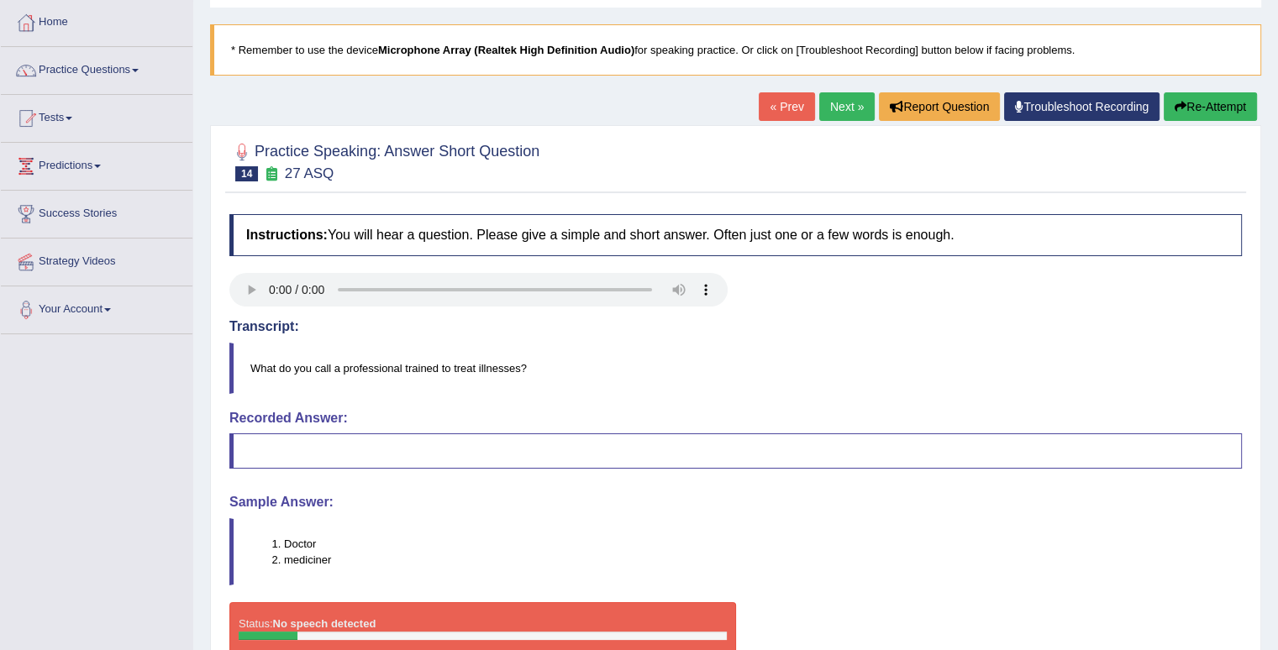
click at [1203, 108] on button "Re-Attempt" at bounding box center [1209, 106] width 93 height 29
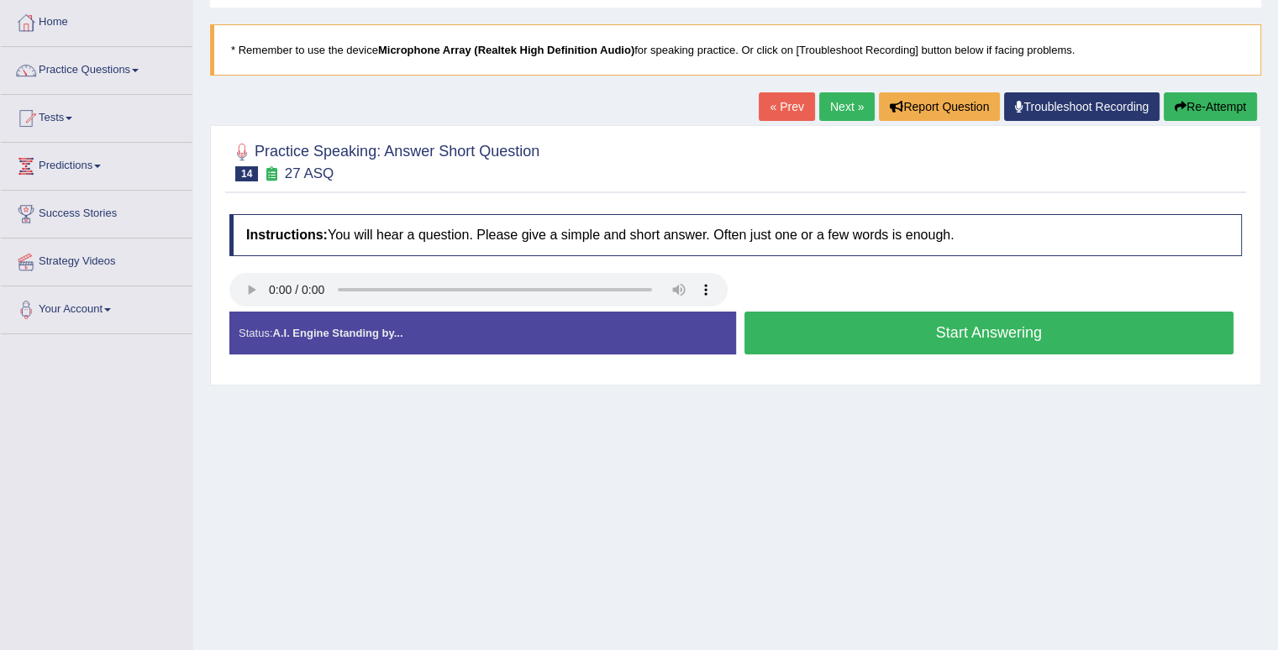
click at [911, 322] on button "Start Answering" at bounding box center [989, 333] width 490 height 43
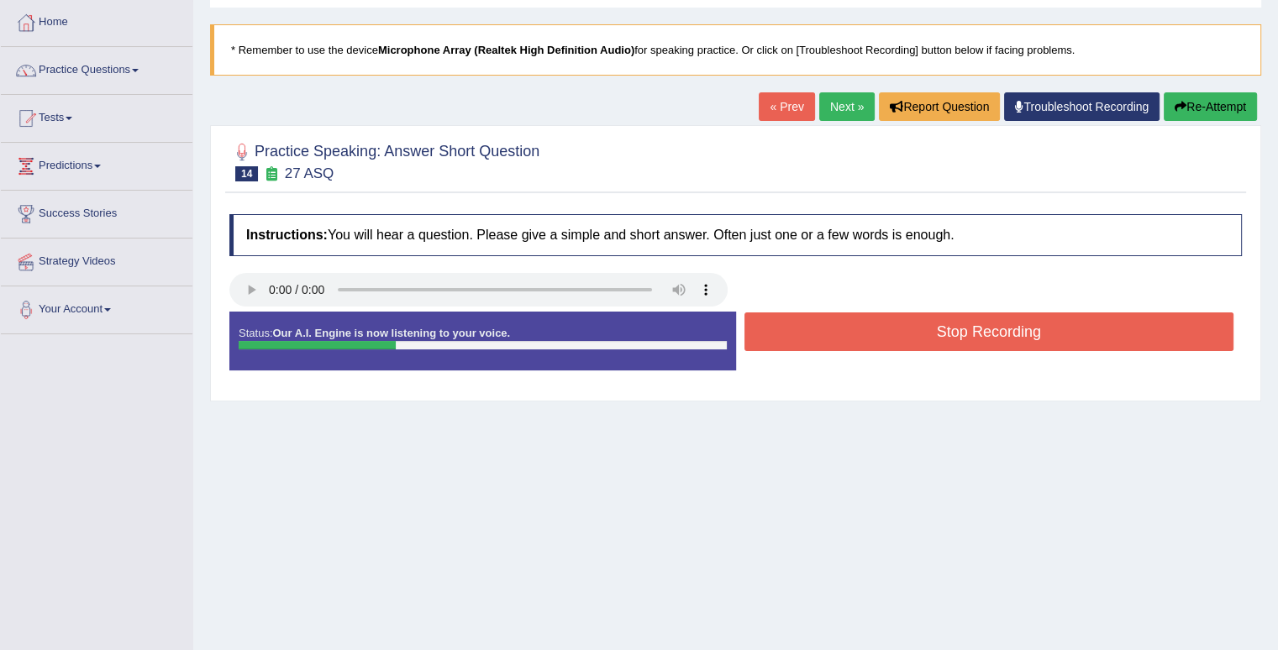
click at [911, 329] on button "Stop Recording" at bounding box center [989, 331] width 490 height 39
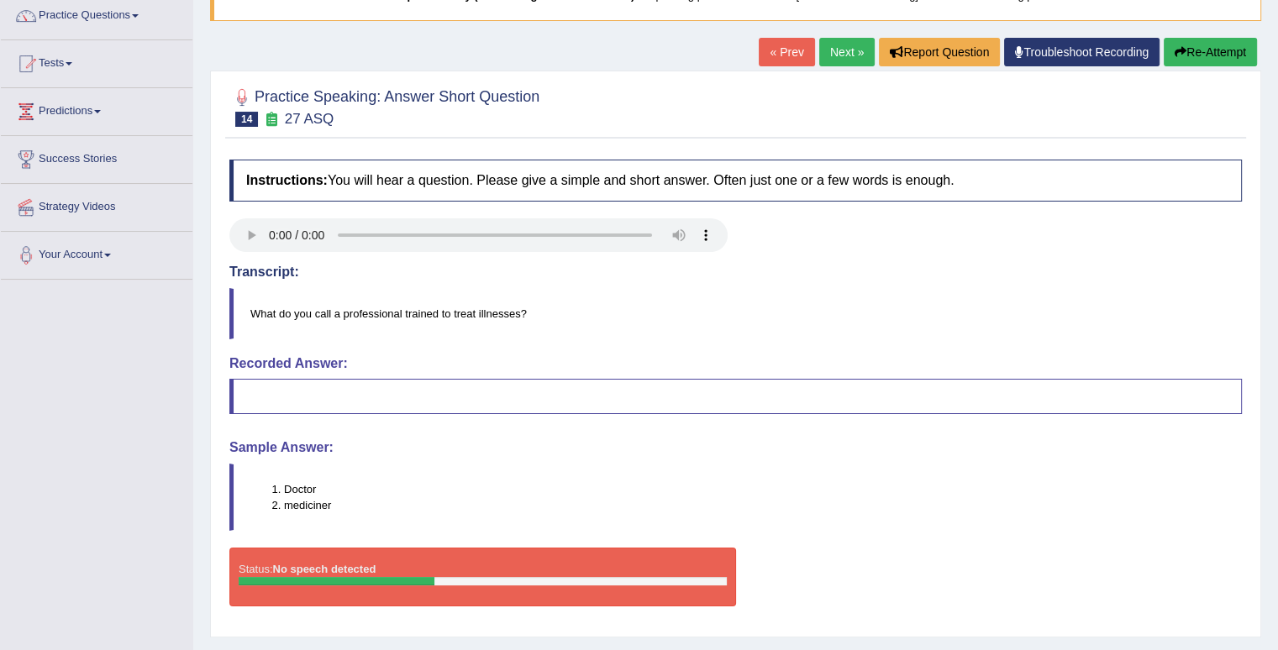
scroll to position [168, 0]
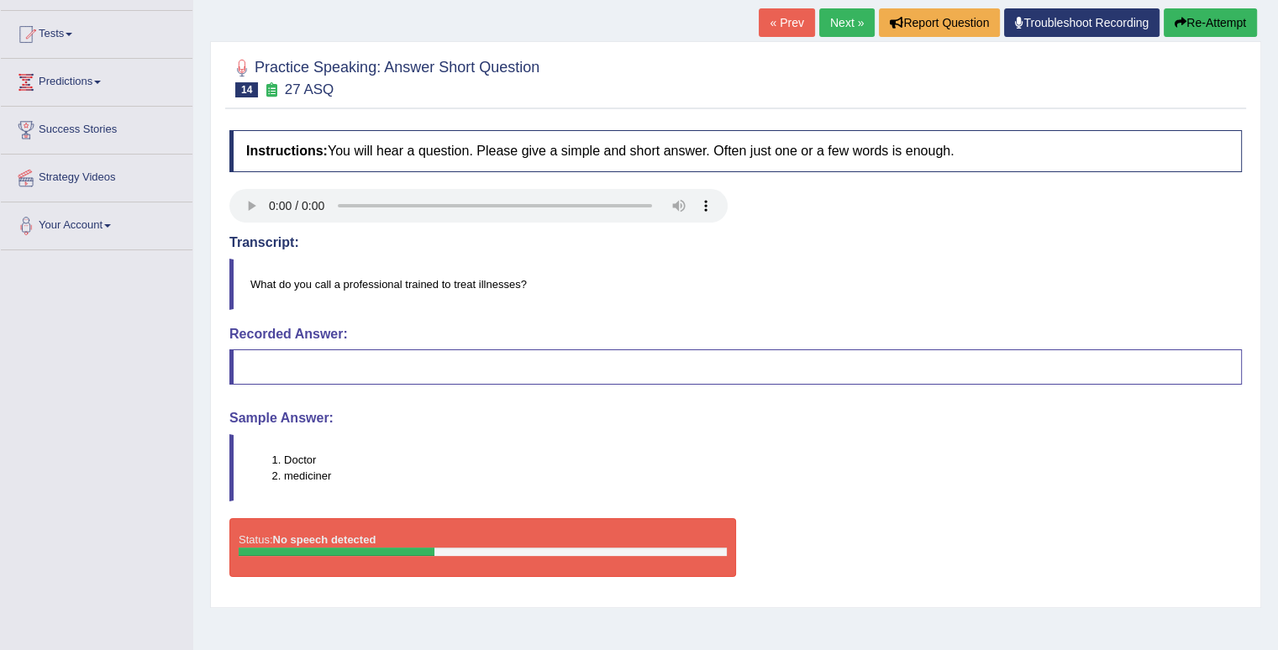
click at [1206, 24] on button "Re-Attempt" at bounding box center [1209, 22] width 93 height 29
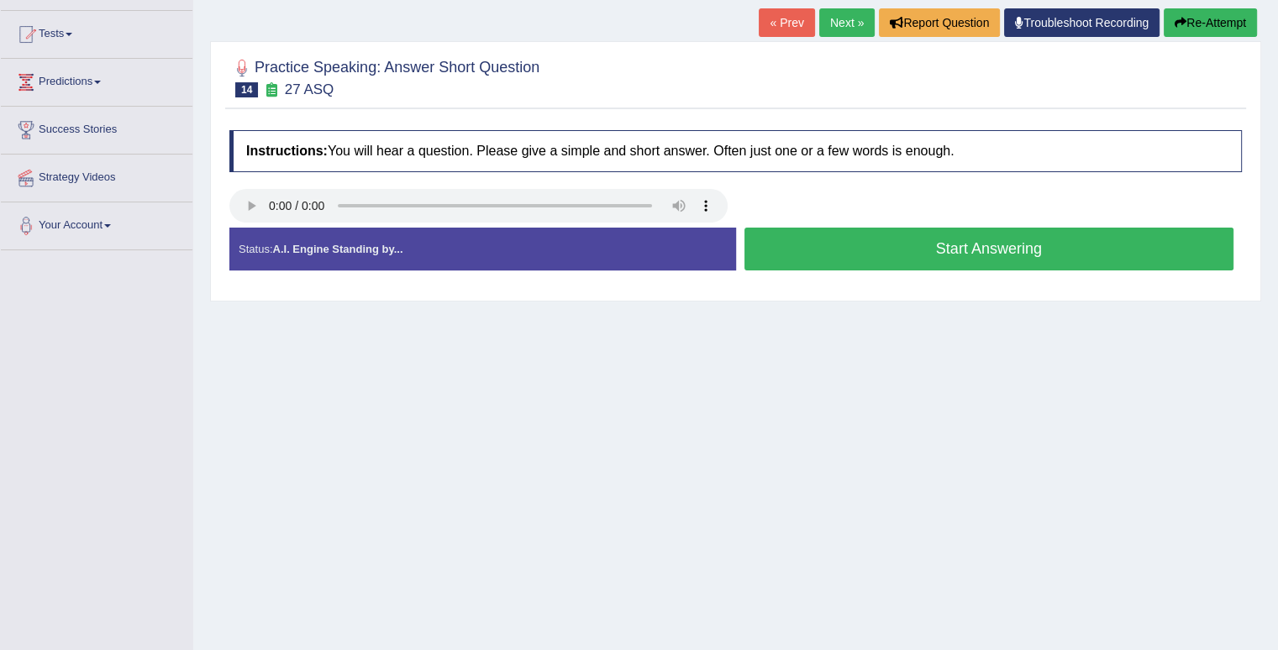
click at [921, 249] on button "Start Answering" at bounding box center [989, 249] width 490 height 43
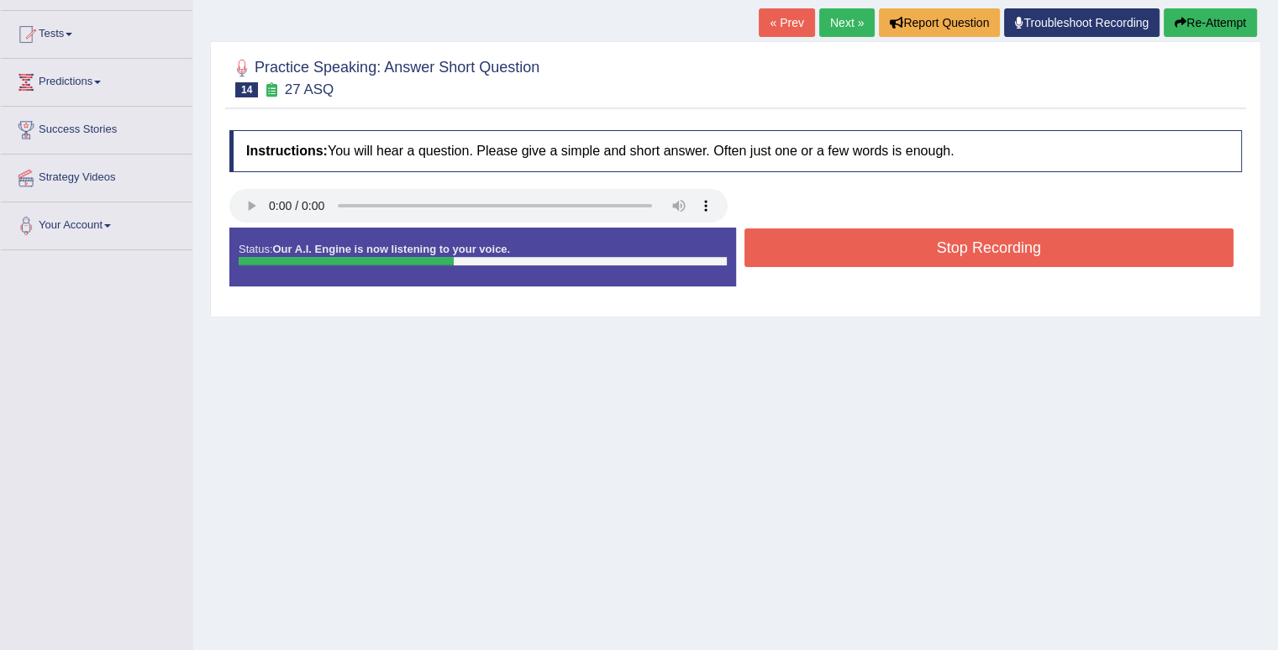
click at [921, 249] on button "Stop Recording" at bounding box center [989, 247] width 490 height 39
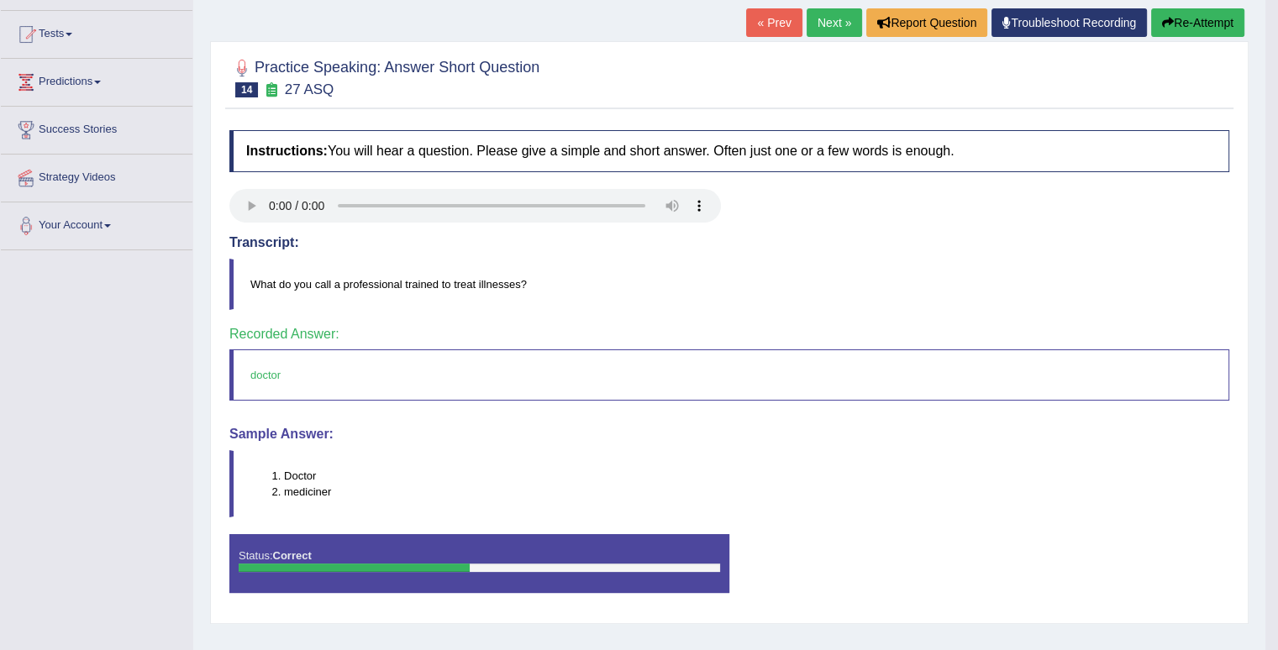
click at [1168, 20] on icon "button" at bounding box center [1168, 23] width 12 height 12
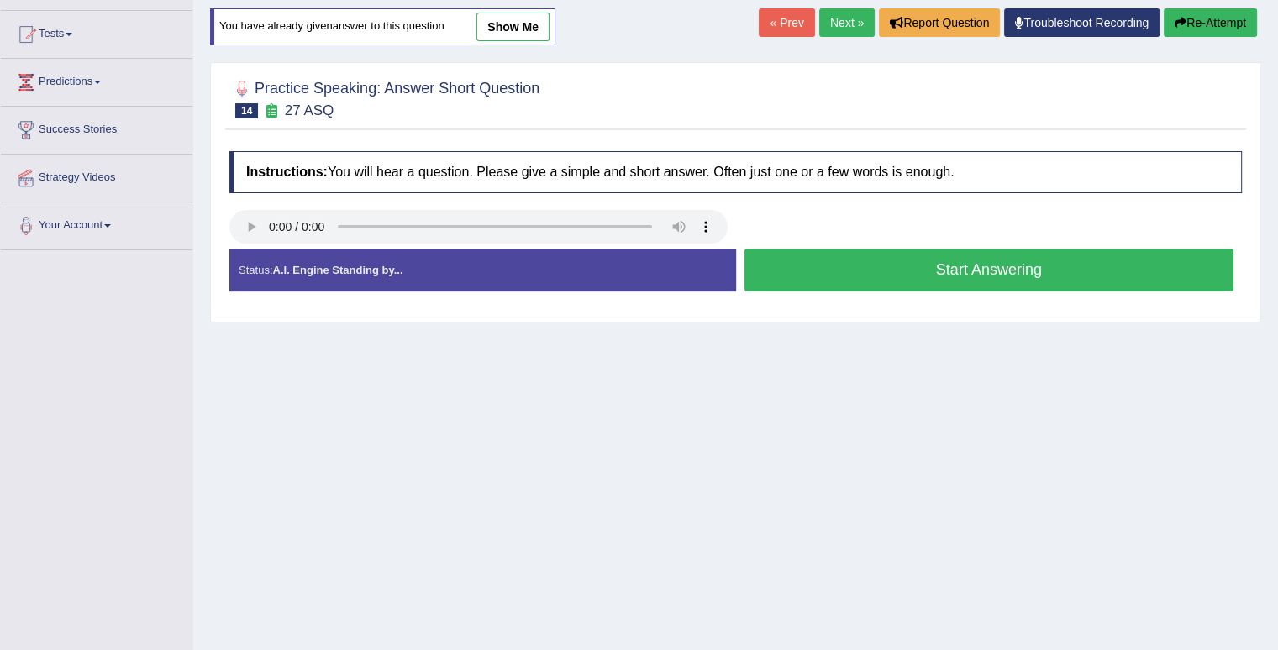
click at [860, 23] on link "Next »" at bounding box center [846, 22] width 55 height 29
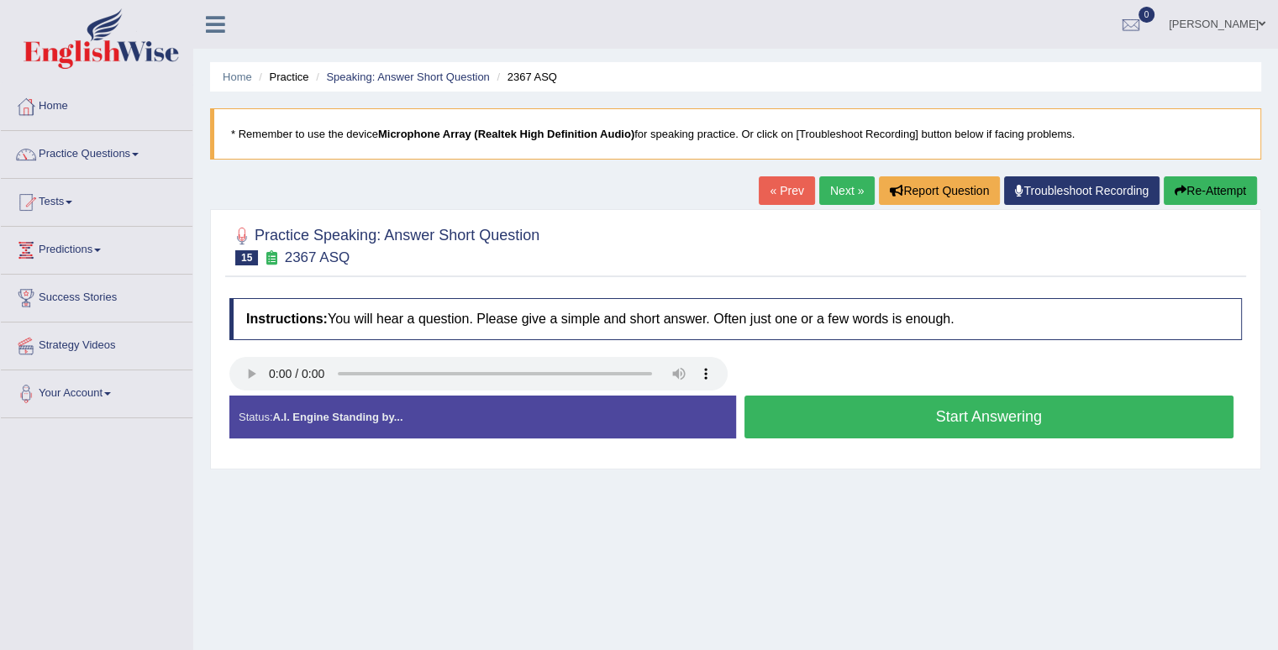
click at [841, 416] on button "Start Answering" at bounding box center [989, 417] width 490 height 43
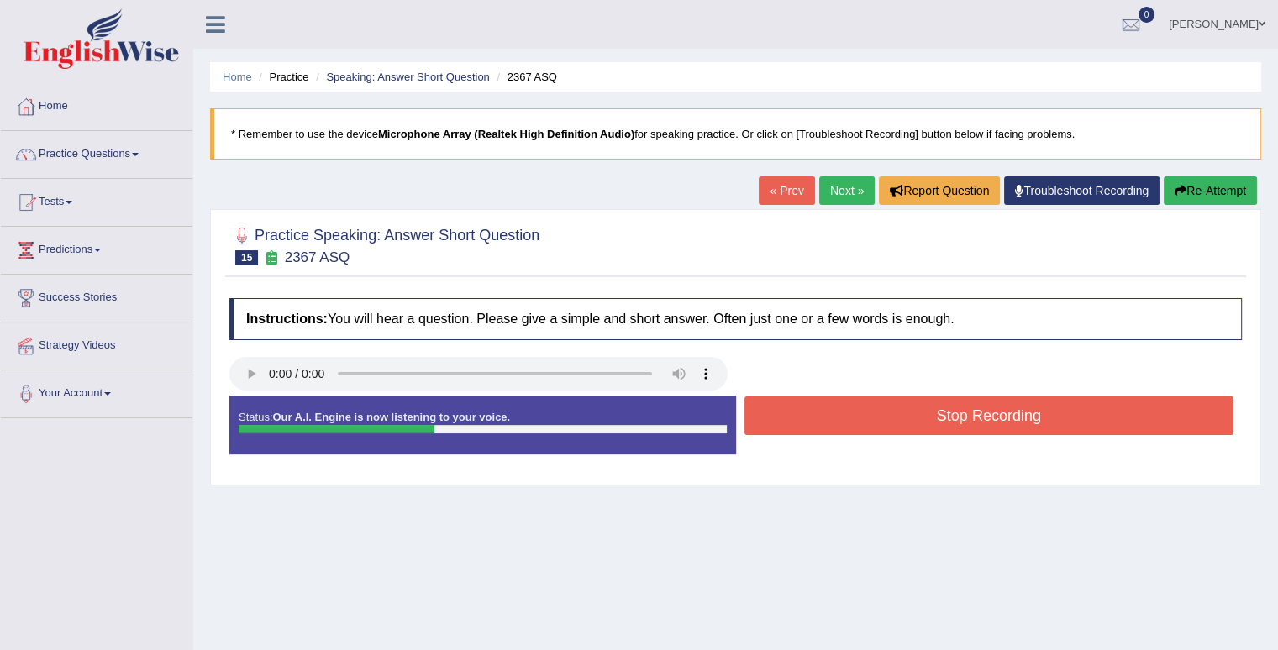
click at [841, 416] on button "Stop Recording" at bounding box center [989, 415] width 490 height 39
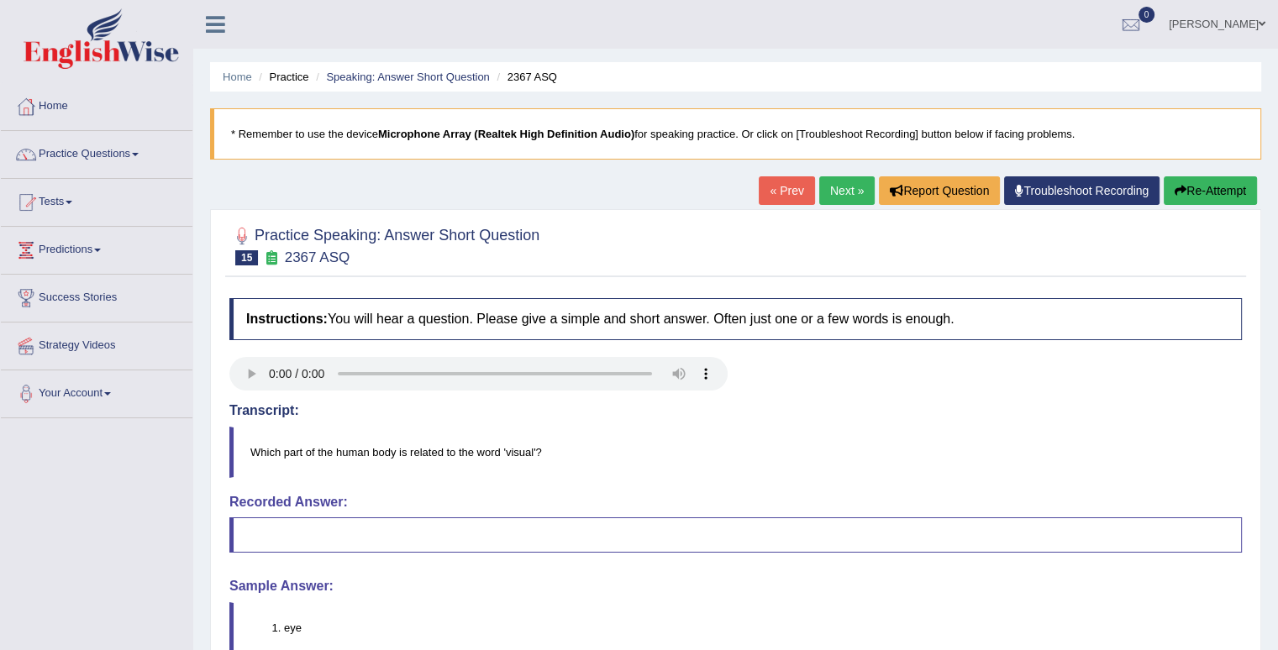
click at [1174, 185] on icon "button" at bounding box center [1180, 191] width 12 height 12
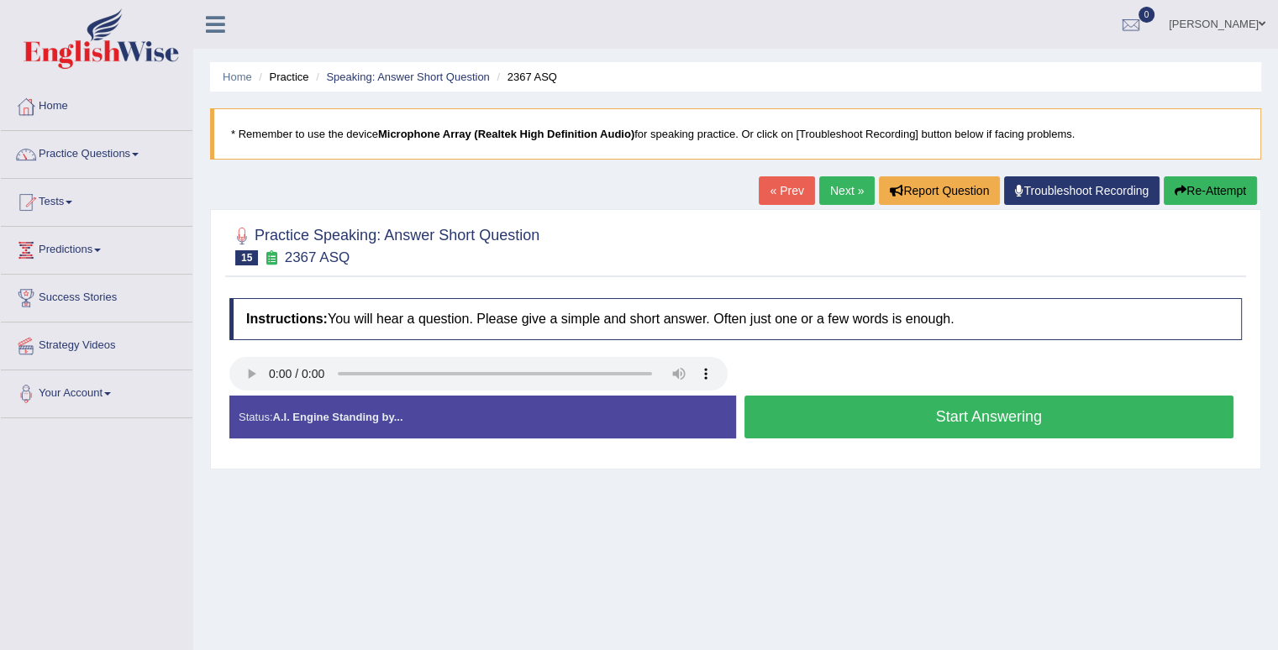
click at [898, 420] on button "Start Answering" at bounding box center [989, 417] width 490 height 43
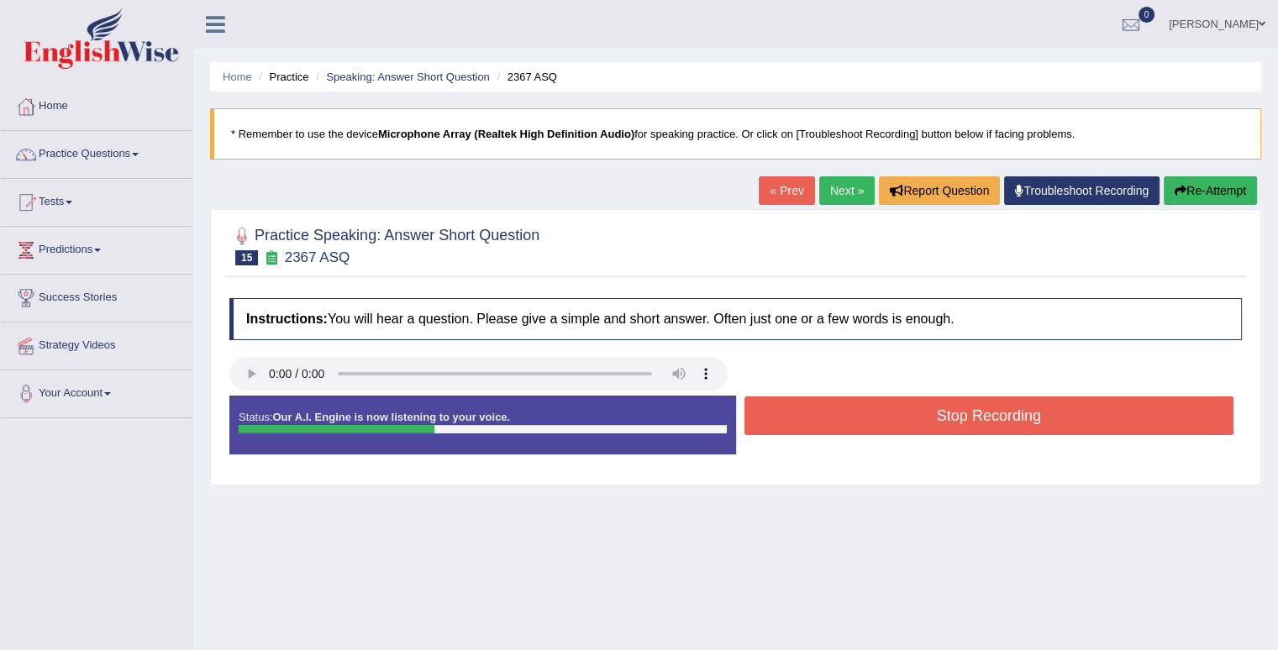
click at [898, 420] on button "Stop Recording" at bounding box center [989, 415] width 490 height 39
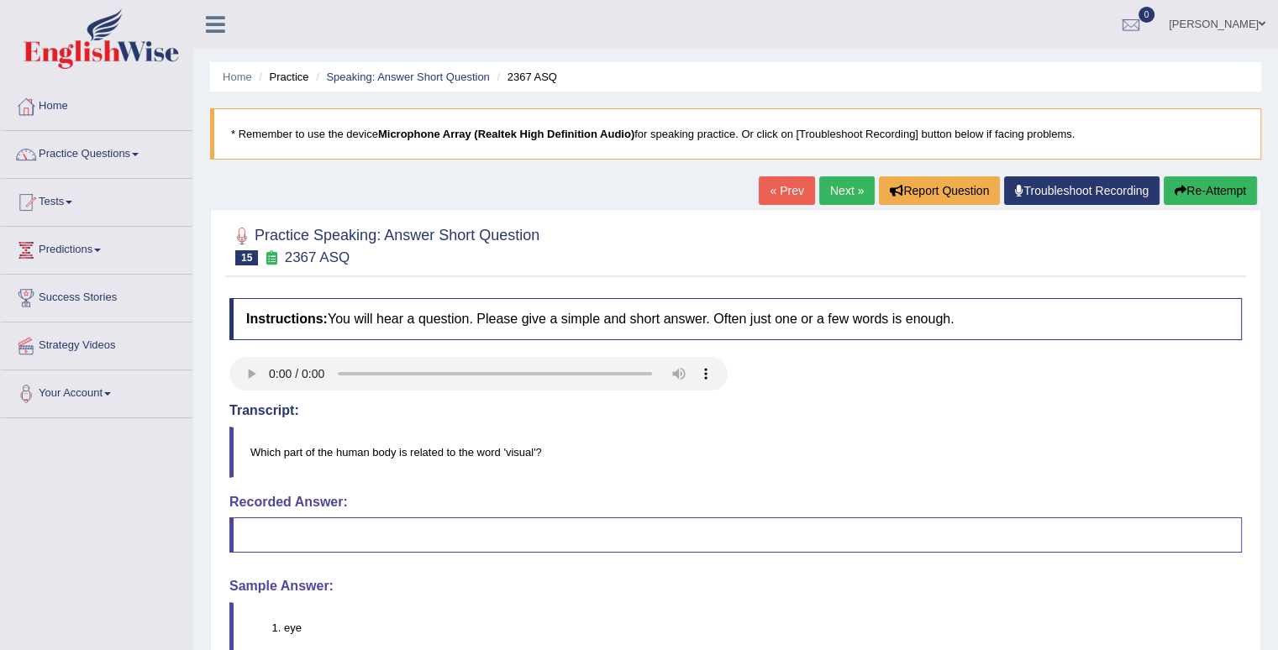
scroll to position [84, 0]
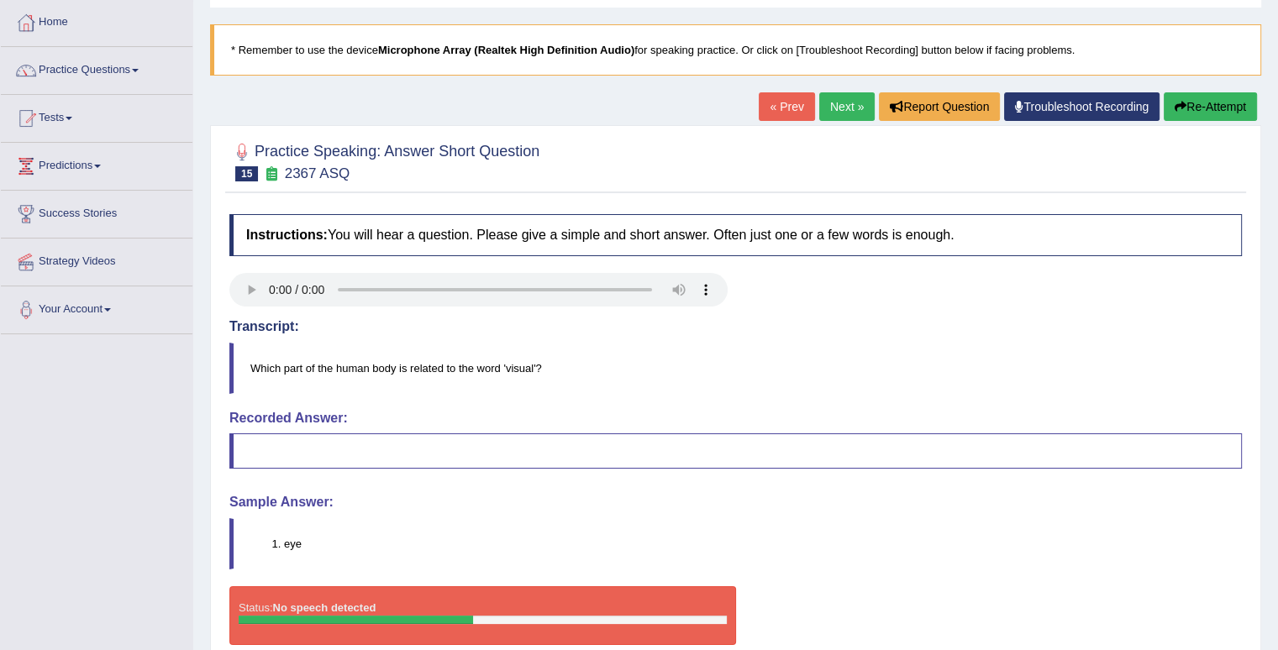
click at [848, 105] on link "Next »" at bounding box center [846, 106] width 55 height 29
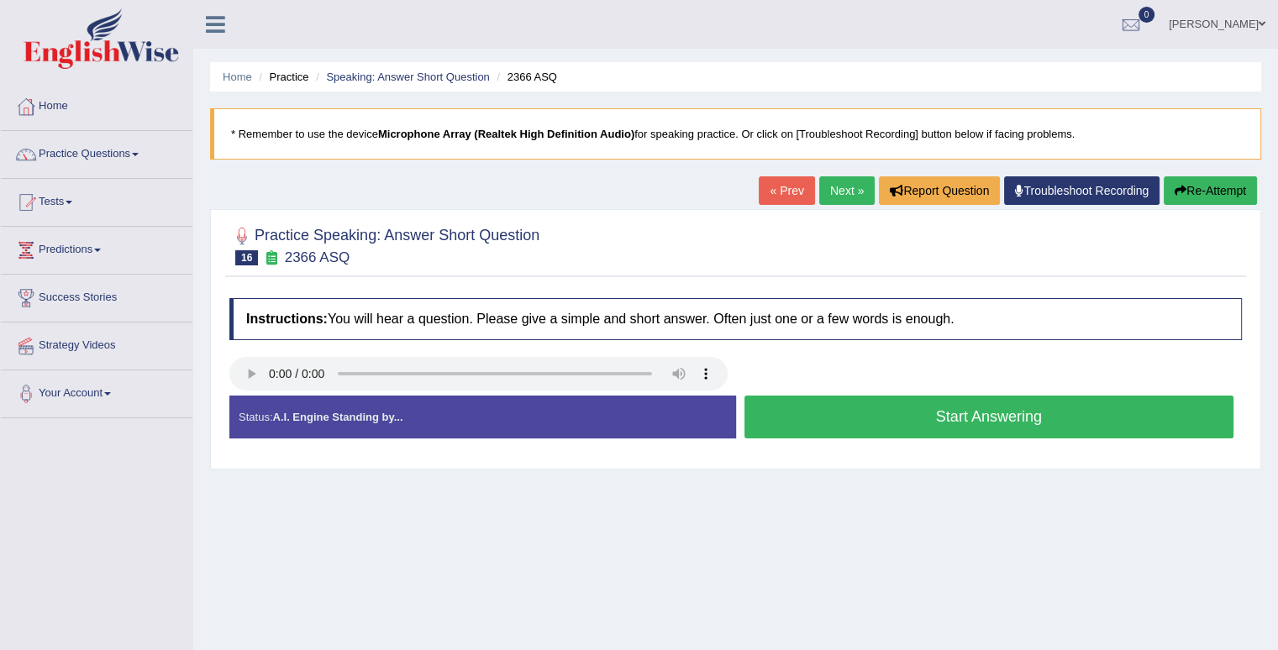
click at [822, 404] on button "Start Answering" at bounding box center [989, 417] width 490 height 43
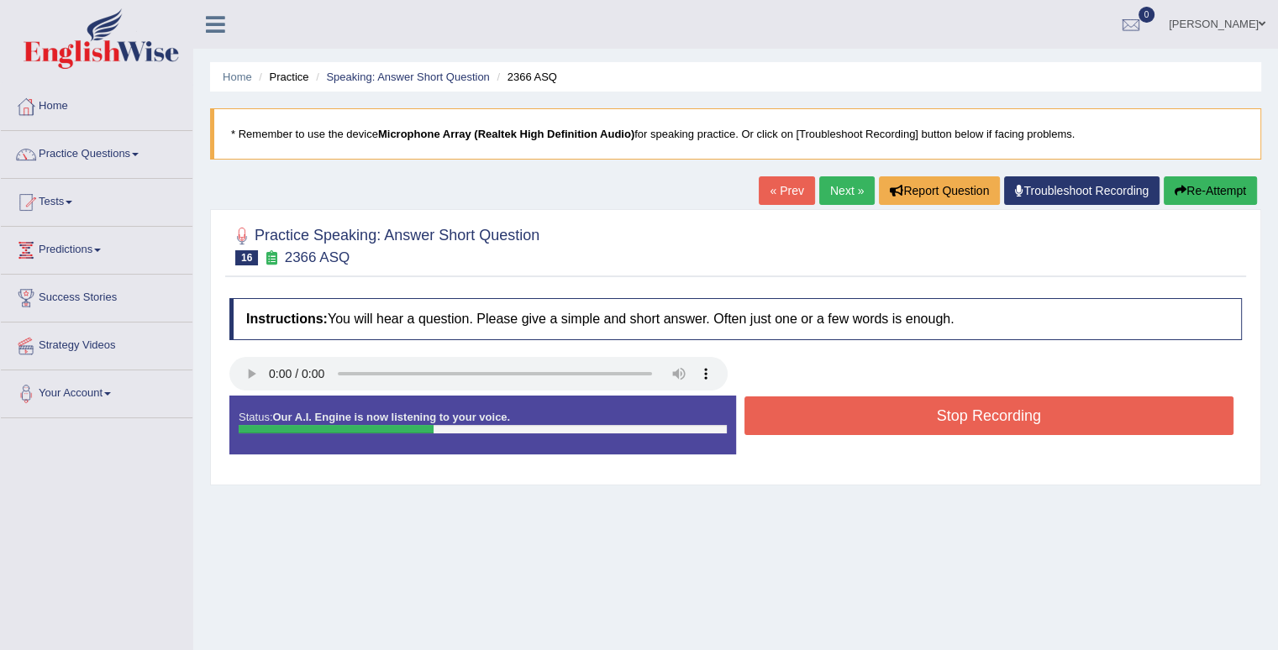
click at [822, 404] on button "Stop Recording" at bounding box center [989, 415] width 490 height 39
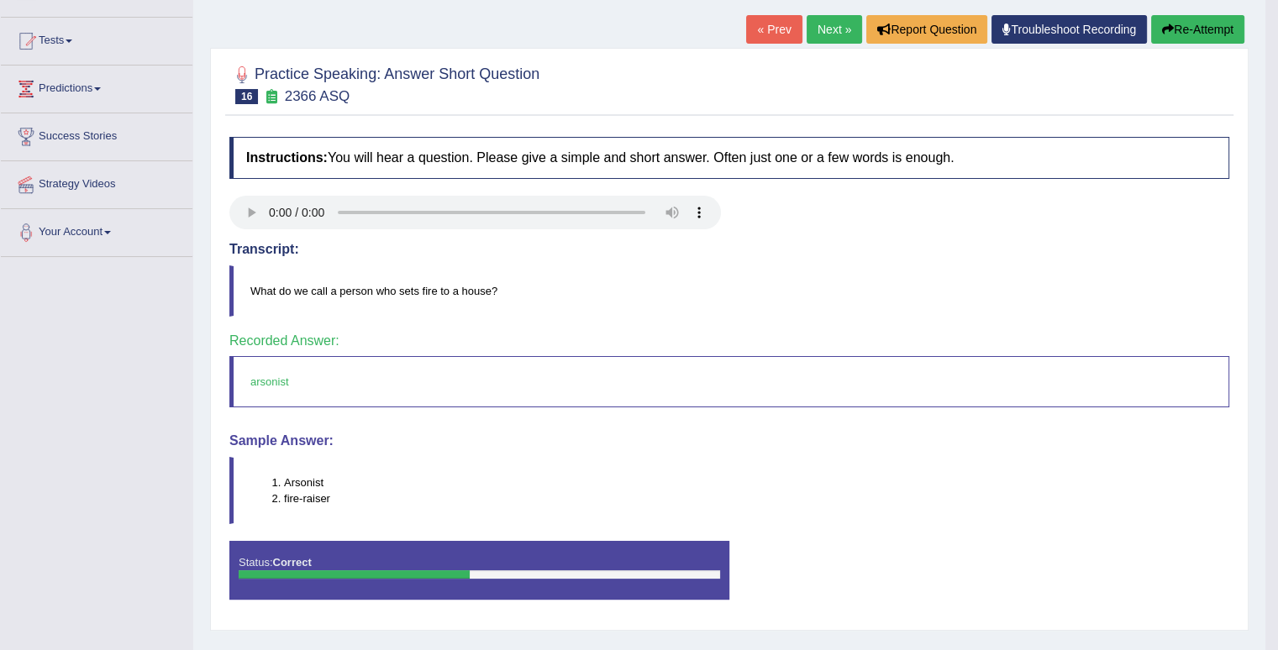
scroll to position [168, 0]
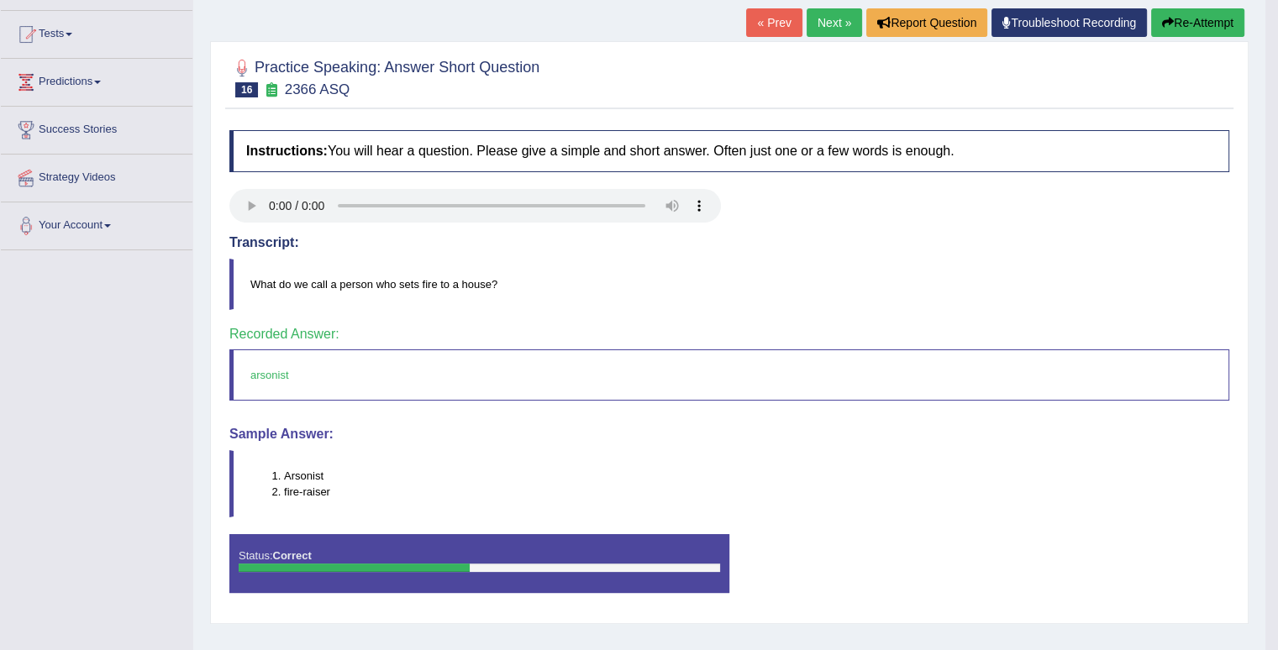
click at [833, 29] on link "Next »" at bounding box center [833, 22] width 55 height 29
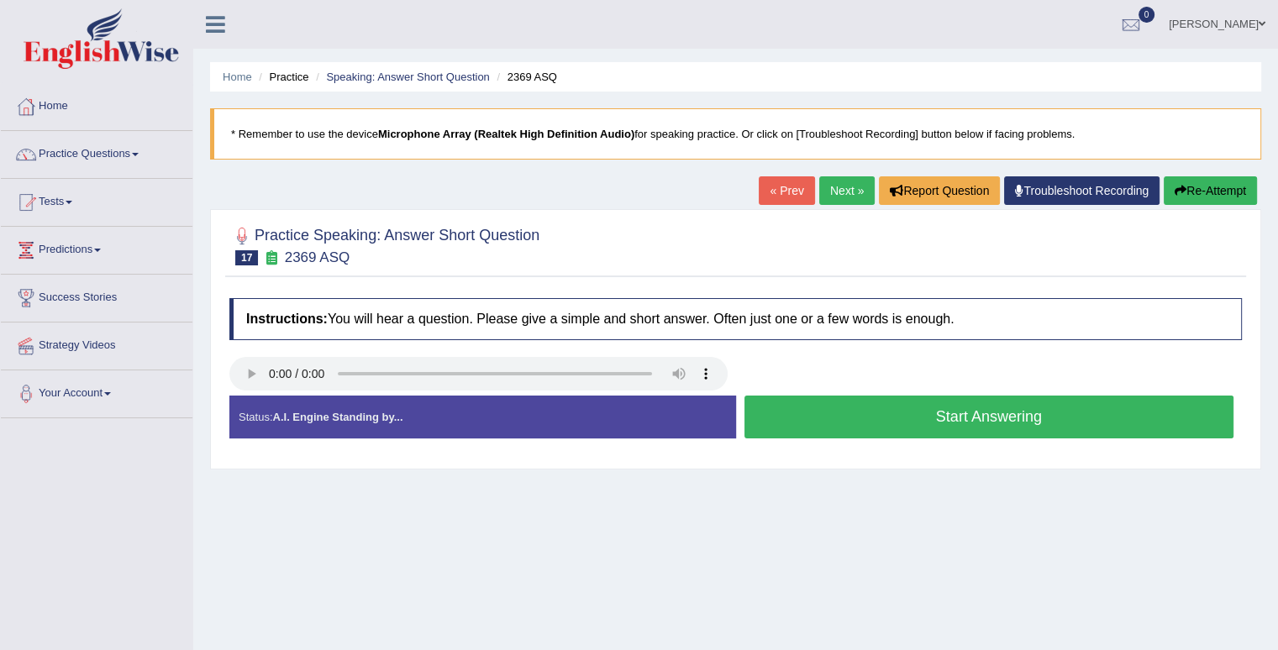
click at [967, 412] on button "Start Answering" at bounding box center [989, 417] width 490 height 43
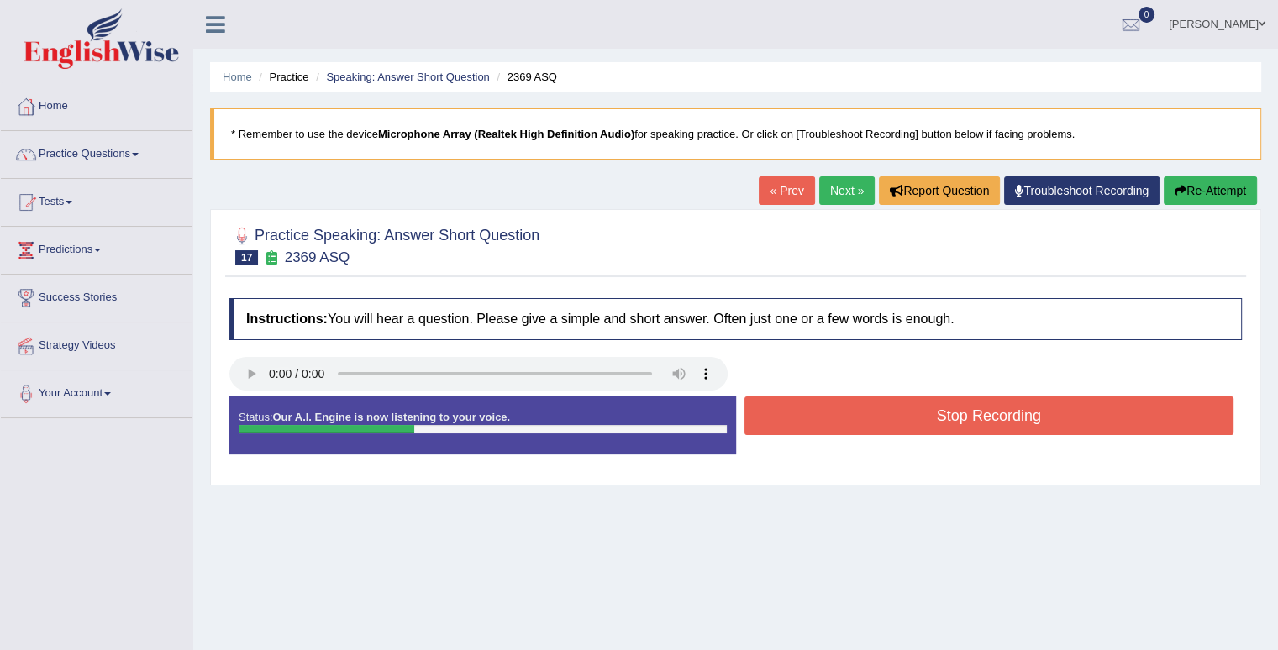
click at [967, 412] on button "Stop Recording" at bounding box center [989, 415] width 490 height 39
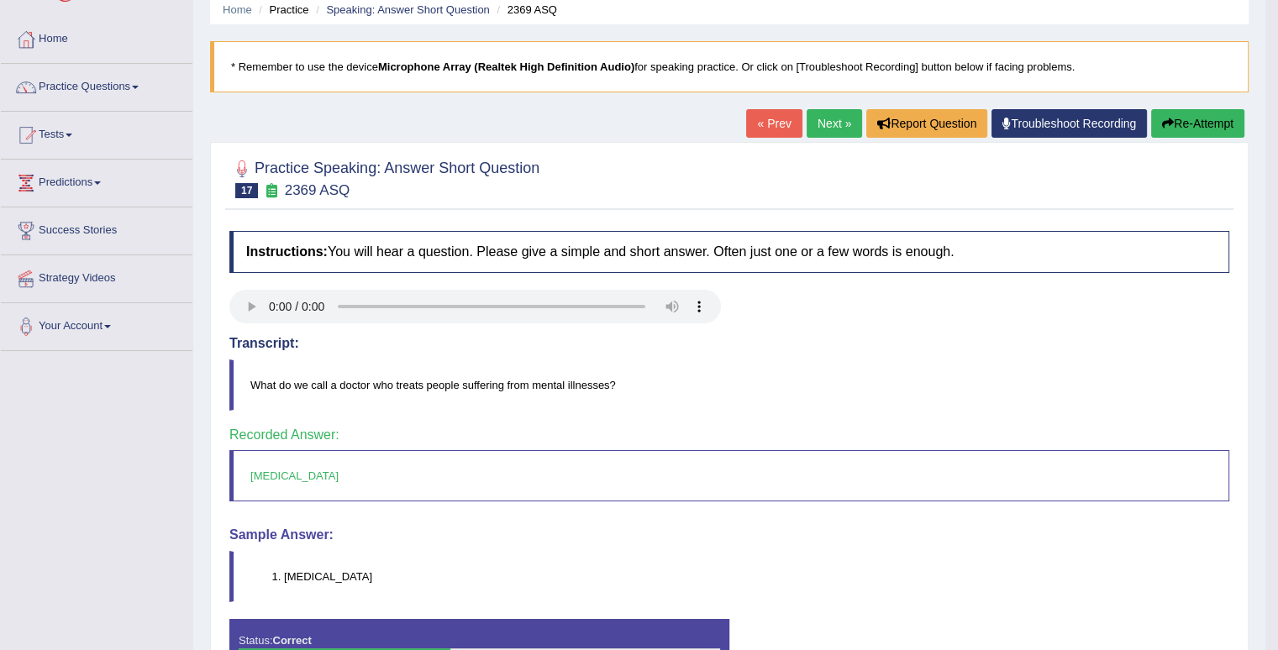
scroll to position [64, 0]
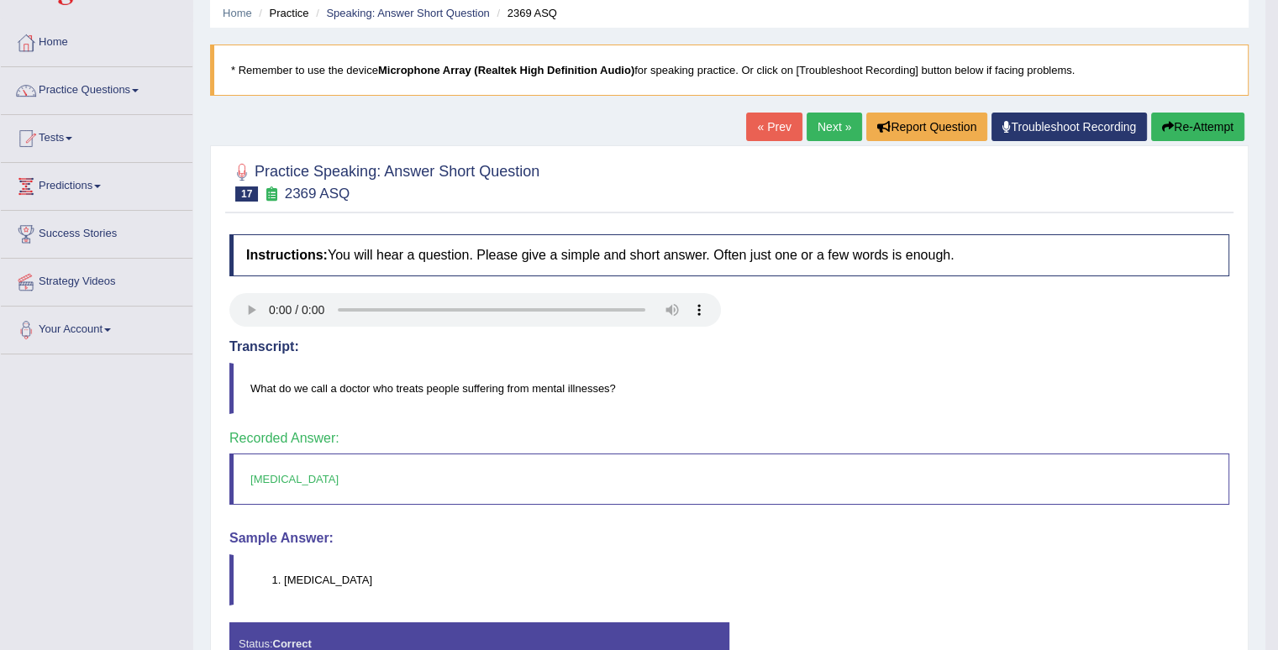
click at [828, 130] on link "Next »" at bounding box center [833, 127] width 55 height 29
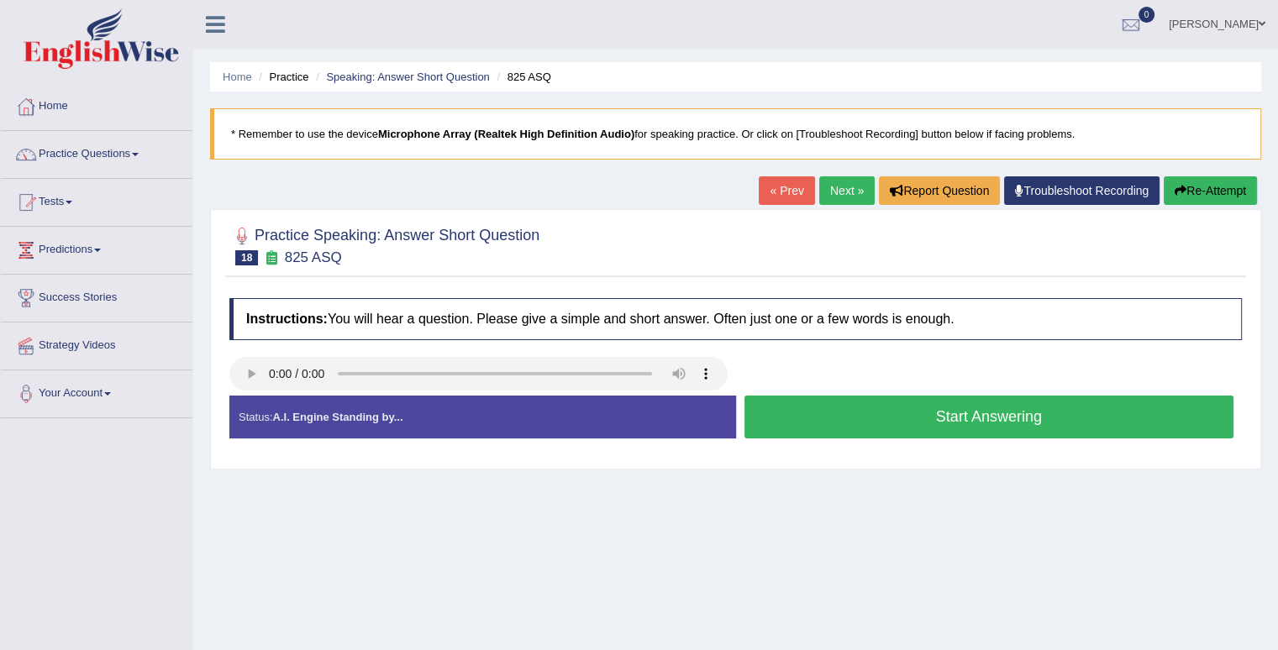
click at [816, 422] on button "Start Answering" at bounding box center [989, 417] width 490 height 43
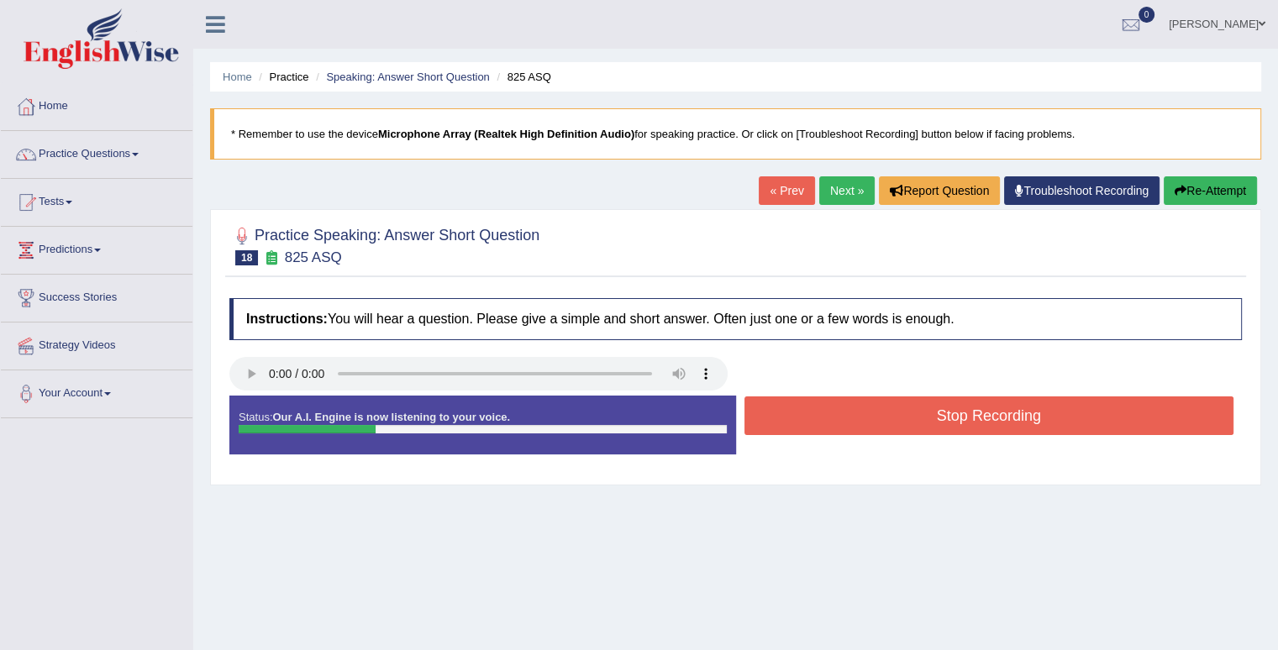
click at [816, 422] on button "Stop Recording" at bounding box center [989, 415] width 490 height 39
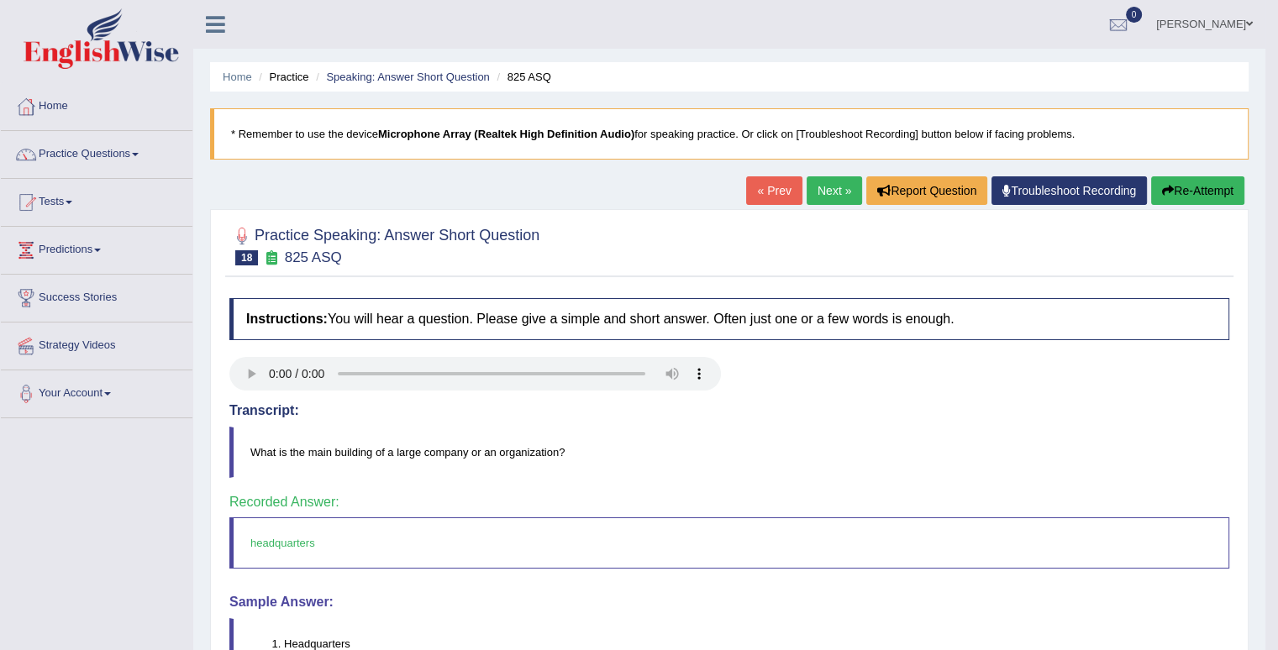
click at [820, 190] on link "Next »" at bounding box center [833, 190] width 55 height 29
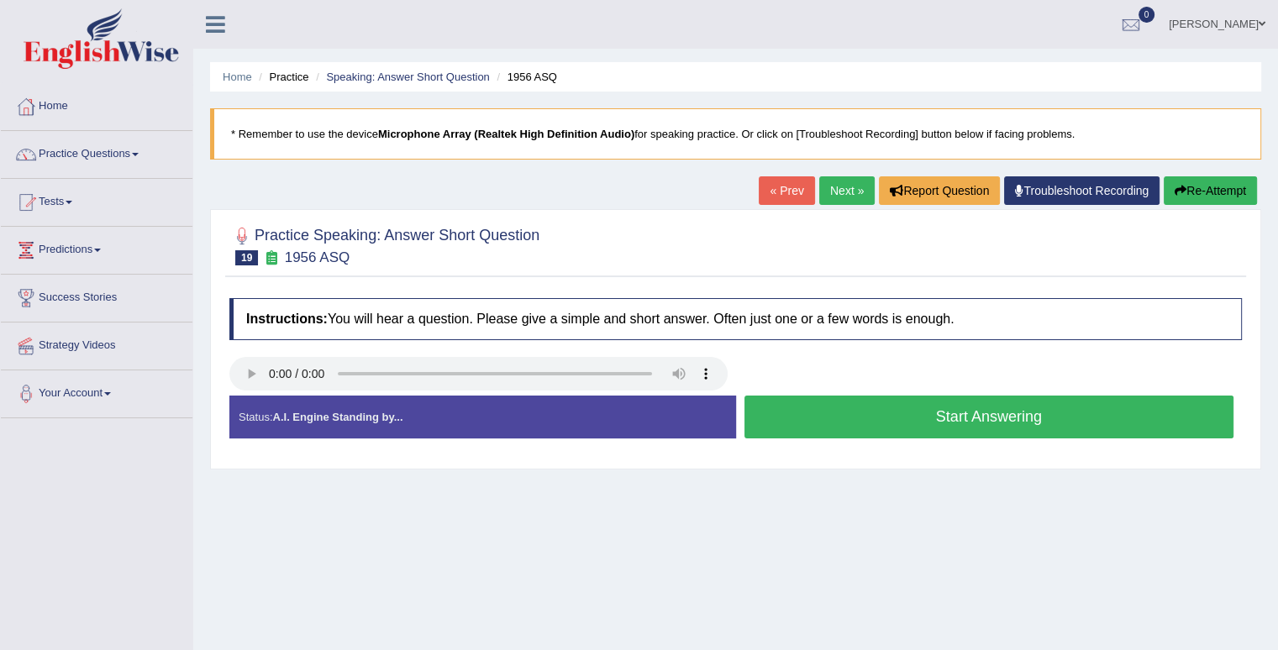
click at [826, 423] on button "Start Answering" at bounding box center [989, 417] width 490 height 43
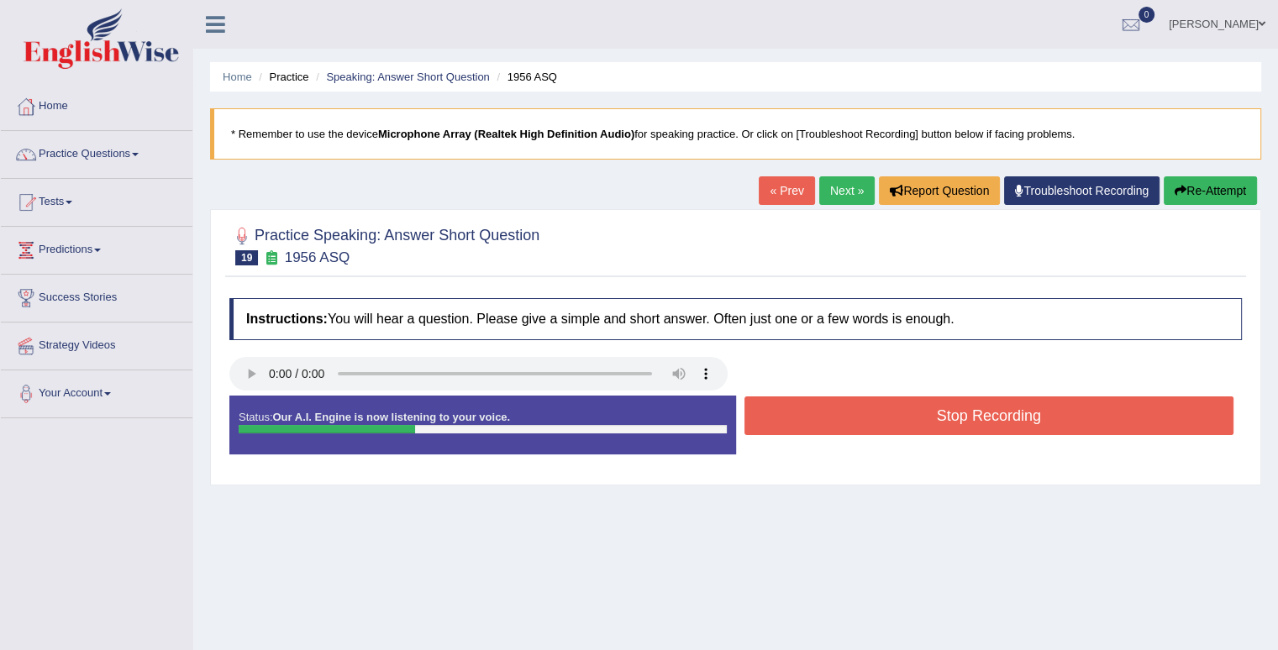
click at [826, 423] on button "Stop Recording" at bounding box center [989, 415] width 490 height 39
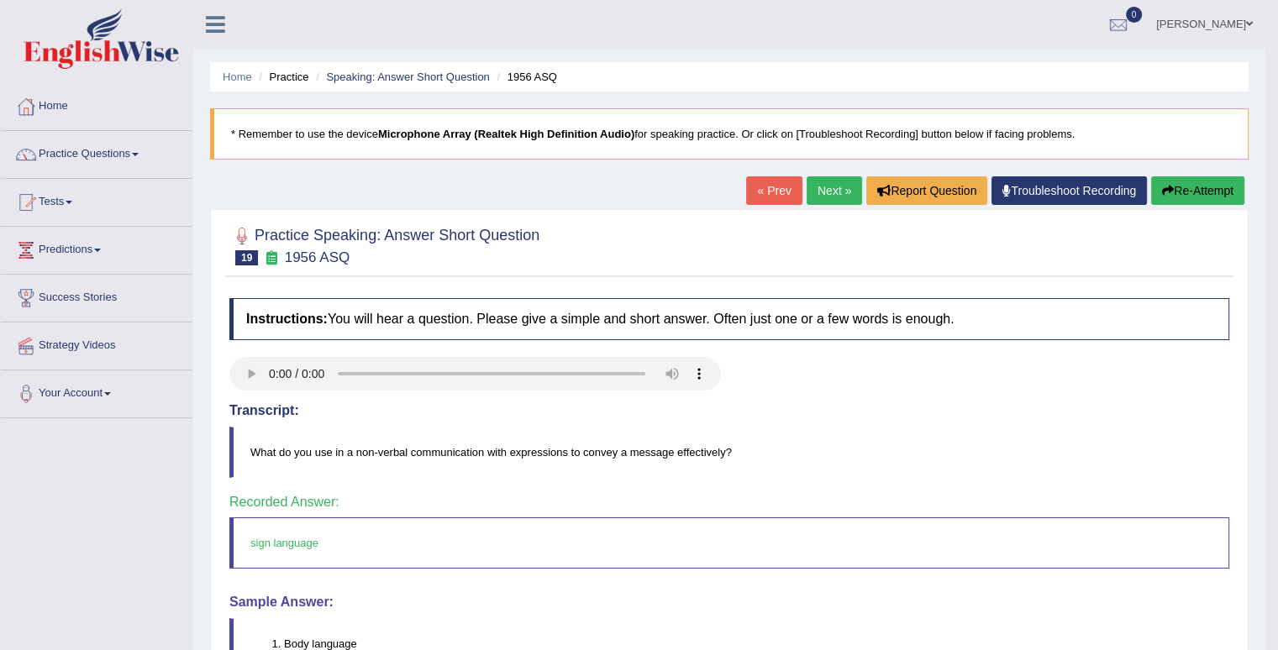
click at [838, 192] on link "Next »" at bounding box center [833, 190] width 55 height 29
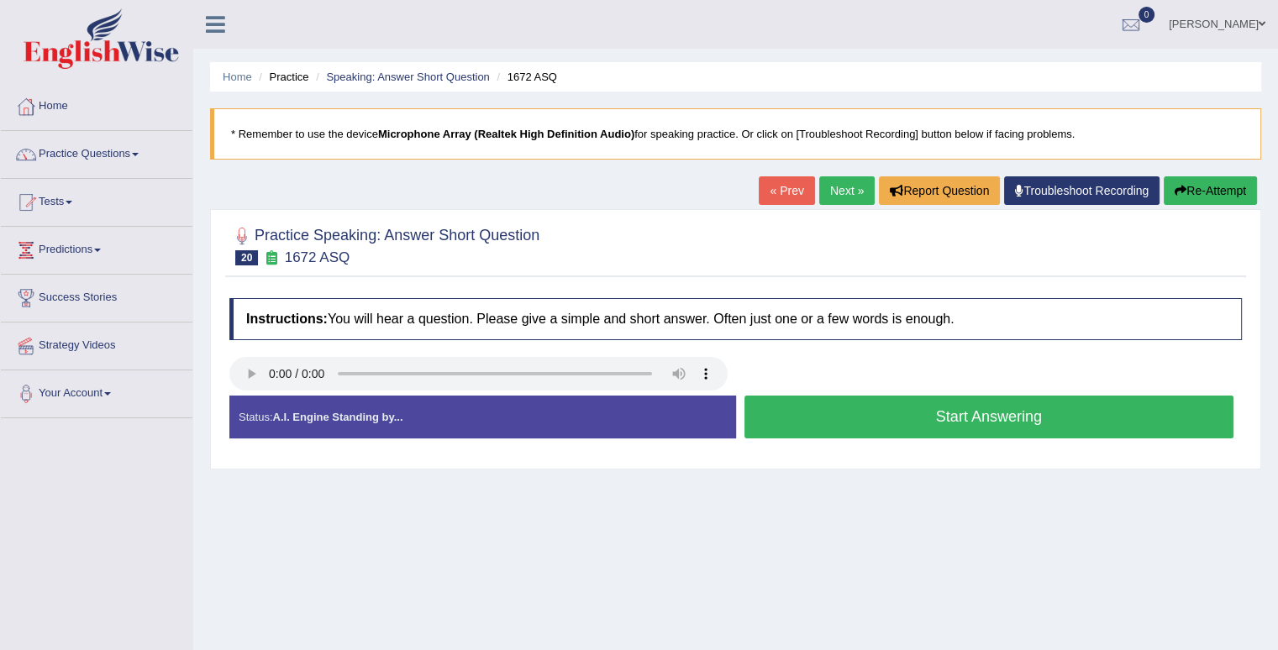
click at [953, 412] on button "Start Answering" at bounding box center [989, 417] width 490 height 43
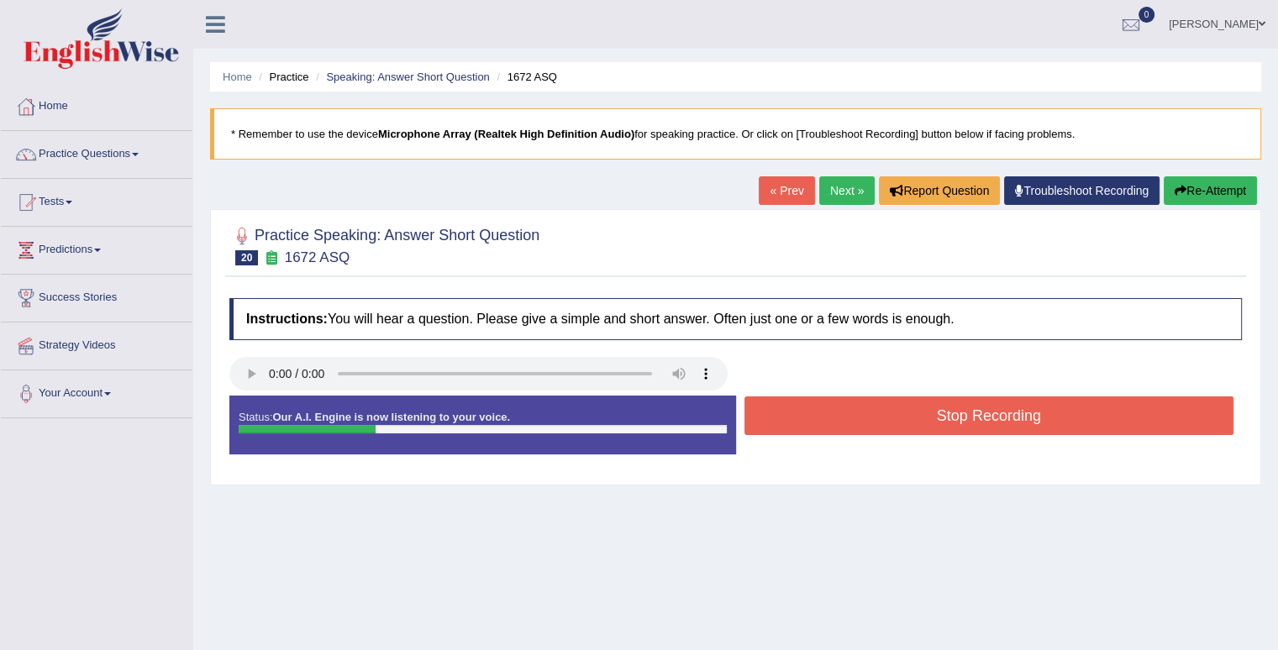
click at [953, 412] on button "Stop Recording" at bounding box center [989, 415] width 490 height 39
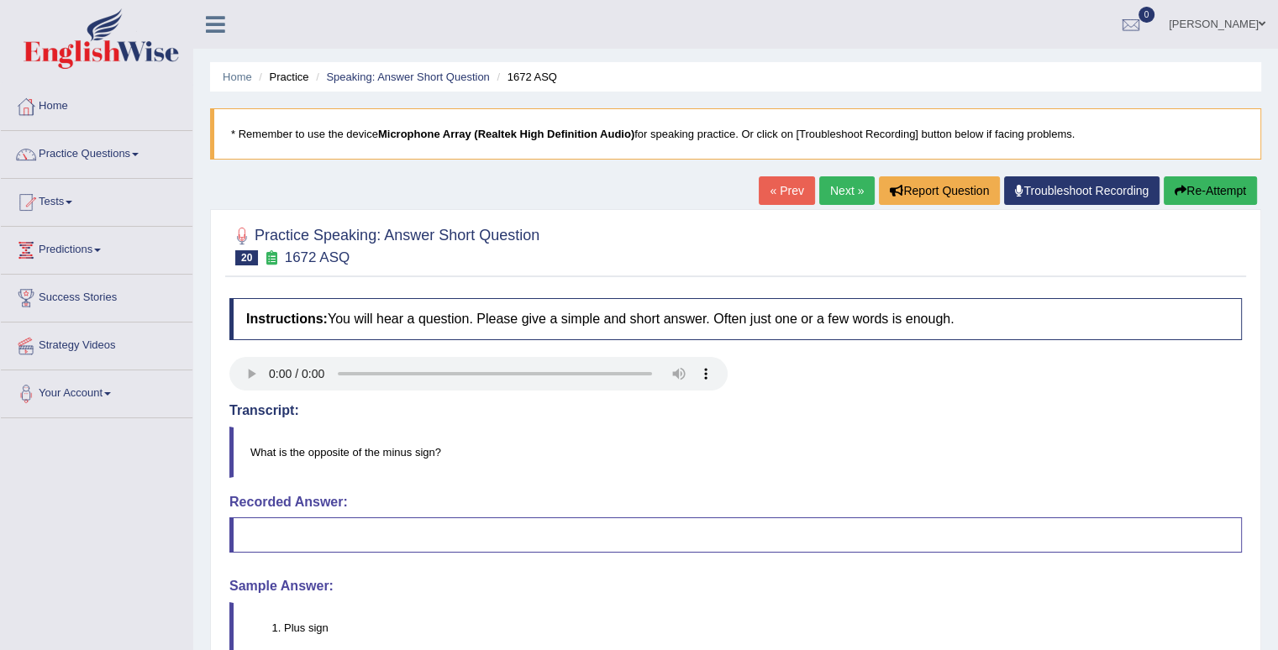
click at [1232, 190] on button "Re-Attempt" at bounding box center [1209, 190] width 93 height 29
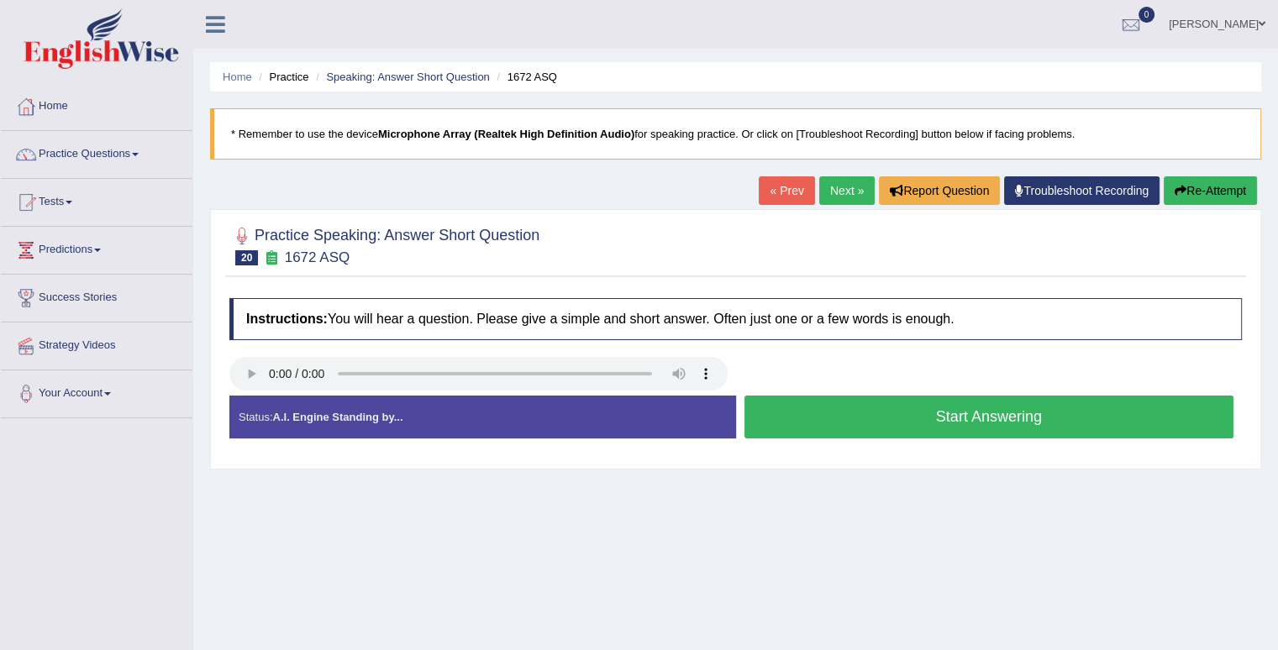
click at [978, 411] on button "Start Answering" at bounding box center [989, 417] width 490 height 43
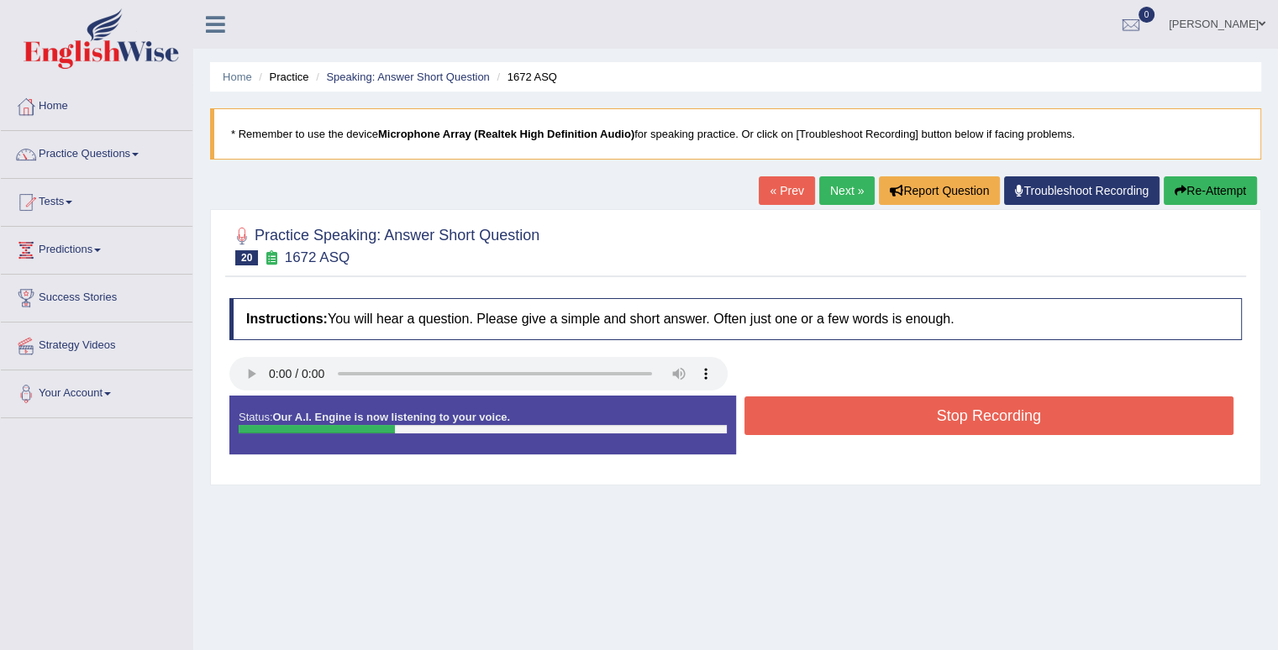
click at [978, 411] on button "Stop Recording" at bounding box center [989, 415] width 490 height 39
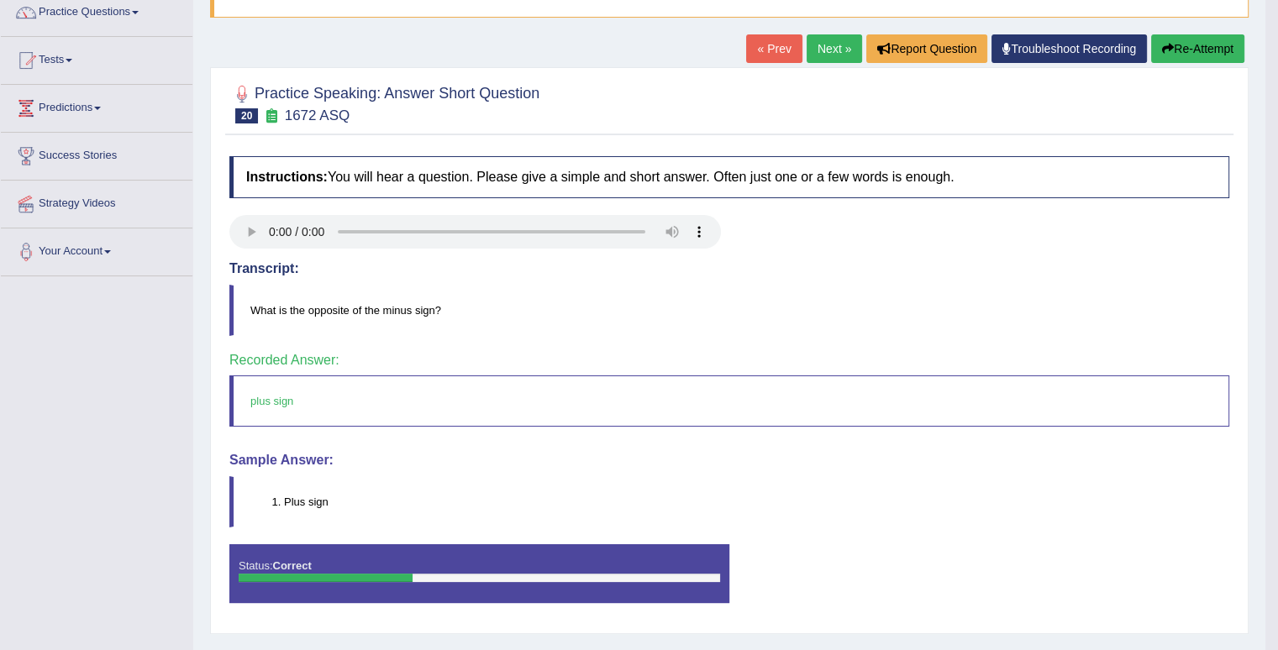
scroll to position [168, 0]
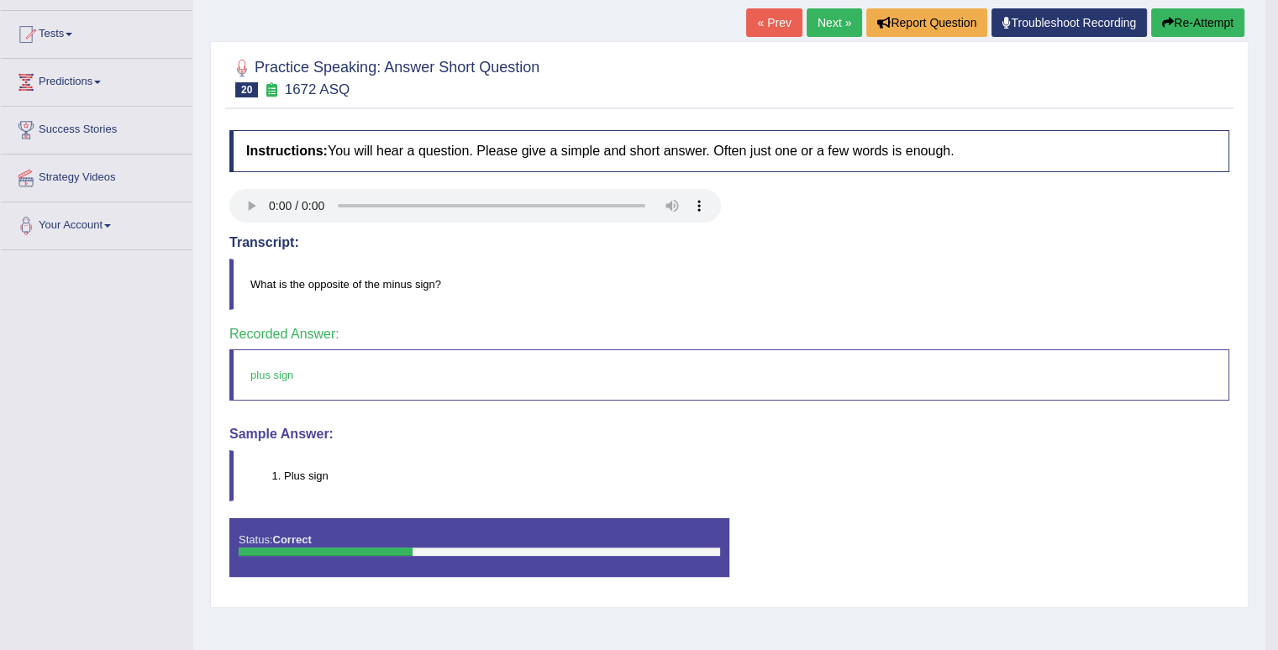
click at [831, 24] on link "Next »" at bounding box center [833, 22] width 55 height 29
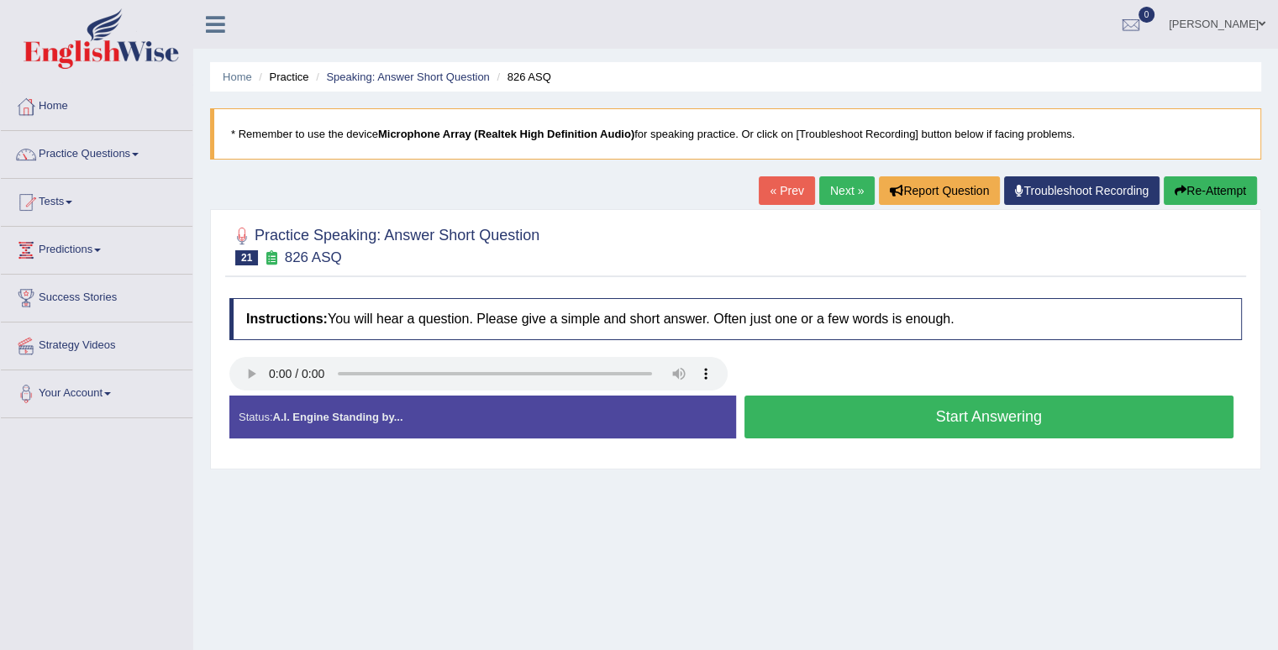
click at [813, 412] on button "Start Answering" at bounding box center [989, 417] width 490 height 43
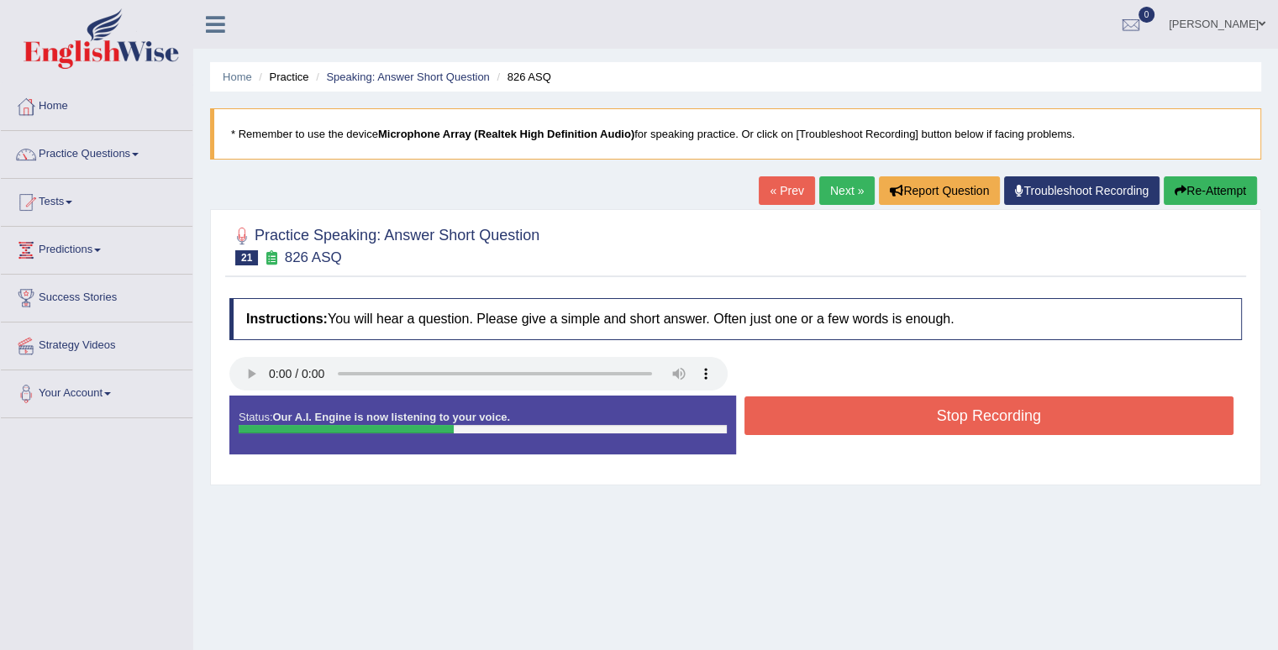
click at [813, 412] on button "Stop Recording" at bounding box center [989, 415] width 490 height 39
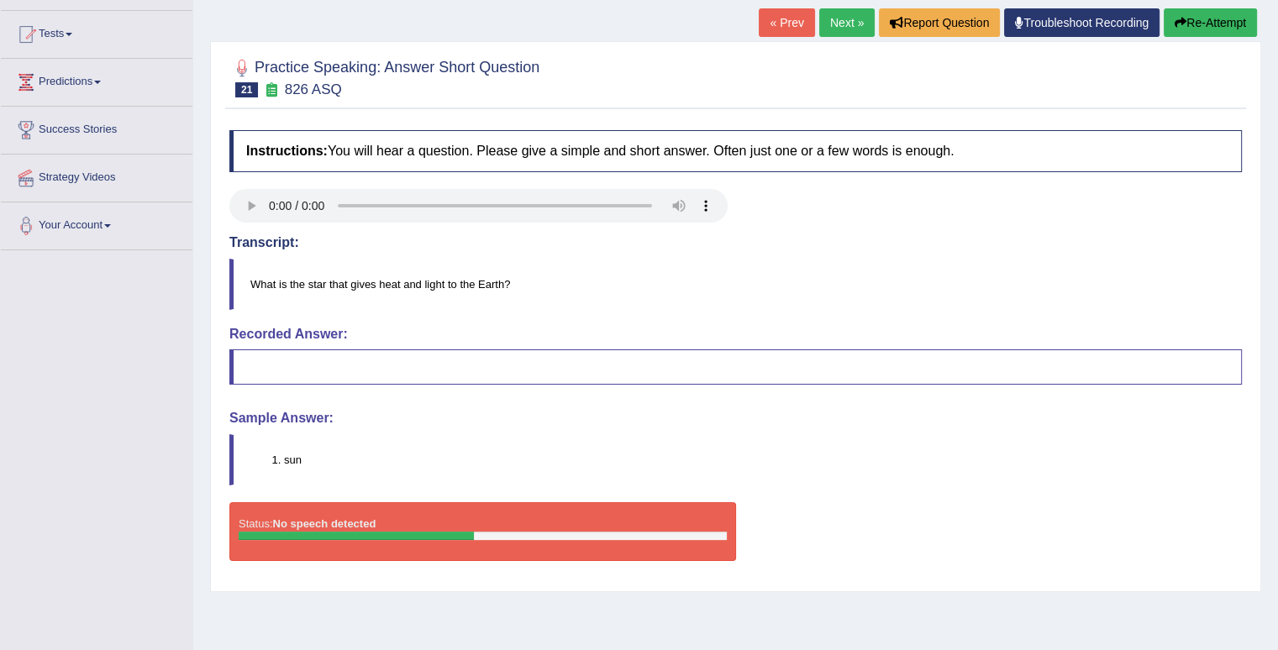
scroll to position [84, 0]
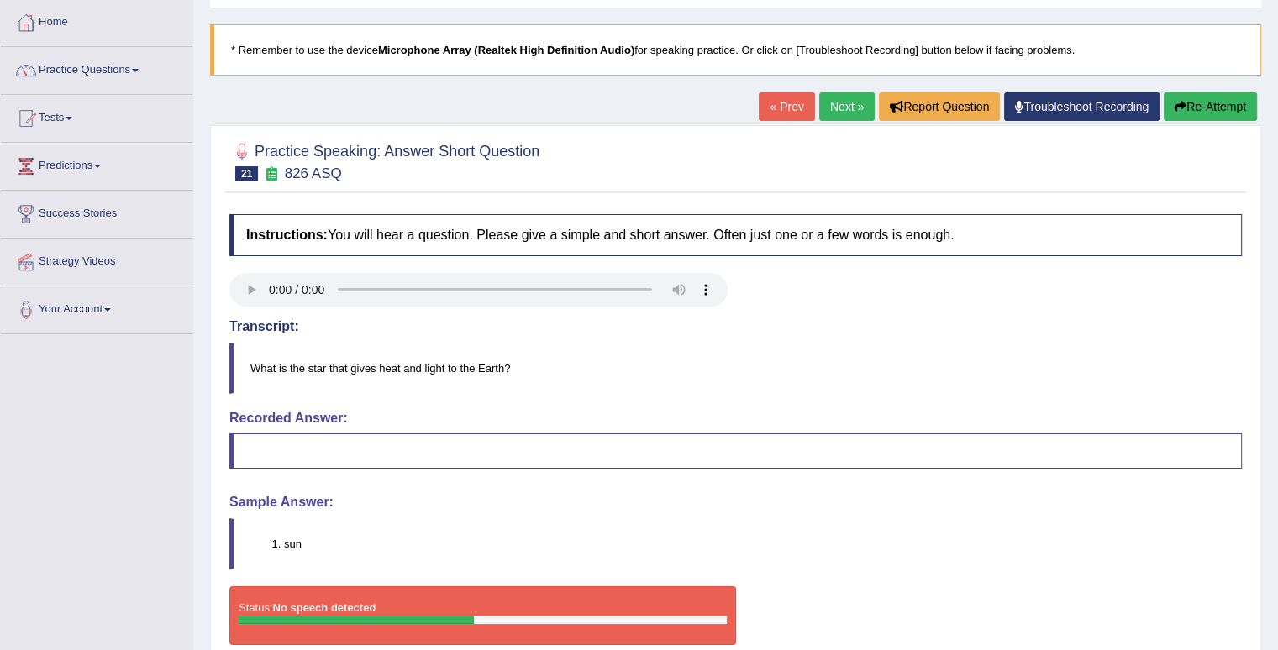
click at [1198, 100] on button "Re-Attempt" at bounding box center [1209, 106] width 93 height 29
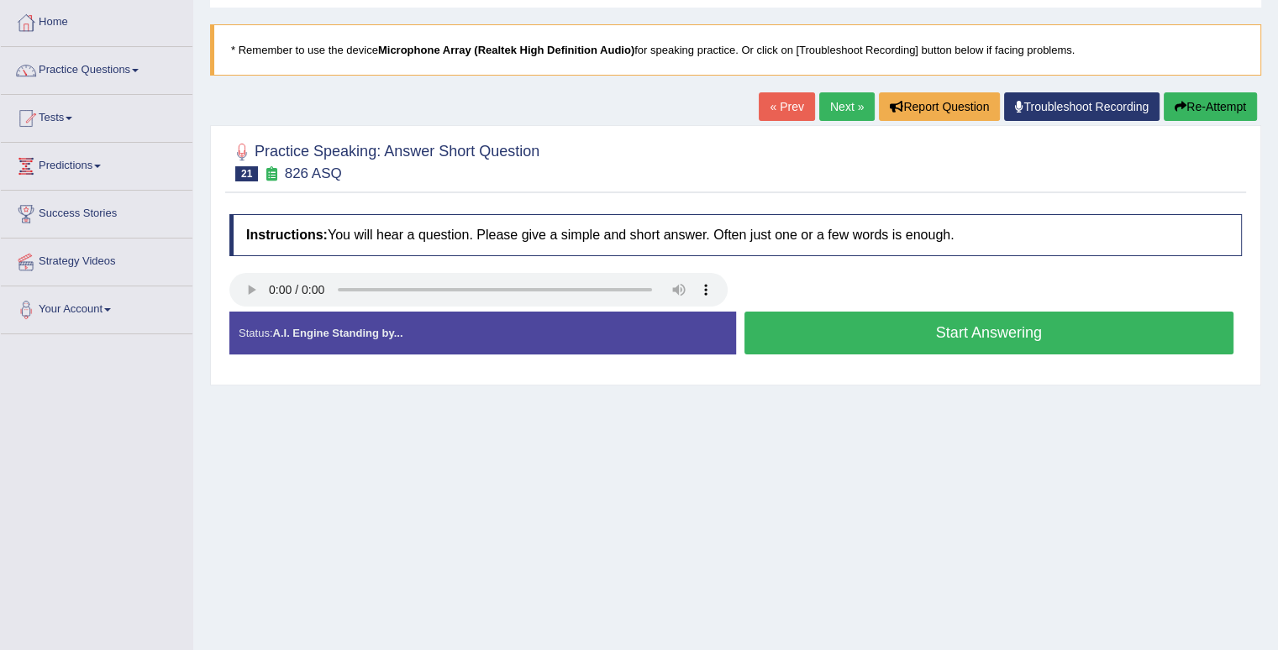
click at [1061, 327] on button "Start Answering" at bounding box center [989, 333] width 490 height 43
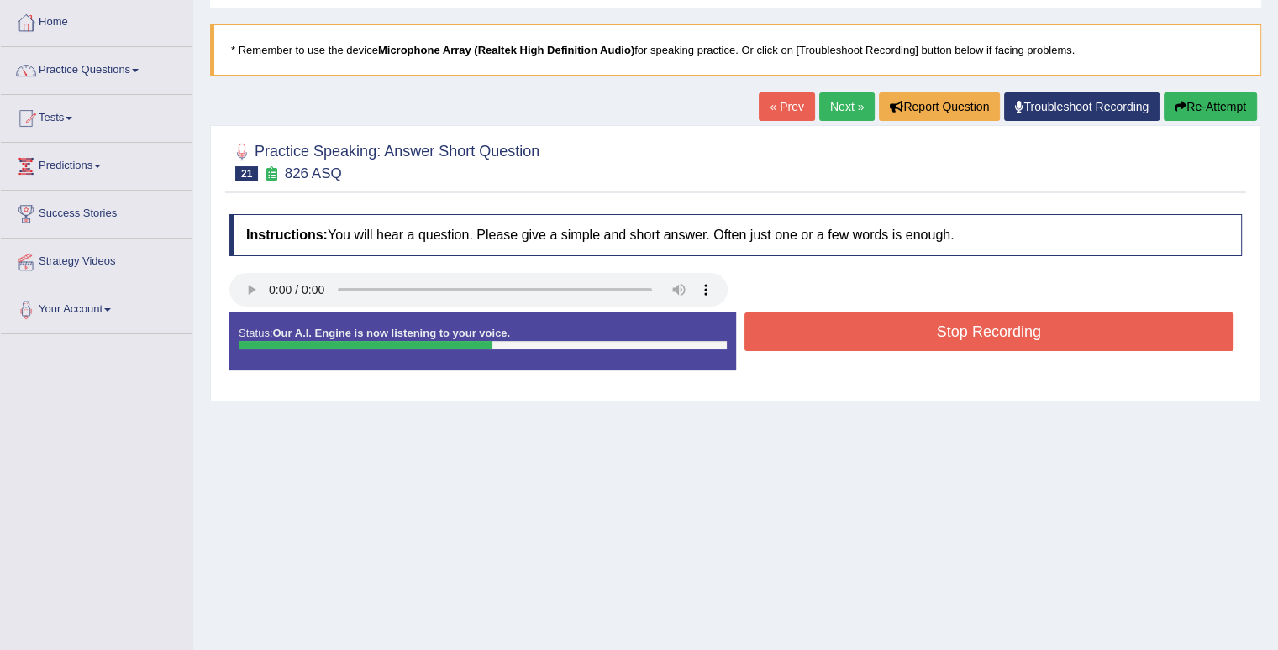
click at [1061, 327] on button "Stop Recording" at bounding box center [989, 331] width 490 height 39
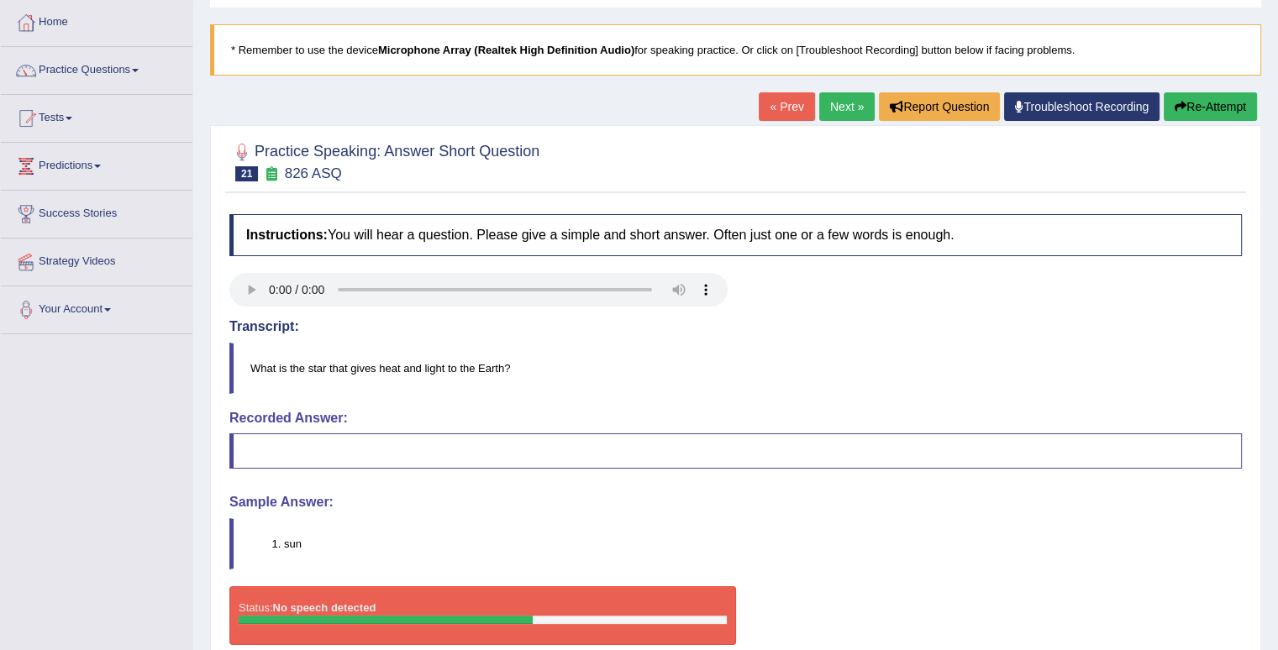
click at [850, 113] on link "Next »" at bounding box center [846, 106] width 55 height 29
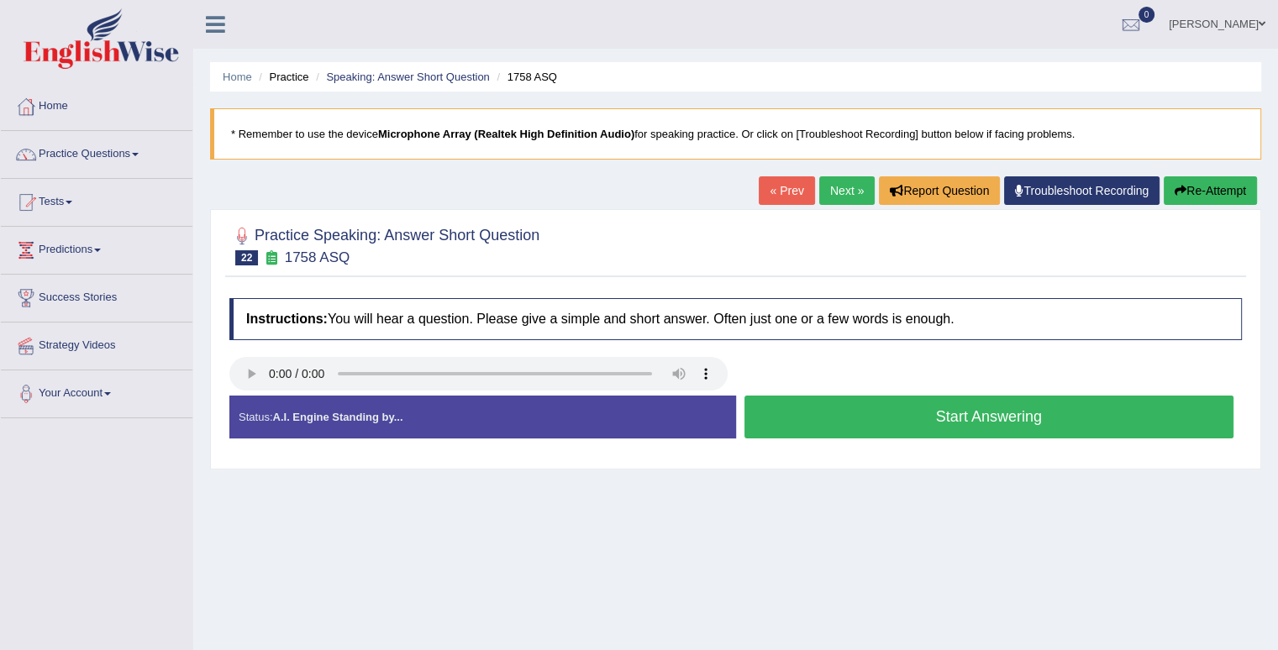
click at [903, 416] on button "Start Answering" at bounding box center [989, 417] width 490 height 43
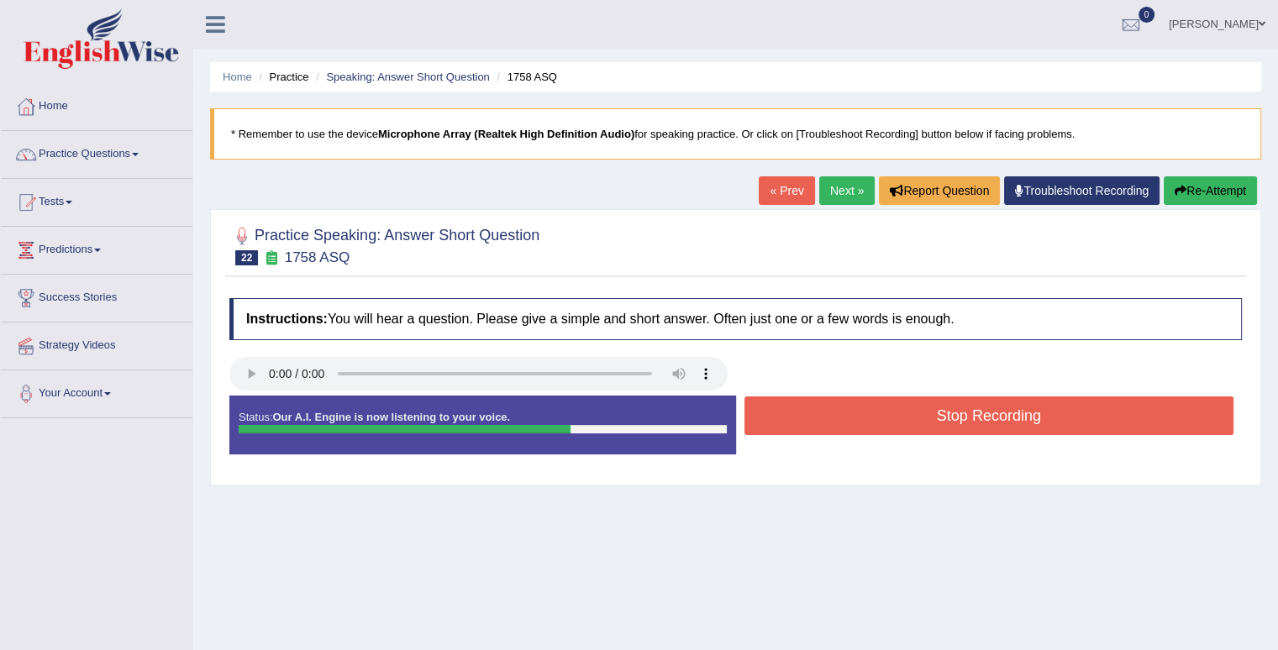
click at [903, 416] on button "Stop Recording" at bounding box center [989, 415] width 490 height 39
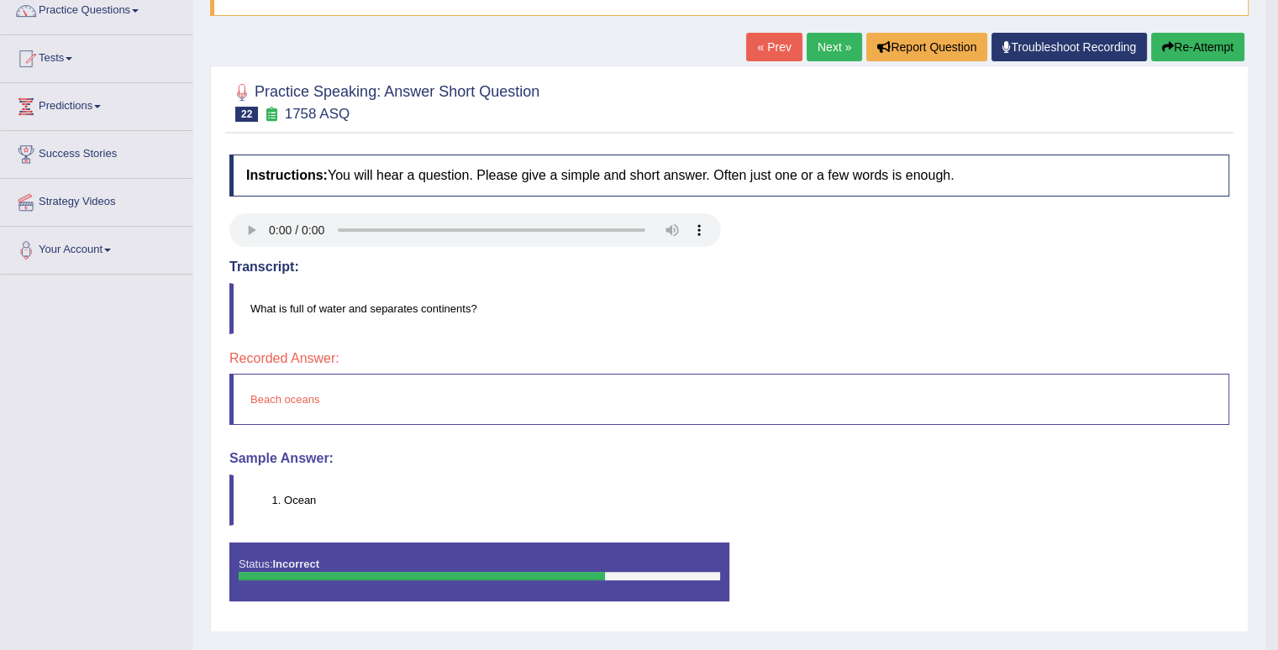
scroll to position [64, 0]
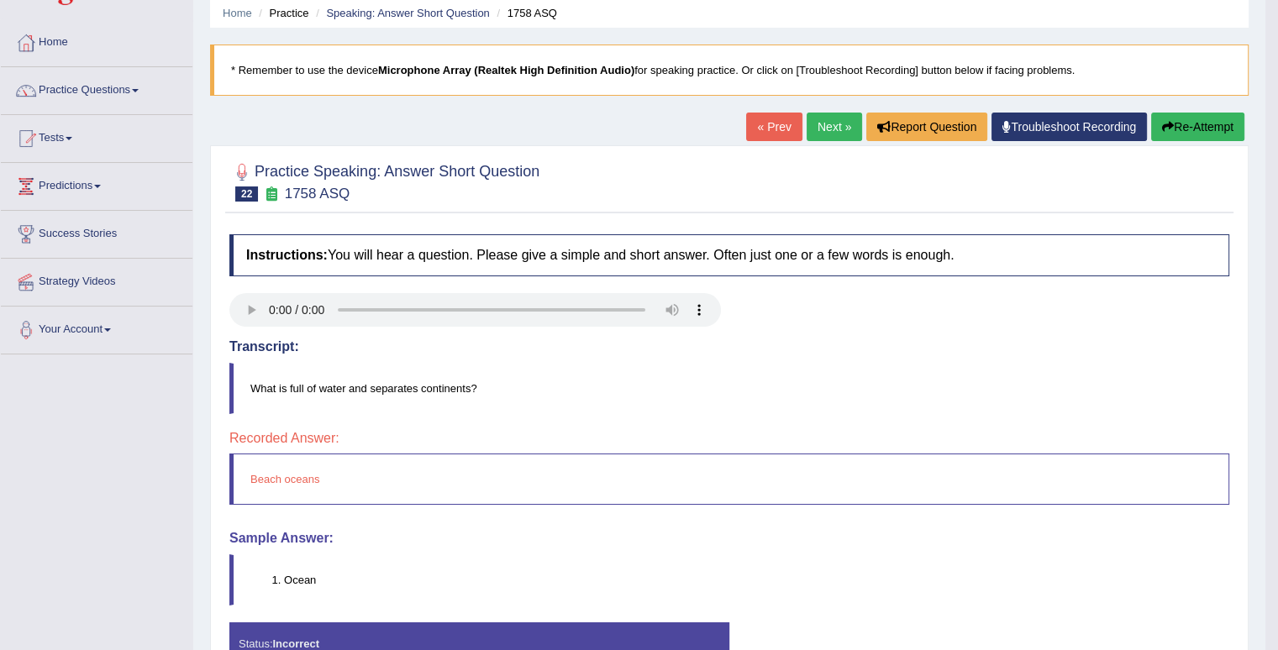
click at [827, 129] on link "Next »" at bounding box center [833, 127] width 55 height 29
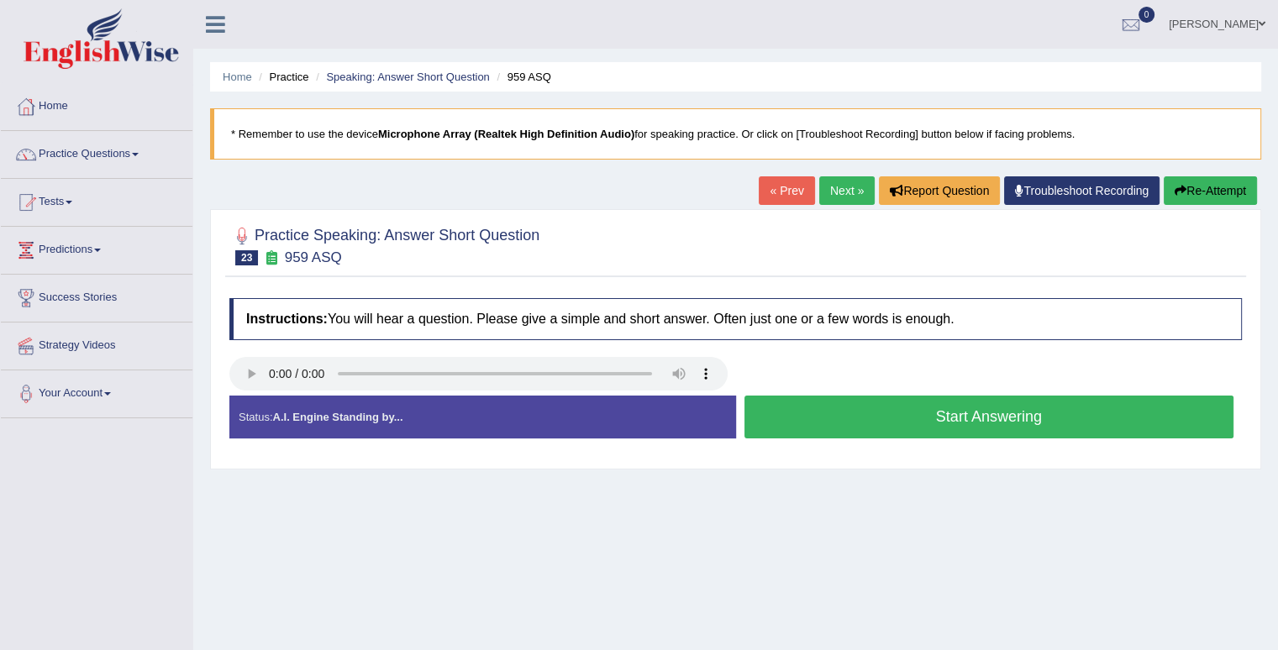
click at [929, 415] on button "Start Answering" at bounding box center [989, 417] width 490 height 43
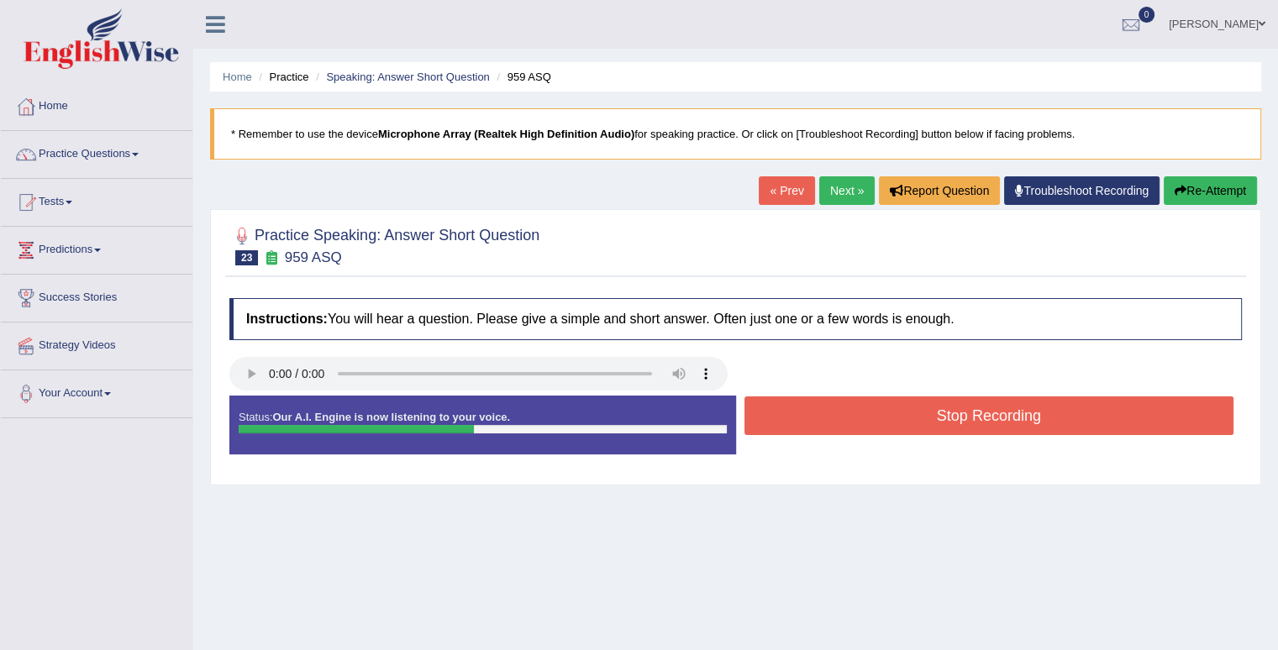
click at [929, 415] on button "Stop Recording" at bounding box center [989, 415] width 490 height 39
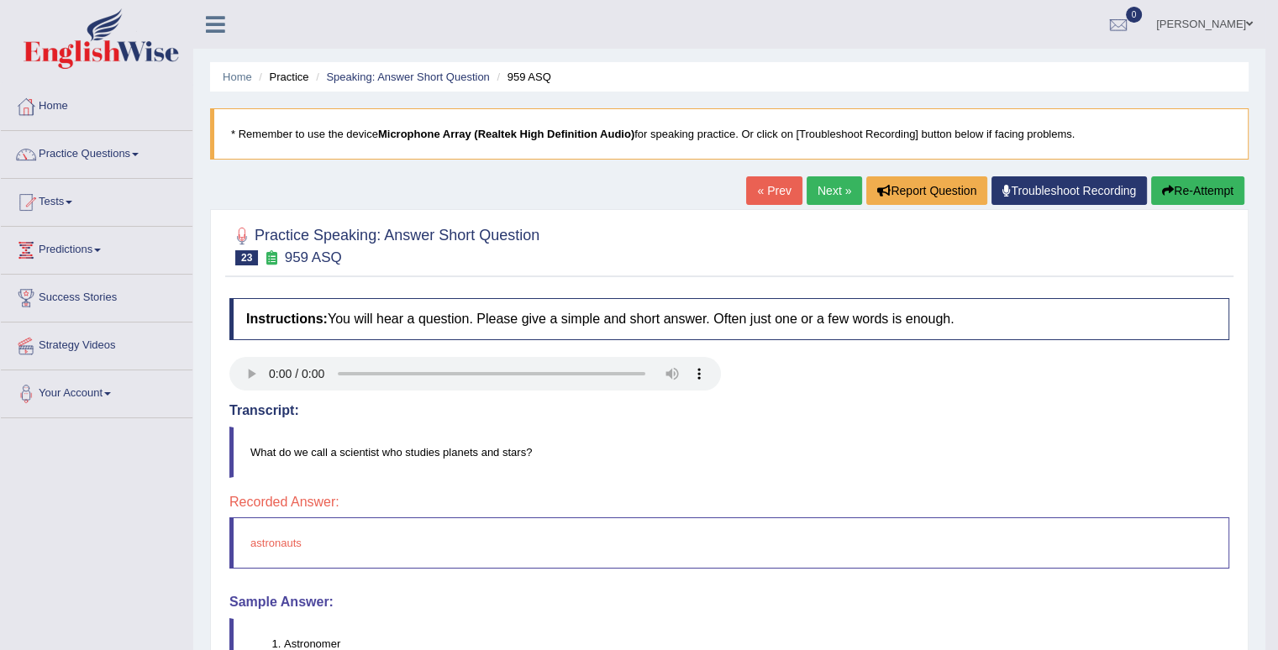
scroll to position [84, 0]
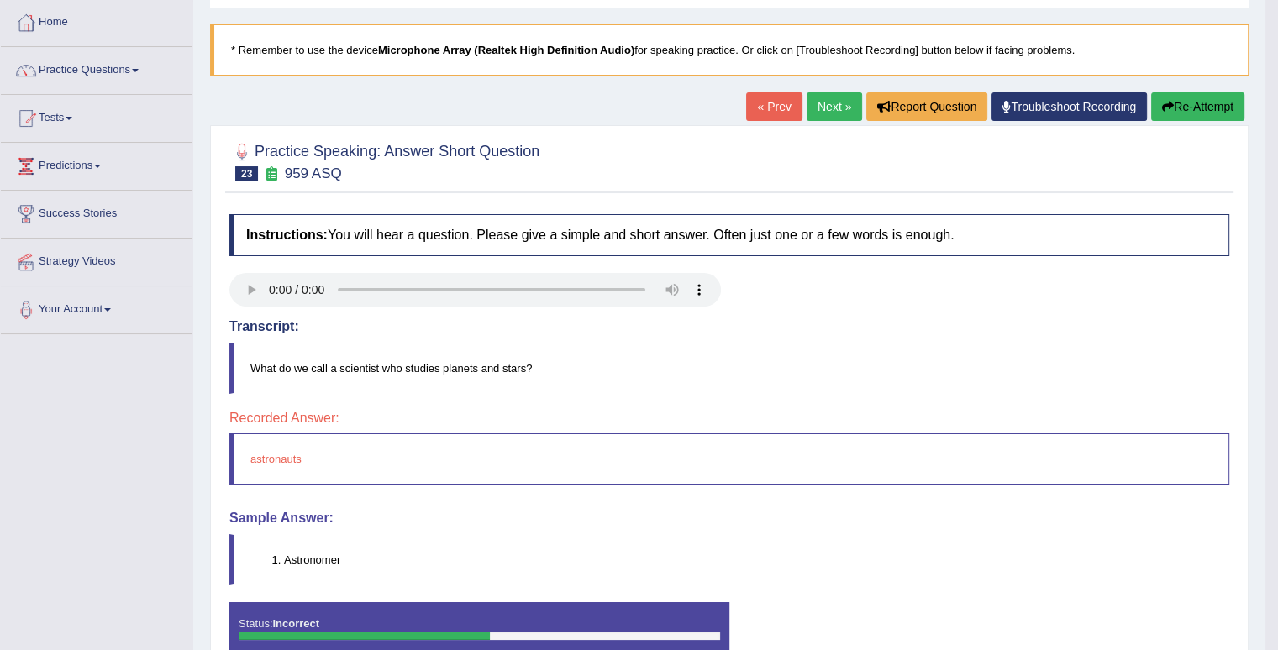
click at [842, 102] on link "Next »" at bounding box center [833, 106] width 55 height 29
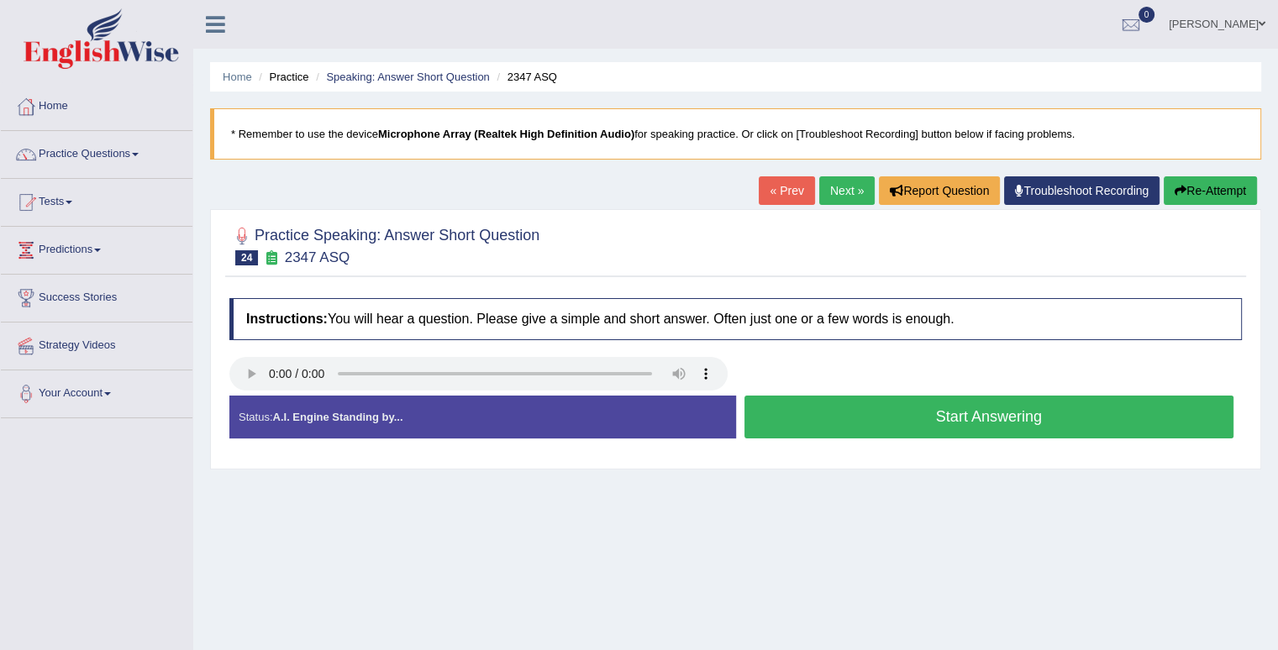
click at [848, 423] on button "Start Answering" at bounding box center [989, 417] width 490 height 43
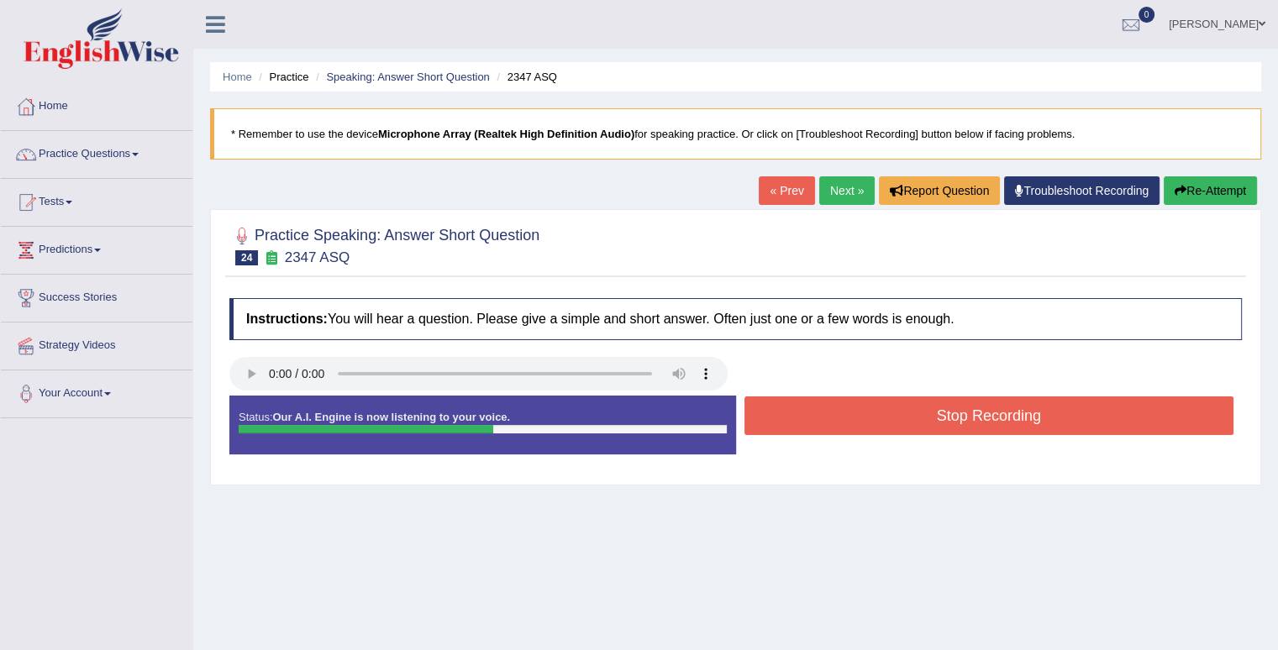
click at [849, 422] on button "Stop Recording" at bounding box center [989, 415] width 490 height 39
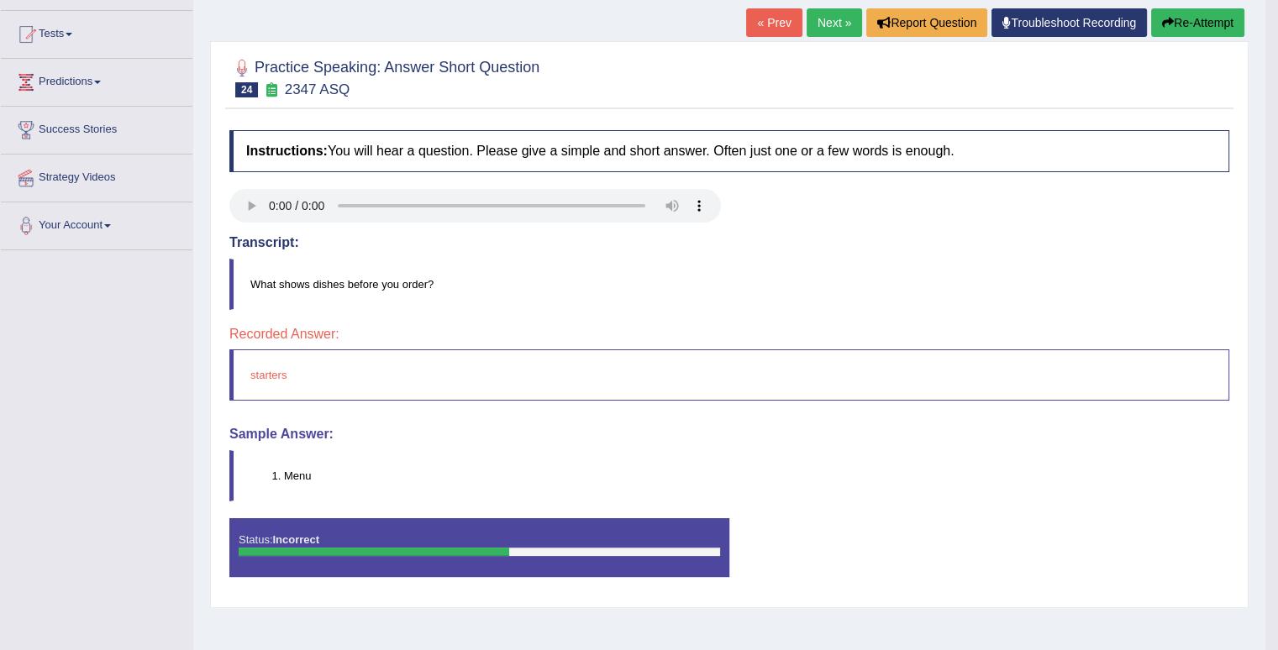
scroll to position [84, 0]
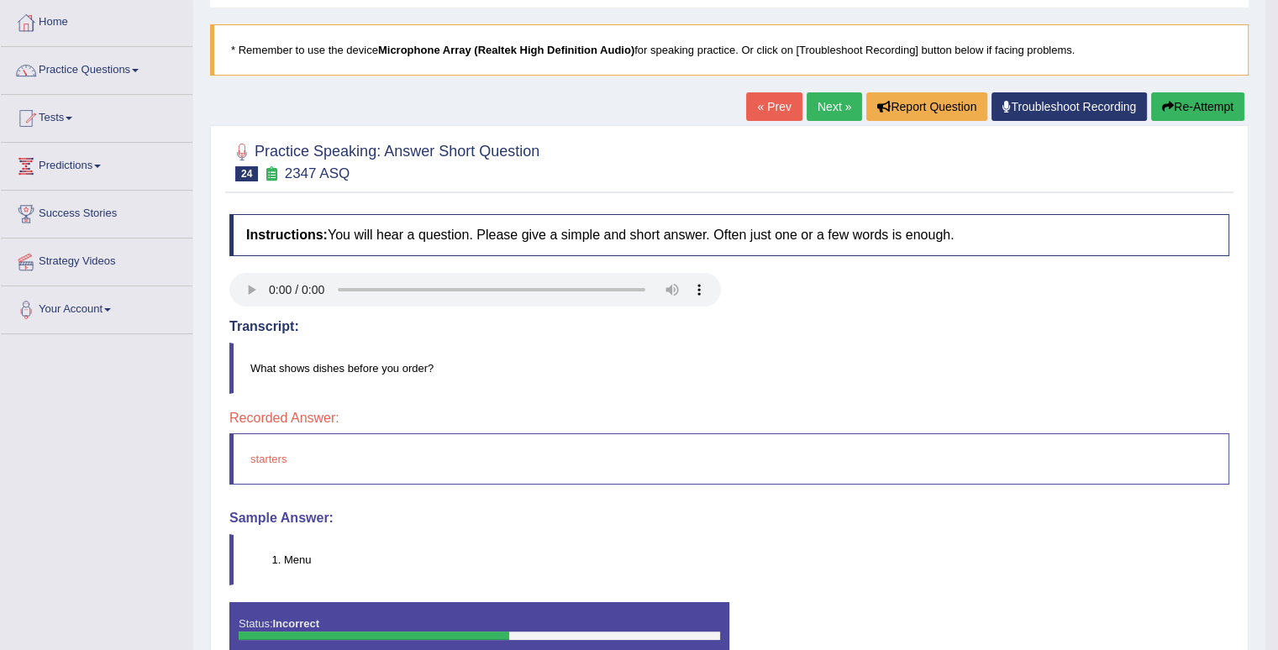
click at [835, 113] on link "Next »" at bounding box center [833, 106] width 55 height 29
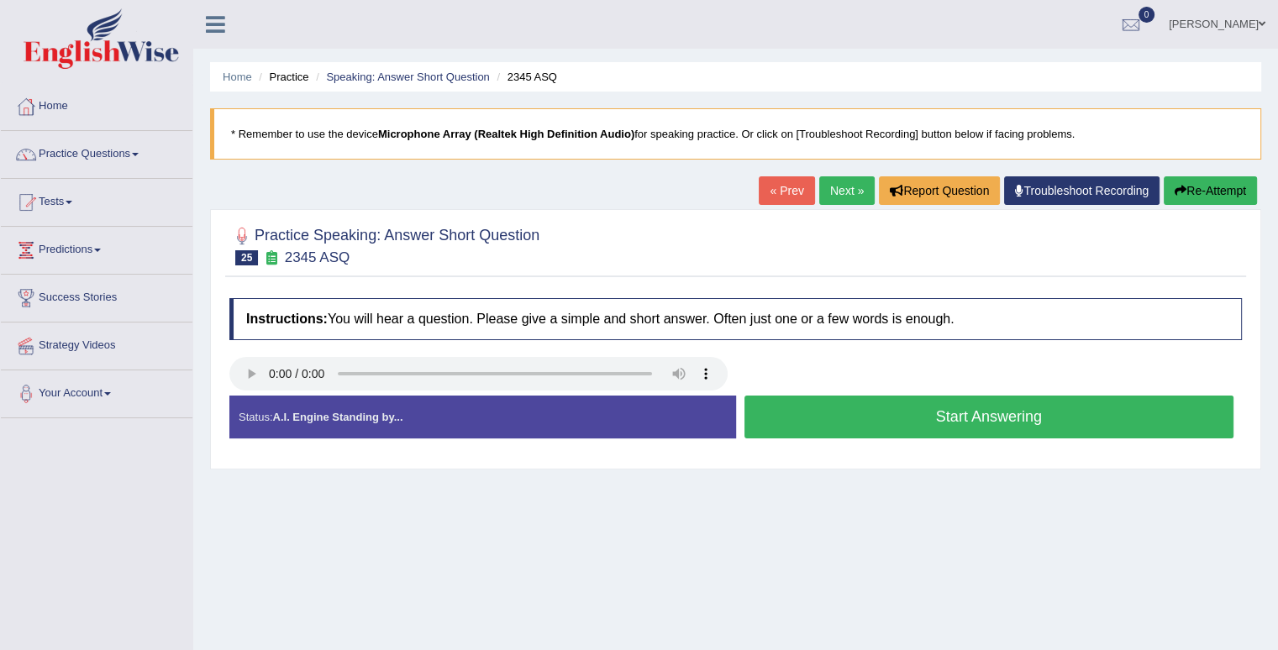
click at [919, 426] on button "Start Answering" at bounding box center [989, 417] width 490 height 43
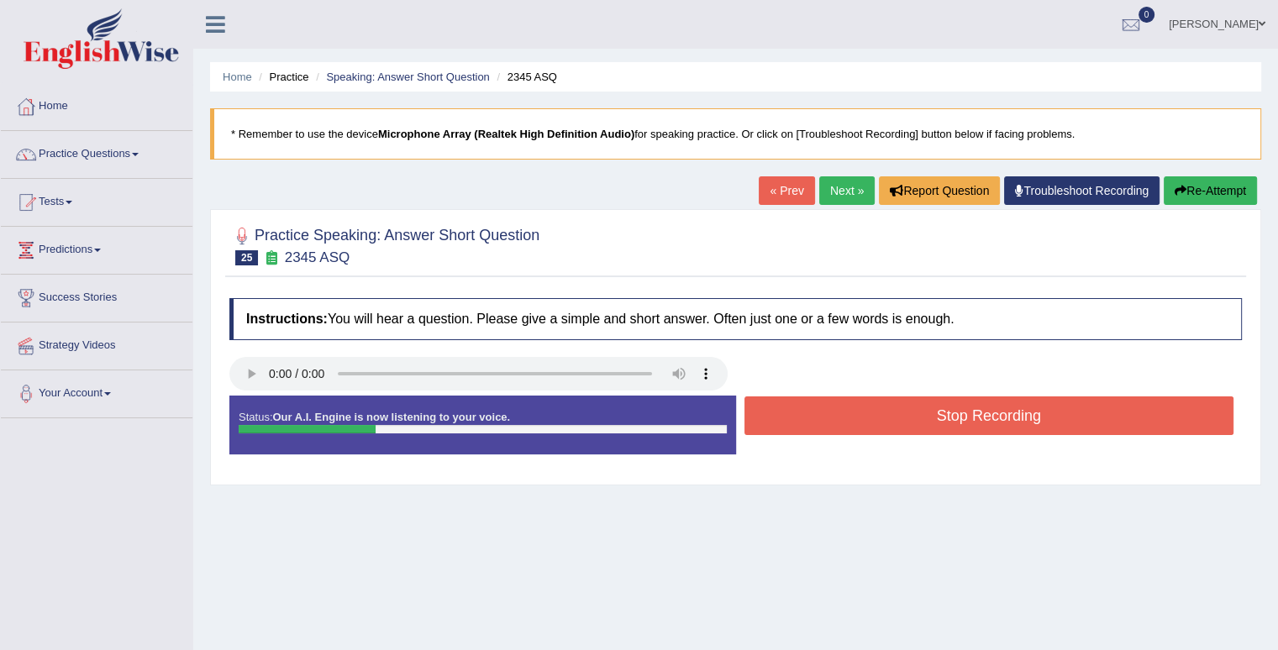
click at [919, 426] on button "Stop Recording" at bounding box center [989, 415] width 490 height 39
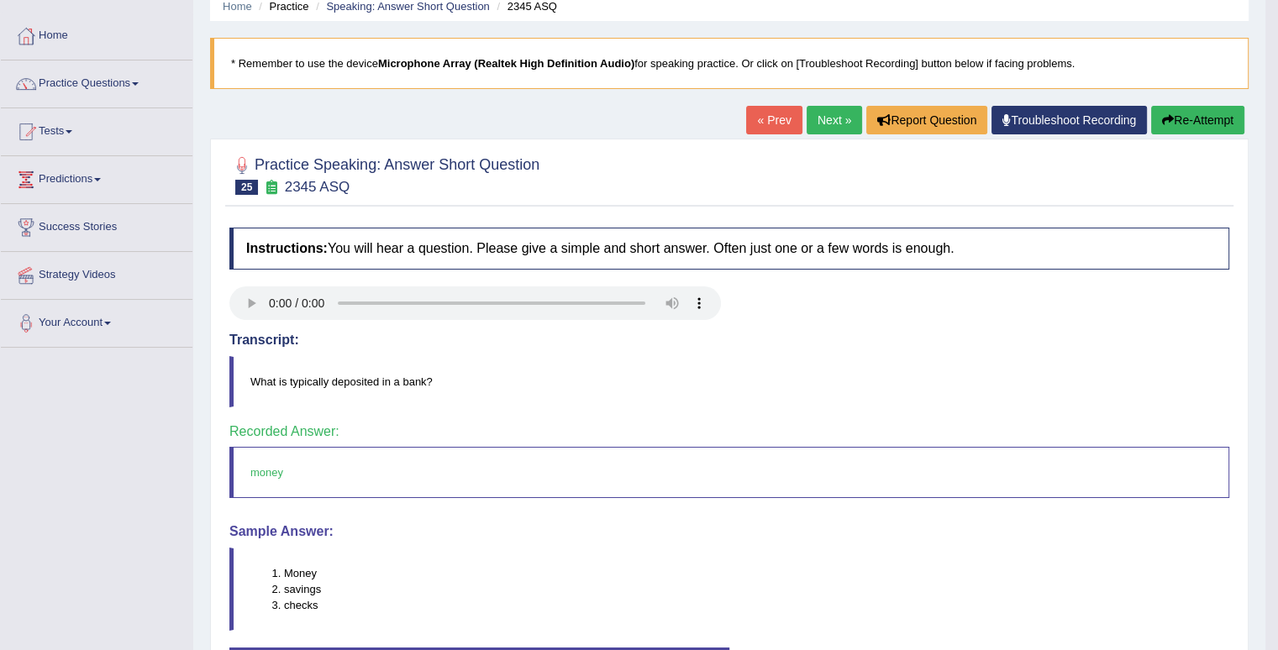
scroll to position [168, 0]
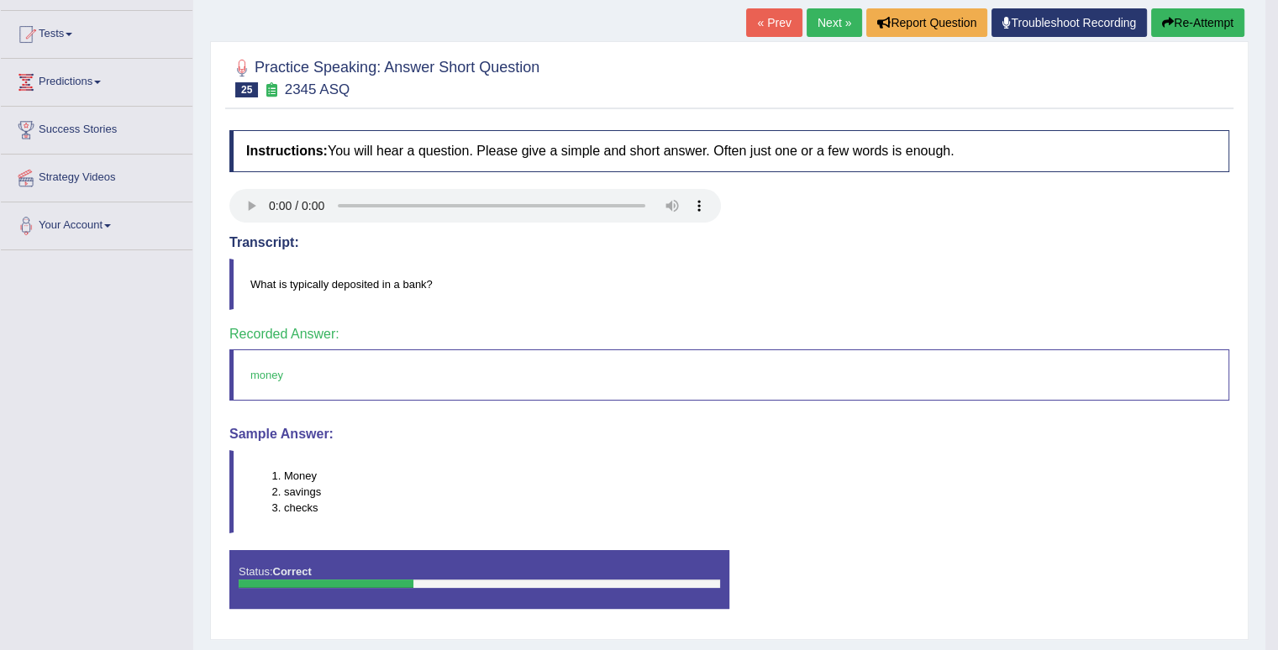
click at [833, 28] on link "Next »" at bounding box center [833, 22] width 55 height 29
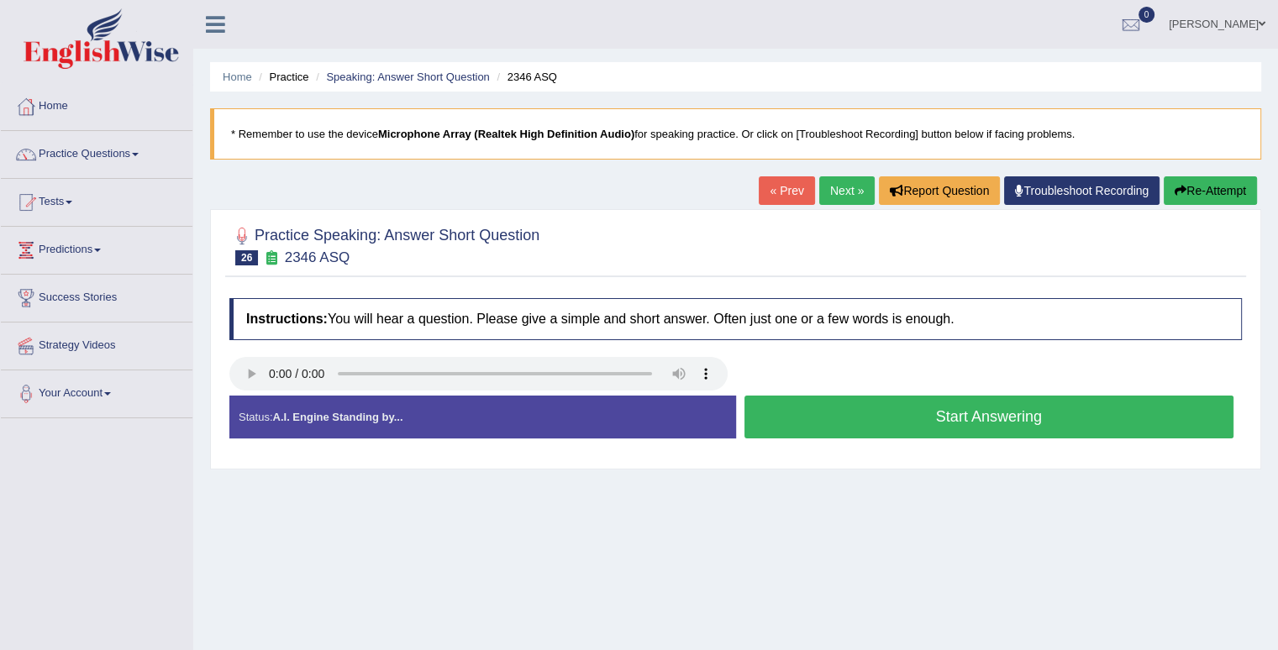
click at [921, 404] on button "Start Answering" at bounding box center [989, 417] width 490 height 43
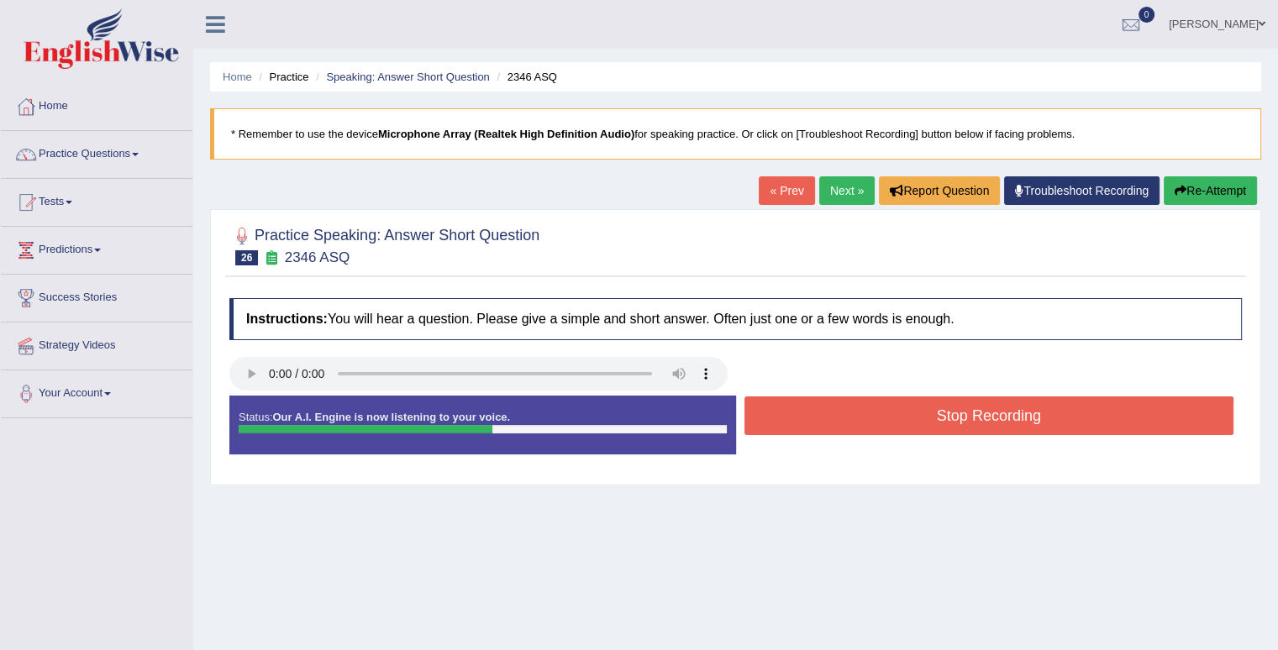
click at [921, 404] on button "Stop Recording" at bounding box center [989, 415] width 490 height 39
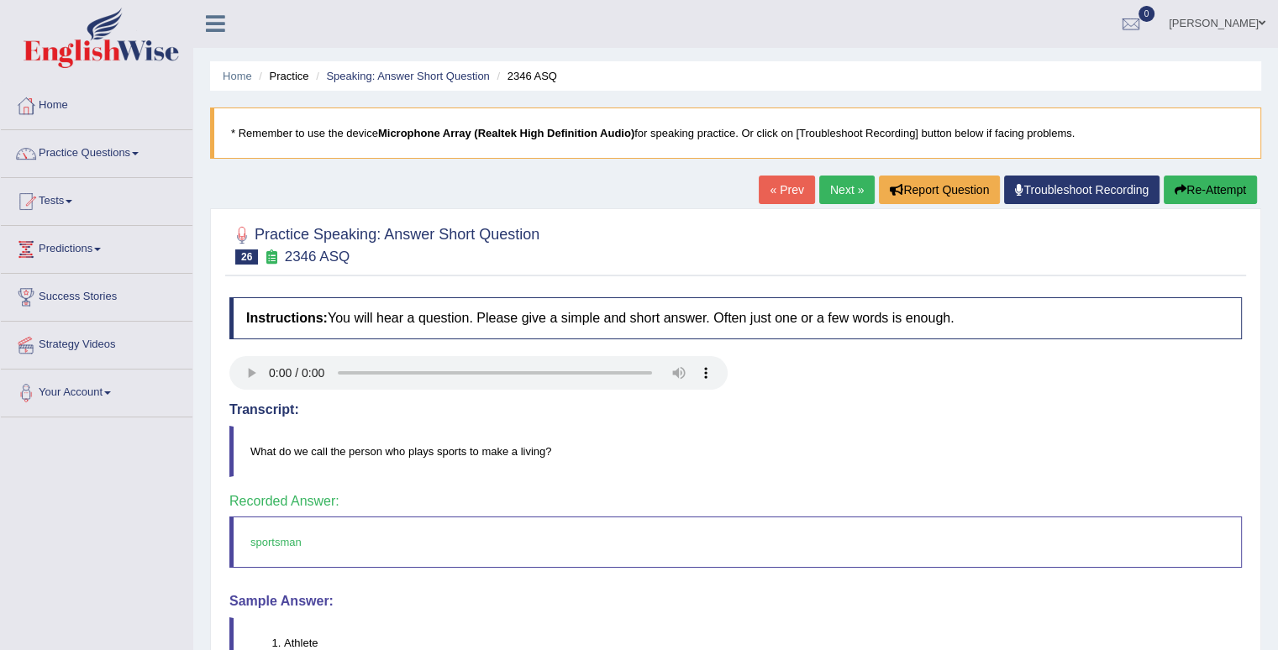
scroll to position [84, 0]
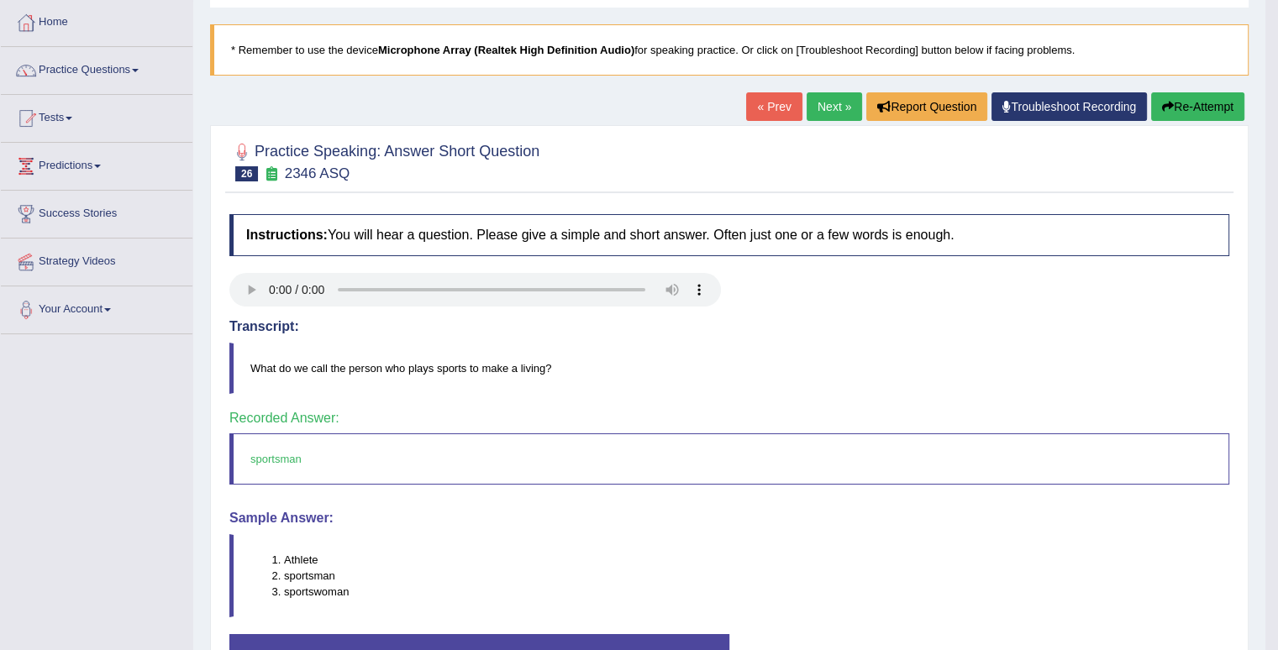
click at [833, 105] on link "Next »" at bounding box center [833, 106] width 55 height 29
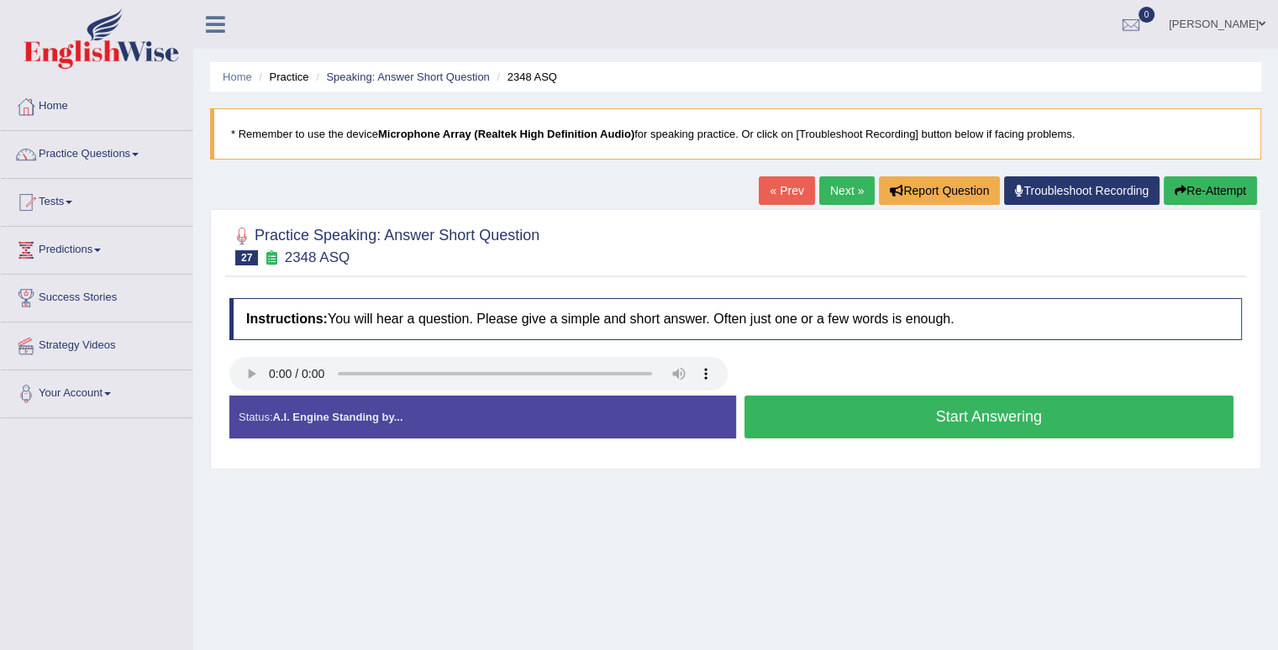
click at [1010, 418] on button "Start Answering" at bounding box center [989, 417] width 490 height 43
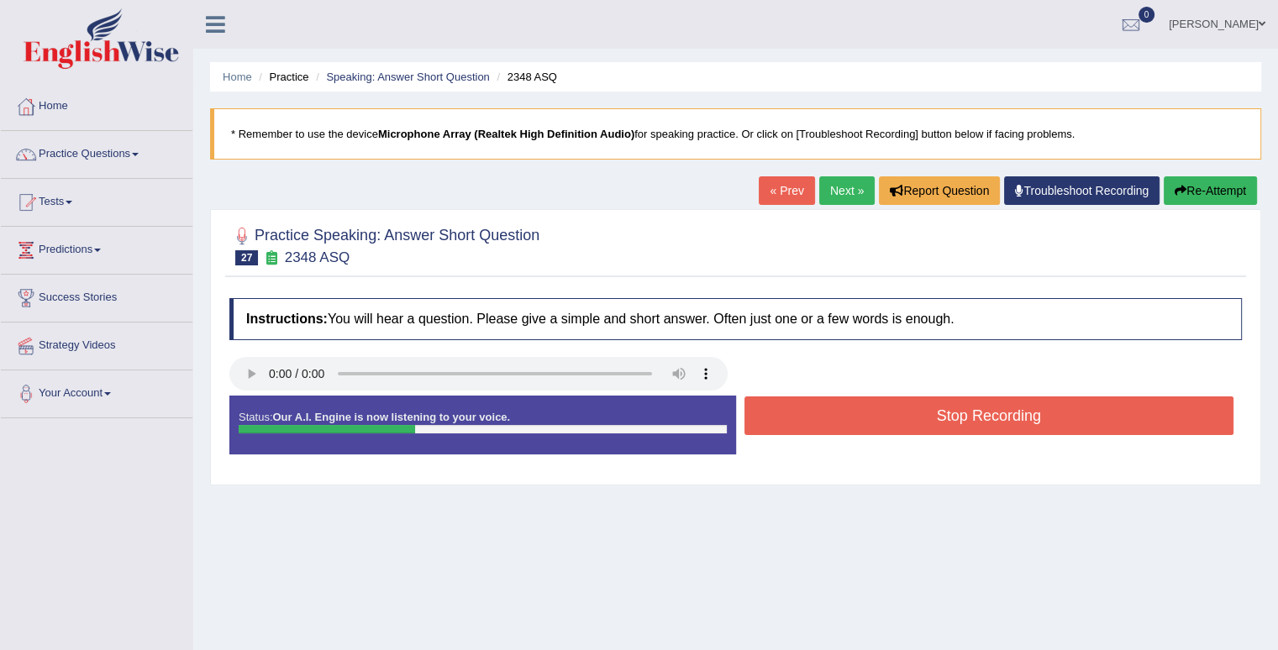
click at [1010, 418] on button "Stop Recording" at bounding box center [989, 415] width 490 height 39
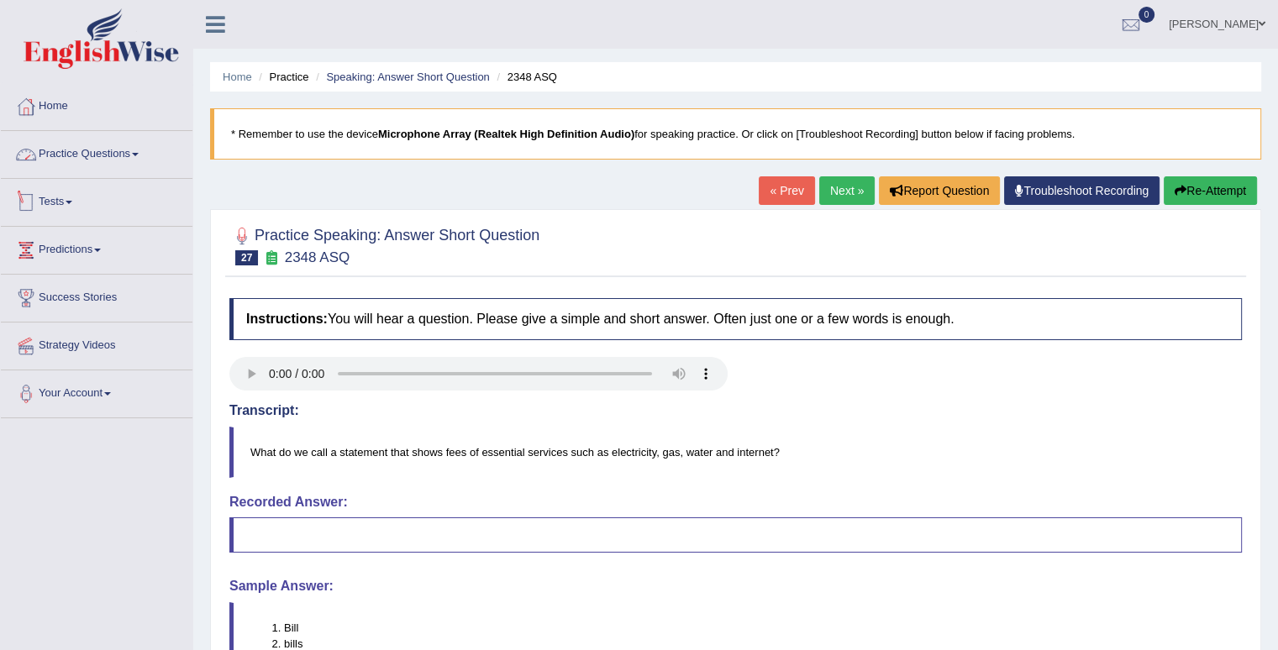
click at [152, 152] on link "Practice Questions" at bounding box center [97, 152] width 192 height 42
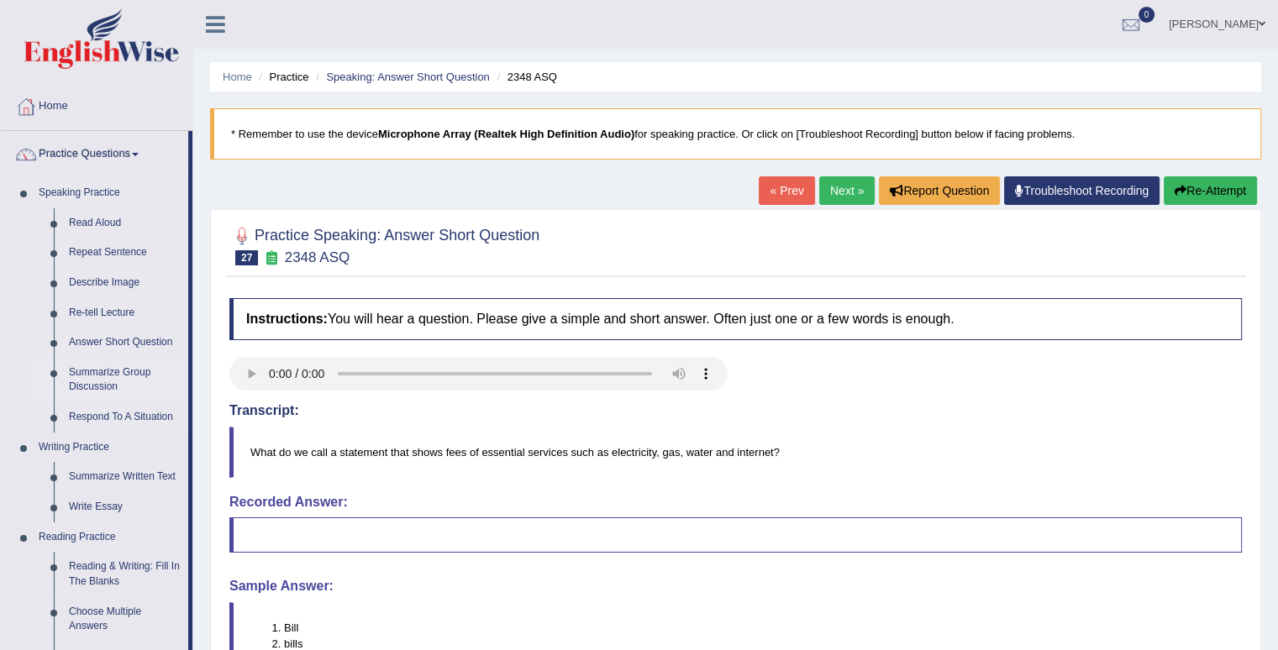
click at [135, 374] on link "Summarize Group Discussion" at bounding box center [124, 380] width 127 height 45
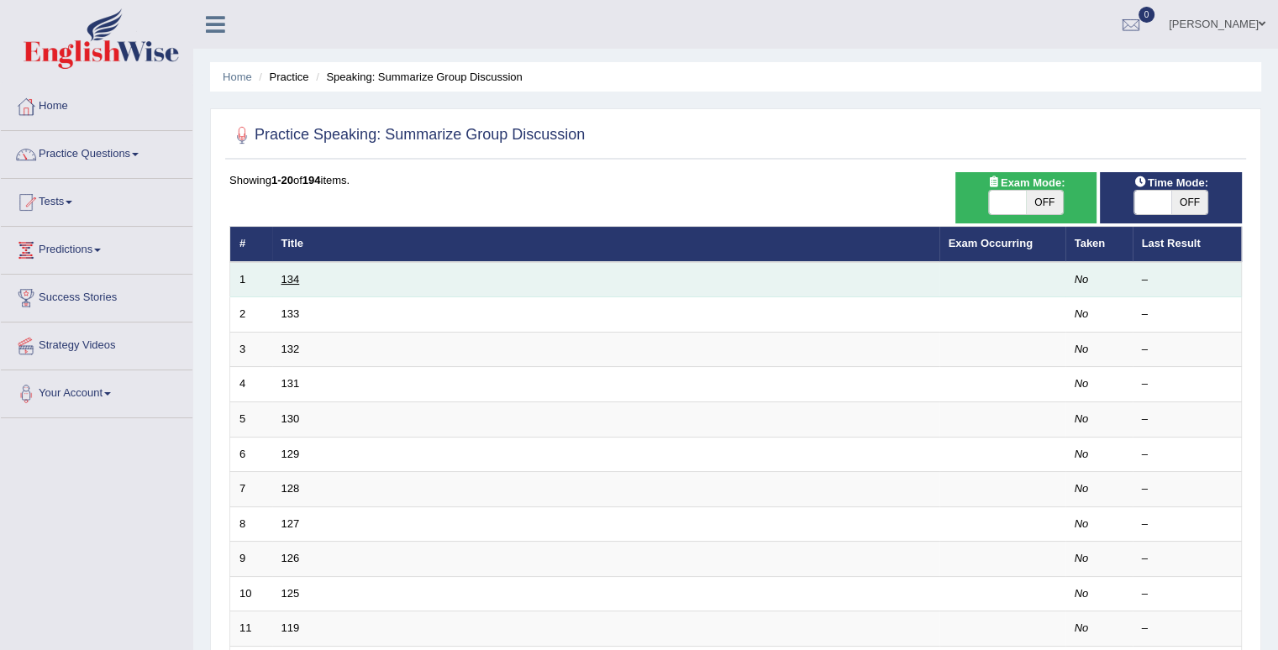
click at [291, 281] on link "134" at bounding box center [290, 279] width 18 height 13
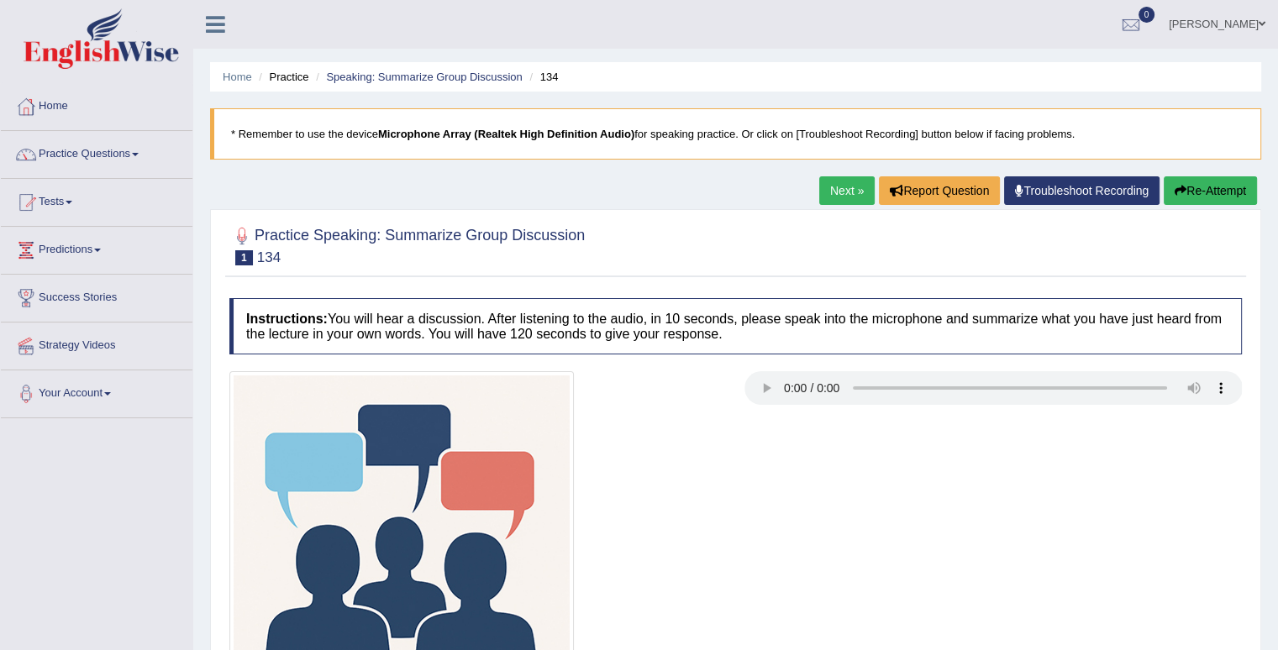
scroll to position [84, 0]
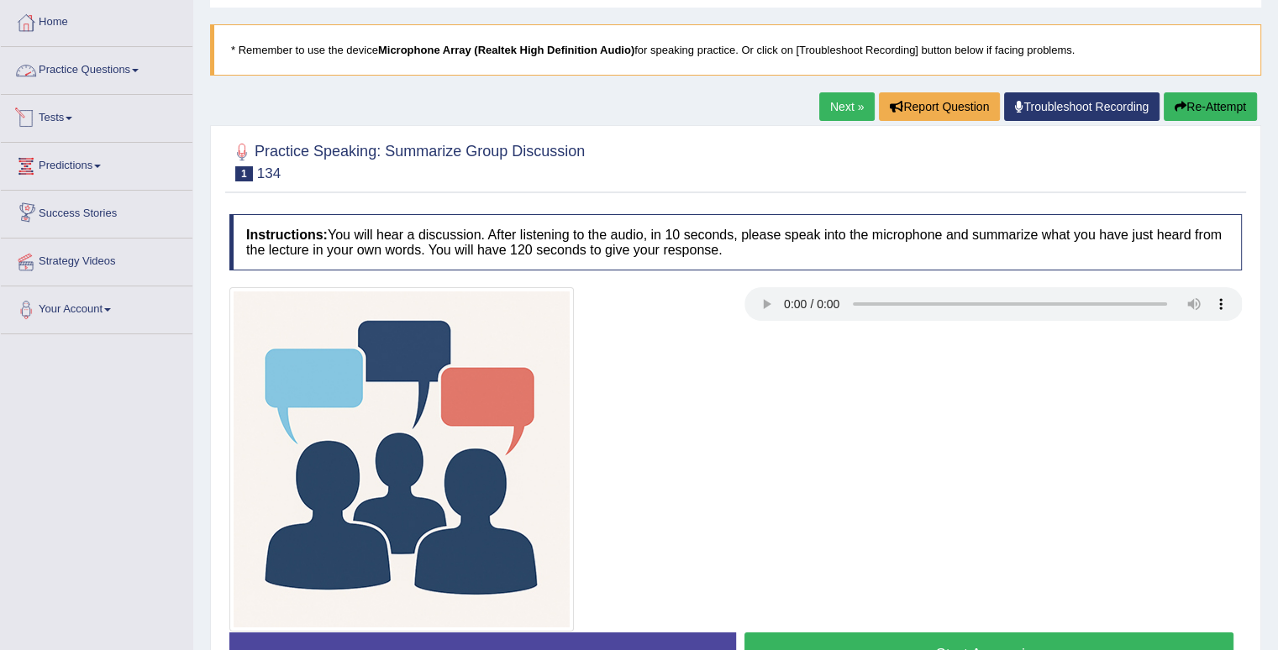
click at [102, 70] on link "Practice Questions" at bounding box center [97, 68] width 192 height 42
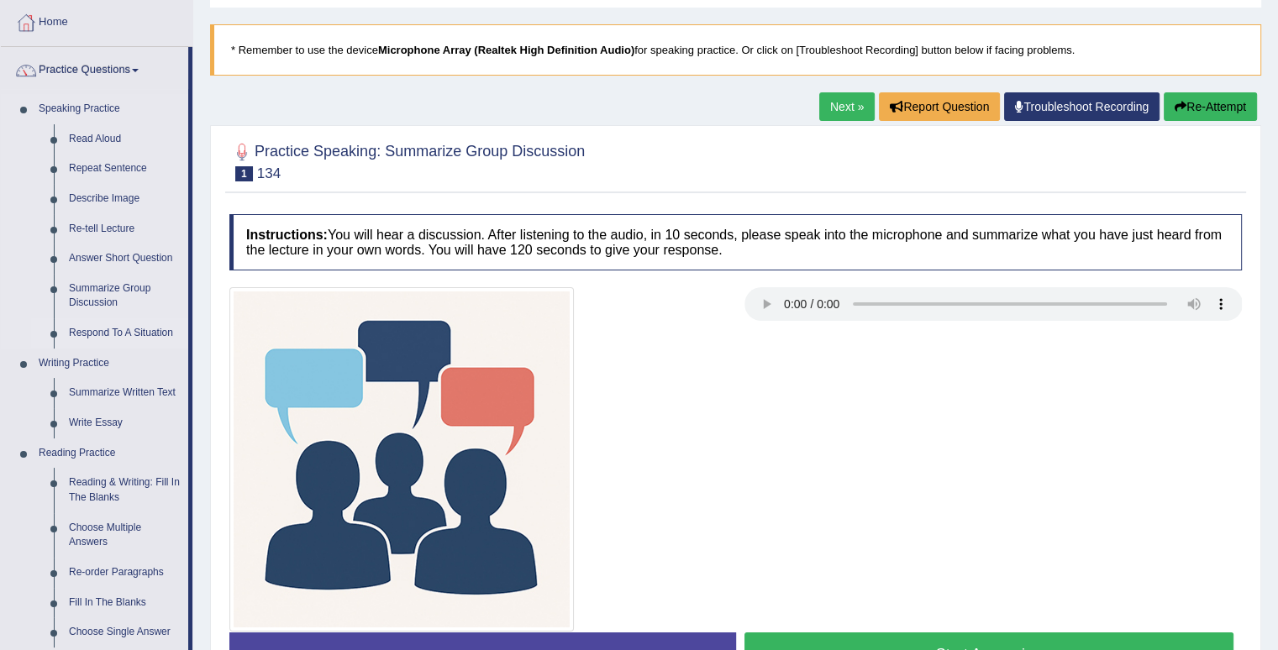
click at [149, 333] on link "Respond To A Situation" at bounding box center [124, 333] width 127 height 30
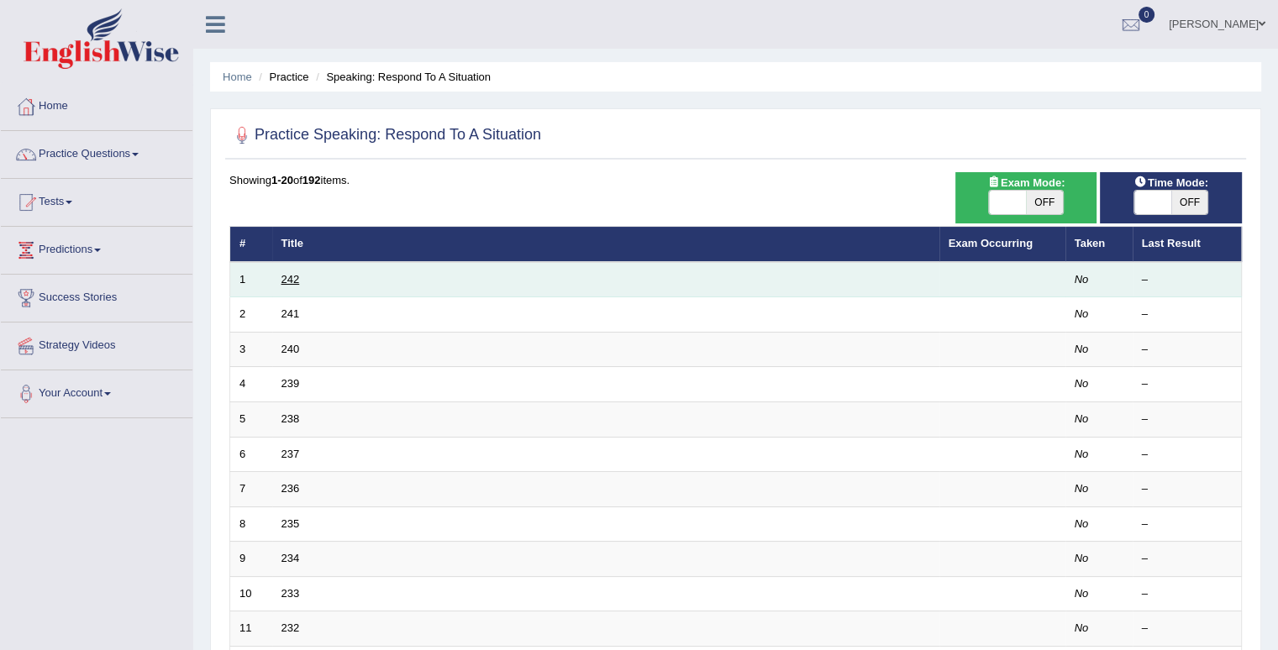
click at [283, 281] on link "242" at bounding box center [290, 279] width 18 height 13
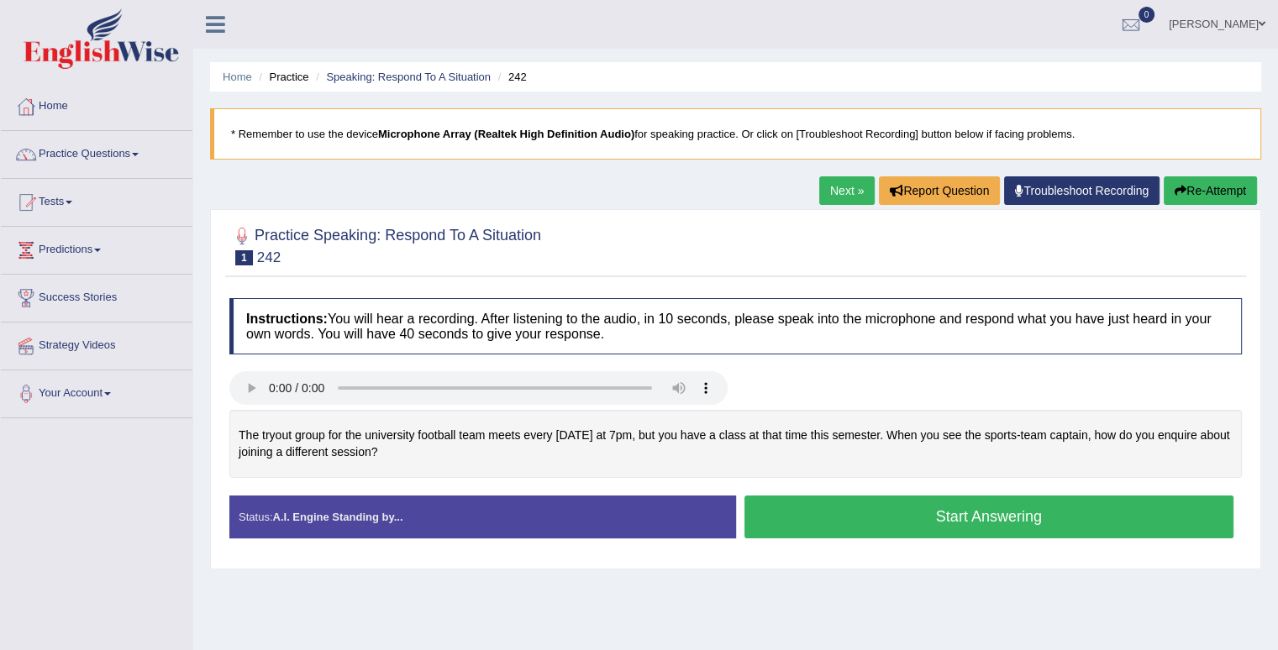
click at [806, 520] on button "Start Answering" at bounding box center [989, 517] width 490 height 43
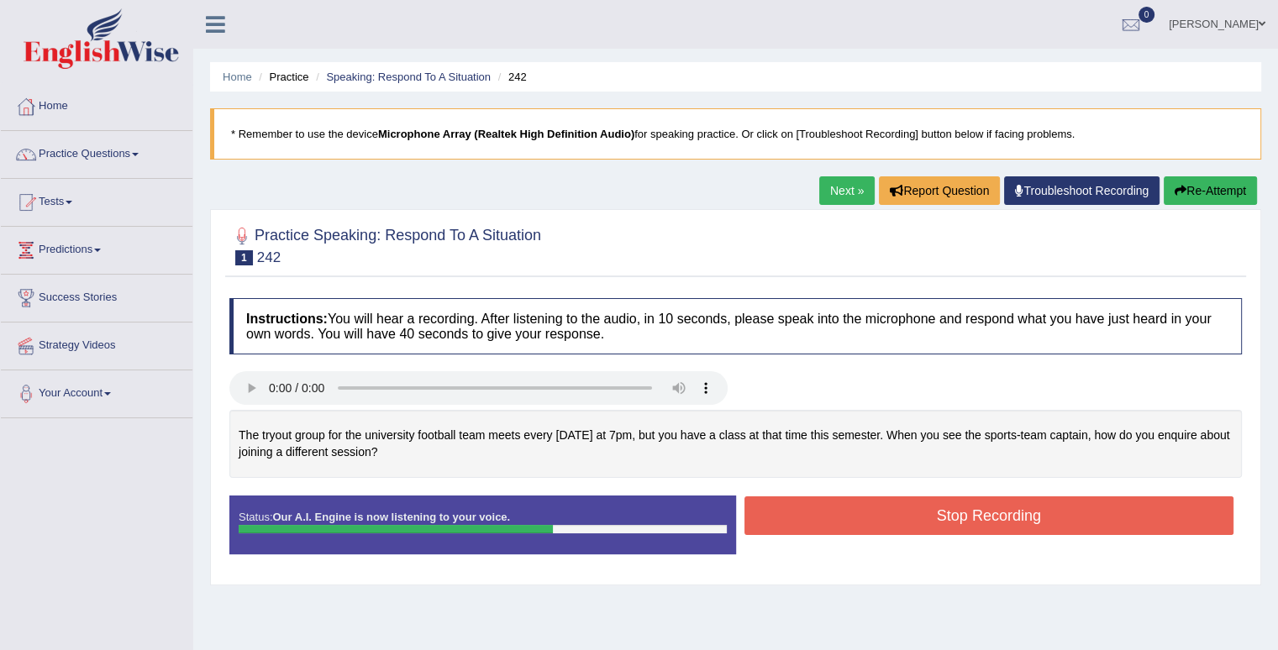
click at [754, 518] on button "Stop Recording" at bounding box center [989, 515] width 490 height 39
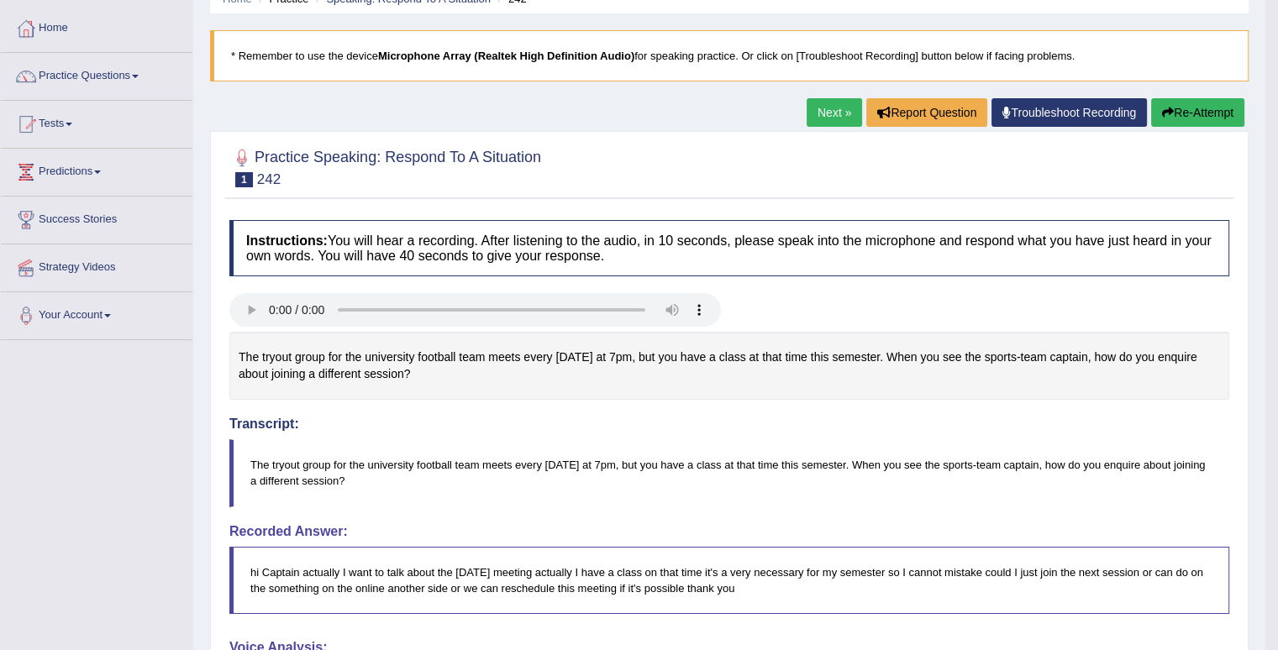
scroll to position [39, 0]
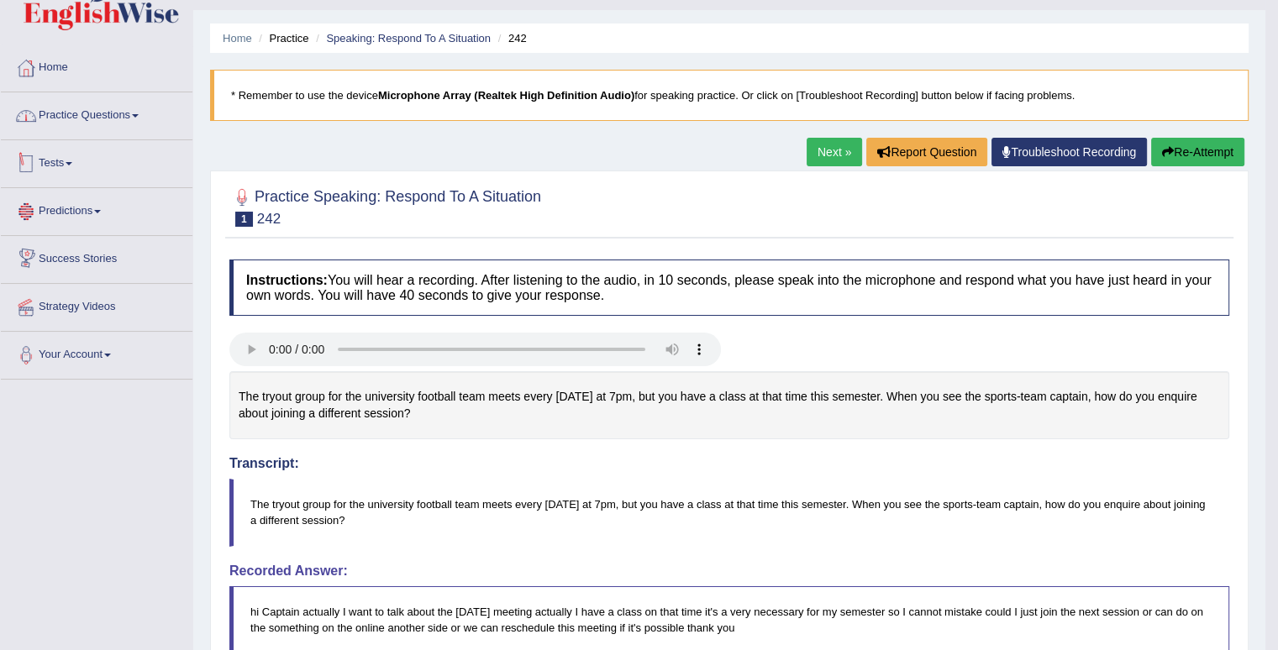
click at [97, 112] on link "Practice Questions" at bounding box center [97, 113] width 192 height 42
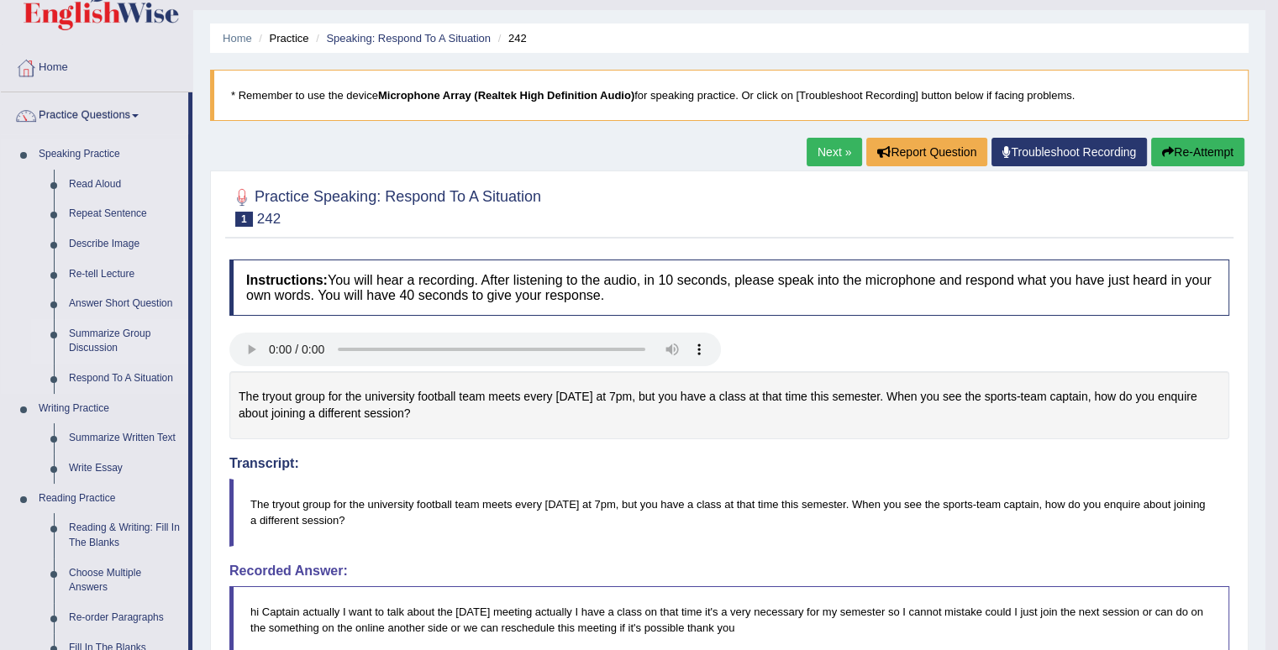
click at [125, 337] on link "Summarize Group Discussion" at bounding box center [124, 341] width 127 height 45
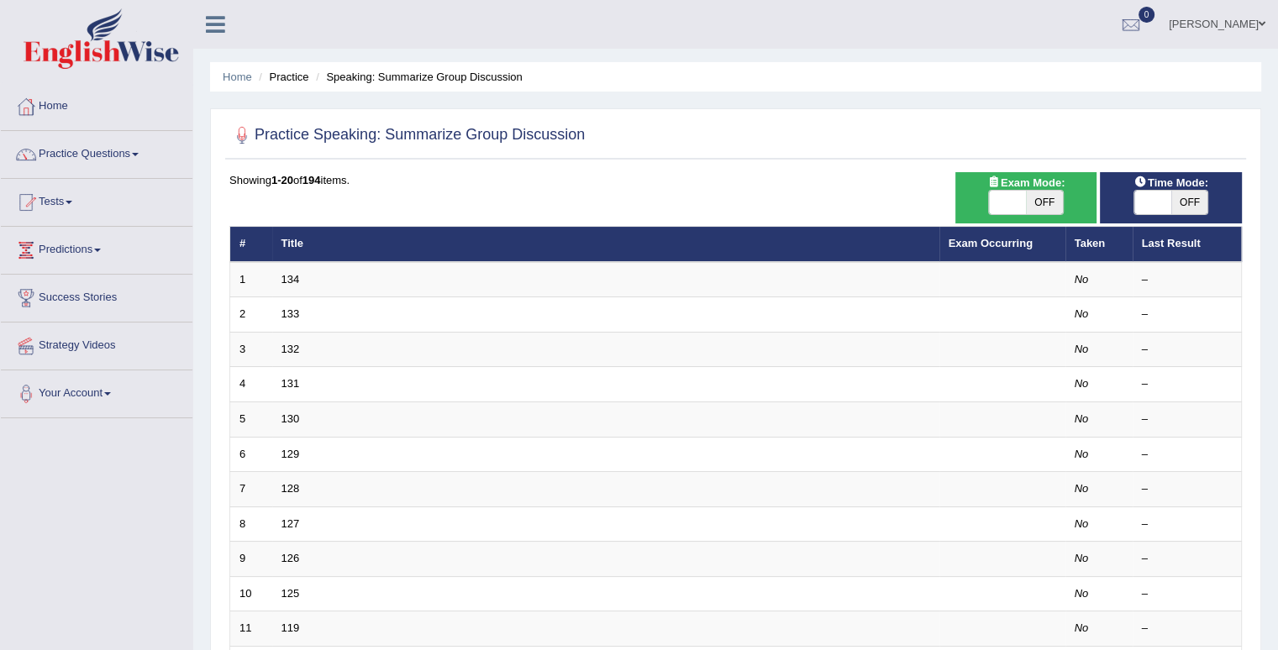
click at [297, 277] on link "134" at bounding box center [290, 279] width 18 height 13
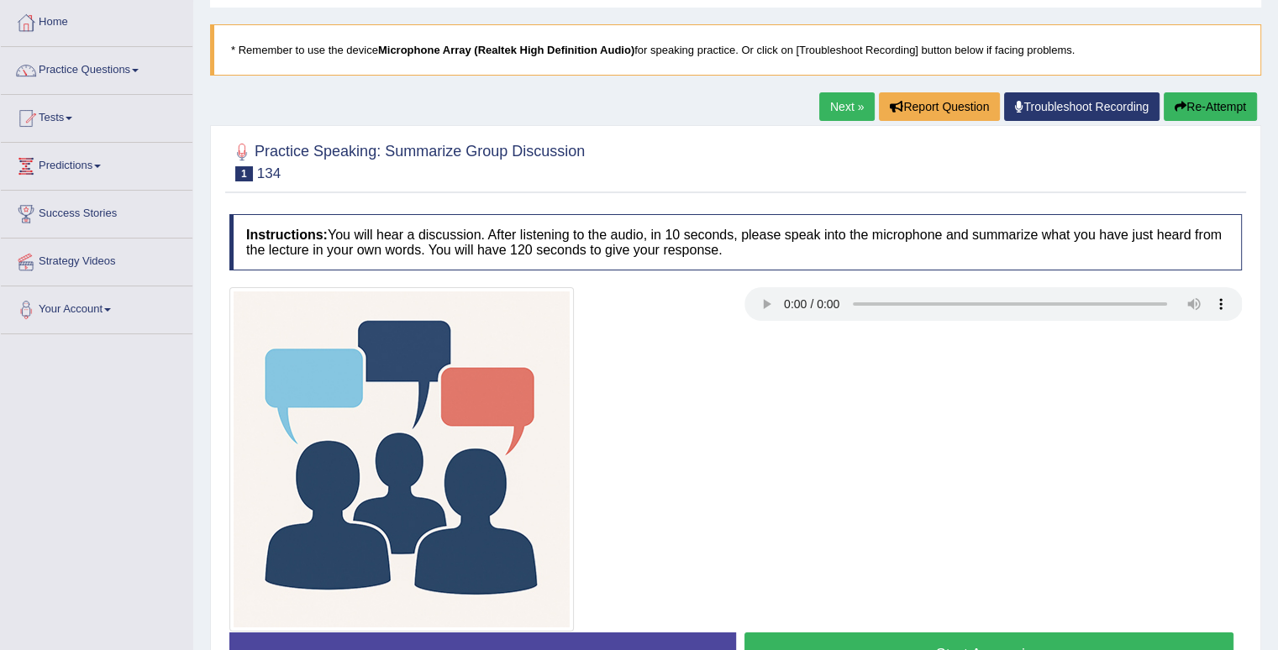
scroll to position [168, 0]
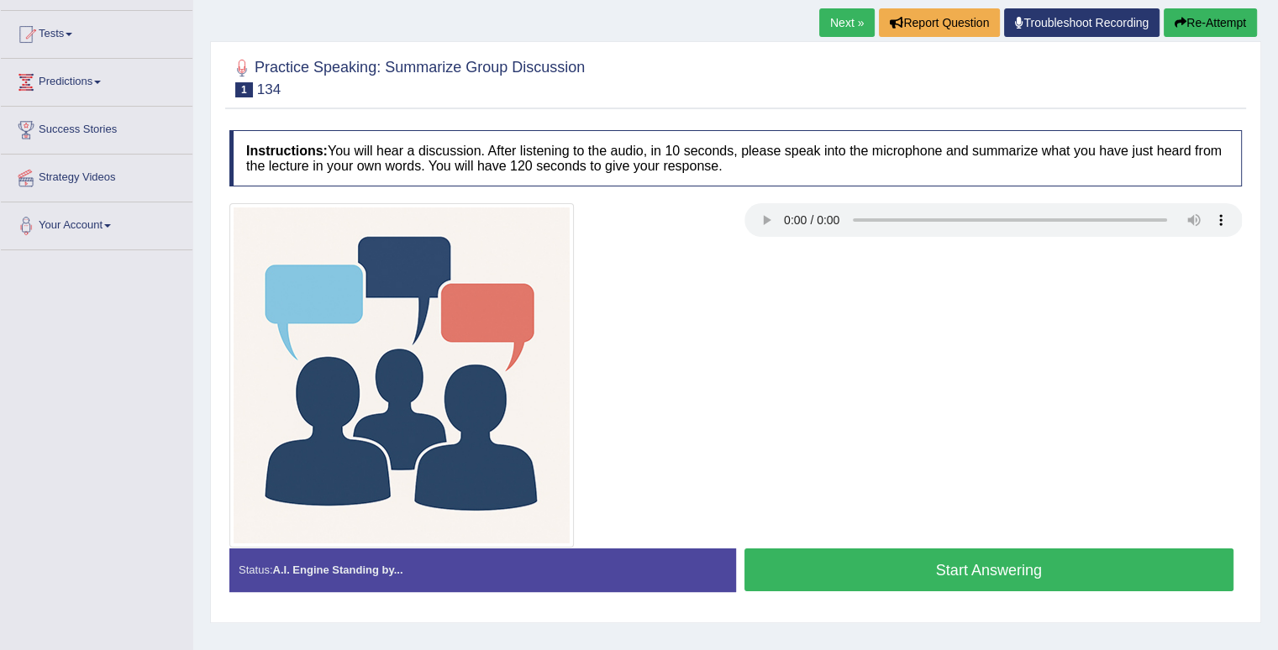
click at [1000, 573] on button "Start Answering" at bounding box center [989, 570] width 490 height 43
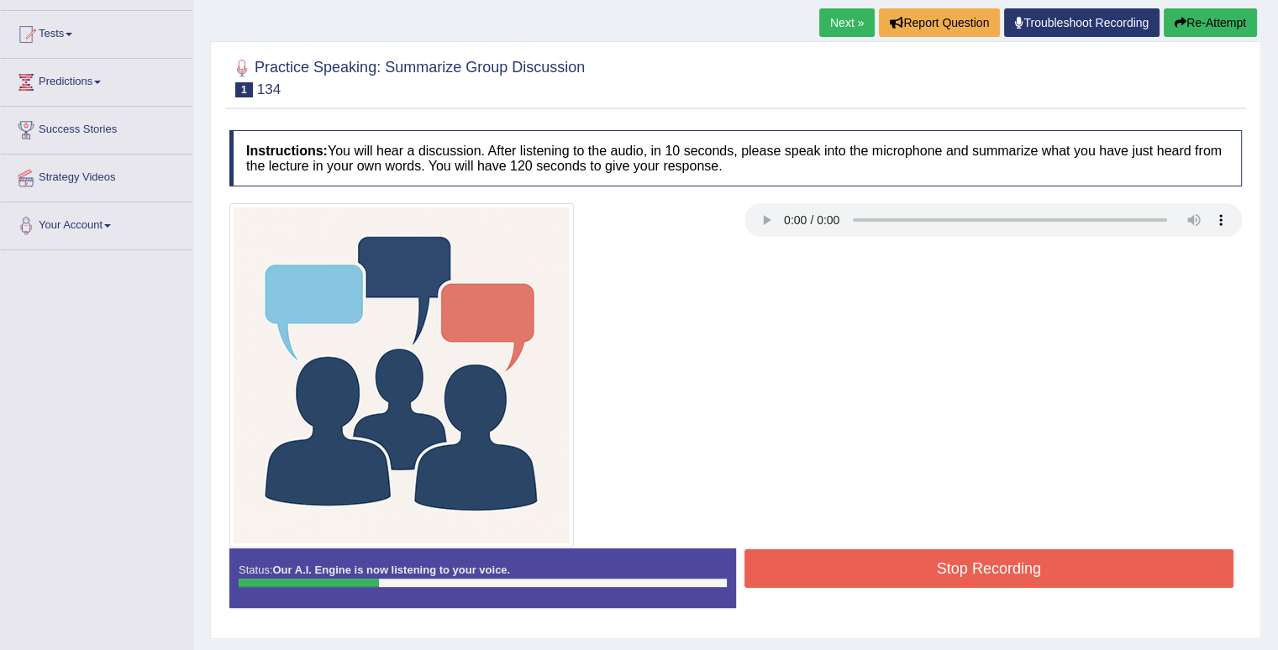
click at [1000, 573] on button "Stop Recording" at bounding box center [989, 568] width 490 height 39
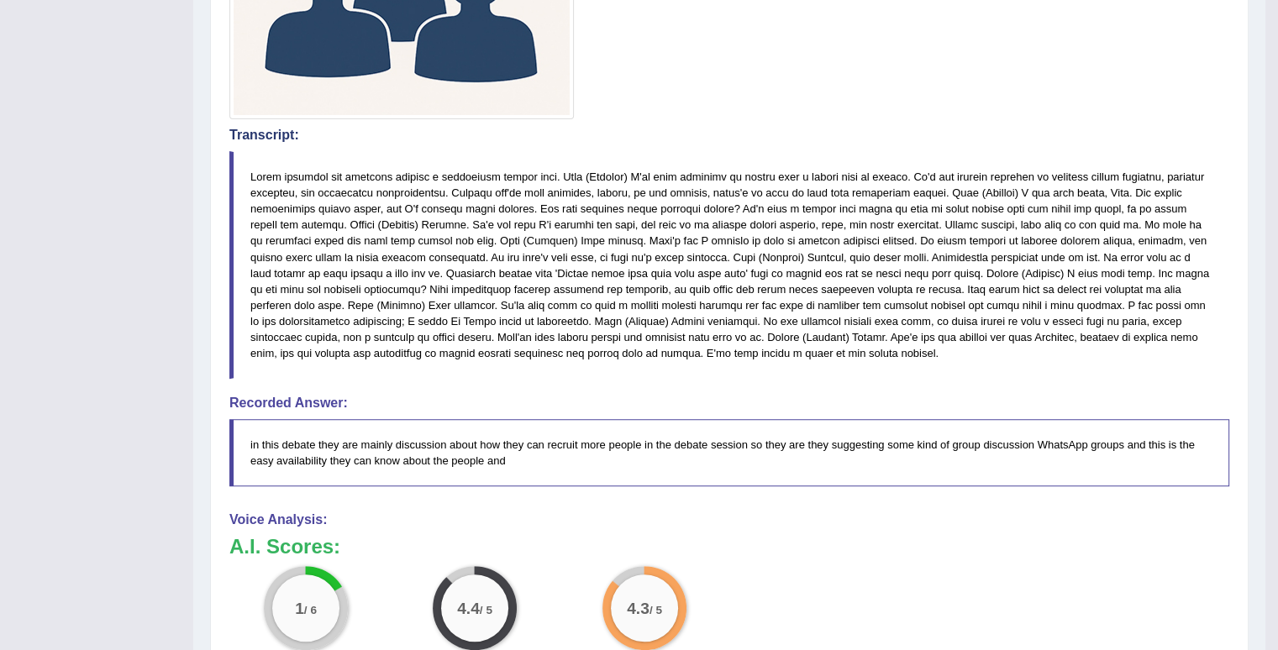
scroll to position [260, 0]
